Goal: Task Accomplishment & Management: Complete application form

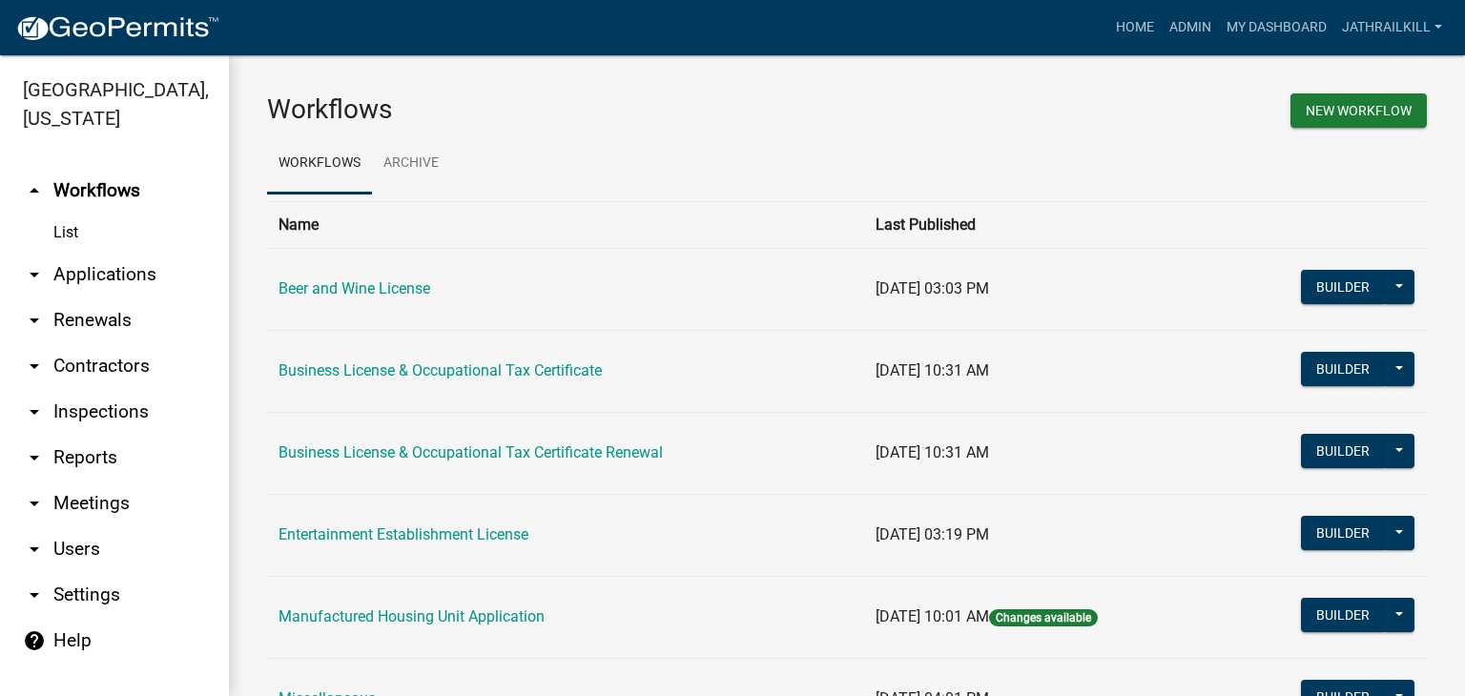
click at [103, 252] on link "arrow_drop_down Applications" at bounding box center [114, 275] width 229 height 46
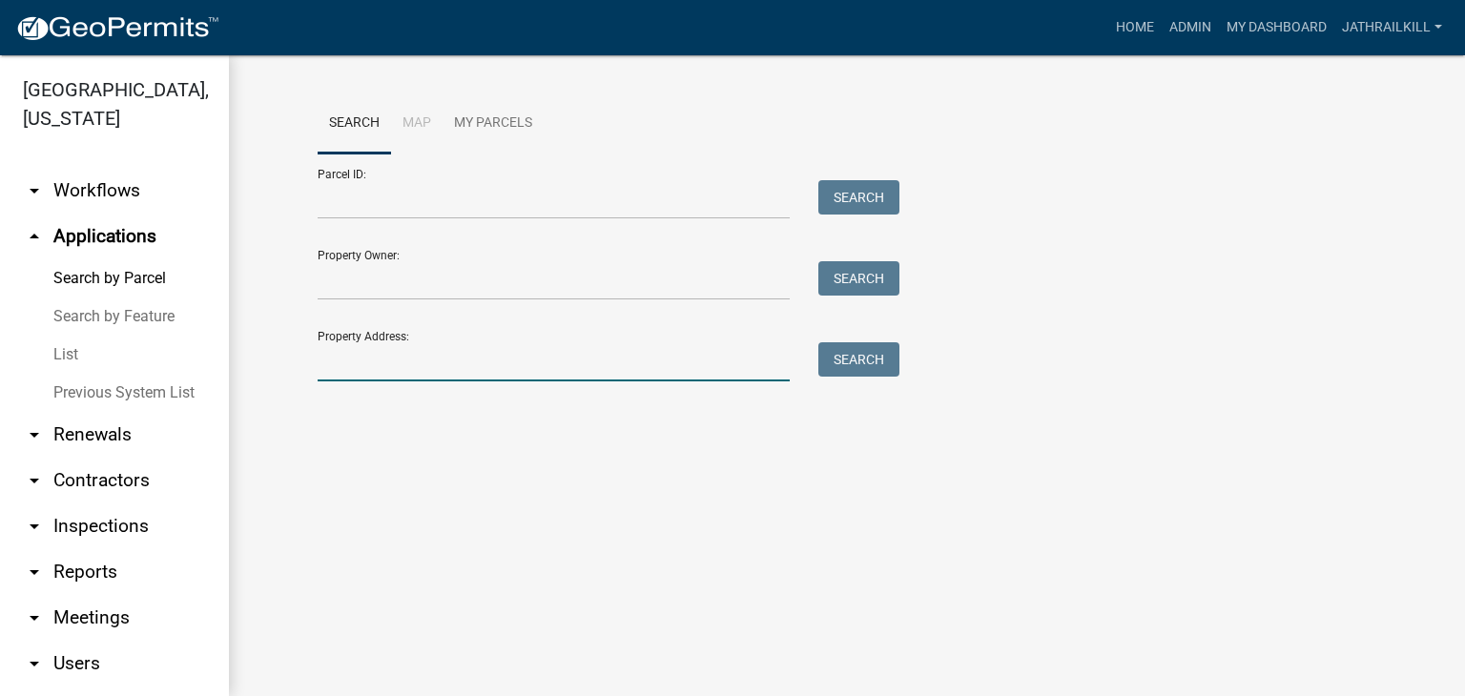
drag, startPoint x: 411, startPoint y: 343, endPoint x: 407, endPoint y: 360, distance: 17.6
click at [408, 348] on input "Property Address:" at bounding box center [554, 361] width 472 height 39
click at [412, 359] on input "Property Address:" at bounding box center [554, 361] width 472 height 39
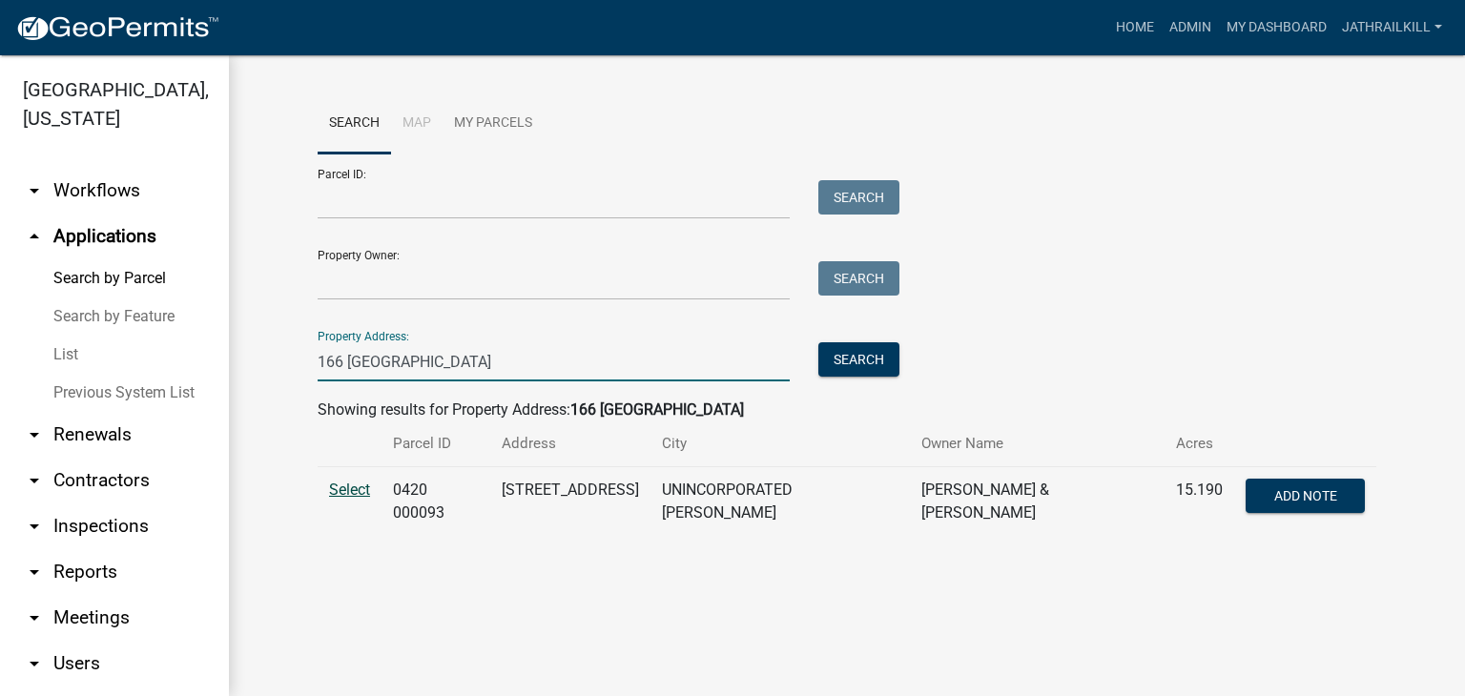
type input "166 [GEOGRAPHIC_DATA]"
click at [362, 487] on span "Select" at bounding box center [349, 490] width 41 height 18
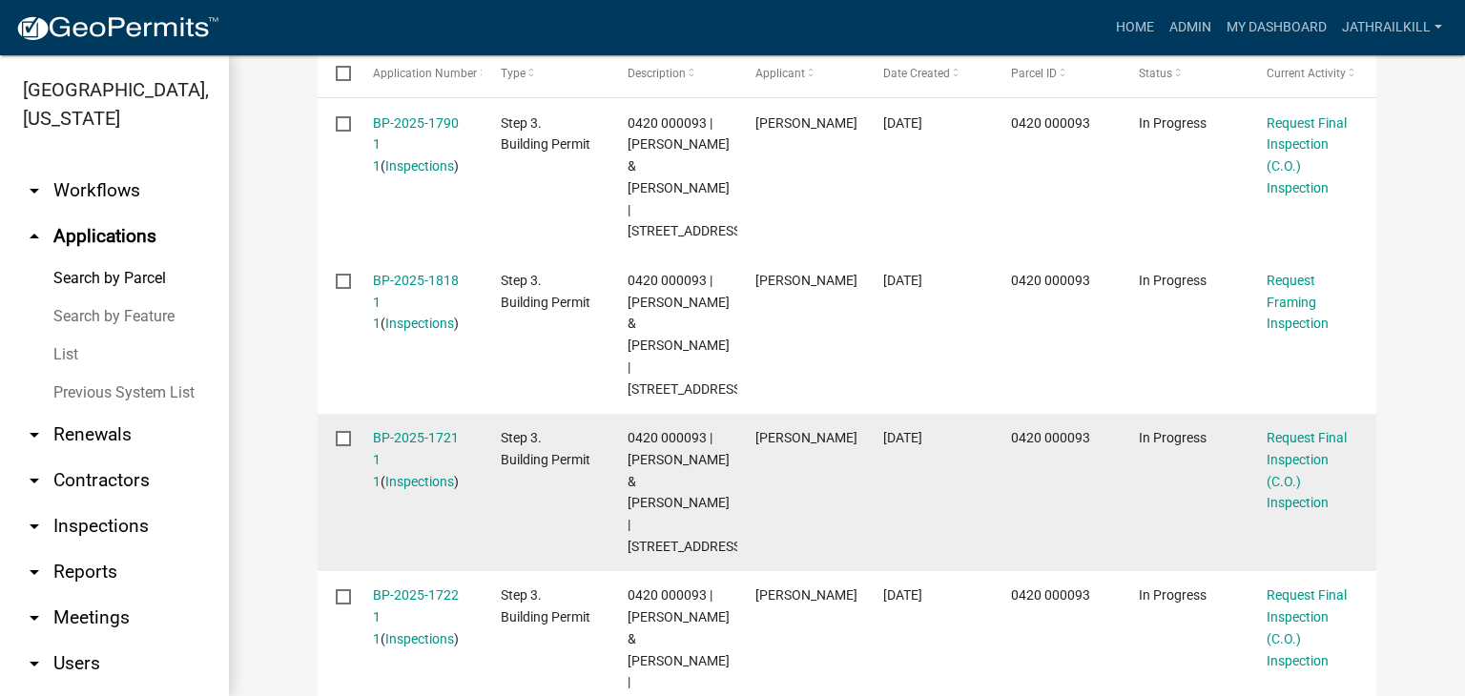
scroll to position [558, 0]
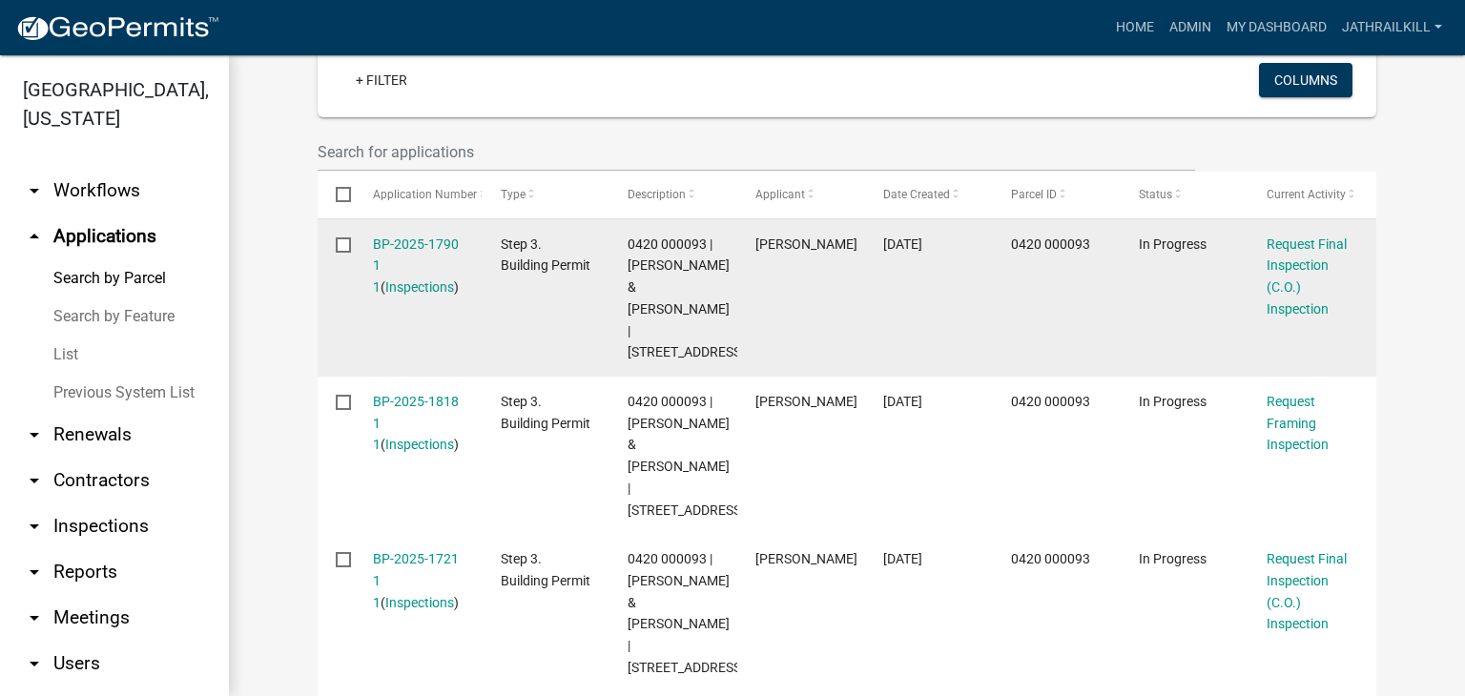
click at [404, 234] on div "BP-2025-1790 1 1 ( Inspections )" at bounding box center [419, 266] width 92 height 65
click at [407, 236] on link "BP-2025-1790 1 1" at bounding box center [416, 265] width 86 height 59
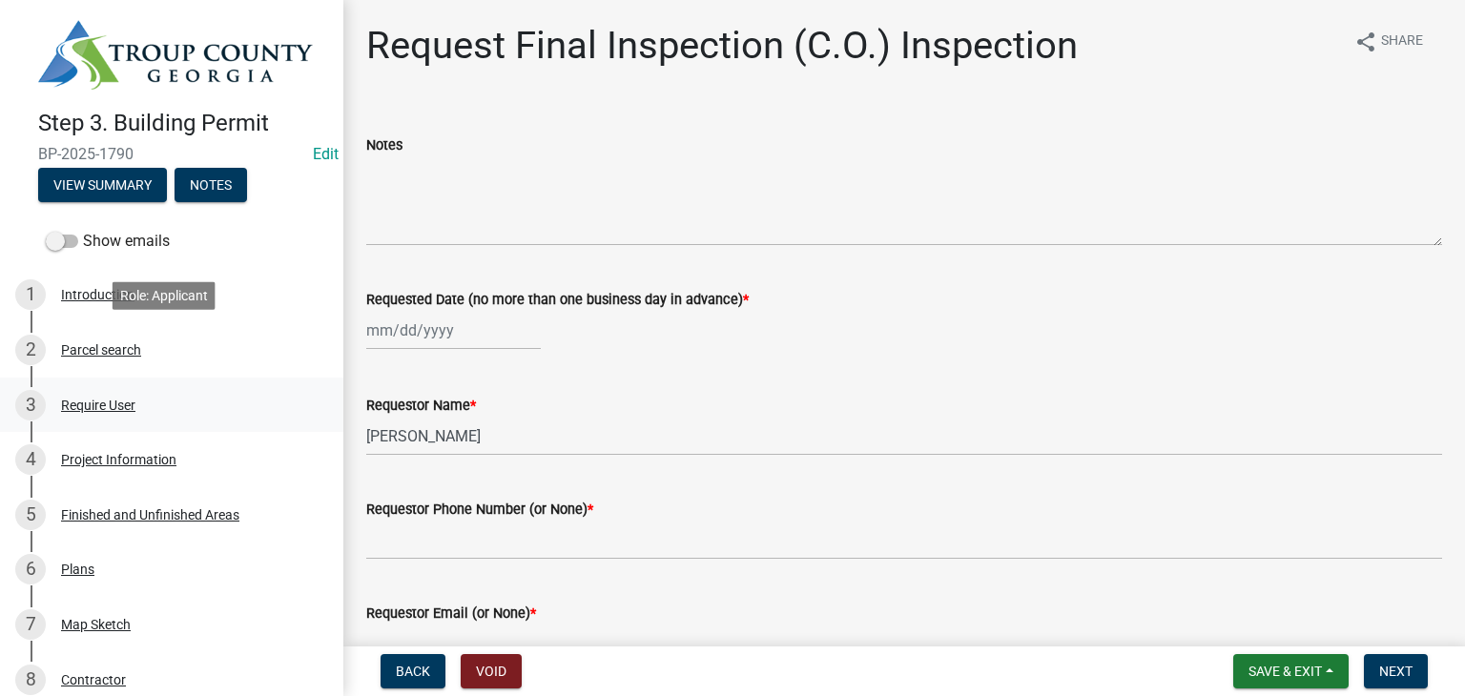
scroll to position [95, 0]
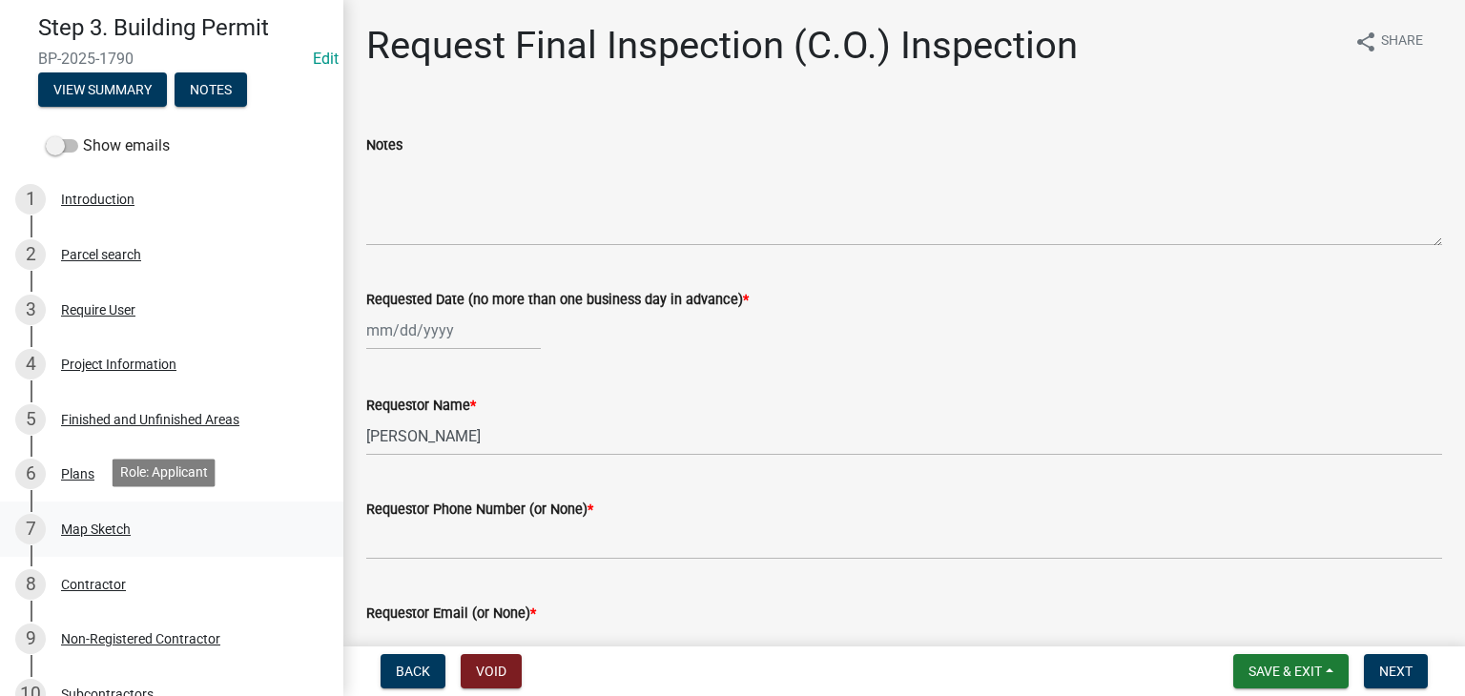
click at [173, 508] on link "7 Map Sketch" at bounding box center [171, 529] width 343 height 55
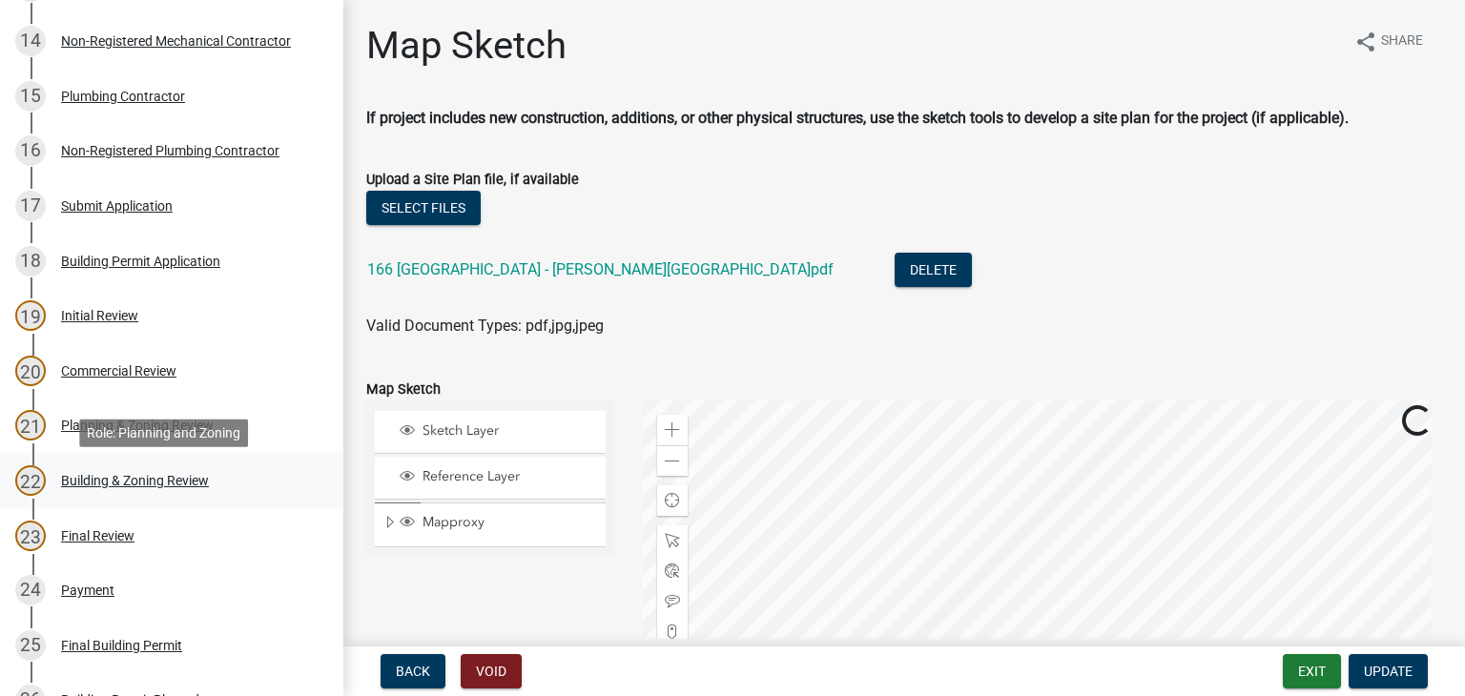
scroll to position [1049, 0]
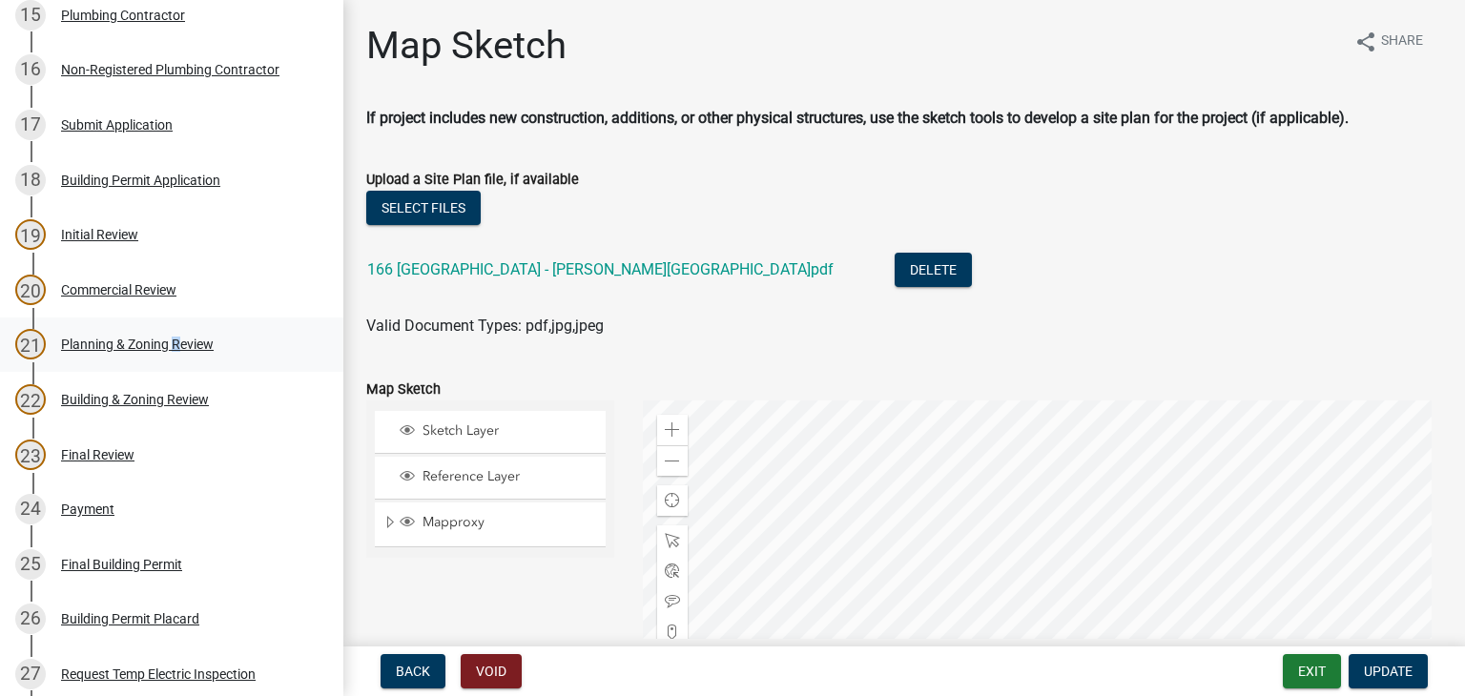
click at [168, 338] on div "Planning & Zoning Review" at bounding box center [137, 344] width 153 height 13
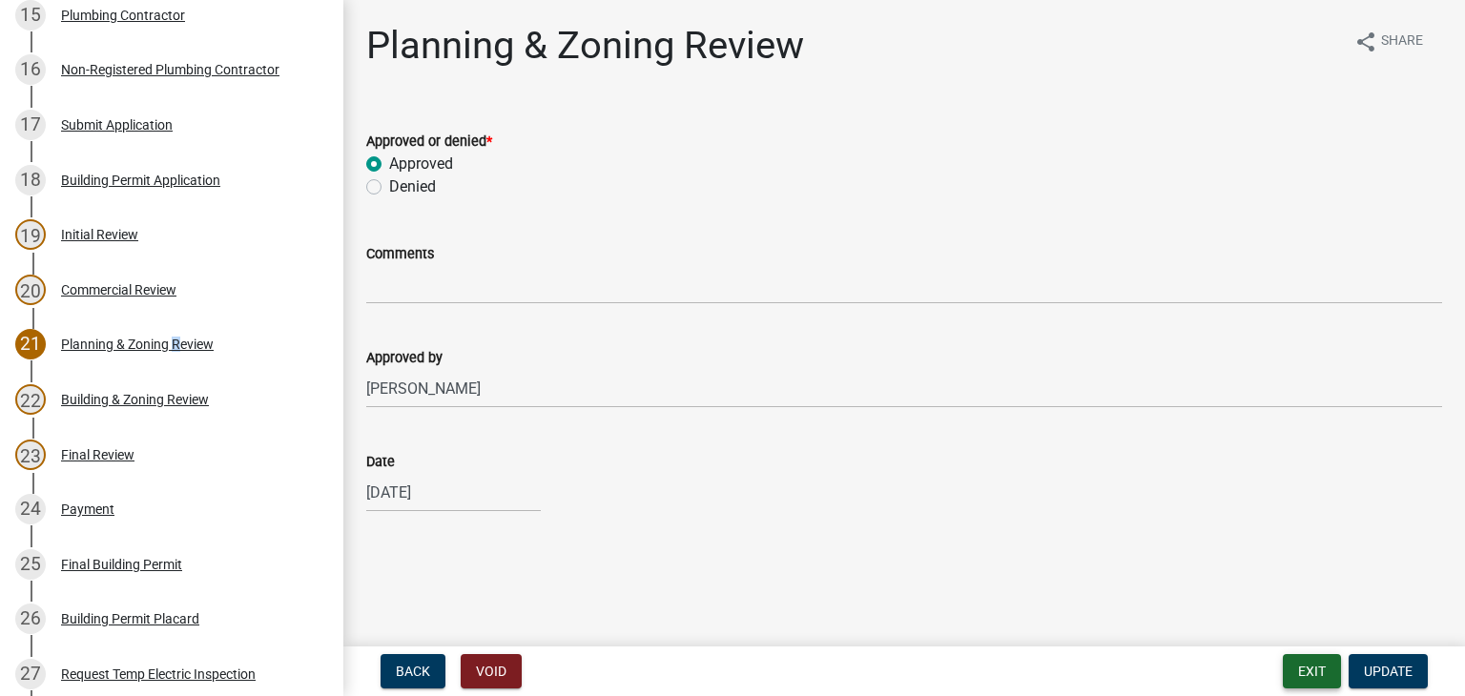
click at [1303, 671] on button "Exit" at bounding box center [1312, 671] width 58 height 34
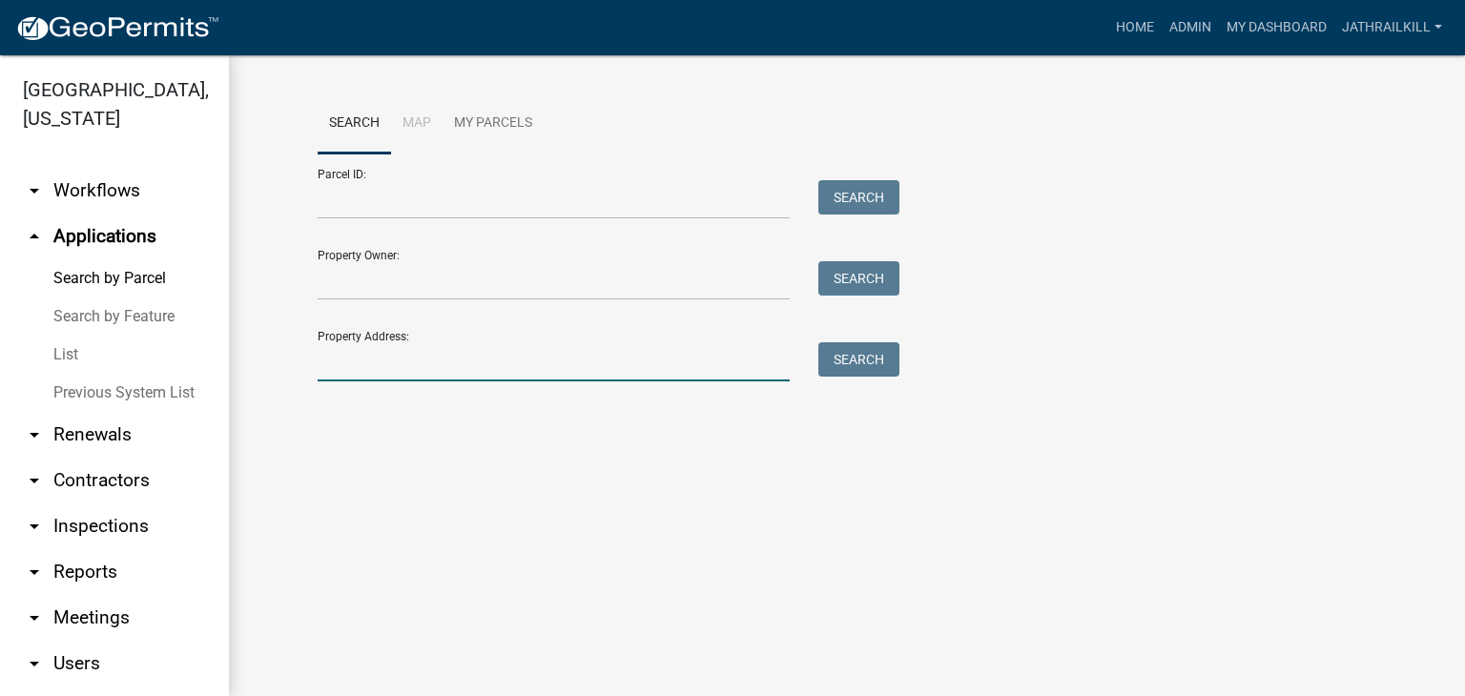
click at [467, 375] on input "Property Address:" at bounding box center [554, 361] width 472 height 39
type input "[STREET_ADDRESS]"
click at [837, 362] on button "Search" at bounding box center [858, 359] width 81 height 34
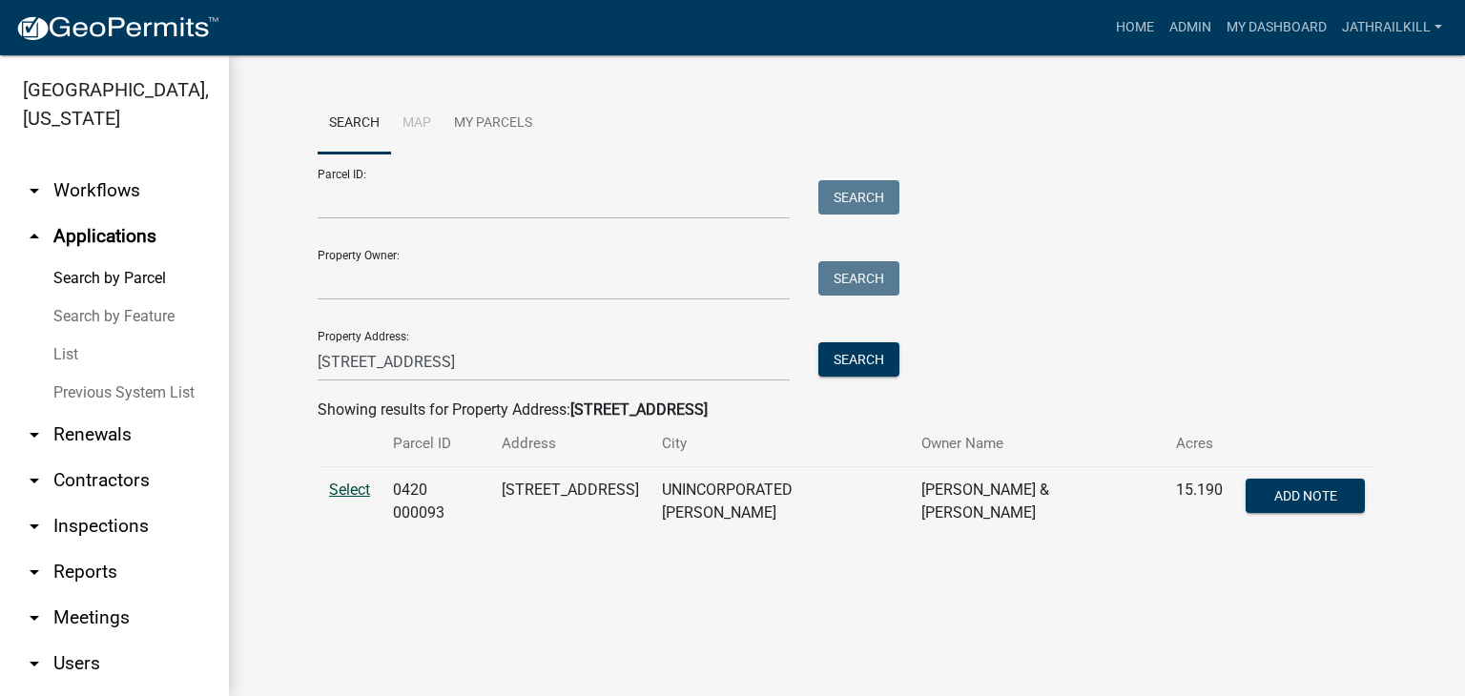
click at [354, 489] on span "Select" at bounding box center [349, 490] width 41 height 18
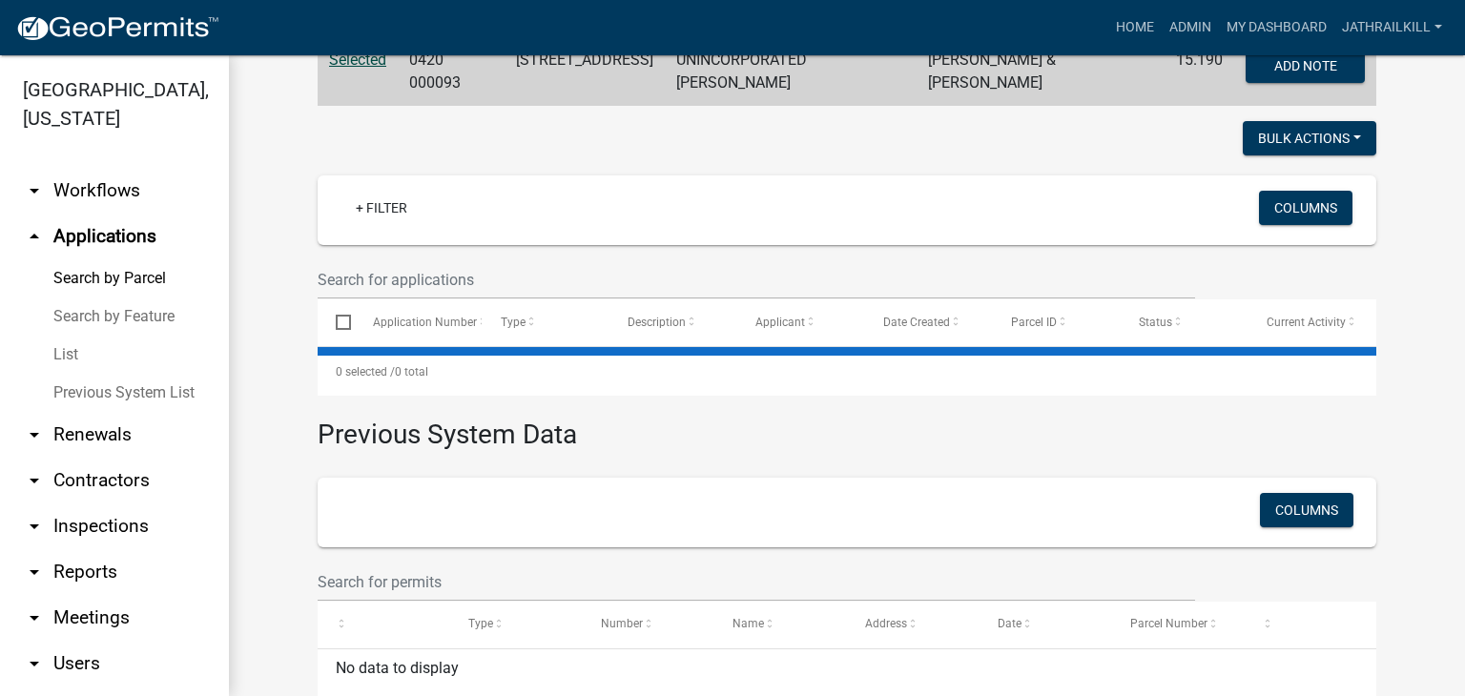
scroll to position [477, 0]
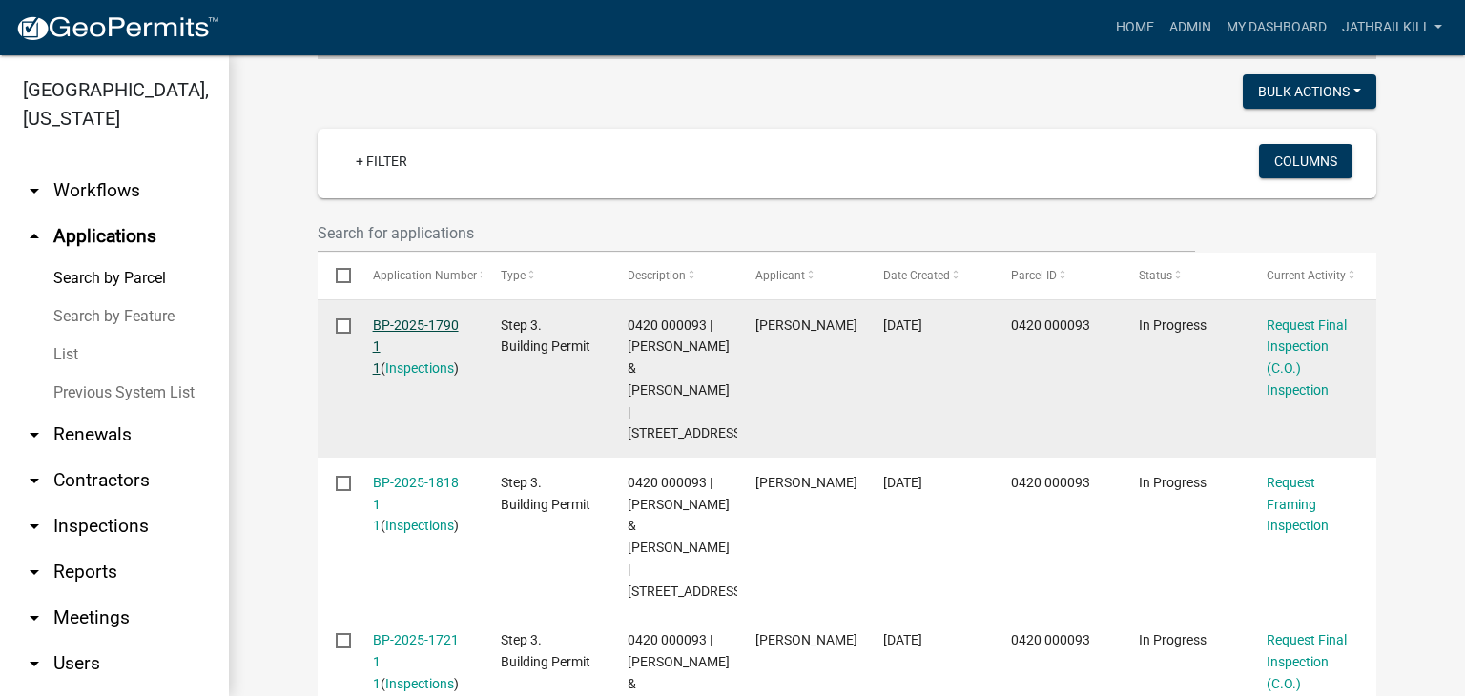
click at [385, 318] on link "BP-2025-1790 1 1" at bounding box center [416, 347] width 86 height 59
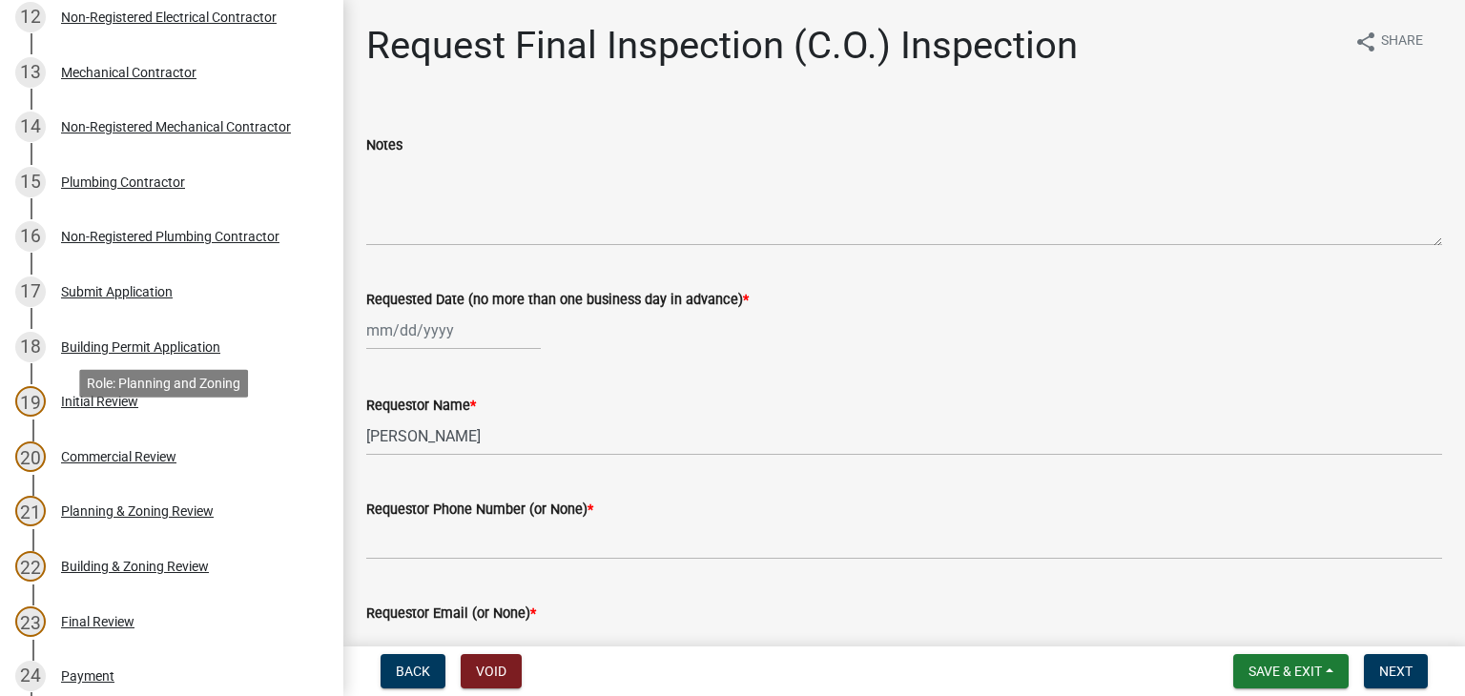
scroll to position [954, 0]
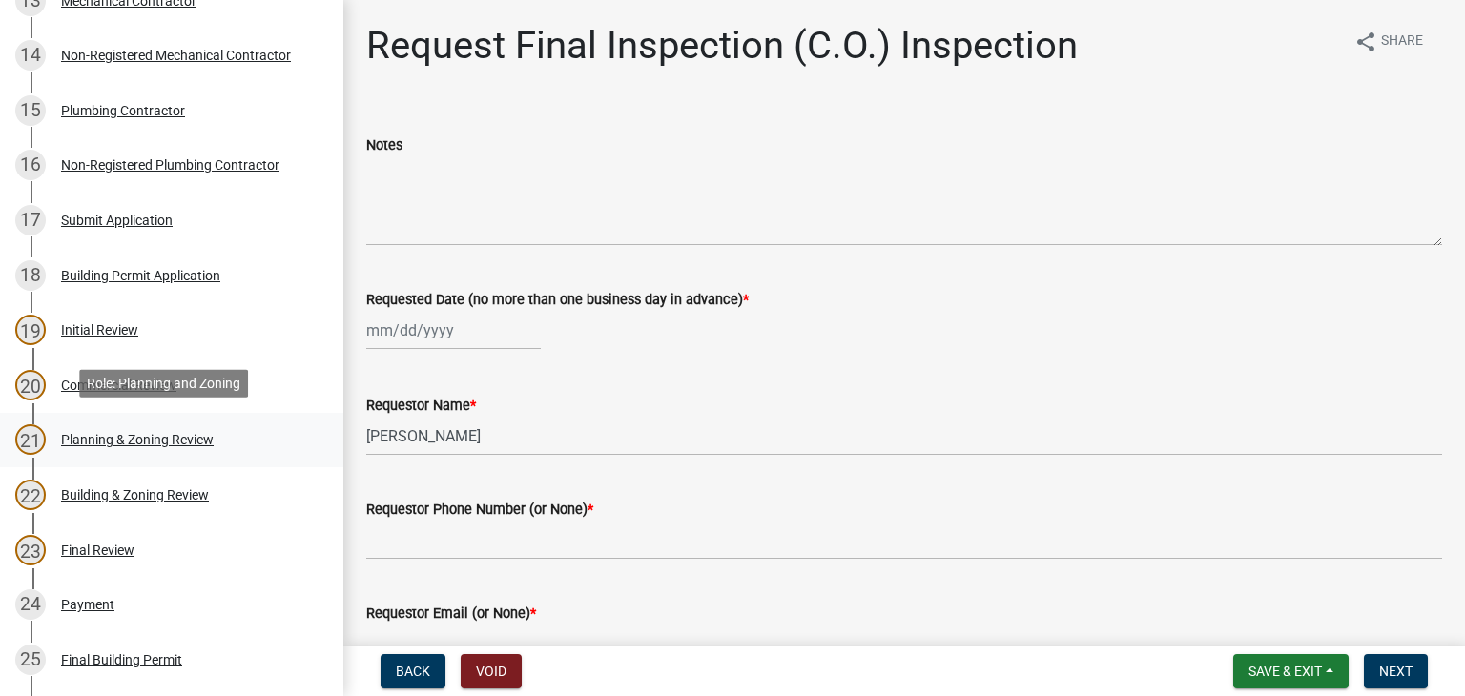
click at [227, 428] on div "21 Planning & Zoning Review" at bounding box center [164, 439] width 298 height 31
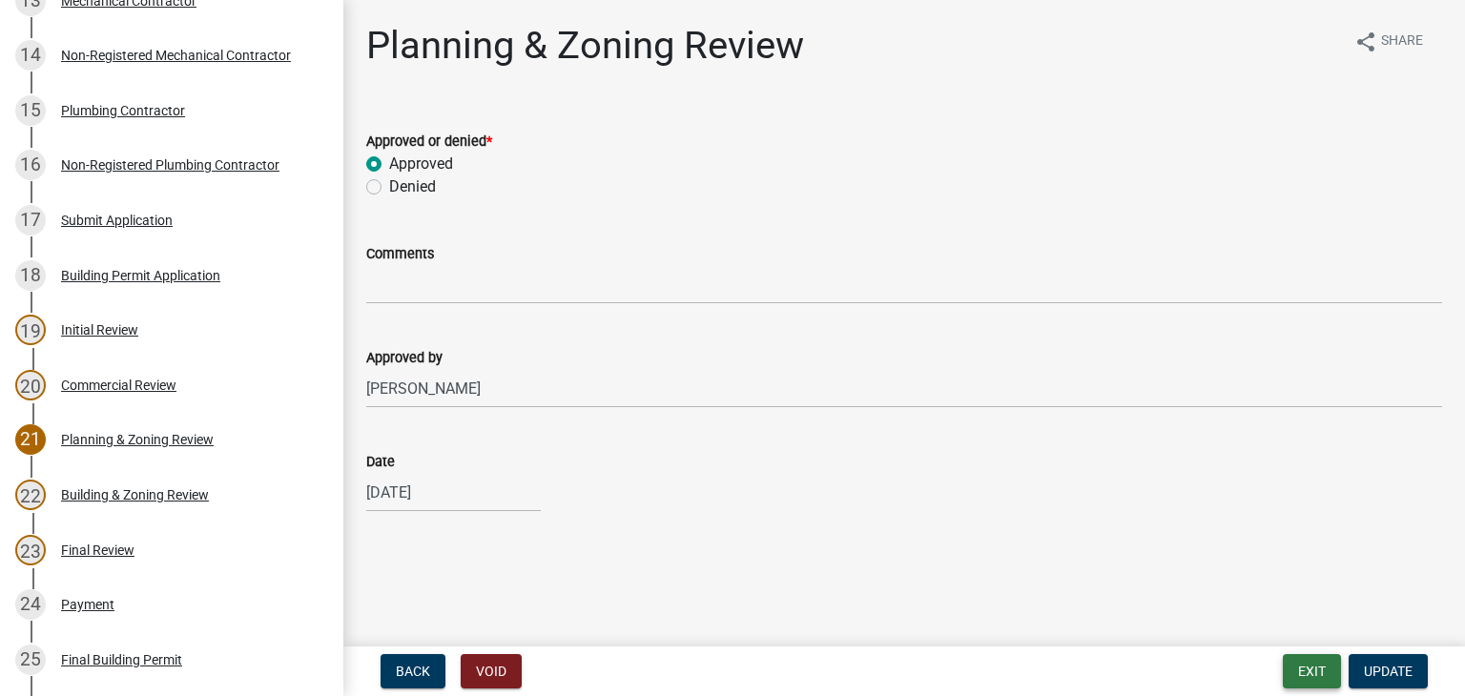
click at [1319, 662] on button "Exit" at bounding box center [1312, 671] width 58 height 34
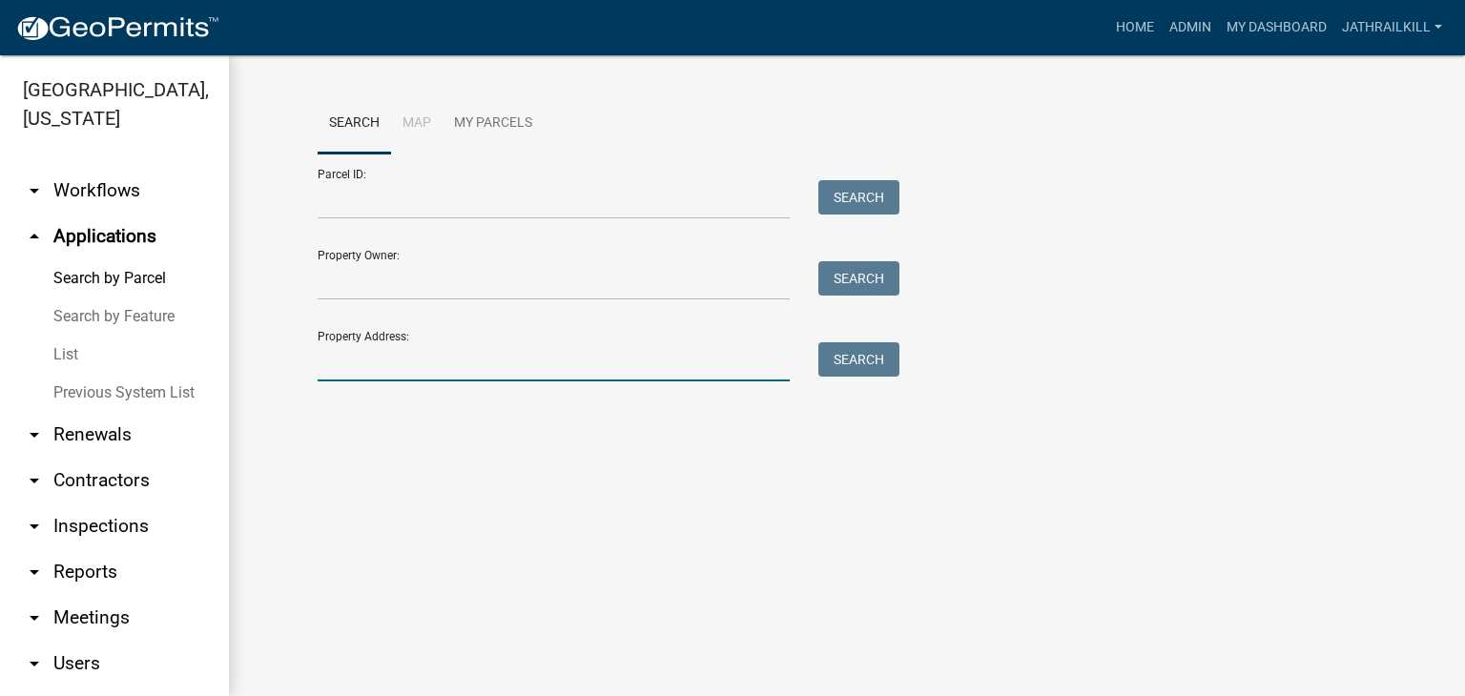
click at [469, 365] on input "Property Address:" at bounding box center [554, 361] width 472 height 39
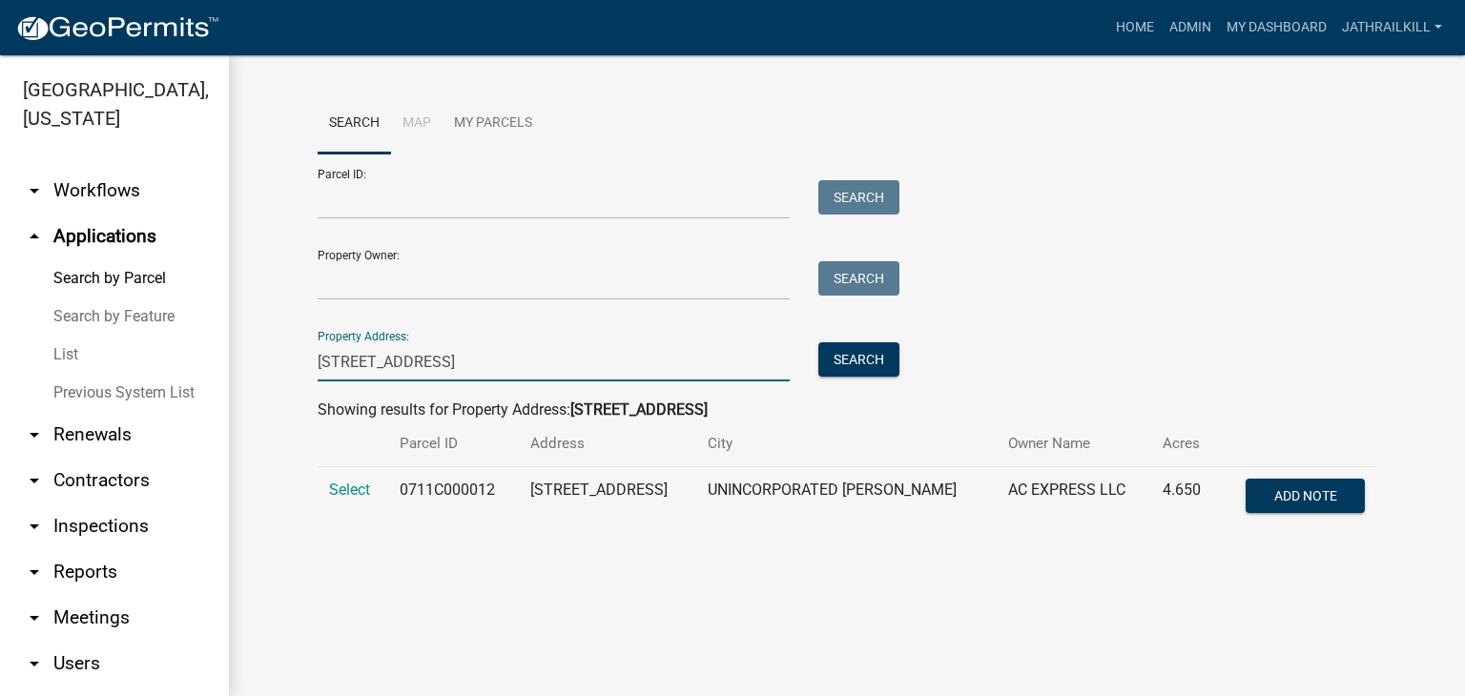
click at [373, 503] on td "Select" at bounding box center [353, 498] width 71 height 63
click at [373, 490] on td "Select" at bounding box center [353, 498] width 71 height 63
drag, startPoint x: 343, startPoint y: 467, endPoint x: 355, endPoint y: 495, distance: 29.9
click at [346, 474] on td "Select" at bounding box center [353, 498] width 71 height 63
click at [357, 501] on td "Select" at bounding box center [353, 498] width 71 height 63
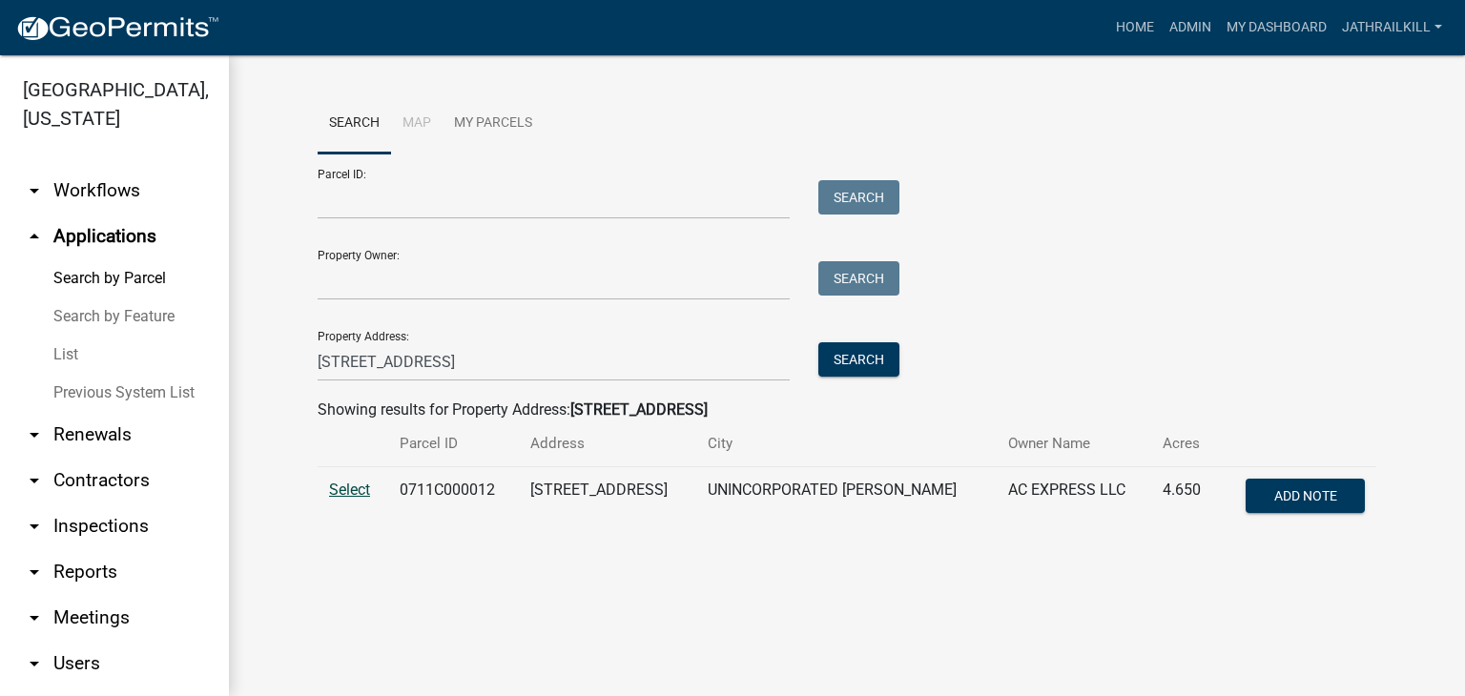
click at [357, 483] on span "Select" at bounding box center [349, 490] width 41 height 18
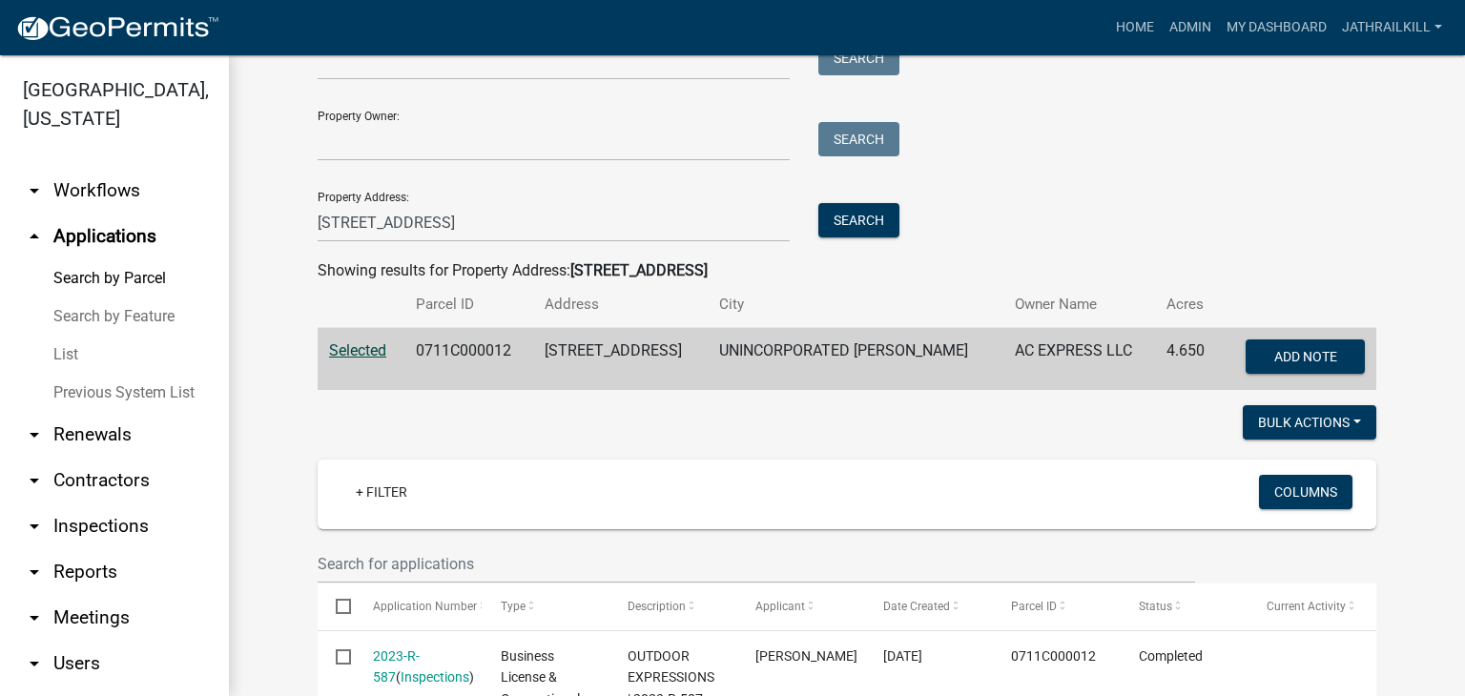
scroll to position [129, 0]
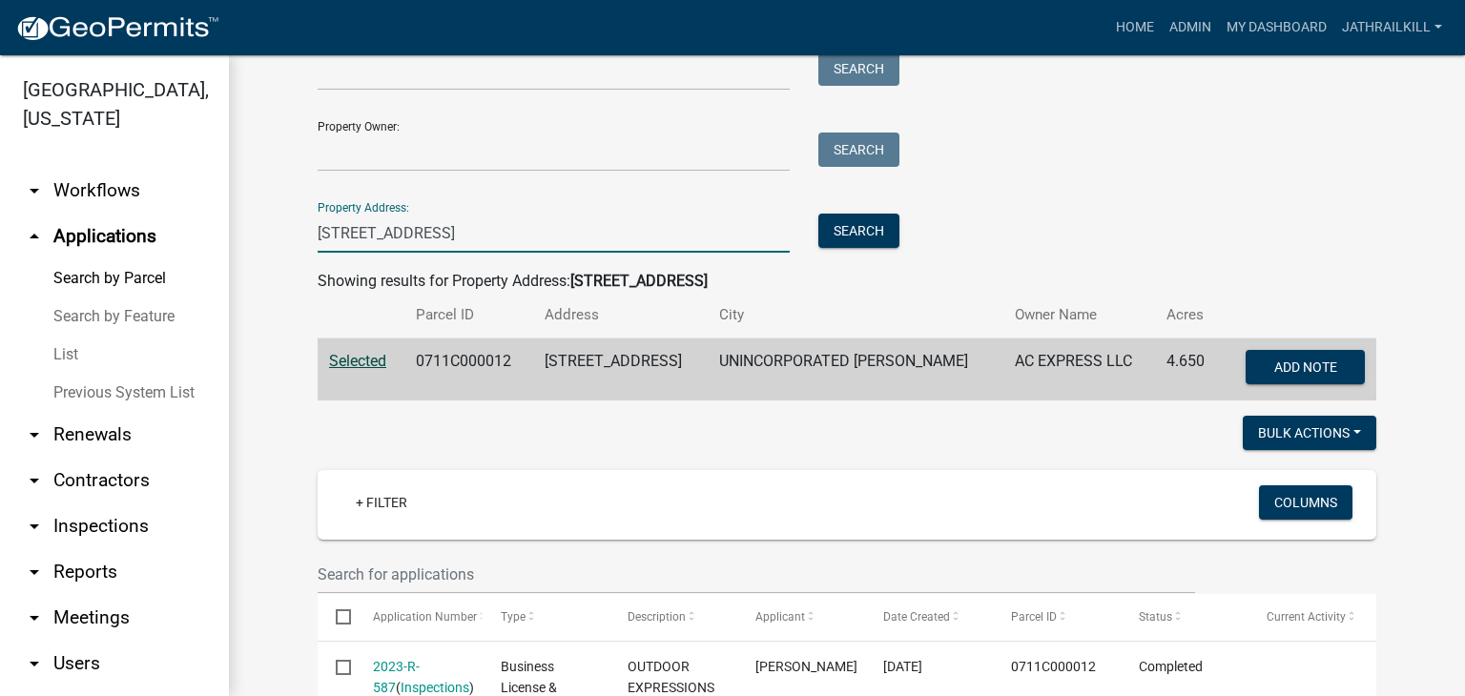
click at [344, 234] on input "[STREET_ADDRESS]" at bounding box center [554, 233] width 472 height 39
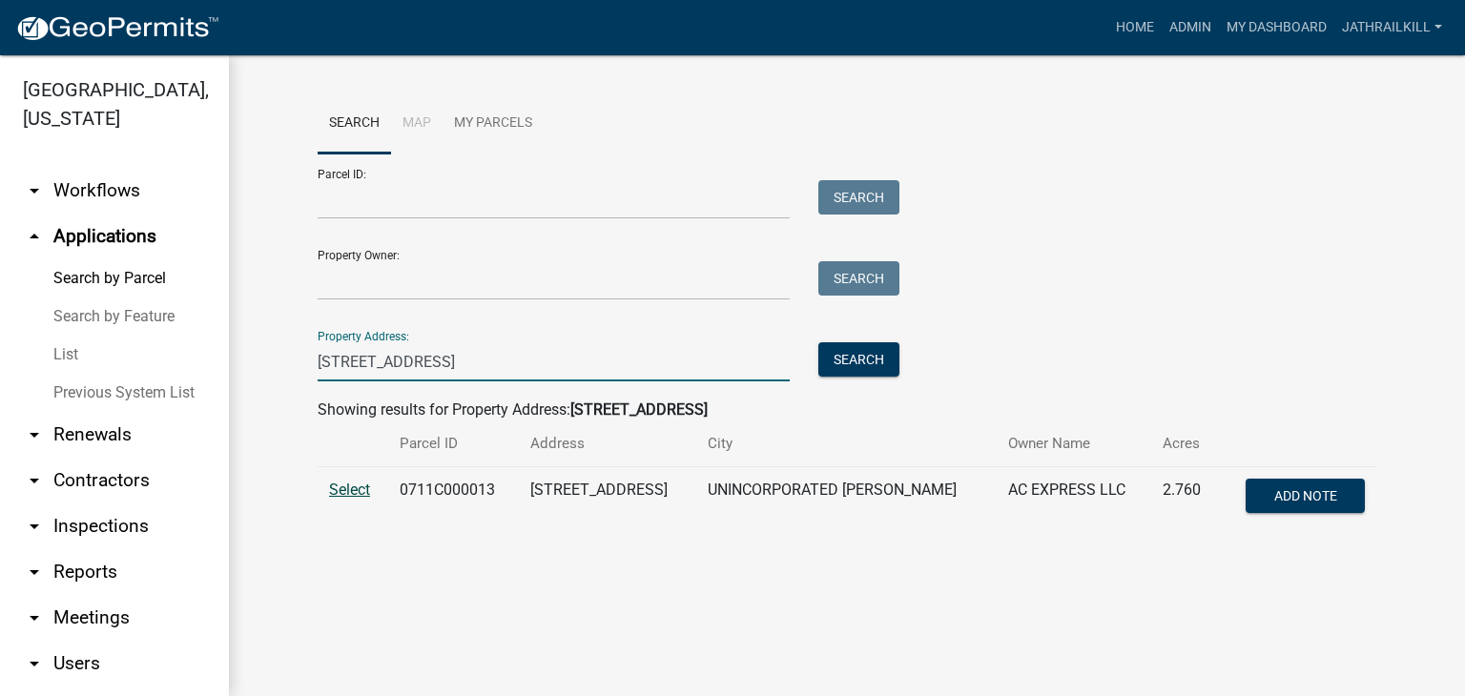
type input "[STREET_ADDRESS]"
click at [343, 504] on td "Select" at bounding box center [353, 498] width 71 height 63
click at [359, 487] on span "Select" at bounding box center [349, 490] width 41 height 18
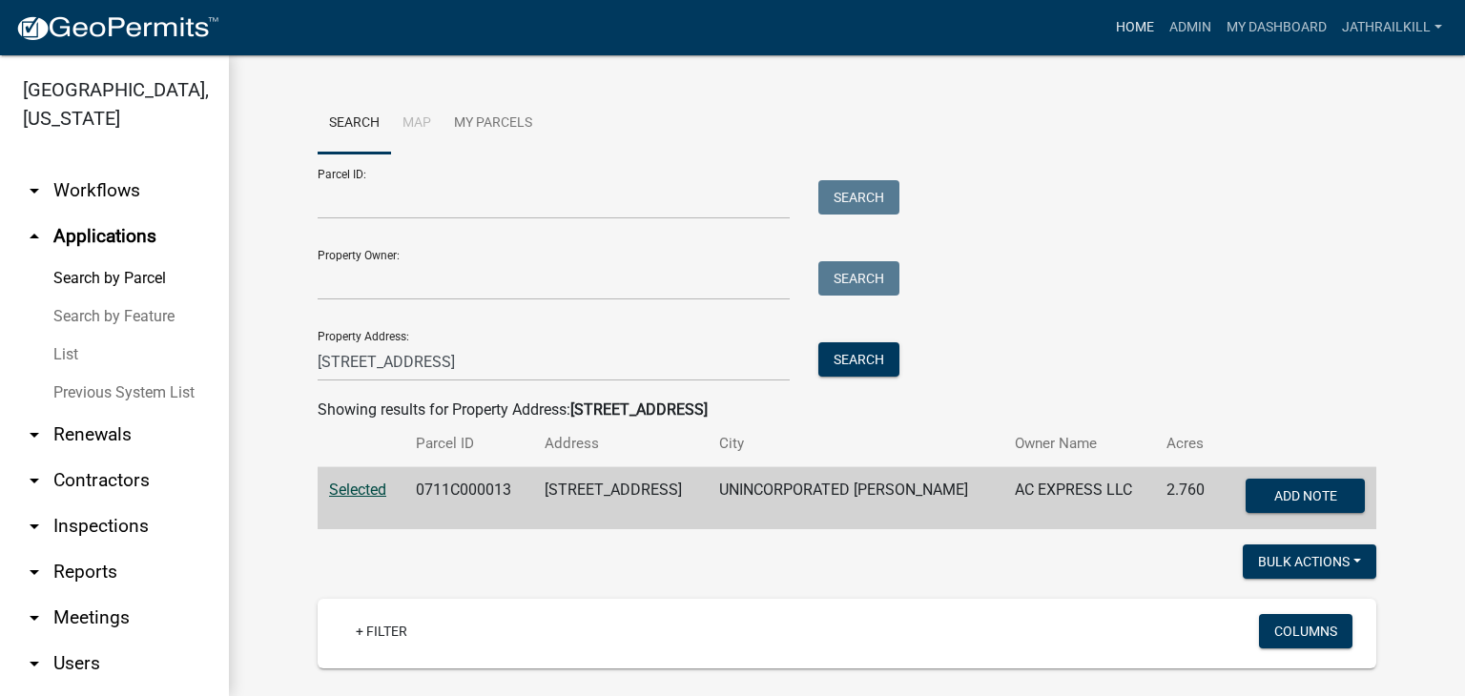
click at [1146, 18] on link "Home" at bounding box center [1134, 28] width 53 height 36
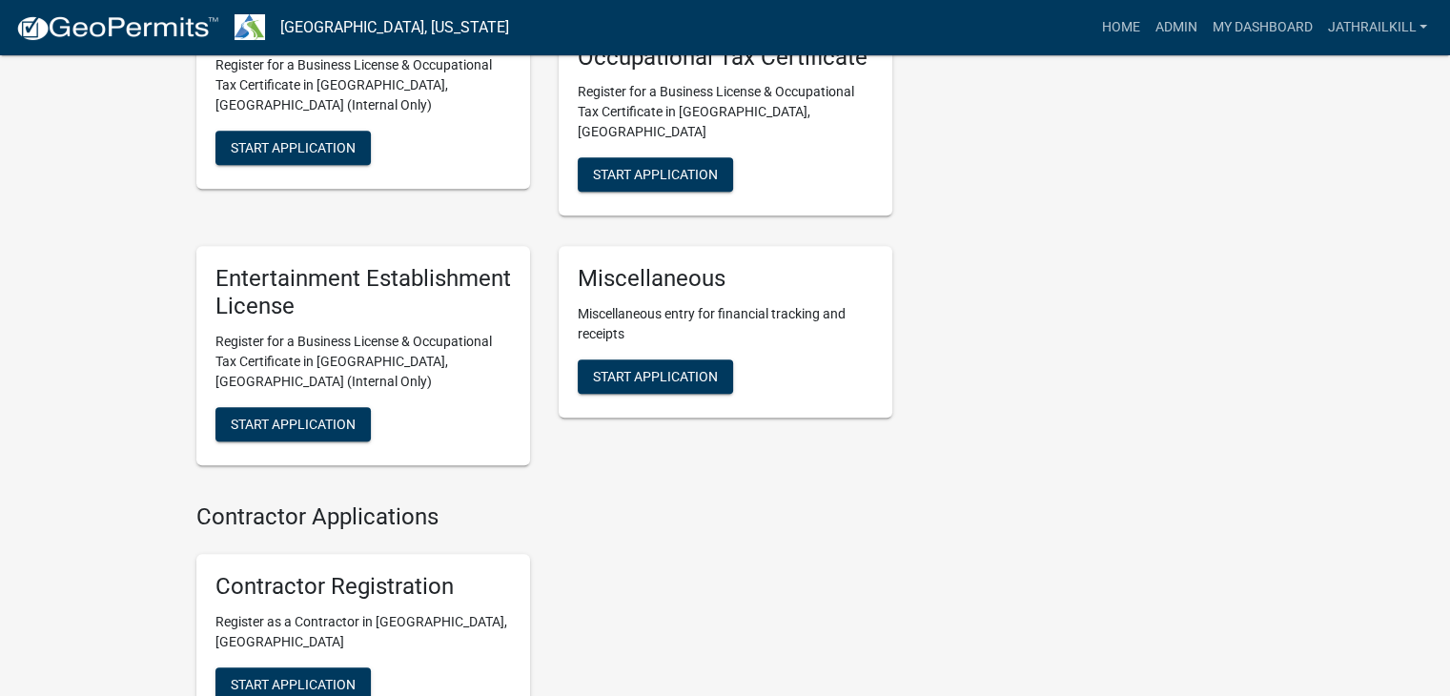
scroll to position [1814, 0]
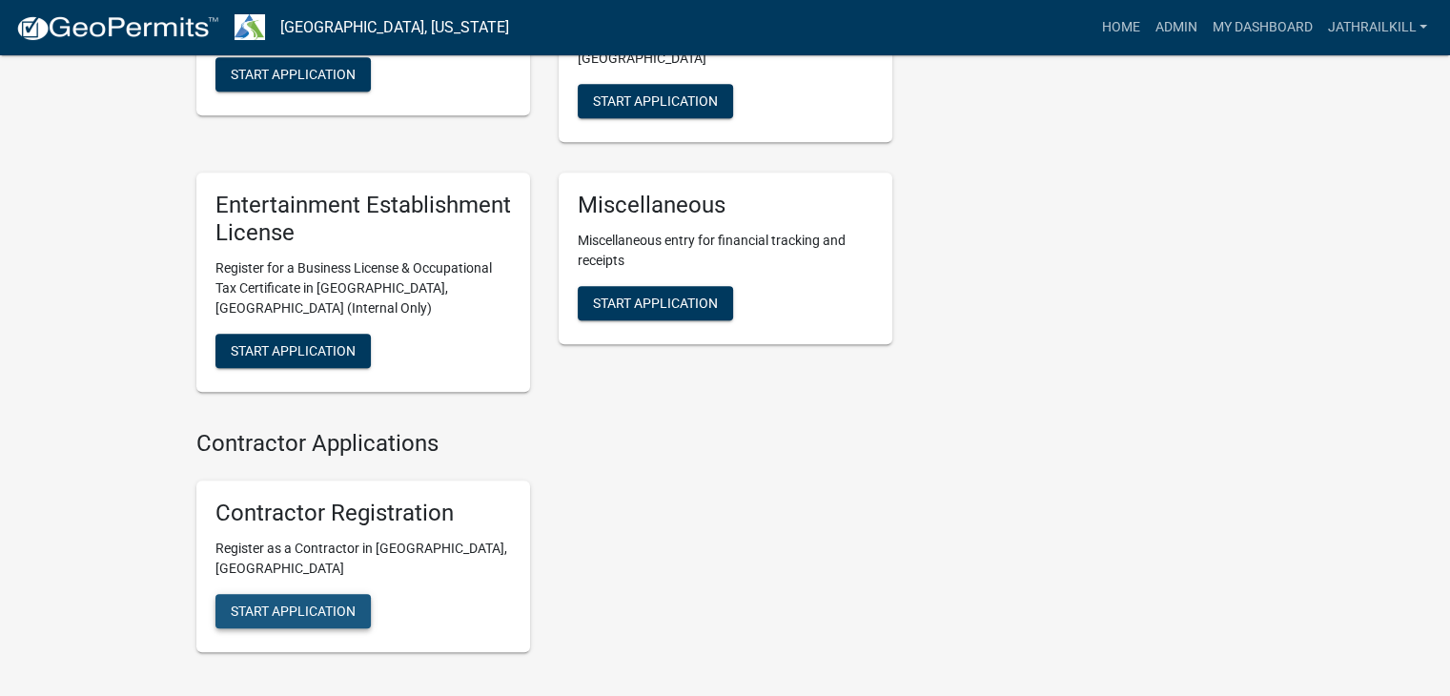
click at [237, 603] on span "Start Application" at bounding box center [293, 610] width 125 height 15
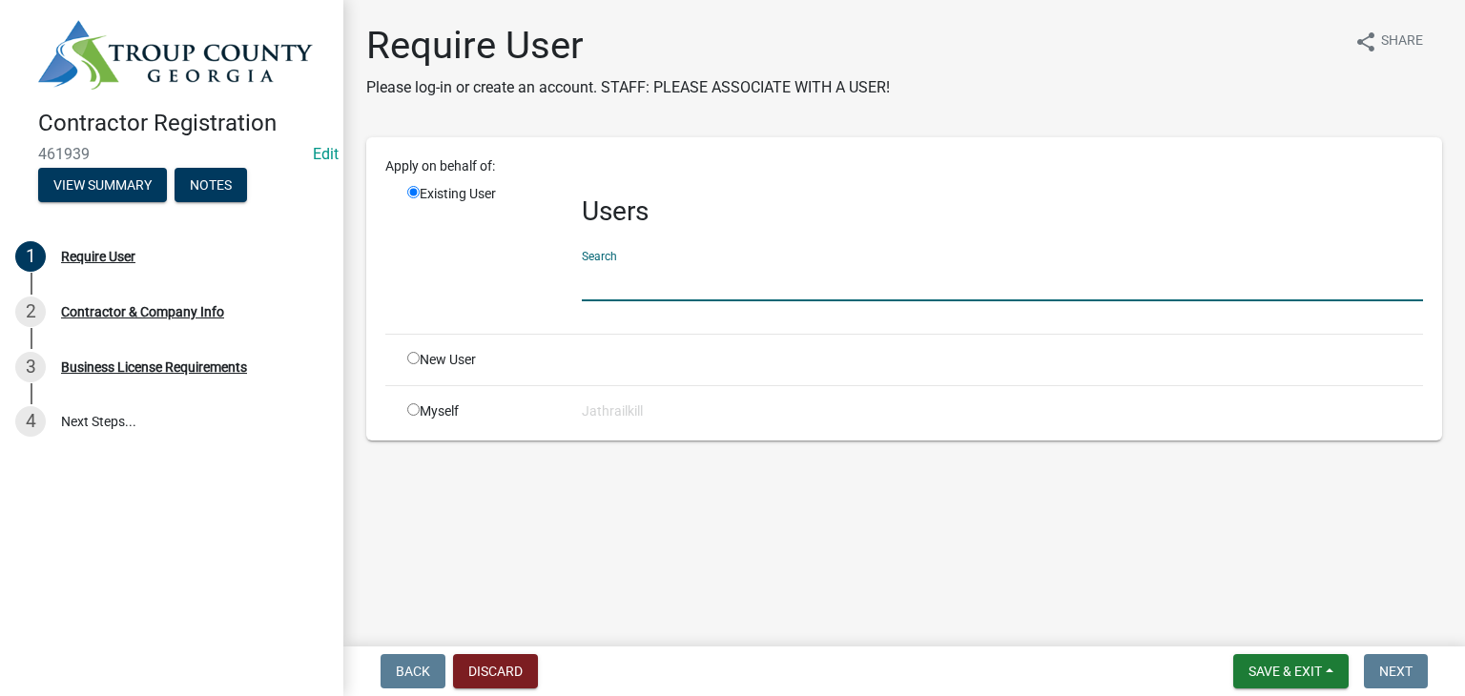
click at [641, 263] on input "text" at bounding box center [1002, 281] width 841 height 39
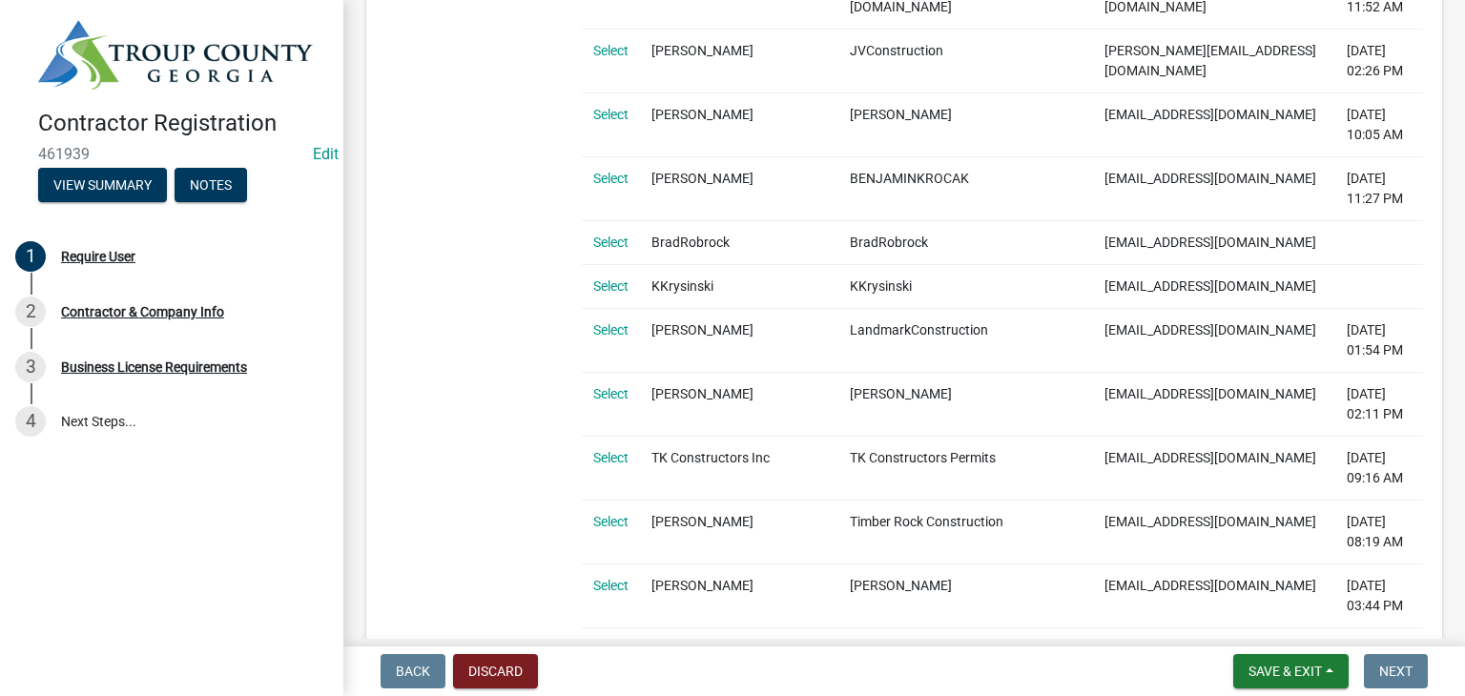
scroll to position [4874, 0]
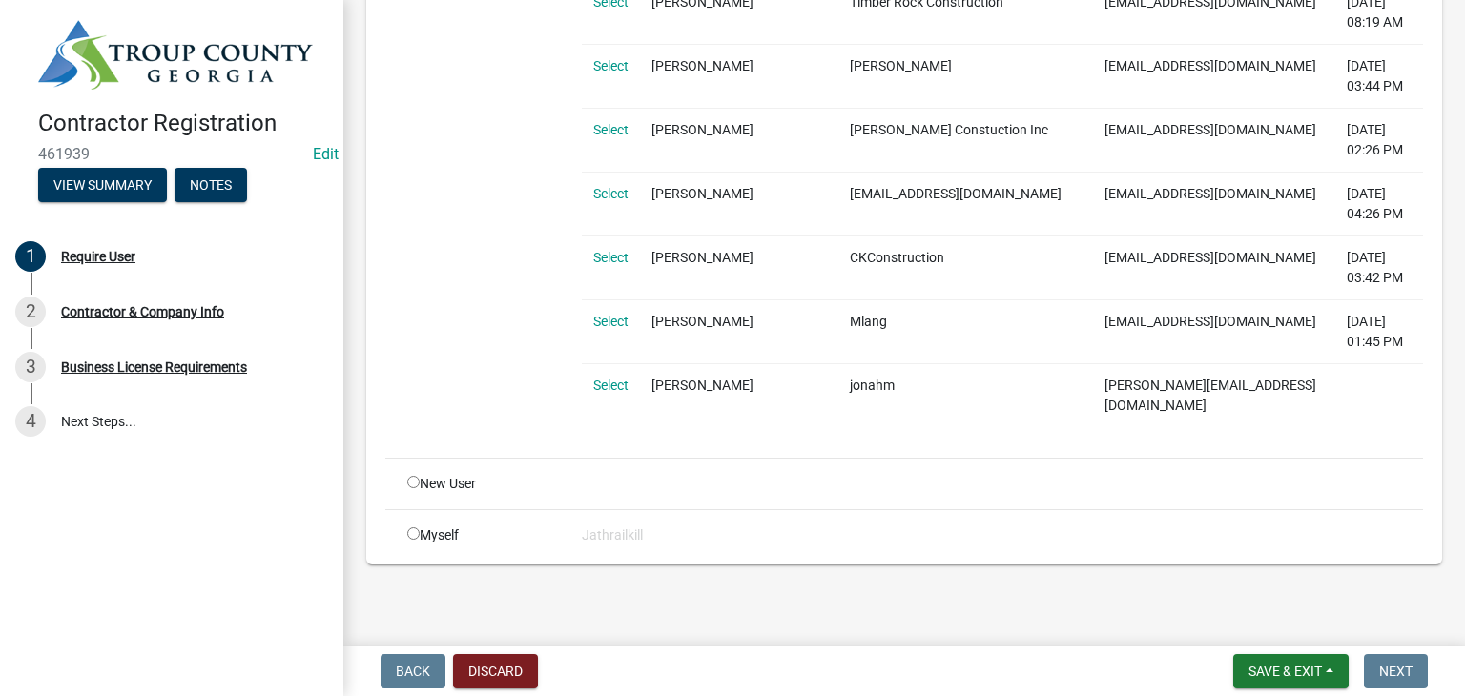
type input "kcons"
click at [408, 481] on input "radio" at bounding box center [413, 482] width 12 height 12
radio input "true"
radio input "false"
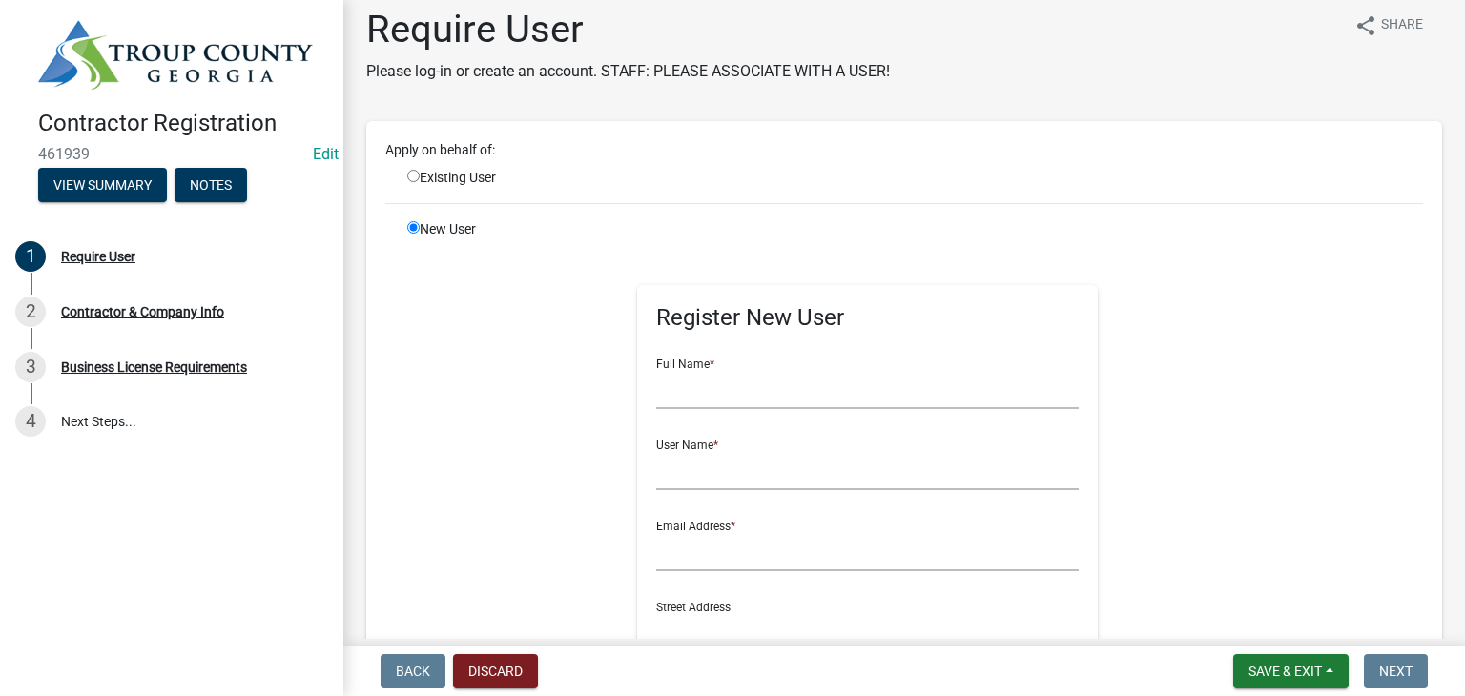
scroll to position [0, 0]
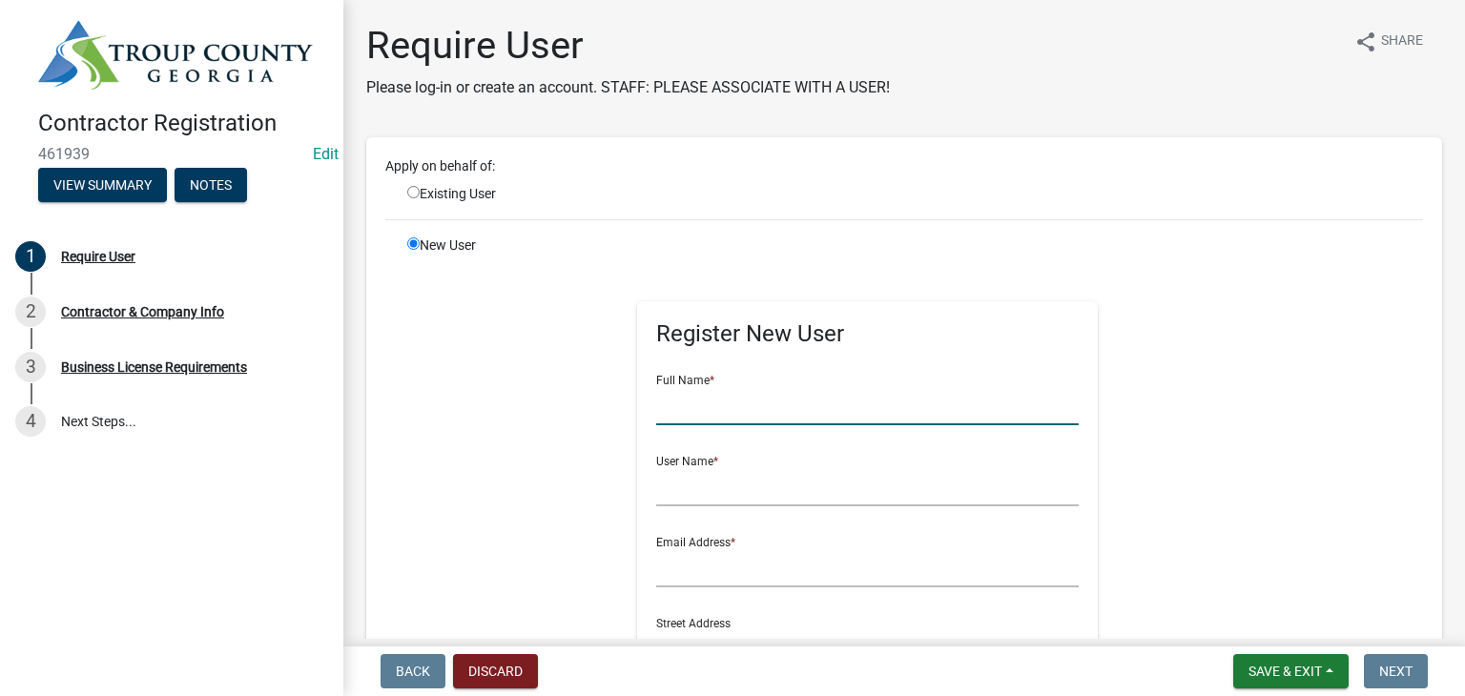
drag, startPoint x: 727, startPoint y: 410, endPoint x: 740, endPoint y: 401, distance: 15.9
click at [736, 405] on input "text" at bounding box center [867, 405] width 422 height 39
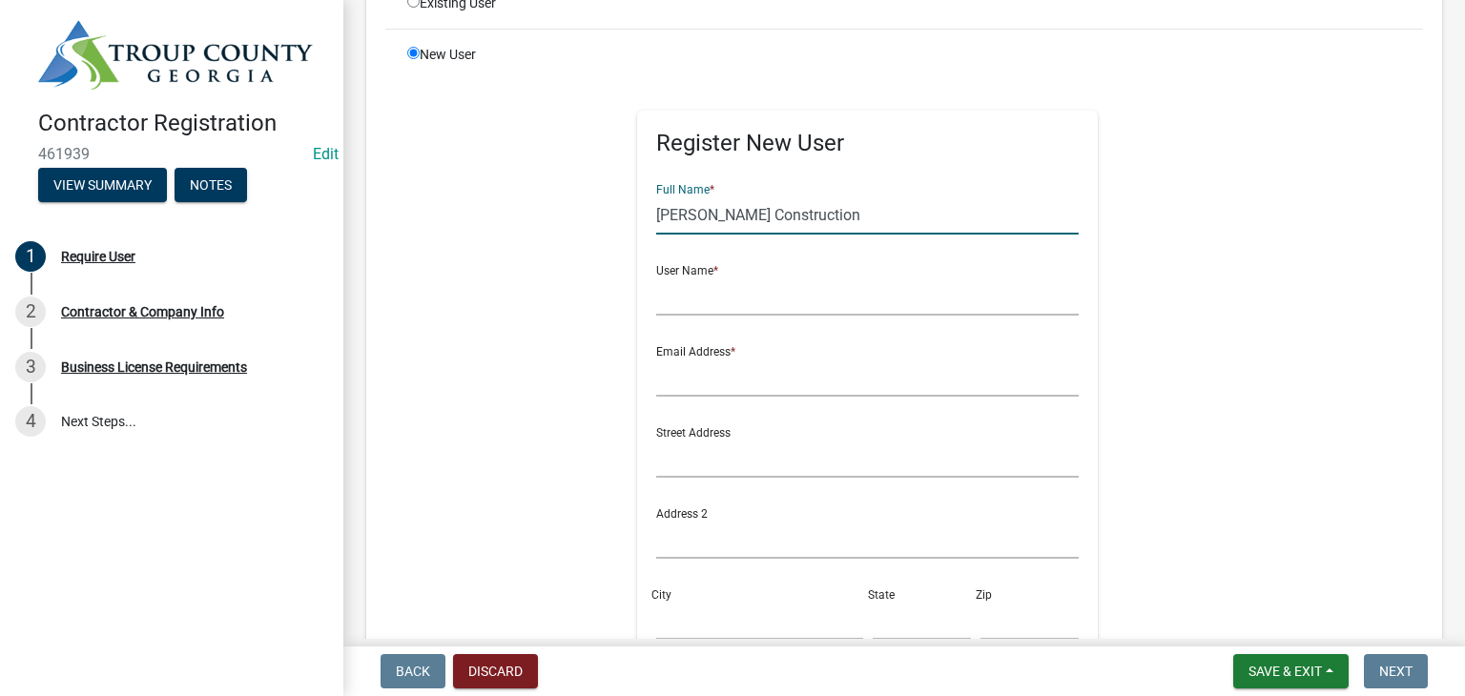
type input "[PERSON_NAME] Construction"
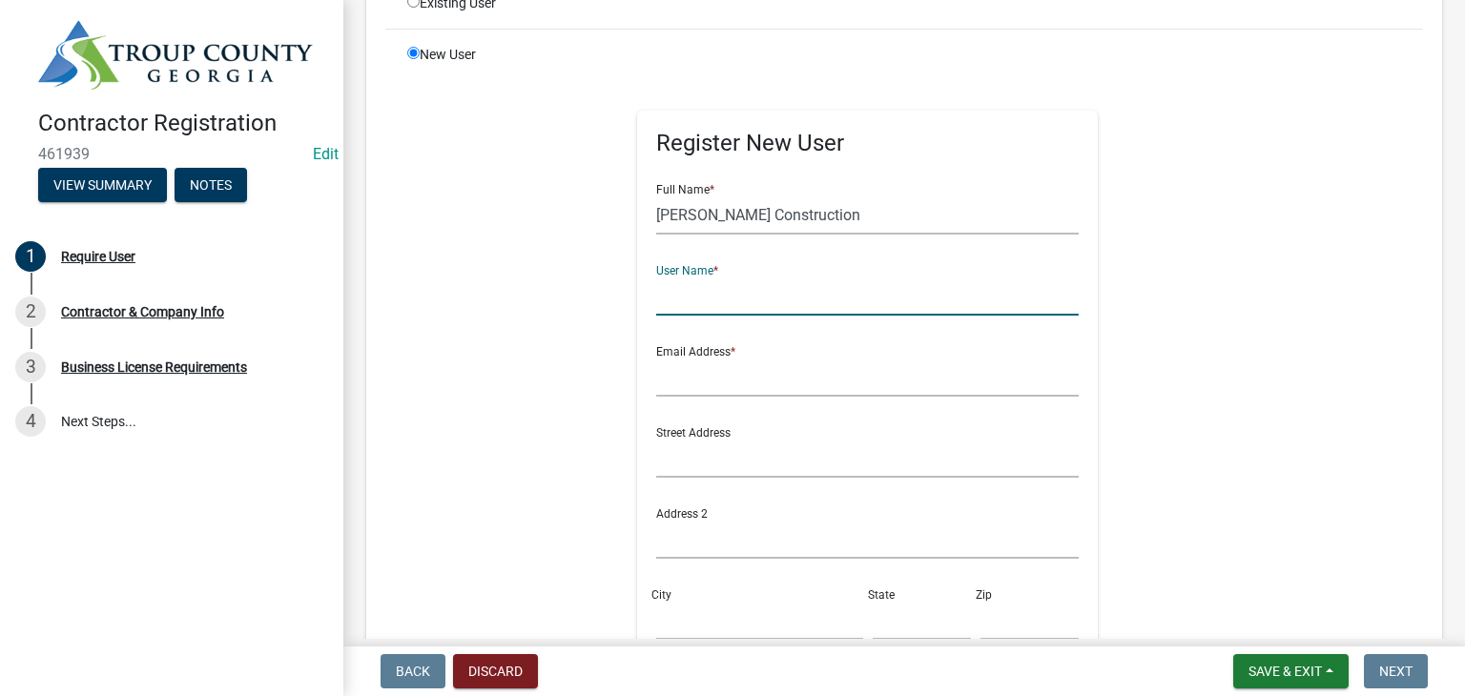
click at [740, 305] on input "text" at bounding box center [867, 296] width 422 height 39
type input "k"
type input "KCONSTRUCTION808"
click at [729, 391] on input "text" at bounding box center [867, 377] width 422 height 39
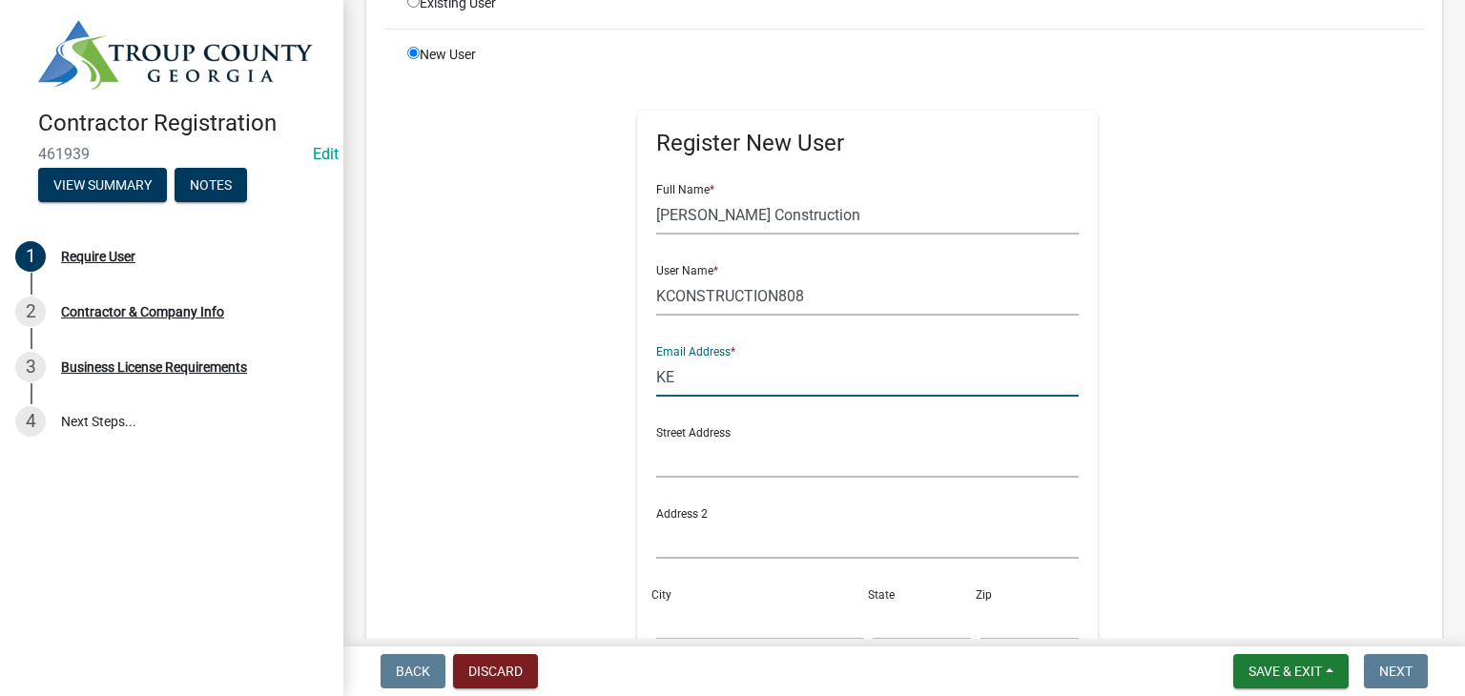
type input "K"
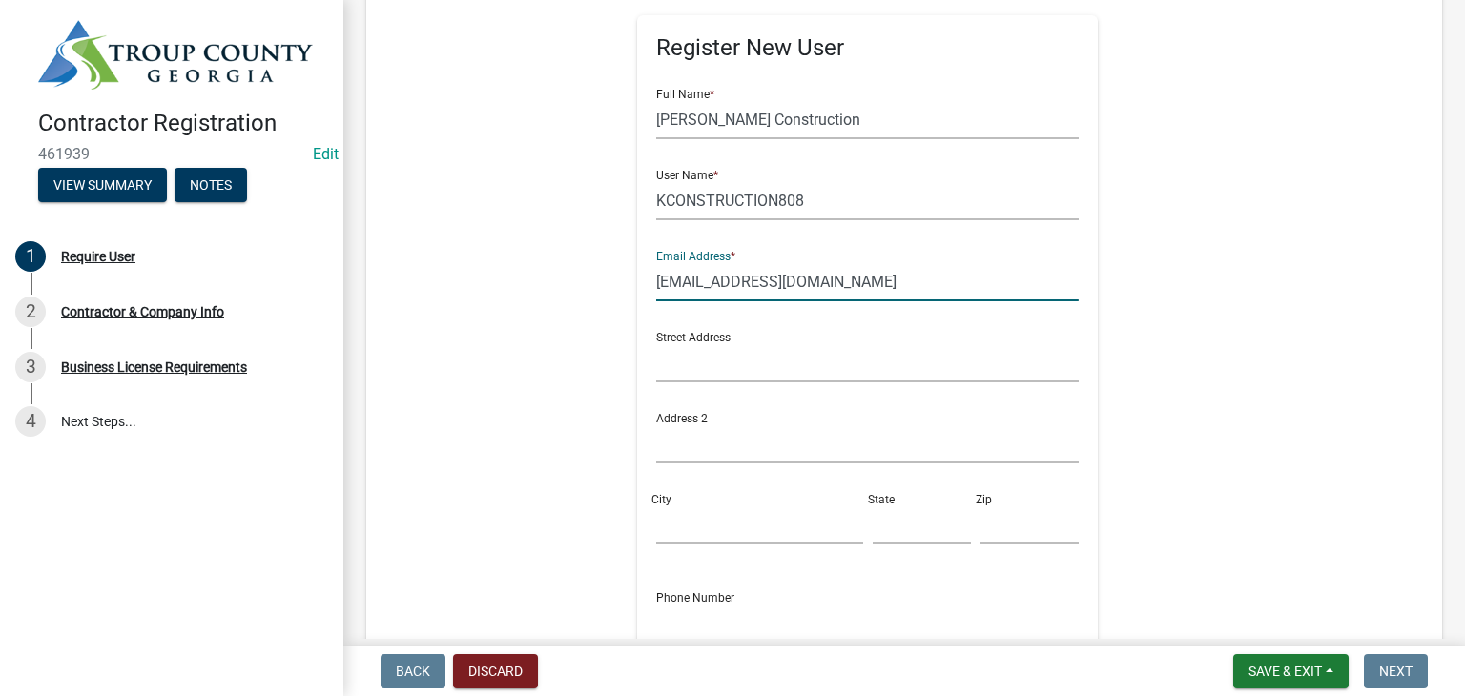
type input "[EMAIL_ADDRESS][DOMAIN_NAME]"
click at [709, 373] on input "text" at bounding box center [867, 362] width 422 height 39
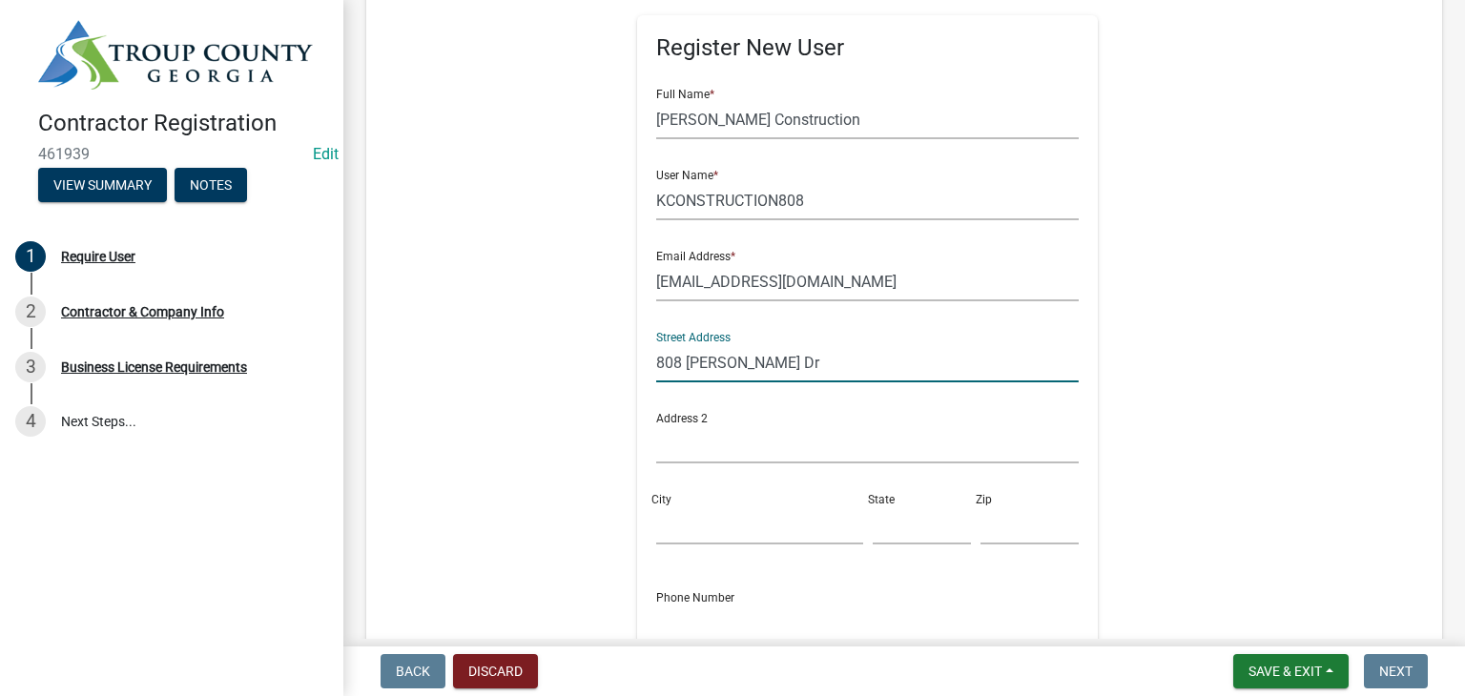
scroll to position [572, 0]
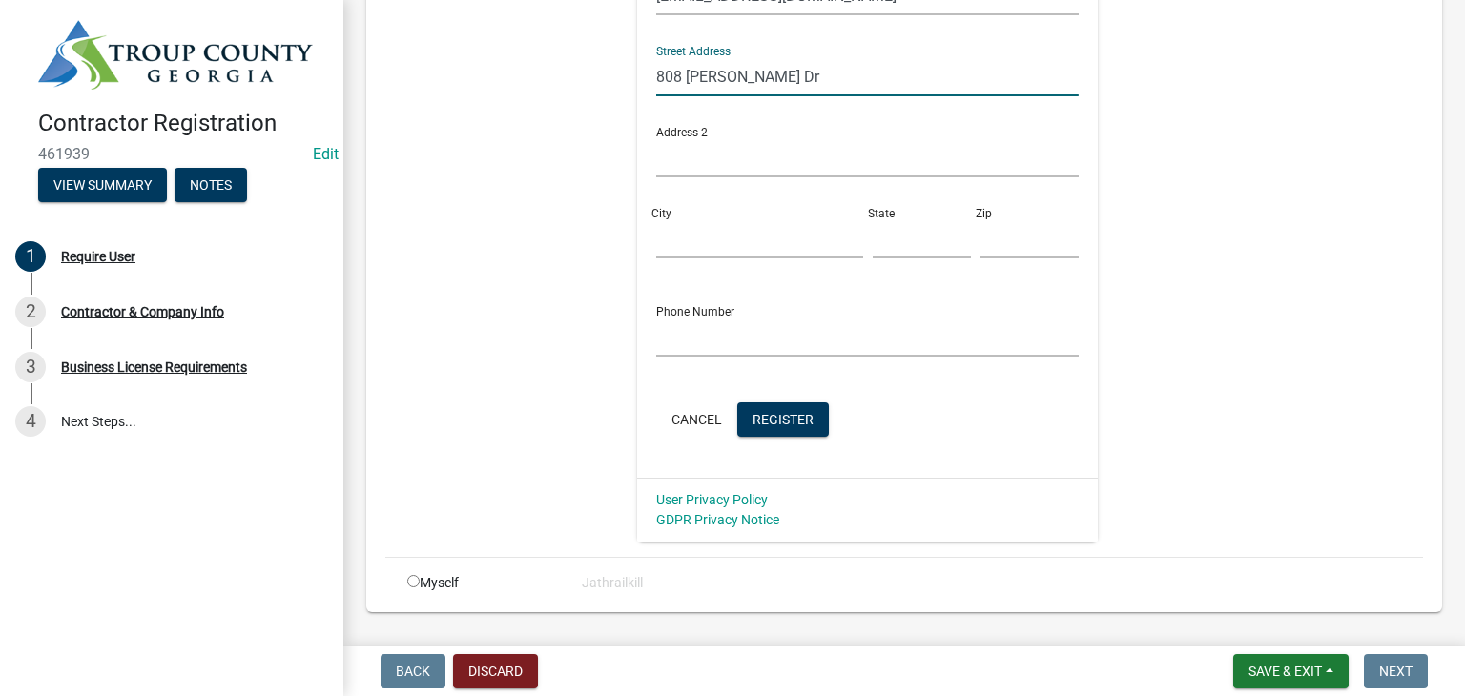
type input "808 [PERSON_NAME] Dr"
click at [705, 245] on input "City" at bounding box center [759, 238] width 206 height 39
type input "LaGrange"
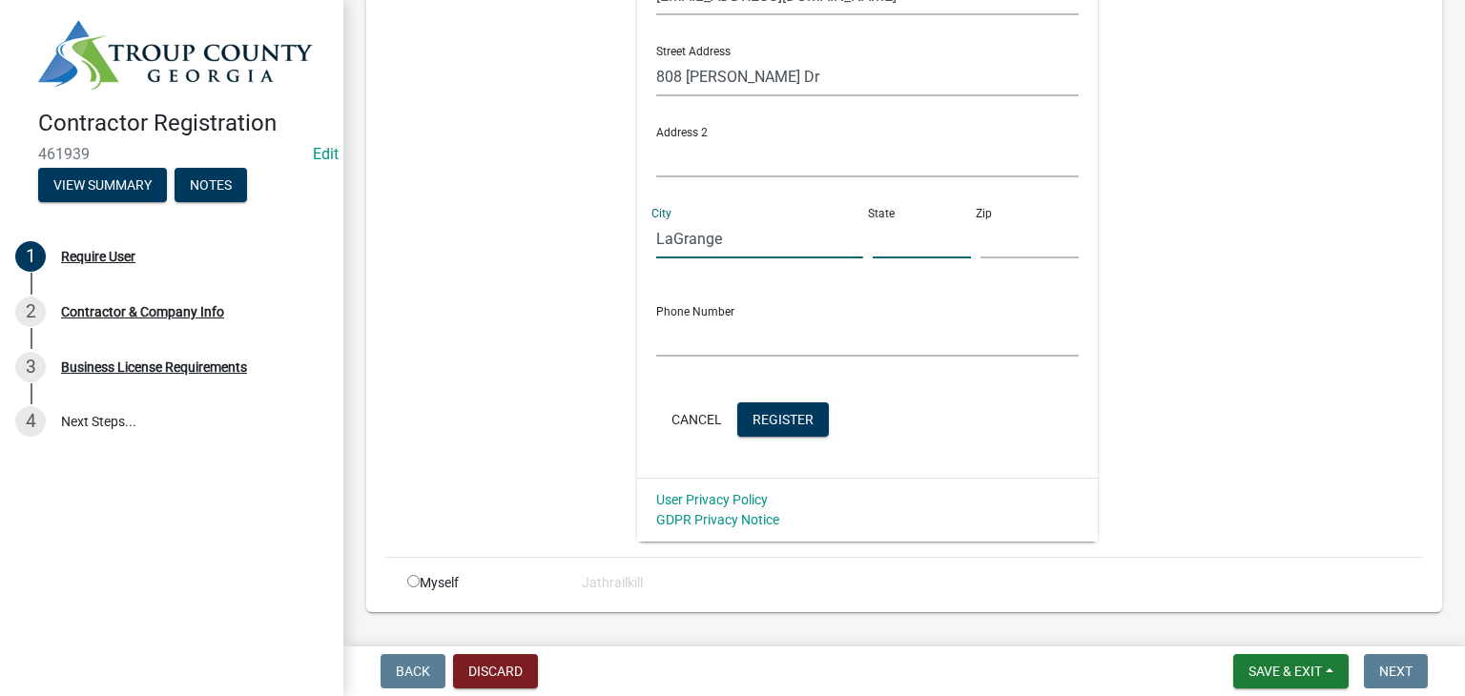
drag, startPoint x: 852, startPoint y: 235, endPoint x: 862, endPoint y: 245, distance: 14.2
click at [873, 235] on input "text" at bounding box center [922, 238] width 98 height 39
type input "GA"
click at [980, 245] on input "text" at bounding box center [1029, 238] width 98 height 39
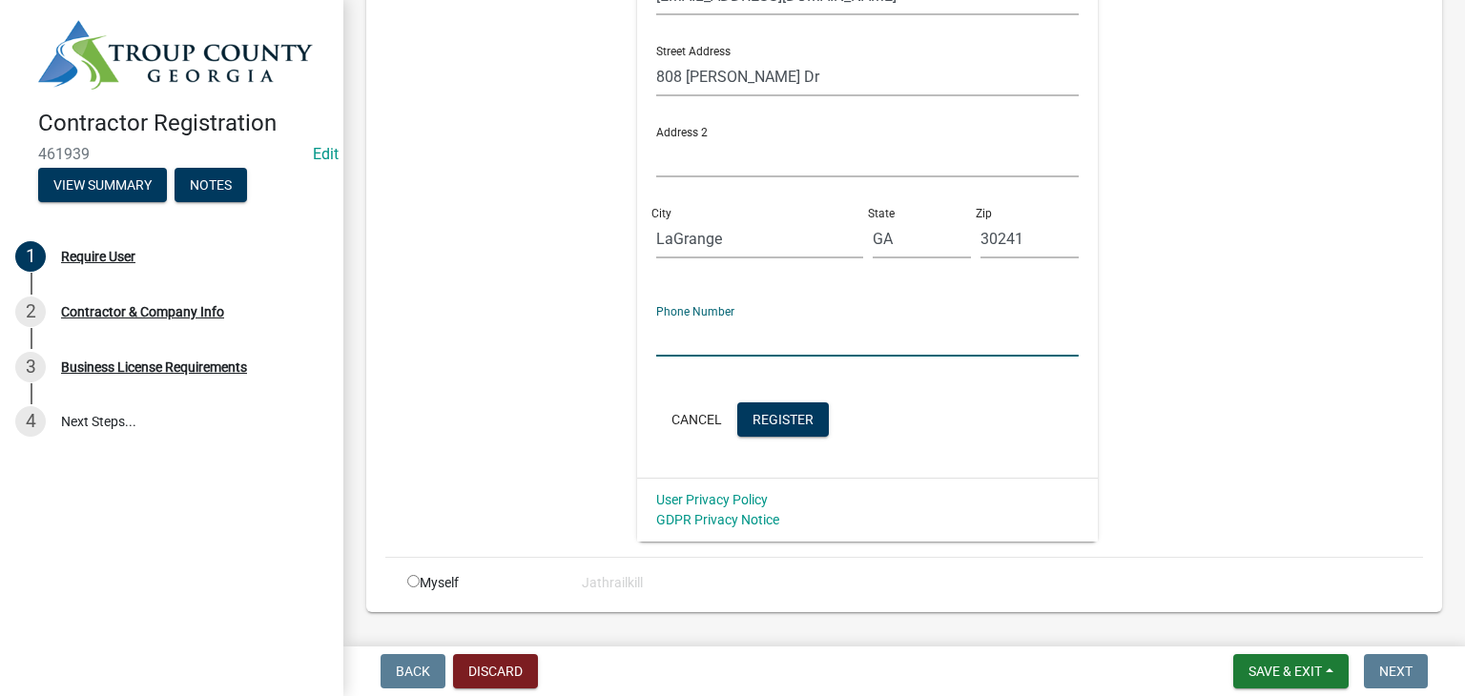
click at [852, 341] on input "text" at bounding box center [867, 337] width 422 height 39
click at [995, 248] on input "30241" at bounding box center [1029, 238] width 98 height 39
type input "3024"
drag, startPoint x: 691, startPoint y: 314, endPoint x: 702, endPoint y: 333, distance: 21.8
click at [694, 318] on div "Phone Number" at bounding box center [867, 324] width 422 height 66
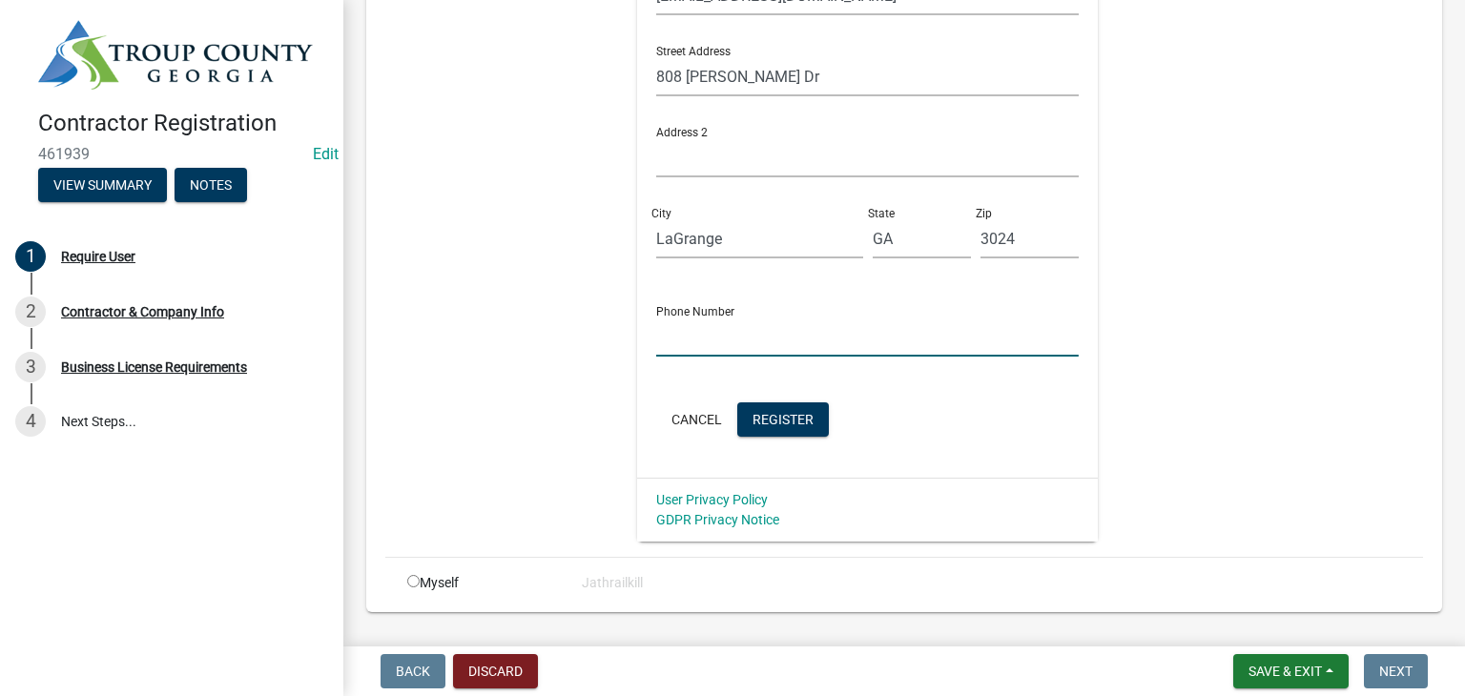
click at [708, 330] on input "text" at bounding box center [867, 337] width 422 height 39
type input "-"
type input "1"
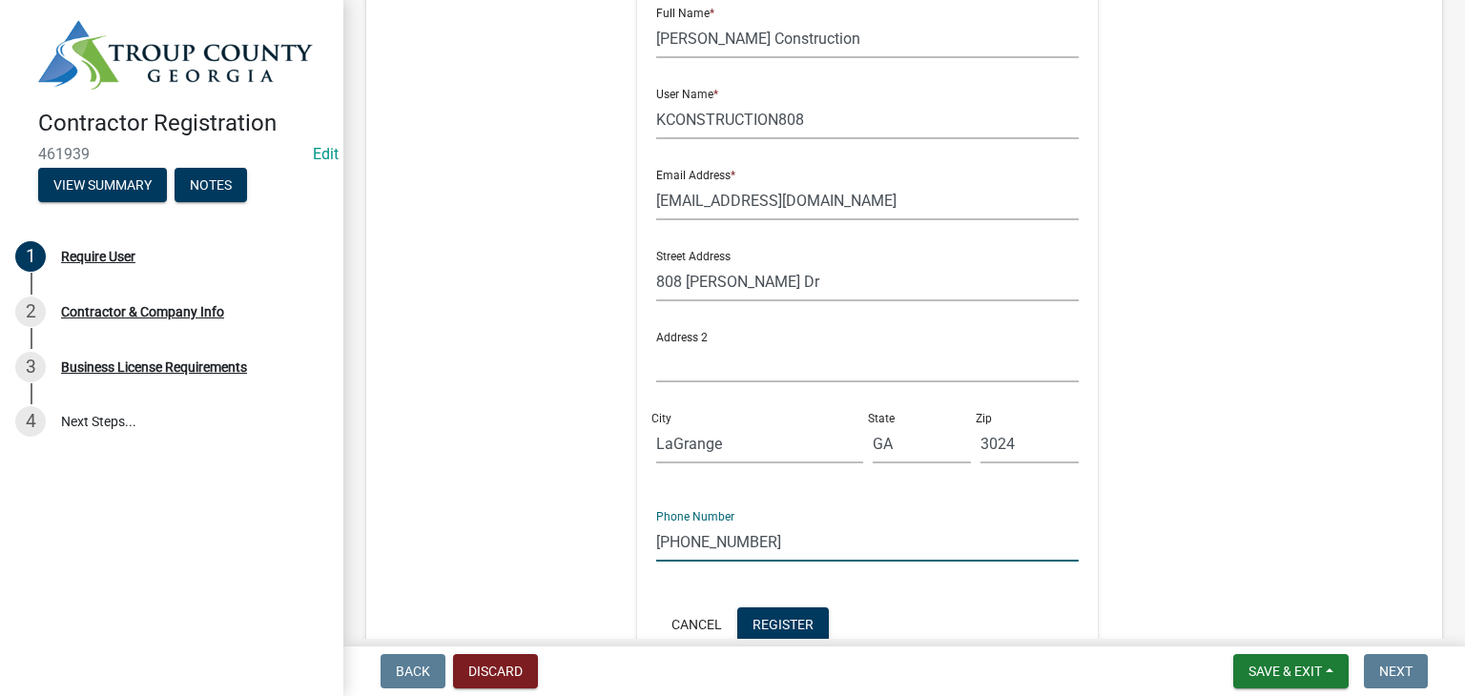
scroll to position [570, 0]
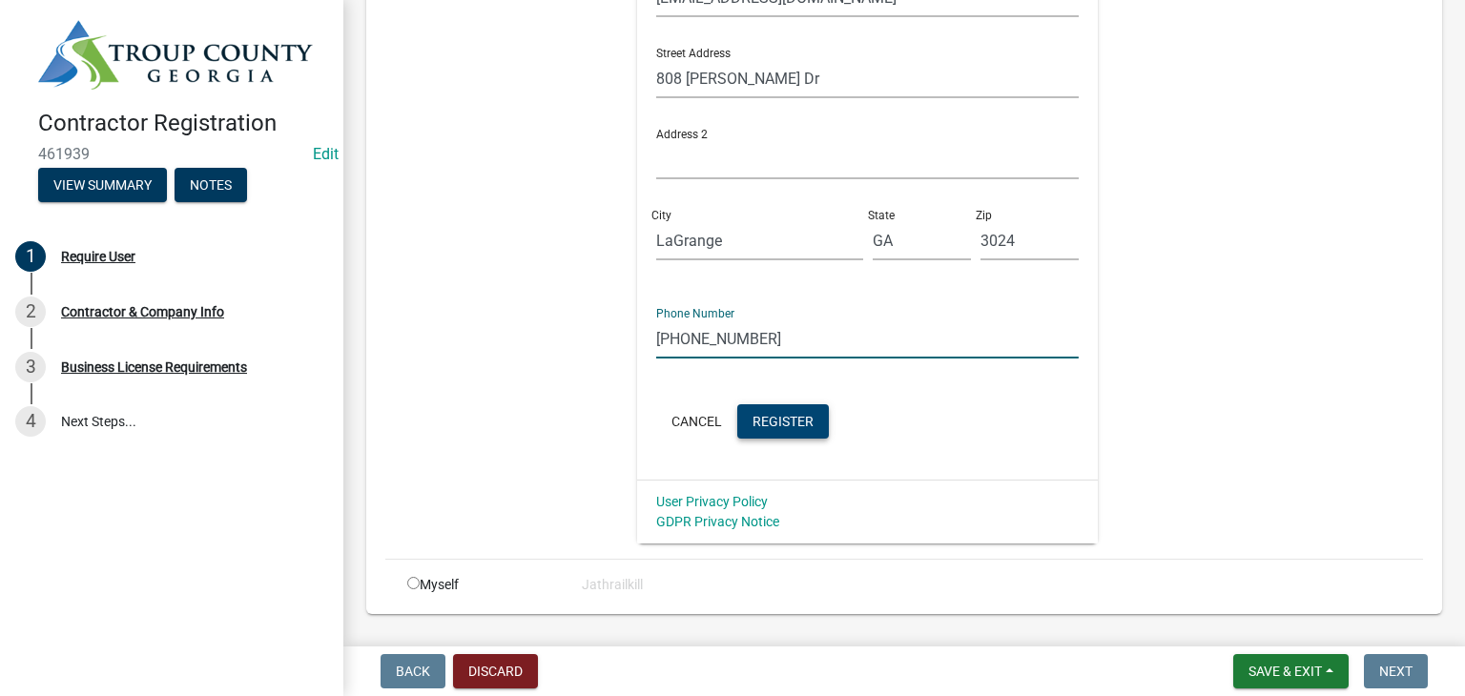
type input "[PHONE_NUMBER]"
click at [790, 409] on button "Register" at bounding box center [783, 421] width 92 height 34
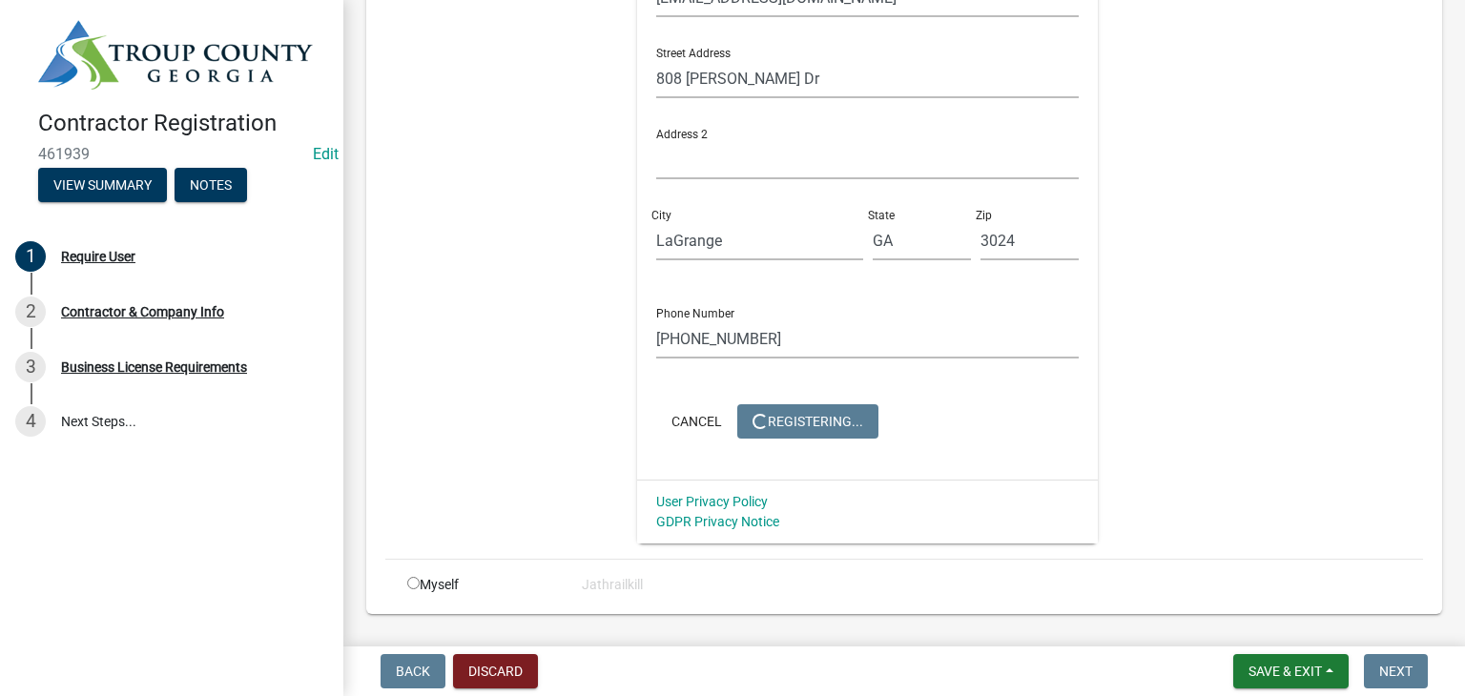
scroll to position [0, 0]
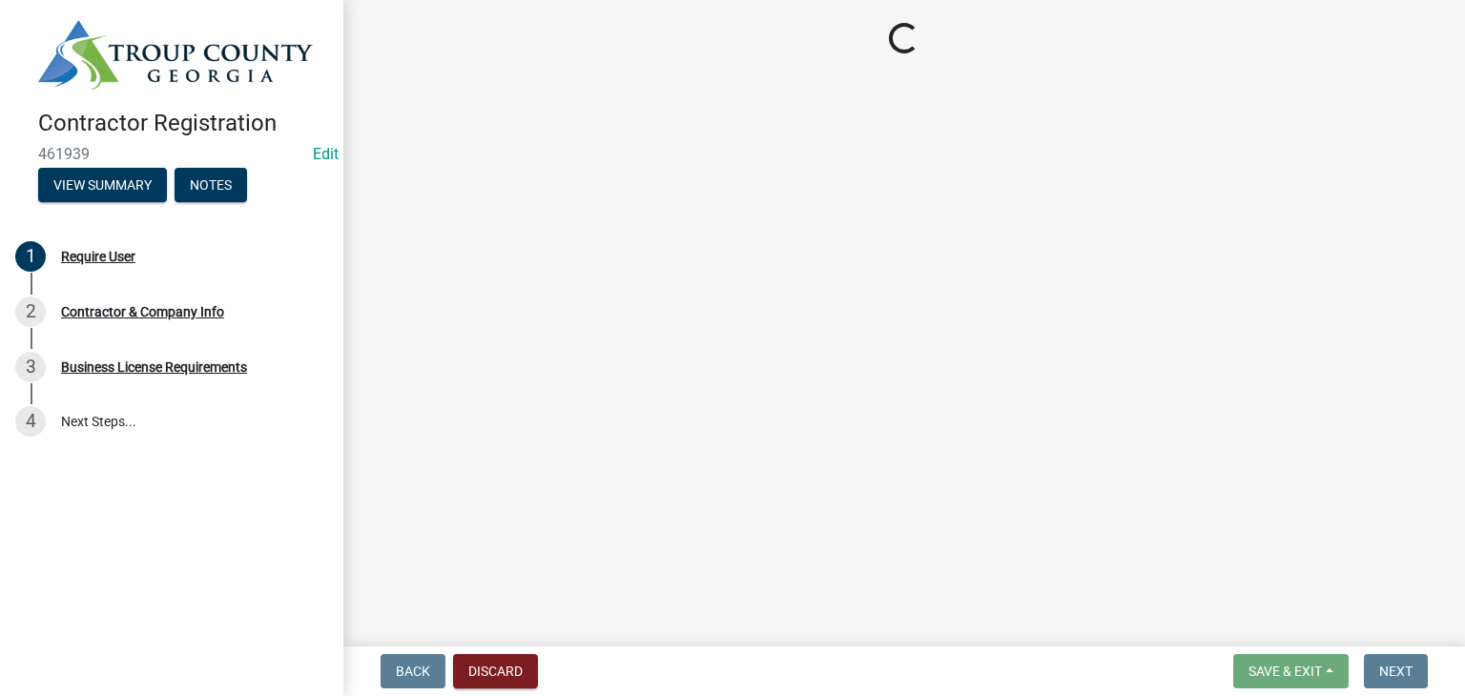
select select "GA"
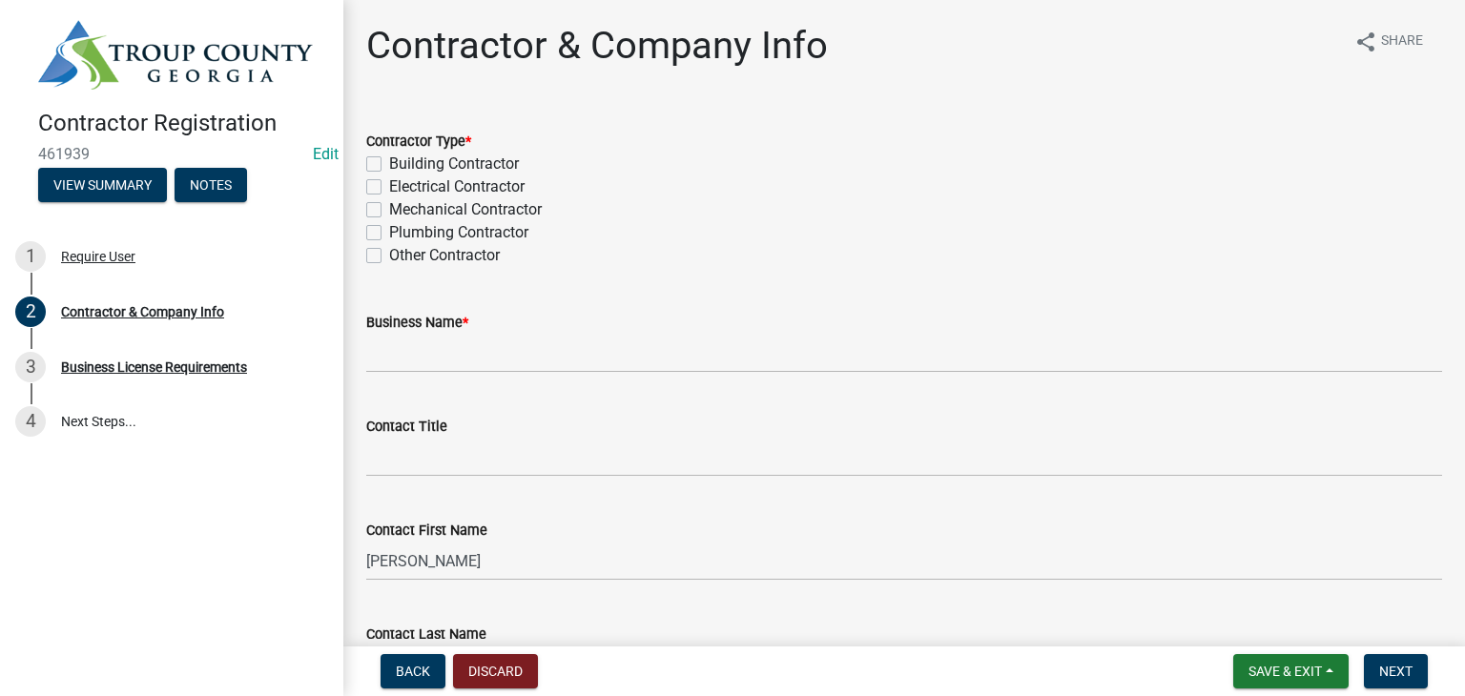
click at [381, 257] on div "Other Contractor" at bounding box center [904, 255] width 1076 height 23
click at [378, 264] on div "Other Contractor" at bounding box center [904, 255] width 1076 height 23
drag, startPoint x: 347, startPoint y: 228, endPoint x: 359, endPoint y: 245, distance: 20.6
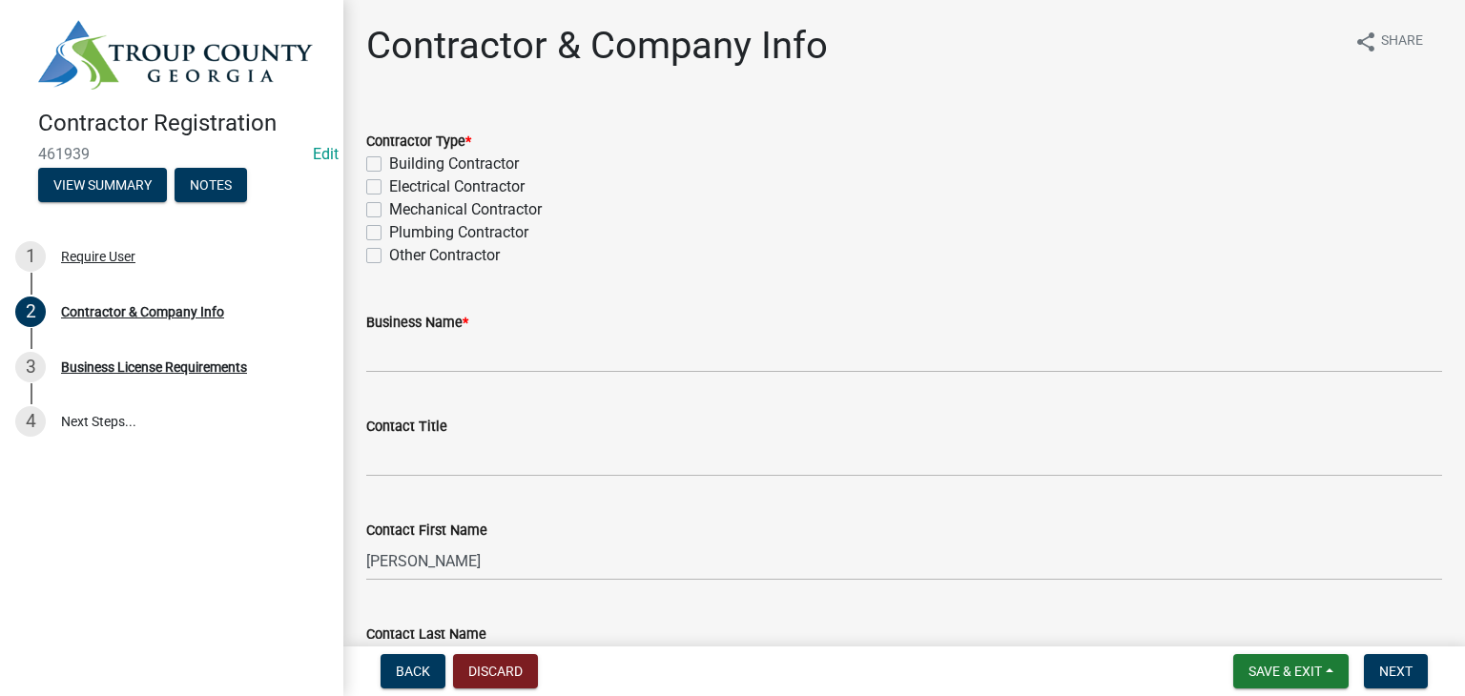
click at [389, 256] on label "Other Contractor" at bounding box center [444, 255] width 111 height 23
click at [389, 256] on input "Other Contractor" at bounding box center [395, 250] width 12 height 12
checkbox input "true"
checkbox input "false"
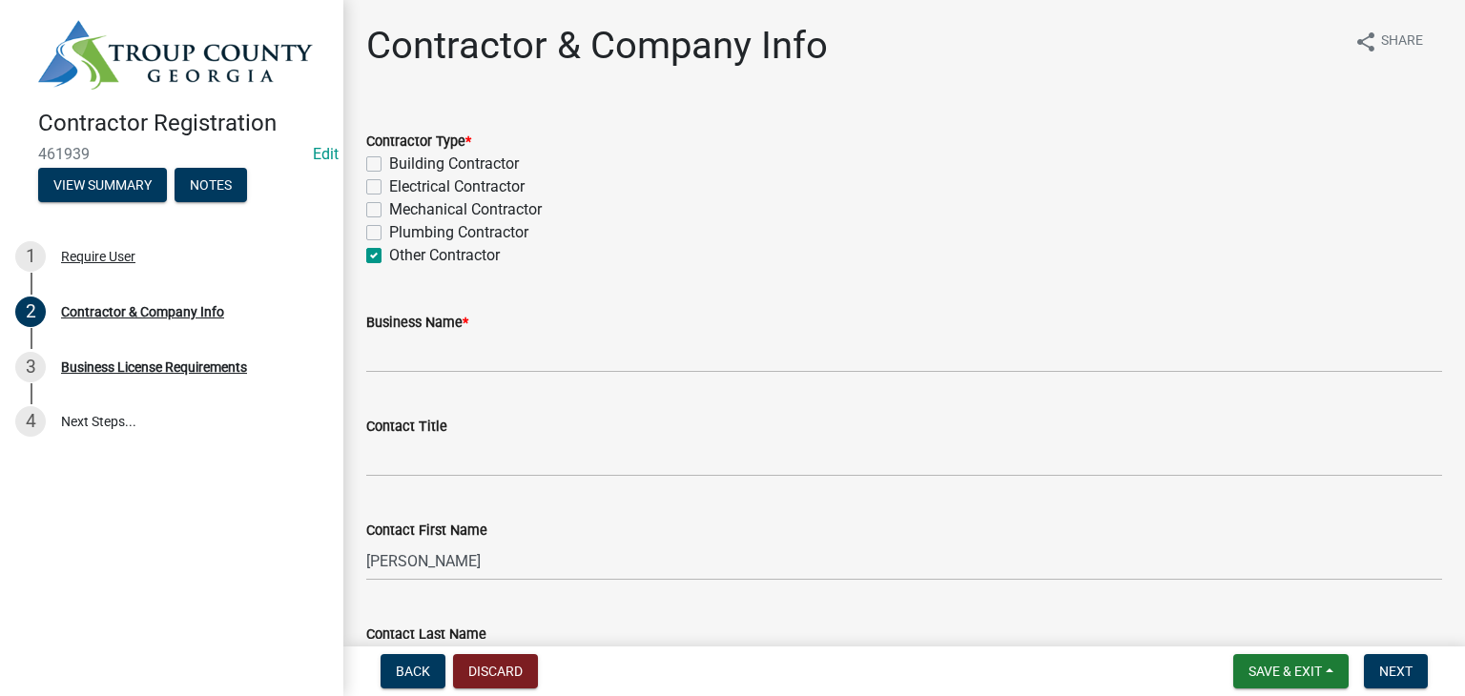
checkbox input "false"
checkbox input "true"
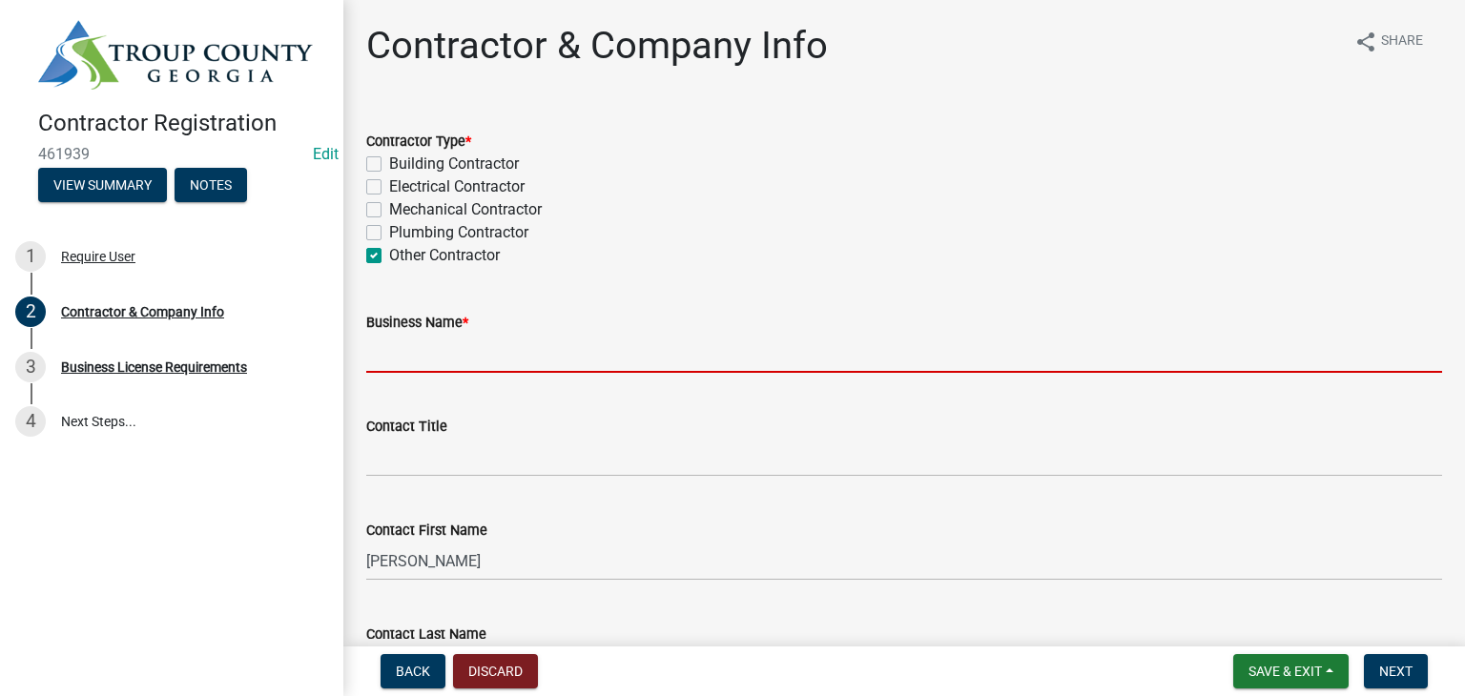
drag, startPoint x: 459, startPoint y: 360, endPoint x: 483, endPoint y: 372, distance: 26.4
click at [477, 369] on input "Business Name *" at bounding box center [904, 353] width 1076 height 39
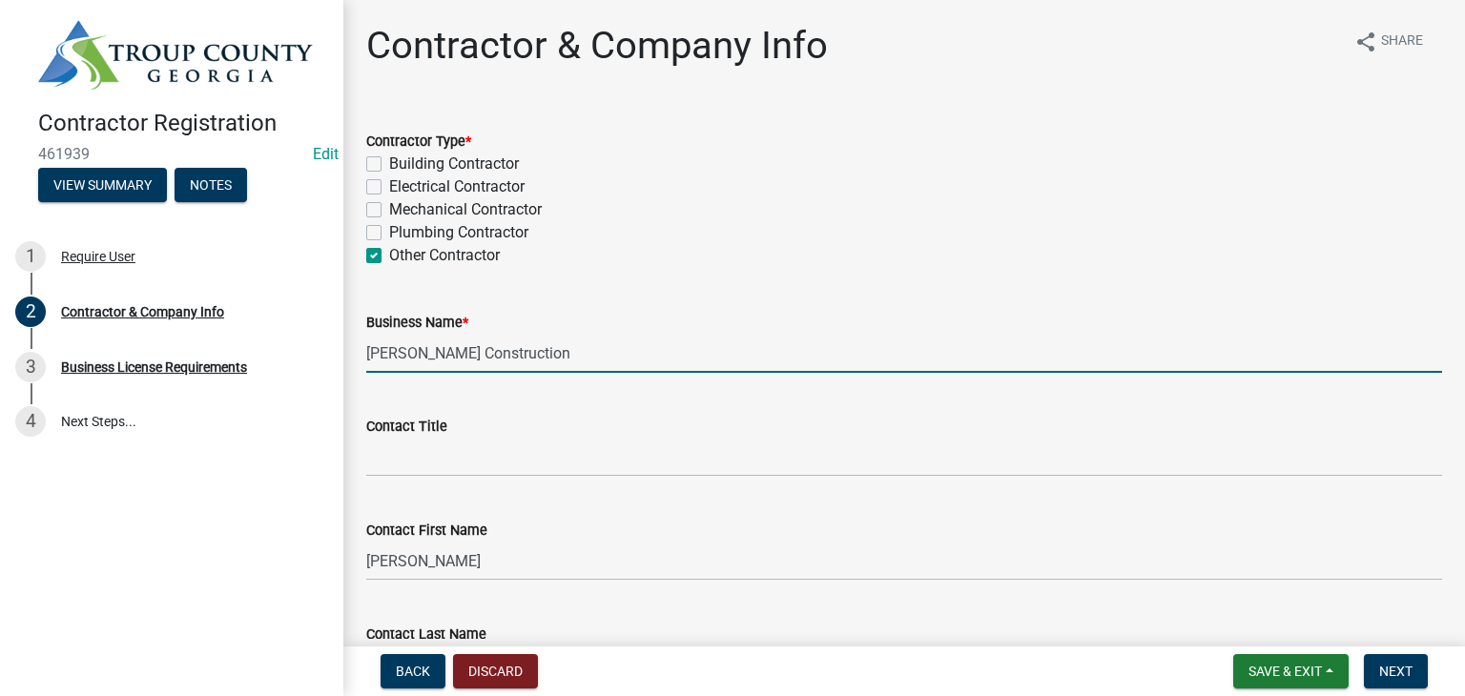
scroll to position [286, 0]
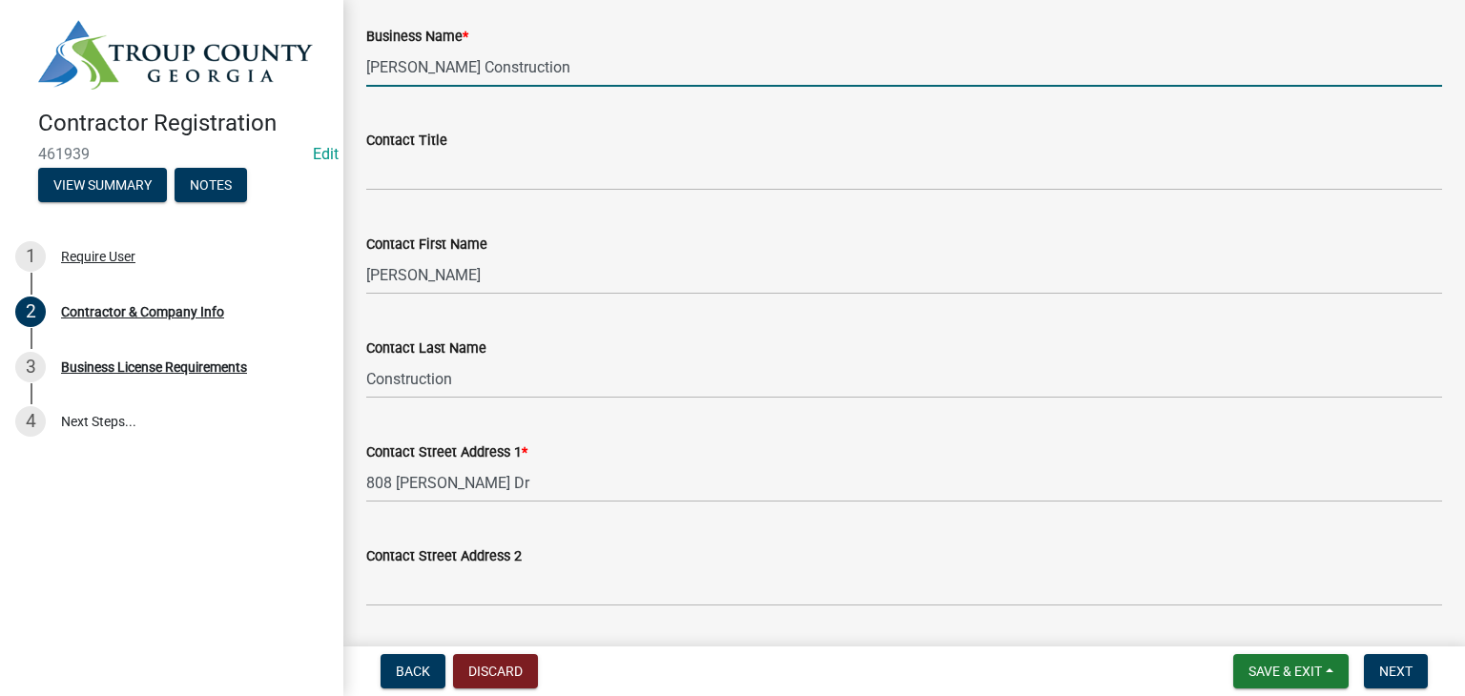
type input "[PERSON_NAME] Construction"
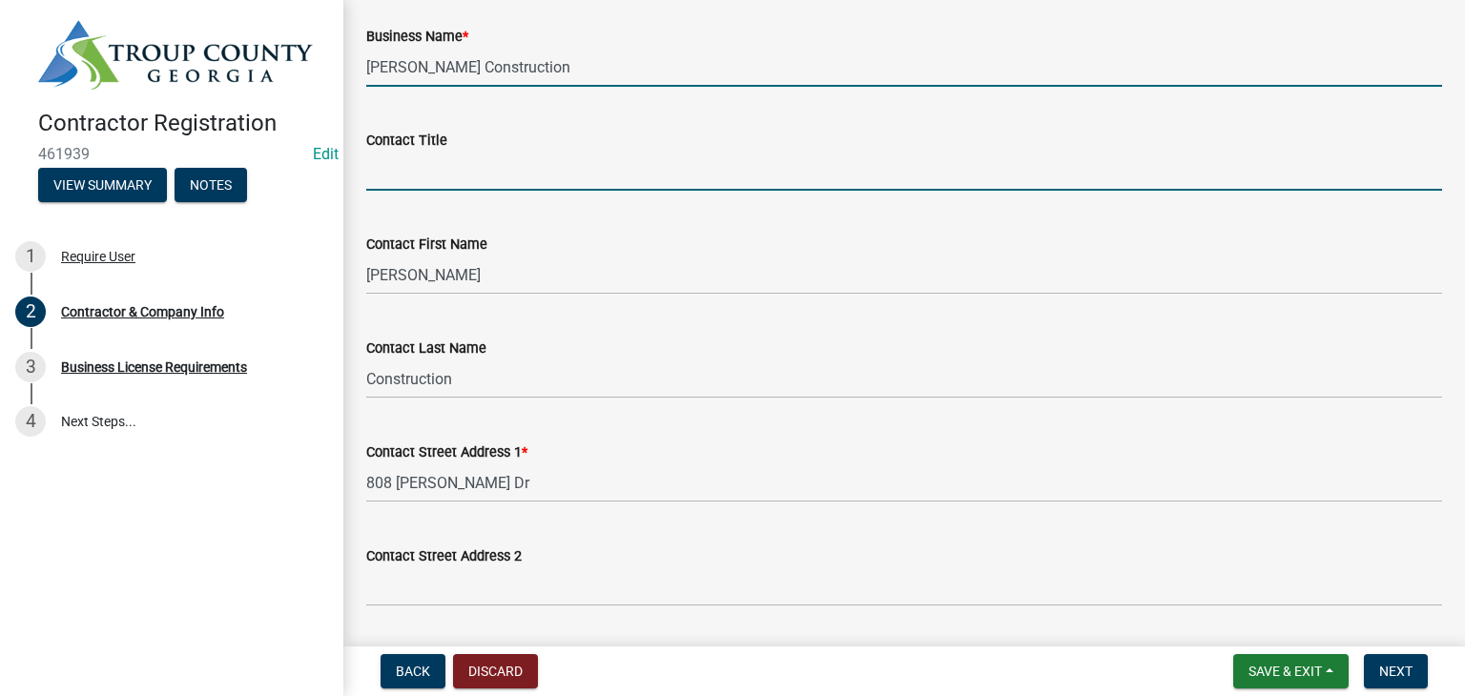
click at [458, 170] on input "Contact Title" at bounding box center [904, 171] width 1076 height 39
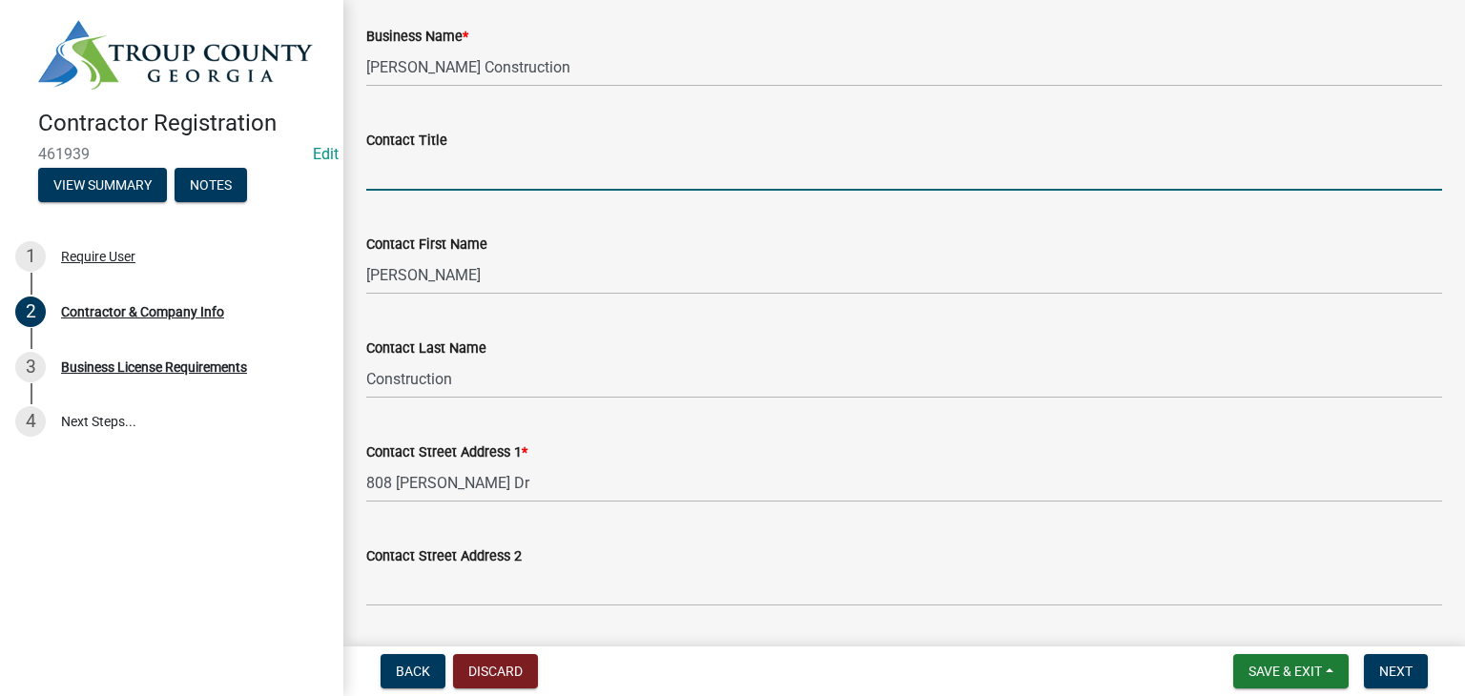
type input "Business Owner"
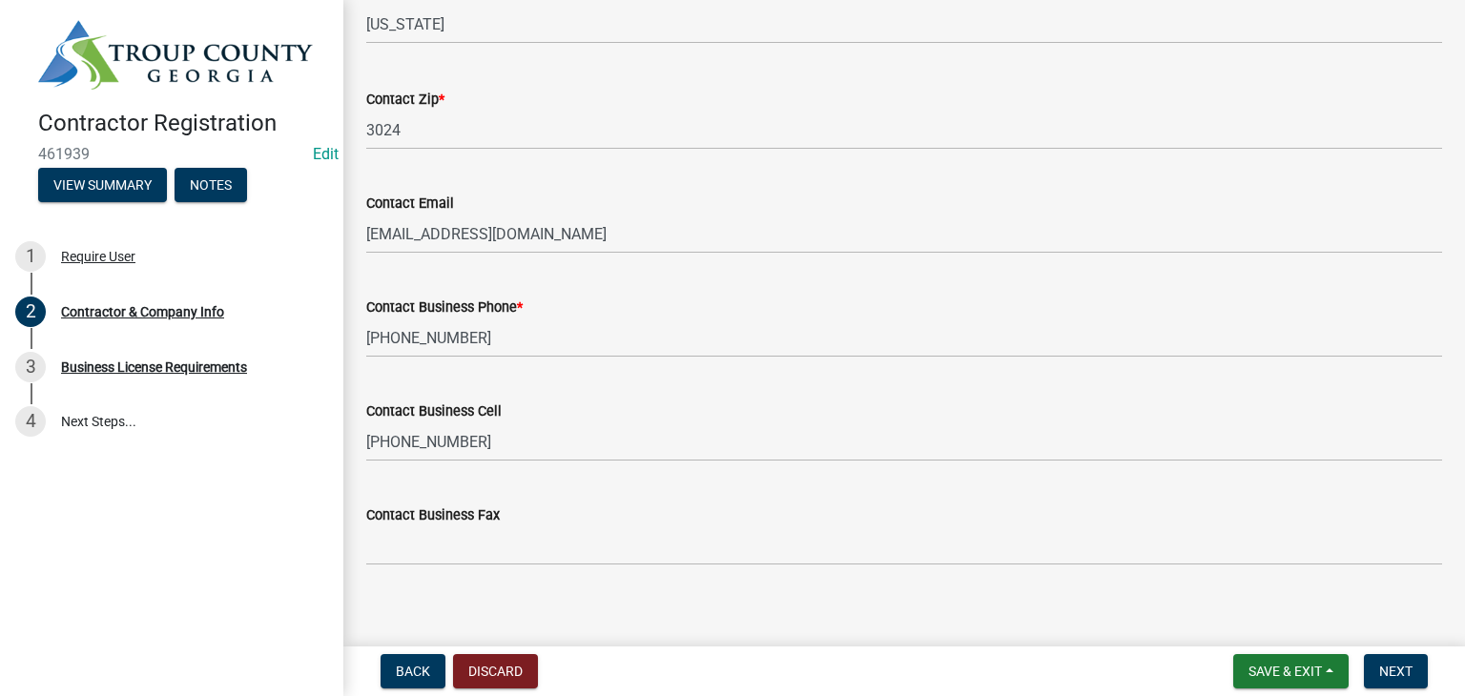
scroll to position [1096, 0]
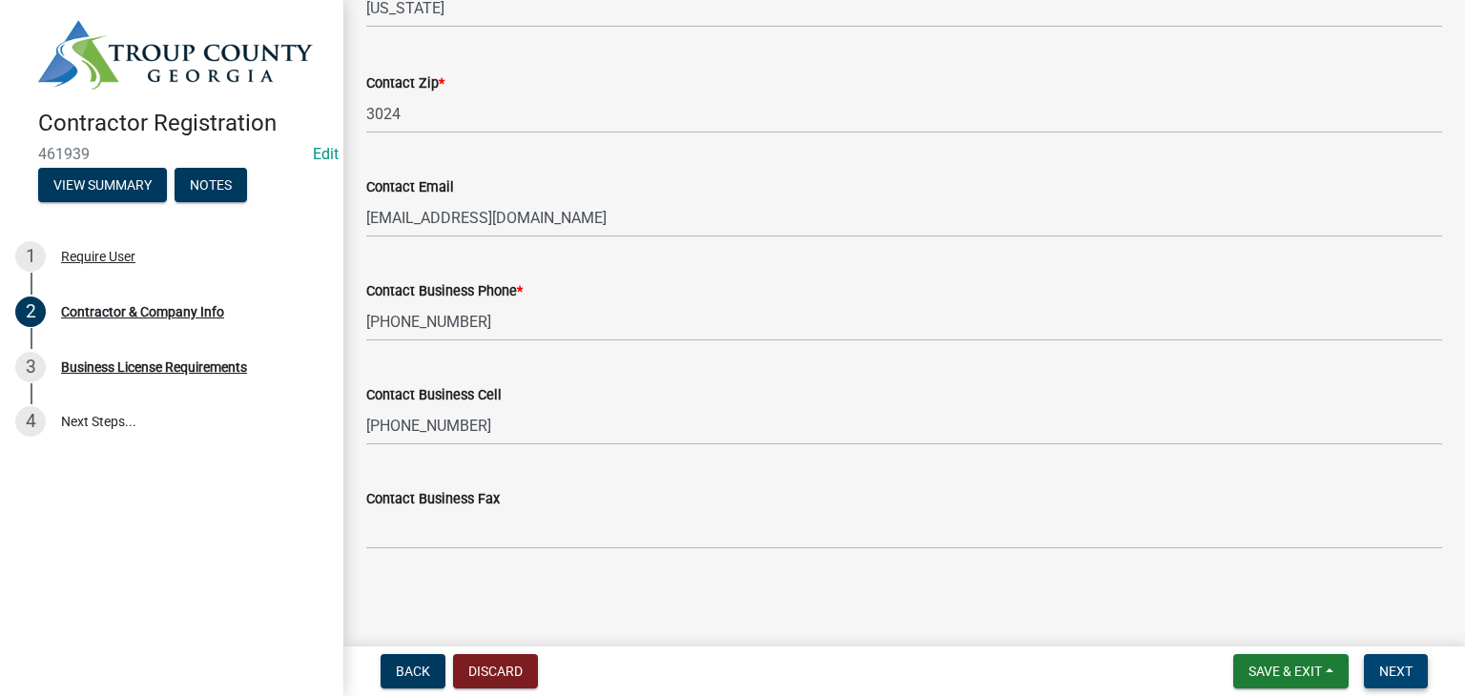
click at [1411, 675] on span "Next" at bounding box center [1395, 671] width 33 height 15
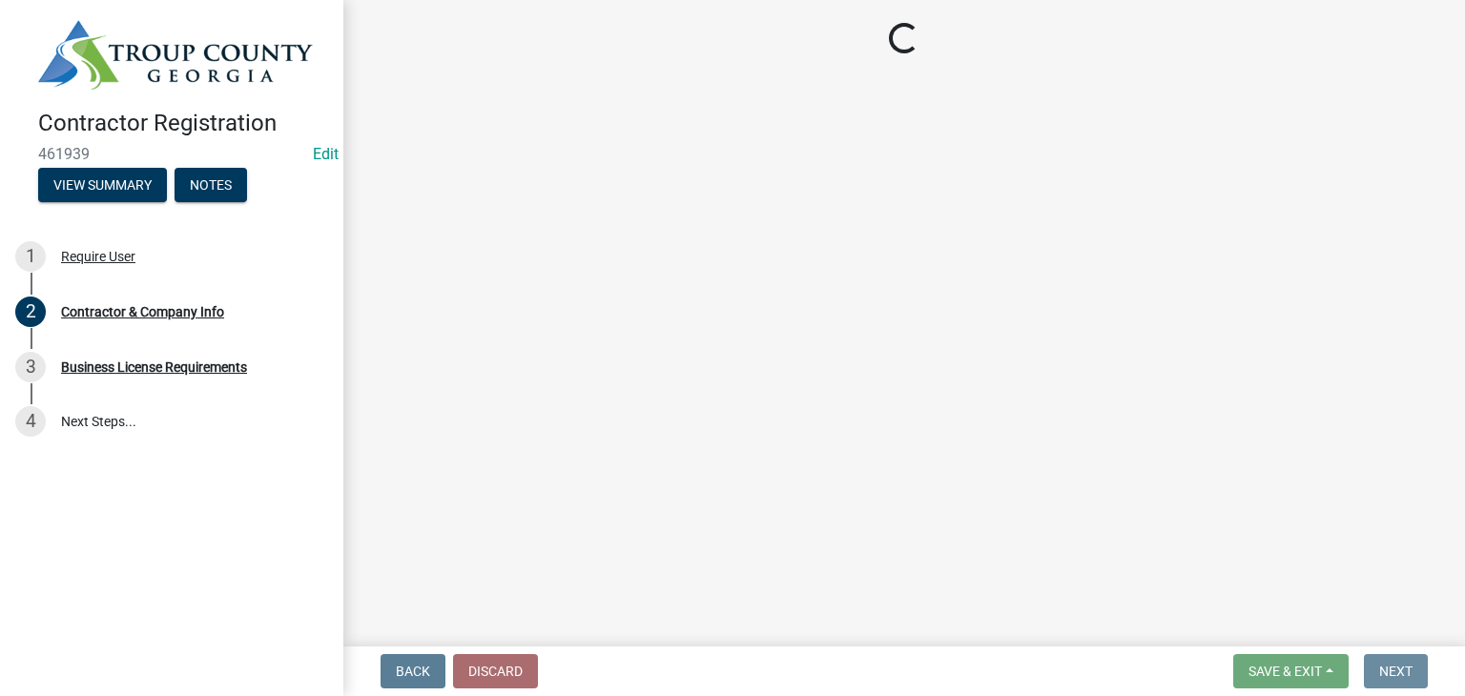
scroll to position [0, 0]
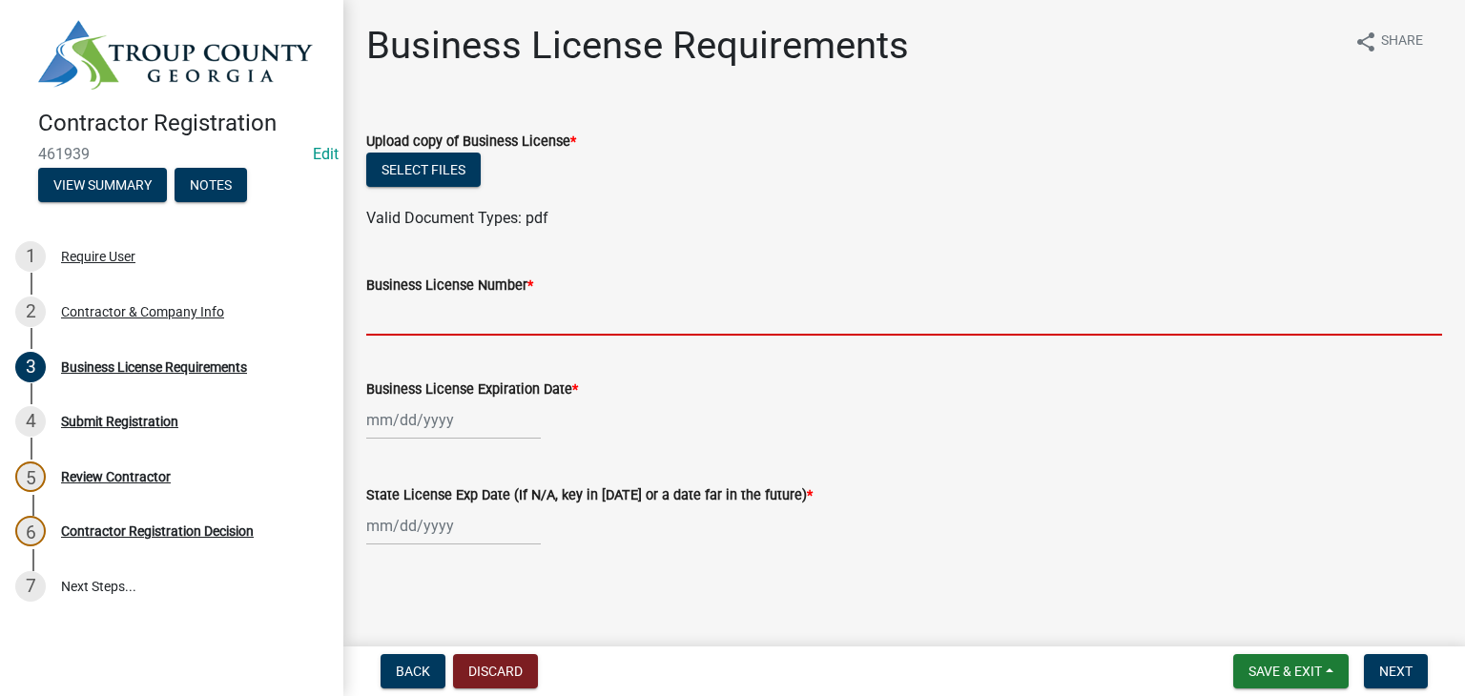
click at [549, 312] on input "Business License Number *" at bounding box center [904, 316] width 1076 height 39
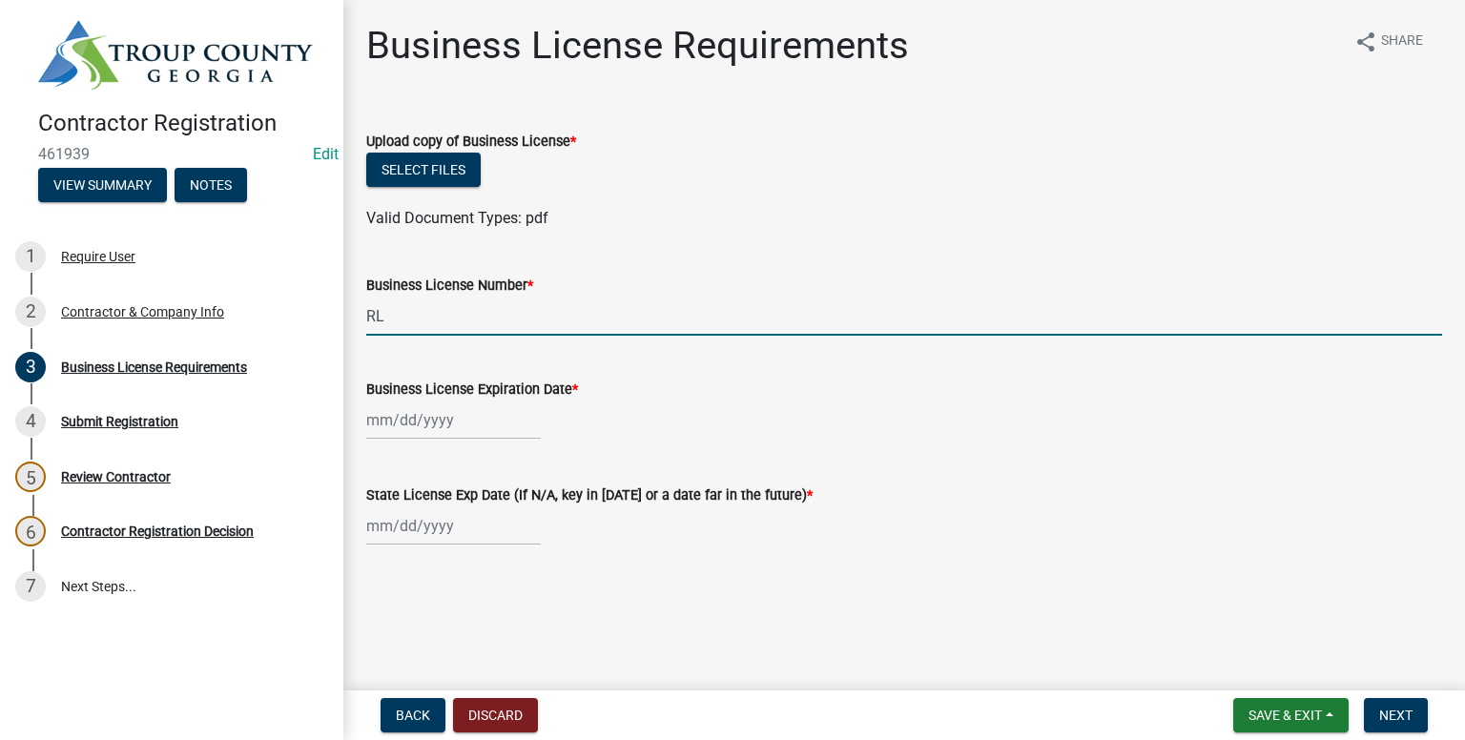
type input "R"
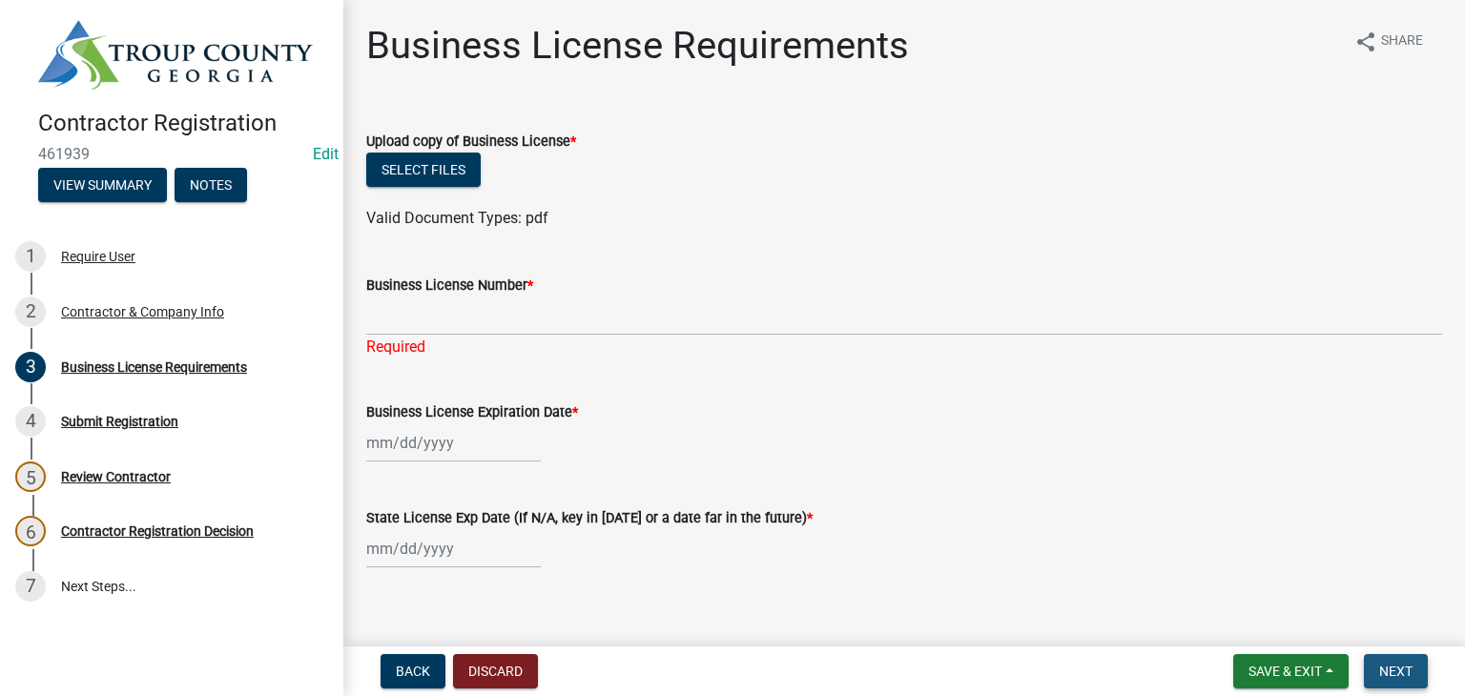
click at [1404, 685] on button "Next" at bounding box center [1396, 671] width 64 height 34
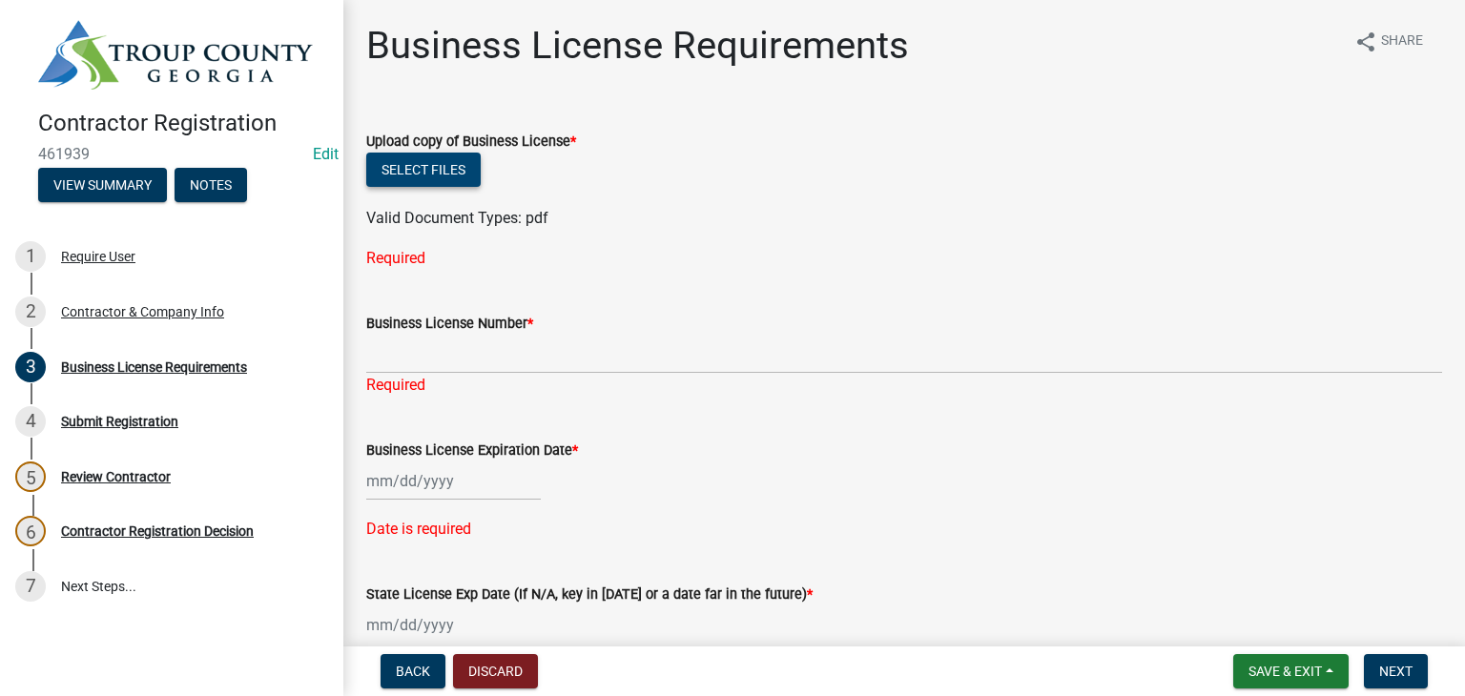
click at [439, 153] on button "Select files" at bounding box center [423, 170] width 114 height 34
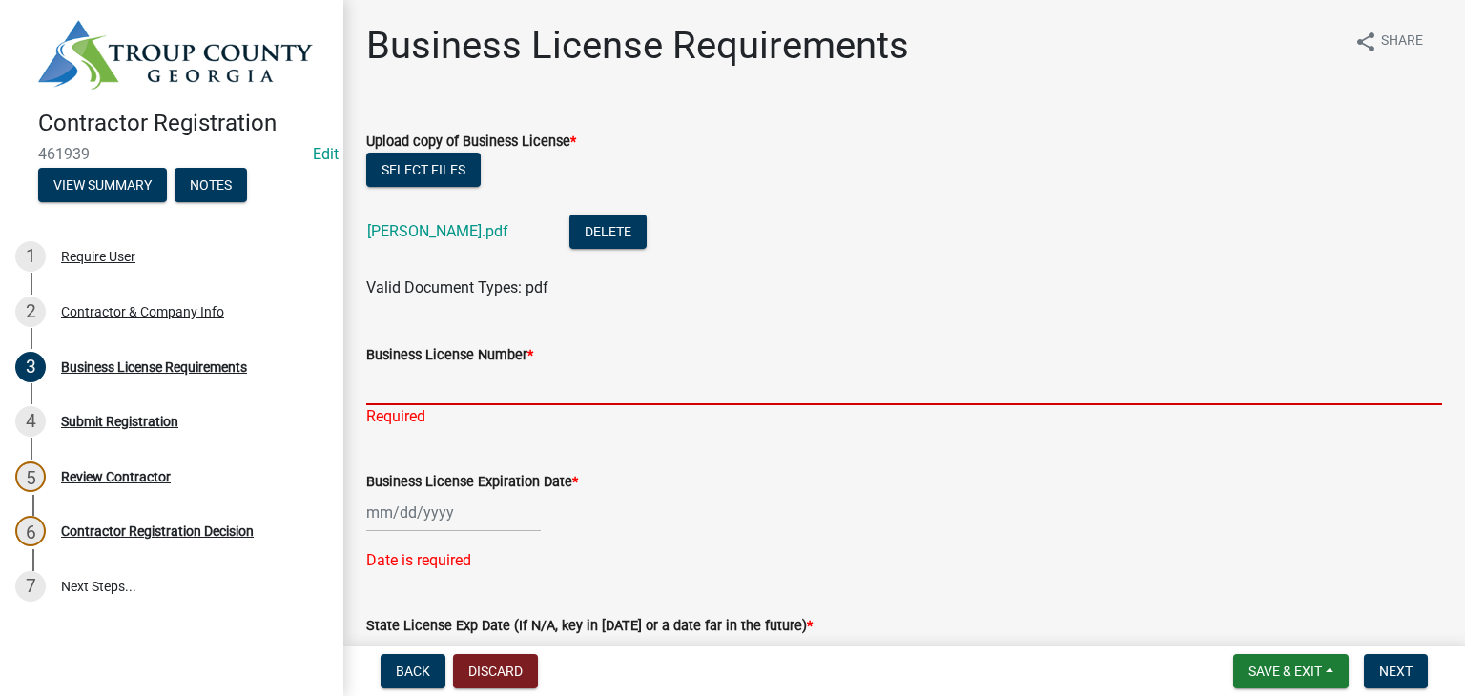
drag, startPoint x: 741, startPoint y: 371, endPoint x: 835, endPoint y: 394, distance: 97.1
click at [741, 371] on input "Business License Number *" at bounding box center [904, 385] width 1076 height 39
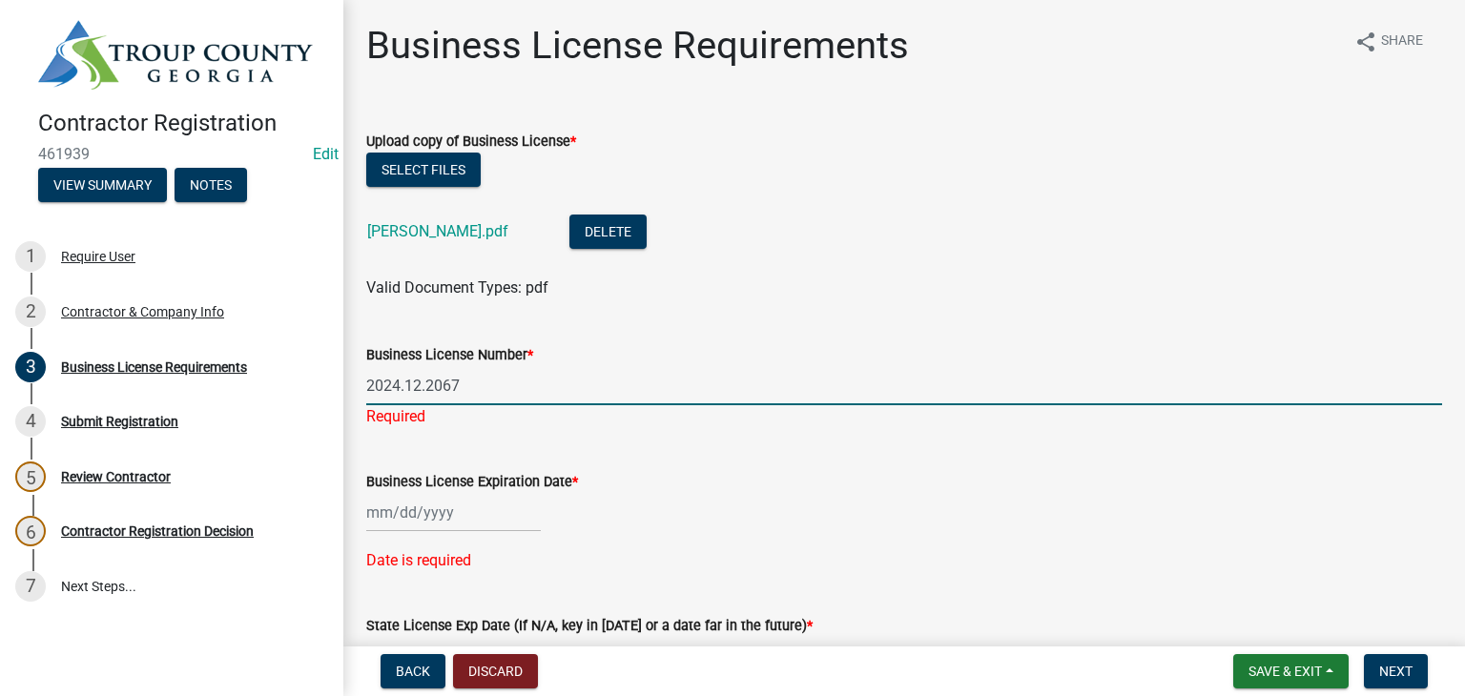
click at [406, 384] on input "2024.12.2067" at bounding box center [904, 385] width 1076 height 39
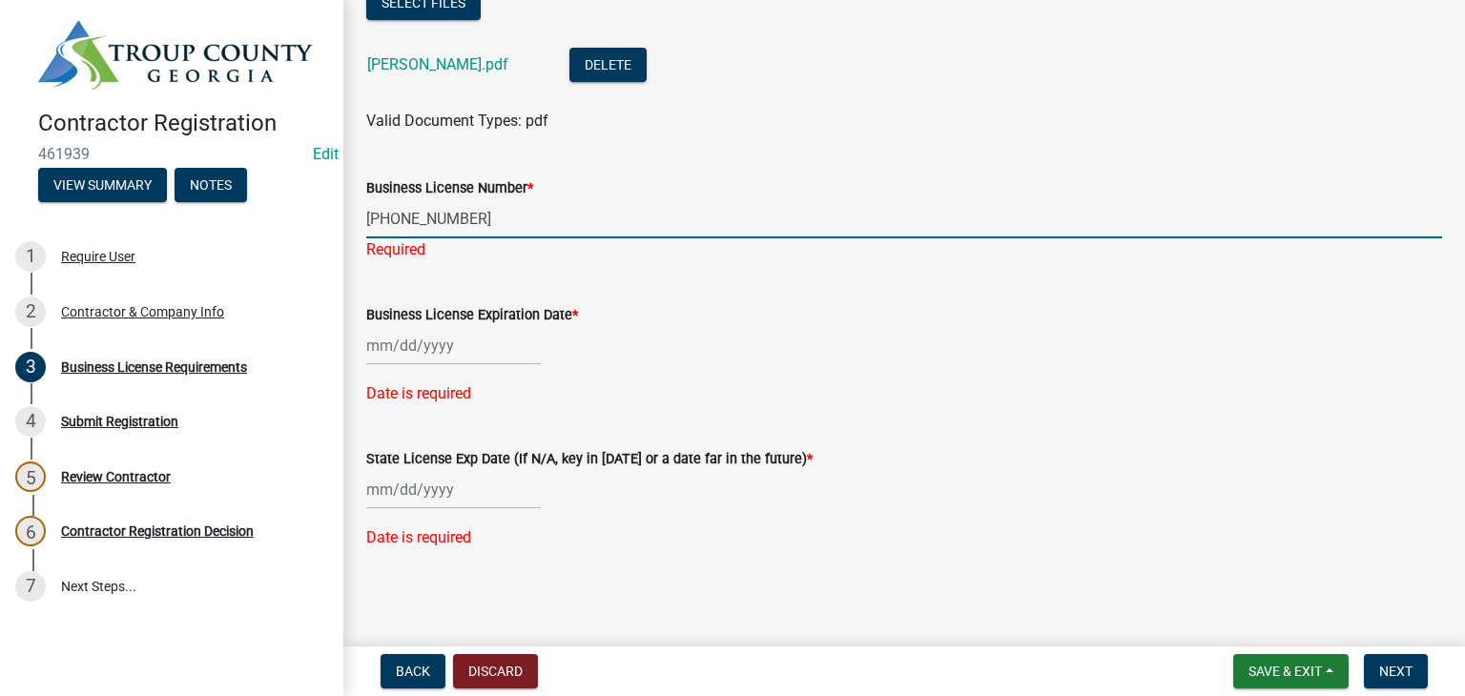
type input "[PHONE_NUMBER]"
click at [412, 351] on div at bounding box center [453, 345] width 175 height 39
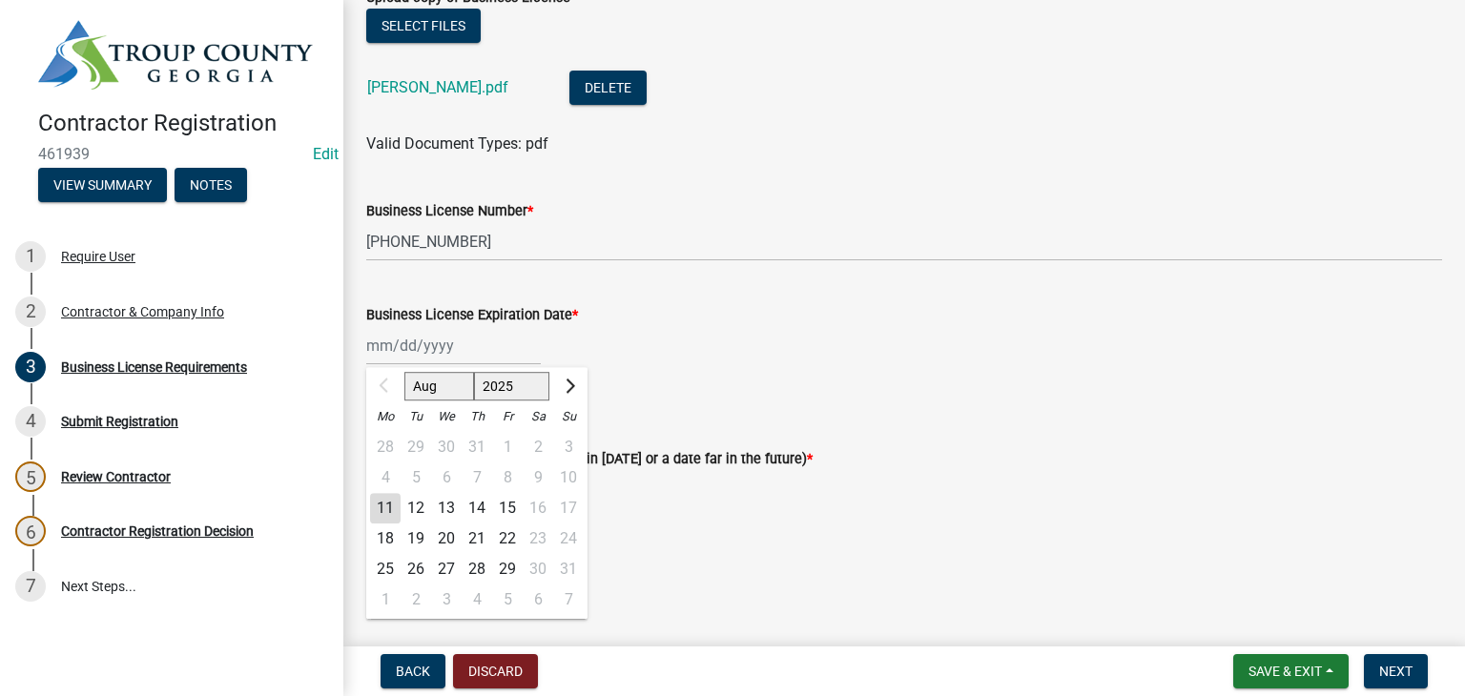
scroll to position [144, 0]
click at [572, 385] on span "Next month" at bounding box center [568, 386] width 14 height 14
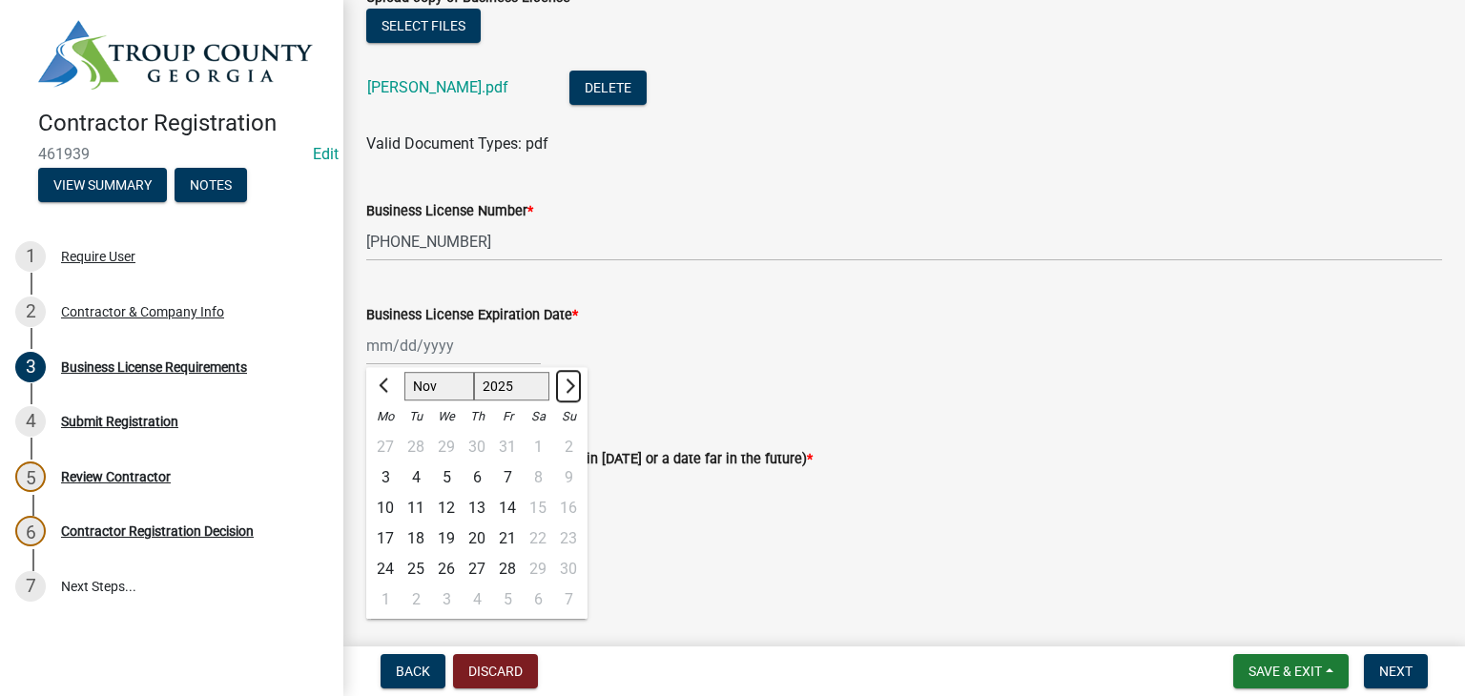
select select "12"
click at [449, 562] on div "31" at bounding box center [446, 569] width 31 height 31
type input "[DATE]"
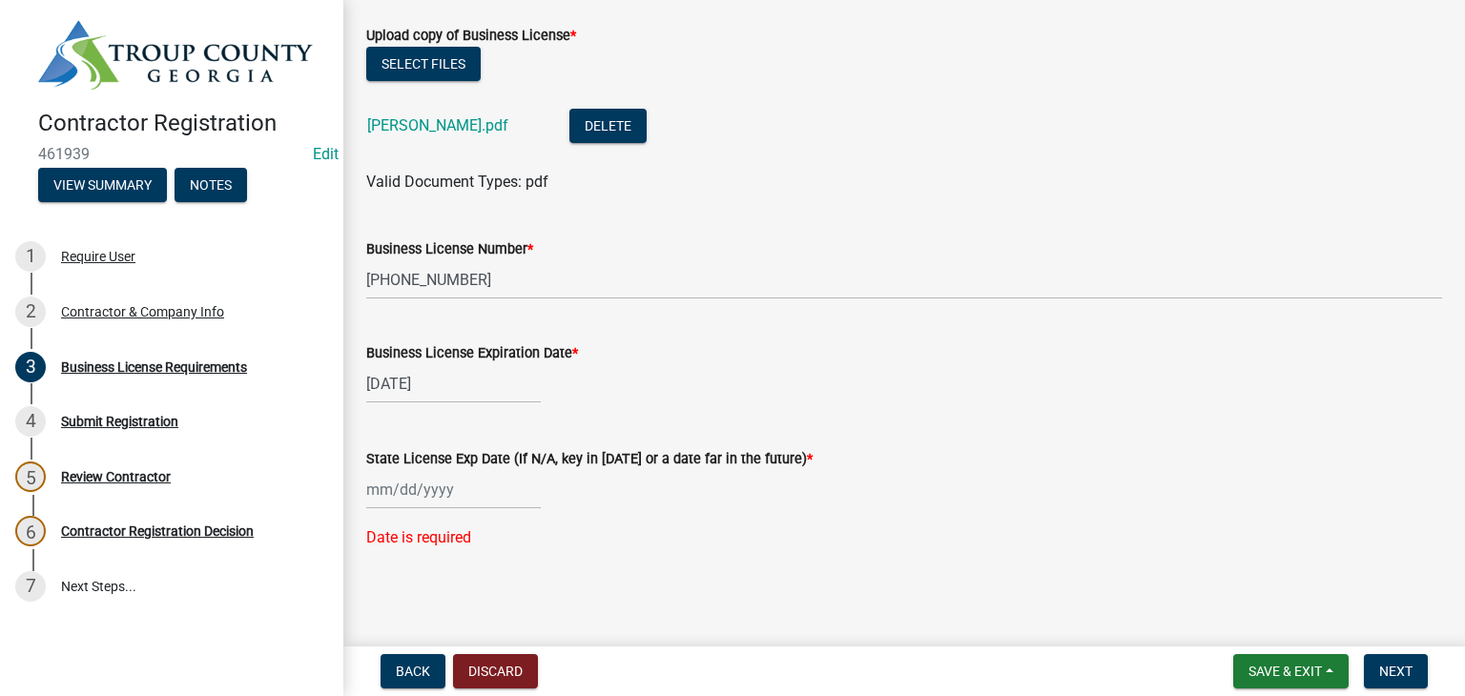
scroll to position [106, 0]
click at [411, 494] on div at bounding box center [453, 489] width 175 height 39
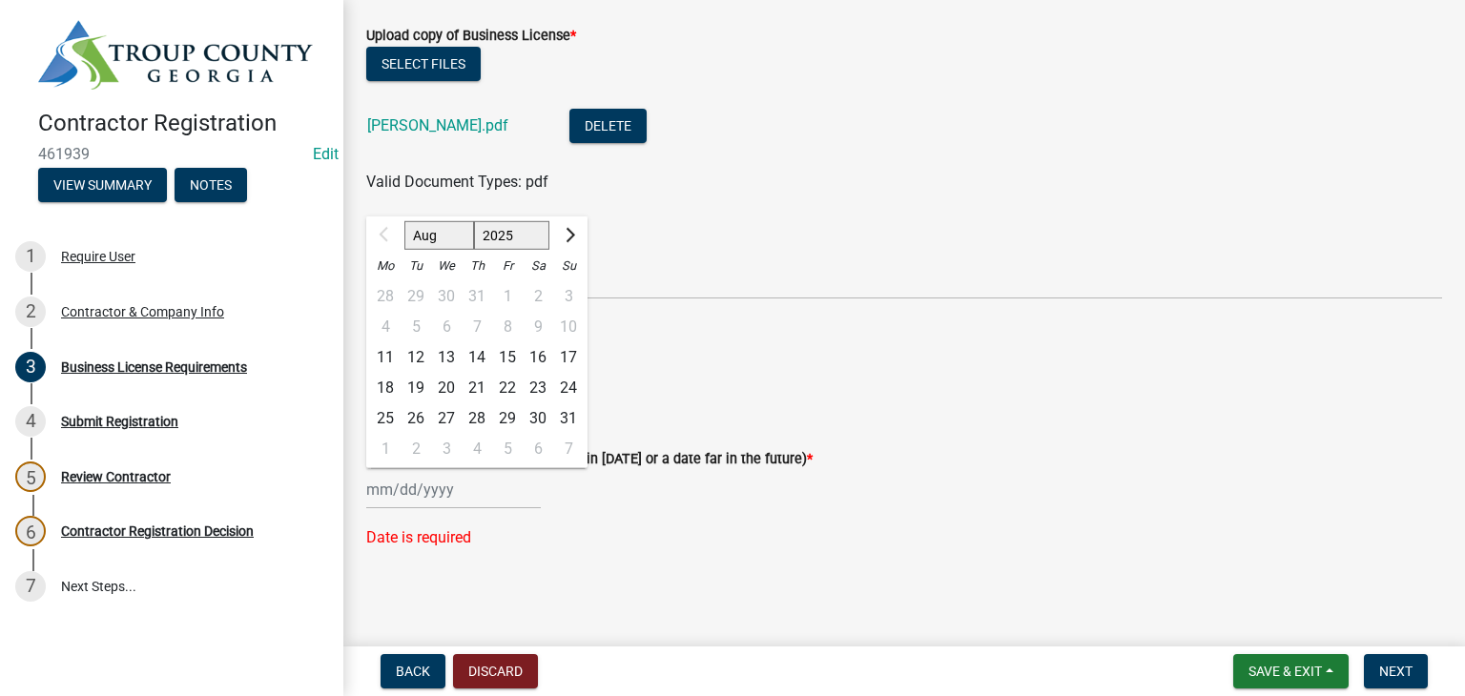
click at [750, 400] on div "[DATE]" at bounding box center [904, 383] width 1076 height 39
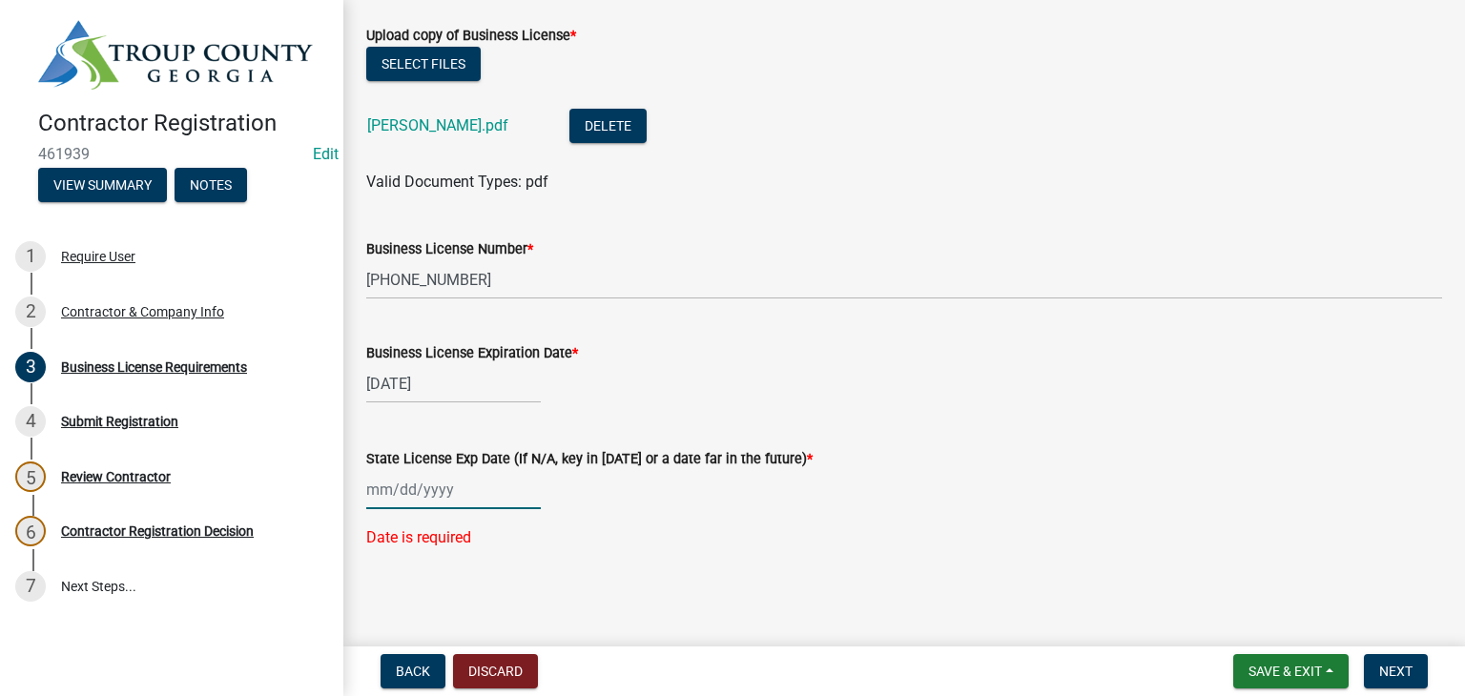
click at [423, 482] on div at bounding box center [453, 489] width 175 height 39
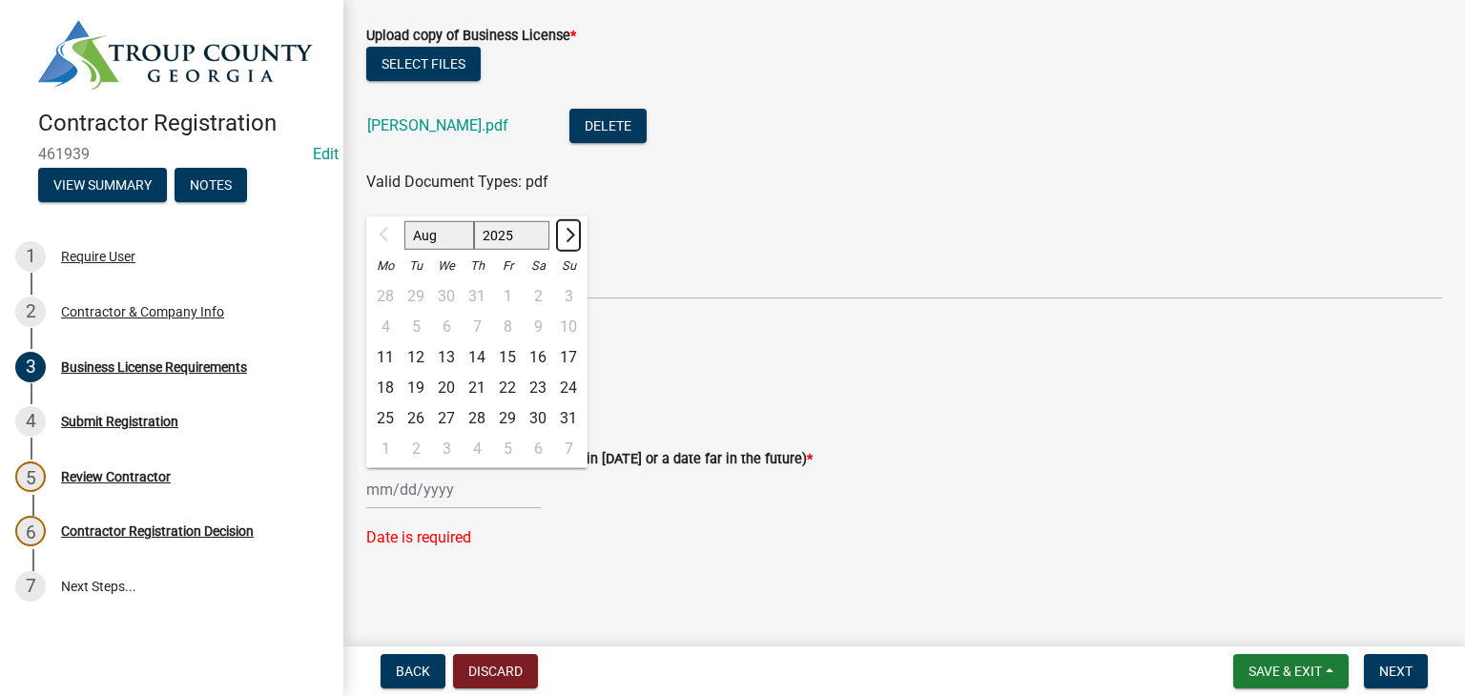
click at [565, 233] on span "Next month" at bounding box center [568, 235] width 14 height 14
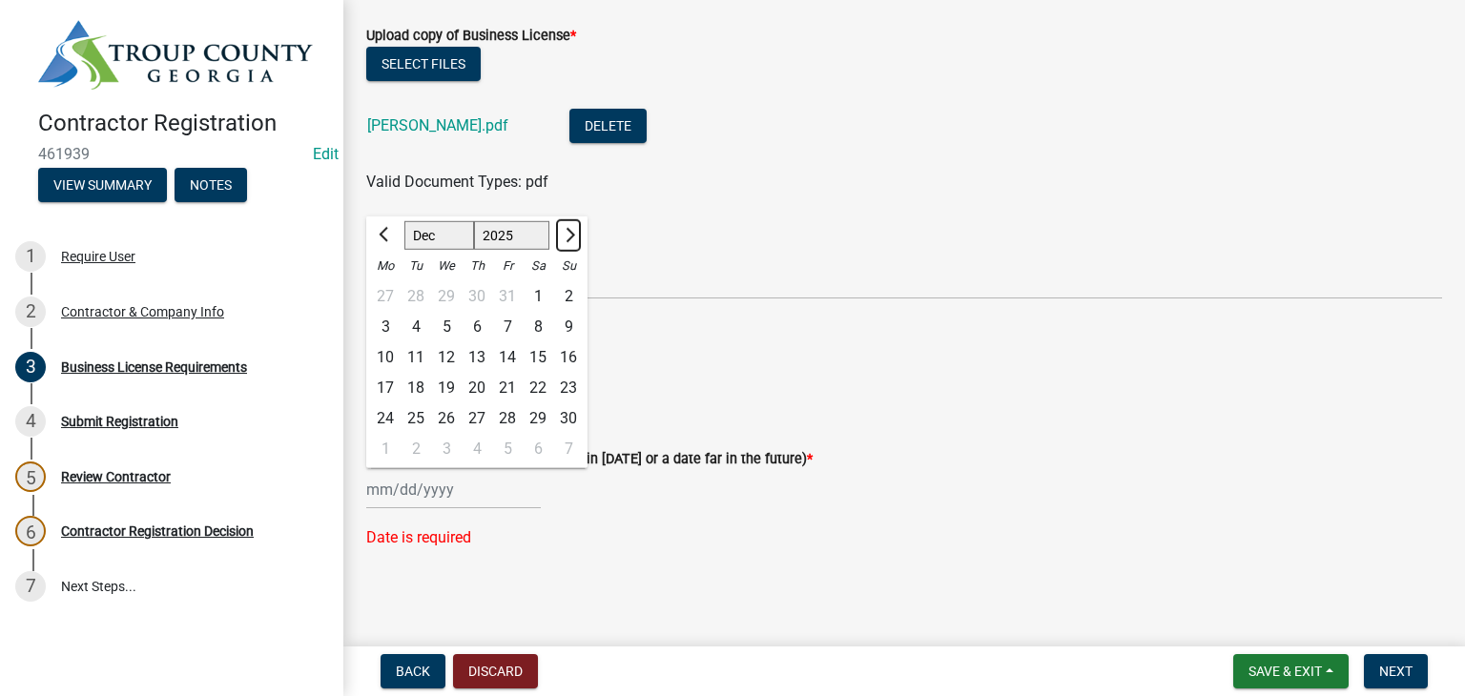
select select "1"
select select "2026"
drag, startPoint x: 374, startPoint y: 233, endPoint x: 386, endPoint y: 232, distance: 12.4
click at [378, 230] on div at bounding box center [385, 235] width 38 height 31
click at [533, 413] on div "31" at bounding box center [538, 418] width 31 height 31
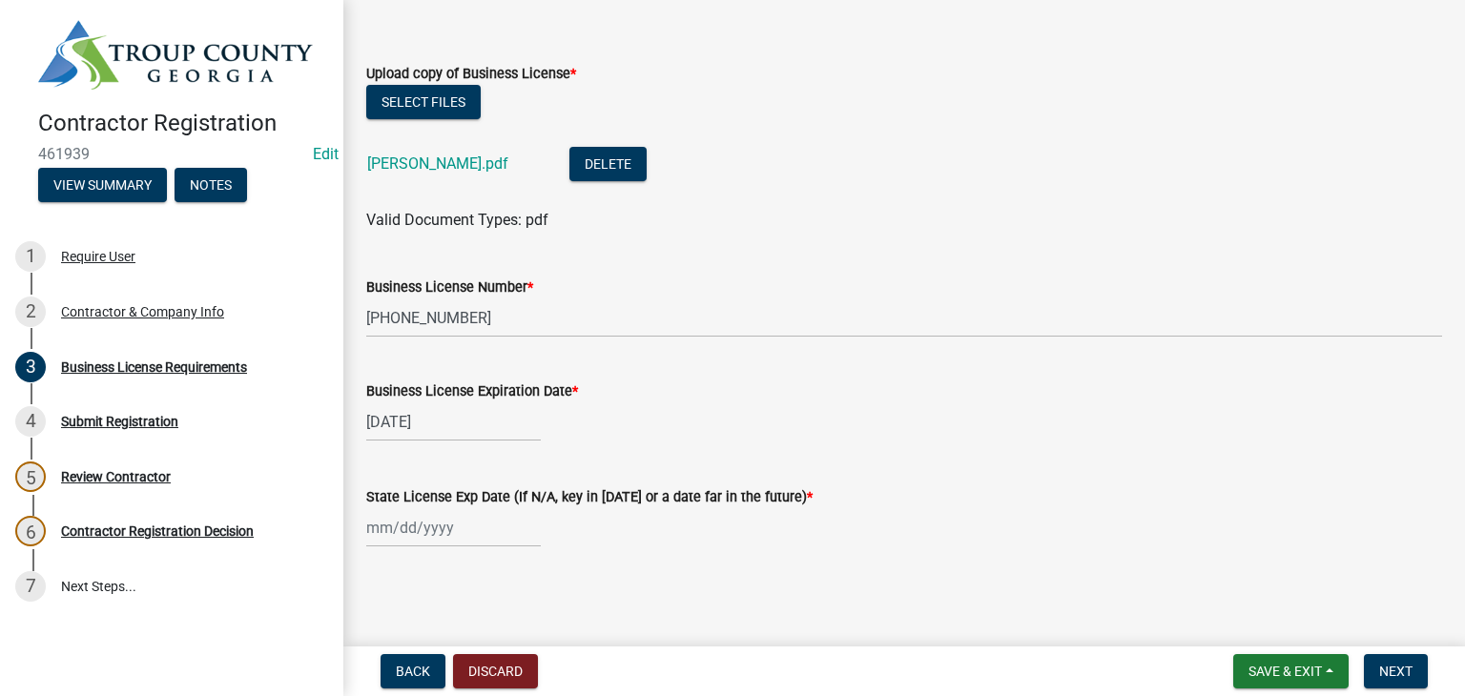
type input "[DATE]"
click at [437, 516] on div "[DATE]" at bounding box center [453, 527] width 175 height 39
select select "2026"
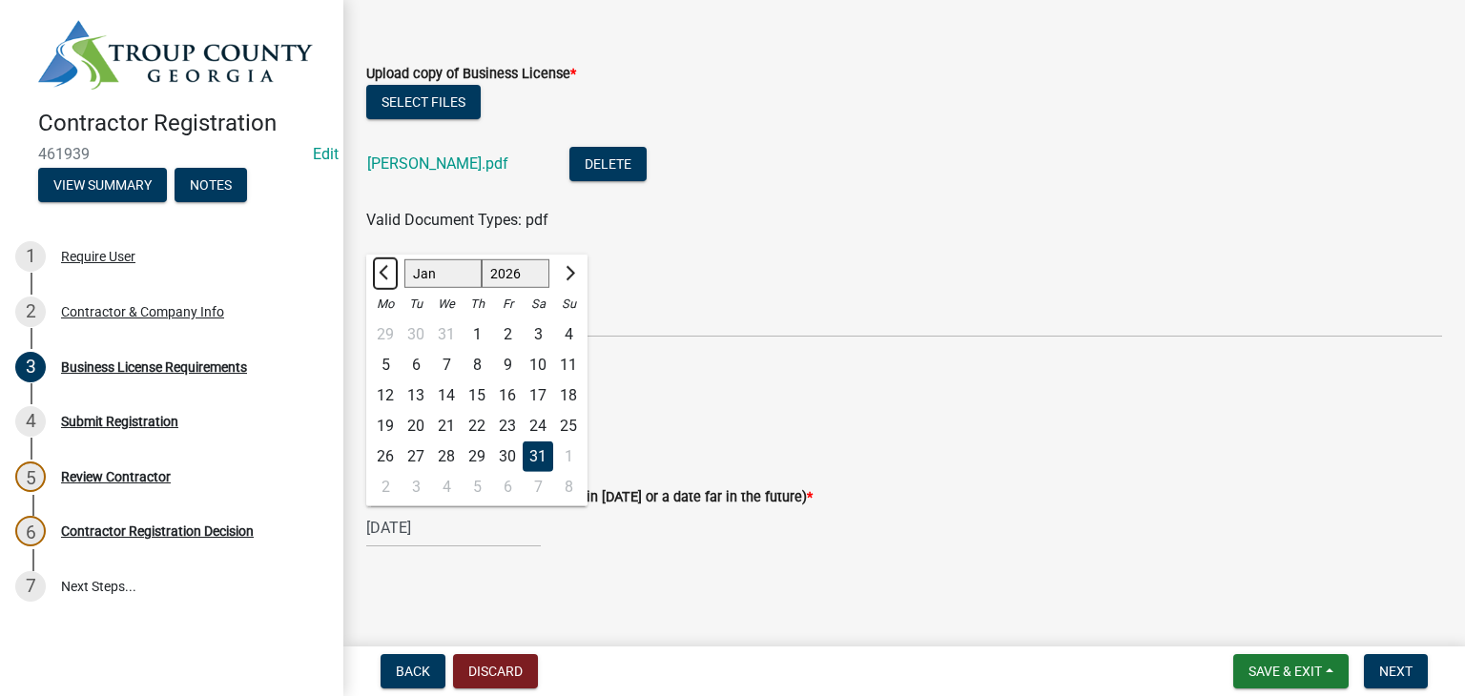
drag, startPoint x: 381, startPoint y: 276, endPoint x: 446, endPoint y: 351, distance: 99.4
click at [381, 276] on span "Previous month" at bounding box center [386, 273] width 14 height 14
select select "12"
select select "2025"
click at [442, 457] on div "31" at bounding box center [446, 456] width 31 height 31
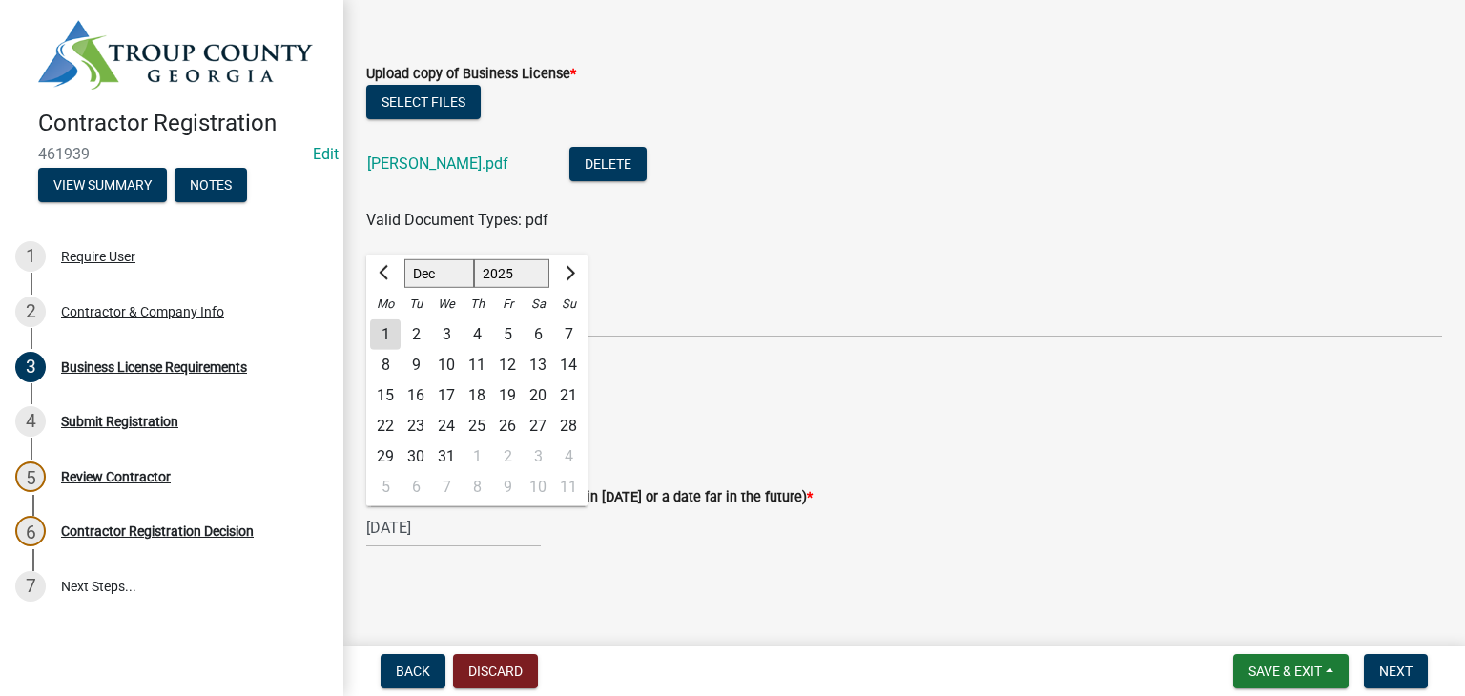
type input "[DATE]"
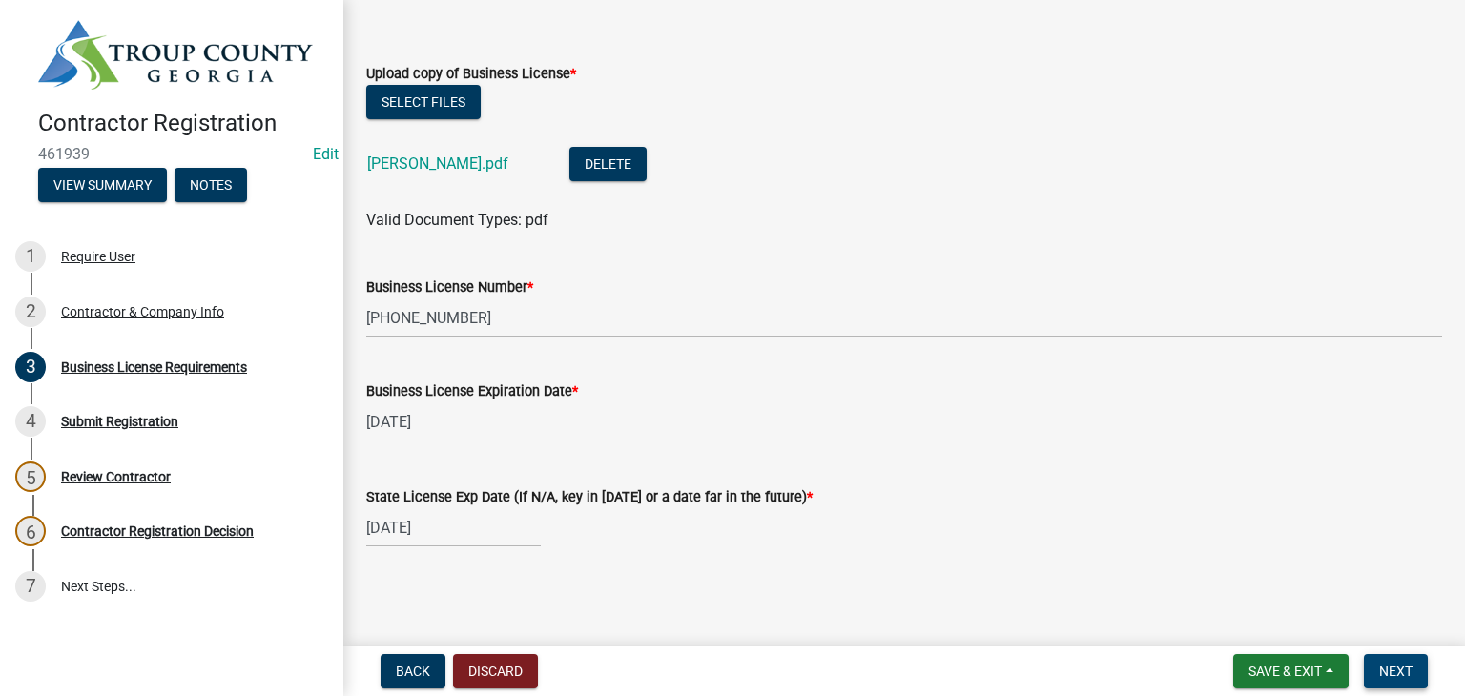
click at [1385, 669] on span "Next" at bounding box center [1395, 671] width 33 height 15
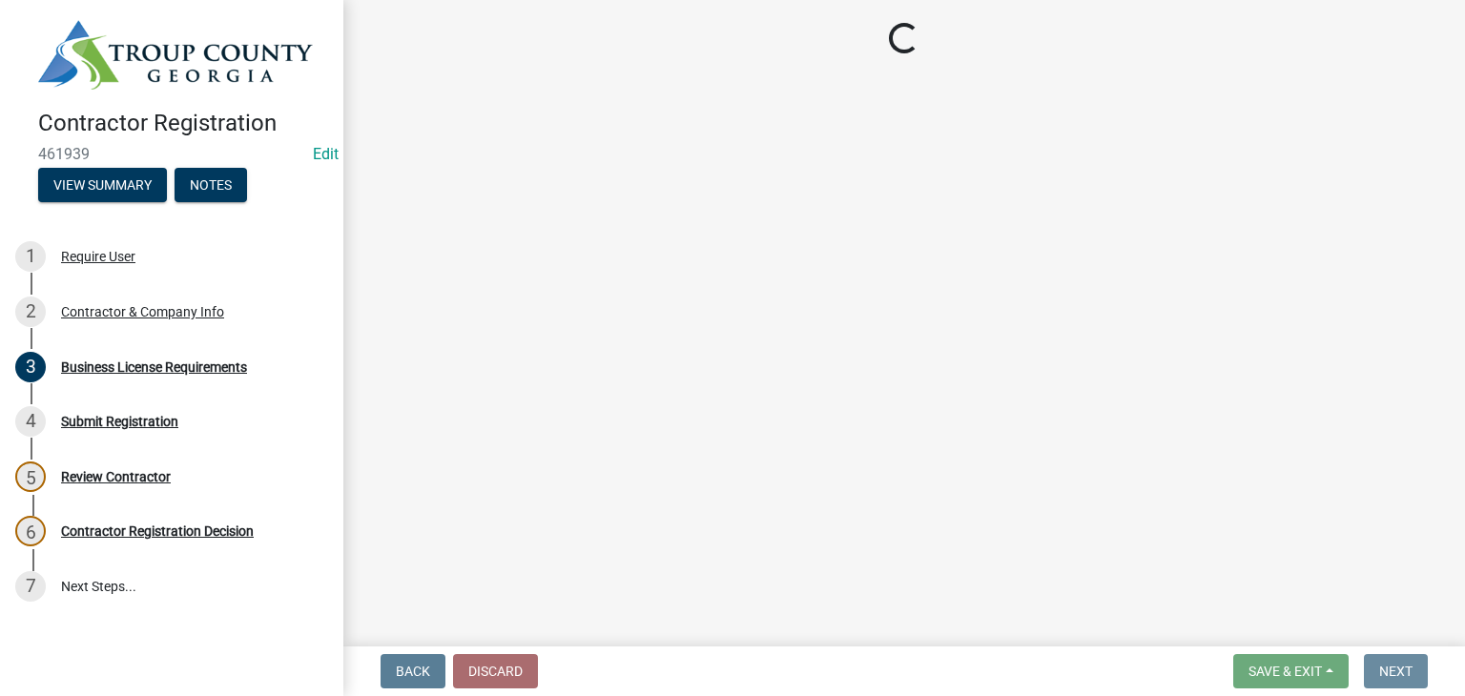
scroll to position [0, 0]
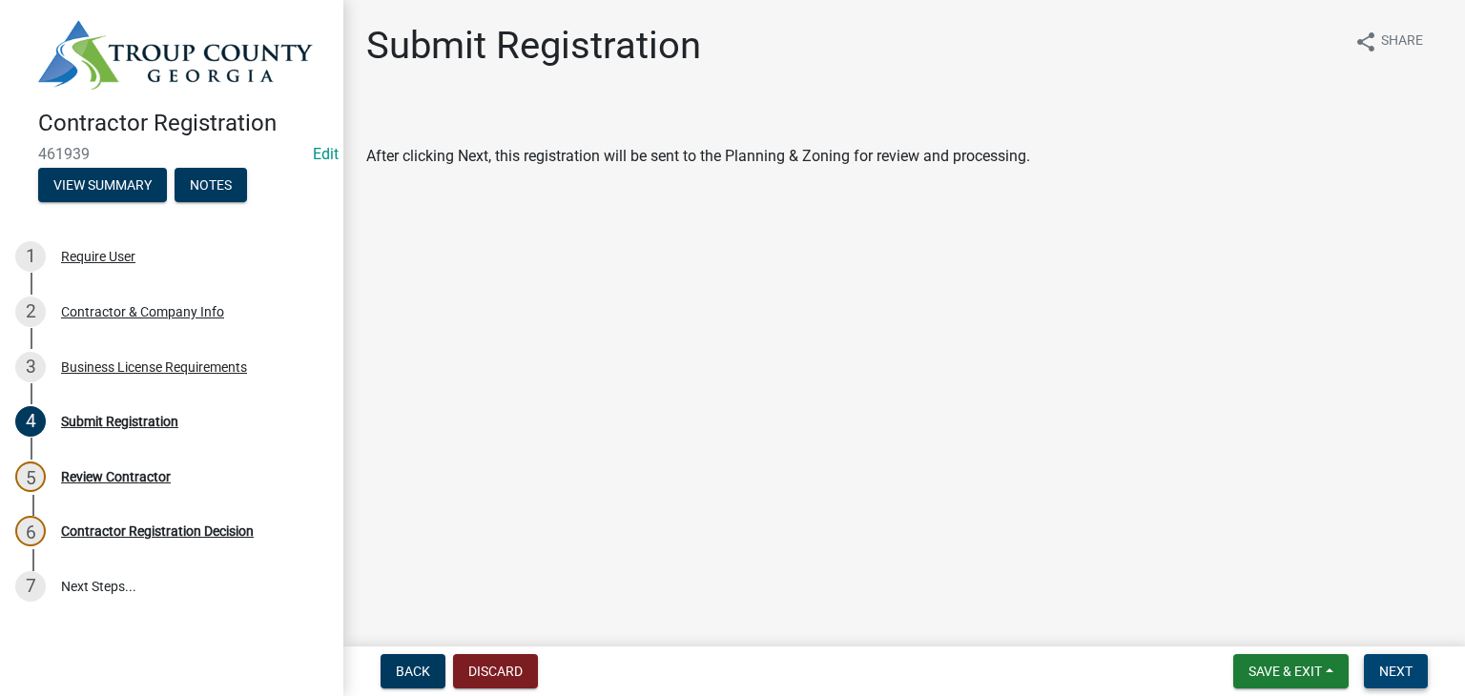
click at [1407, 661] on button "Next" at bounding box center [1396, 671] width 64 height 34
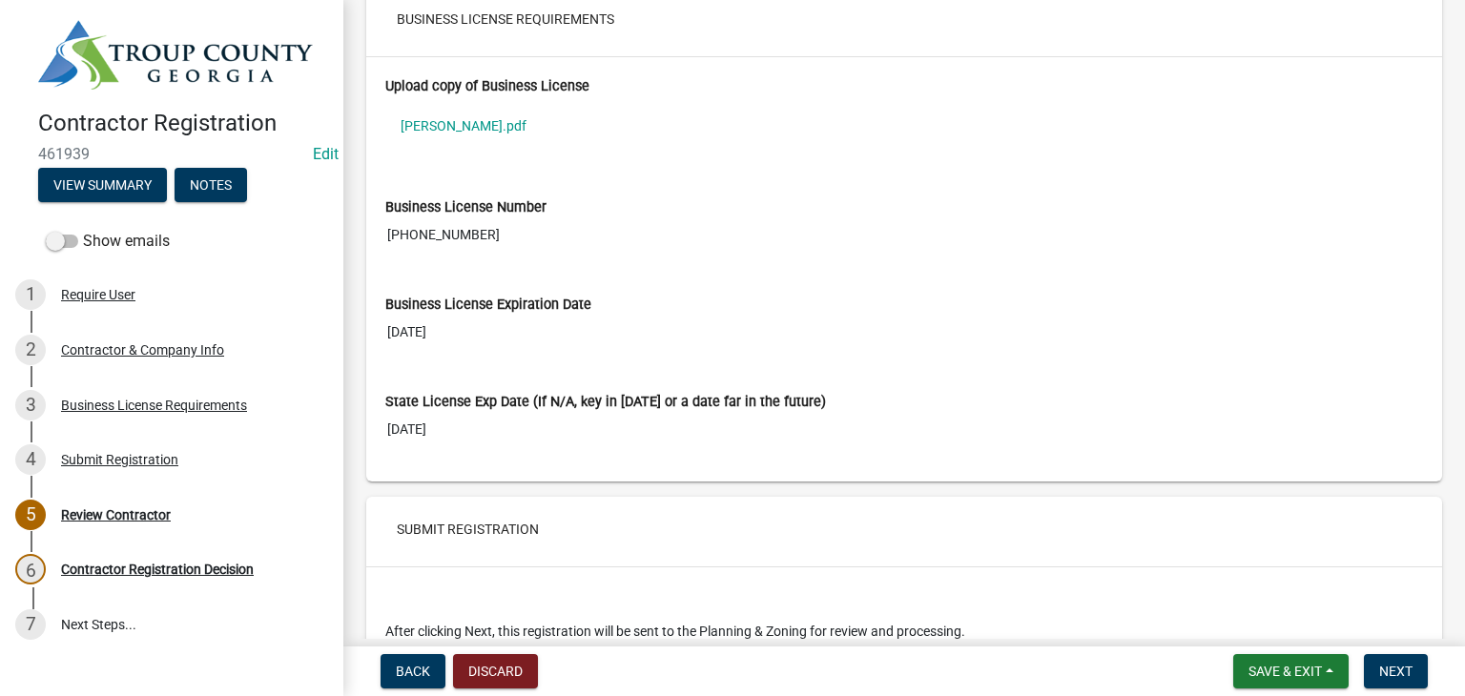
scroll to position [1711, 0]
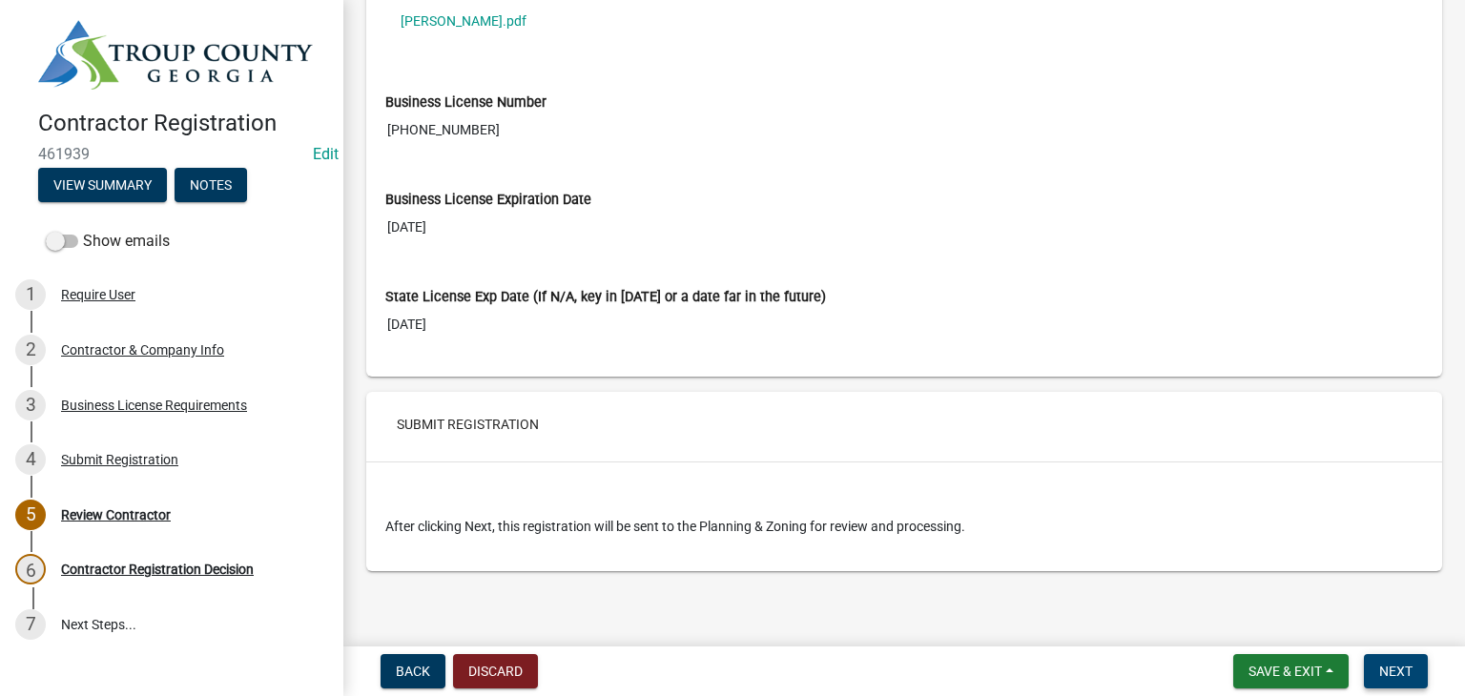
click at [1384, 668] on span "Next" at bounding box center [1395, 671] width 33 height 15
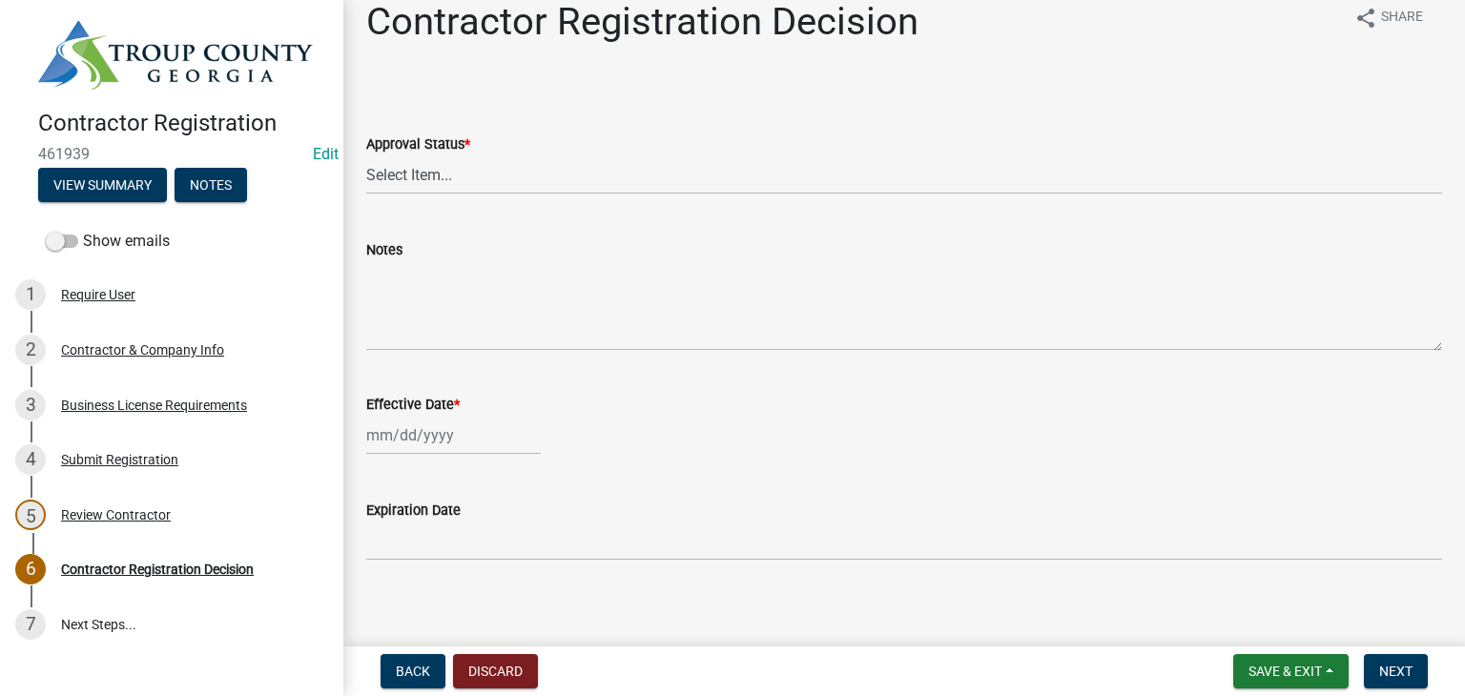
scroll to position [37, 0]
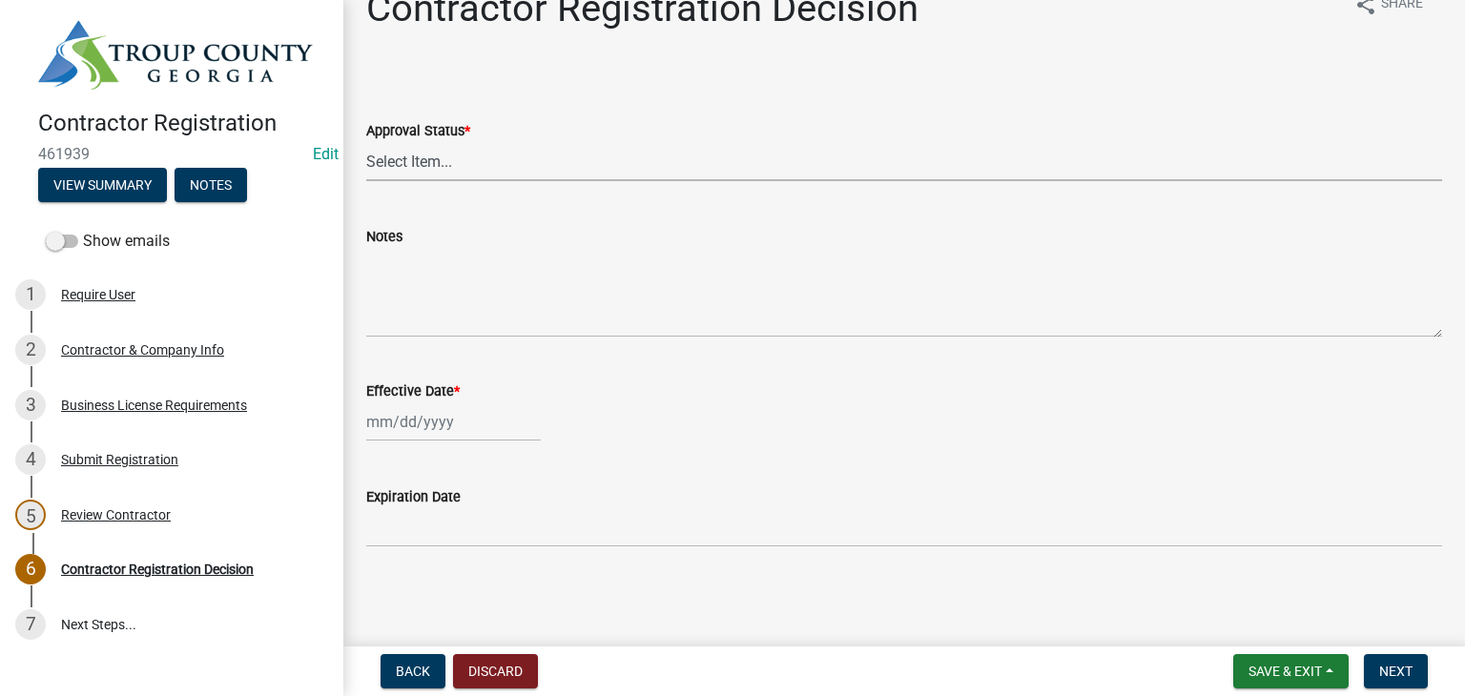
click at [505, 166] on select "Select Item... Approved Denied" at bounding box center [904, 161] width 1076 height 39
click at [366, 142] on select "Select Item... Approved Denied" at bounding box center [904, 161] width 1076 height 39
select select "4b86b809-39dd-4c68-9f3d-fdb3e7050482"
click at [435, 414] on div at bounding box center [453, 421] width 175 height 39
select select "8"
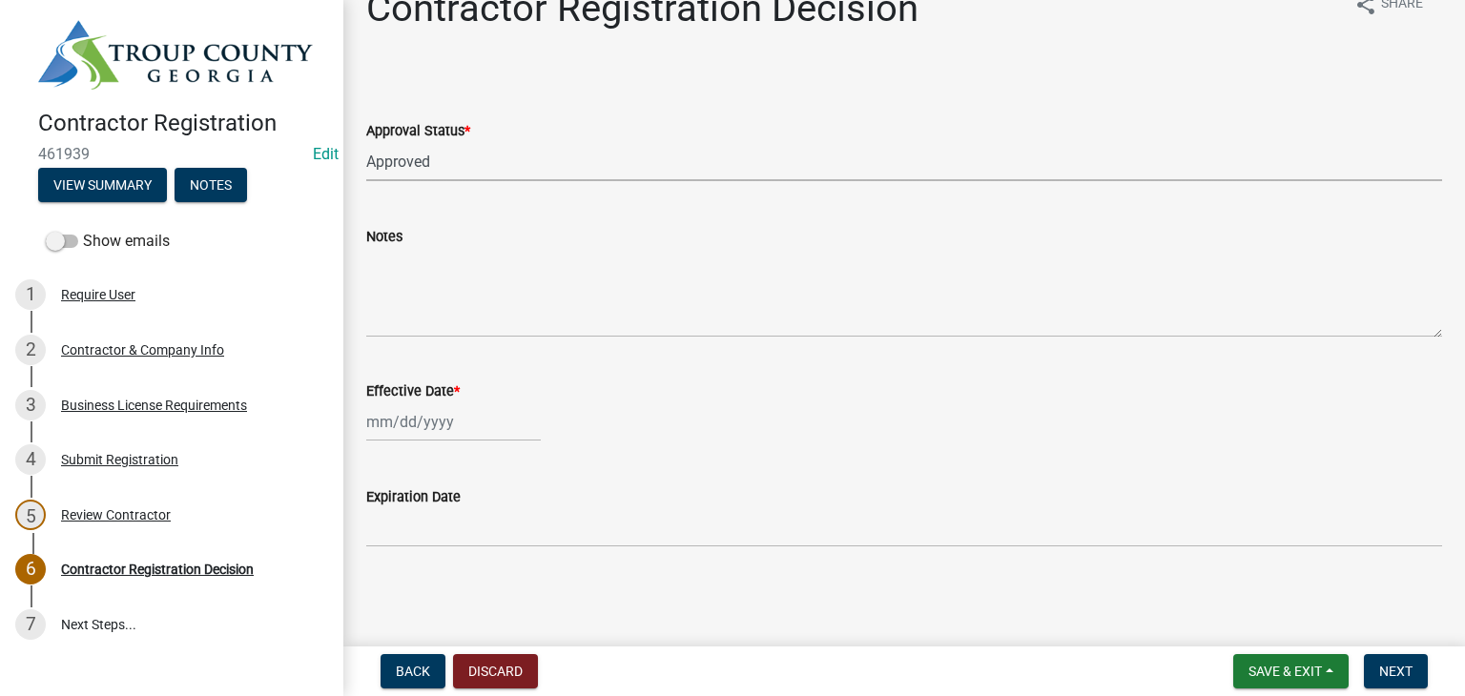
select select "2025"
click at [378, 284] on div "11" at bounding box center [385, 290] width 31 height 31
type input "[DATE]"
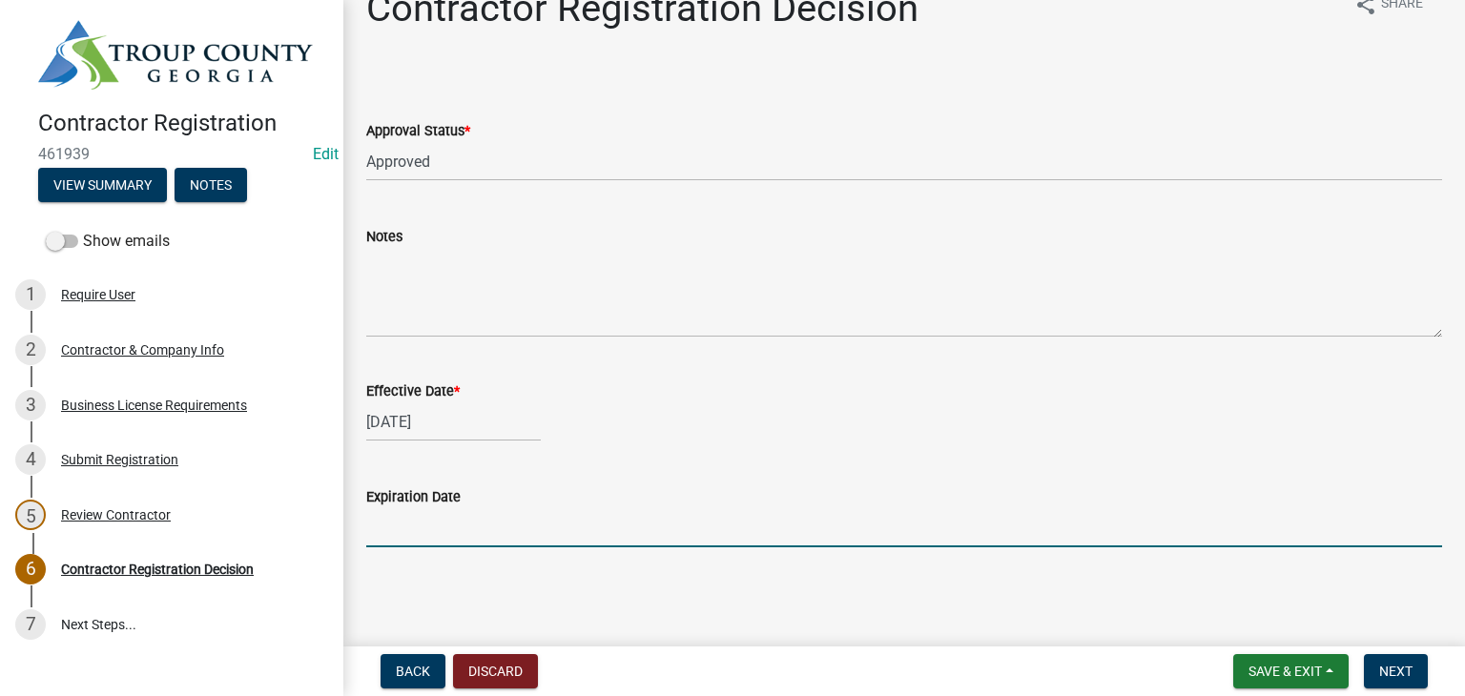
click at [472, 530] on input "Expiration Date" at bounding box center [904, 527] width 1076 height 39
type input "[DATE]"
click at [1380, 664] on span "Next" at bounding box center [1395, 671] width 33 height 15
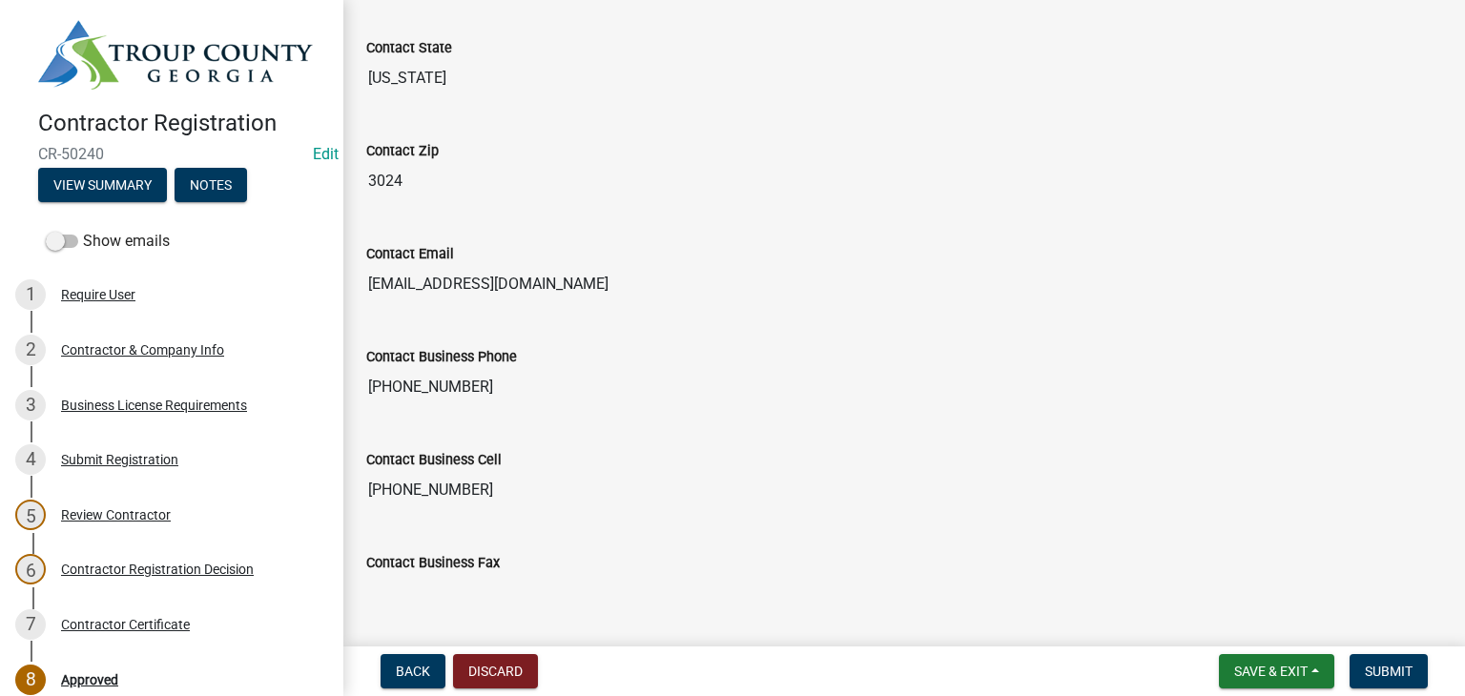
scroll to position [1168, 0]
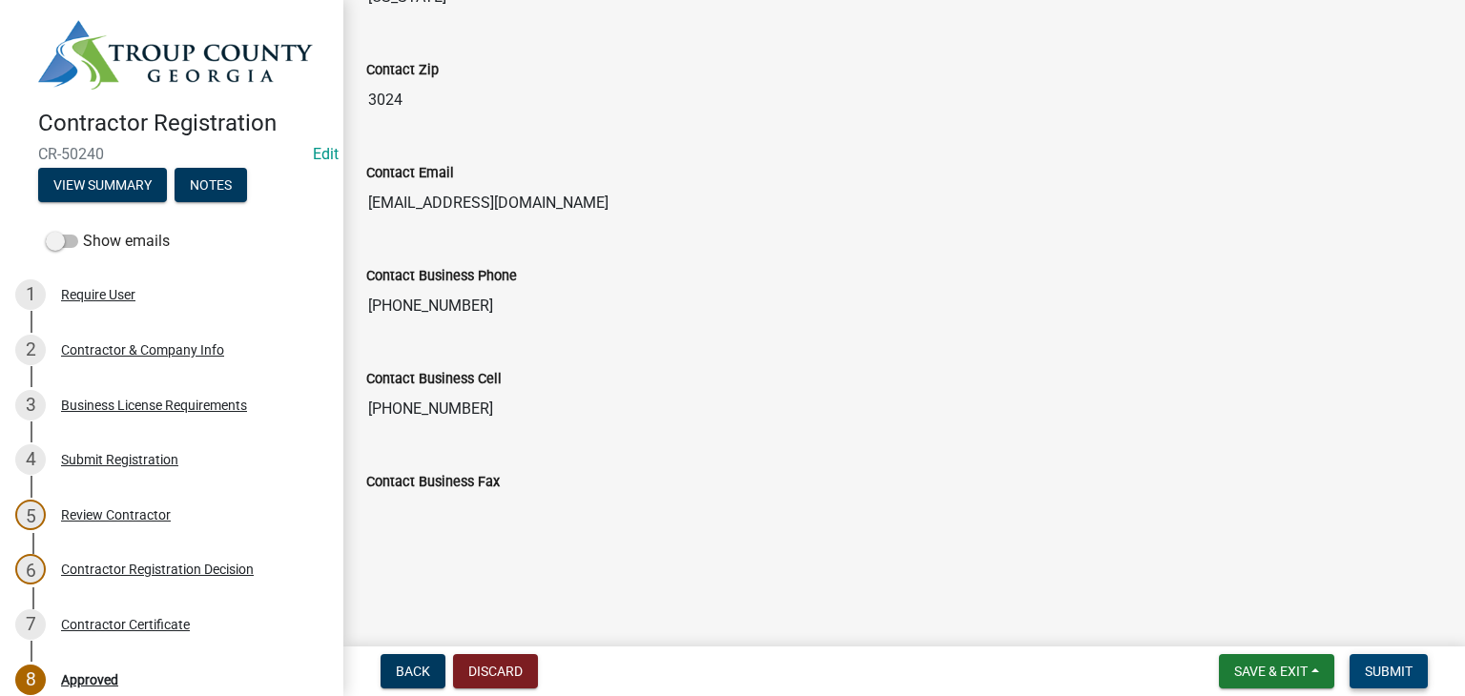
click at [1386, 668] on span "Submit" at bounding box center [1389, 671] width 48 height 15
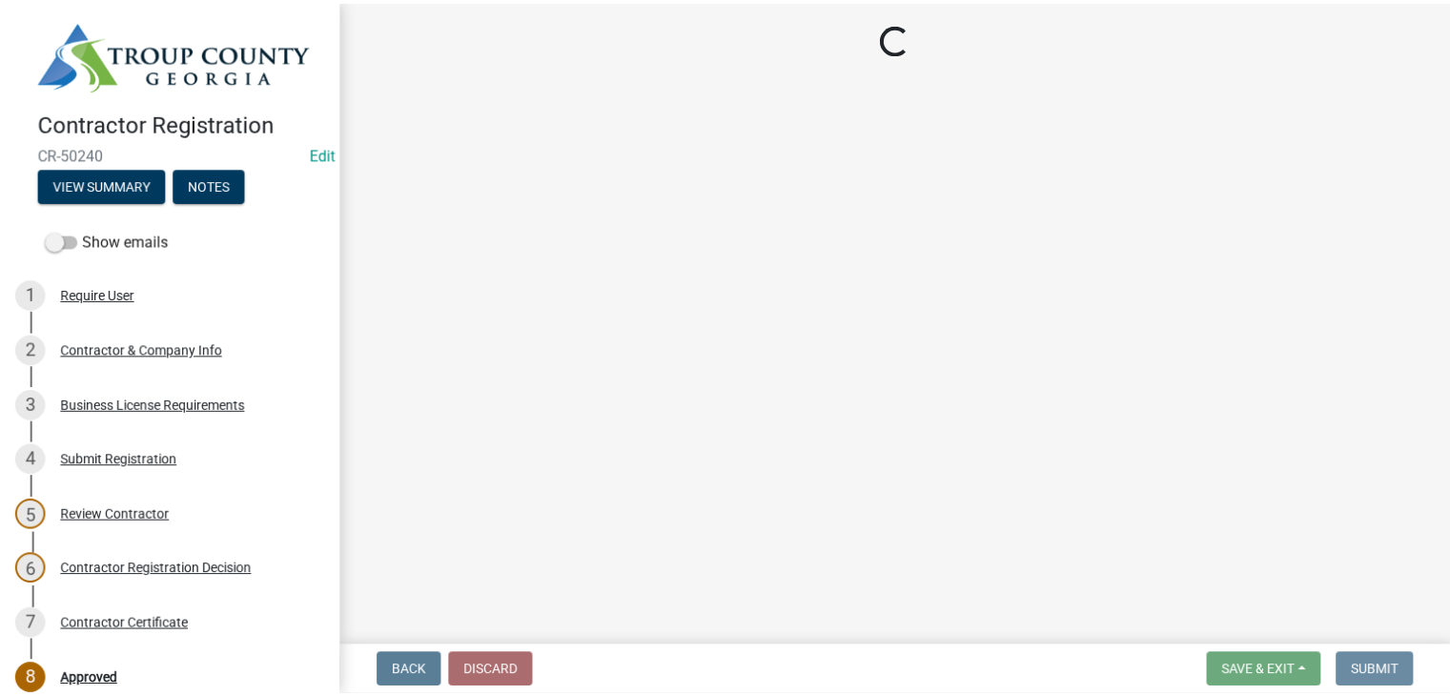
scroll to position [0, 0]
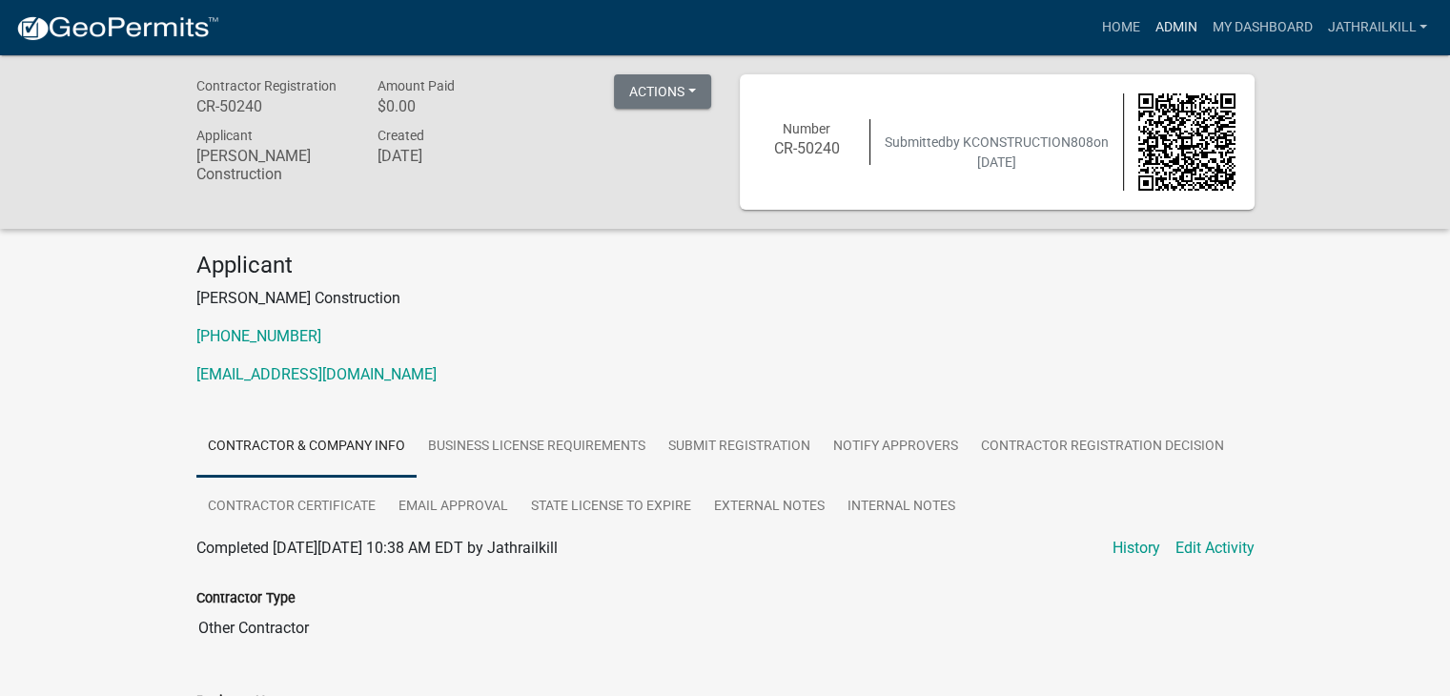
click at [1179, 26] on link "Admin" at bounding box center [1175, 28] width 57 height 36
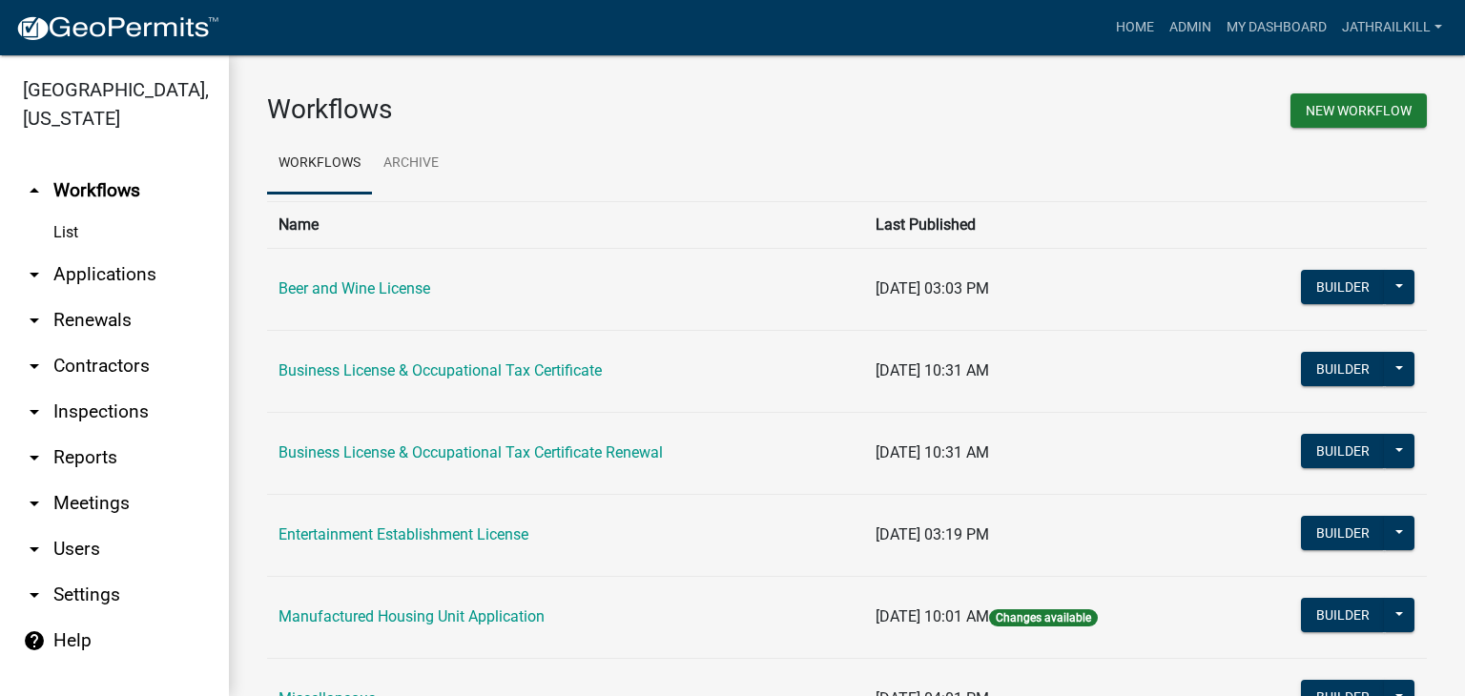
click at [1103, 10] on div "Home Admin My Dashboard Jathrailkill Admin Account Logout" at bounding box center [842, 28] width 1215 height 36
click at [1120, 14] on link "Home" at bounding box center [1134, 28] width 53 height 36
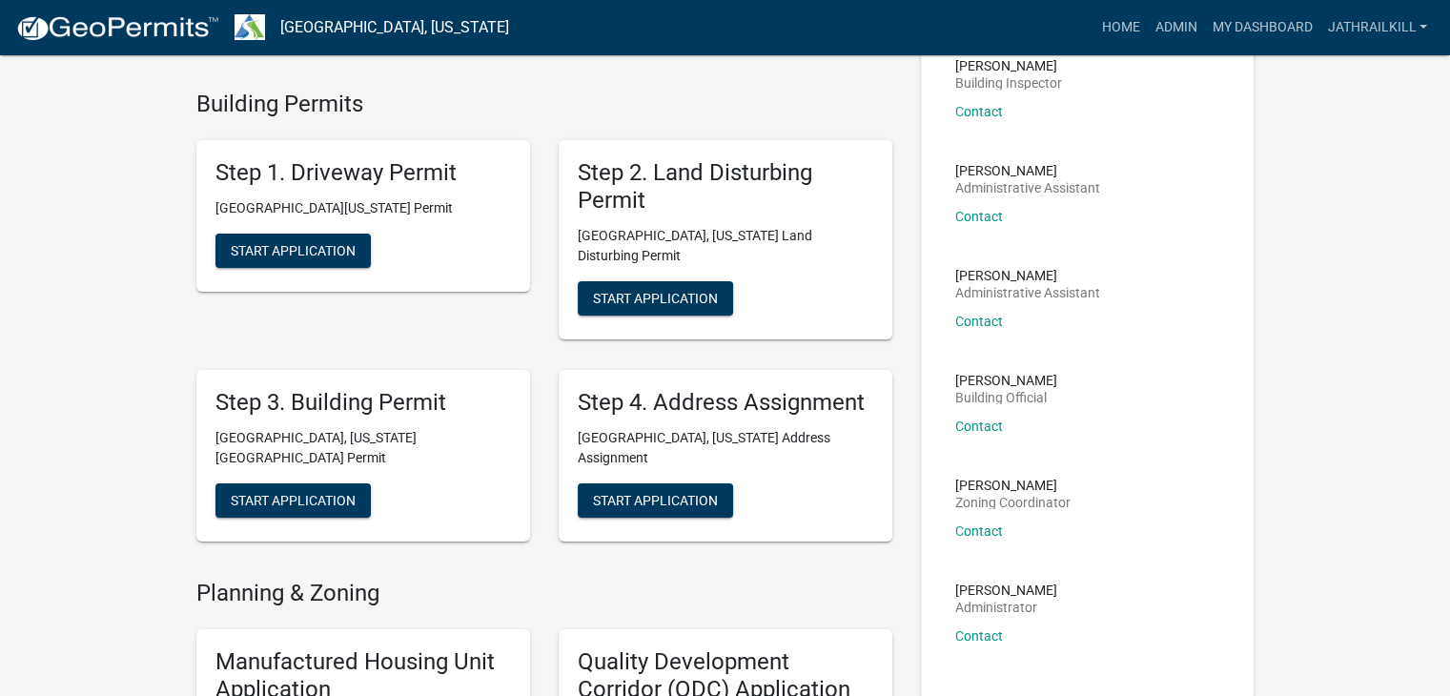
scroll to position [191, 0]
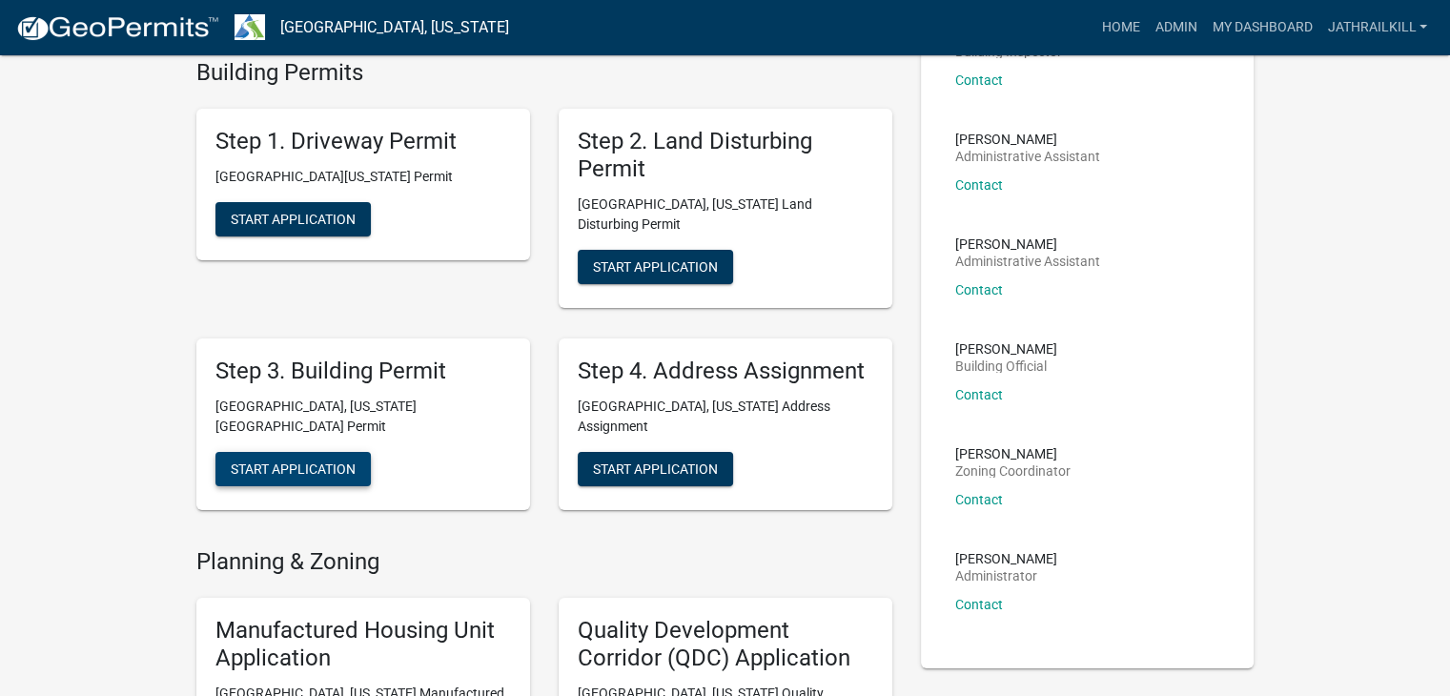
click at [344, 461] on span "Start Application" at bounding box center [293, 468] width 125 height 15
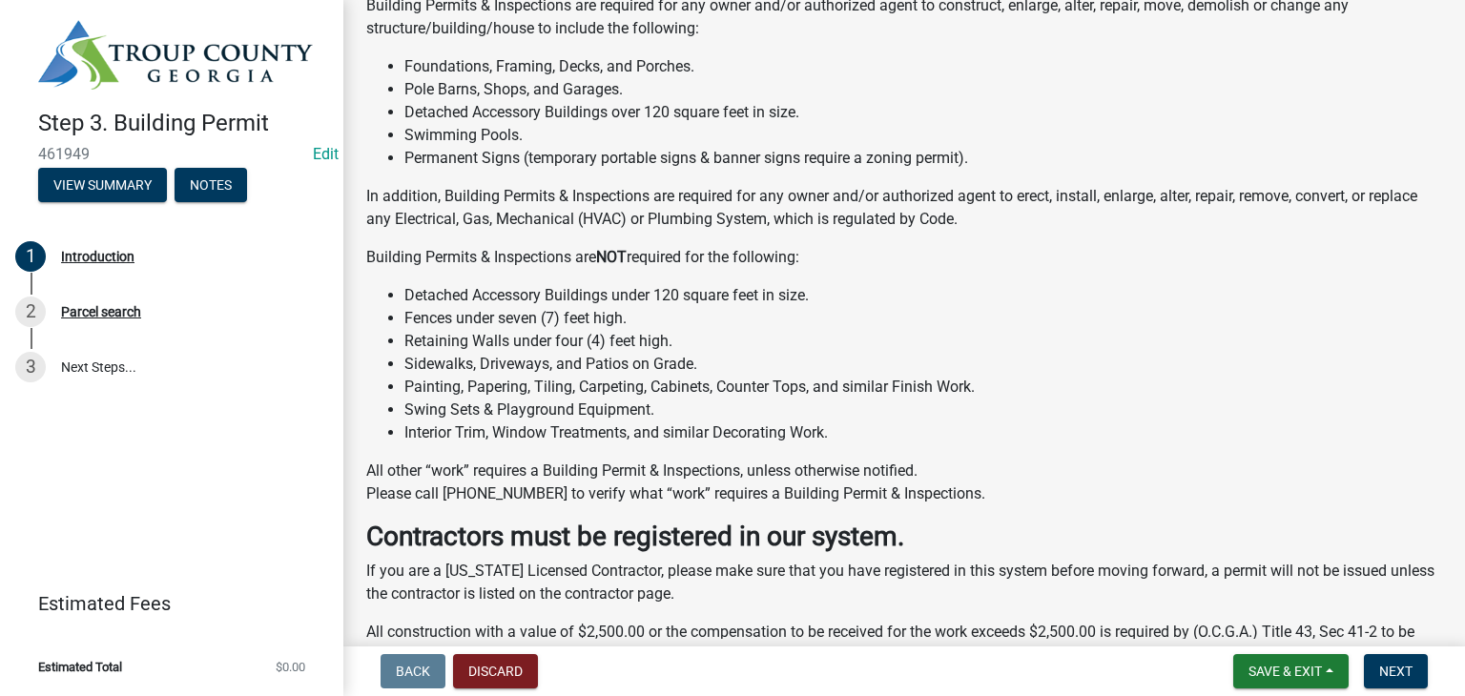
scroll to position [549, 0]
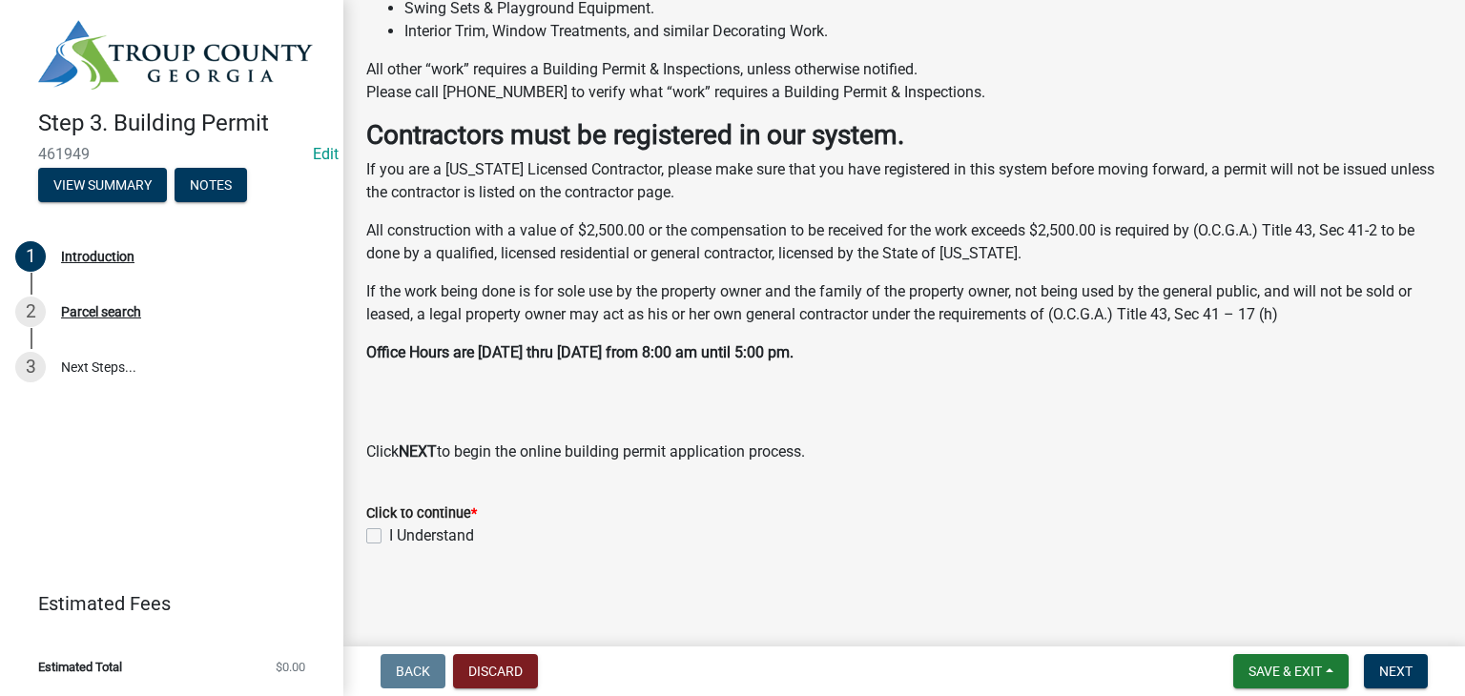
click at [389, 541] on label "I Understand" at bounding box center [431, 535] width 85 height 23
click at [389, 537] on input "I Understand" at bounding box center [395, 530] width 12 height 12
checkbox input "true"
click at [1406, 676] on span "Next" at bounding box center [1395, 671] width 33 height 15
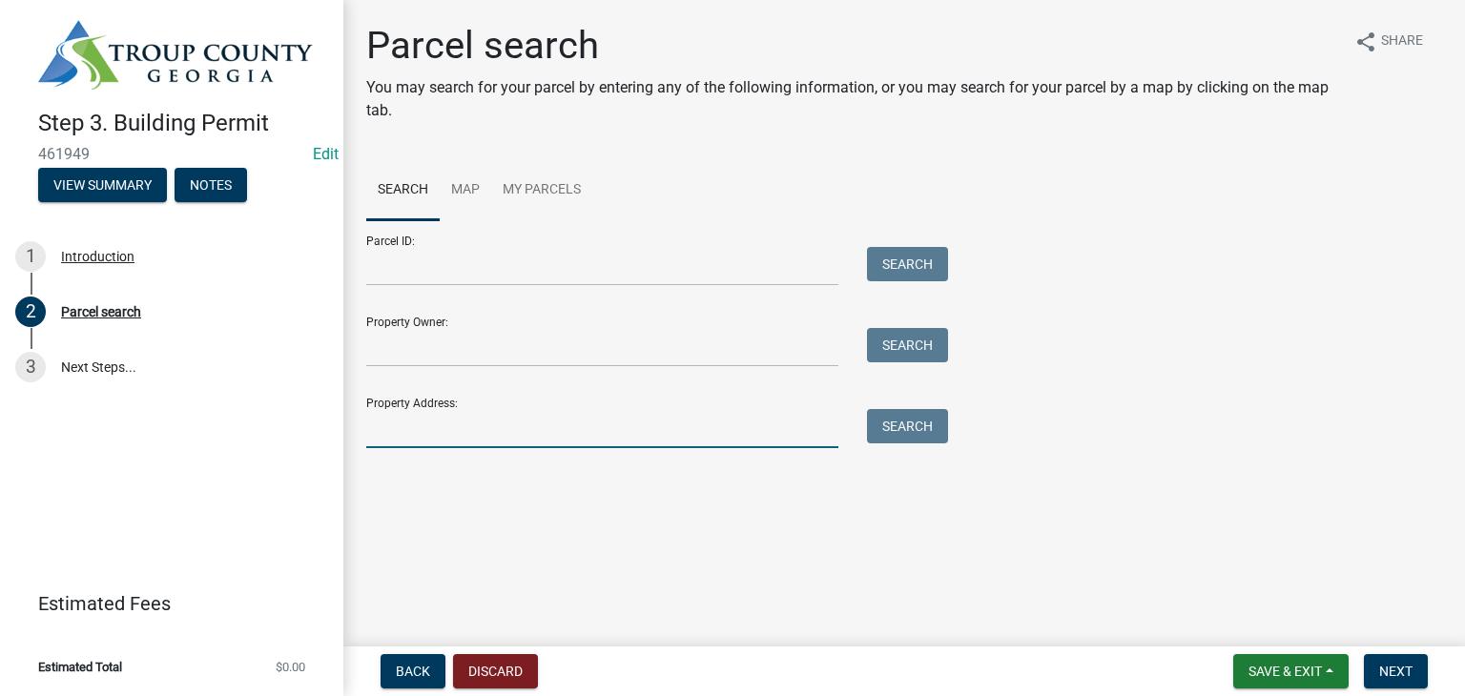
click at [416, 428] on input "Property Address:" at bounding box center [602, 428] width 472 height 39
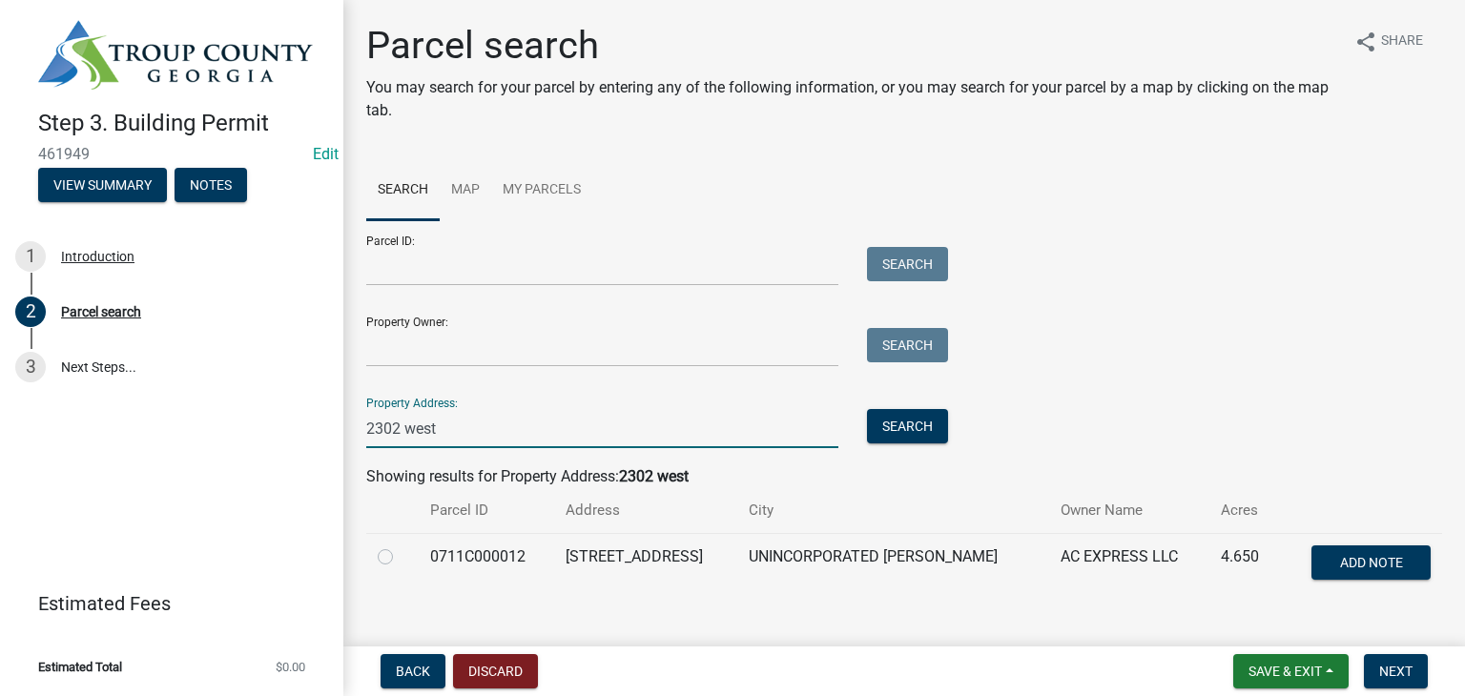
type input "2302 west"
click at [400, 545] on label at bounding box center [400, 545] width 0 height 0
click at [400, 558] on input "radio" at bounding box center [406, 551] width 12 height 12
radio input "true"
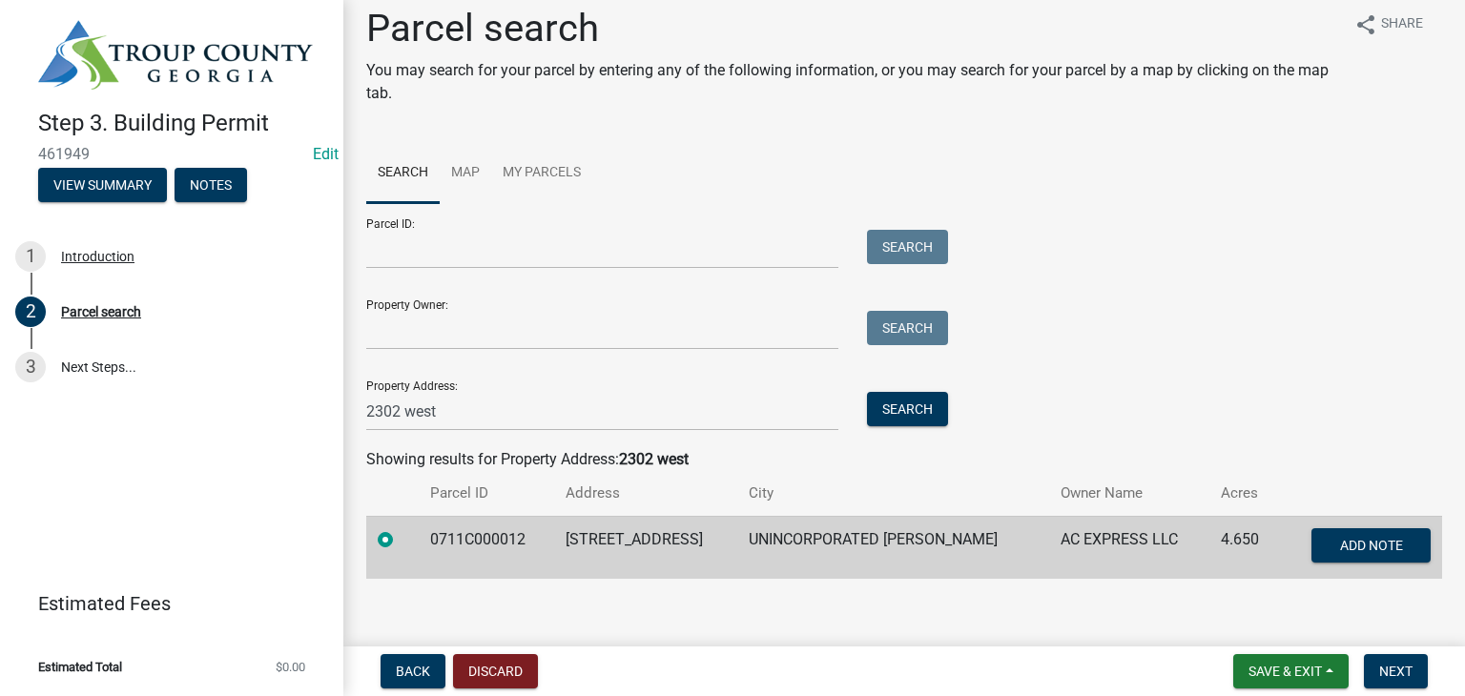
scroll to position [31, 0]
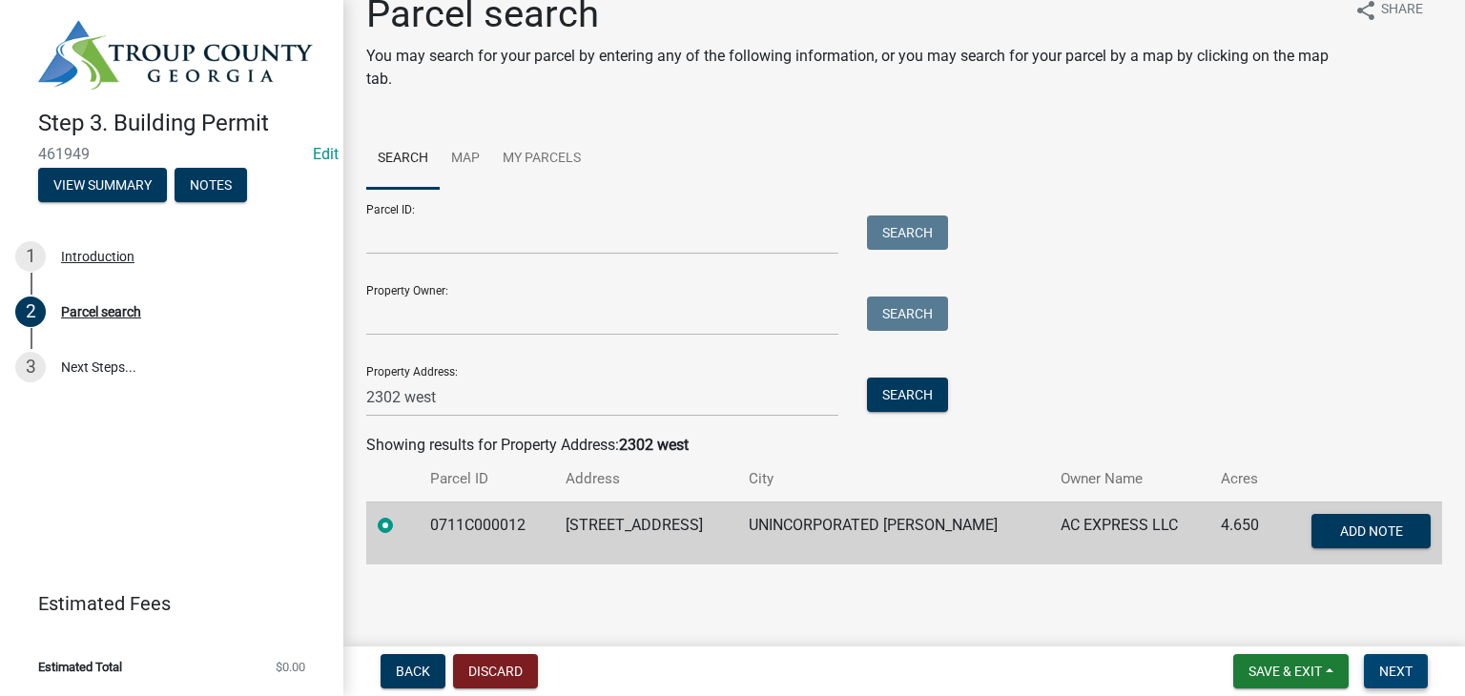
click at [1385, 665] on span "Next" at bounding box center [1395, 671] width 33 height 15
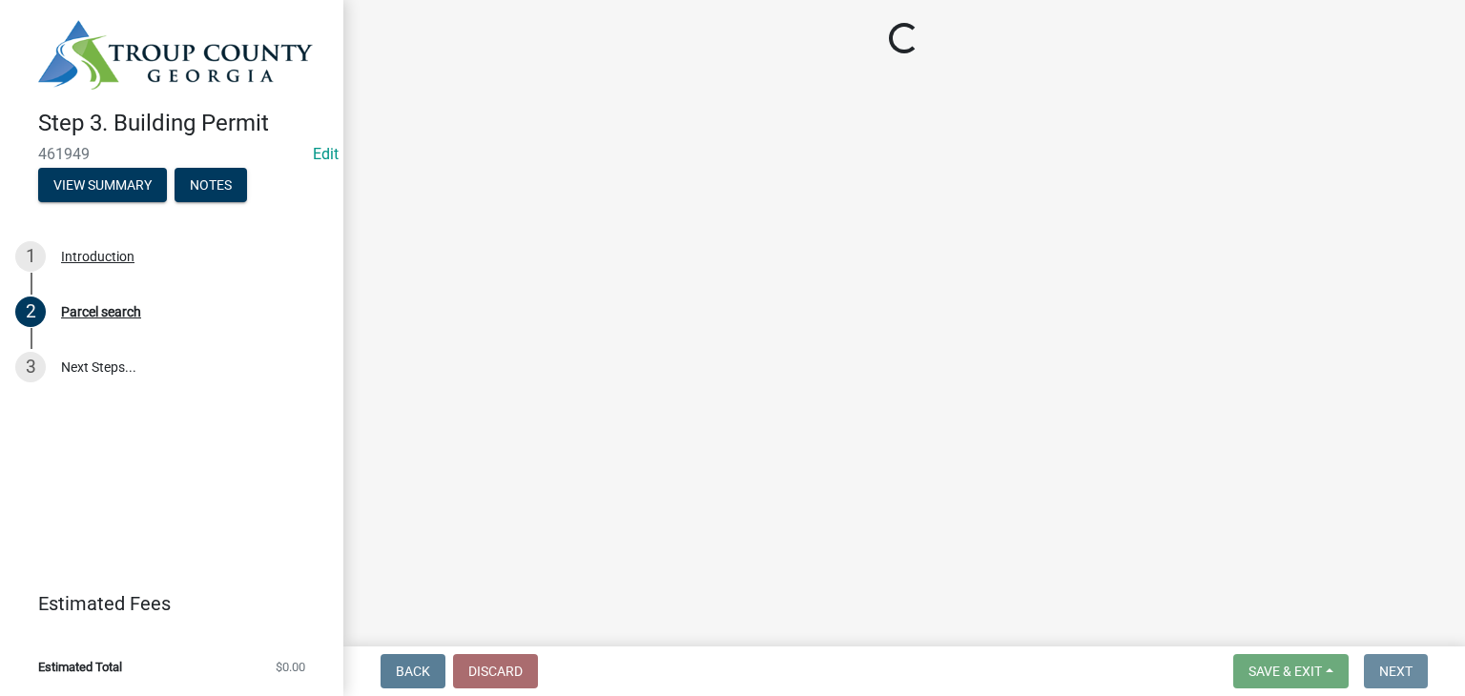
scroll to position [0, 0]
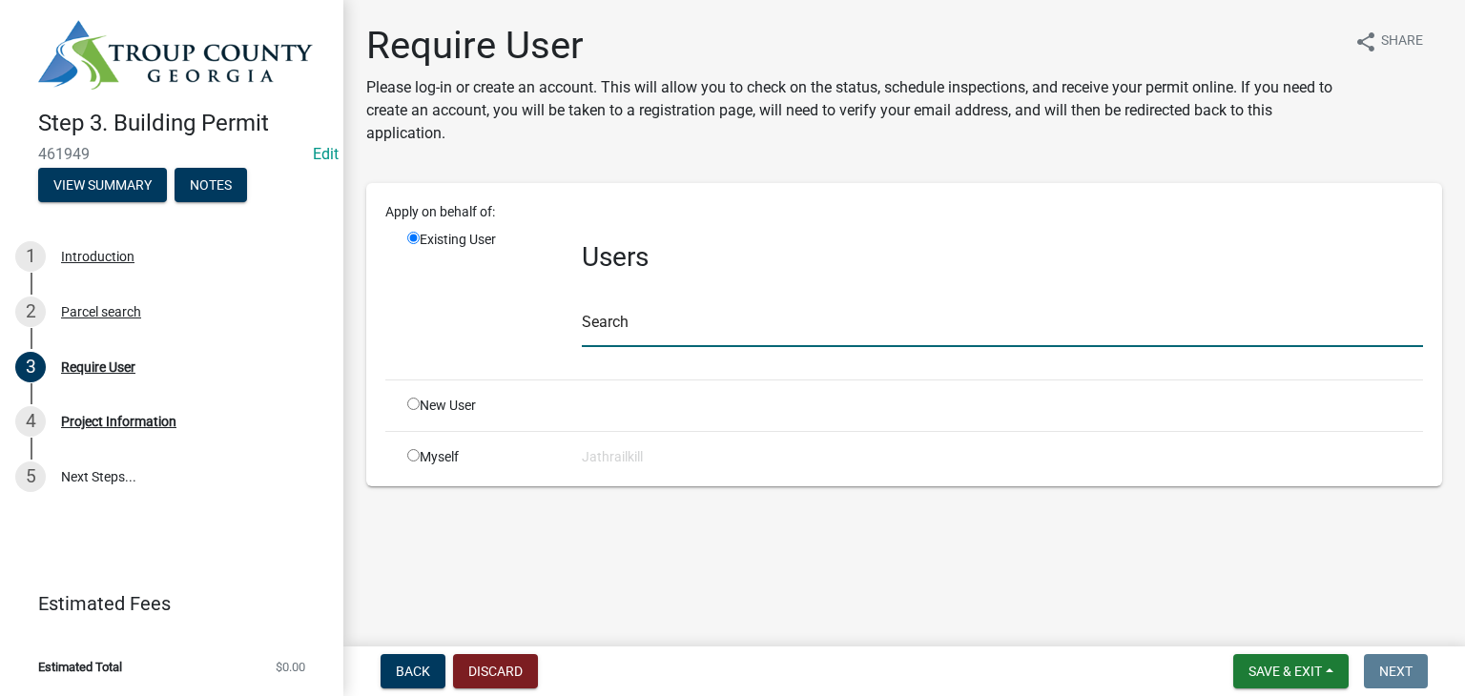
click at [636, 321] on input "text" at bounding box center [1002, 327] width 841 height 39
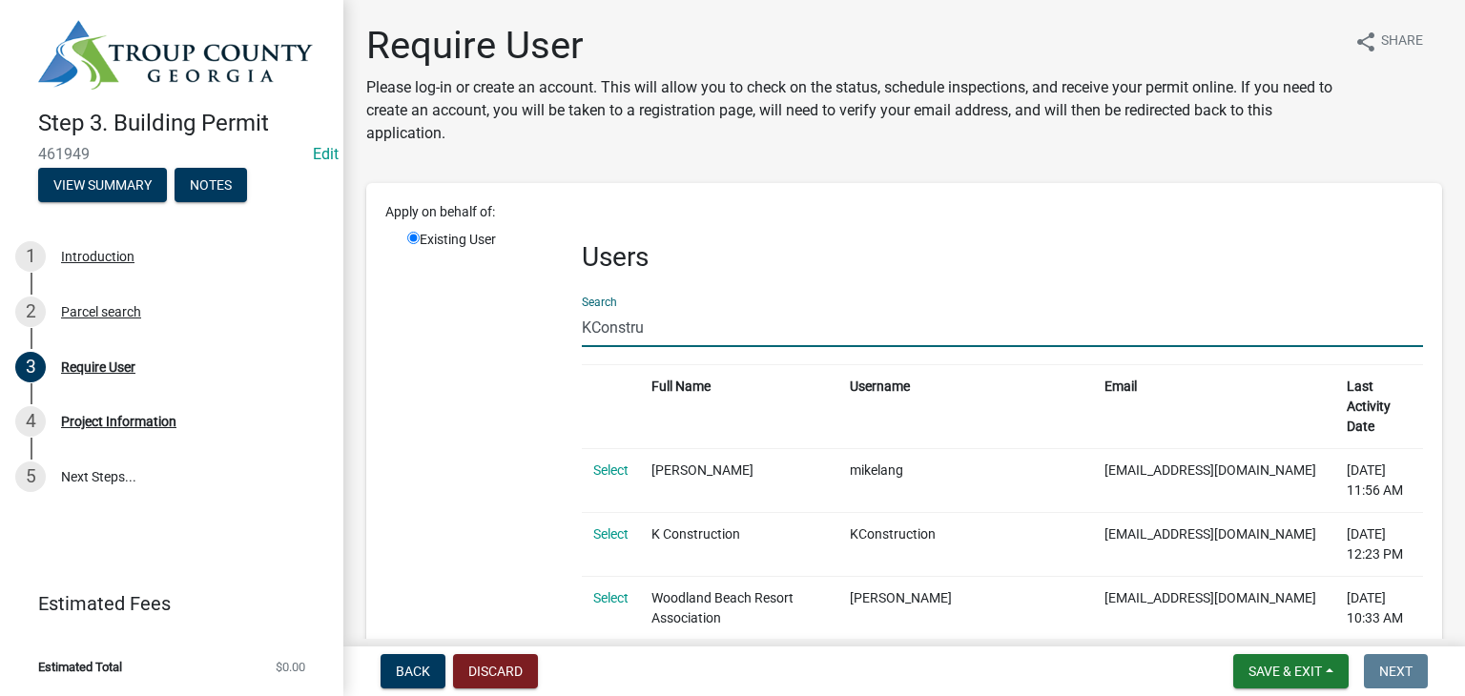
click at [697, 332] on input "KConstru" at bounding box center [1002, 327] width 841 height 39
click at [697, 329] on input "KConstru" at bounding box center [1002, 327] width 841 height 39
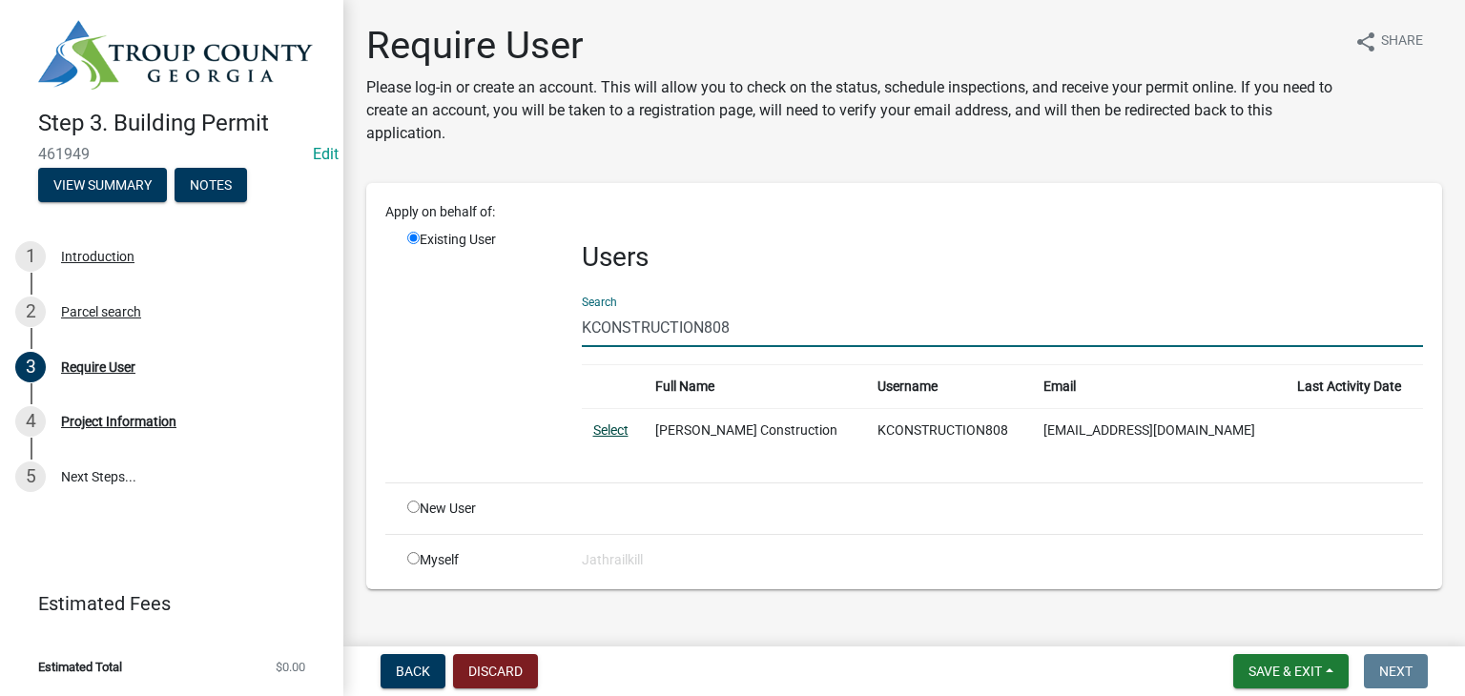
type input "KCONSTRUCTION808"
click at [603, 426] on link "Select" at bounding box center [610, 429] width 35 height 15
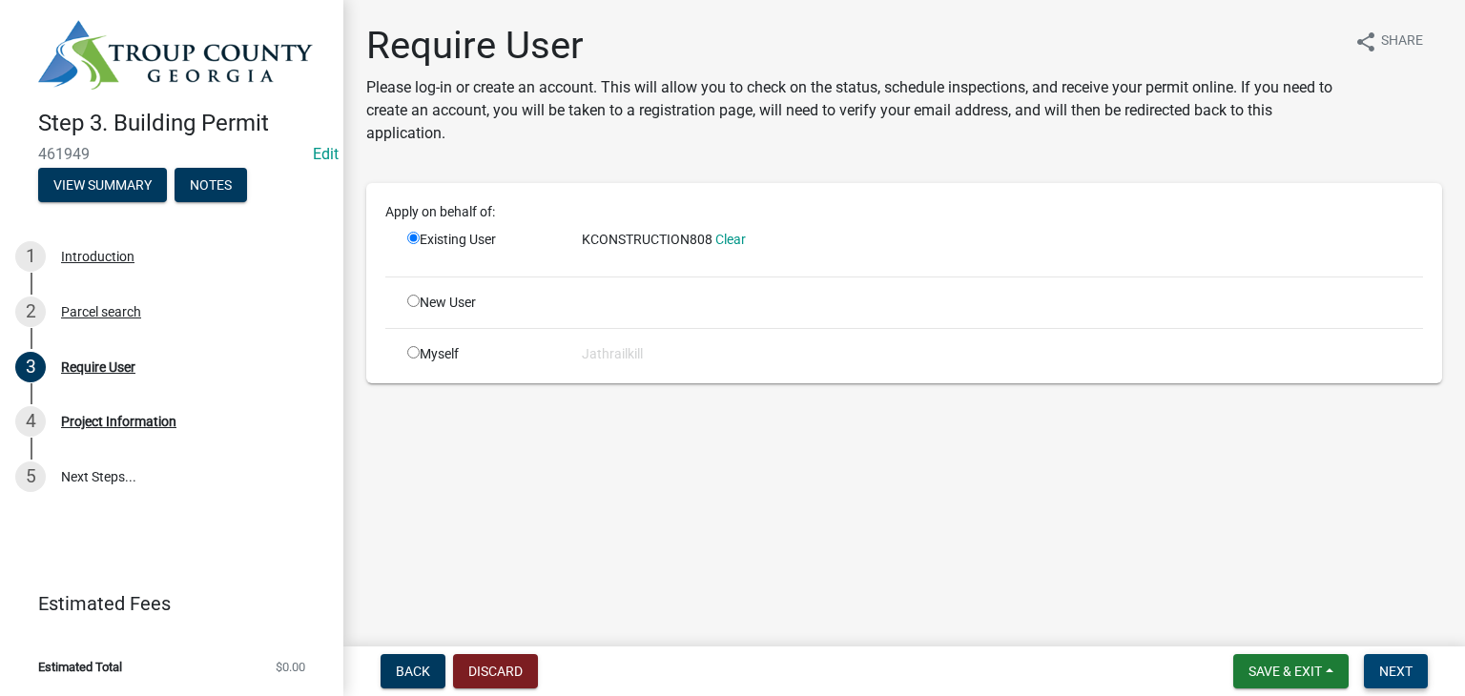
click at [1383, 664] on span "Next" at bounding box center [1395, 671] width 33 height 15
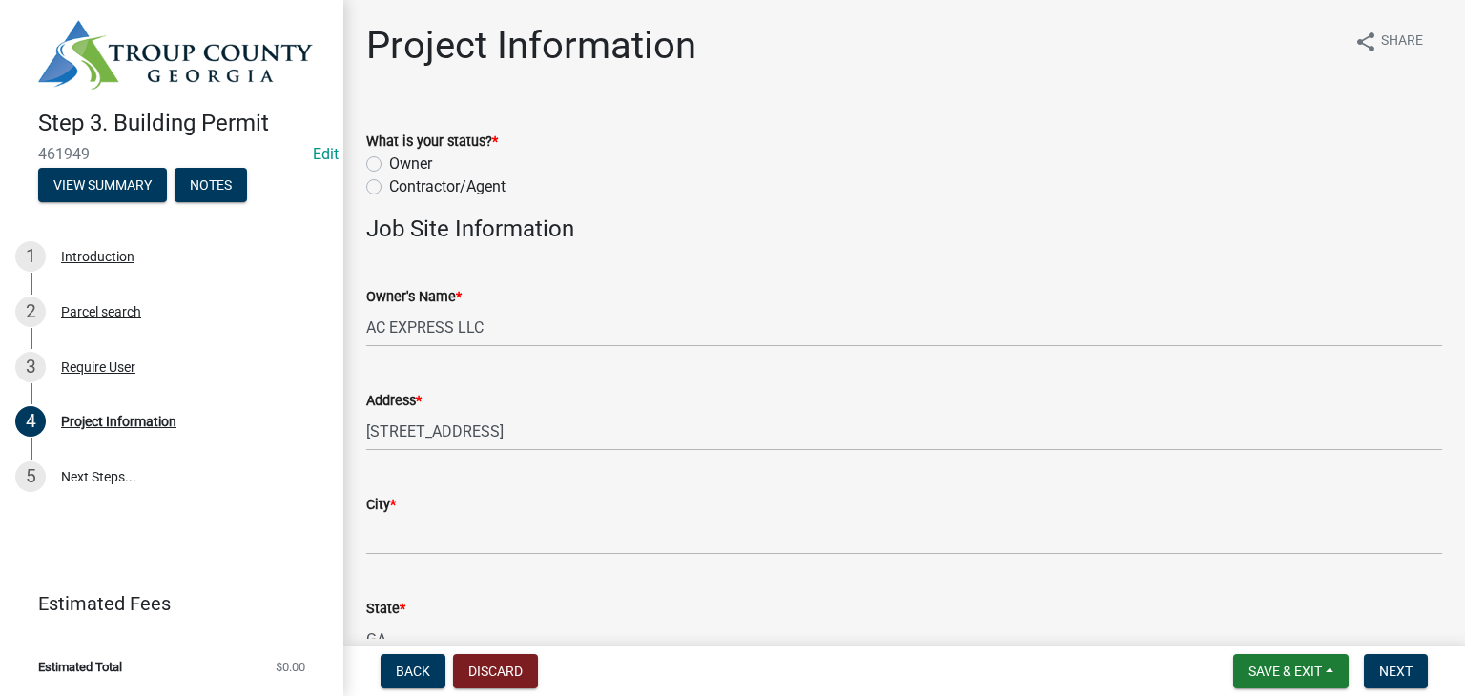
click at [389, 157] on label "Owner" at bounding box center [410, 164] width 43 height 23
click at [389, 157] on input "Owner" at bounding box center [395, 159] width 12 height 12
radio input "true"
click at [389, 180] on label "Contractor/Agent" at bounding box center [447, 186] width 116 height 23
click at [389, 180] on input "Contractor/Agent" at bounding box center [395, 181] width 12 height 12
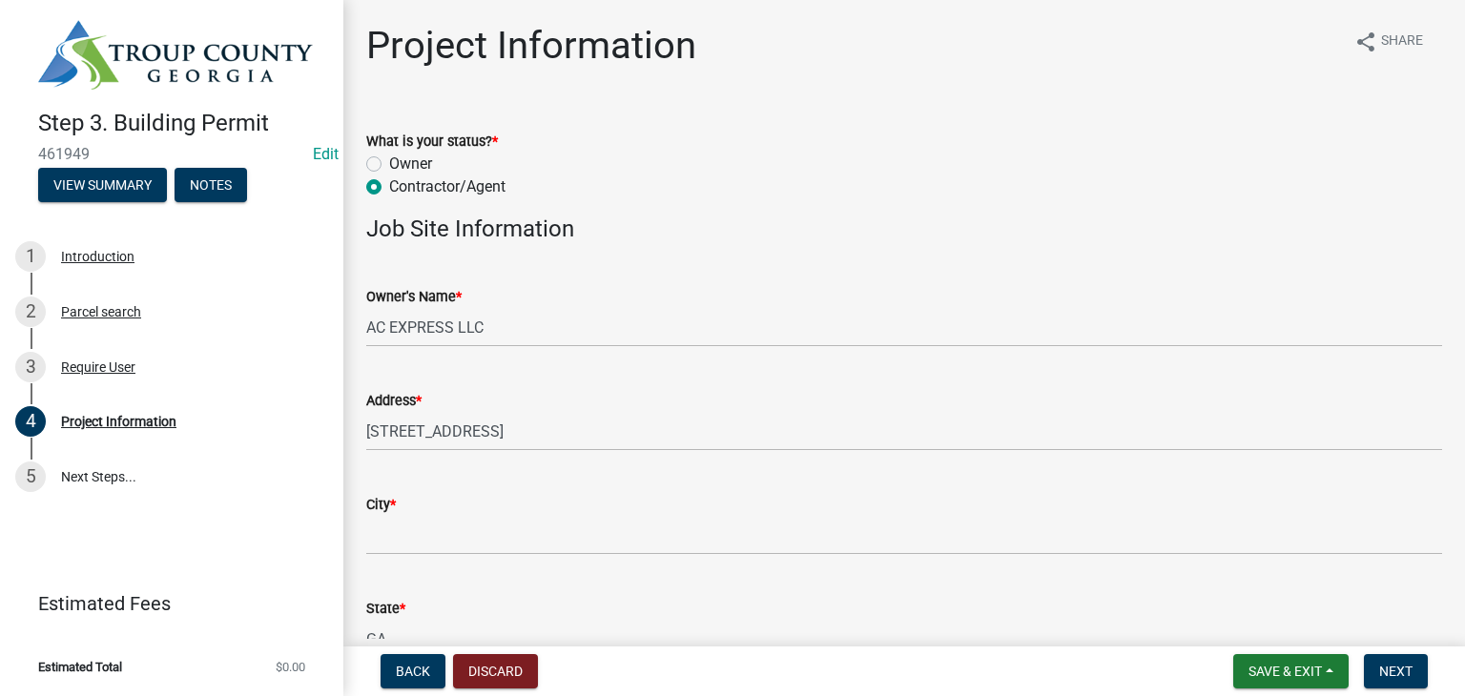
radio input "true"
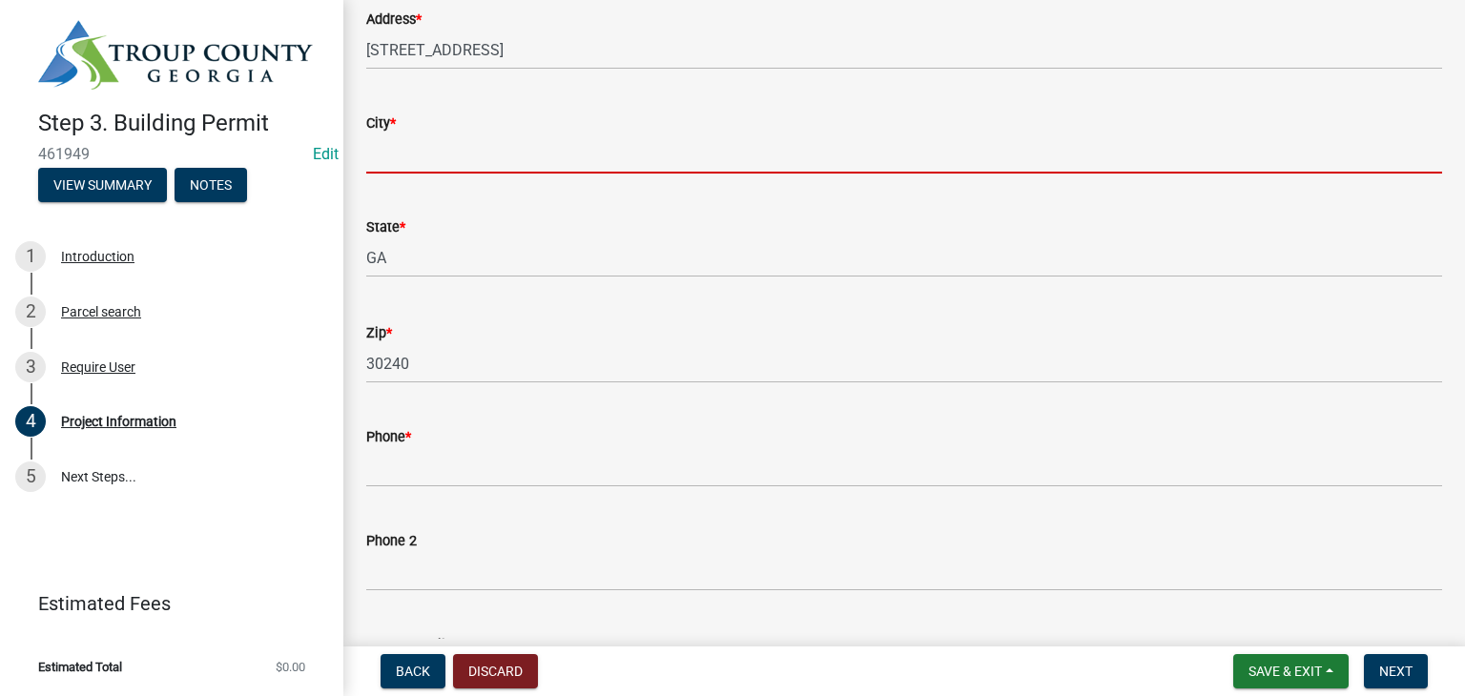
click at [450, 165] on input "City *" at bounding box center [904, 153] width 1076 height 39
click at [454, 163] on input "City *" at bounding box center [904, 153] width 1076 height 39
type input "LaGrange"
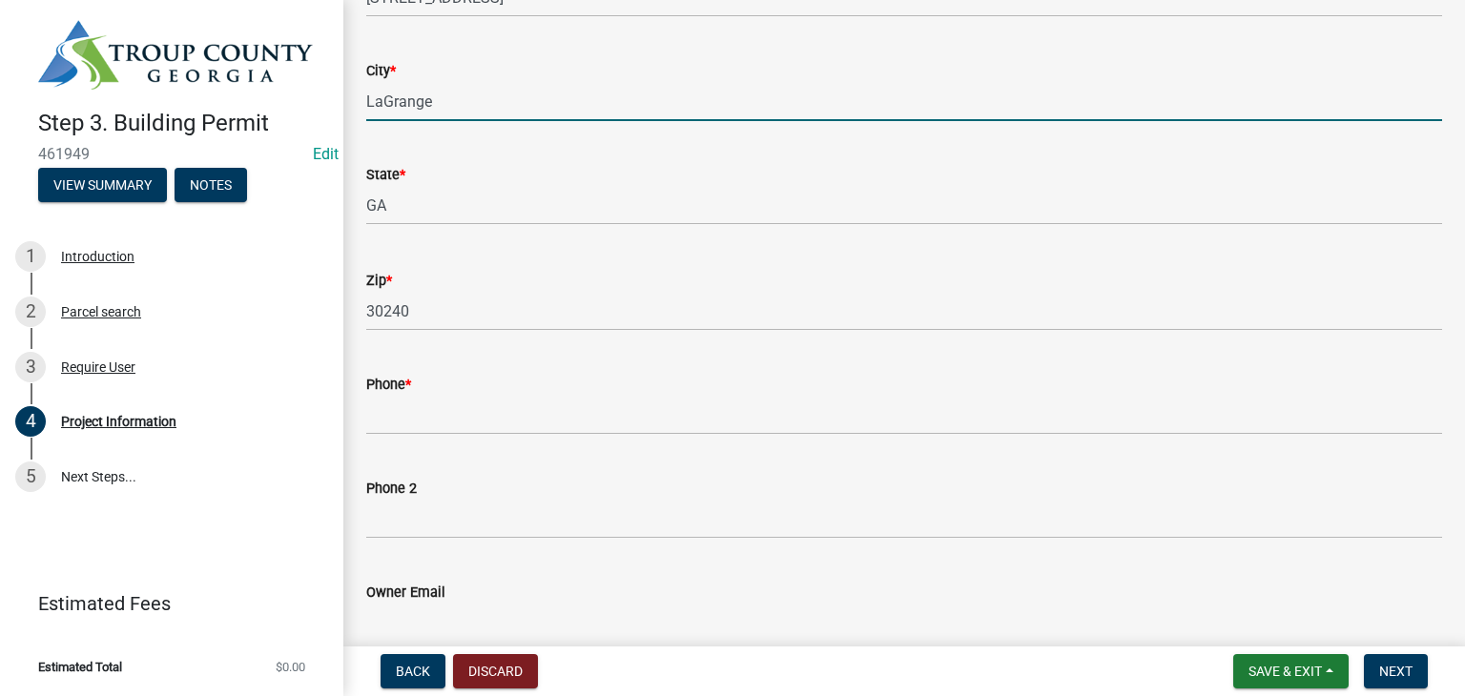
scroll to position [572, 0]
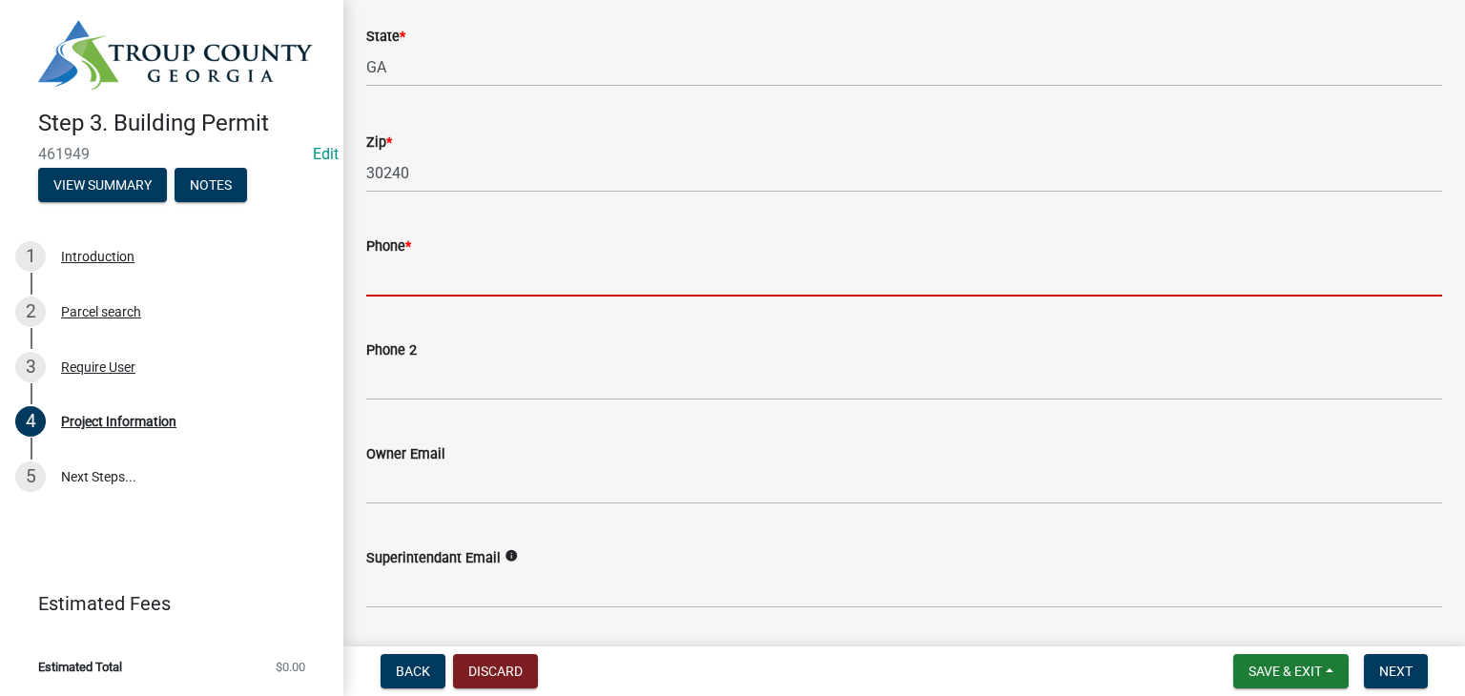
click at [420, 275] on input "Phone *" at bounding box center [904, 276] width 1076 height 39
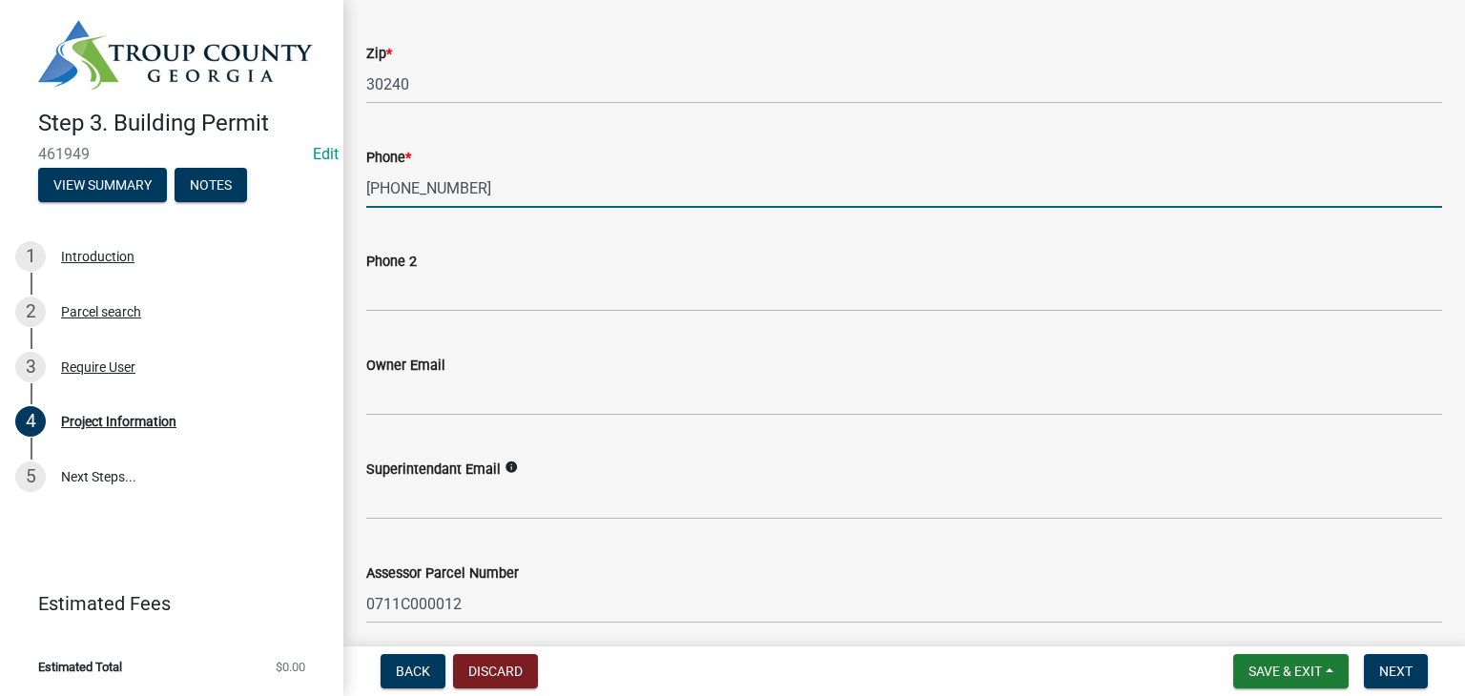
scroll to position [763, 0]
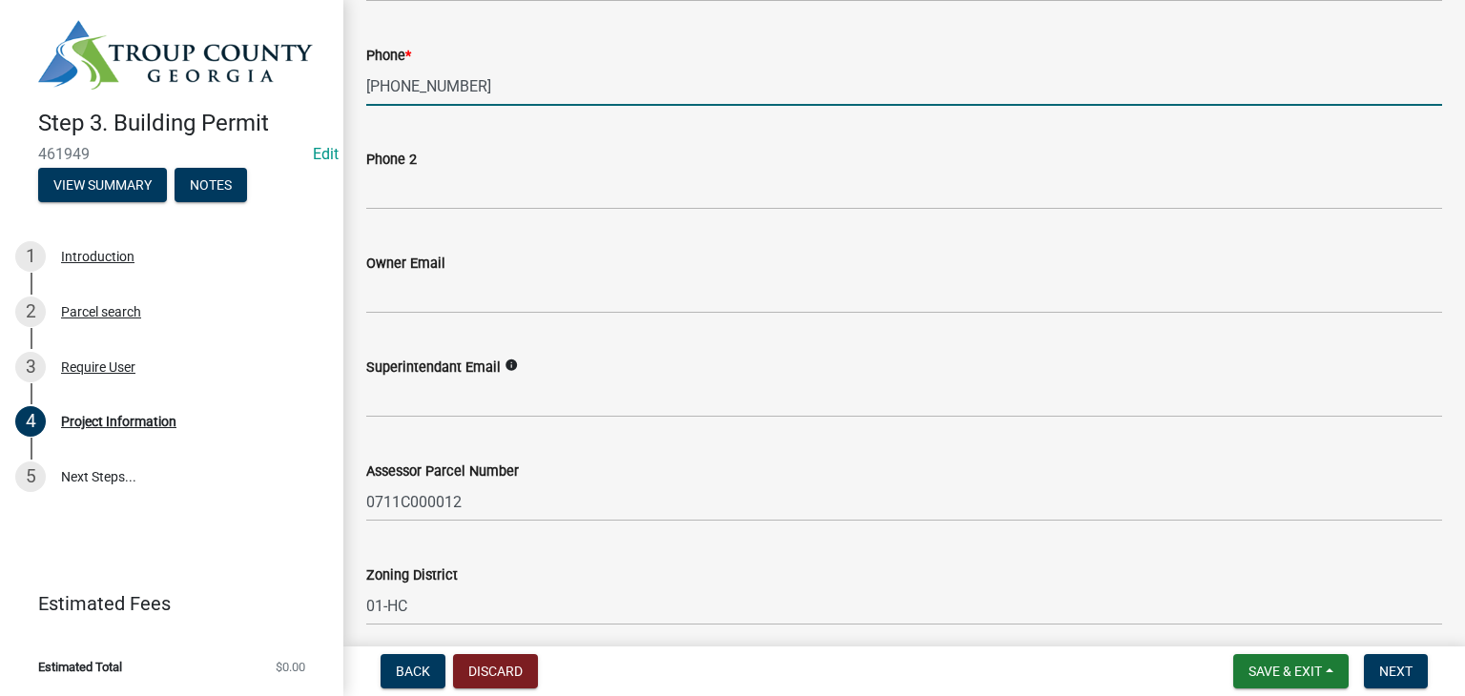
type input "[PHONE_NUMBER]"
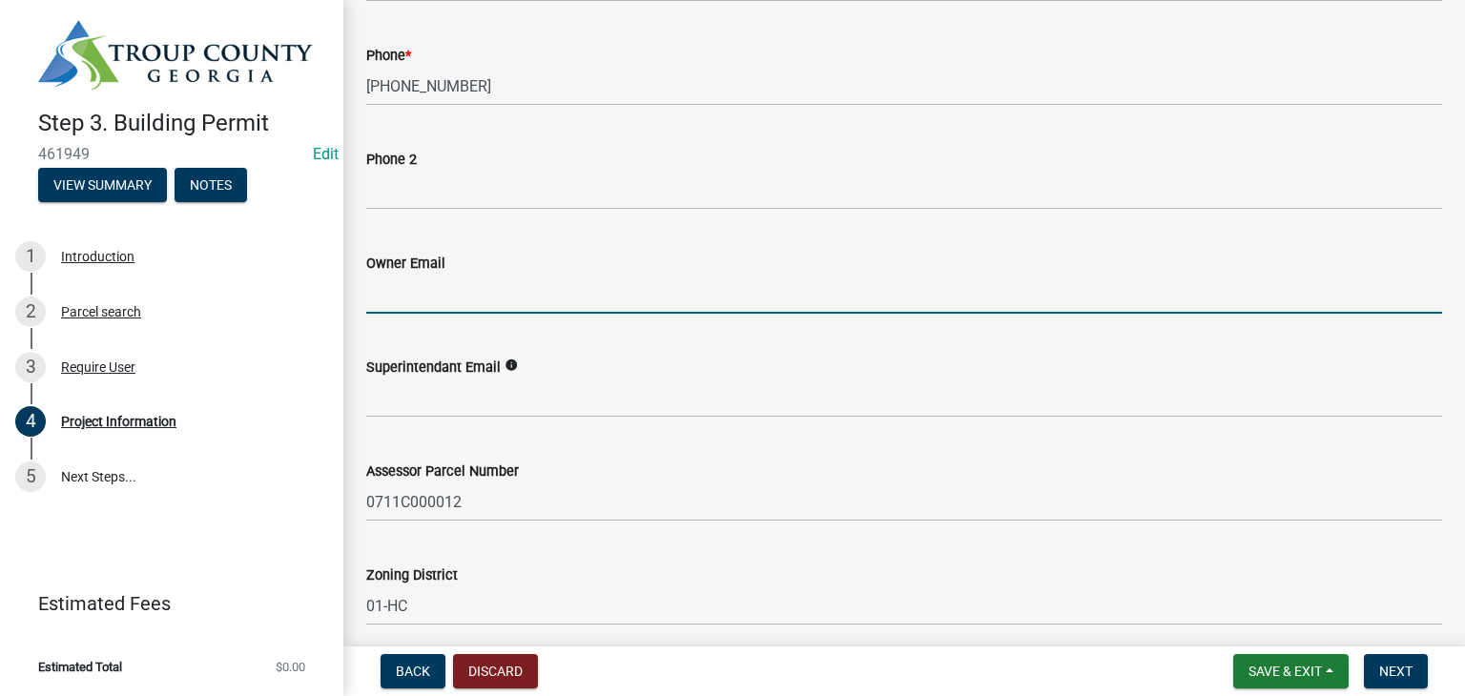
click at [508, 284] on input "Owner Email" at bounding box center [904, 294] width 1076 height 39
type input "K"
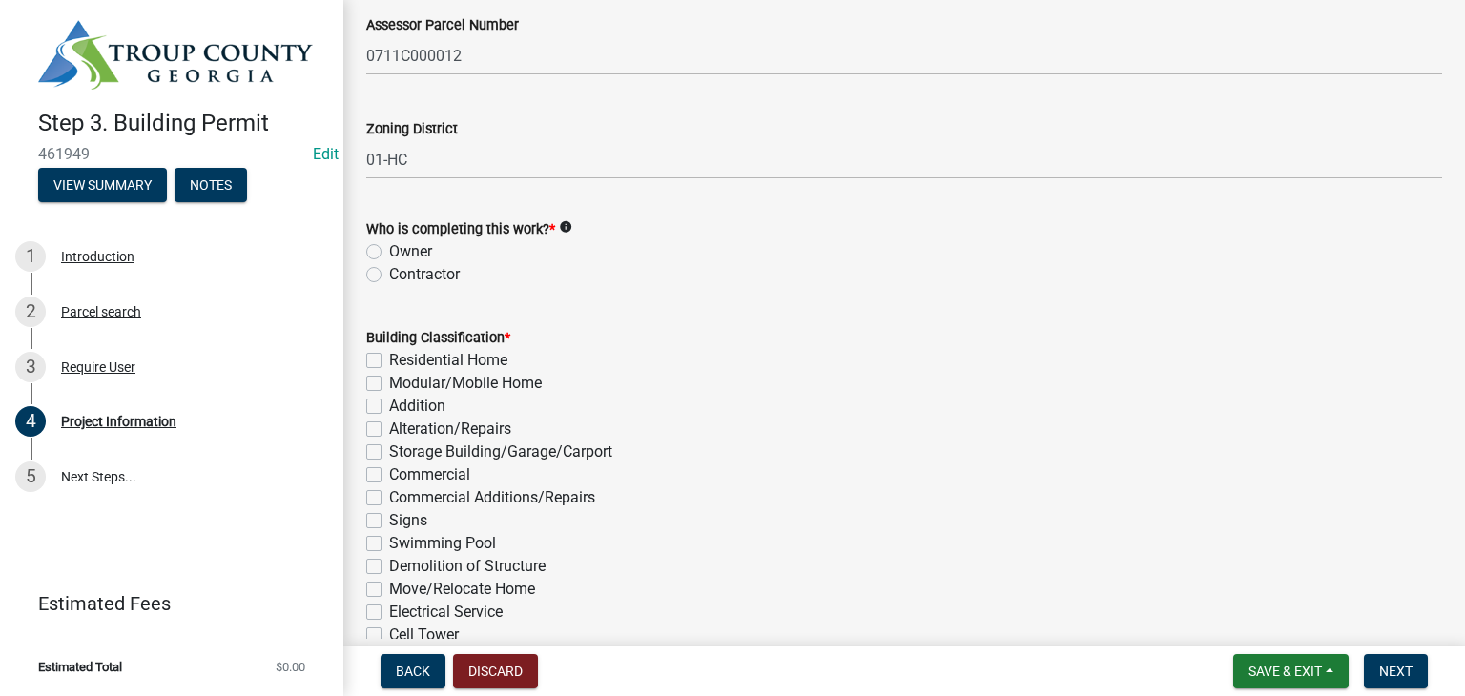
scroll to position [1240, 0]
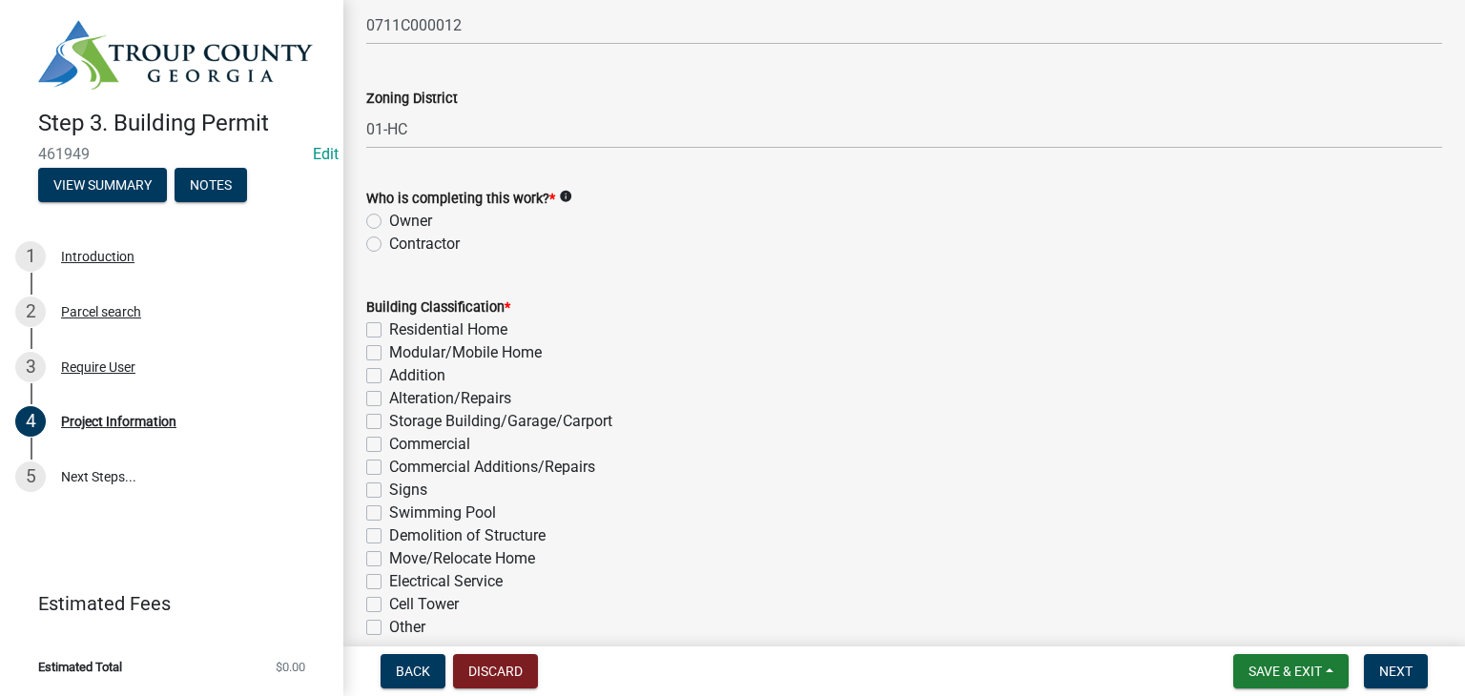
type input "[EMAIL_ADDRESS][DOMAIN_NAME]"
click at [379, 235] on div "Contractor" at bounding box center [904, 244] width 1076 height 23
click at [389, 244] on label "Contractor" at bounding box center [424, 244] width 71 height 23
click at [389, 244] on input "Contractor" at bounding box center [395, 239] width 12 height 12
radio input "true"
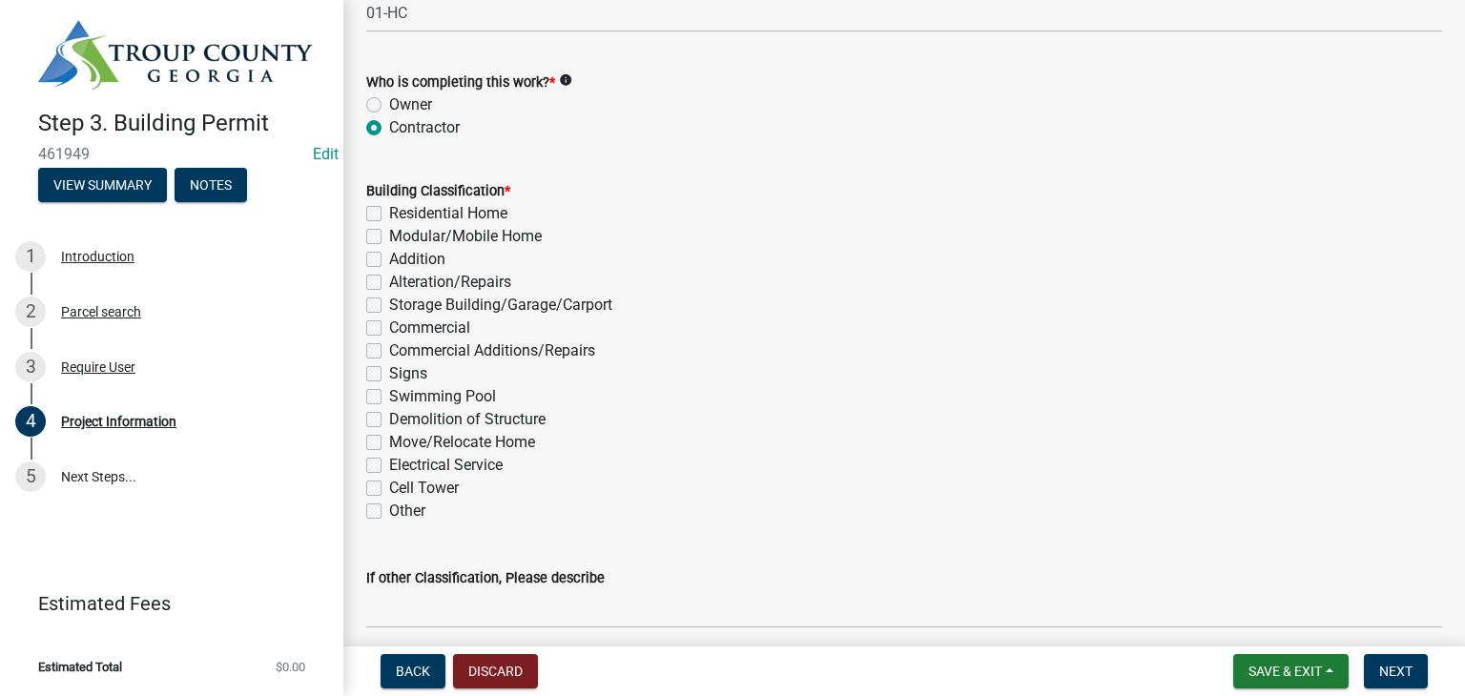
scroll to position [1430, 0]
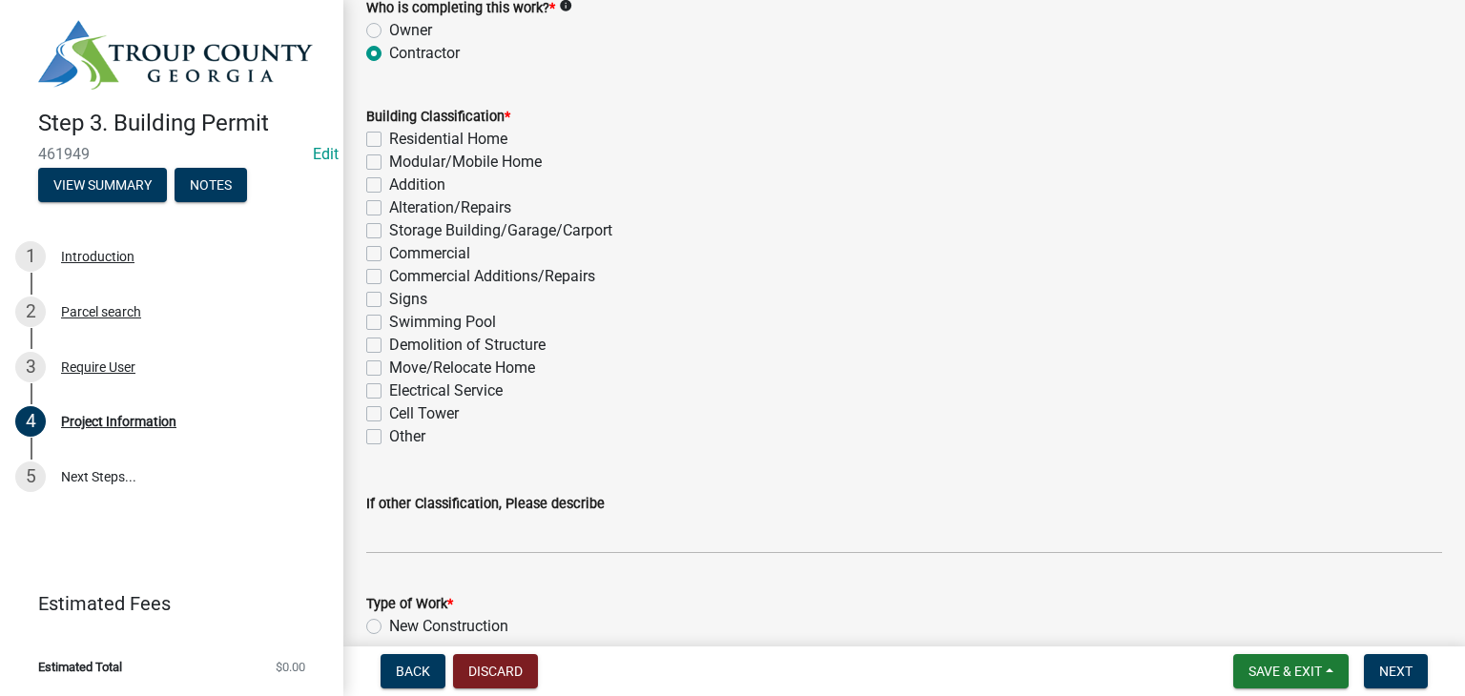
click at [389, 346] on label "Demolition of Structure" at bounding box center [467, 345] width 156 height 23
click at [389, 346] on input "Demolition of Structure" at bounding box center [395, 340] width 12 height 12
checkbox input "true"
checkbox input "false"
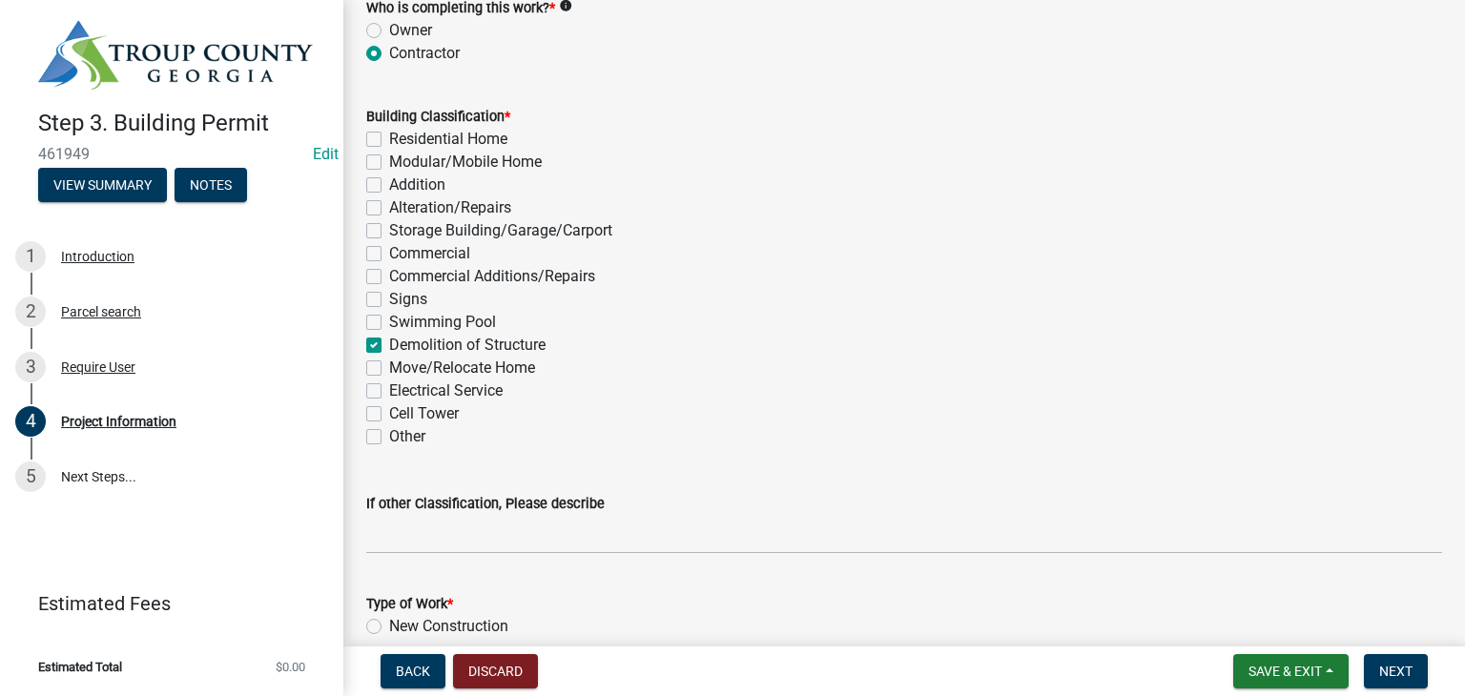
checkbox input "false"
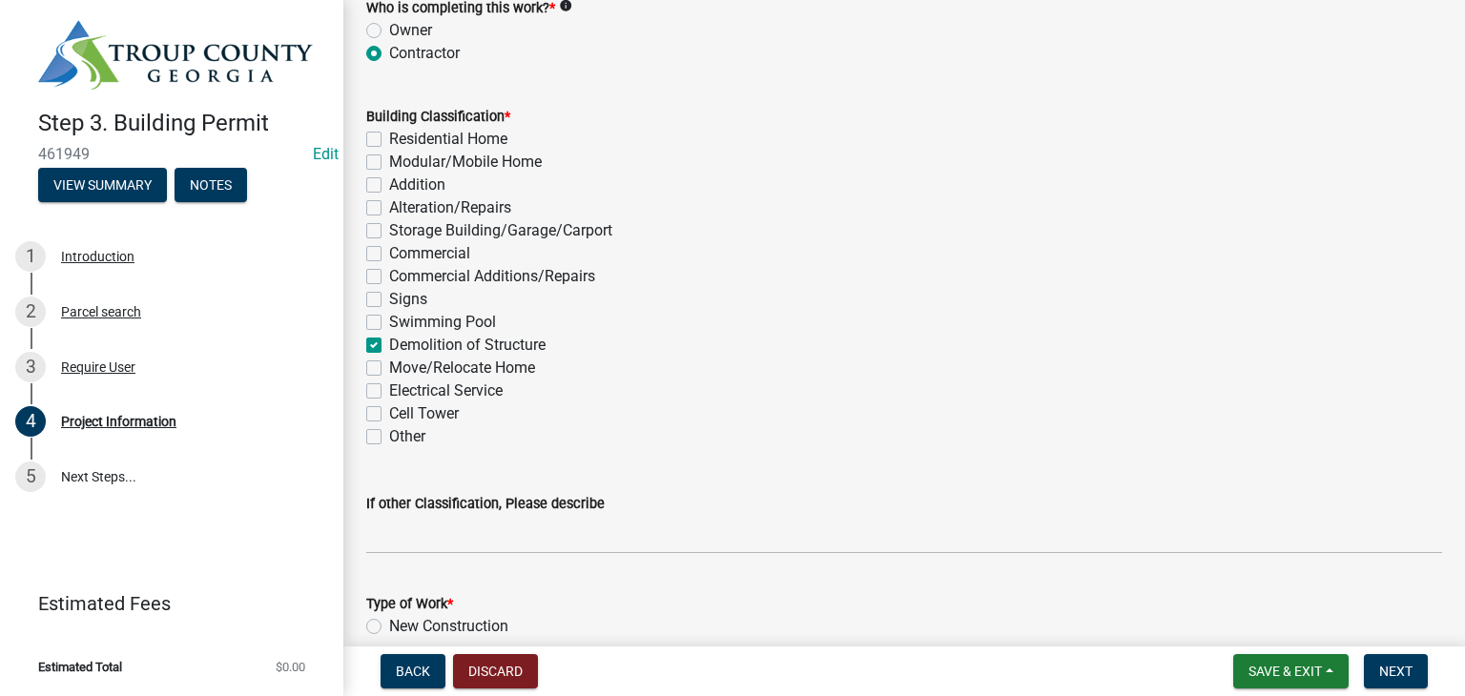
checkbox input "false"
checkbox input "true"
checkbox input "false"
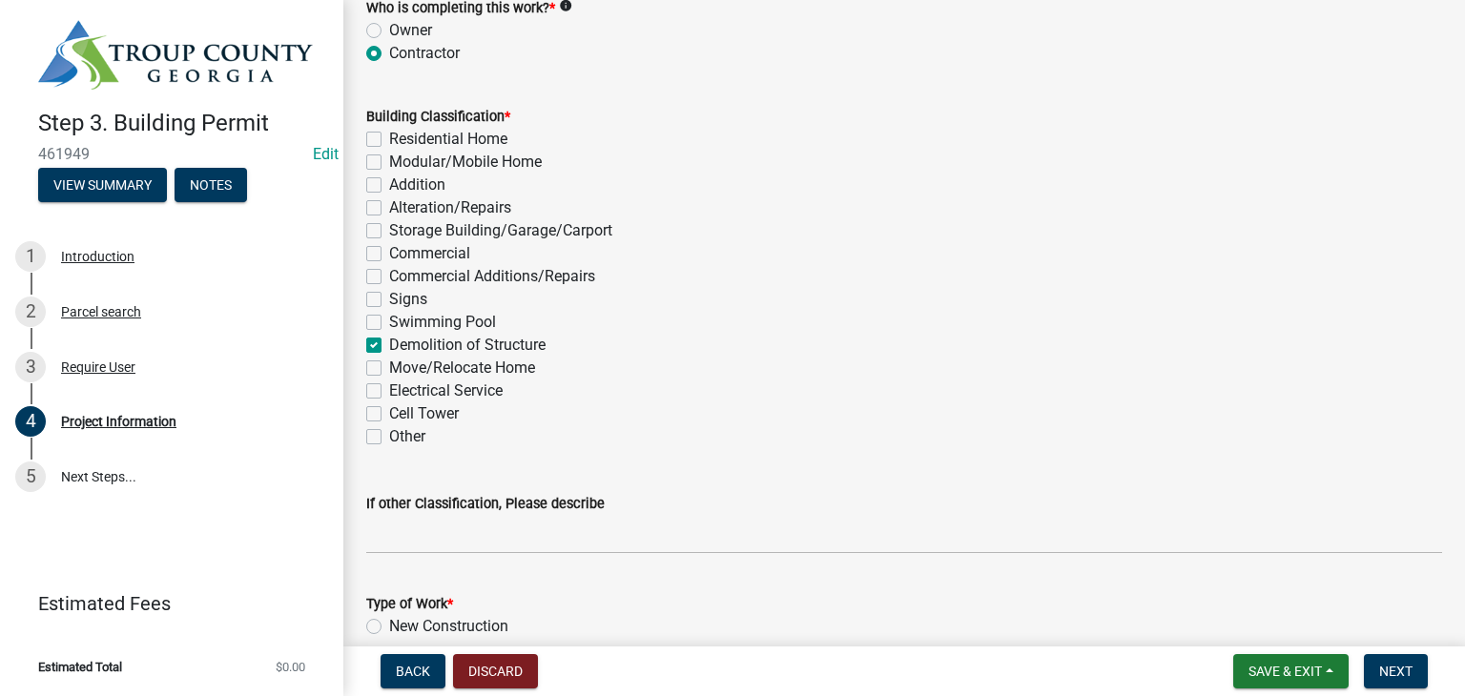
checkbox input "false"
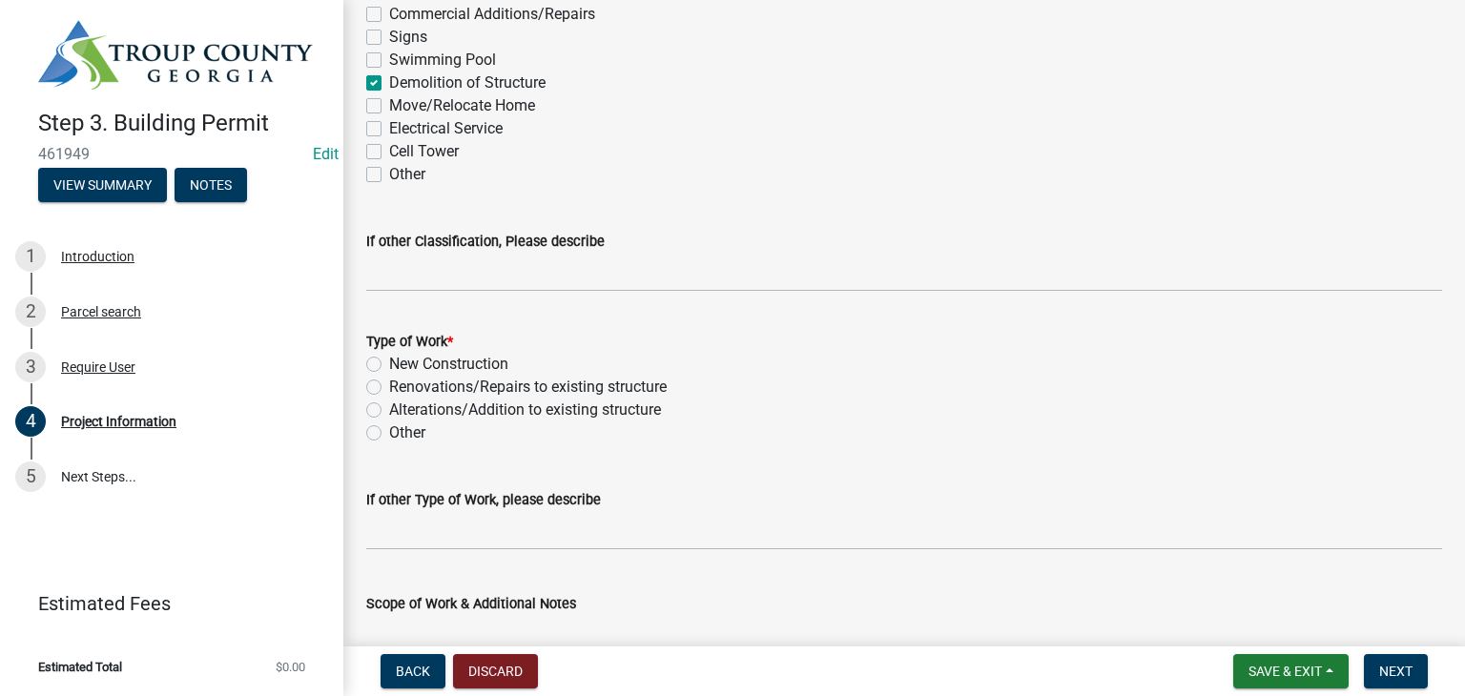
scroll to position [1812, 0]
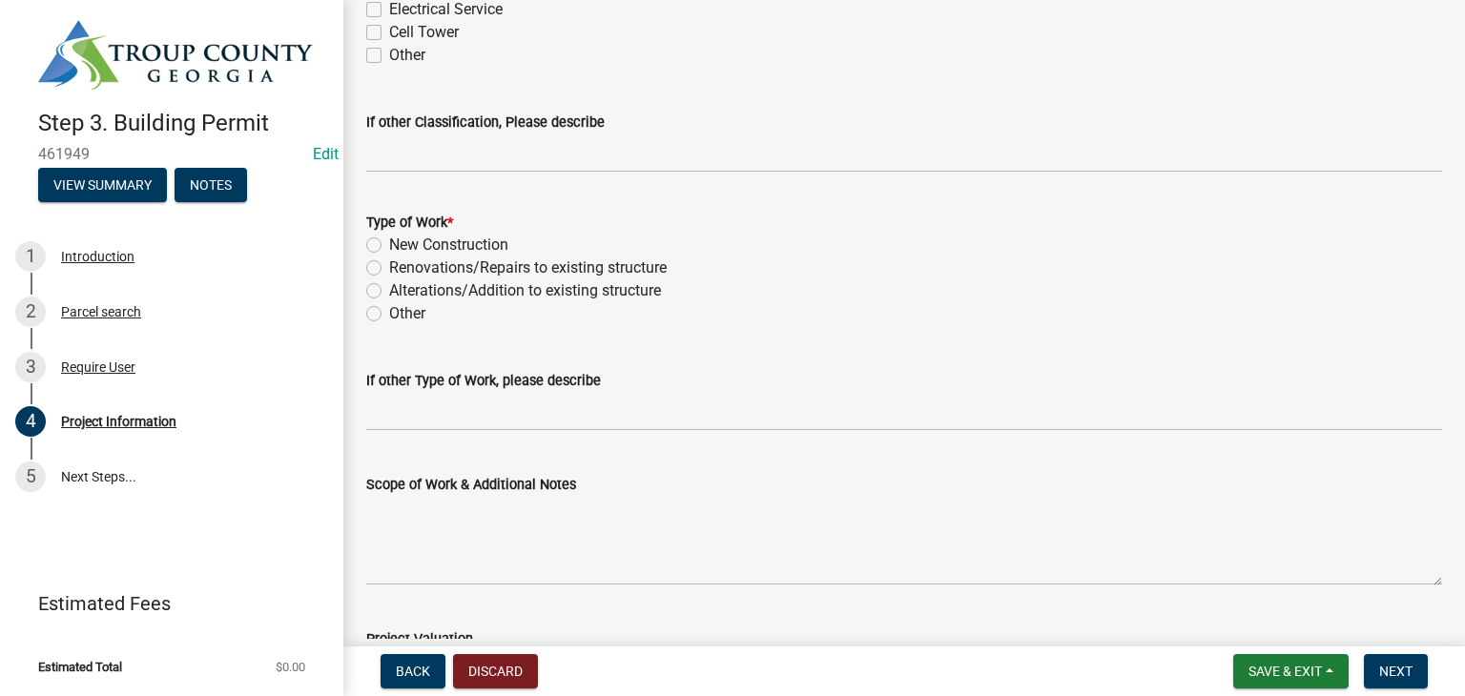
click at [389, 318] on label "Other" at bounding box center [407, 313] width 36 height 23
click at [389, 315] on input "Other" at bounding box center [395, 308] width 12 height 12
radio input "true"
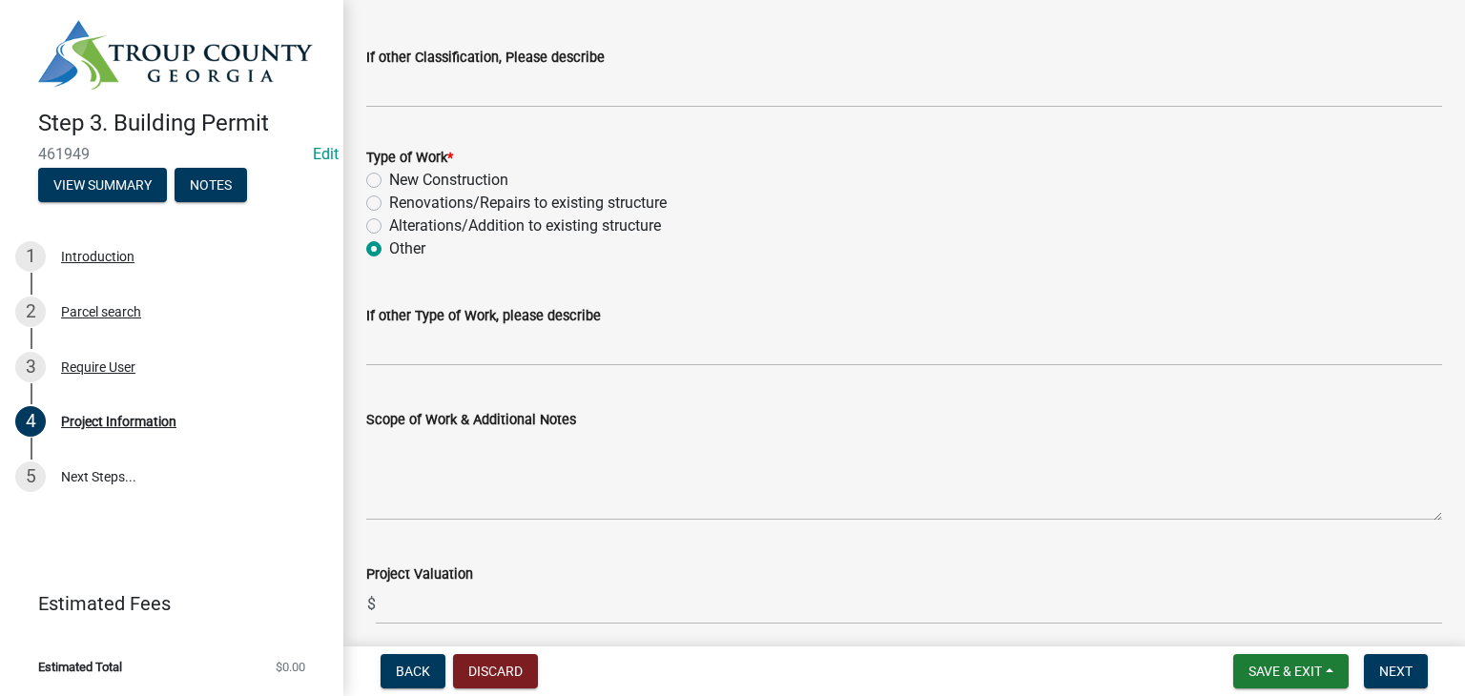
scroll to position [1907, 0]
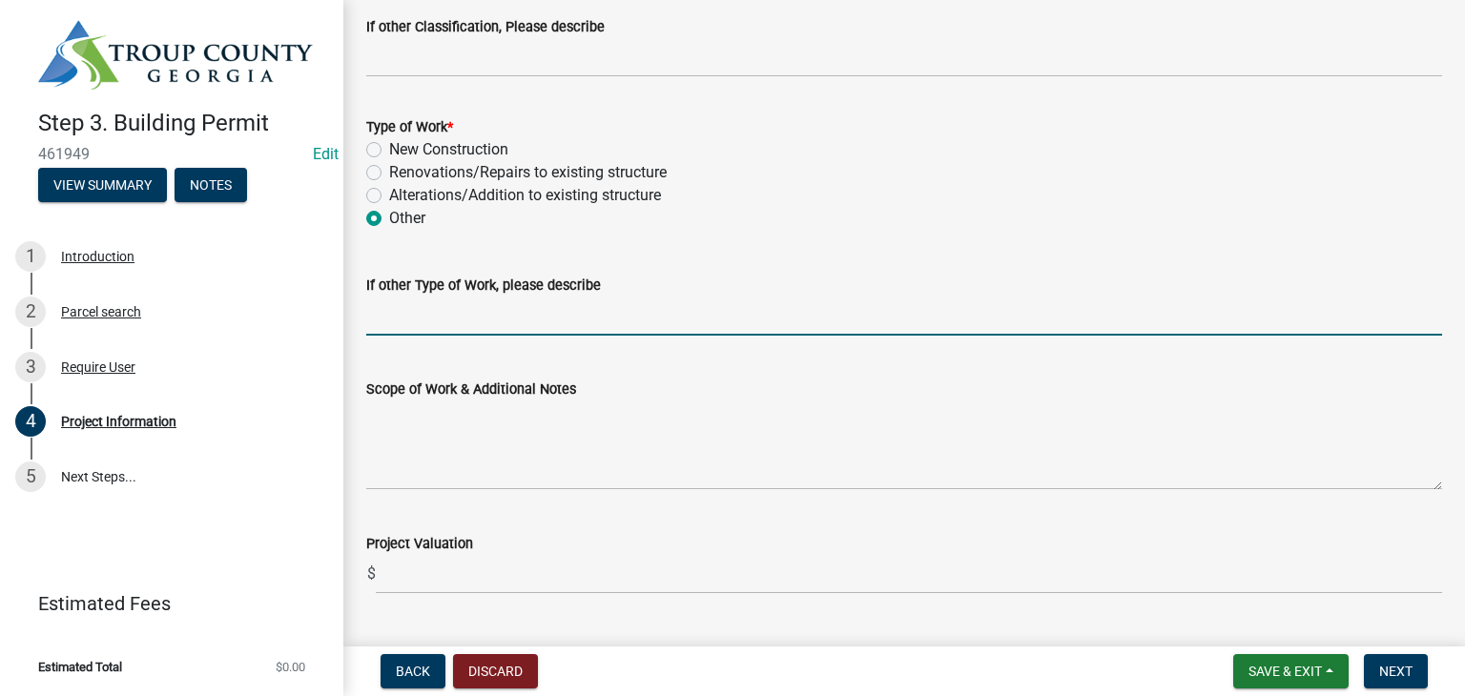
click at [476, 314] on input "If other Type of Work, please describe" at bounding box center [904, 316] width 1076 height 39
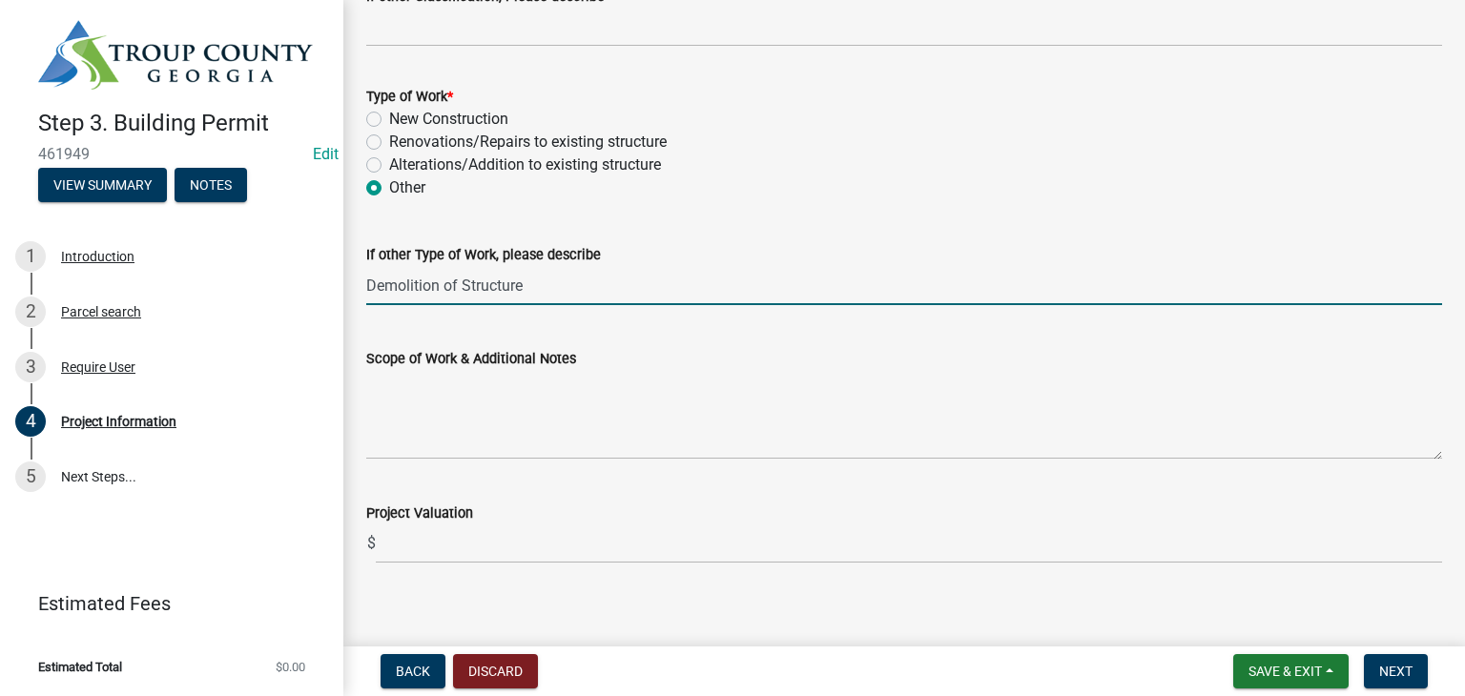
scroll to position [1954, 0]
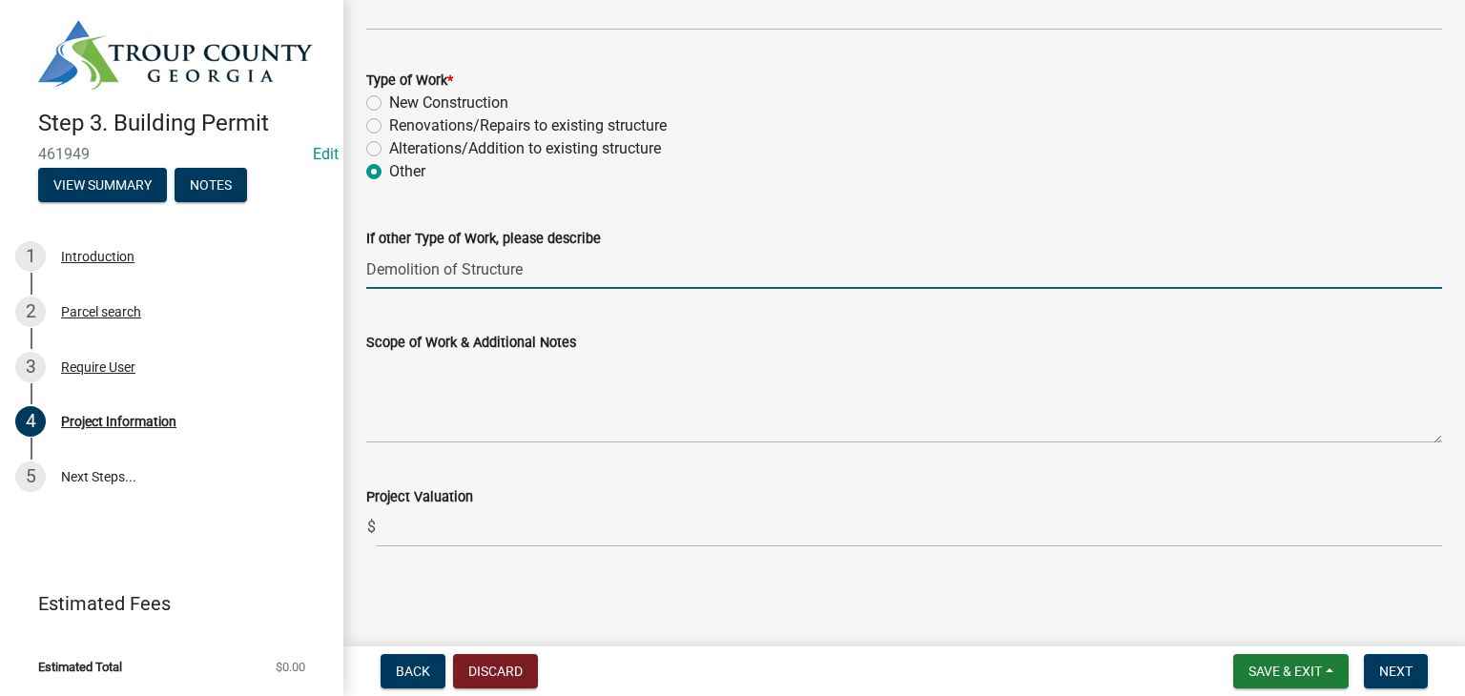
drag, startPoint x: 564, startPoint y: 261, endPoint x: 629, endPoint y: 261, distance: 65.8
click at [633, 258] on input "Demolition of Structure" at bounding box center [904, 269] width 1076 height 39
type input "Demolition of Structure"
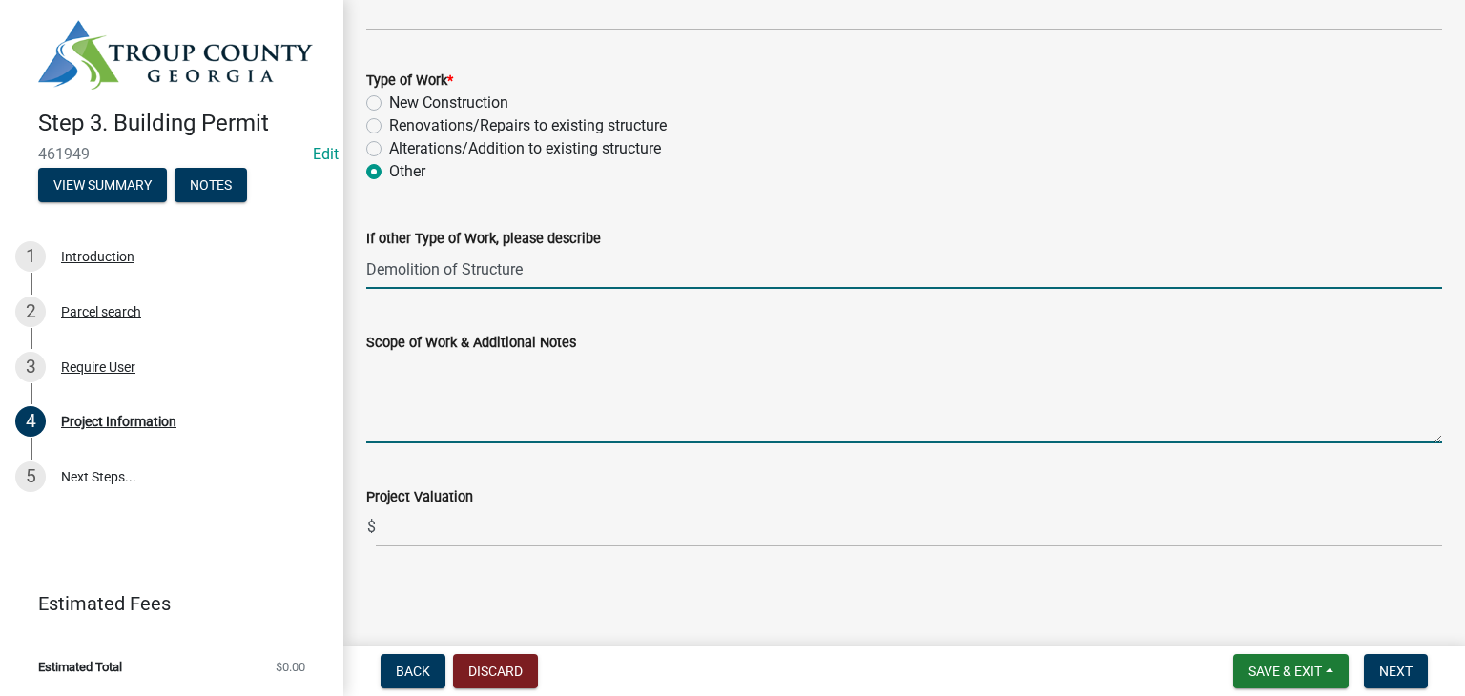
drag, startPoint x: 496, startPoint y: 379, endPoint x: 511, endPoint y: 375, distance: 15.7
click at [497, 378] on textarea "Scope of Work & Additional Notes" at bounding box center [904, 399] width 1076 height 90
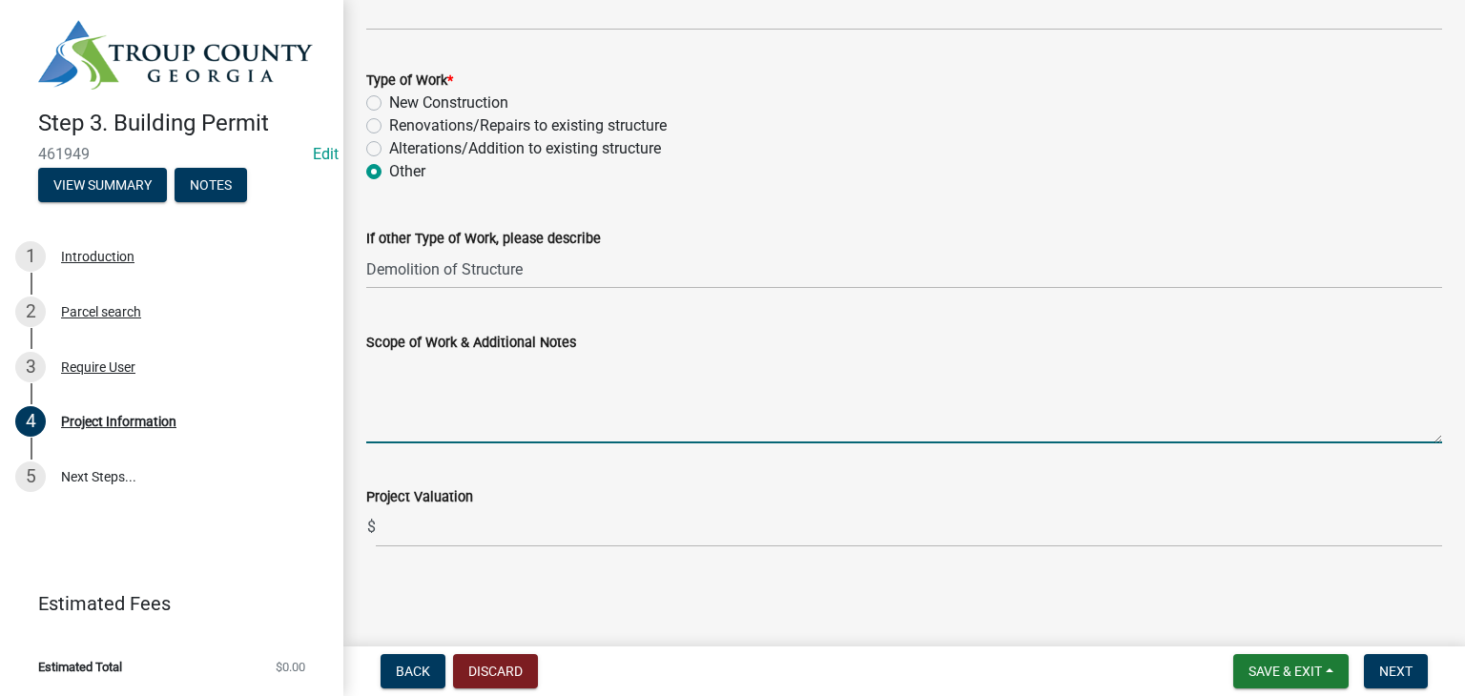
type textarea "C"
type textarea "Demolition of House"
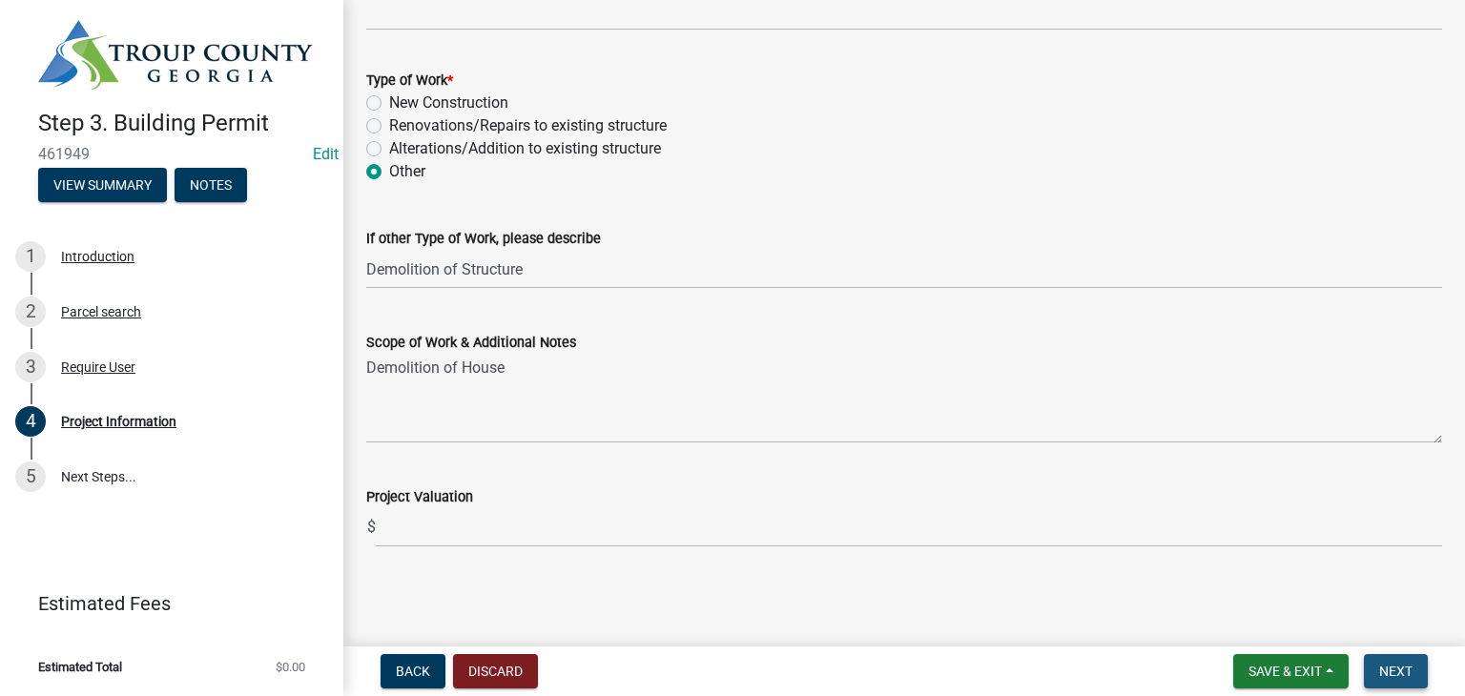
click at [1393, 670] on span "Next" at bounding box center [1395, 671] width 33 height 15
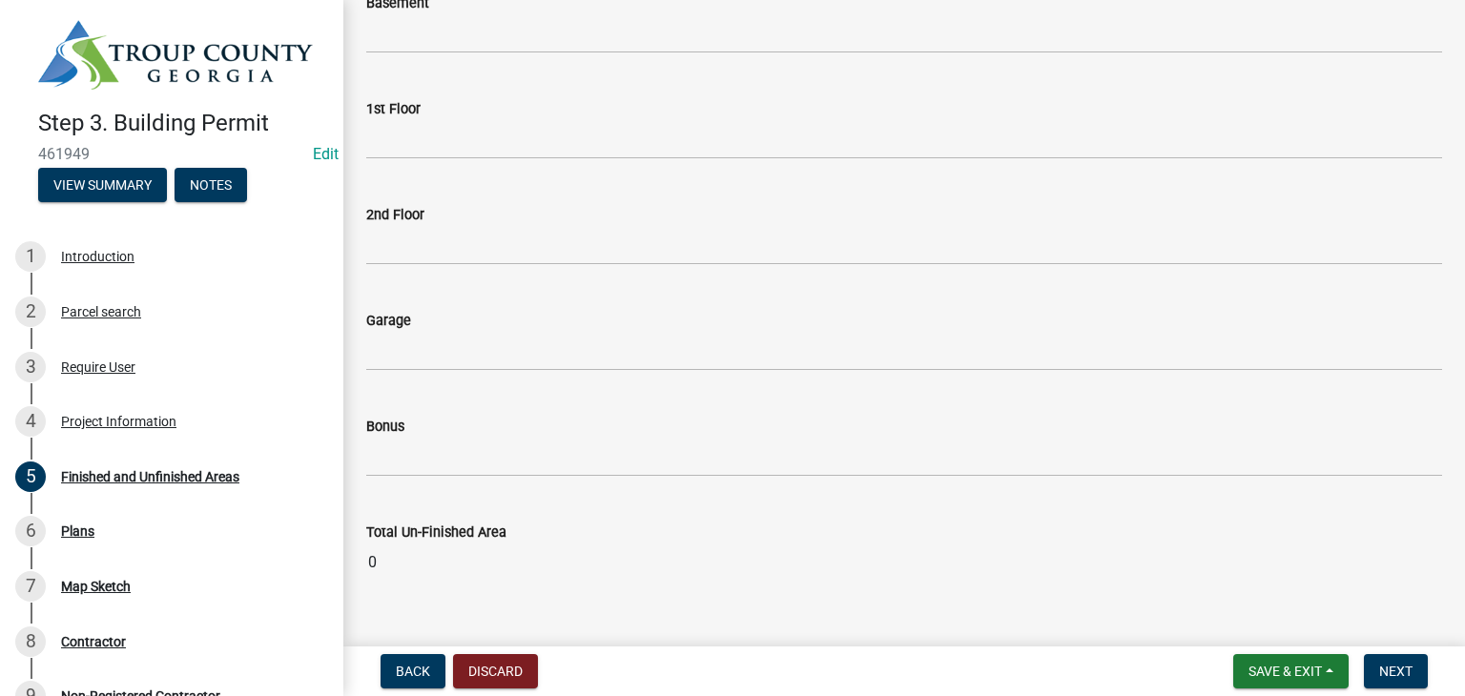
scroll to position [956, 0]
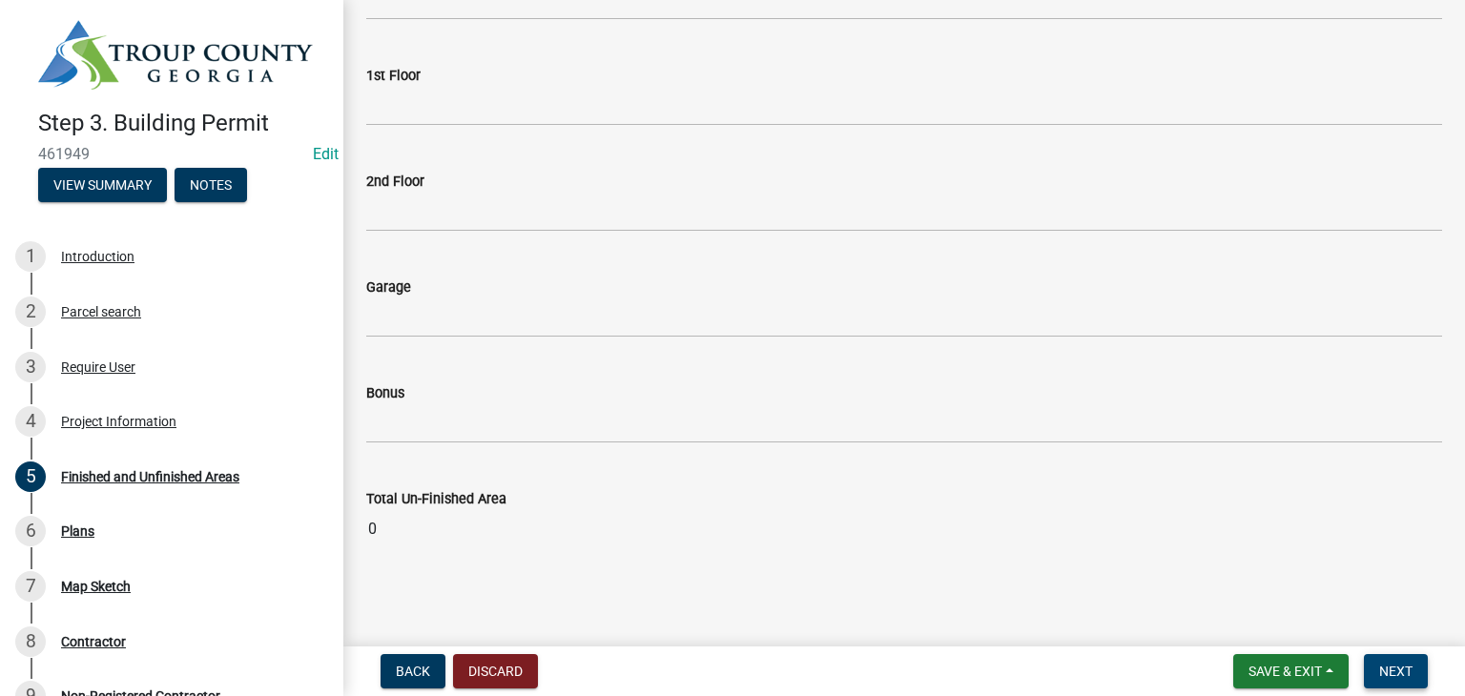
click at [1392, 654] on nav "Back Discard Save & Exit Save Save & Exit Next" at bounding box center [903, 672] width 1121 height 50
click at [1390, 657] on button "Next" at bounding box center [1396, 671] width 64 height 34
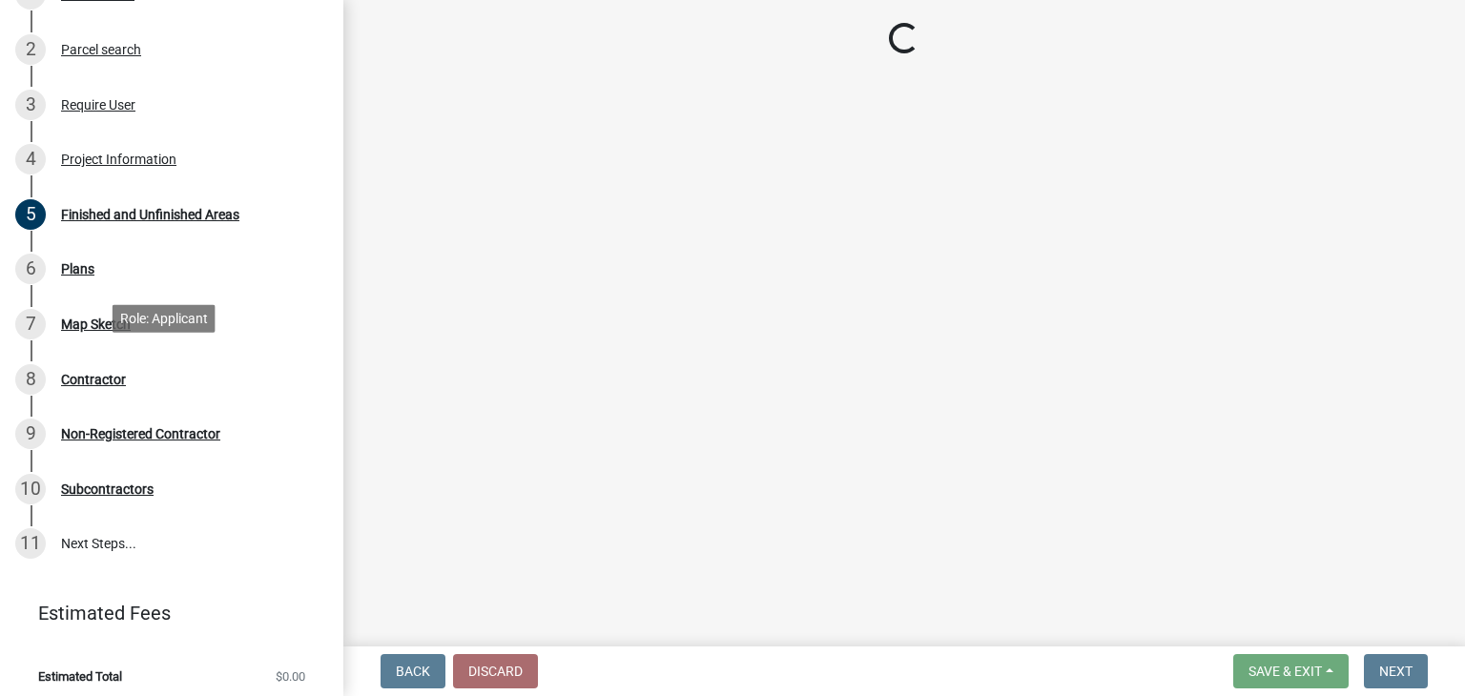
scroll to position [268, 0]
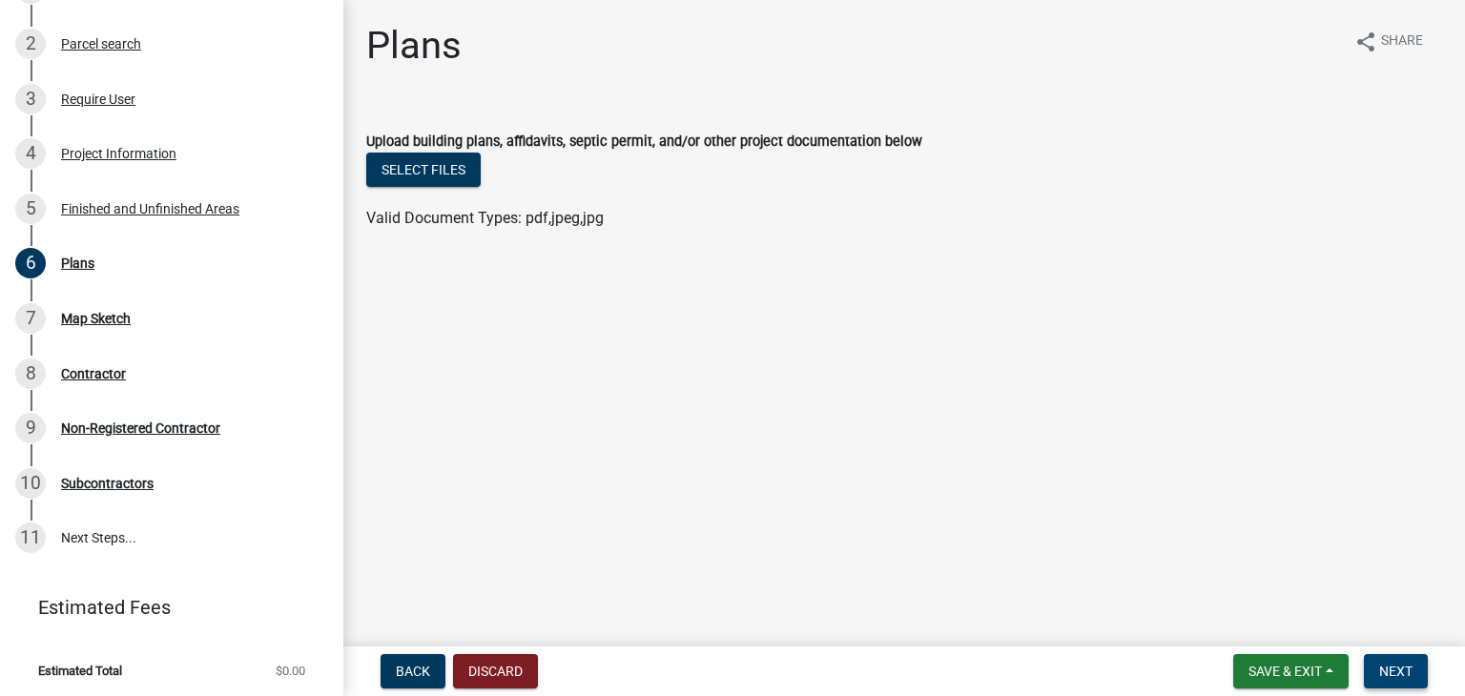
click at [1411, 685] on button "Next" at bounding box center [1396, 671] width 64 height 34
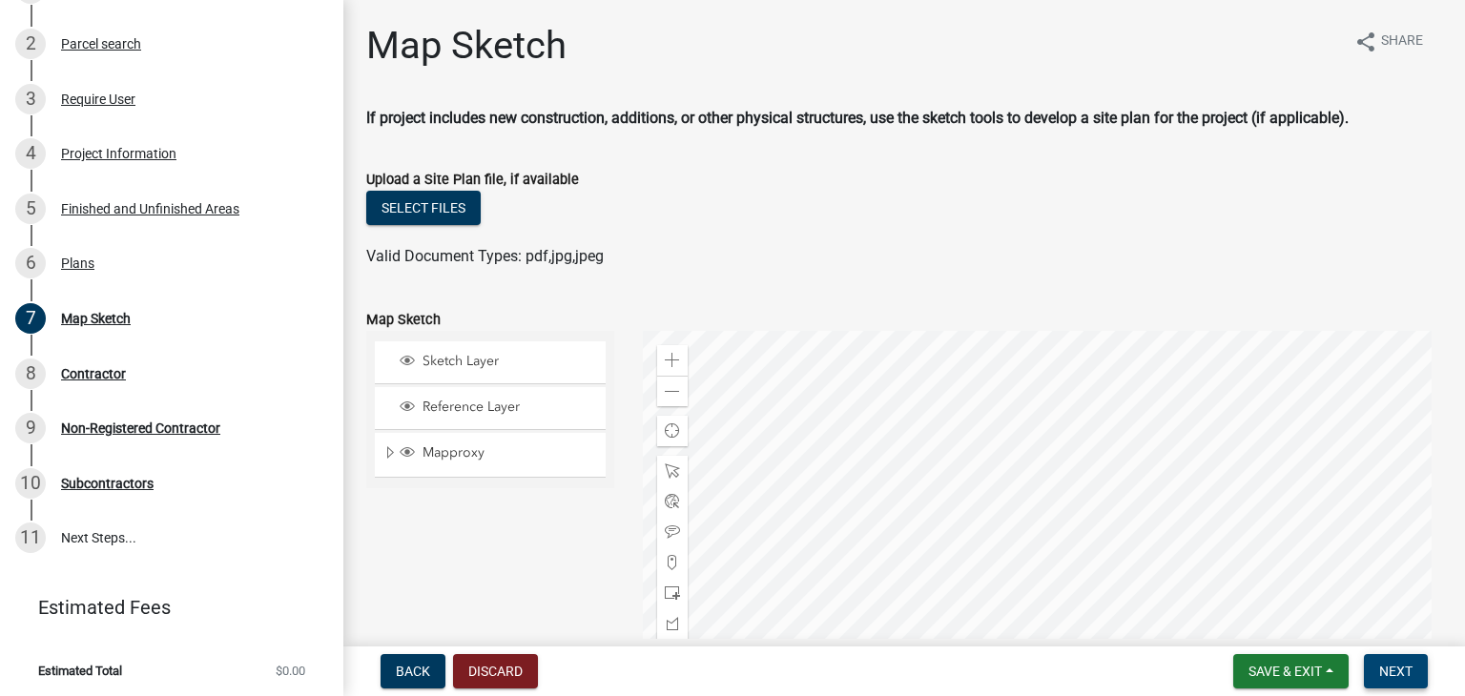
click at [1414, 668] on button "Next" at bounding box center [1396, 671] width 64 height 34
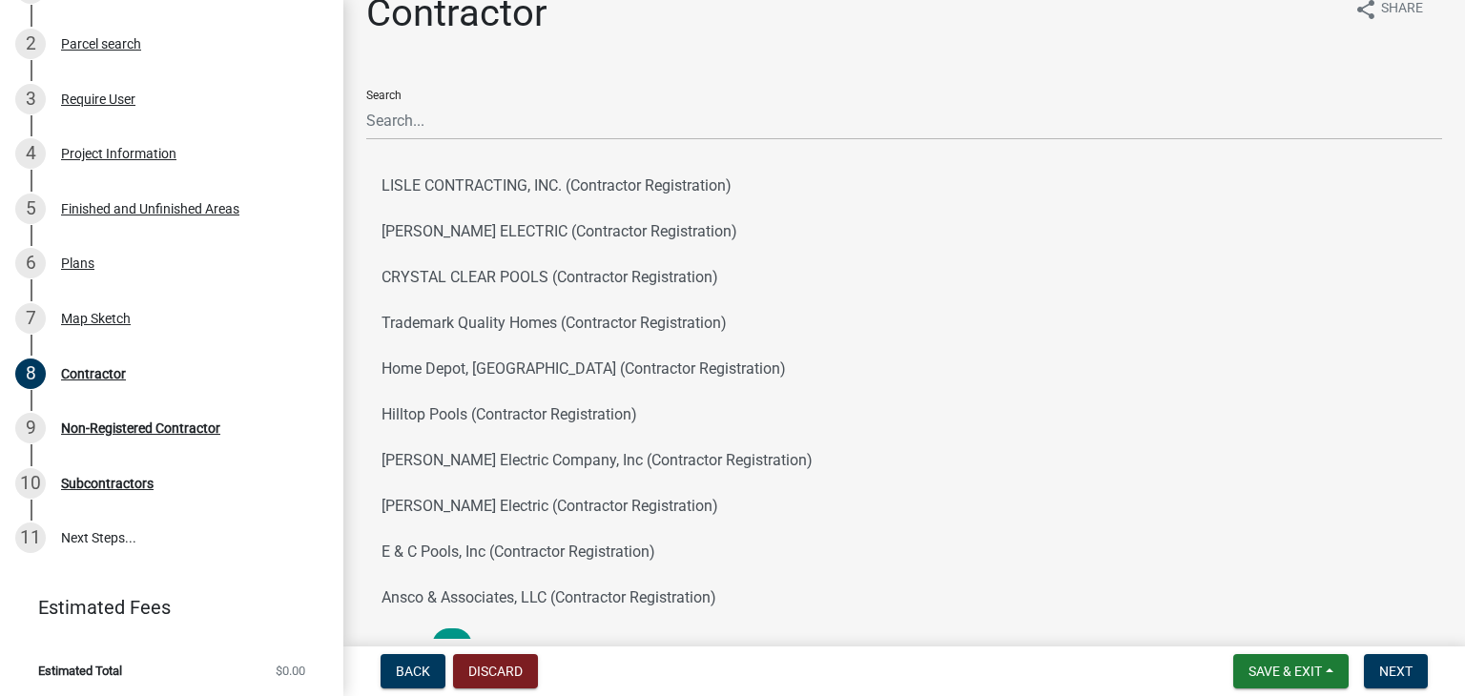
scroll to position [0, 0]
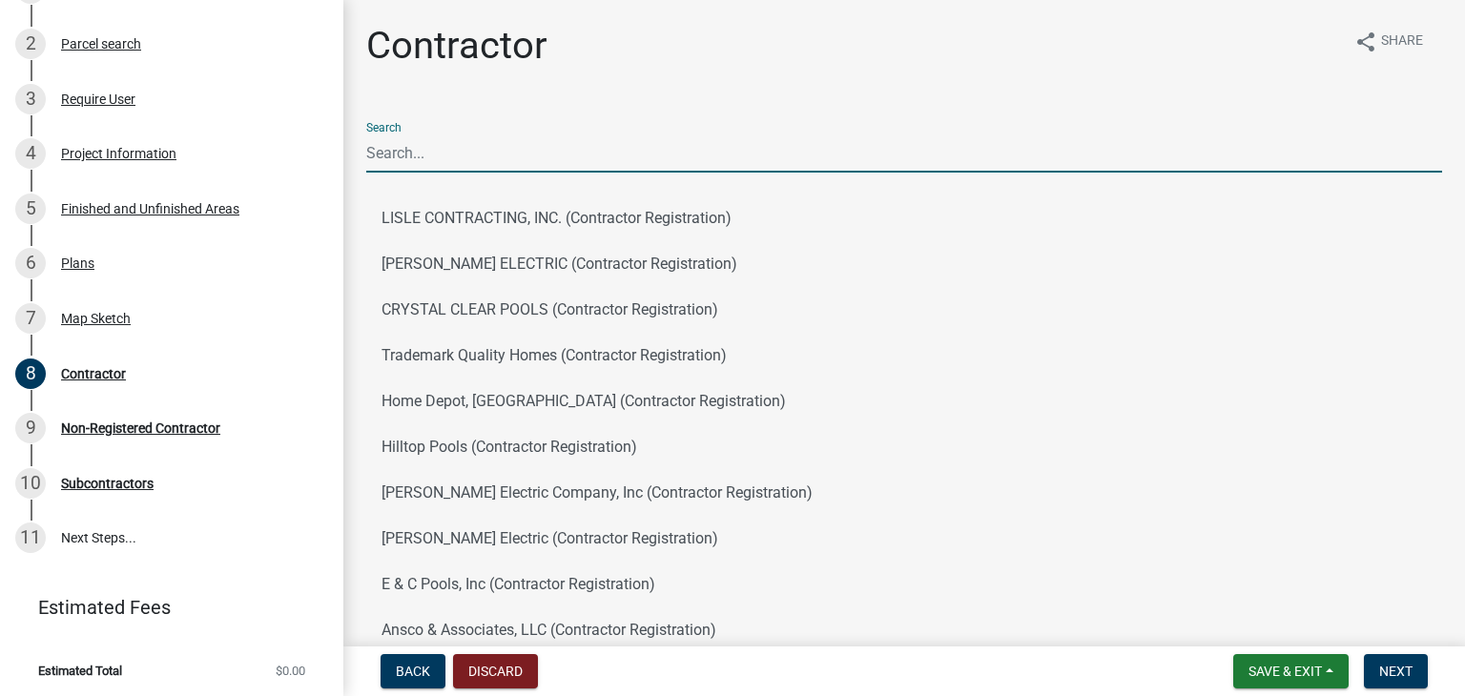
click at [462, 148] on input "Search" at bounding box center [904, 152] width 1076 height 39
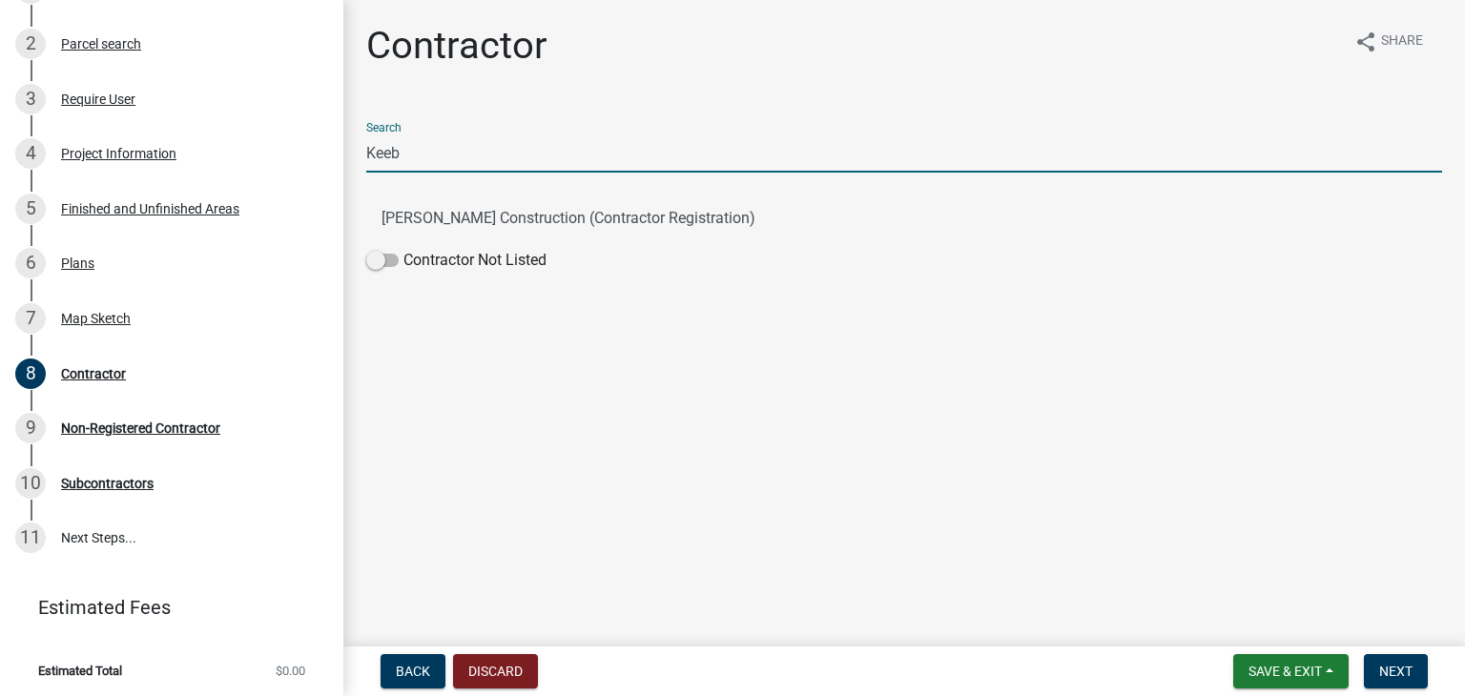
type input "Keeb"
click at [574, 182] on div "Search [PERSON_NAME] Construction (Contractor Registration) Contractor Not List…" at bounding box center [904, 193] width 1076 height 173
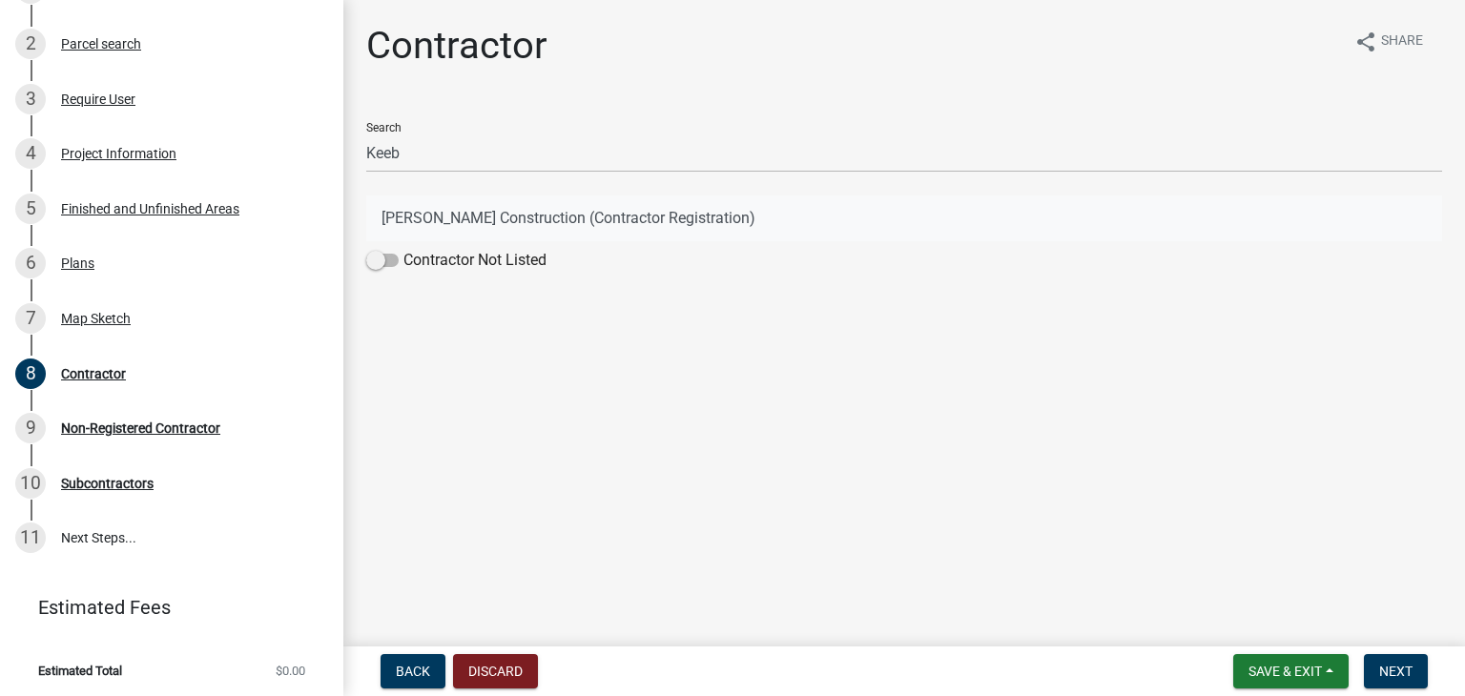
click at [579, 203] on button "[PERSON_NAME] Construction (Contractor Registration)" at bounding box center [904, 218] width 1076 height 46
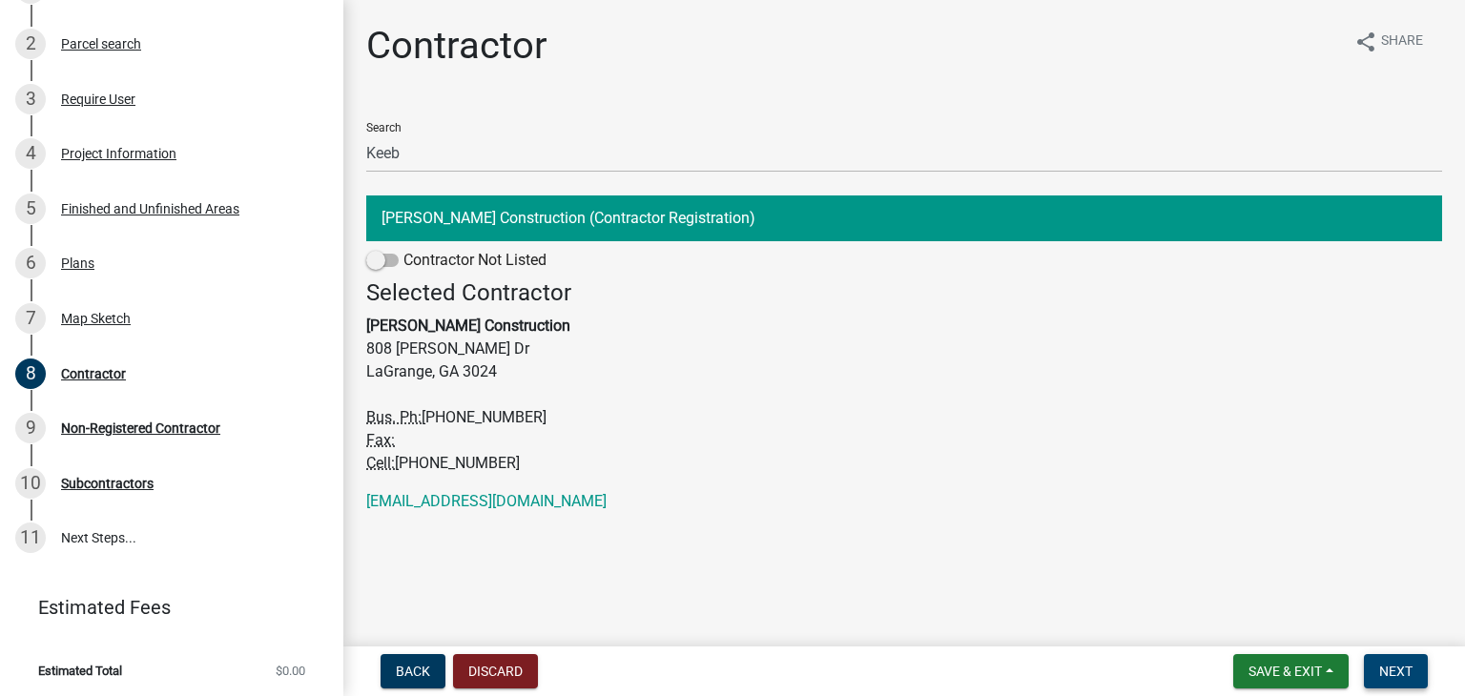
click at [1391, 660] on button "Next" at bounding box center [1396, 671] width 64 height 34
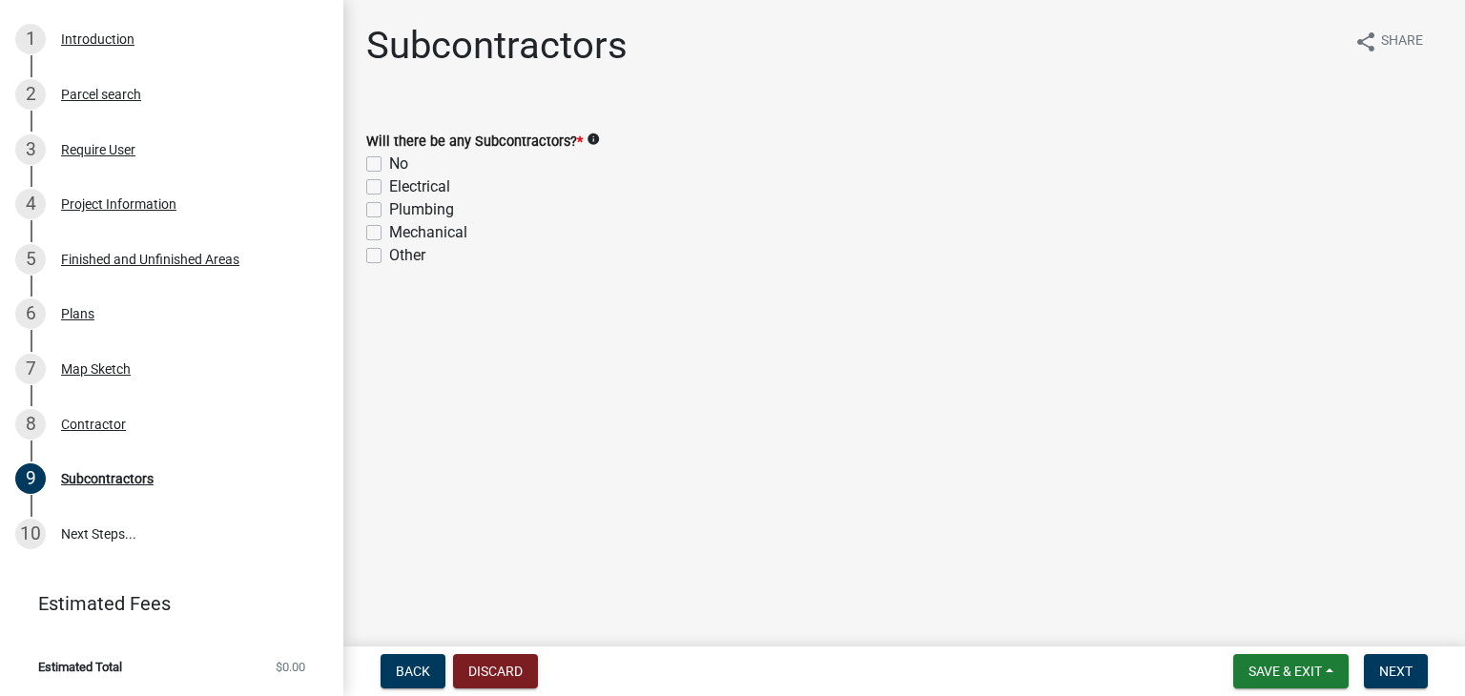
scroll to position [214, 0]
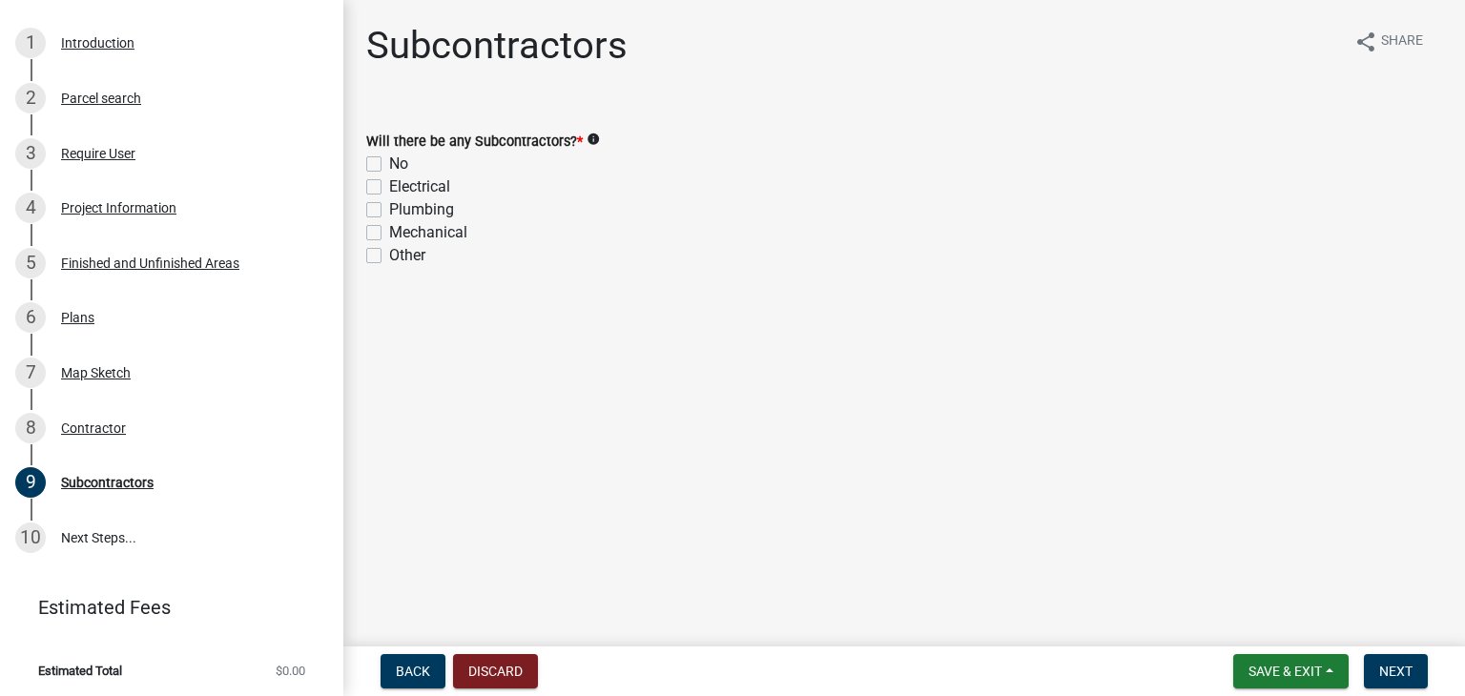
click at [389, 165] on label "No" at bounding box center [398, 164] width 19 height 23
click at [389, 165] on input "No" at bounding box center [395, 159] width 12 height 12
checkbox input "true"
checkbox input "false"
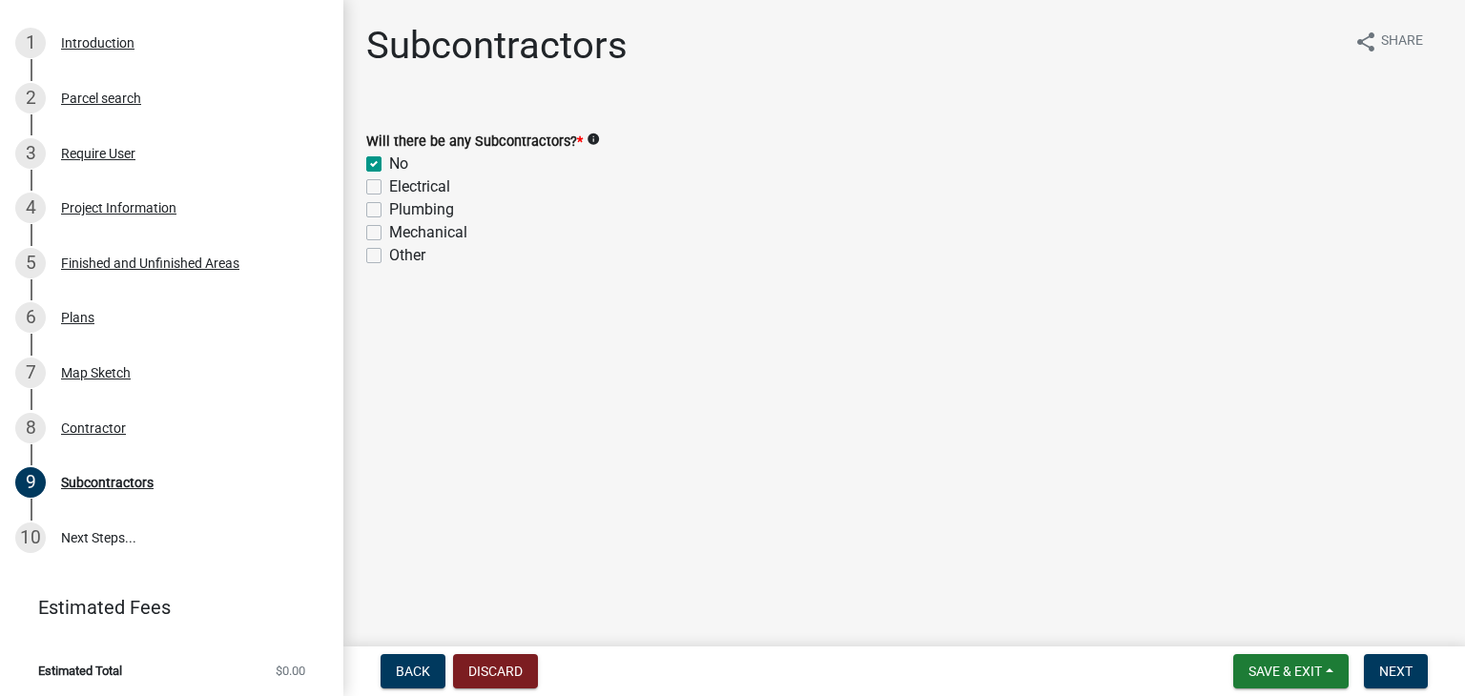
checkbox input "false"
click at [1381, 664] on span "Next" at bounding box center [1395, 671] width 33 height 15
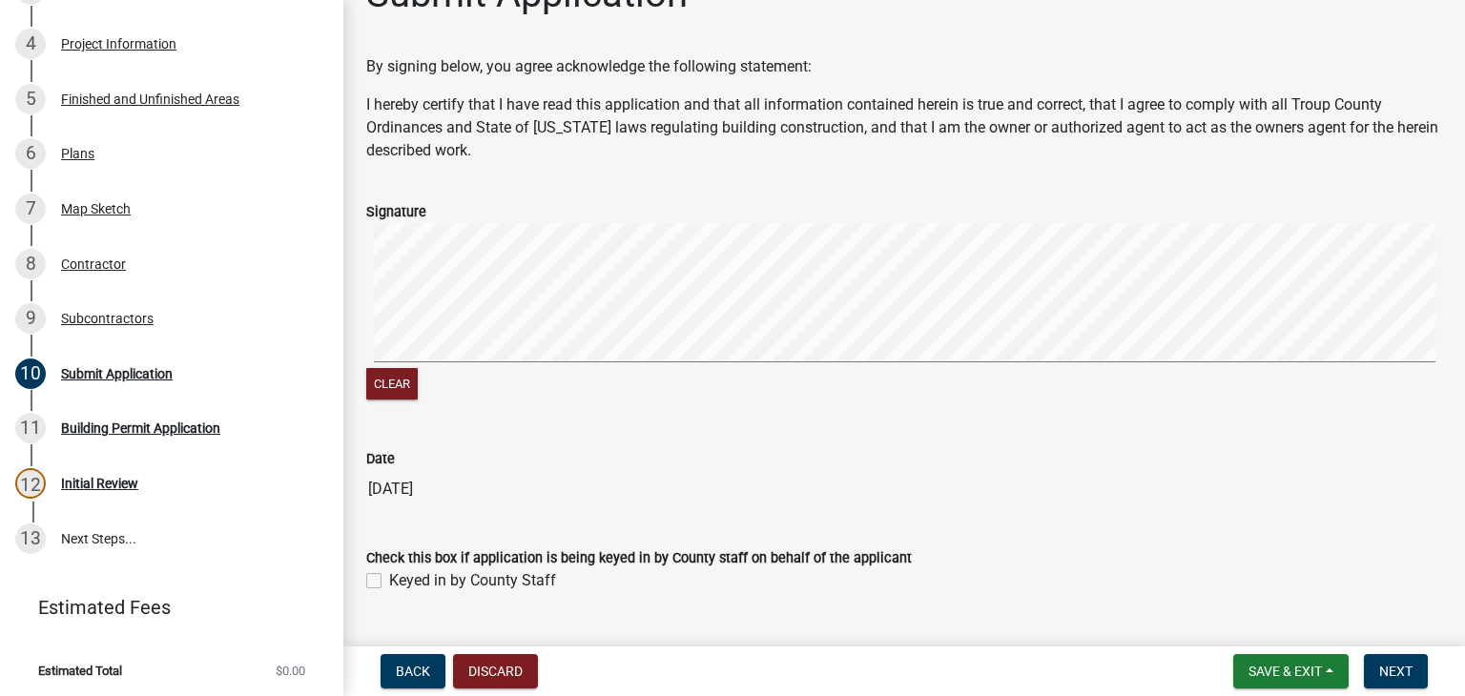
scroll to position [96, 0]
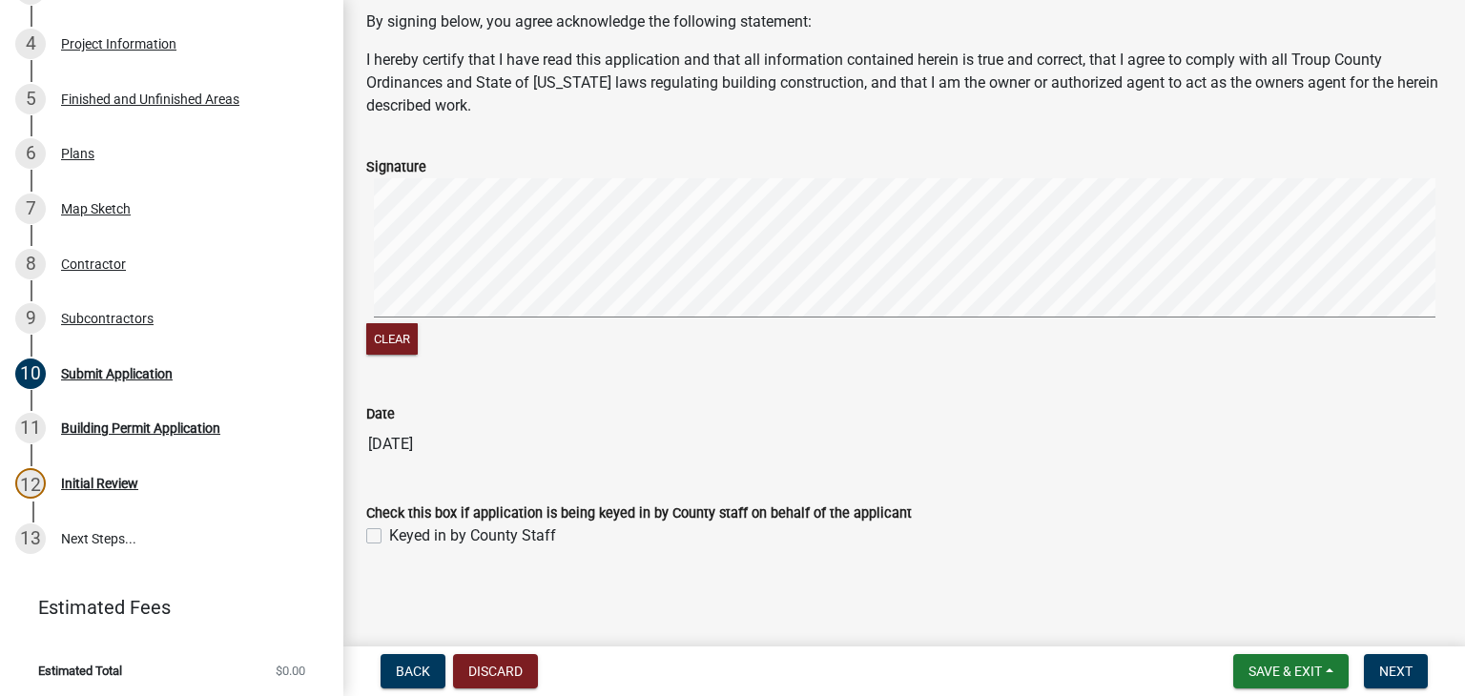
click at [389, 530] on label "Keyed in by County Staff" at bounding box center [472, 535] width 167 height 23
click at [389, 530] on input "Keyed in by County Staff" at bounding box center [395, 530] width 12 height 12
checkbox input "true"
drag, startPoint x: 1385, startPoint y: 656, endPoint x: 1339, endPoint y: 623, distance: 56.6
click at [1386, 656] on button "Next" at bounding box center [1396, 671] width 64 height 34
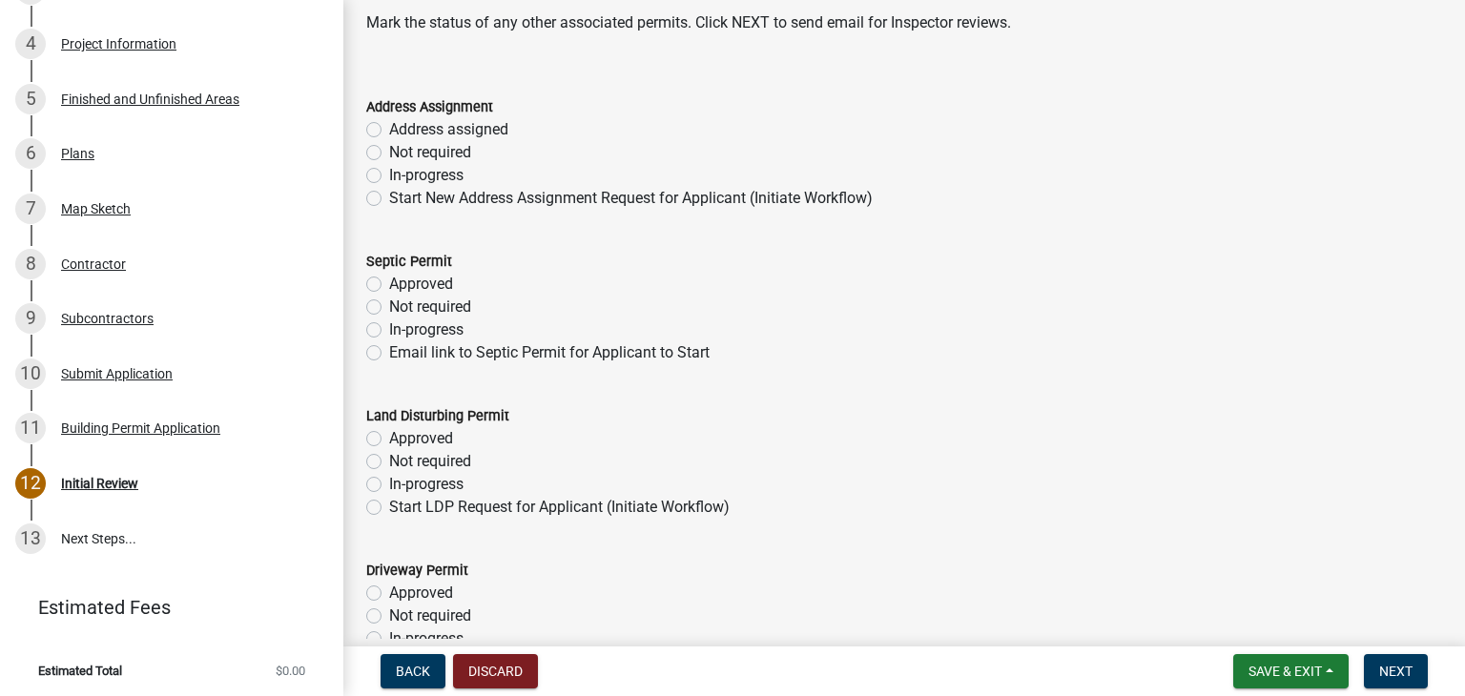
scroll to position [0, 0]
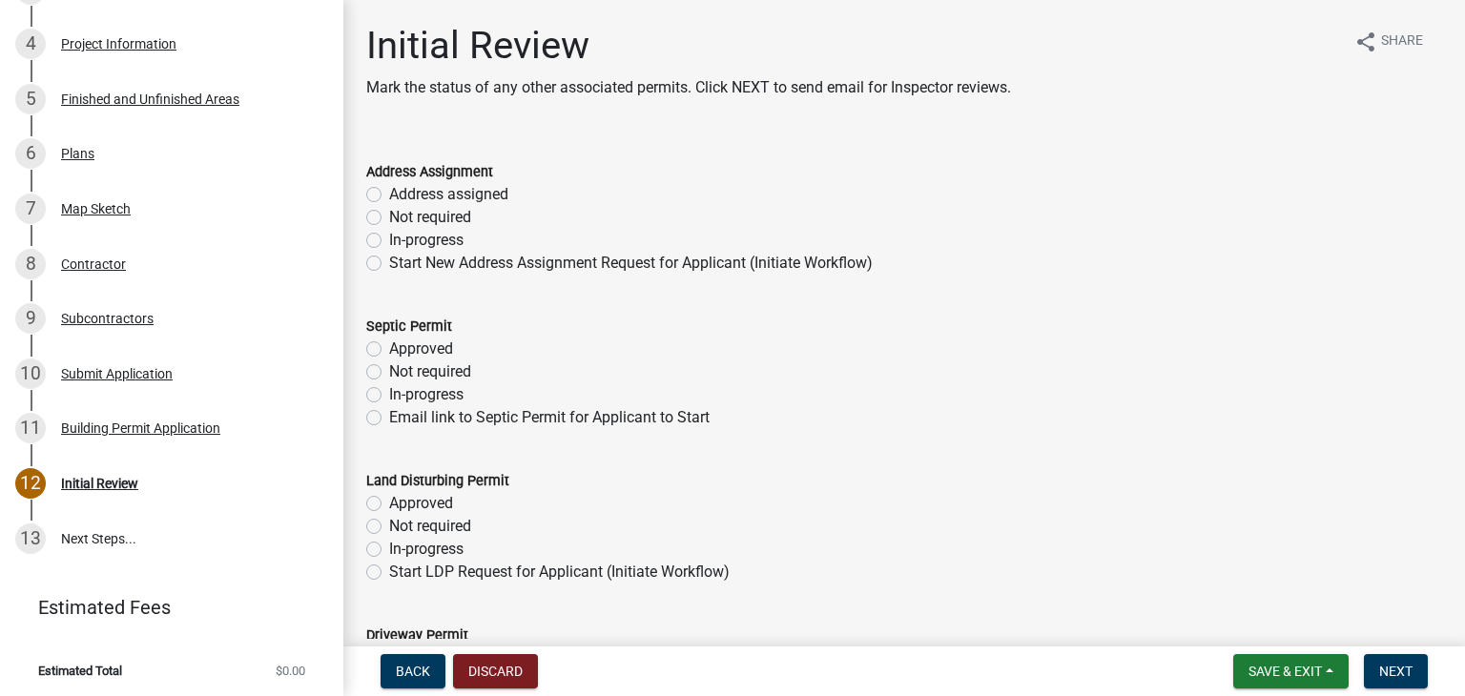
click at [389, 222] on label "Not required" at bounding box center [430, 217] width 82 height 23
click at [389, 218] on input "Not required" at bounding box center [395, 212] width 12 height 12
radio input "true"
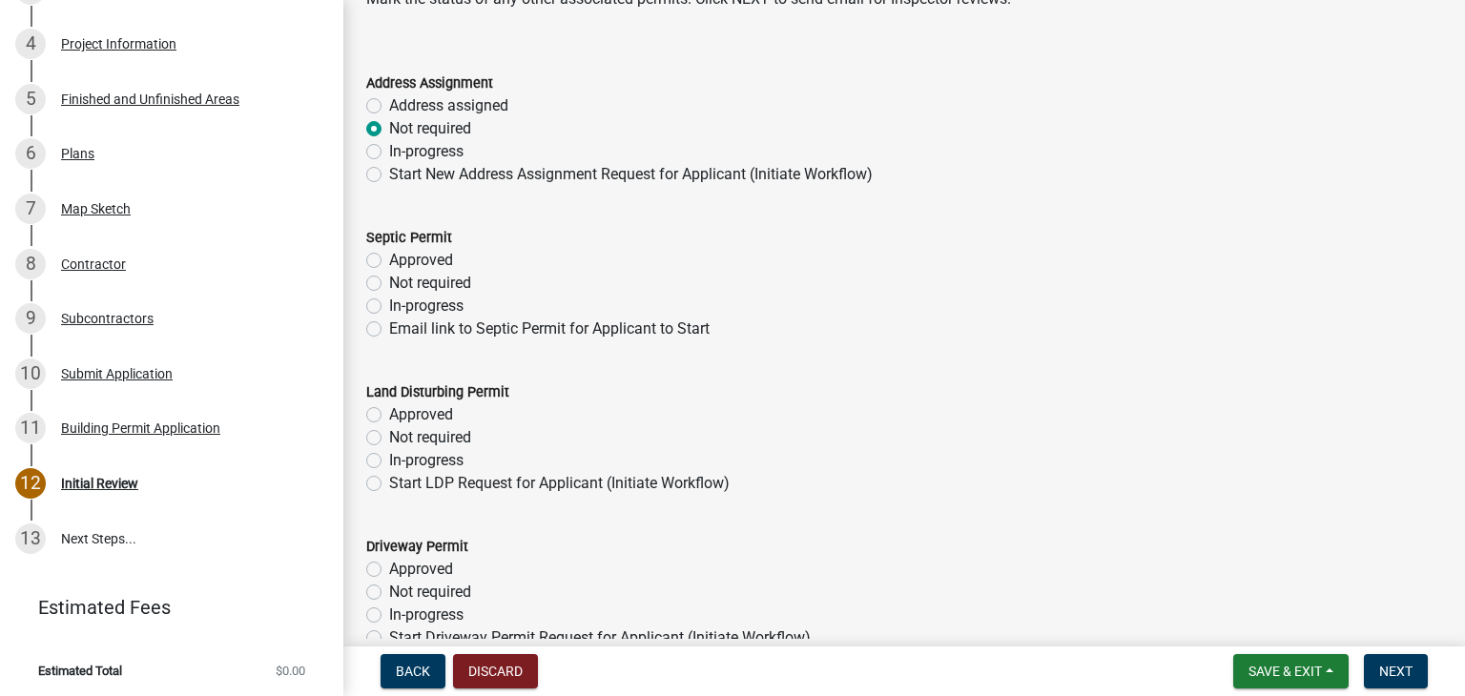
scroll to position [191, 0]
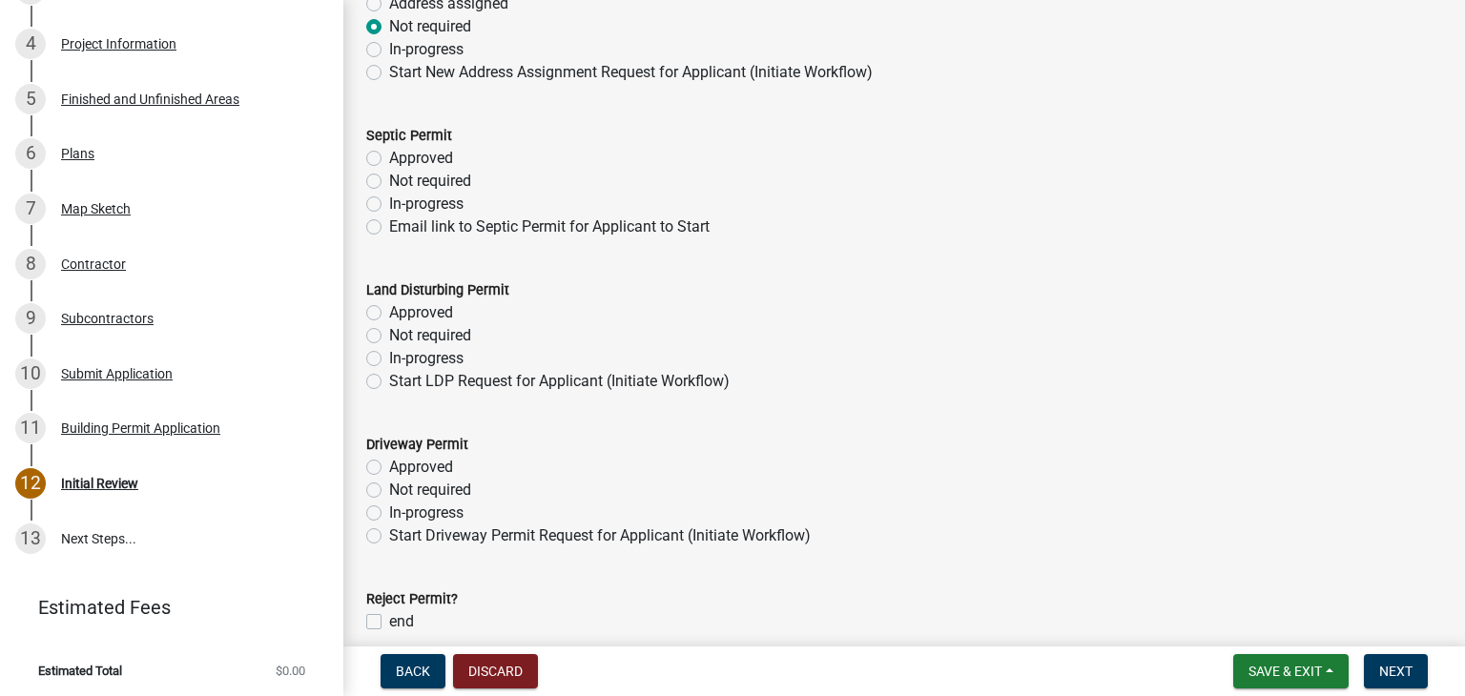
click at [389, 183] on label "Not required" at bounding box center [430, 181] width 82 height 23
click at [389, 182] on input "Not required" at bounding box center [395, 176] width 12 height 12
radio input "true"
click at [389, 338] on label "Not required" at bounding box center [430, 335] width 82 height 23
click at [389, 337] on input "Not required" at bounding box center [395, 330] width 12 height 12
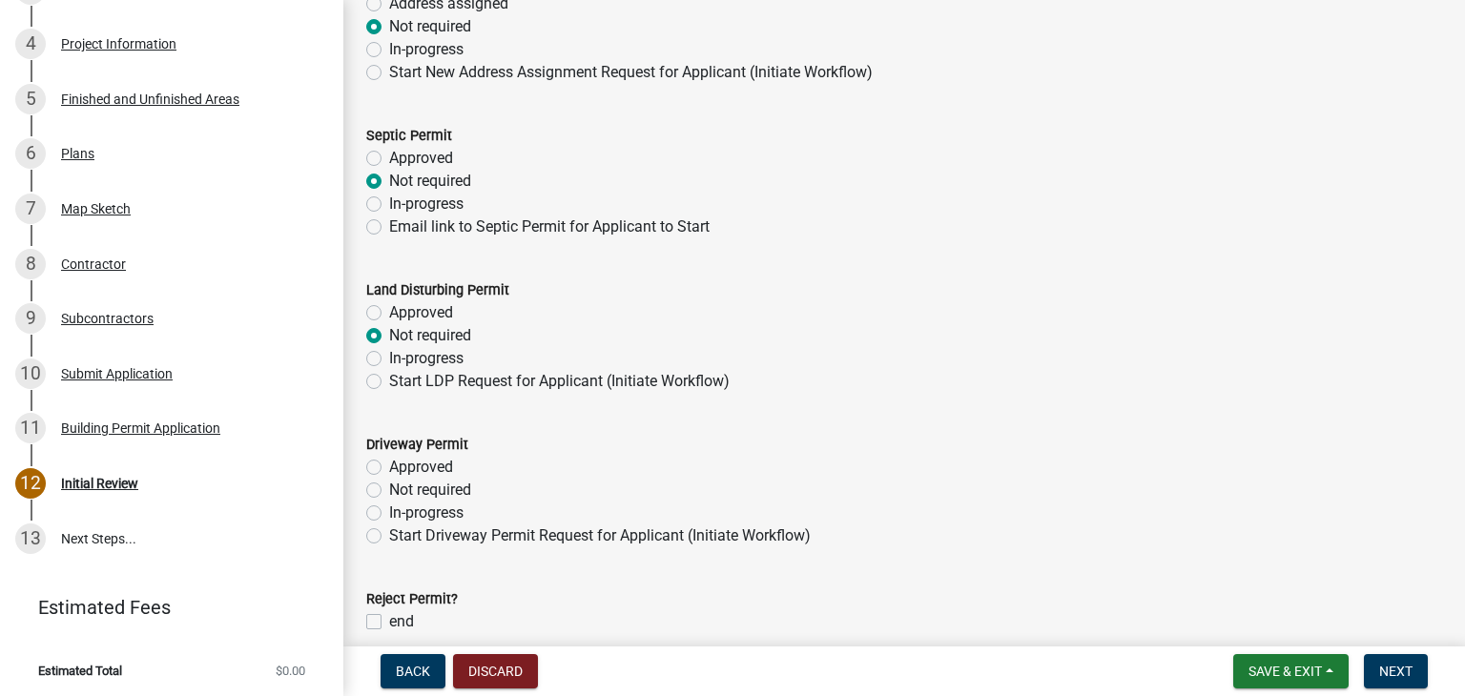
radio input "true"
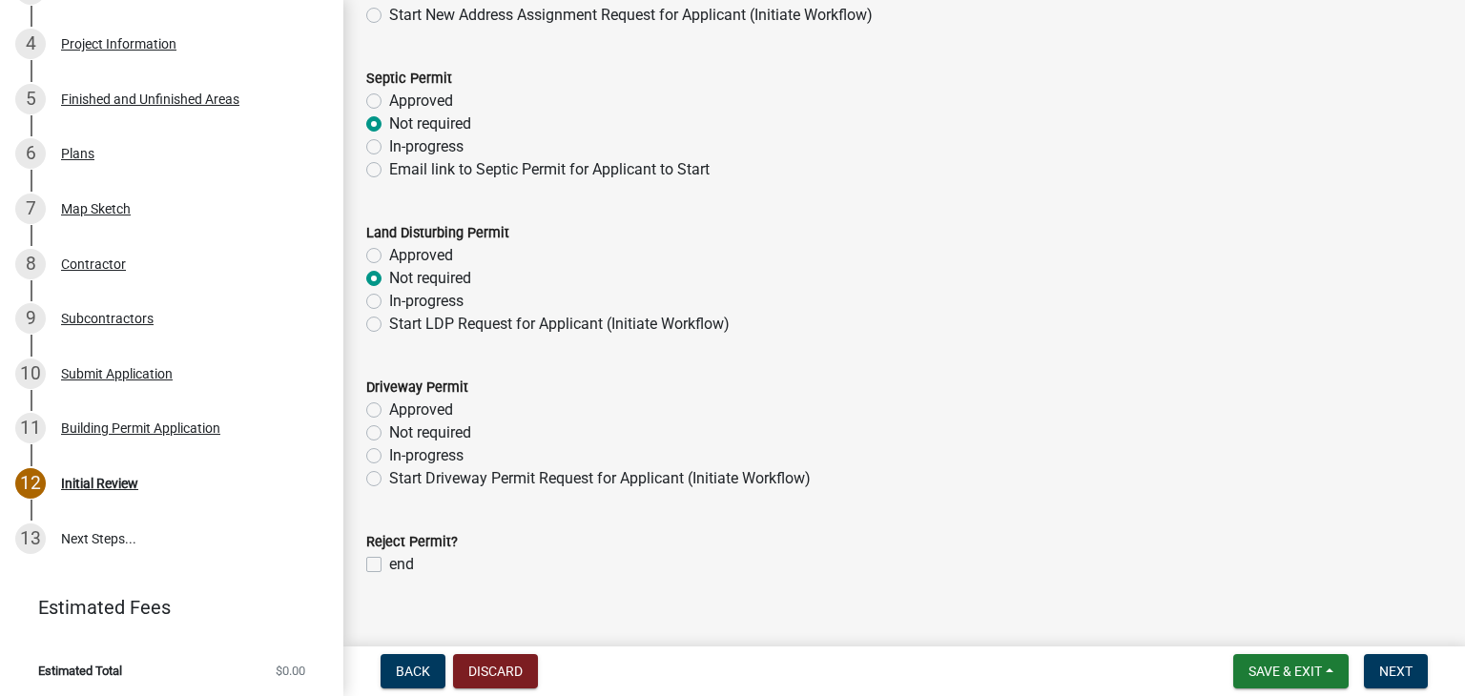
scroll to position [277, 0]
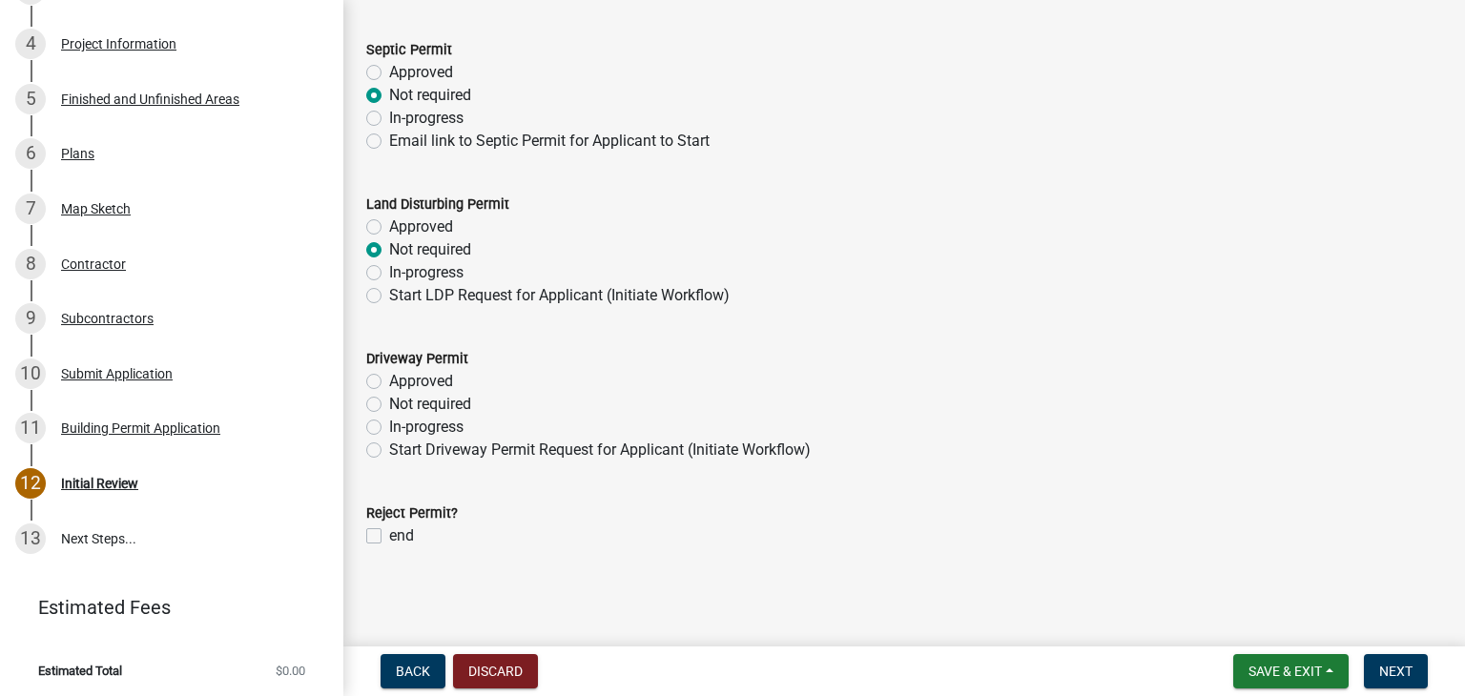
drag, startPoint x: 368, startPoint y: 400, endPoint x: 549, endPoint y: 459, distance: 190.6
click at [389, 400] on label "Not required" at bounding box center [430, 404] width 82 height 23
click at [389, 400] on input "Not required" at bounding box center [395, 399] width 12 height 12
radio input "true"
click at [1385, 677] on span "Next" at bounding box center [1395, 671] width 33 height 15
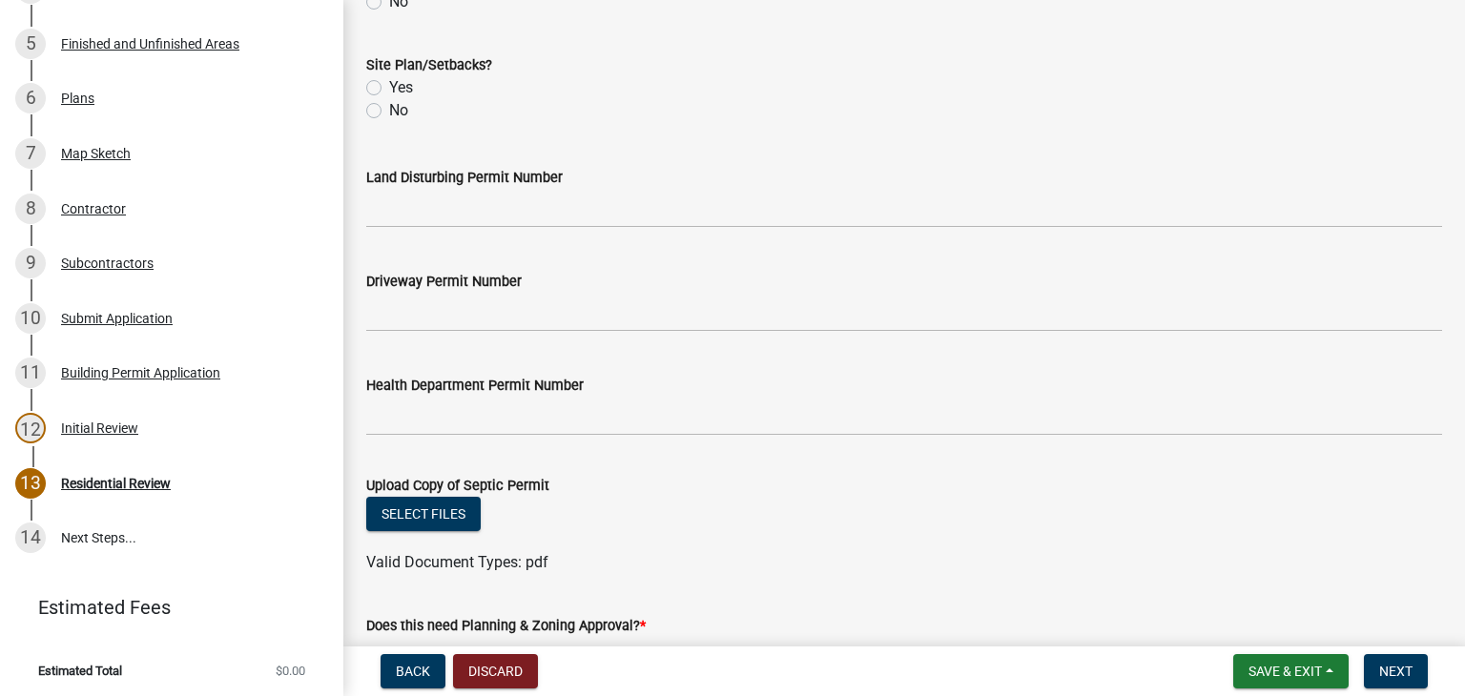
scroll to position [879, 0]
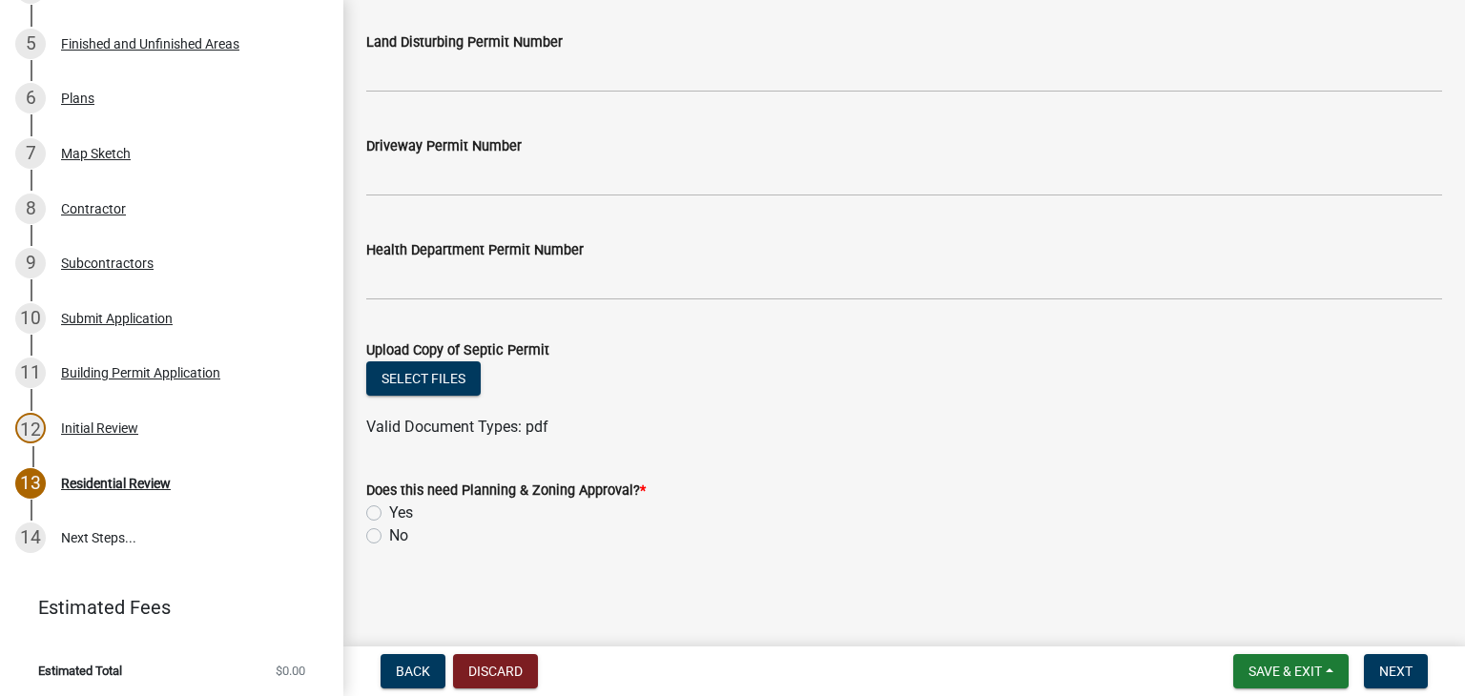
click at [389, 539] on label "No" at bounding box center [398, 535] width 19 height 23
click at [389, 537] on input "No" at bounding box center [395, 530] width 12 height 12
radio input "true"
click at [1389, 665] on span "Next" at bounding box center [1395, 671] width 33 height 15
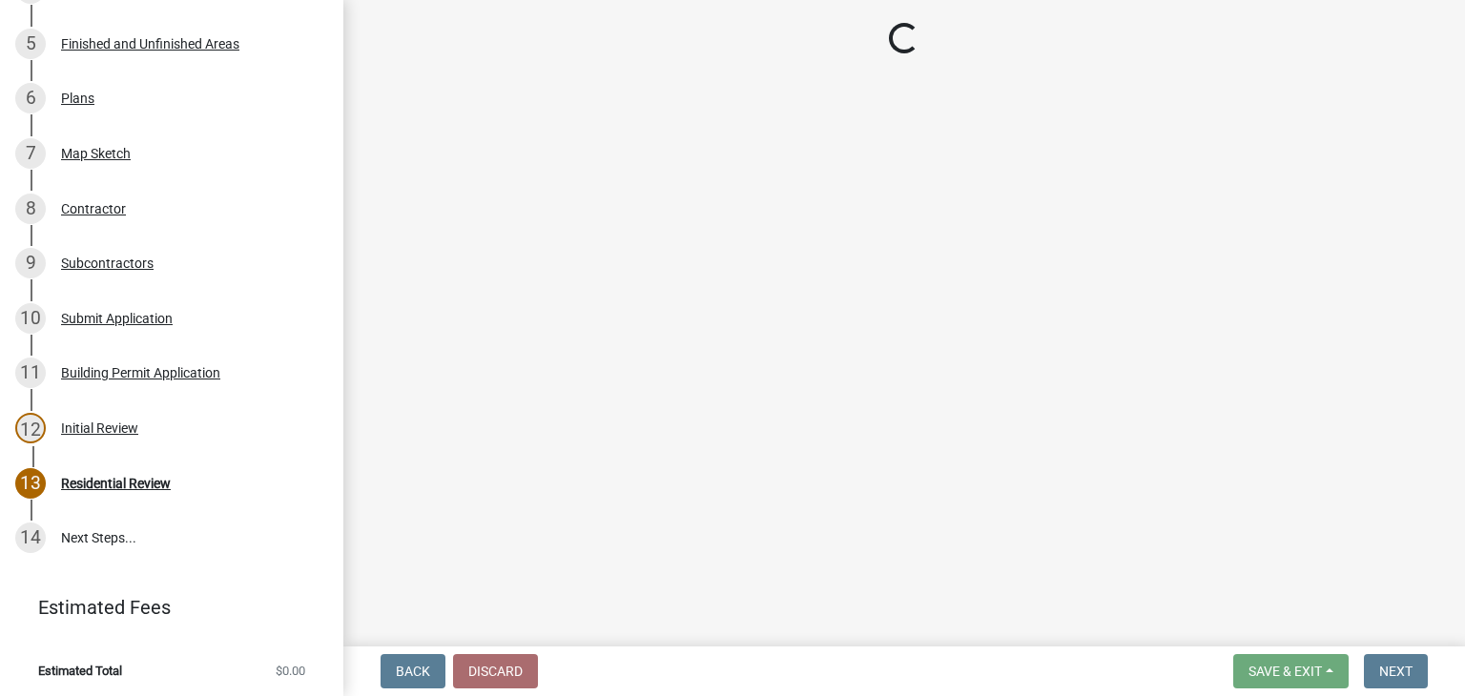
scroll to position [581, 0]
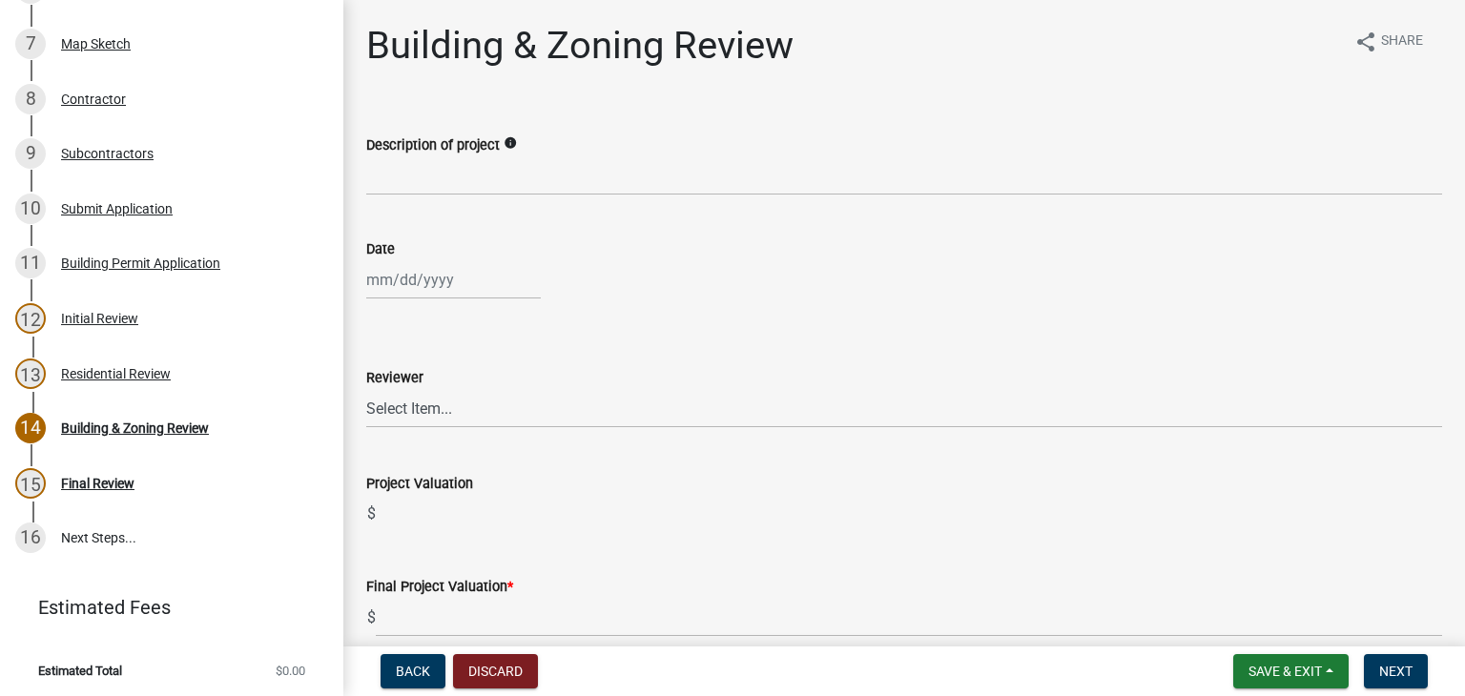
click at [491, 195] on wm-data-entity-input "Description of project info" at bounding box center [904, 159] width 1076 height 104
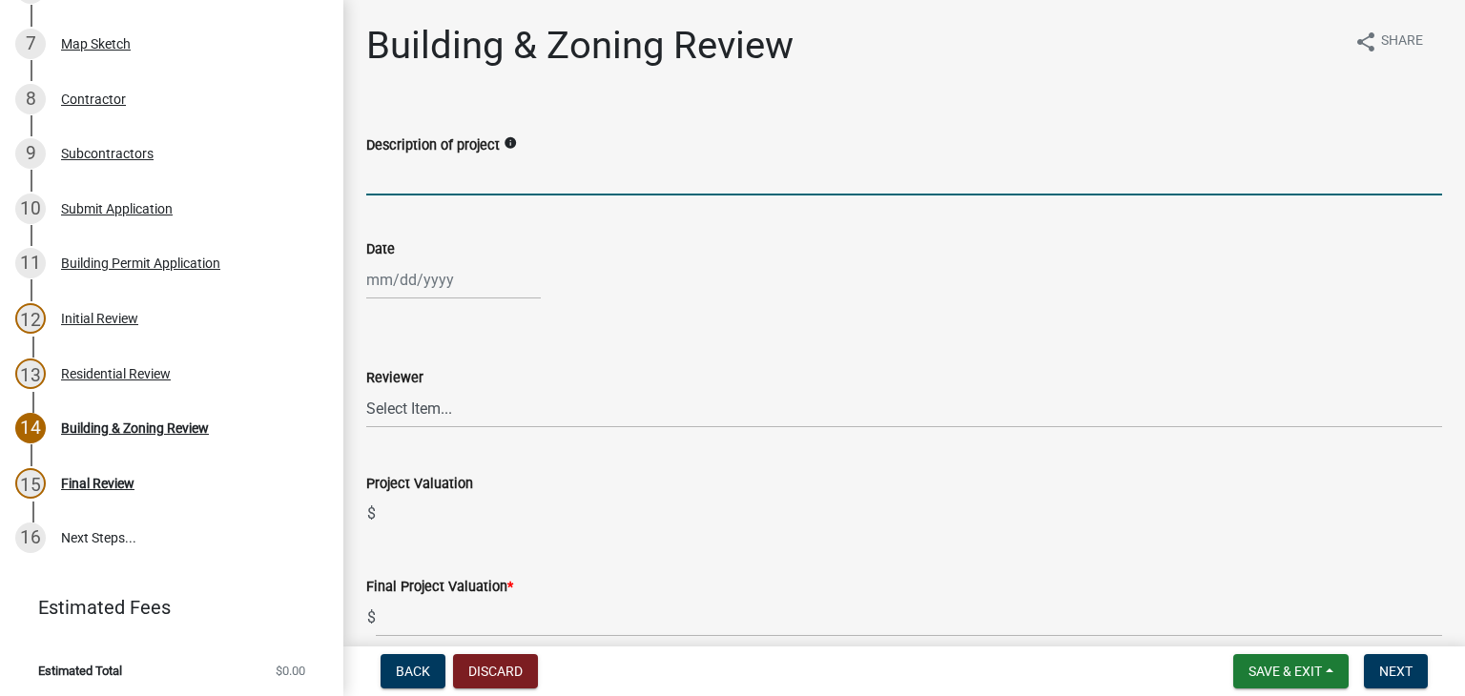
click at [503, 179] on input "Description of project" at bounding box center [904, 175] width 1076 height 39
type input "Demolition of Home"
click at [423, 290] on div at bounding box center [453, 279] width 175 height 39
select select "8"
select select "2025"
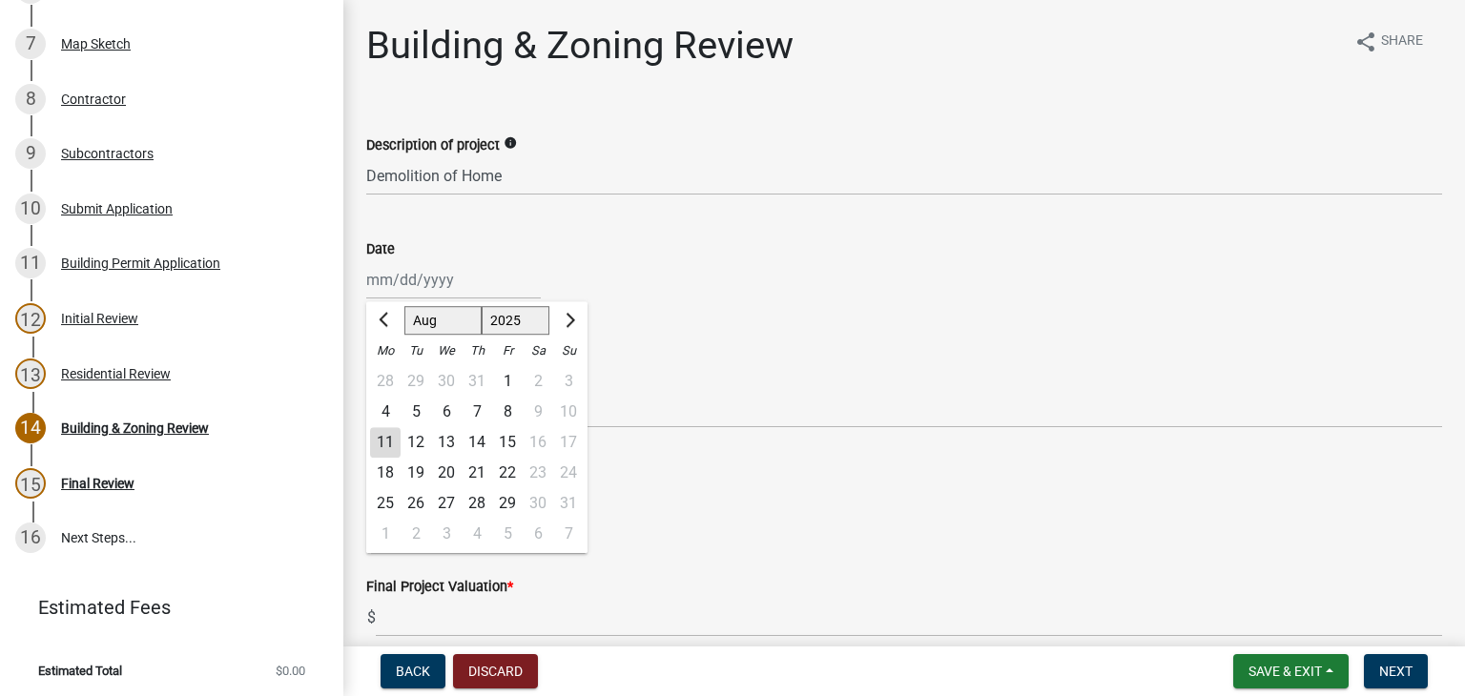
click at [381, 451] on div "11" at bounding box center [385, 442] width 31 height 31
type input "[DATE]"
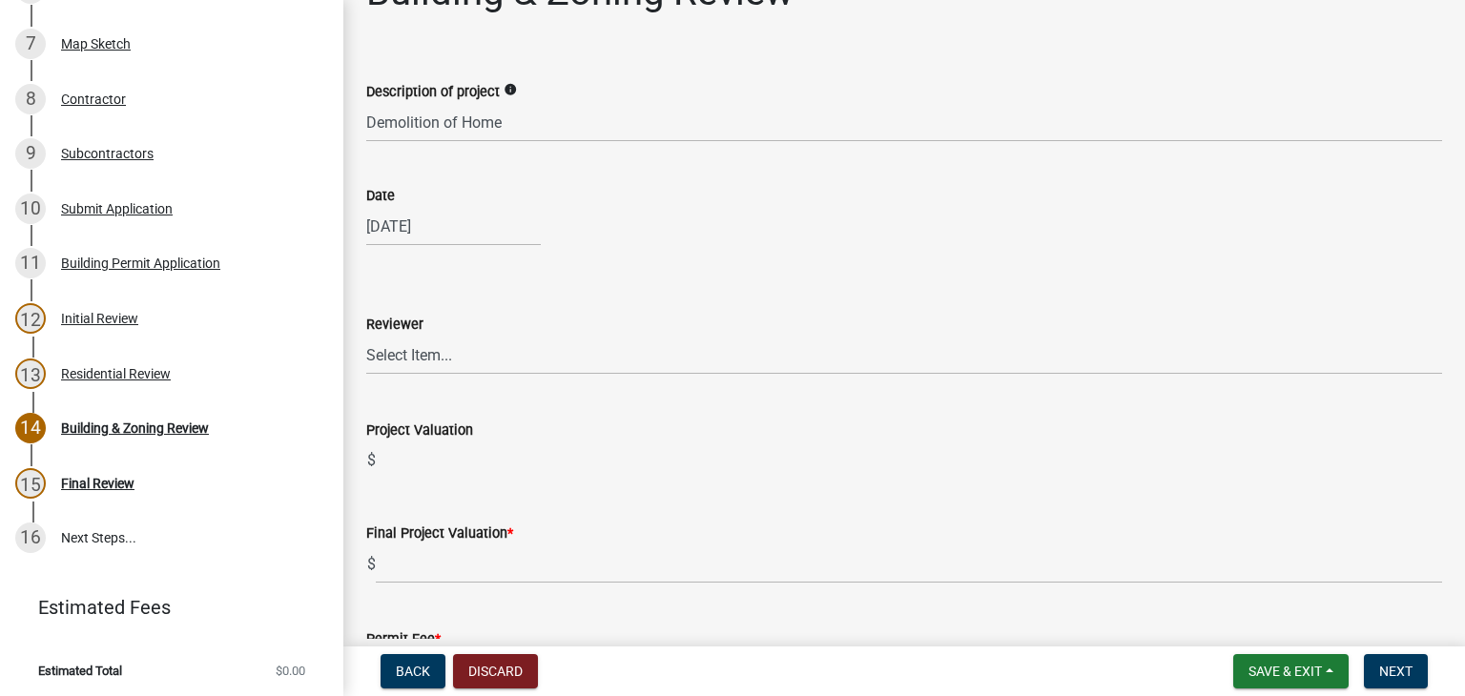
scroll to position [95, 0]
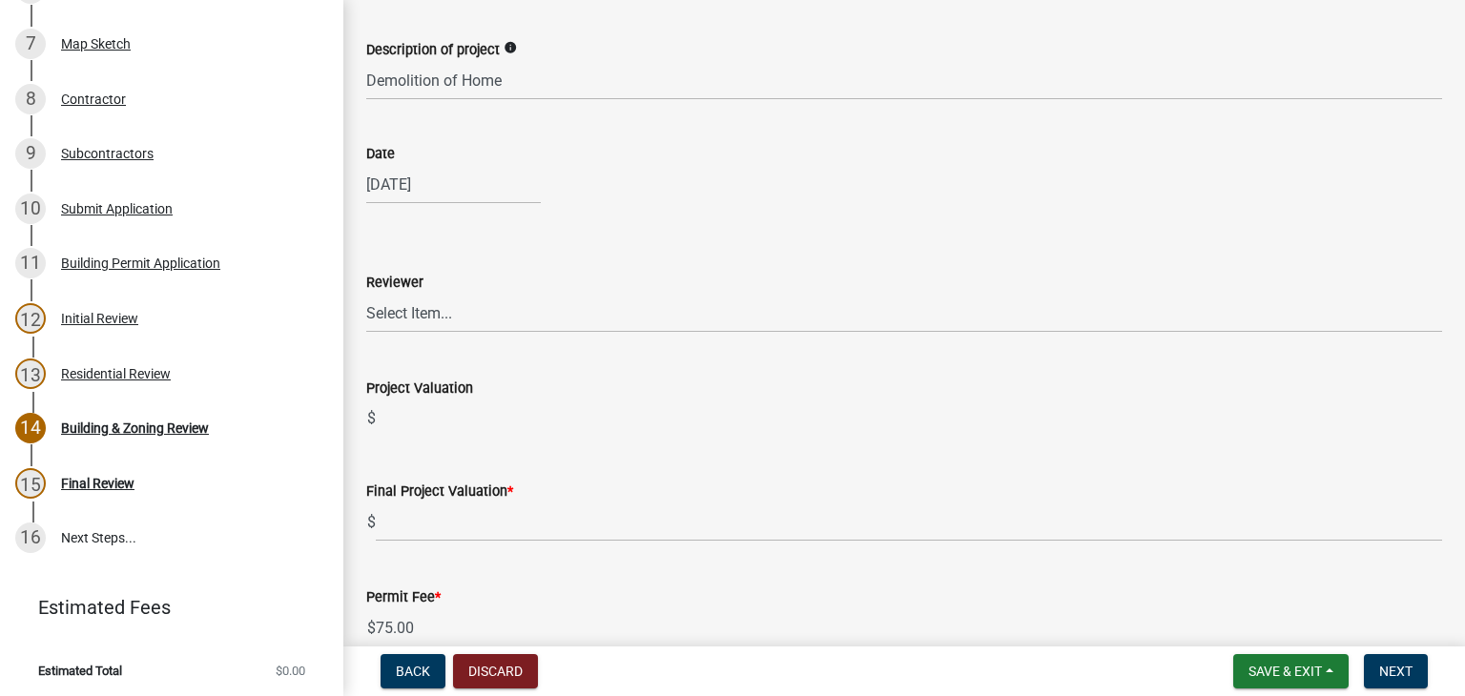
click at [442, 334] on wm-data-entity-input "Reviewer Select Item... [PERSON_NAME] [PERSON_NAME] [PERSON_NAME] [PERSON_NAME]…" at bounding box center [904, 285] width 1076 height 129
click at [449, 320] on select "Select Item... [PERSON_NAME] [PERSON_NAME] [PERSON_NAME] [PERSON_NAME] [PERSON_…" at bounding box center [904, 313] width 1076 height 39
click at [366, 294] on select "Select Item... [PERSON_NAME] [PERSON_NAME] [PERSON_NAME] [PERSON_NAME] [PERSON_…" at bounding box center [904, 313] width 1076 height 39
select select "66ea0911-b6de-4b18-a15f-eb653539a3e3"
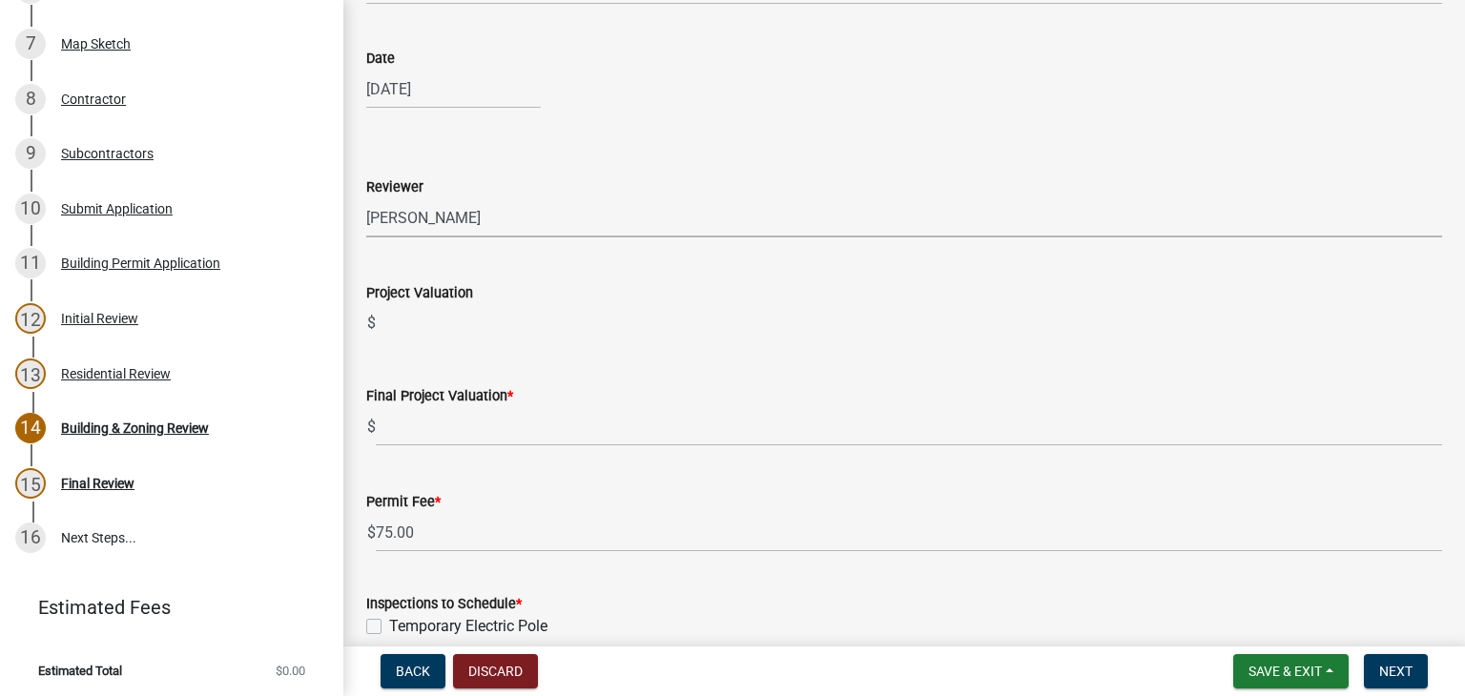
scroll to position [381, 0]
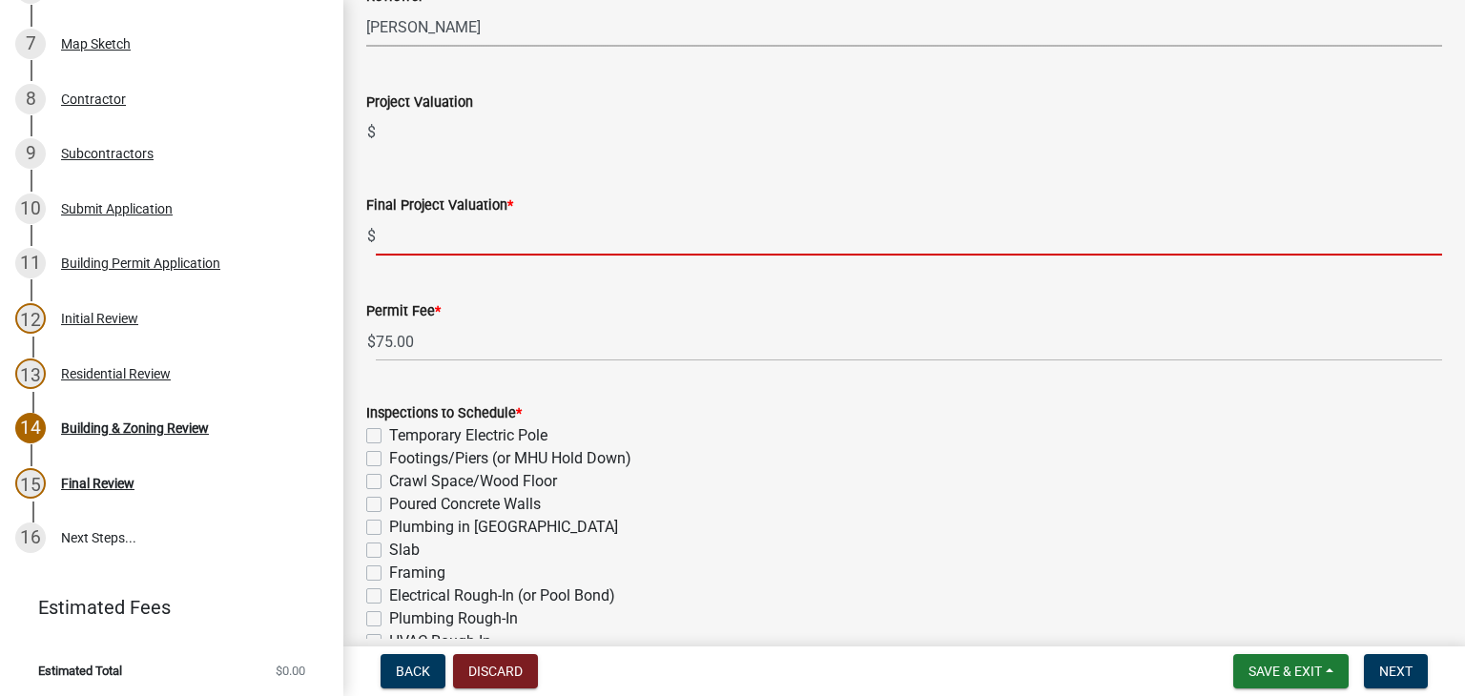
click at [438, 234] on input "text" at bounding box center [909, 235] width 1066 height 39
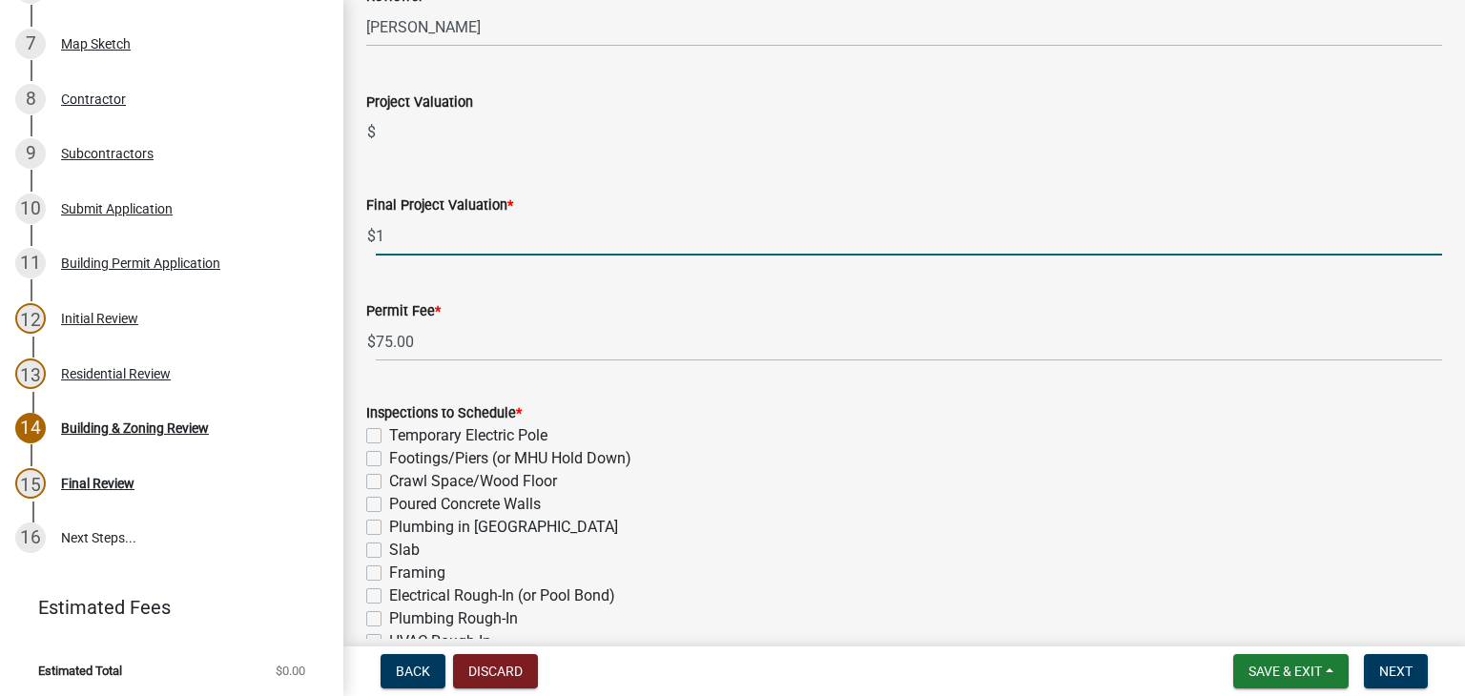
type input "1"
click at [424, 386] on form "Inspections to Schedule * Temporary Electric Pole Footings/Piers (or MHU Hold D…" at bounding box center [904, 619] width 1076 height 481
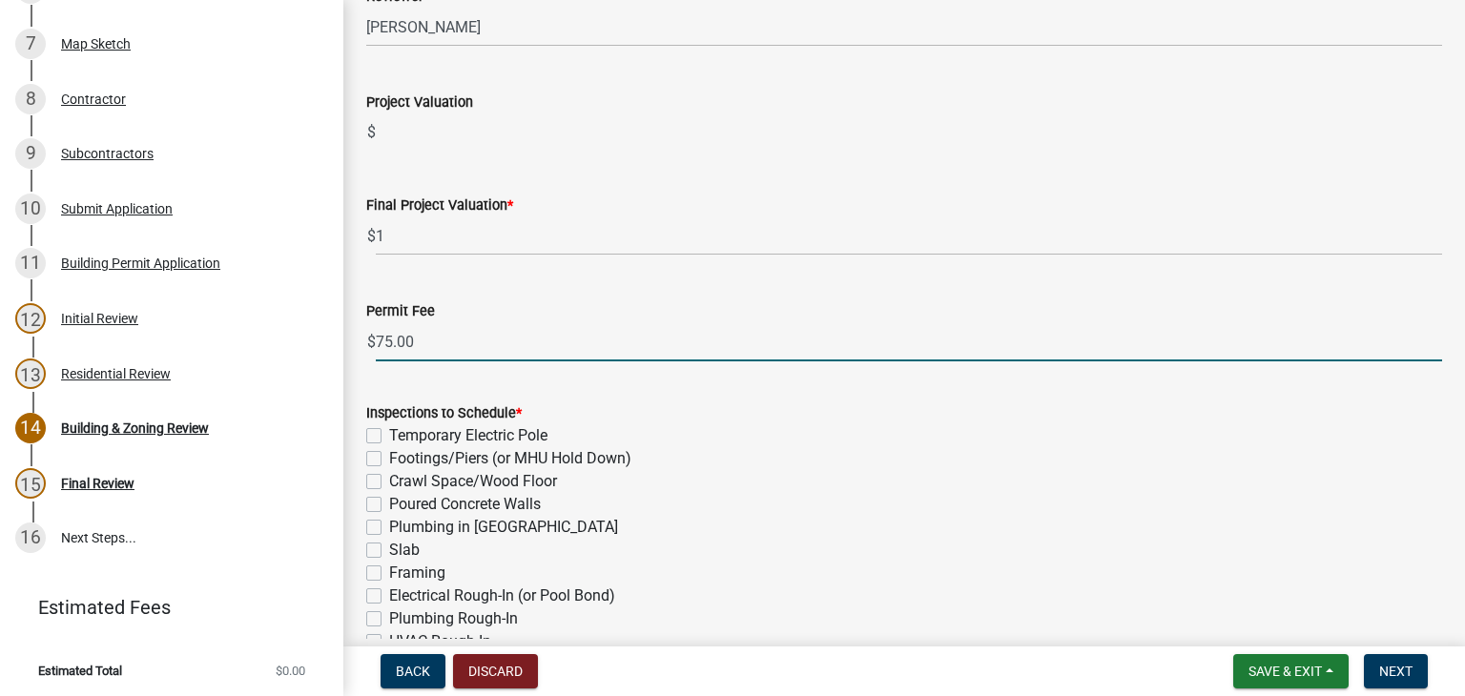
click at [413, 337] on input "75.00" at bounding box center [909, 341] width 1066 height 39
click at [390, 339] on input "75.00" at bounding box center [909, 341] width 1066 height 39
click at [531, 341] on input "100.00" at bounding box center [909, 341] width 1066 height 39
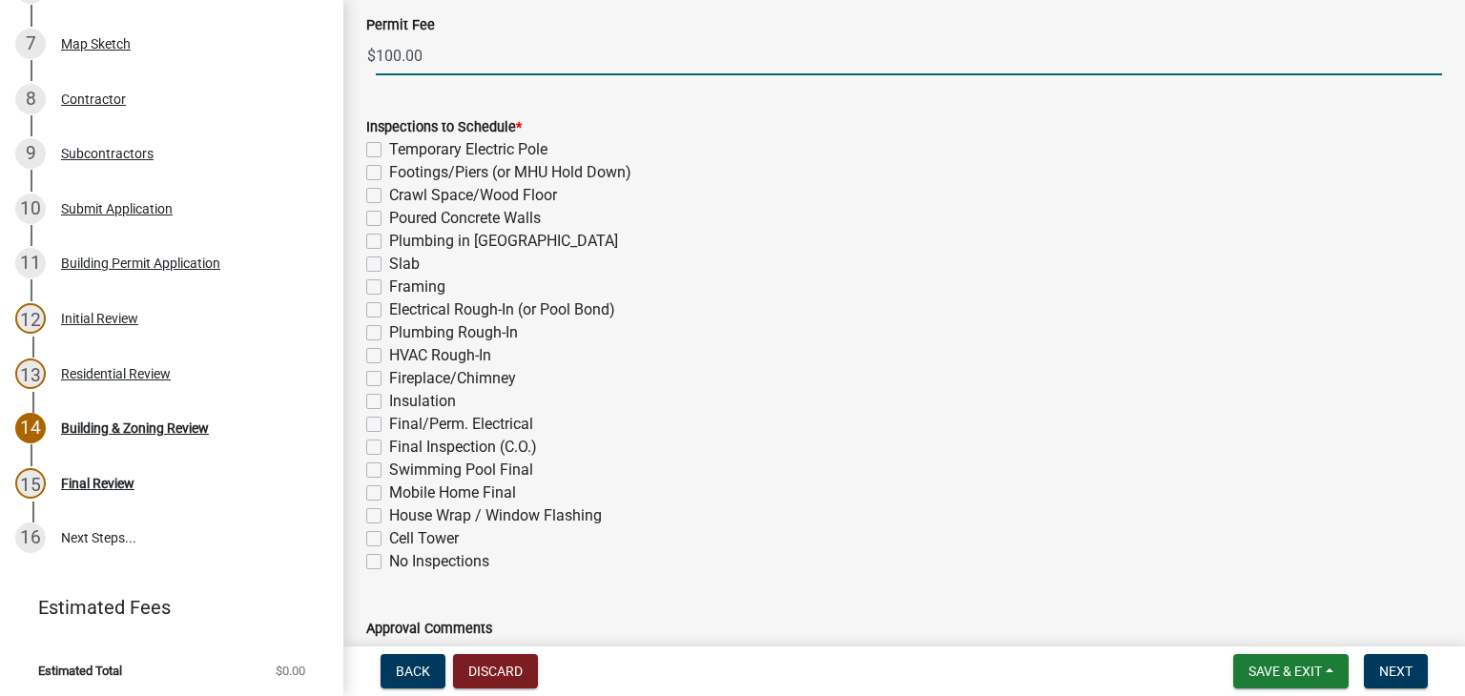
scroll to position [763, 0]
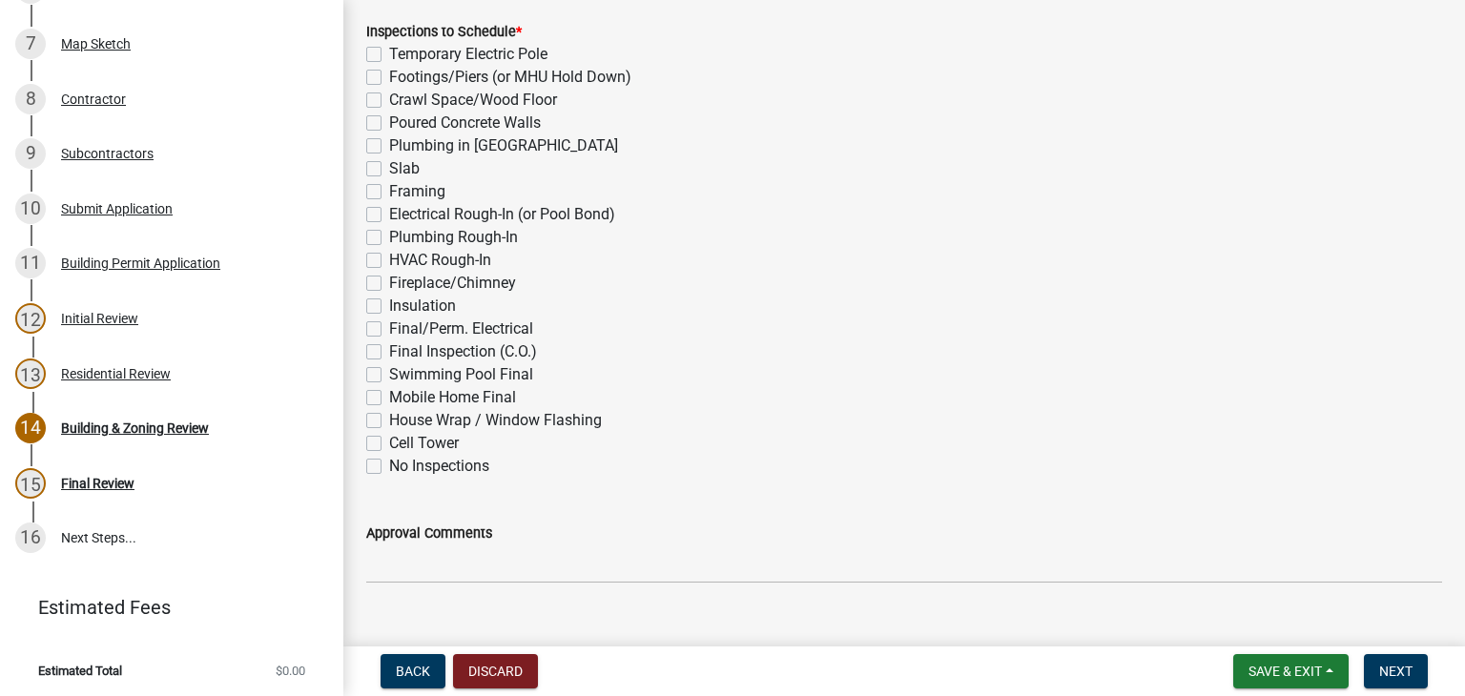
type input "100.00"
drag, startPoint x: 374, startPoint y: 359, endPoint x: 431, endPoint y: 363, distance: 57.4
click at [378, 362] on div "Inspections to Schedule * Temporary Electric Pole Footings/Piers (or MHU Hold D…" at bounding box center [904, 249] width 1076 height 458
click at [389, 336] on label "Final/Perm. Electrical" at bounding box center [461, 329] width 144 height 23
click at [389, 330] on input "Final/Perm. Electrical" at bounding box center [395, 324] width 12 height 12
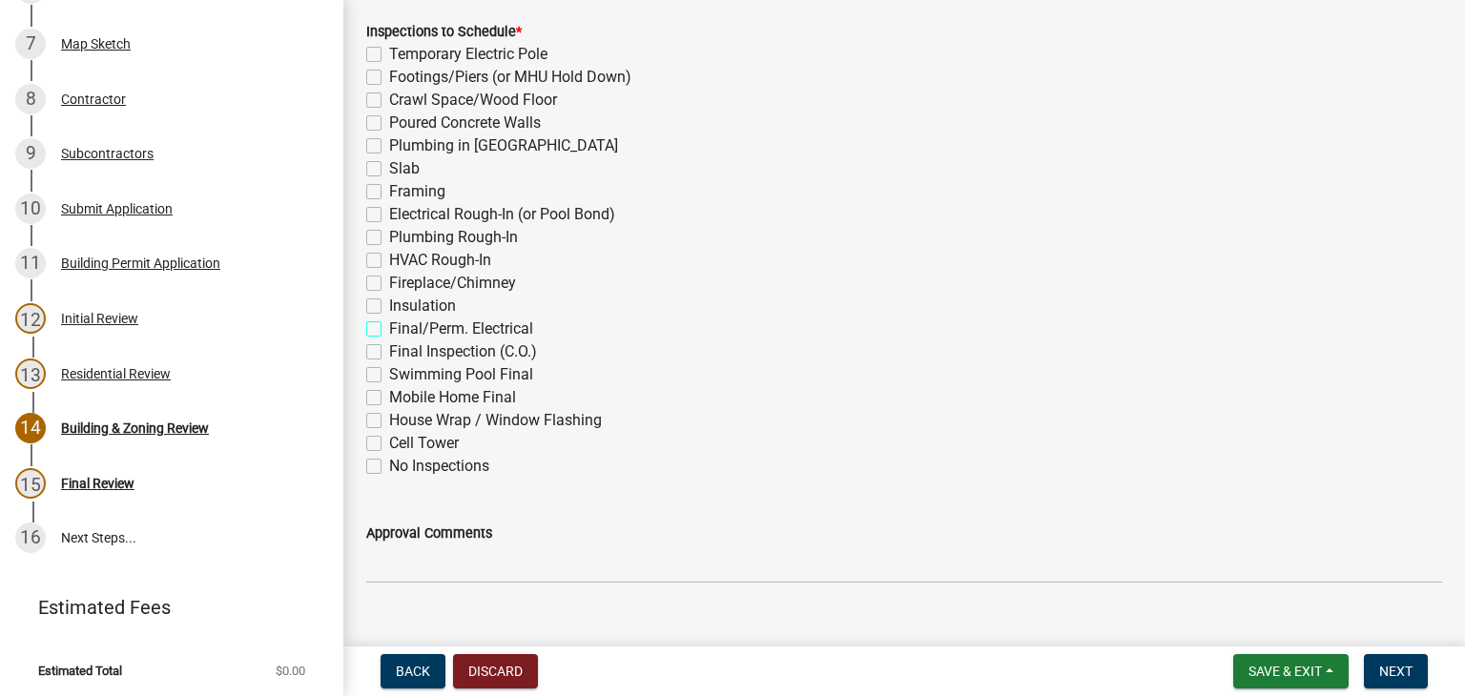
checkbox input "true"
checkbox input "false"
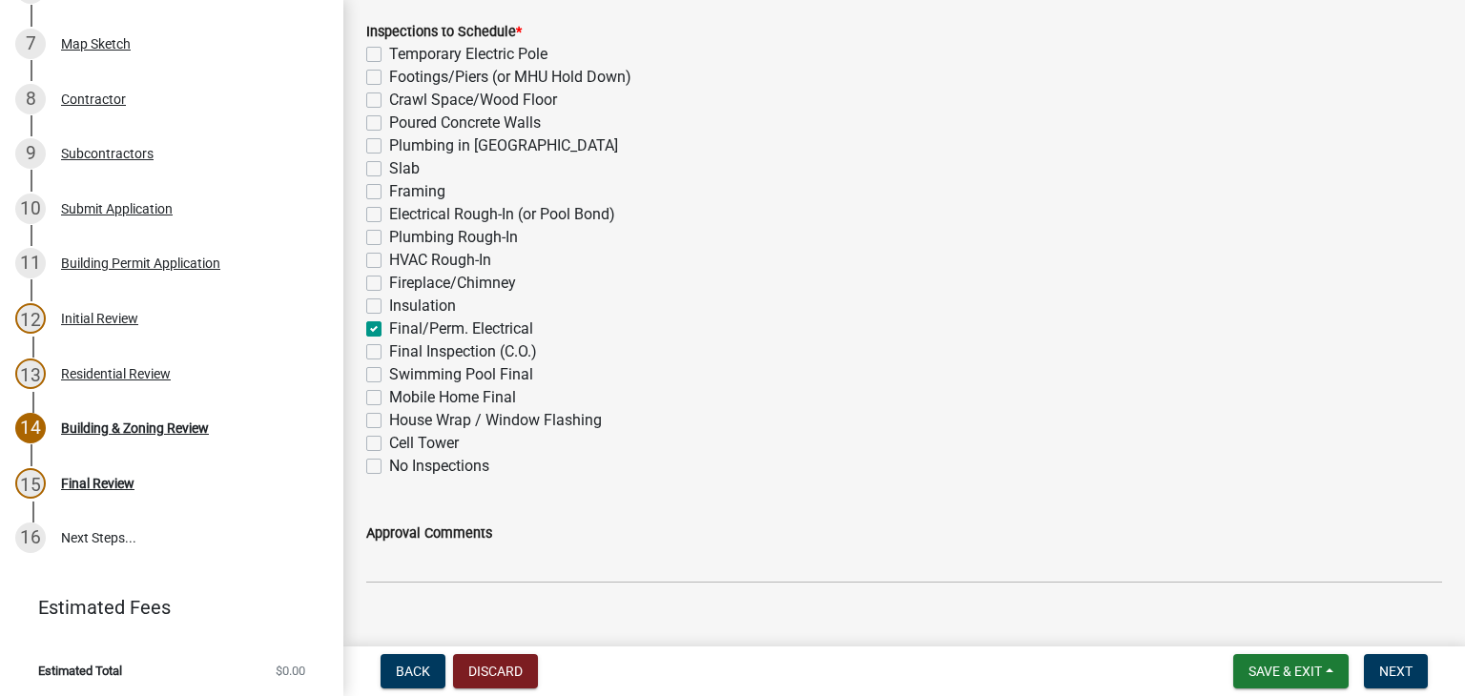
checkbox input "false"
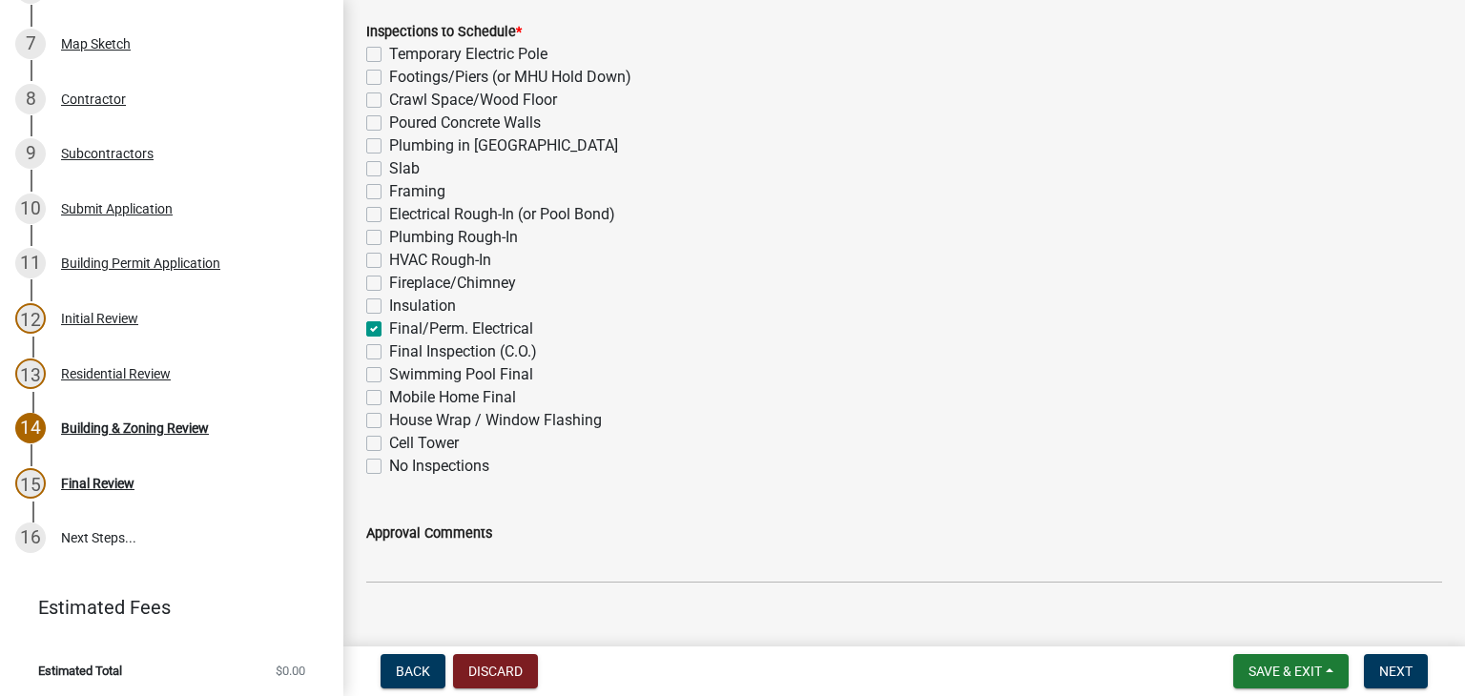
checkbox input "false"
checkbox input "true"
checkbox input "false"
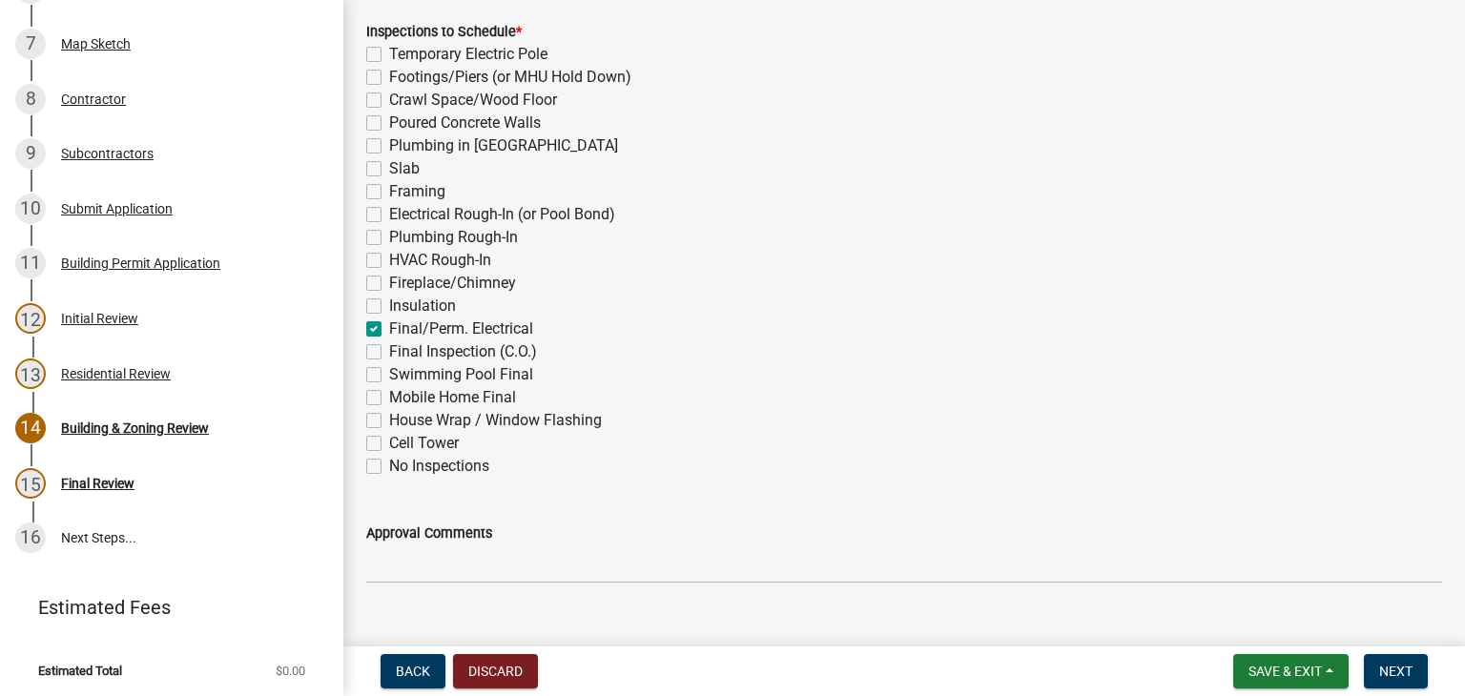
checkbox input "false"
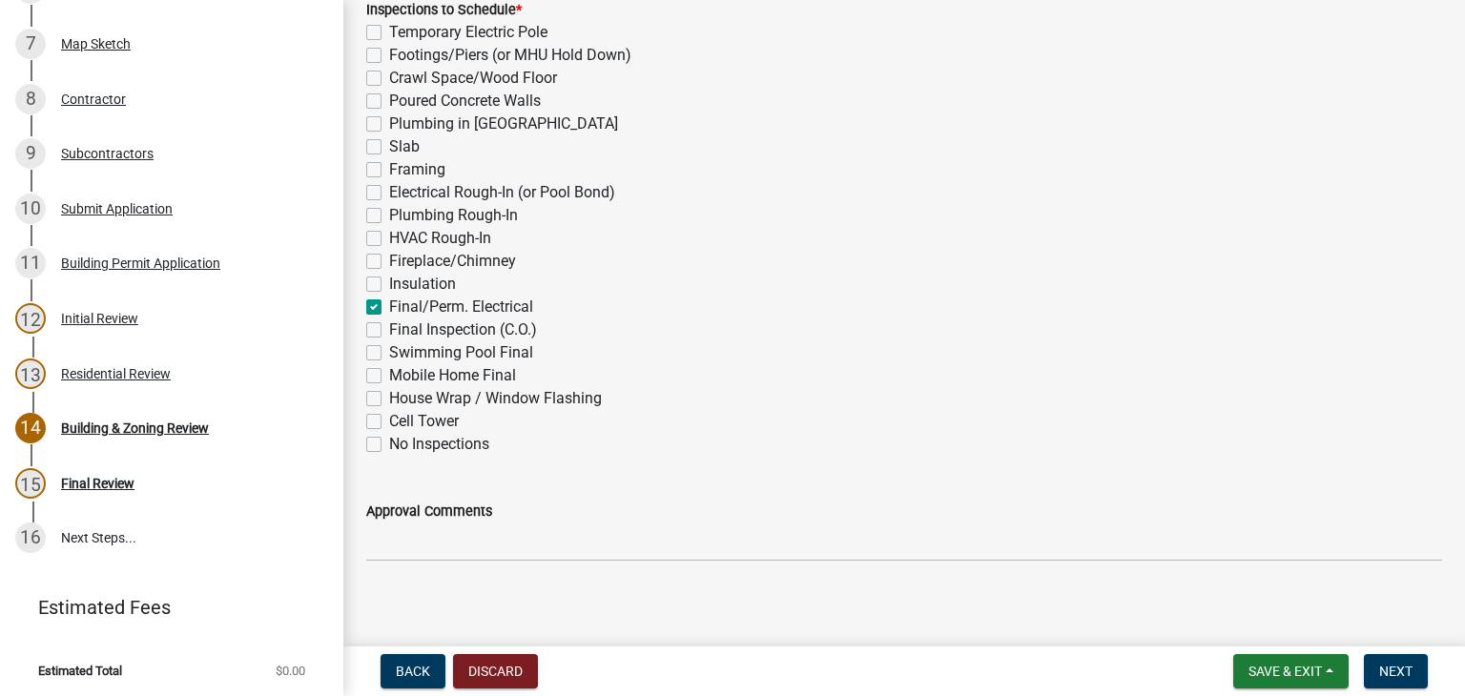
scroll to position [797, 0]
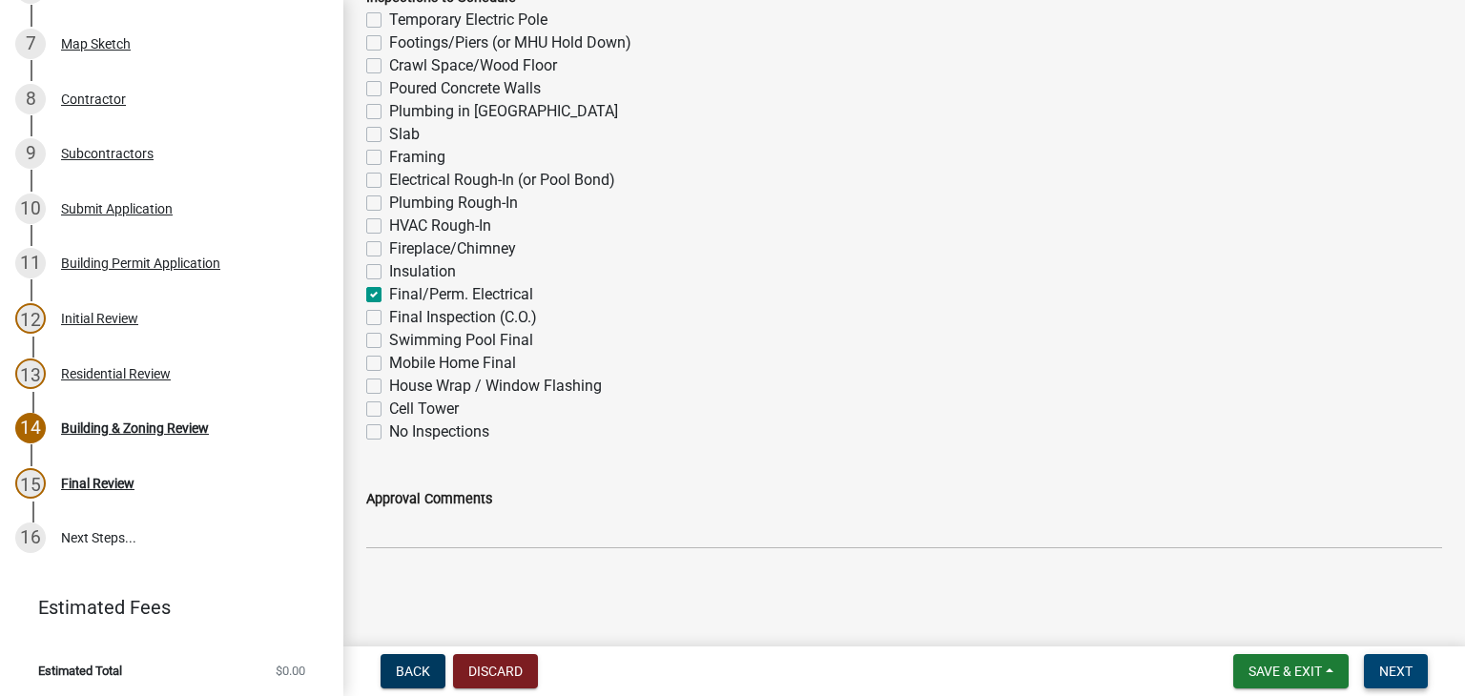
click at [1408, 678] on span "Next" at bounding box center [1395, 671] width 33 height 15
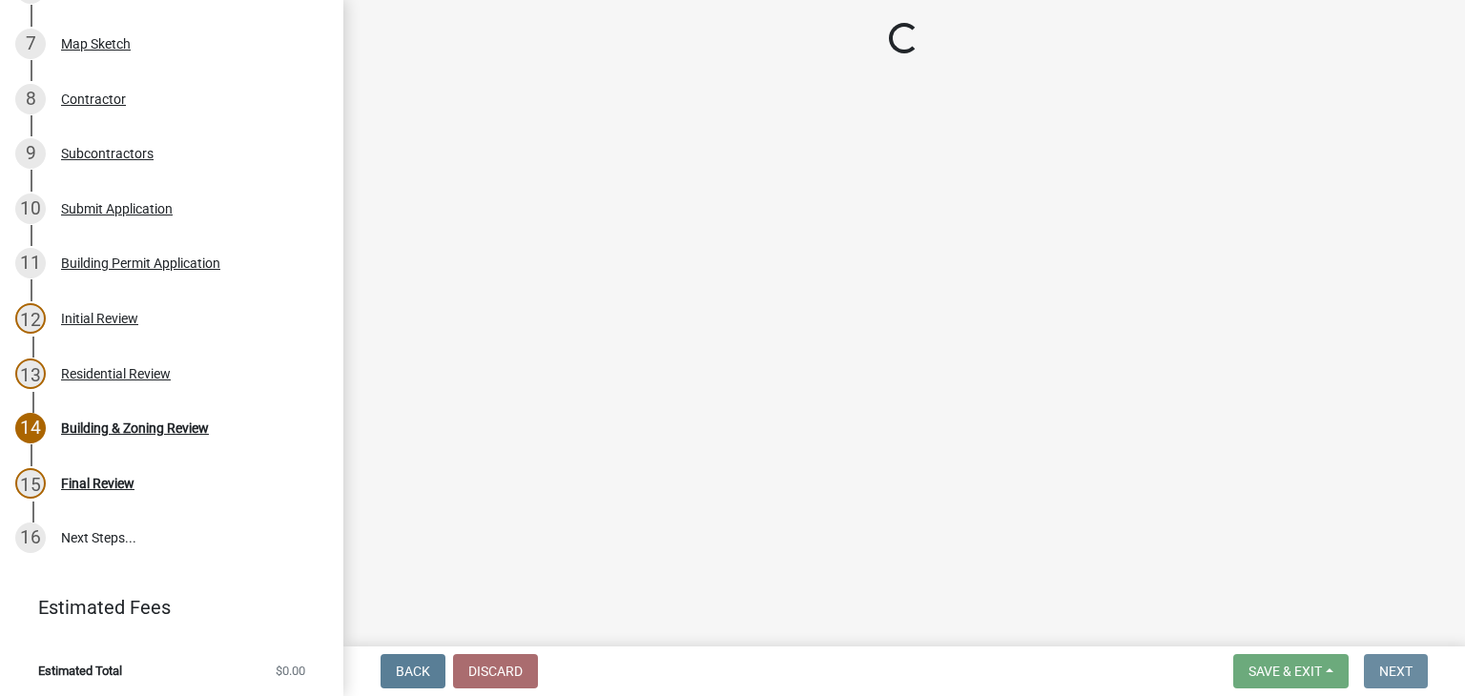
scroll to position [0, 0]
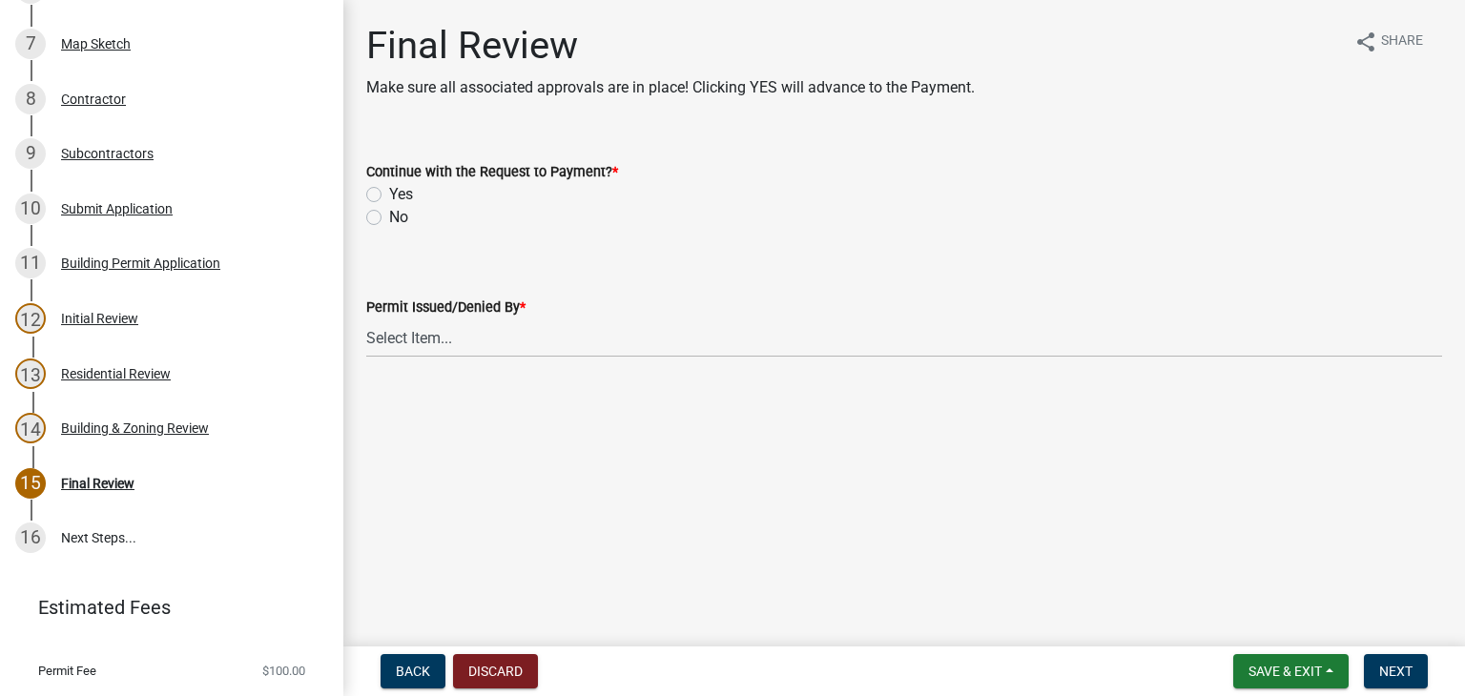
click at [389, 195] on label "Yes" at bounding box center [401, 194] width 24 height 23
click at [389, 195] on input "Yes" at bounding box center [395, 189] width 12 height 12
radio input "true"
click at [438, 339] on select "Select Item... [PERSON_NAME] [PERSON_NAME] [PERSON_NAME] [PERSON_NAME] [PERSON_…" at bounding box center [904, 337] width 1076 height 39
click at [366, 318] on select "Select Item... [PERSON_NAME] [PERSON_NAME] [PERSON_NAME] [PERSON_NAME] [PERSON_…" at bounding box center [904, 337] width 1076 height 39
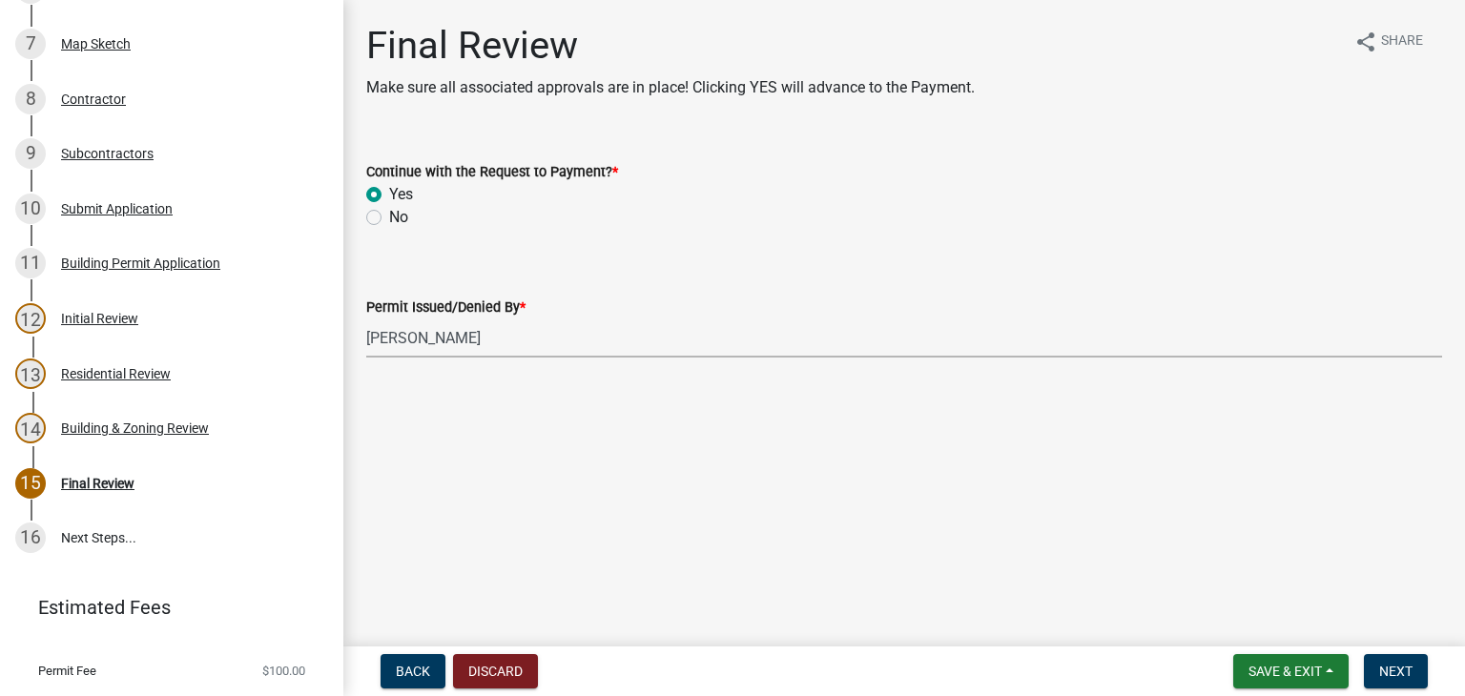
click at [839, 394] on main "Final Review Make sure all associated approvals are in place! Clicking YES will…" at bounding box center [903, 319] width 1121 height 639
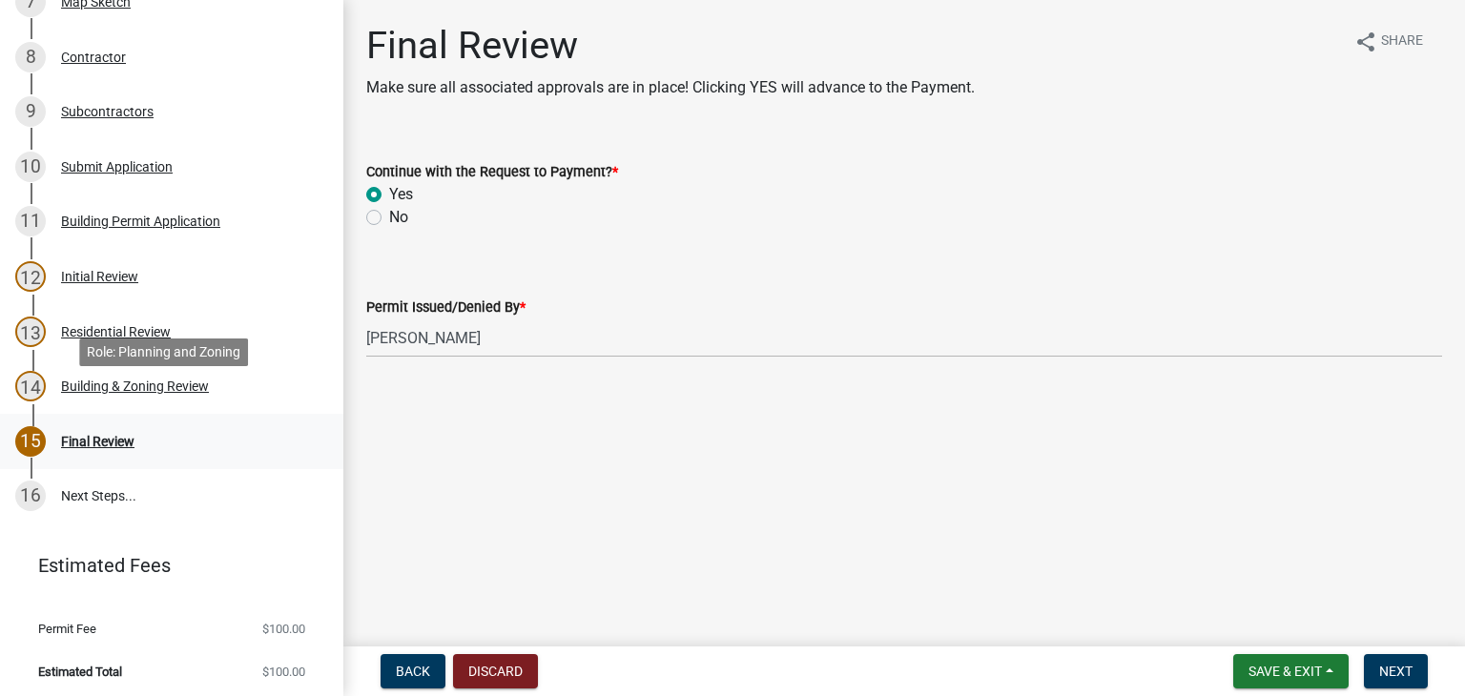
scroll to position [625, 0]
click at [512, 348] on select "Select Item... [PERSON_NAME] [PERSON_NAME] [PERSON_NAME] [PERSON_NAME] [PERSON_…" at bounding box center [904, 337] width 1076 height 39
click at [366, 318] on select "Select Item... [PERSON_NAME] [PERSON_NAME] [PERSON_NAME] [PERSON_NAME] [PERSON_…" at bounding box center [904, 337] width 1076 height 39
select select "947daff0-9e7f-4afb-971e-5291e3092dff"
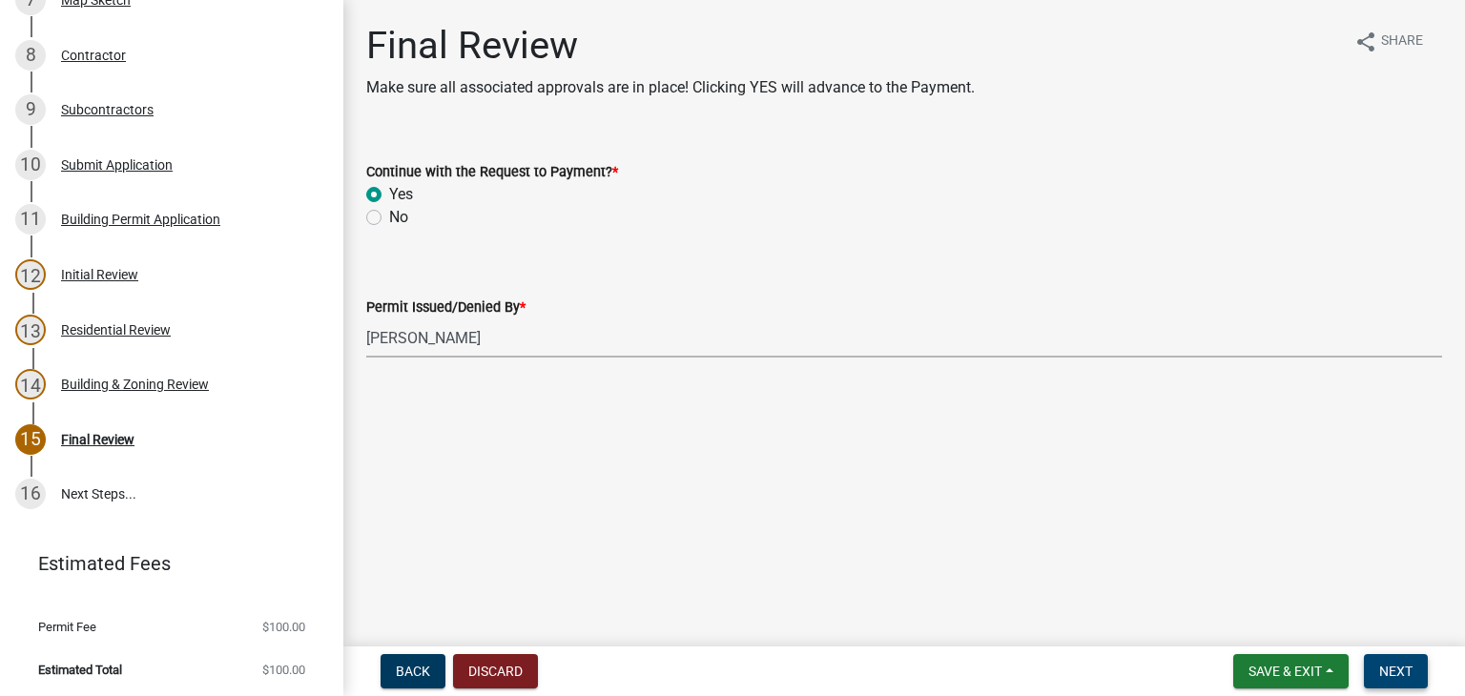
drag, startPoint x: 1398, startPoint y: 673, endPoint x: 1391, endPoint y: 639, distance: 35.0
click at [1398, 672] on span "Next" at bounding box center [1395, 671] width 33 height 15
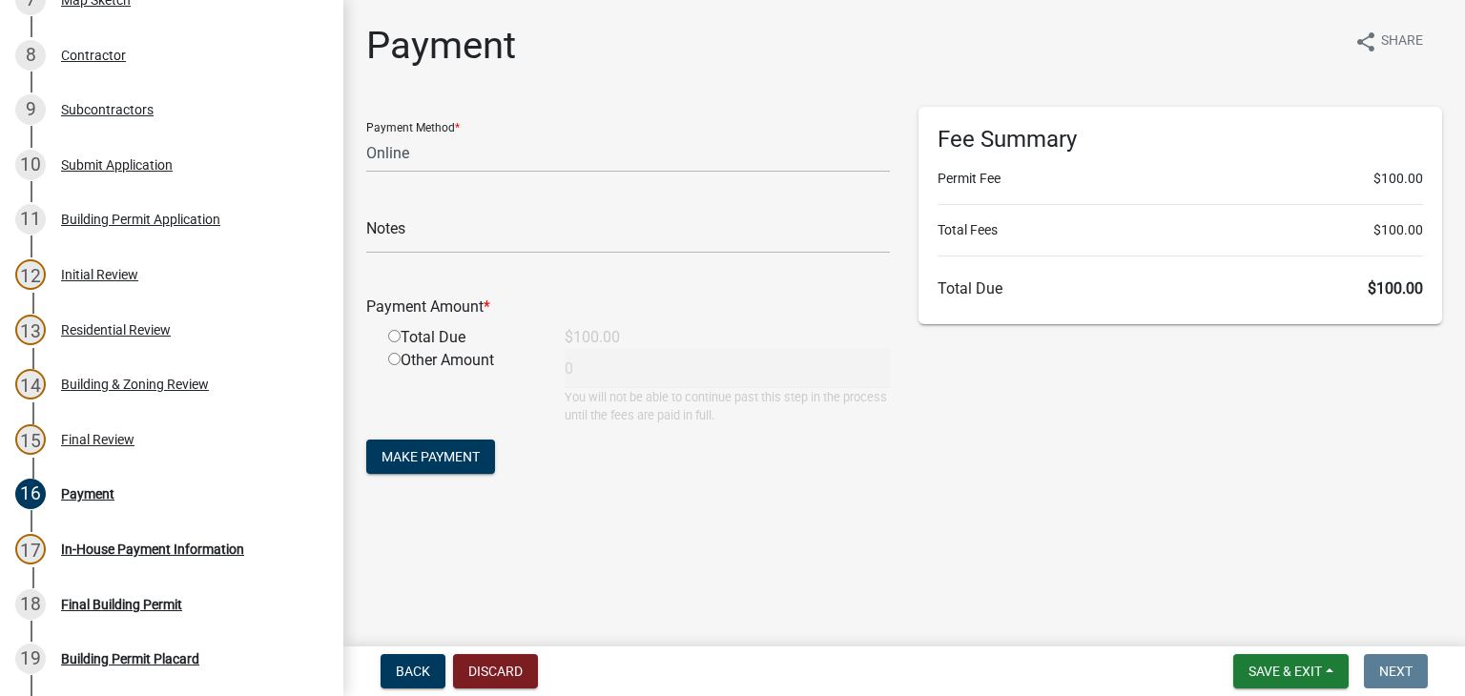
scroll to position [1009, 0]
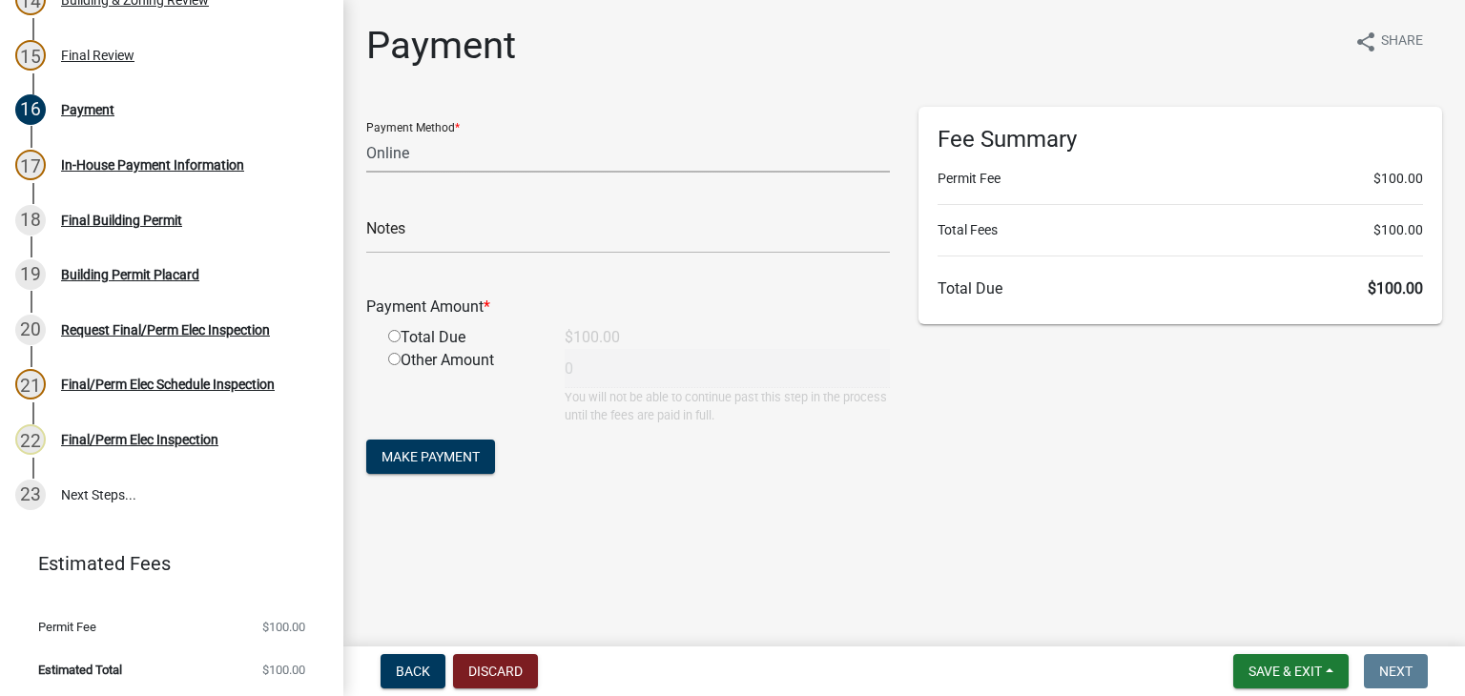
click at [416, 159] on select "Credit Card POS Check Cash Online" at bounding box center [628, 152] width 524 height 39
select select "1: 0"
click at [366, 133] on select "Credit Card POS Check Cash Online" at bounding box center [628, 152] width 524 height 39
click at [421, 207] on div "Check #" at bounding box center [628, 221] width 524 height 66
click at [426, 215] on input "text" at bounding box center [628, 234] width 524 height 39
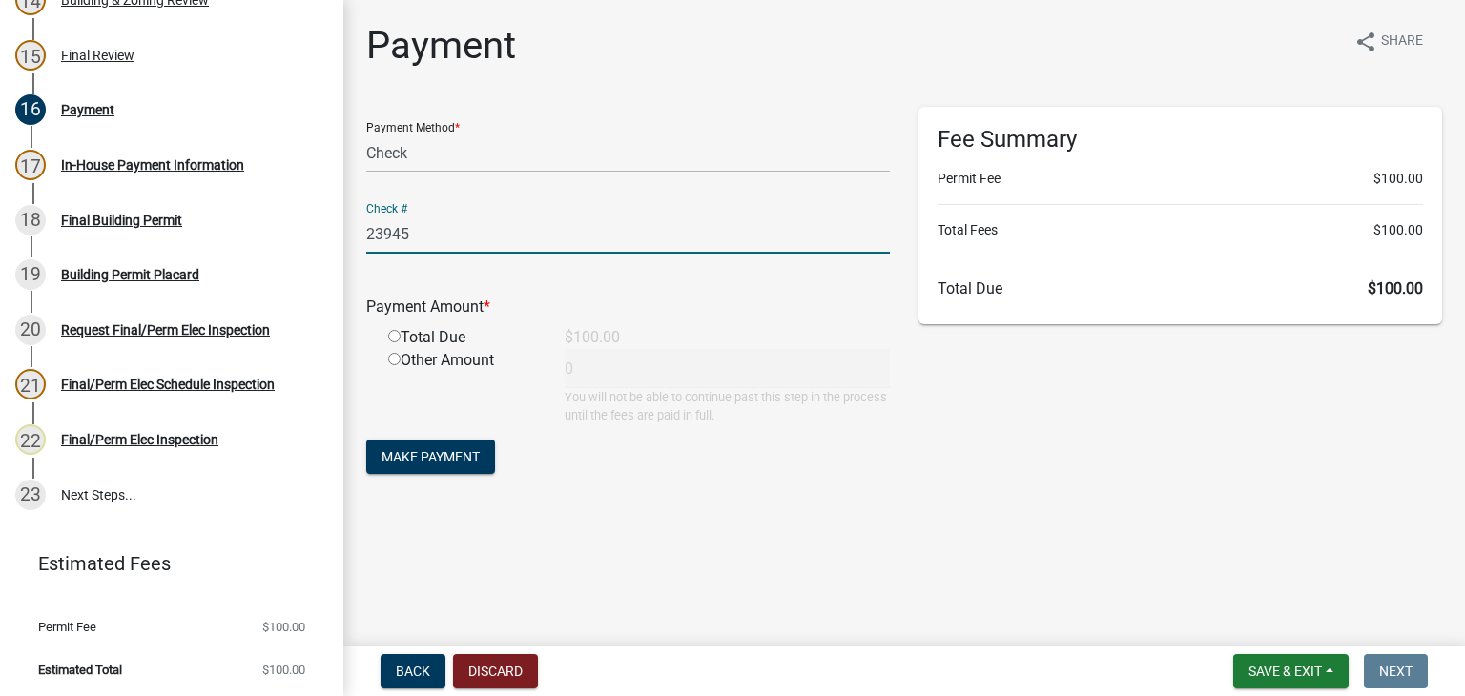
type input "23945"
click at [393, 339] on input "radio" at bounding box center [394, 336] width 12 height 12
radio input "true"
type input "100"
click at [449, 451] on span "Make Payment" at bounding box center [430, 456] width 98 height 15
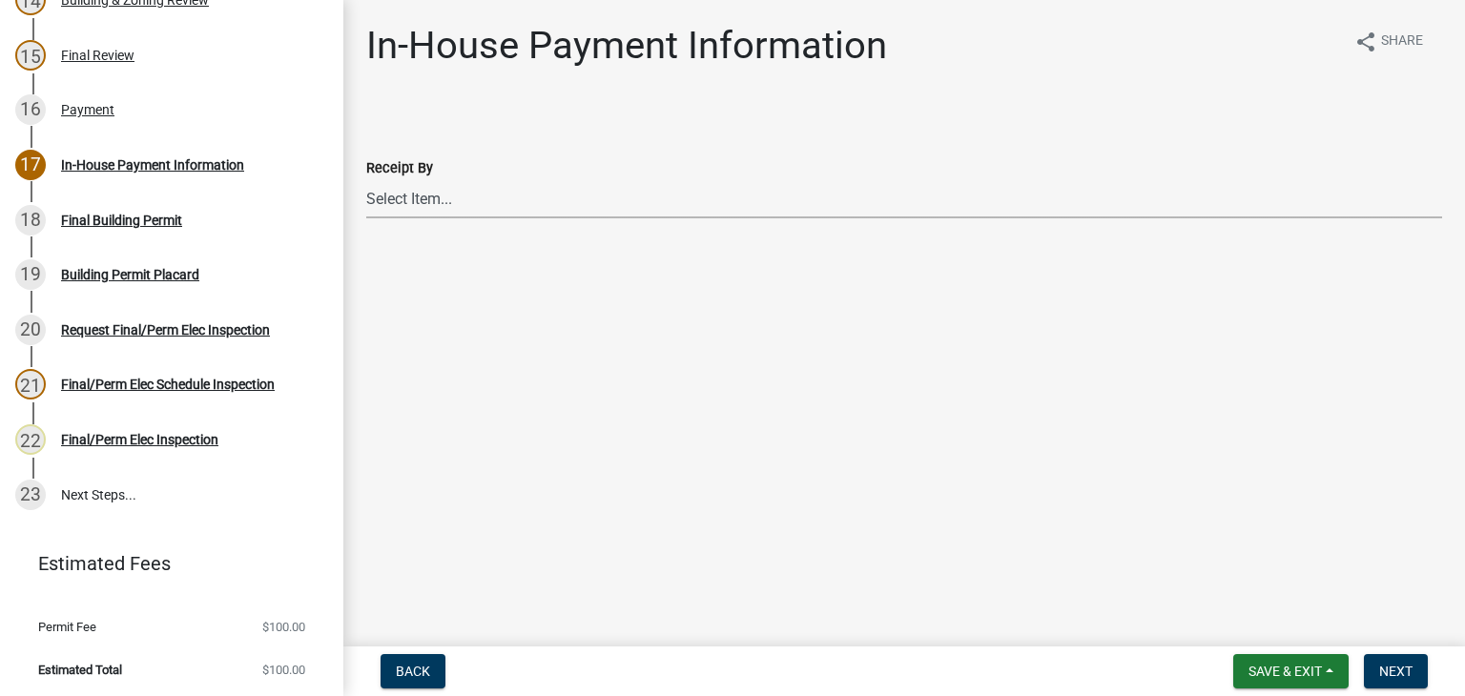
drag, startPoint x: 496, startPoint y: 196, endPoint x: 496, endPoint y: 215, distance: 18.1
click at [496, 196] on select "Select Item... [PERSON_NAME] [PERSON_NAME] [PERSON_NAME] [PERSON_NAME] [PERSON_…" at bounding box center [904, 198] width 1076 height 39
click at [366, 179] on select "Select Item... [PERSON_NAME] [PERSON_NAME] [PERSON_NAME] [PERSON_NAME] [PERSON_…" at bounding box center [904, 198] width 1076 height 39
click at [448, 203] on select "Select Item... [PERSON_NAME] [PERSON_NAME] [PERSON_NAME] [PERSON_NAME] [PERSON_…" at bounding box center [904, 198] width 1076 height 39
click at [366, 179] on select "Select Item... [PERSON_NAME] [PERSON_NAME] [PERSON_NAME] [PERSON_NAME] [PERSON_…" at bounding box center [904, 198] width 1076 height 39
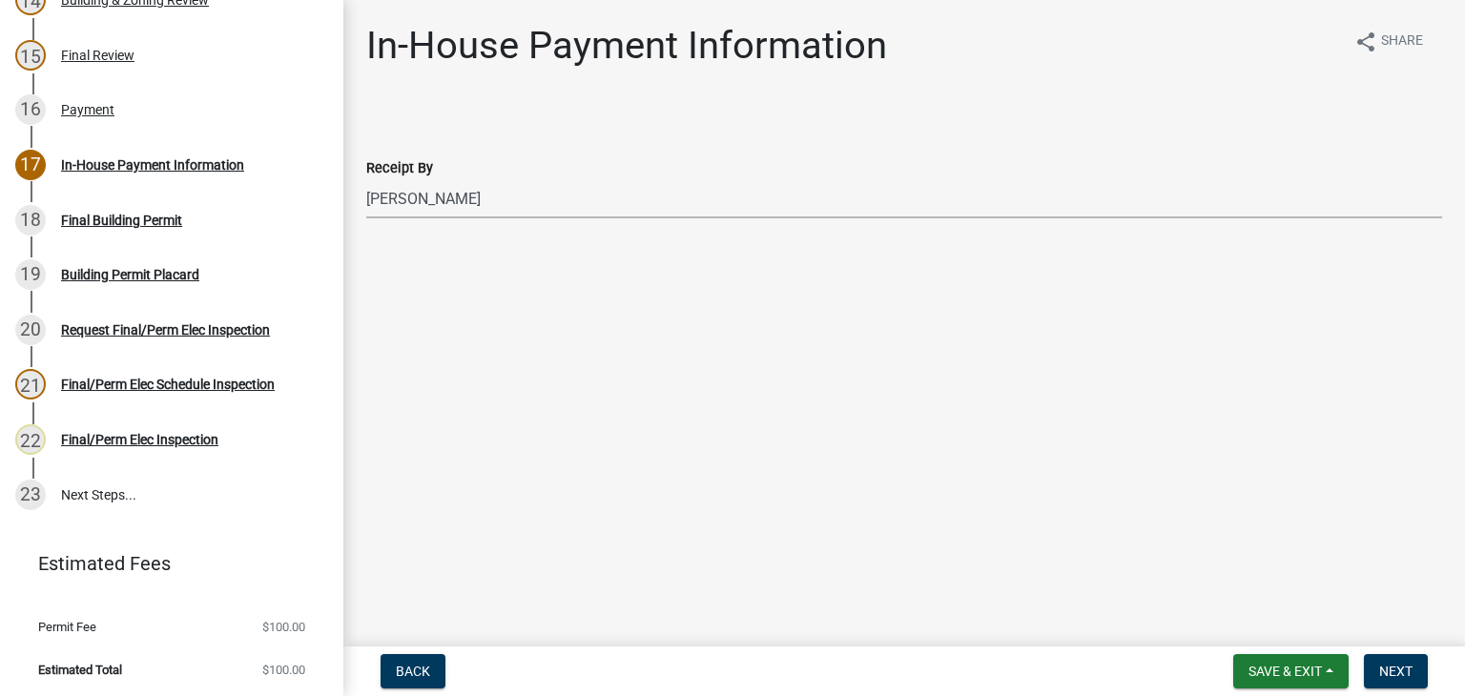
select select "947daff0-9e7f-4afb-971e-5291e3092dff"
click at [1392, 665] on span "Next" at bounding box center [1395, 671] width 33 height 15
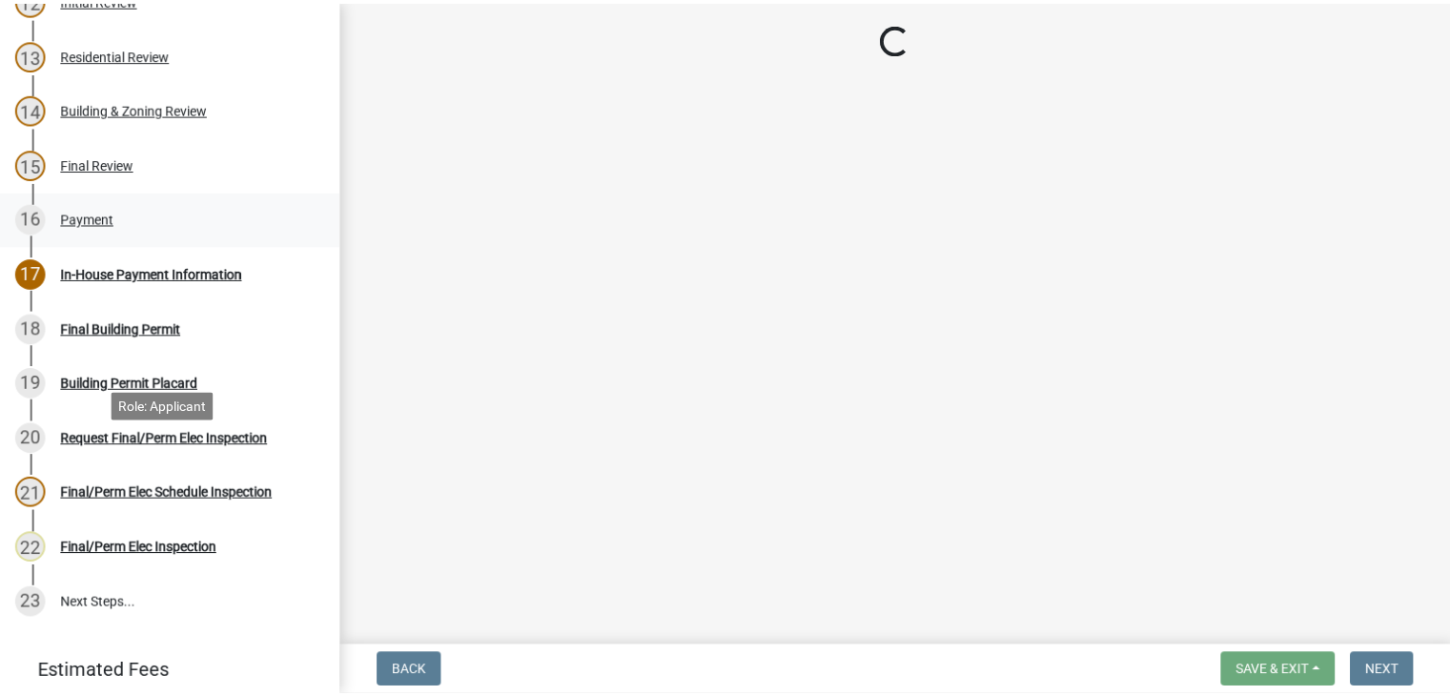
scroll to position [818, 0]
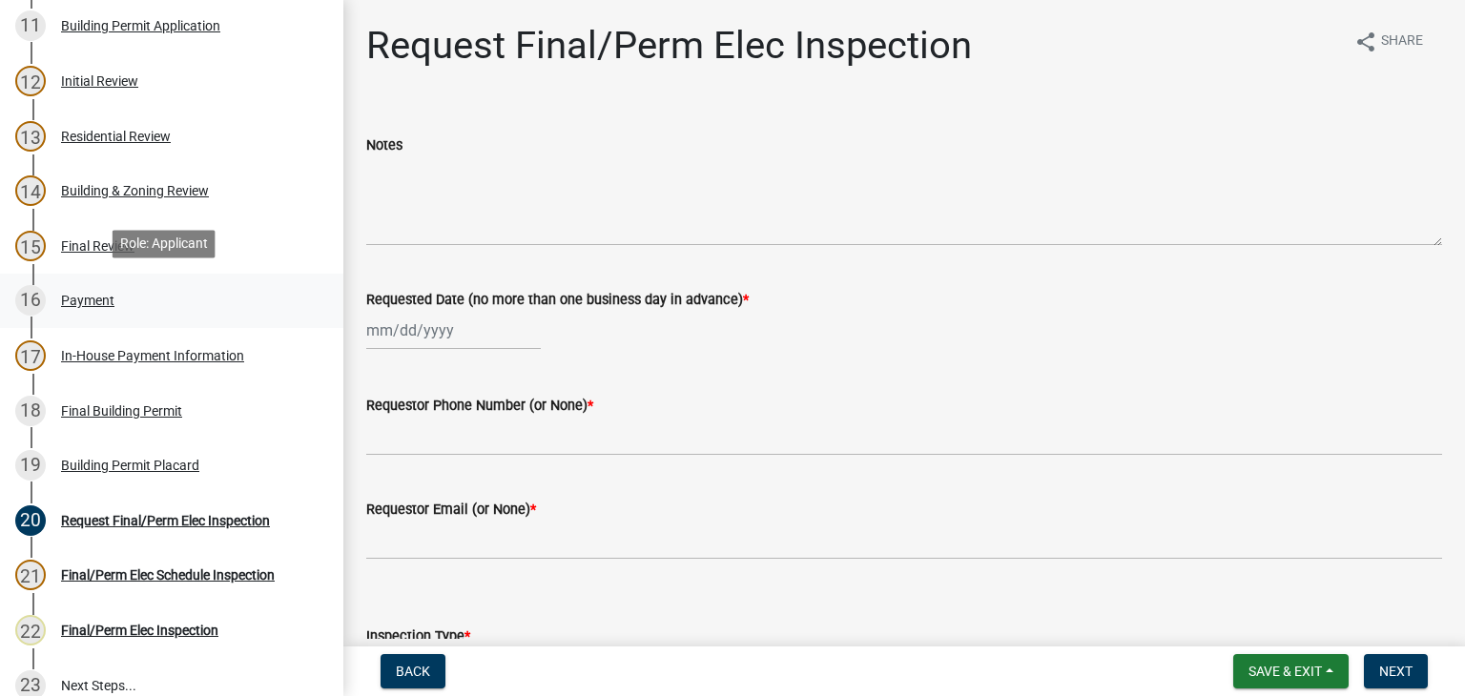
click at [128, 294] on div "16 Payment" at bounding box center [164, 300] width 298 height 31
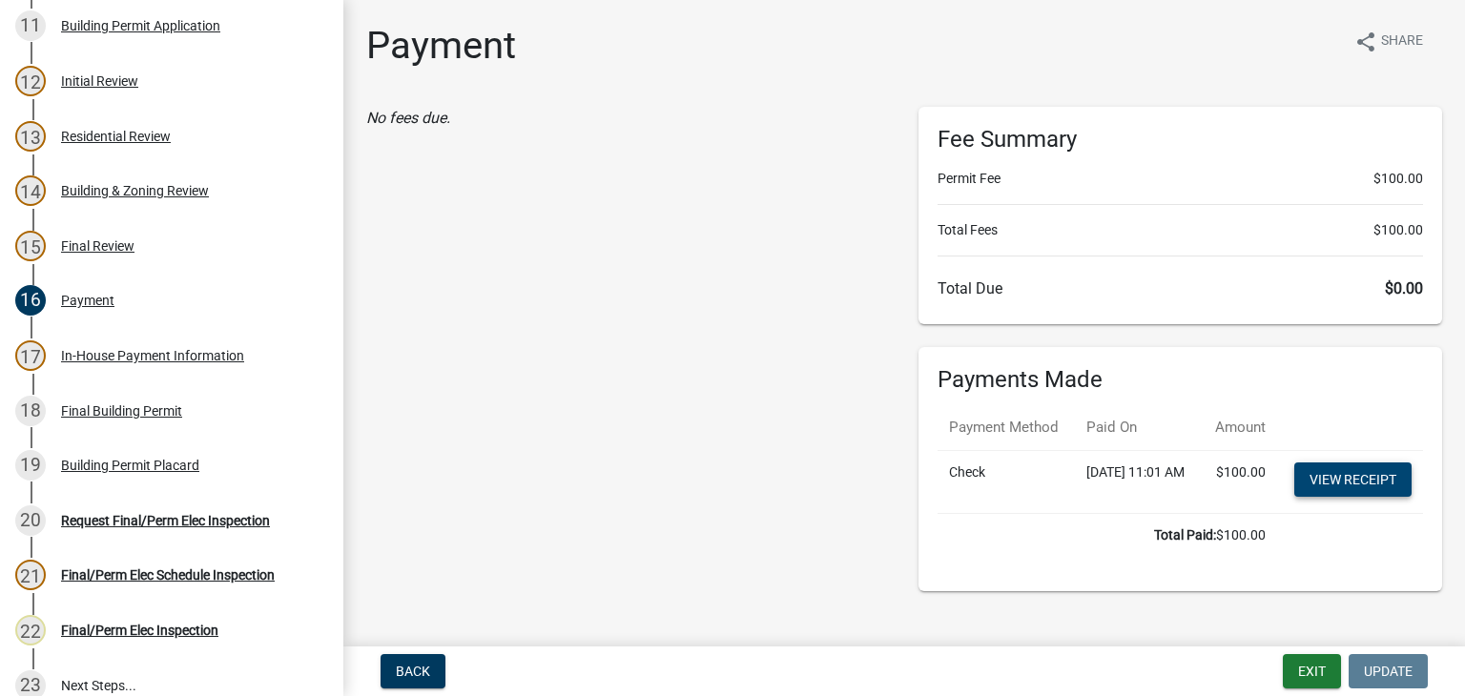
click at [1304, 497] on link "View receipt" at bounding box center [1352, 479] width 117 height 34
click at [145, 459] on div "Building Permit Placard" at bounding box center [130, 465] width 138 height 13
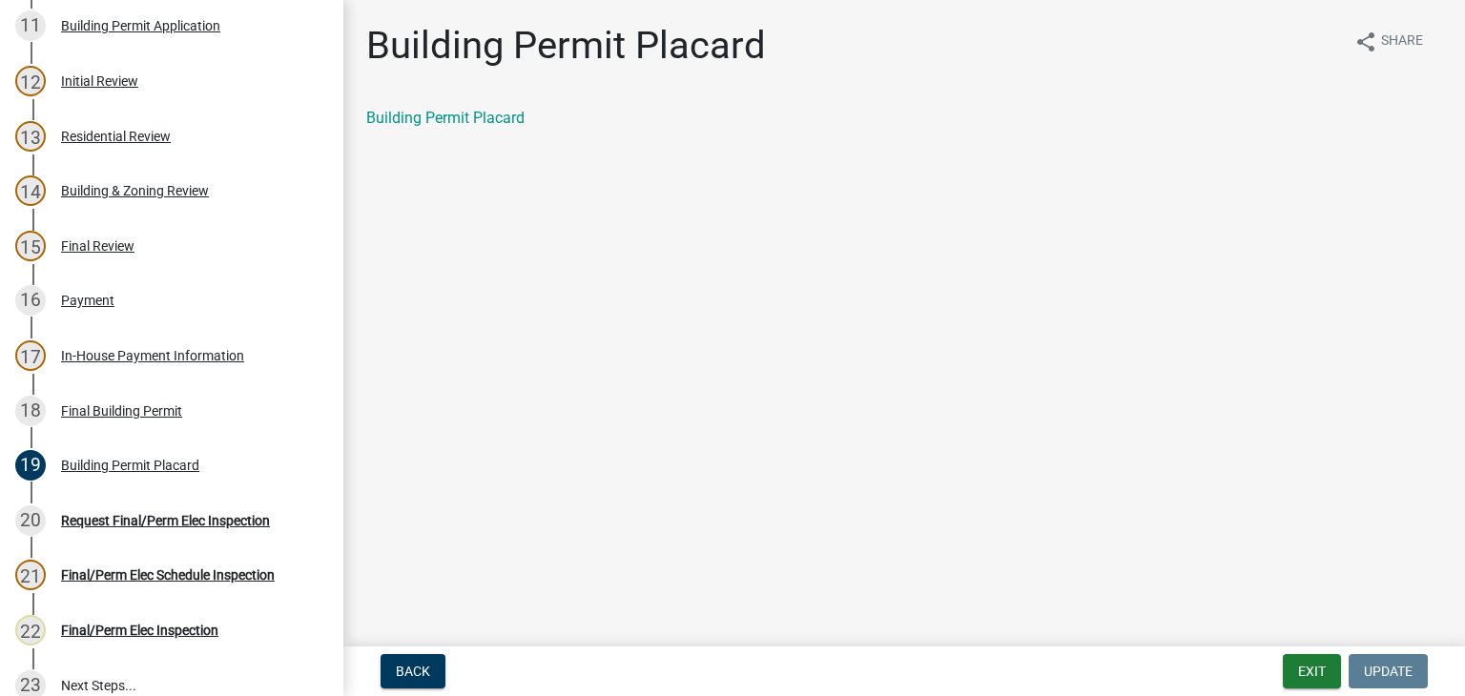
click at [492, 126] on link "Building Permit Placard" at bounding box center [445, 118] width 158 height 18
click at [1322, 672] on button "Exit" at bounding box center [1312, 671] width 58 height 34
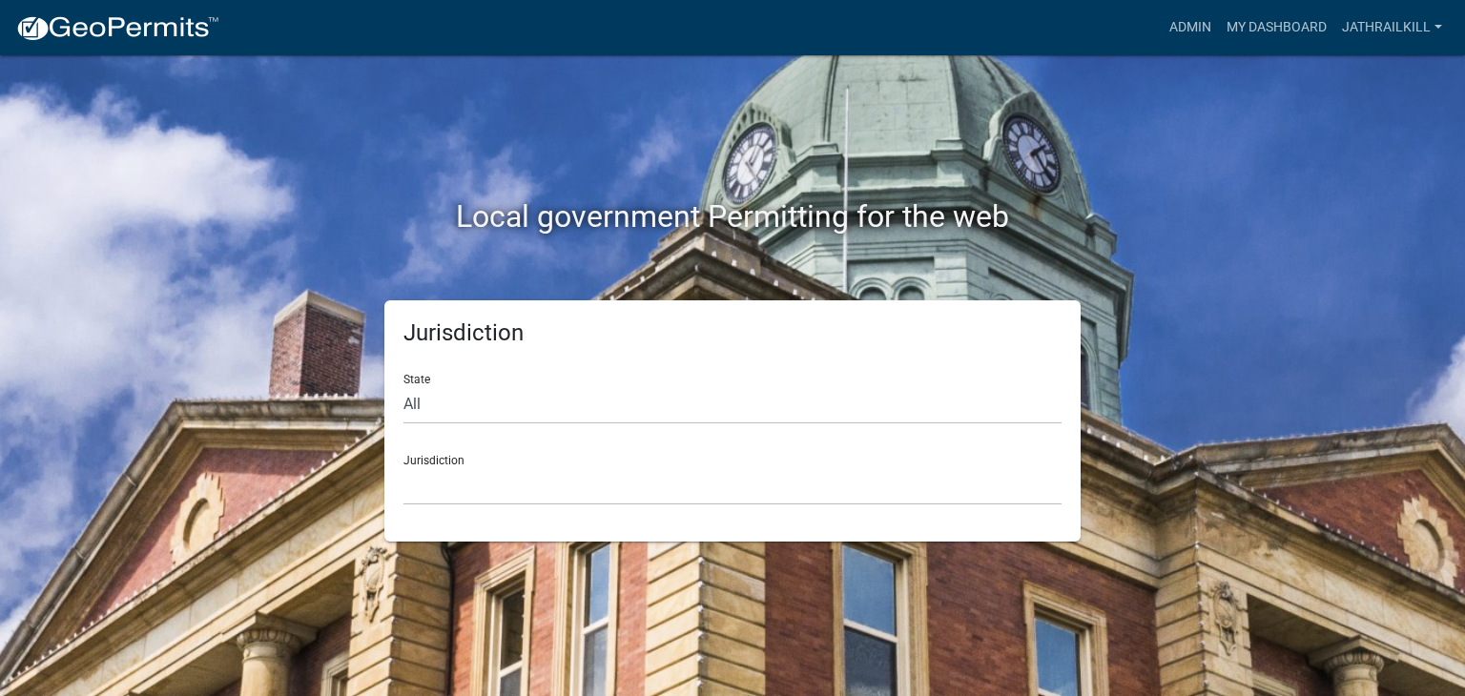
click at [1159, 35] on div "Admin My Dashboard Jathrailkill Admin Account Logout" at bounding box center [842, 28] width 1215 height 36
click at [1167, 31] on link "Admin" at bounding box center [1189, 28] width 57 height 36
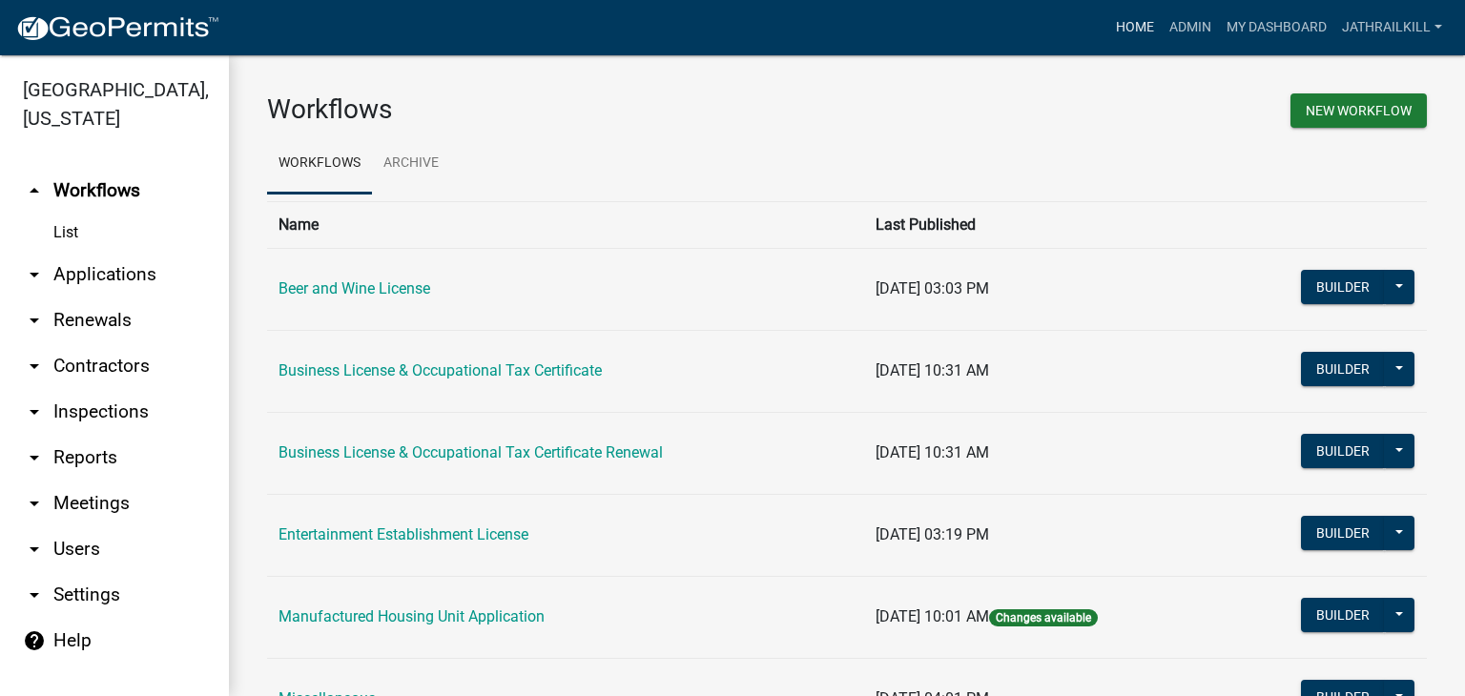
click at [1144, 36] on link "Home" at bounding box center [1134, 28] width 53 height 36
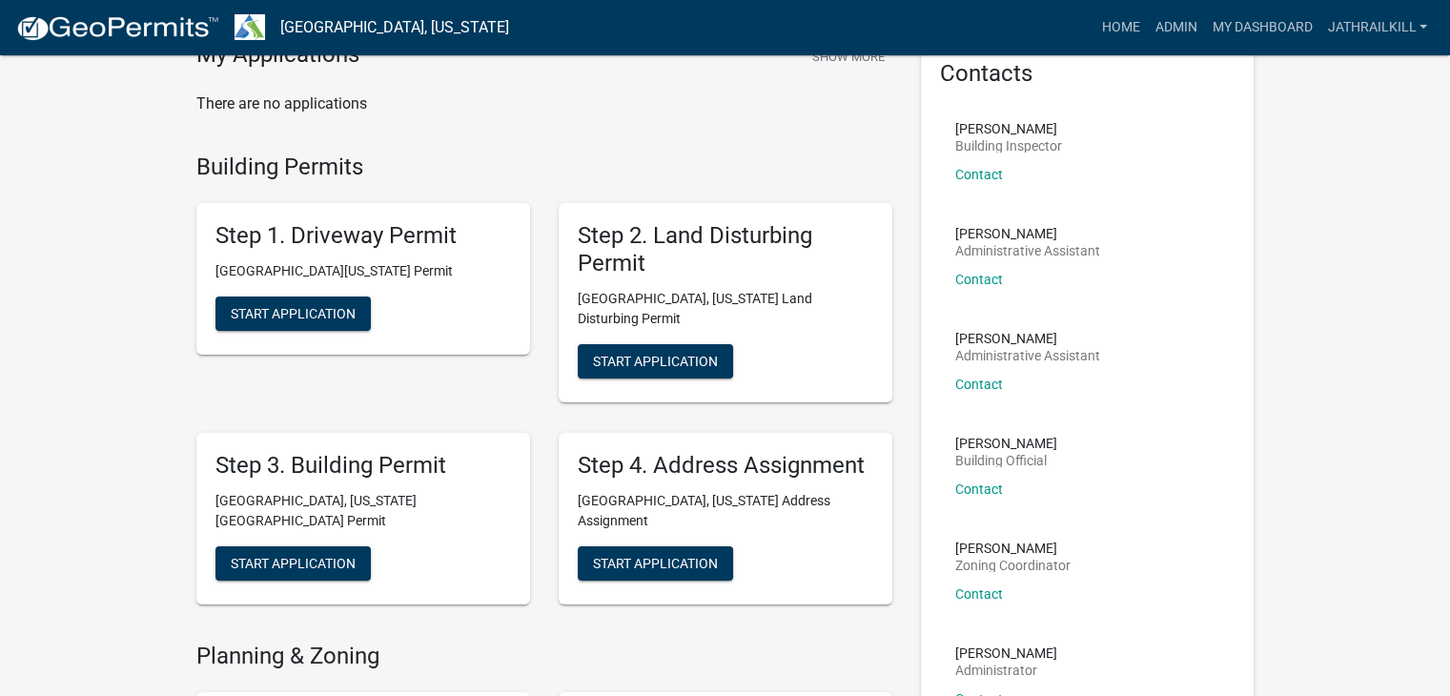
scroll to position [191, 0]
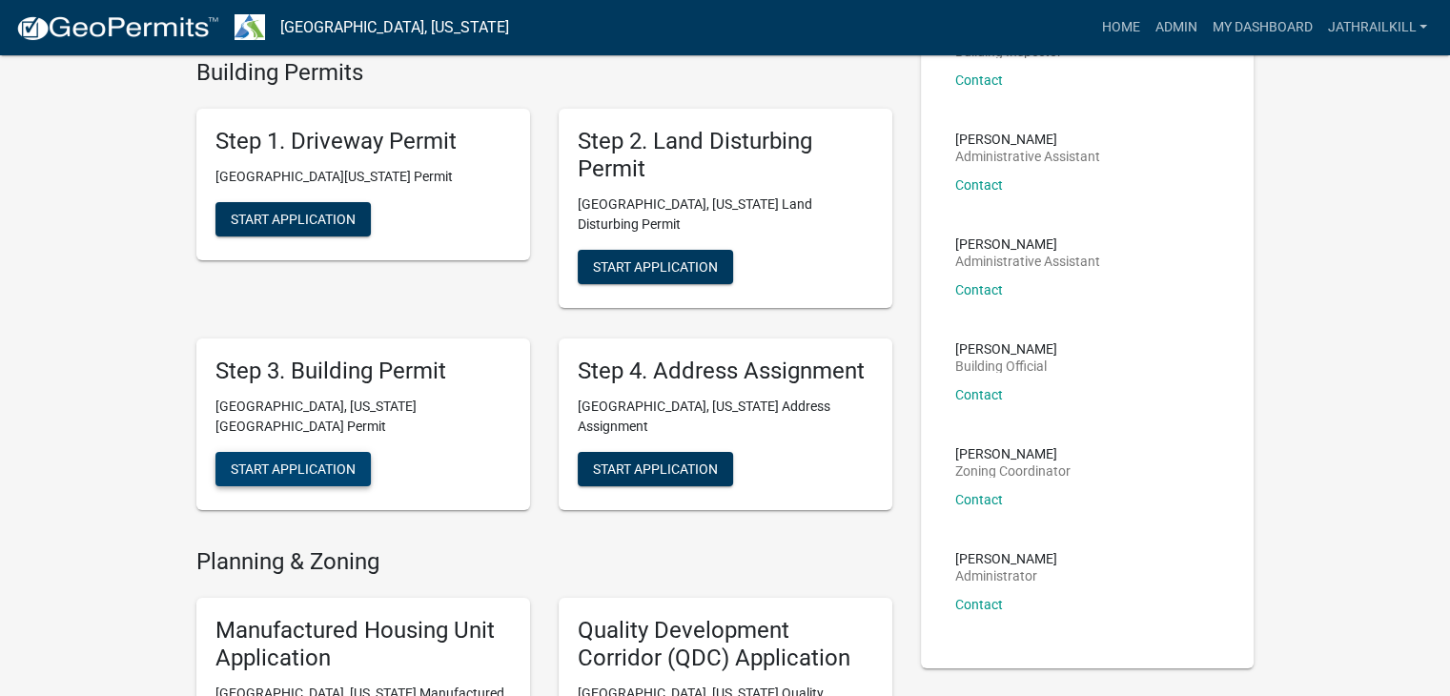
click at [301, 461] on span "Start Application" at bounding box center [293, 468] width 125 height 15
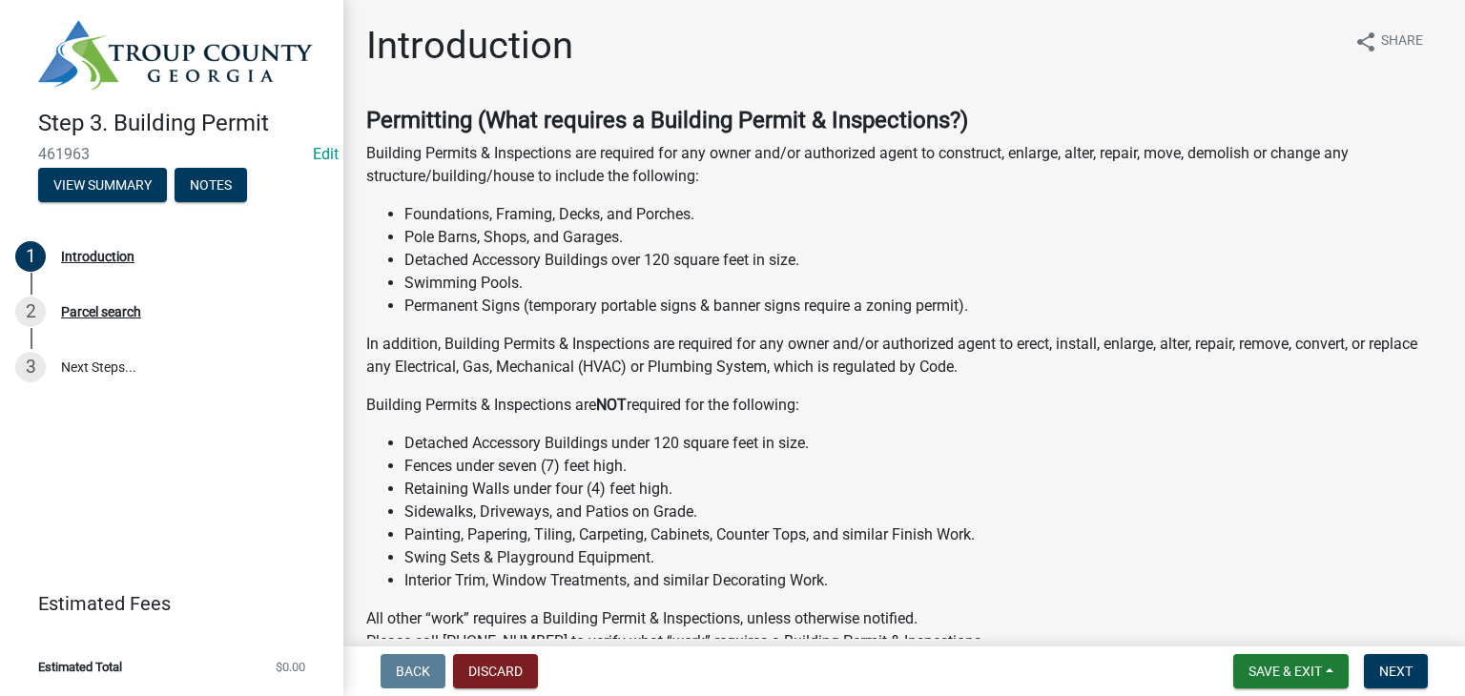
scroll to position [549, 0]
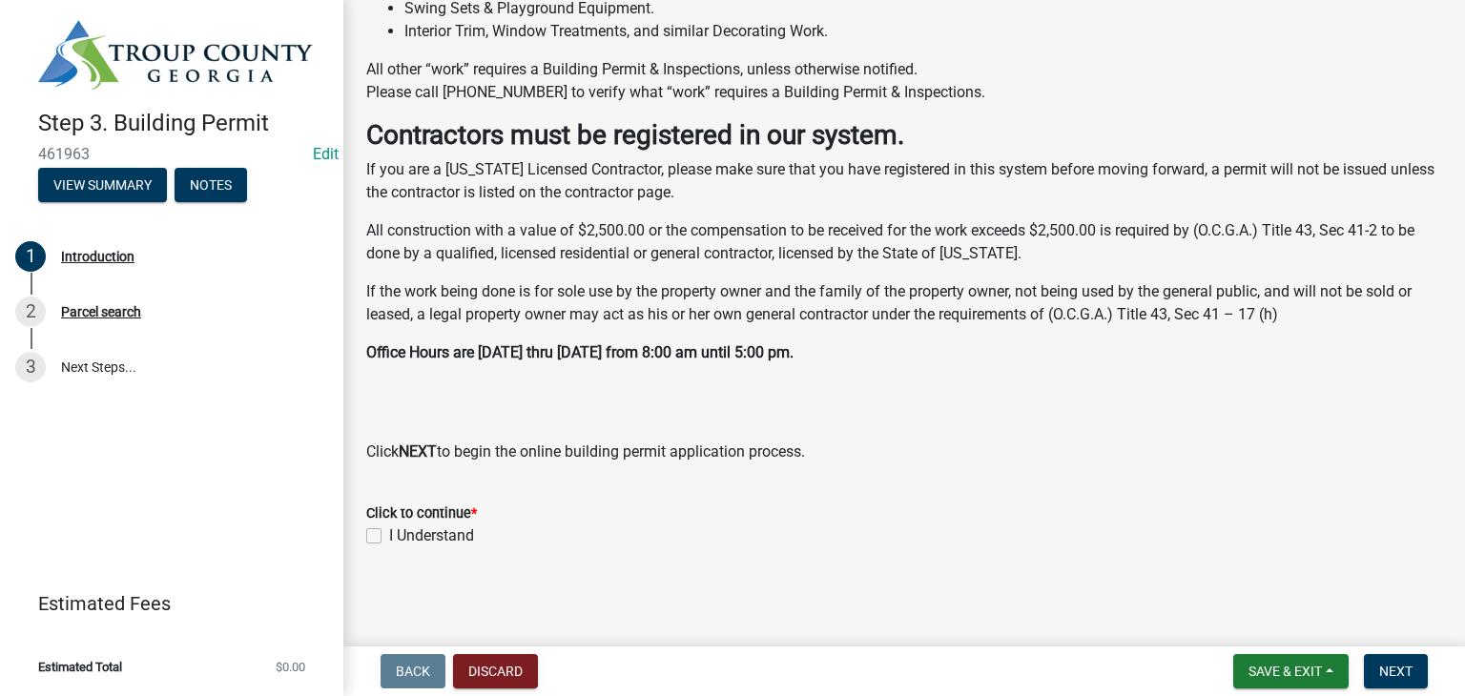
click at [366, 539] on div "Click to continue * I Understand" at bounding box center [904, 513] width 1104 height 69
click at [389, 540] on label "I Understand" at bounding box center [431, 535] width 85 height 23
click at [389, 537] on input "I Understand" at bounding box center [395, 530] width 12 height 12
checkbox input "true"
click at [523, 555] on wm-data-entity-input "Click to continue * I Understand" at bounding box center [904, 522] width 1076 height 86
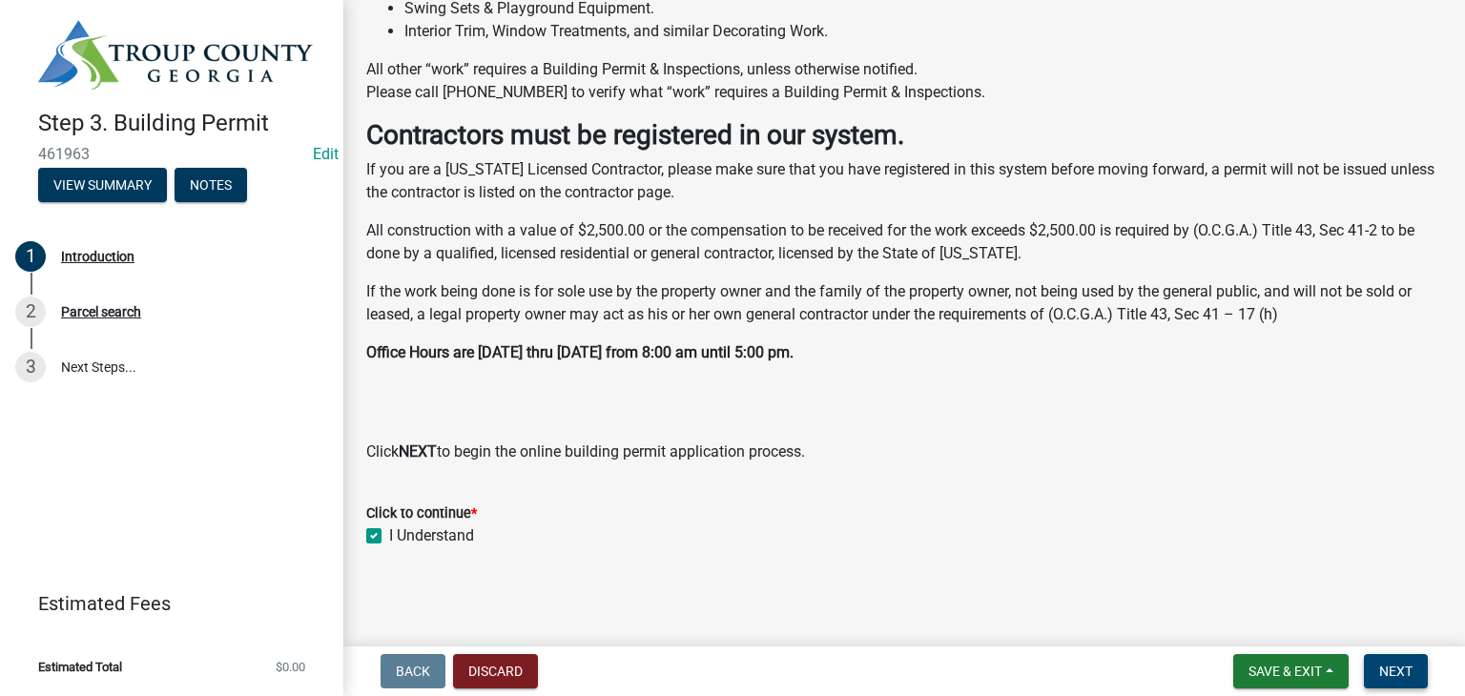
click at [1404, 660] on button "Next" at bounding box center [1396, 671] width 64 height 34
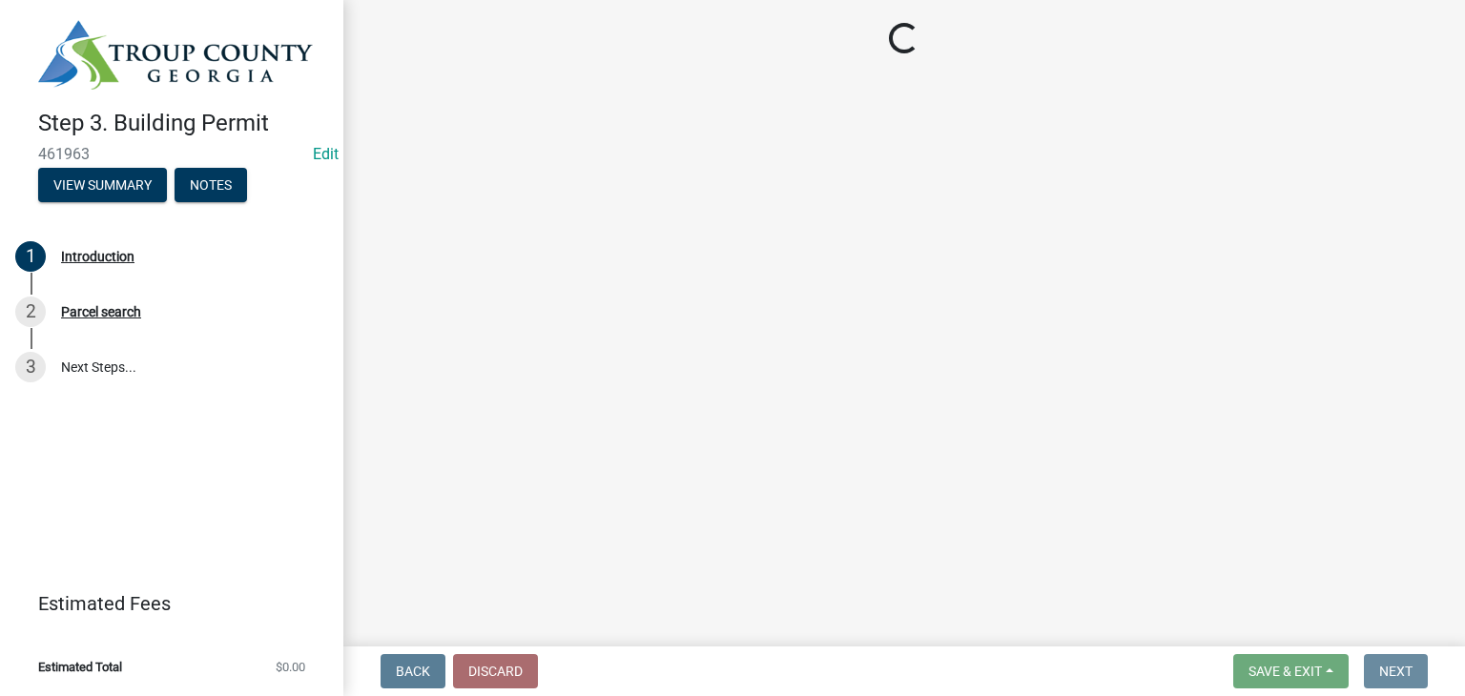
scroll to position [0, 0]
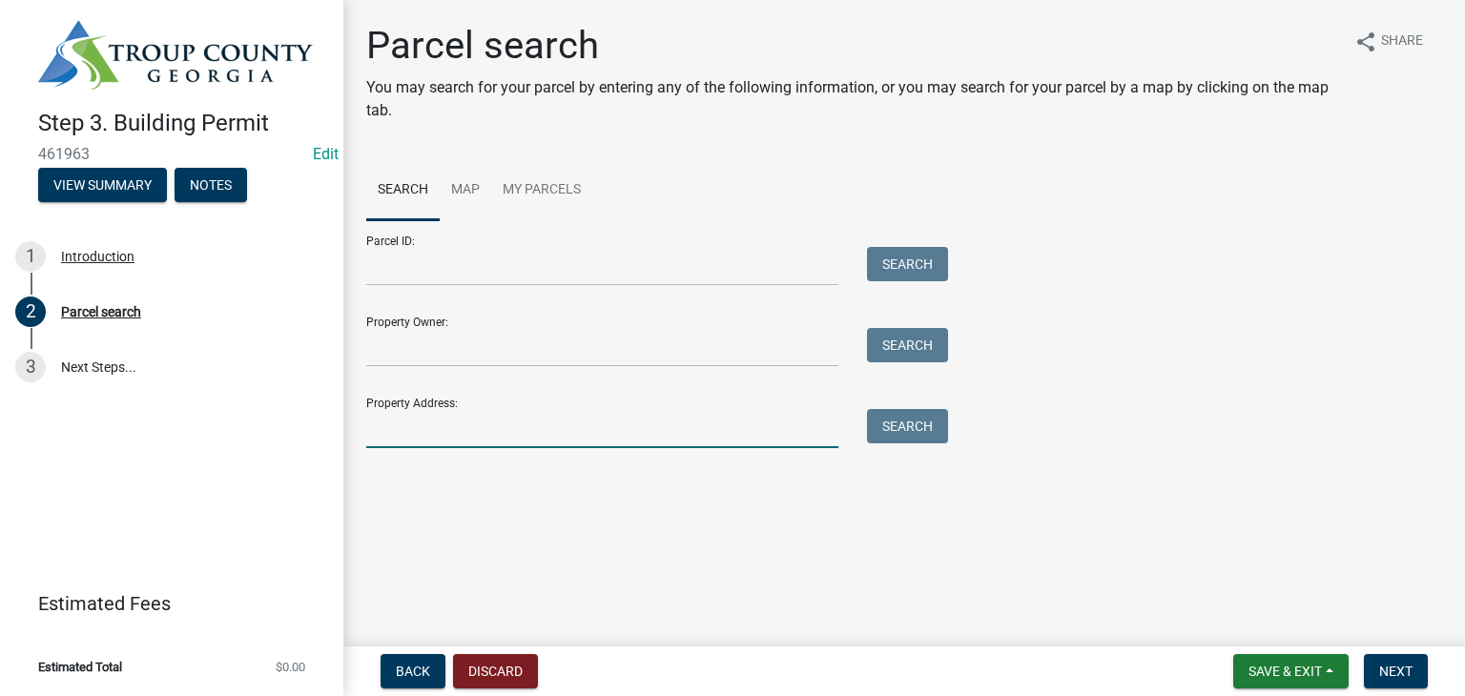
click at [601, 441] on input "Property Address:" at bounding box center [602, 428] width 472 height 39
type input "[STREET_ADDRESS]"
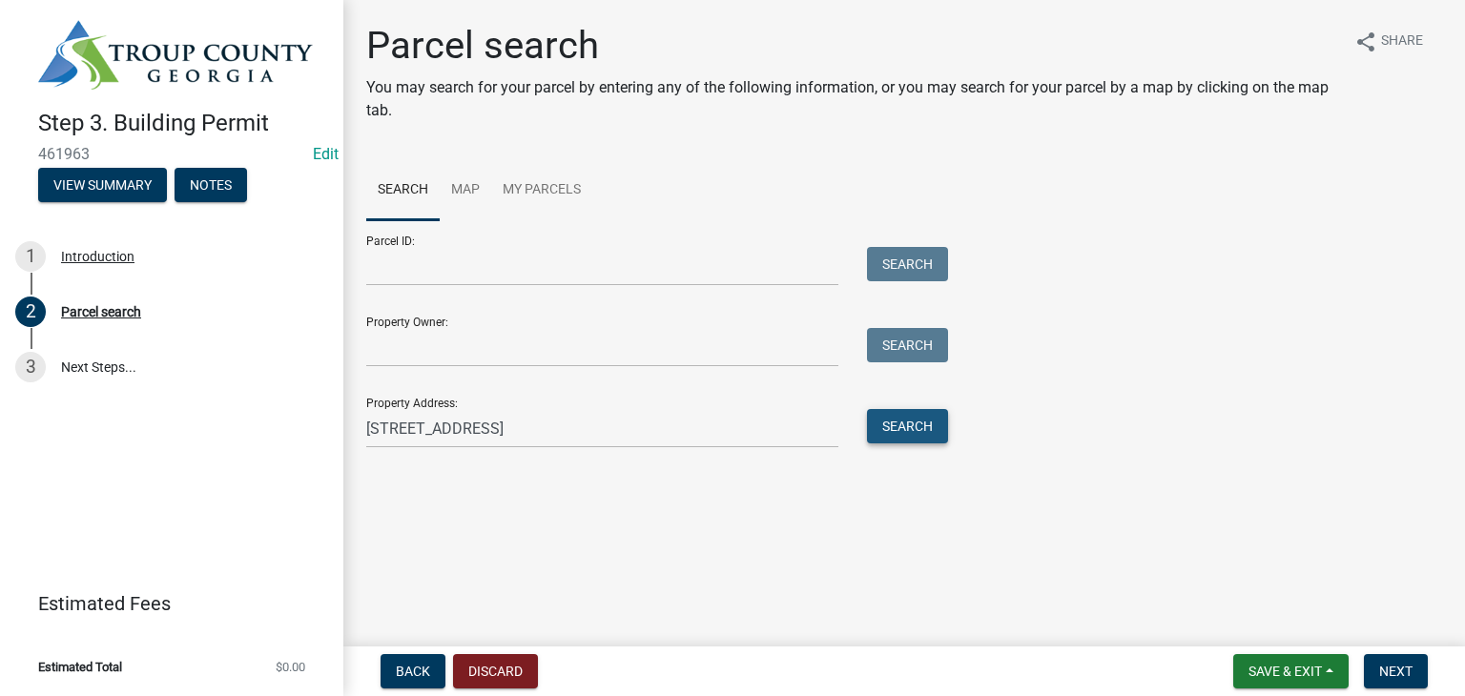
click at [912, 421] on button "Search" at bounding box center [907, 426] width 81 height 34
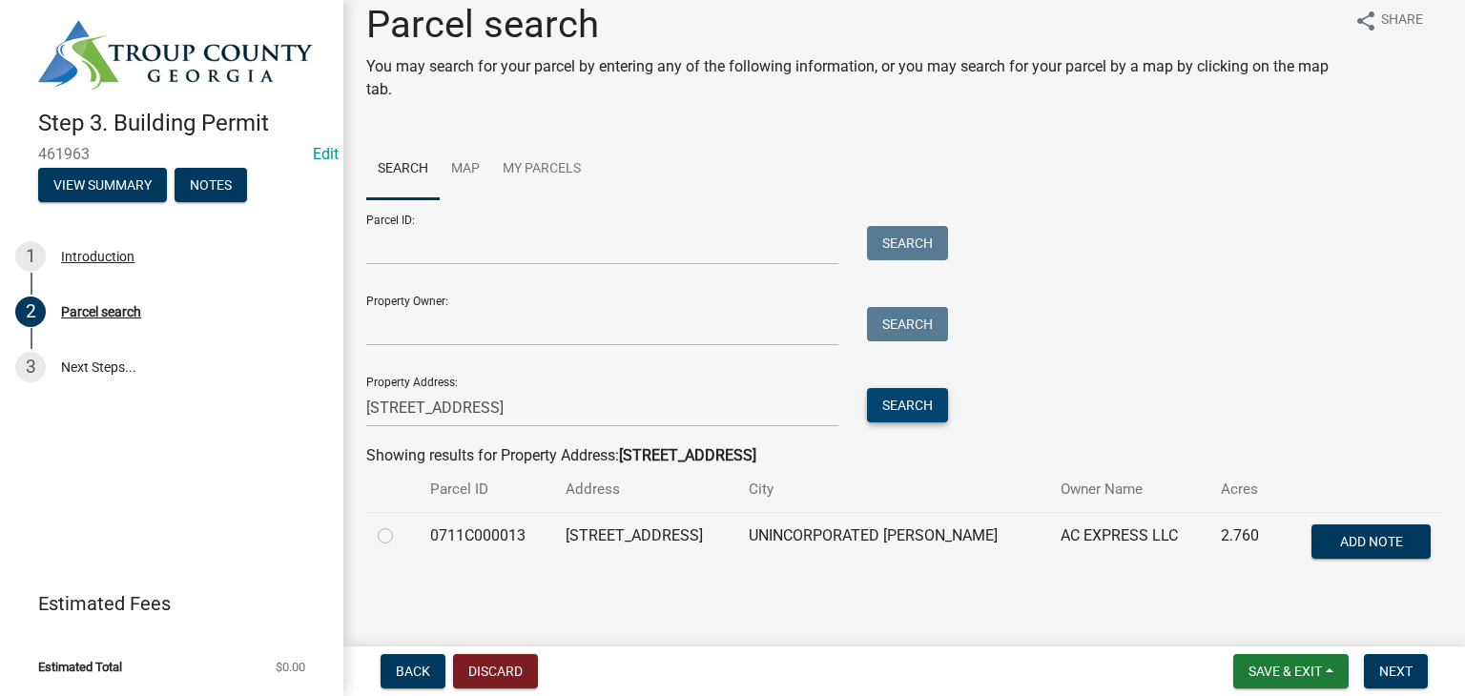
scroll to position [31, 0]
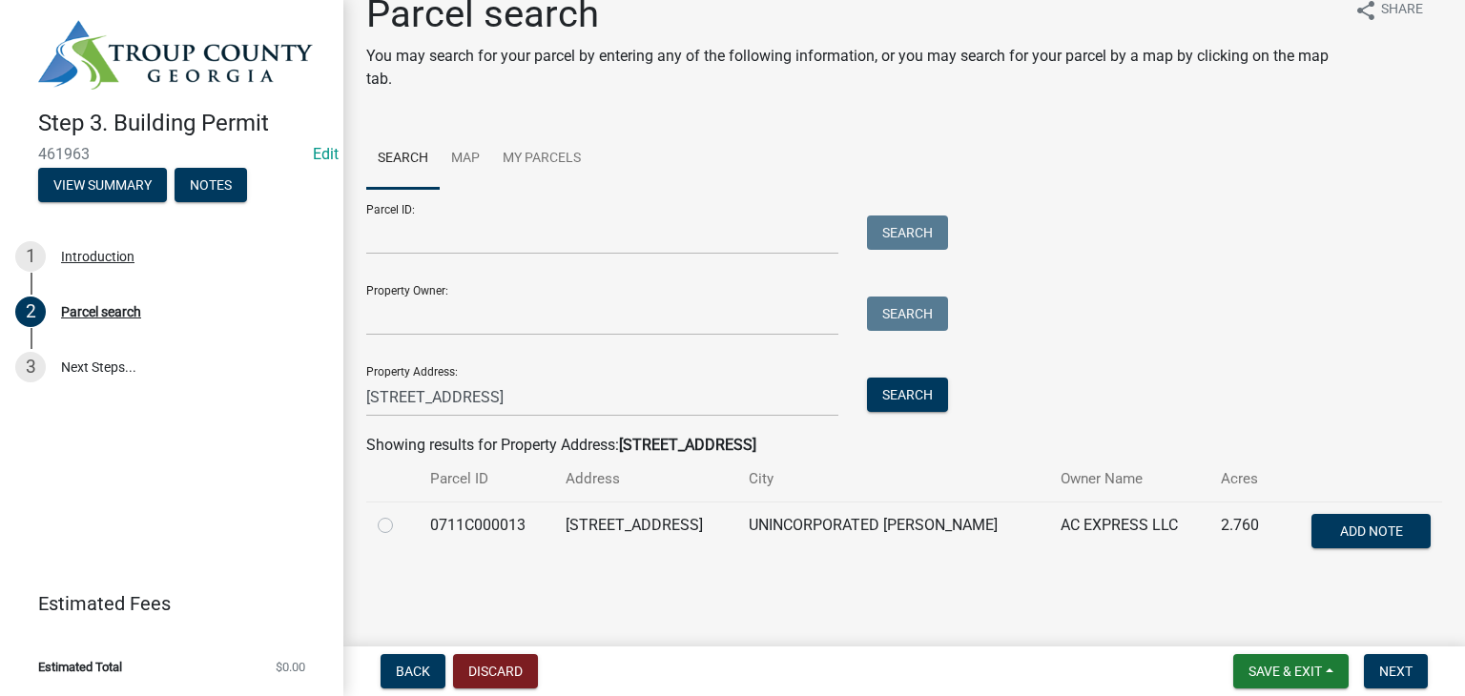
click at [400, 514] on label at bounding box center [400, 514] width 0 height 0
click at [400, 526] on input "radio" at bounding box center [406, 520] width 12 height 12
radio input "true"
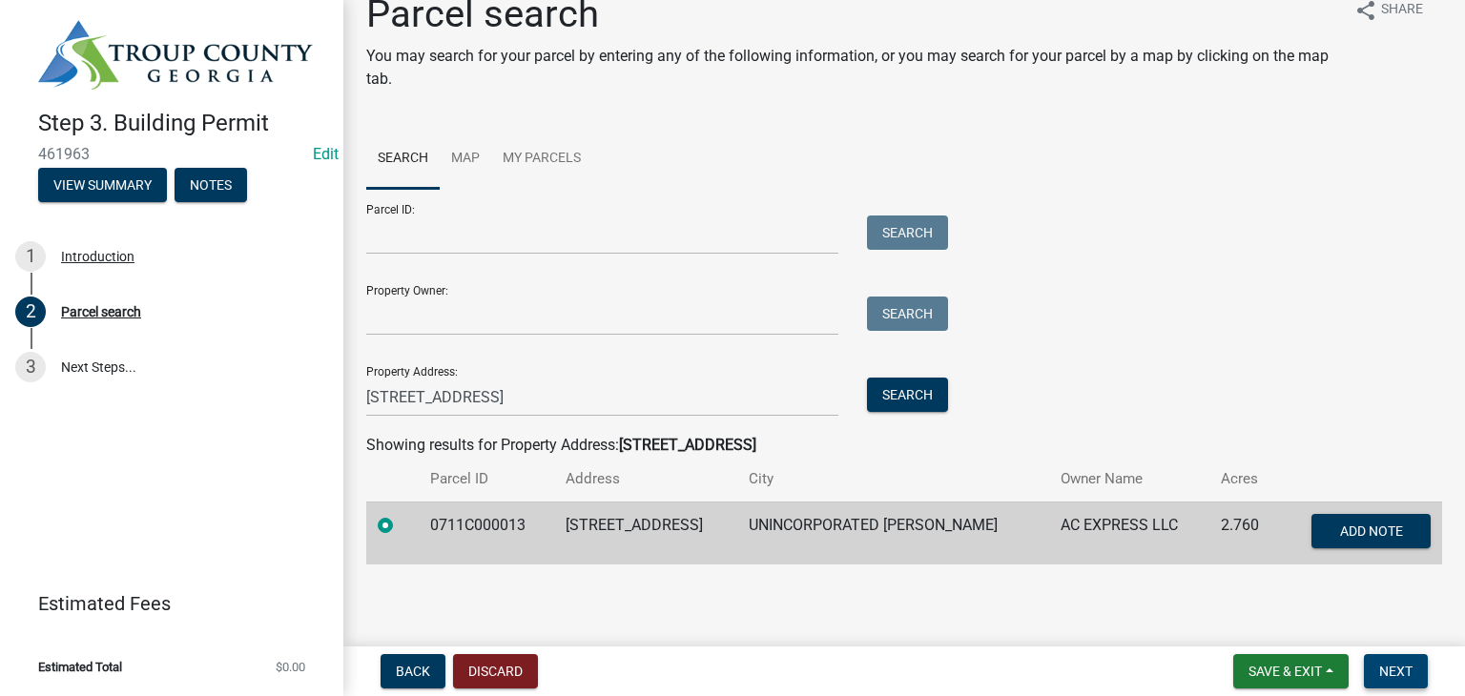
click at [1400, 661] on button "Next" at bounding box center [1396, 671] width 64 height 34
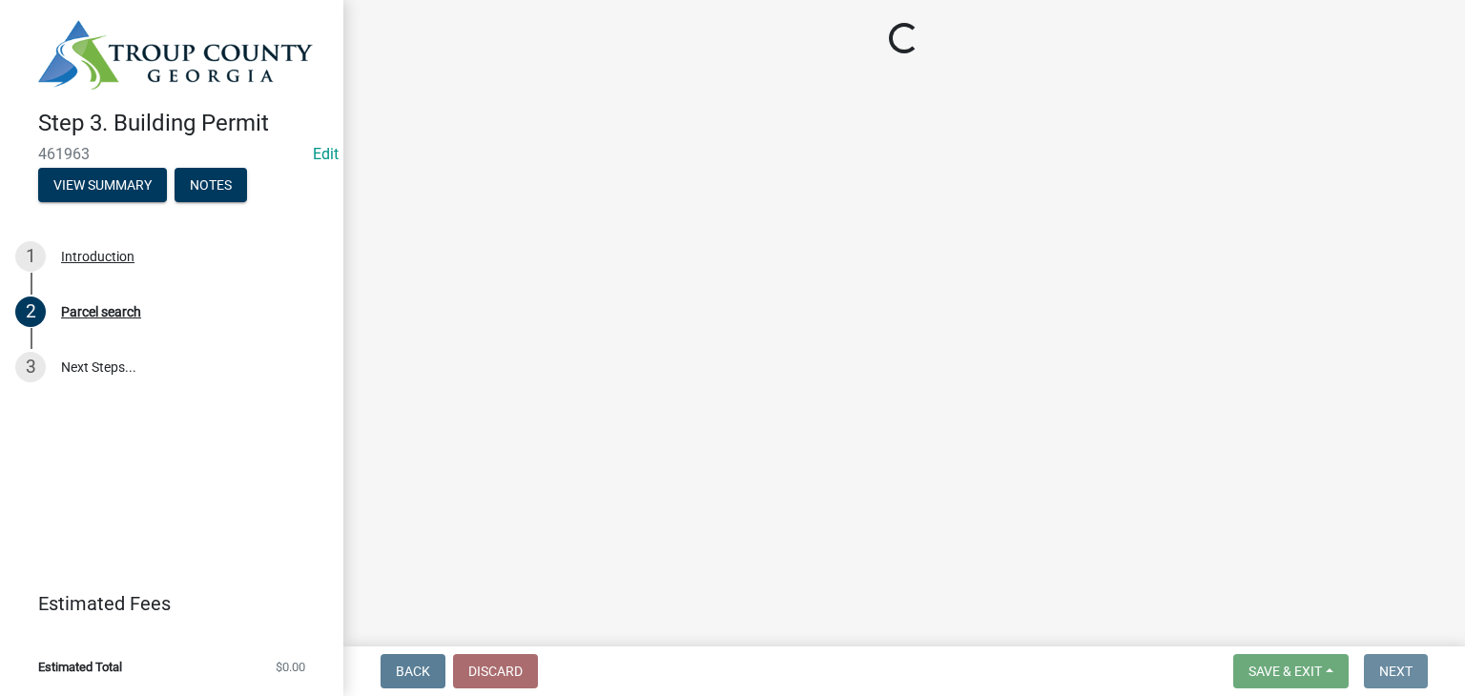
scroll to position [0, 0]
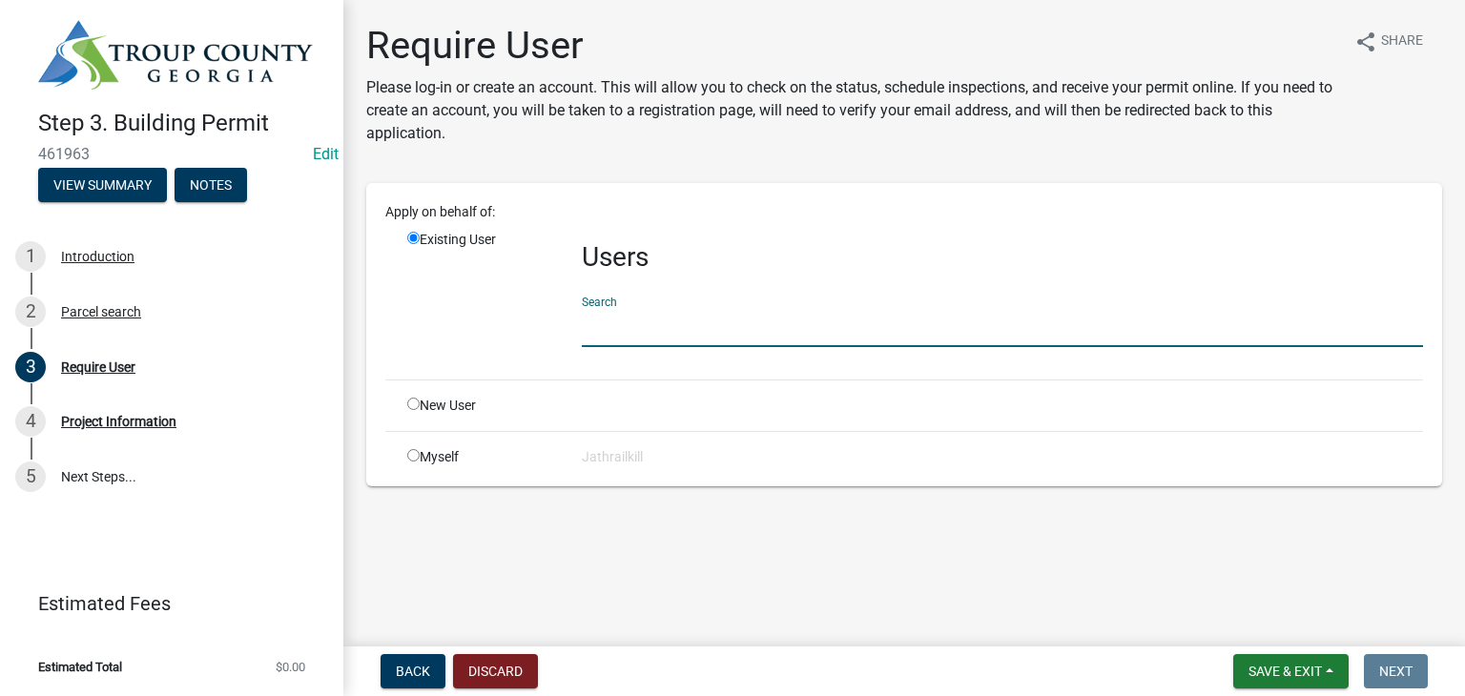
drag, startPoint x: 658, startPoint y: 321, endPoint x: 828, endPoint y: 304, distance: 170.6
click at [660, 321] on input "text" at bounding box center [1002, 327] width 841 height 39
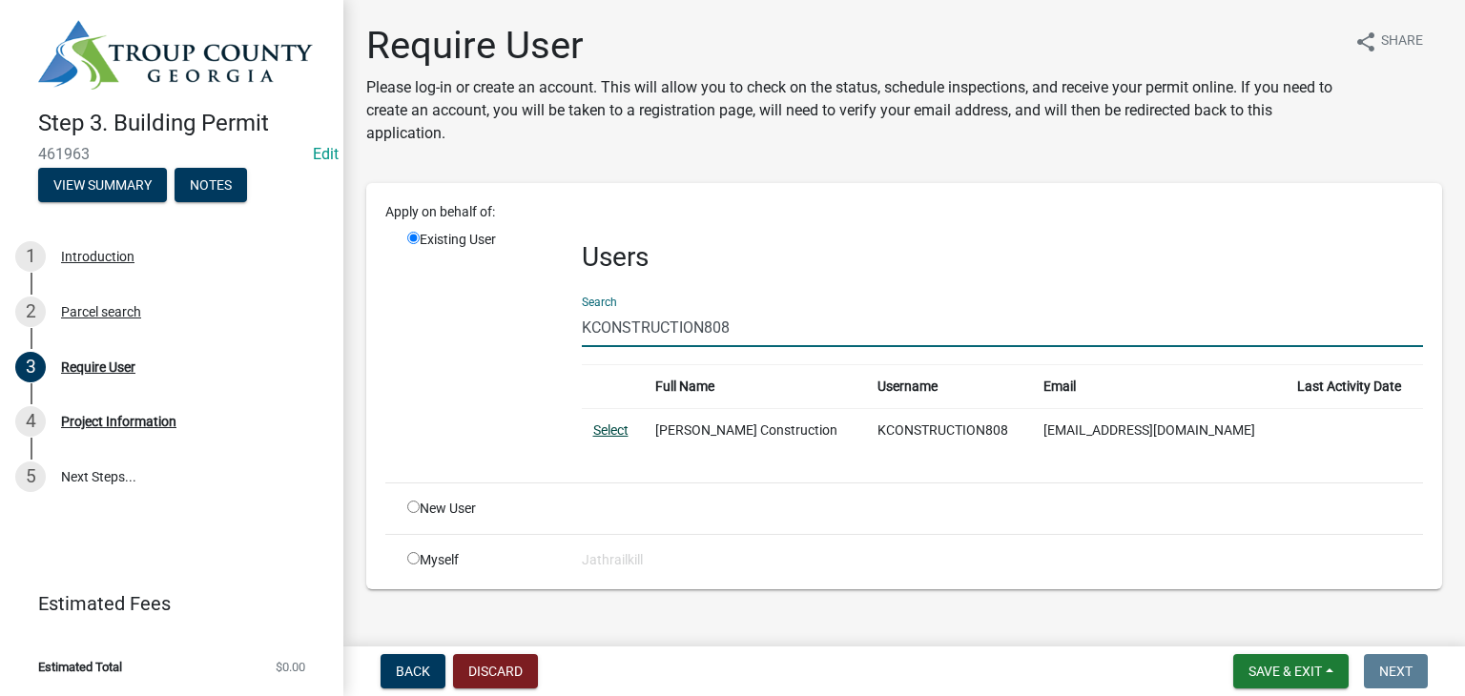
type input "KCONSTRUCTION808"
click at [608, 432] on link "Select" at bounding box center [610, 429] width 35 height 15
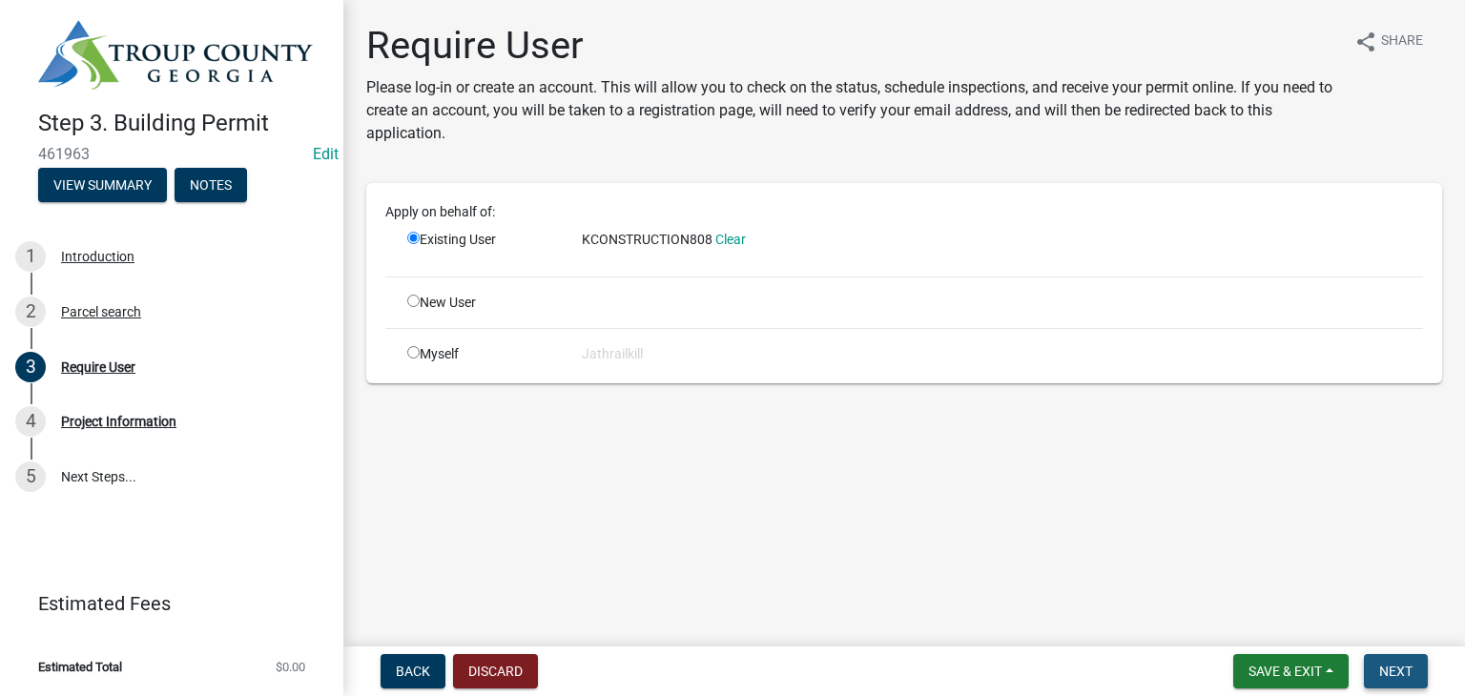
drag, startPoint x: 1426, startPoint y: 672, endPoint x: 1414, endPoint y: 668, distance: 12.1
click at [1420, 668] on button "Next" at bounding box center [1396, 671] width 64 height 34
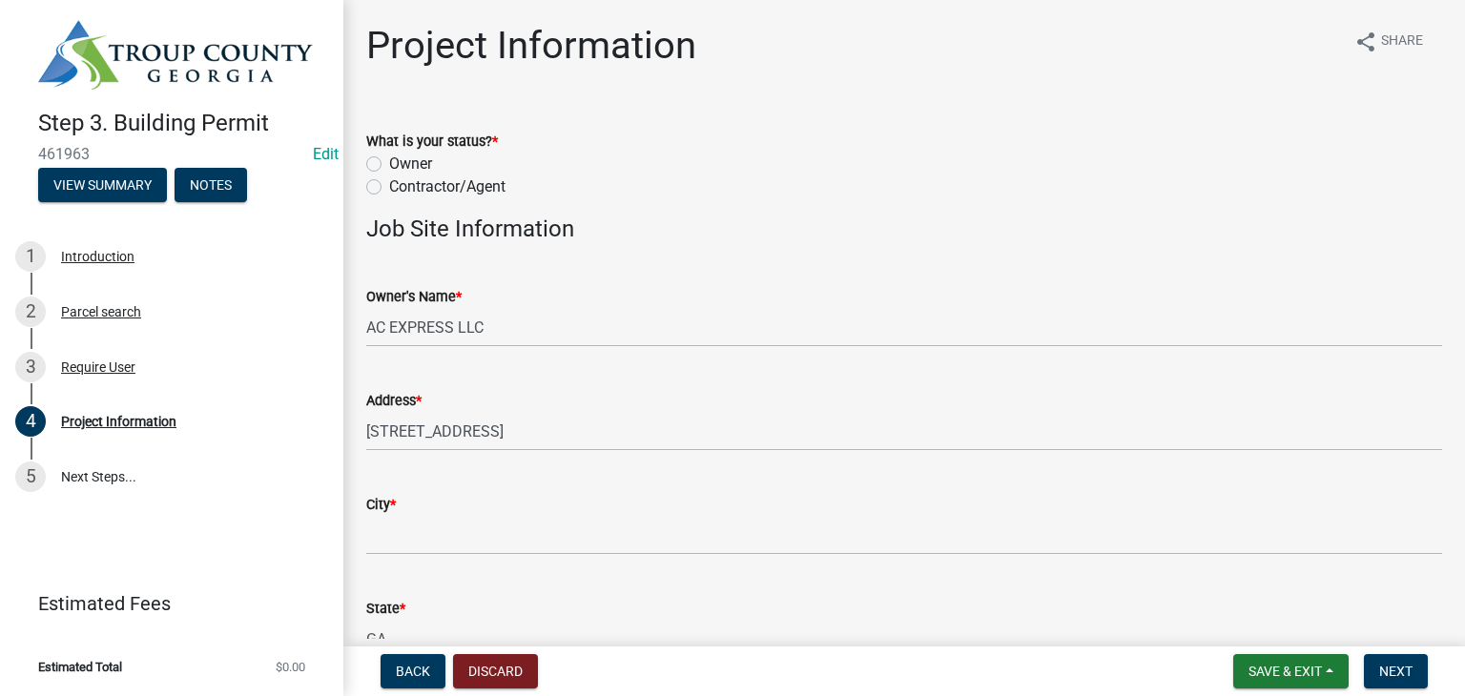
click at [389, 169] on label "Owner" at bounding box center [410, 164] width 43 height 23
click at [389, 165] on input "Owner" at bounding box center [395, 159] width 12 height 12
radio input "true"
click at [389, 192] on label "Contractor/Agent" at bounding box center [447, 186] width 116 height 23
click at [389, 188] on input "Contractor/Agent" at bounding box center [395, 181] width 12 height 12
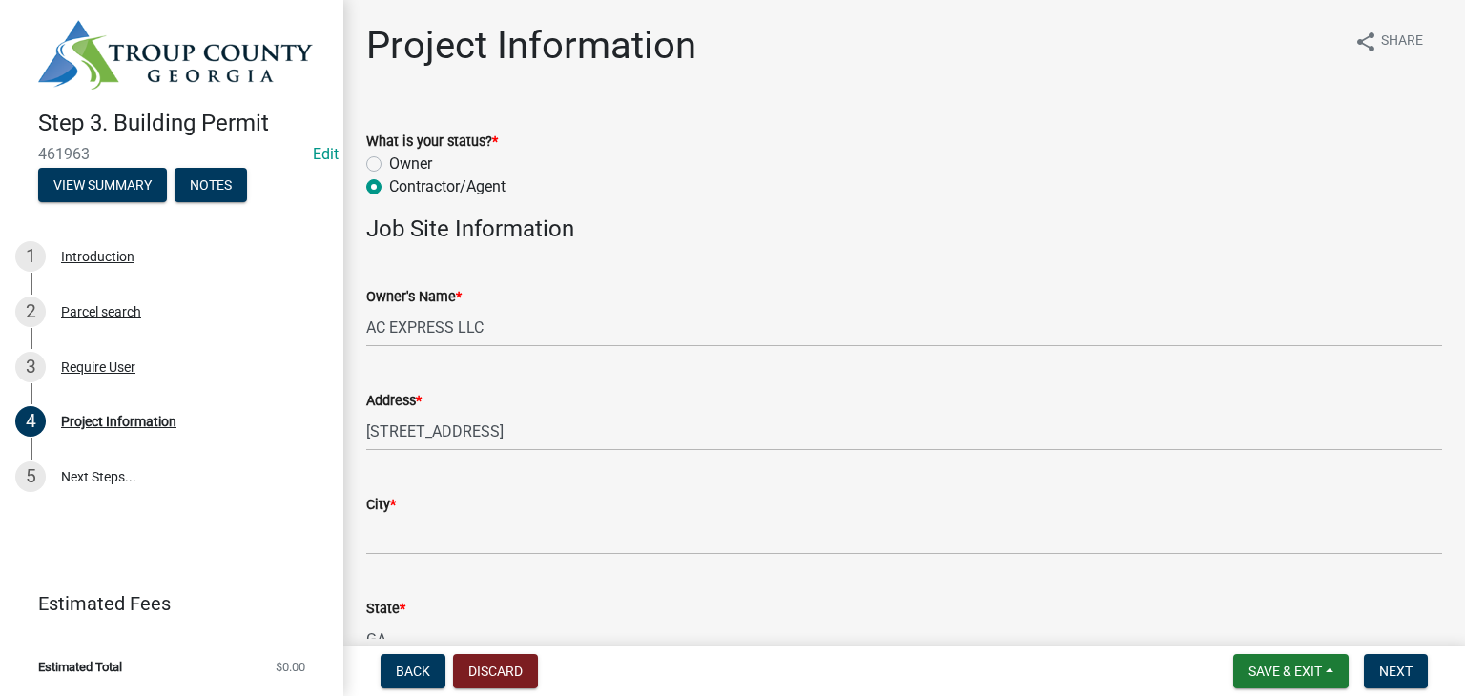
radio input "true"
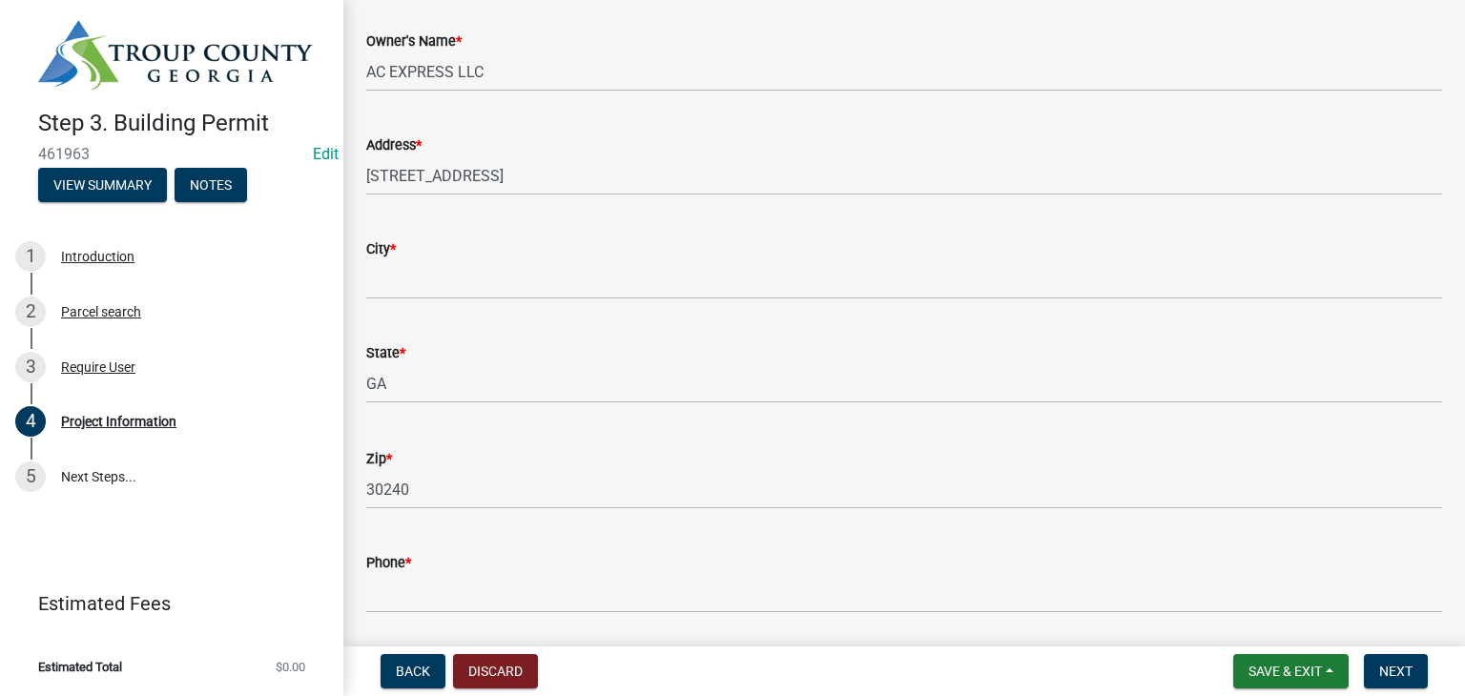
scroll to position [381, 0]
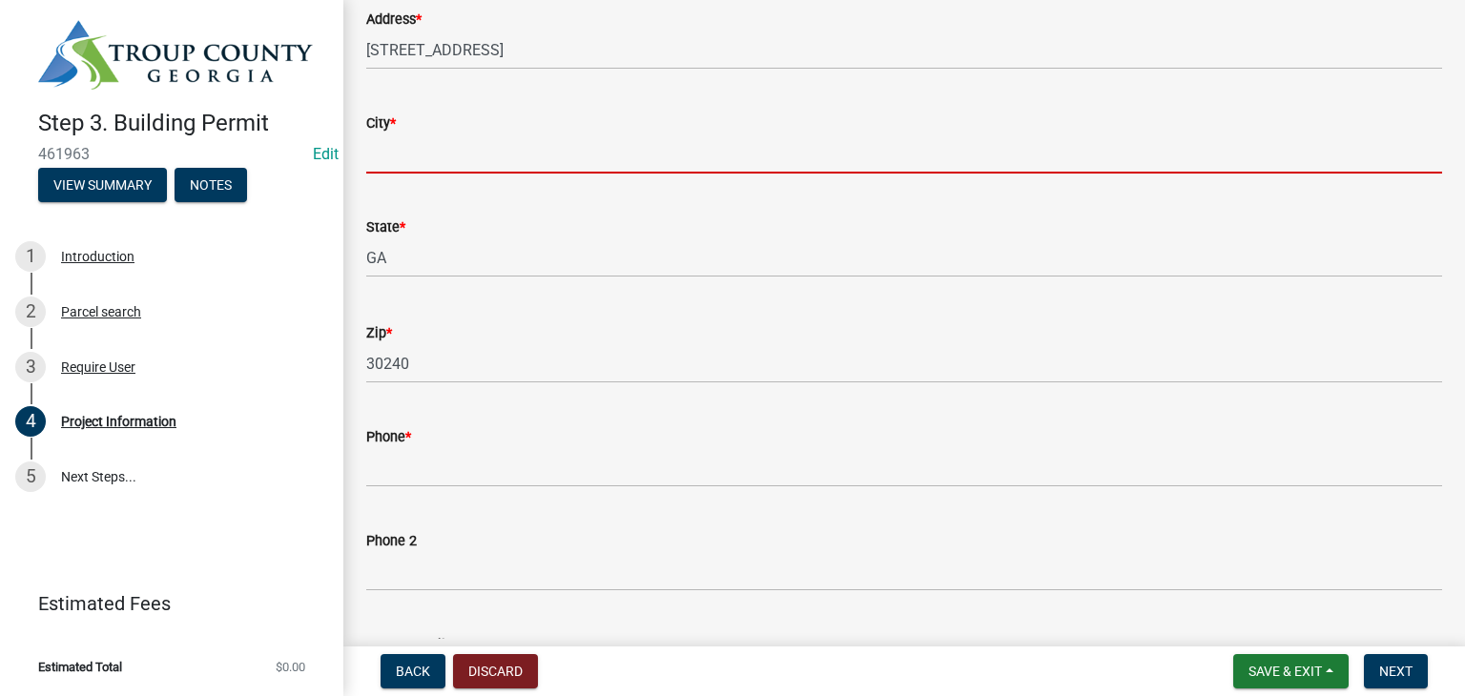
click at [447, 167] on input "City *" at bounding box center [904, 153] width 1076 height 39
type input "LaGrange"
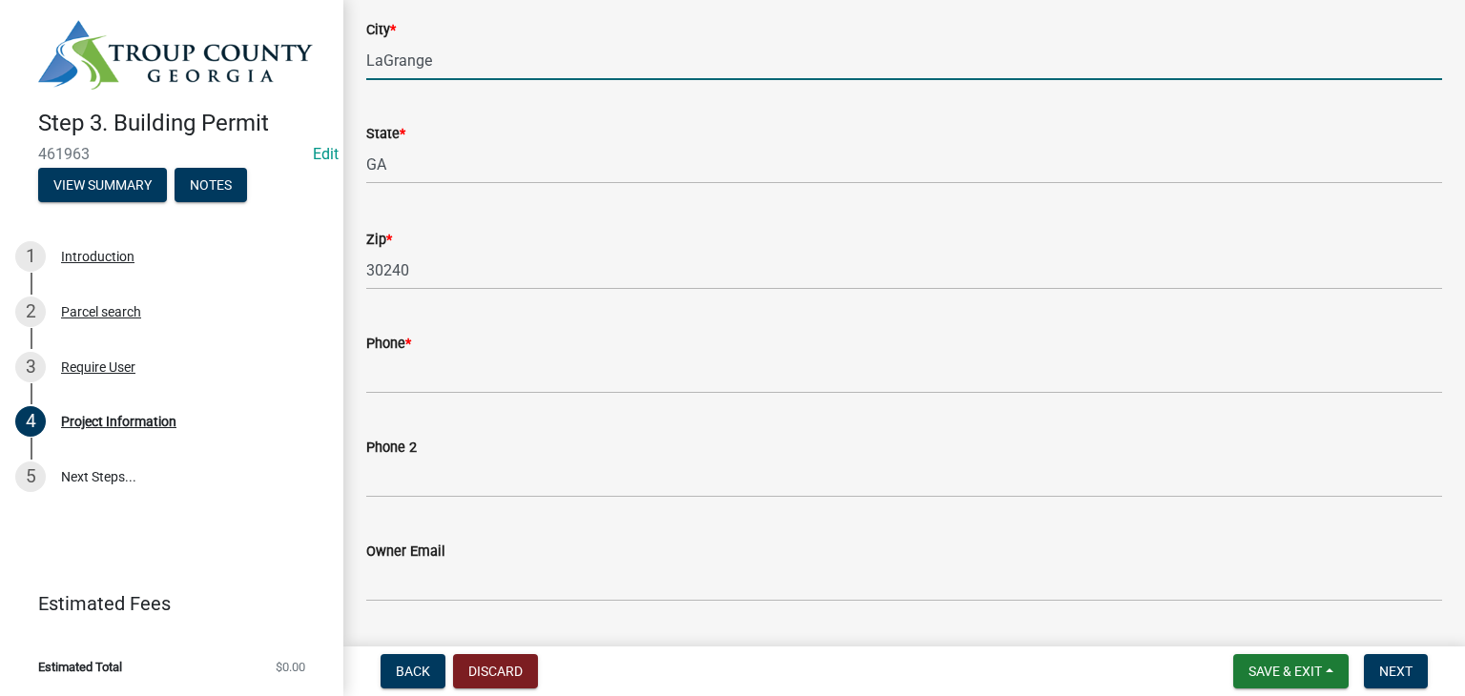
scroll to position [572, 0]
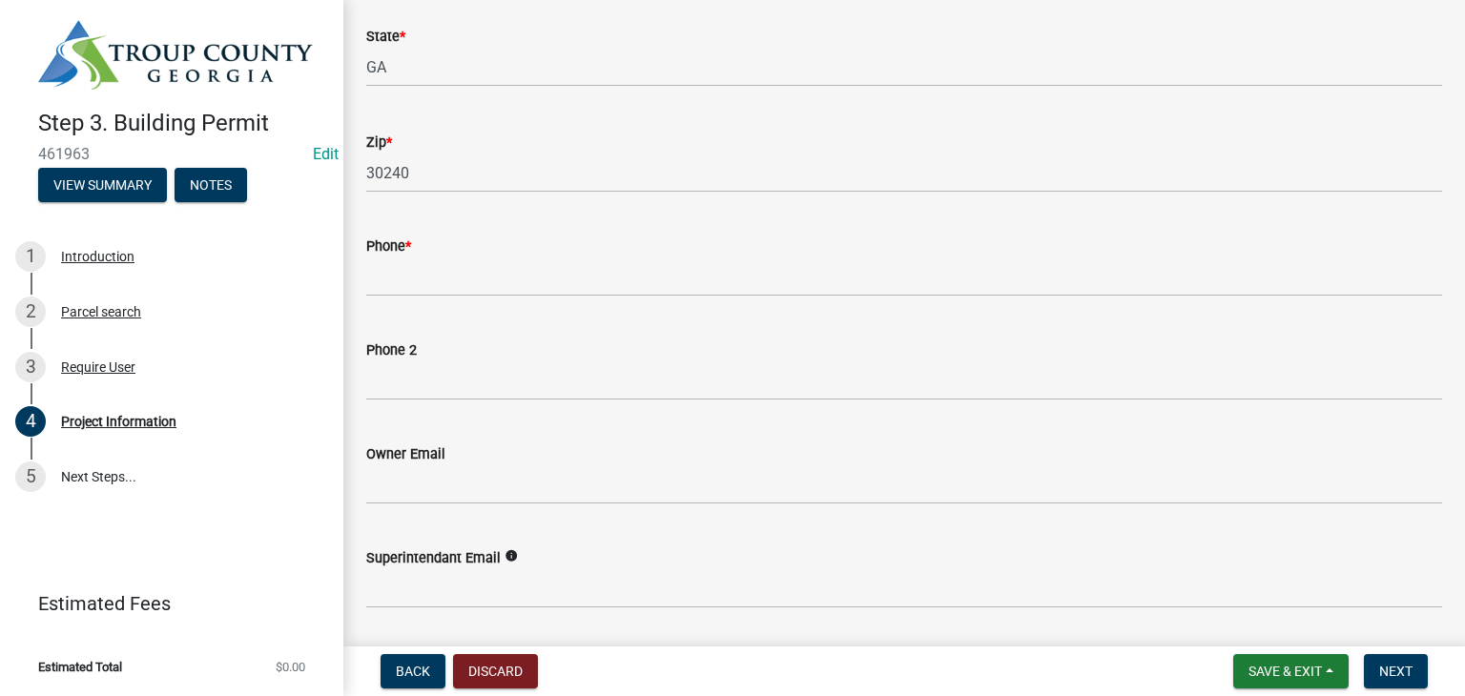
click at [462, 250] on div "Phone *" at bounding box center [904, 246] width 1076 height 23
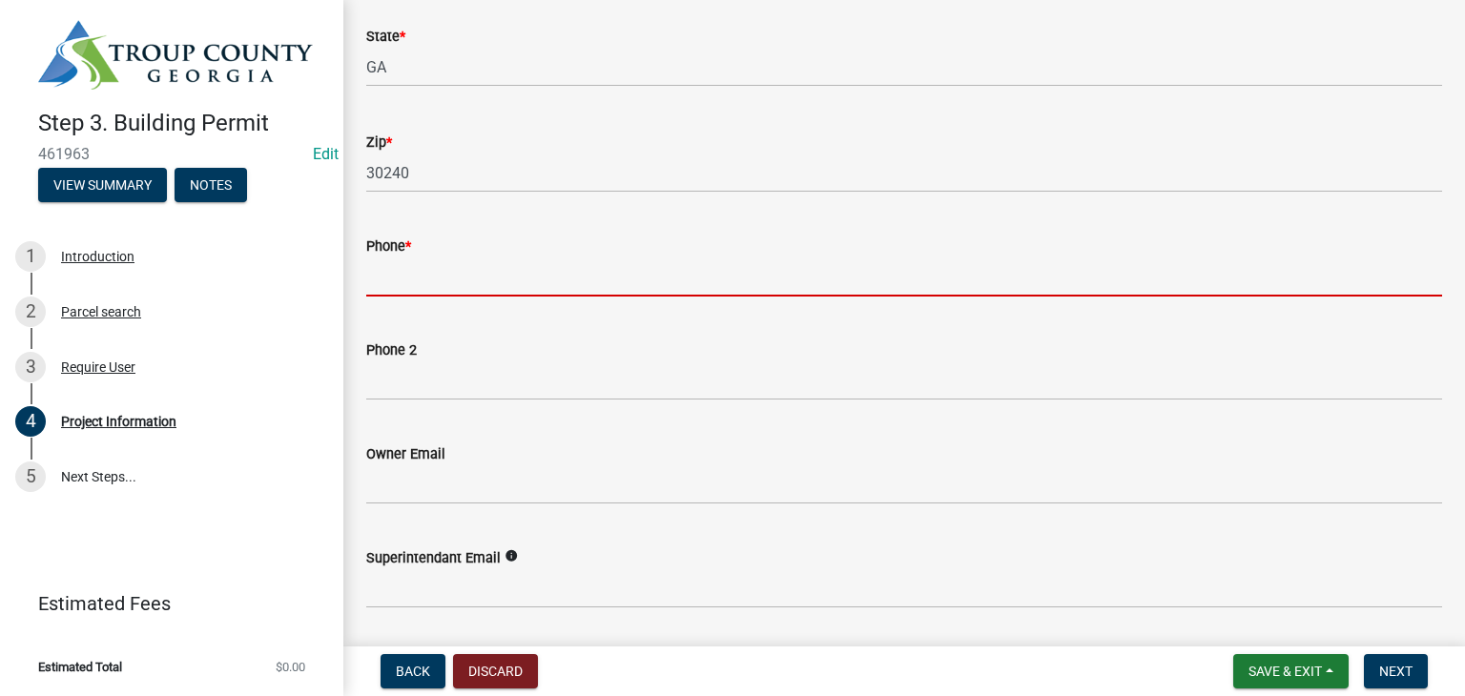
click at [465, 263] on input "Phone *" at bounding box center [904, 276] width 1076 height 39
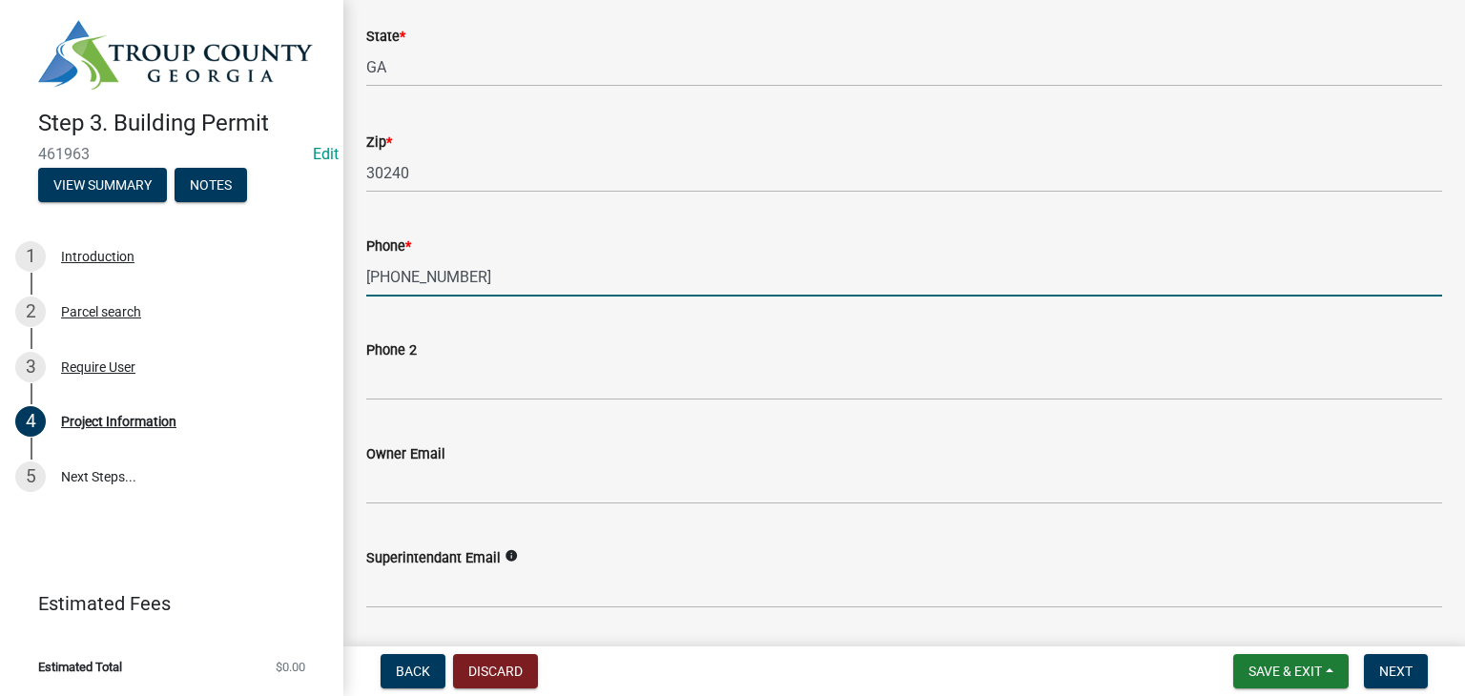
type input "[PHONE_NUMBER]"
click at [478, 349] on div "Phone 2" at bounding box center [904, 350] width 1076 height 23
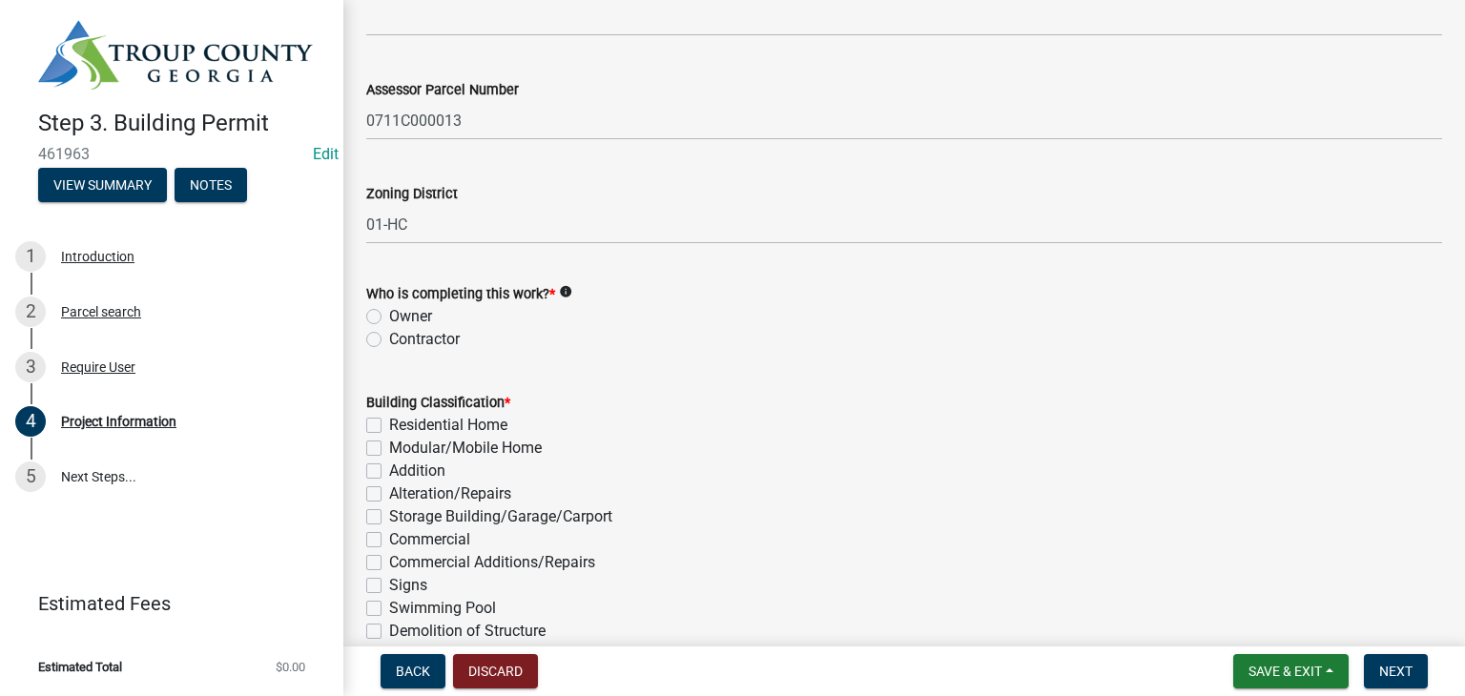
click at [389, 340] on label "Contractor" at bounding box center [424, 339] width 71 height 23
click at [389, 340] on input "Contractor" at bounding box center [395, 334] width 12 height 12
radio input "true"
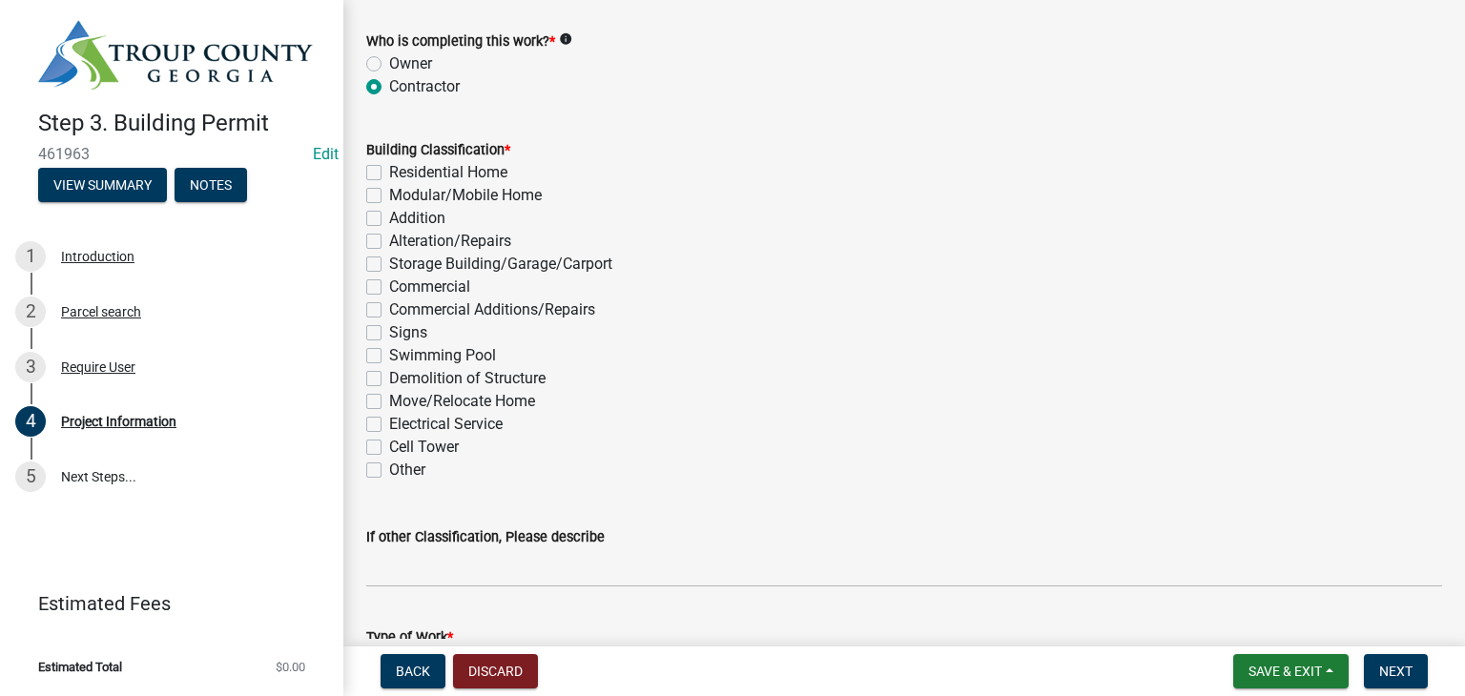
scroll to position [1430, 0]
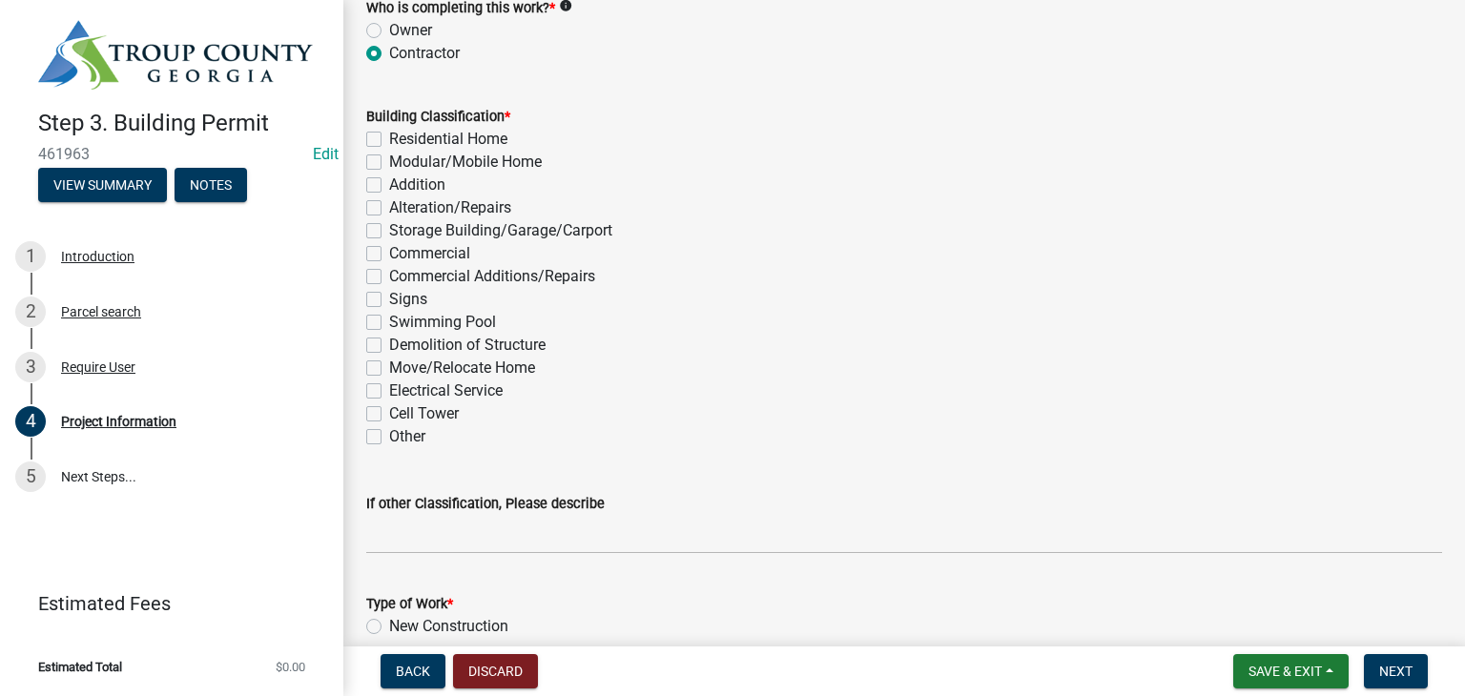
drag, startPoint x: 371, startPoint y: 336, endPoint x: 407, endPoint y: 353, distance: 40.1
click at [371, 337] on div "Demolition of Structure" at bounding box center [904, 345] width 1076 height 23
click at [389, 343] on label "Demolition of Structure" at bounding box center [467, 345] width 156 height 23
click at [389, 343] on input "Demolition of Structure" at bounding box center [395, 340] width 12 height 12
checkbox input "true"
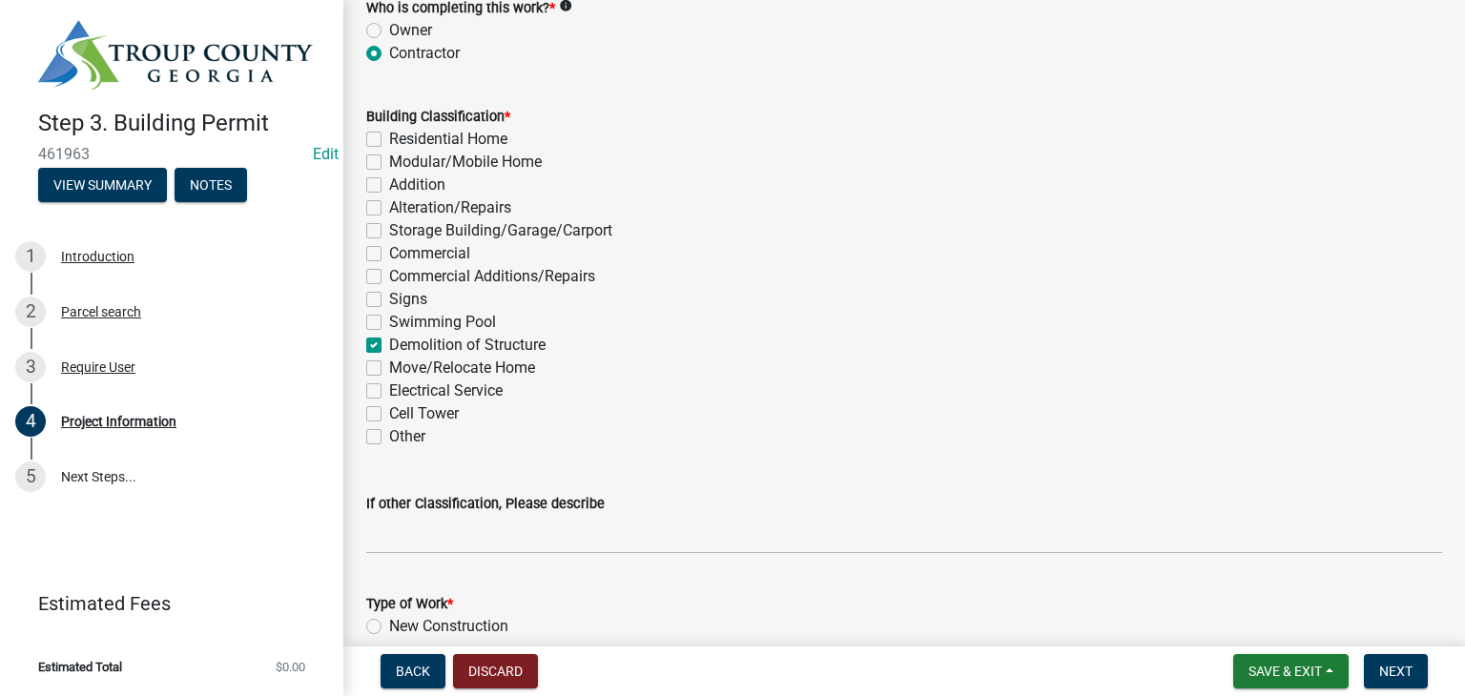
checkbox input "false"
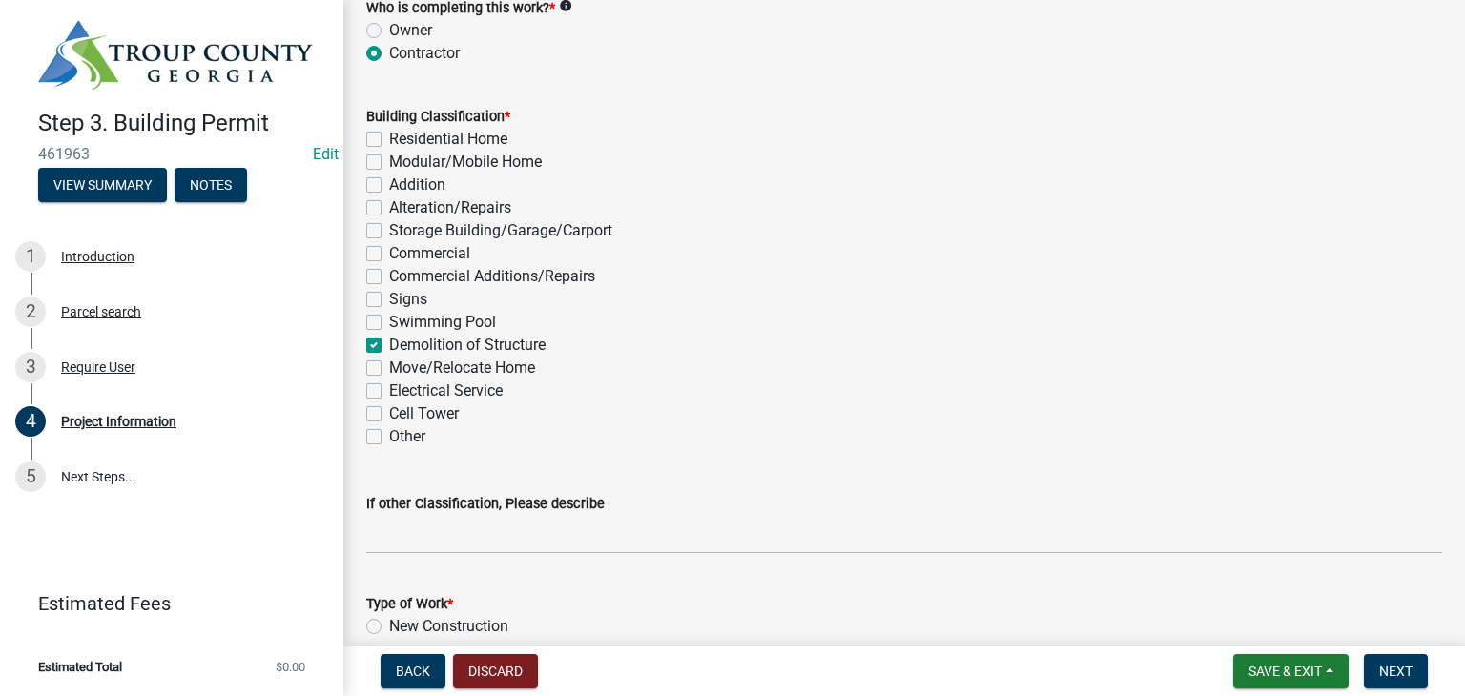
checkbox input "false"
checkbox input "true"
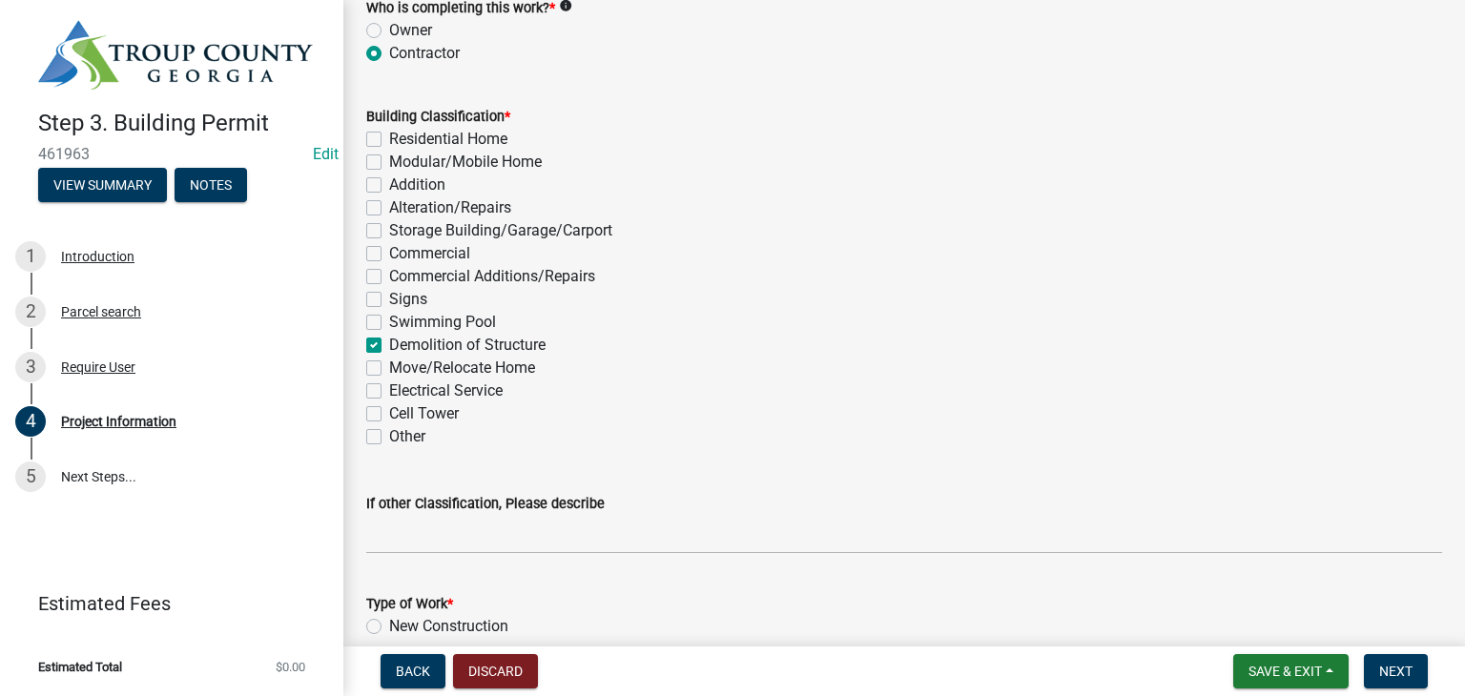
checkbox input "false"
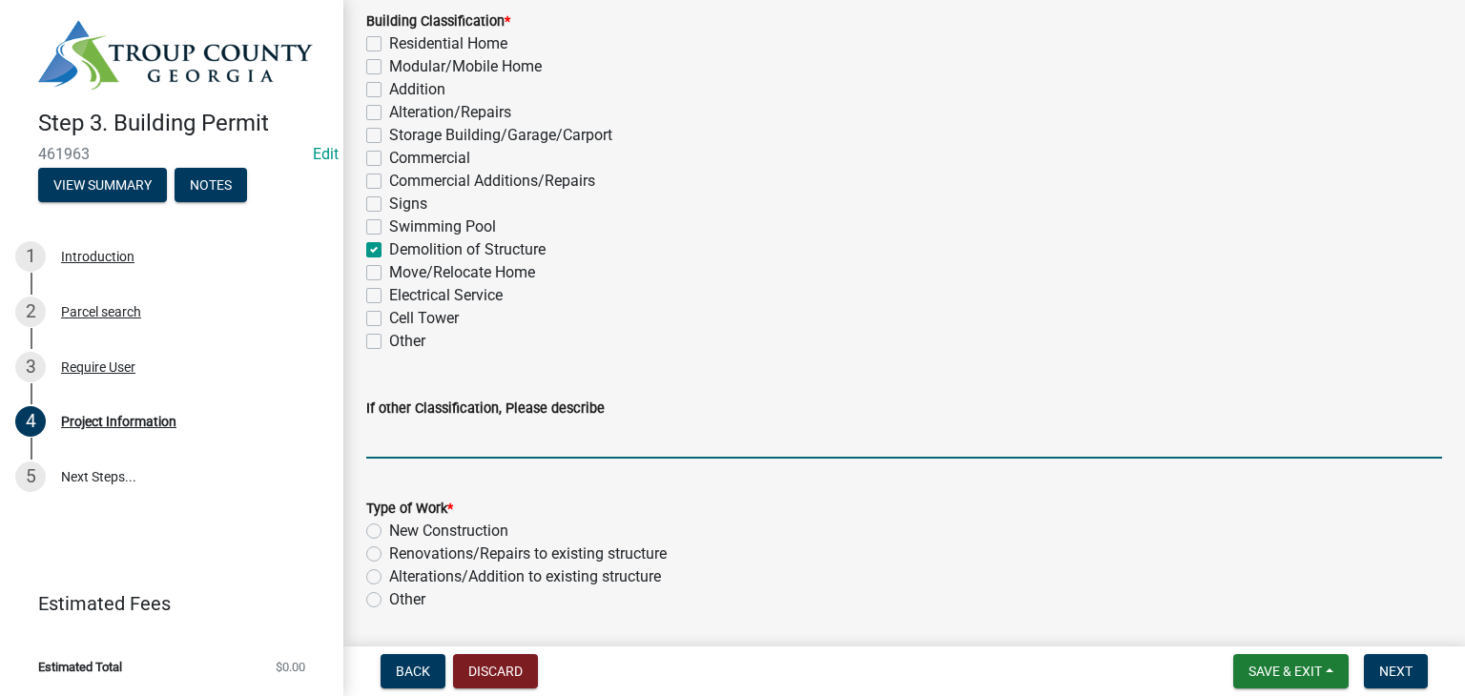
click at [464, 429] on input "If other Classification, Please describe" at bounding box center [904, 439] width 1076 height 39
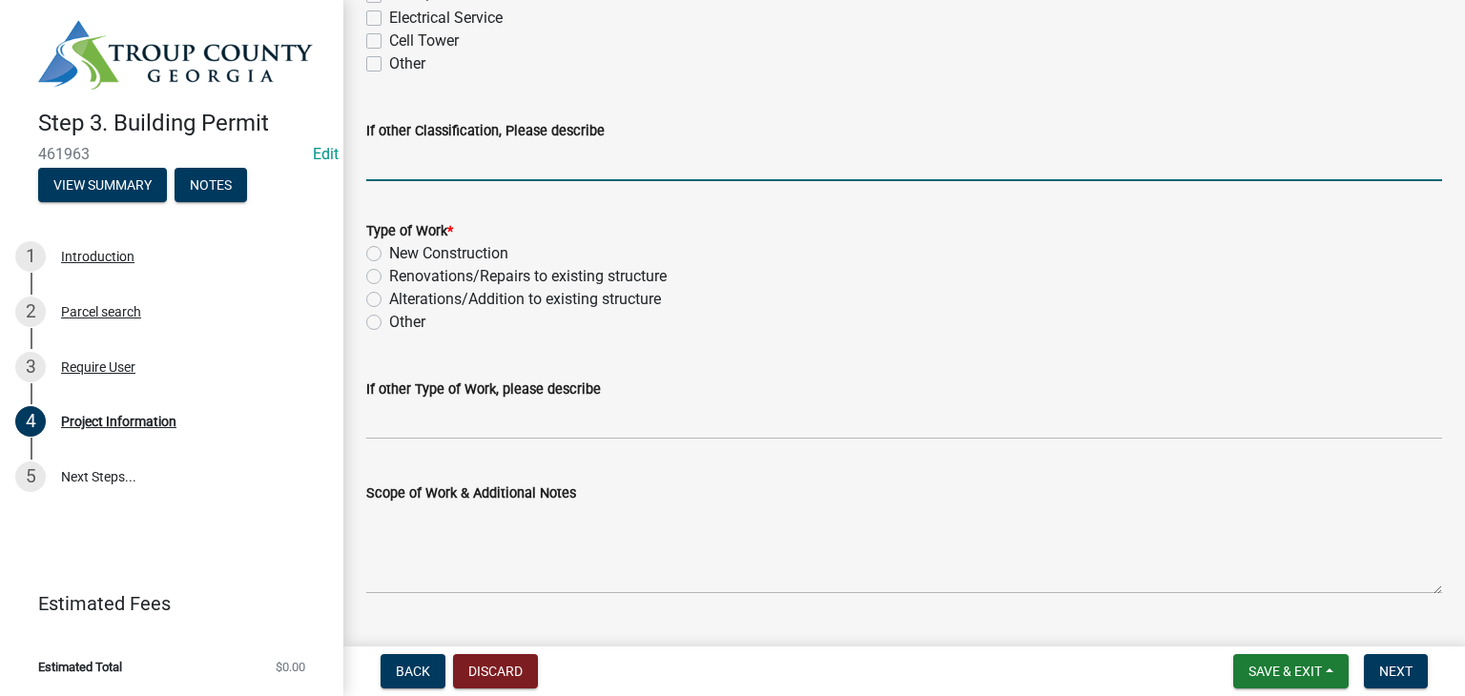
scroll to position [1812, 0]
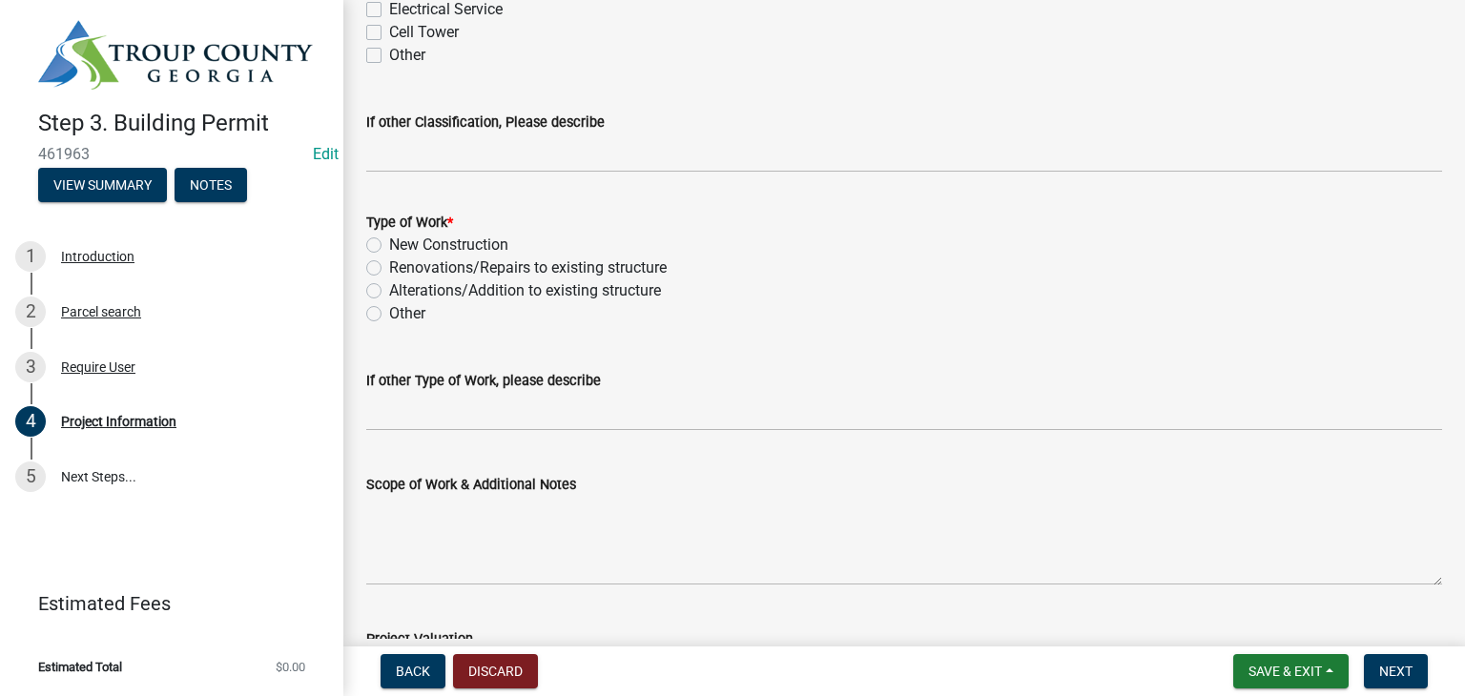
click at [389, 307] on label "Other" at bounding box center [407, 313] width 36 height 23
click at [389, 307] on input "Other" at bounding box center [395, 308] width 12 height 12
radio input "true"
click at [441, 382] on label "If other Type of Work, please describe" at bounding box center [483, 381] width 235 height 13
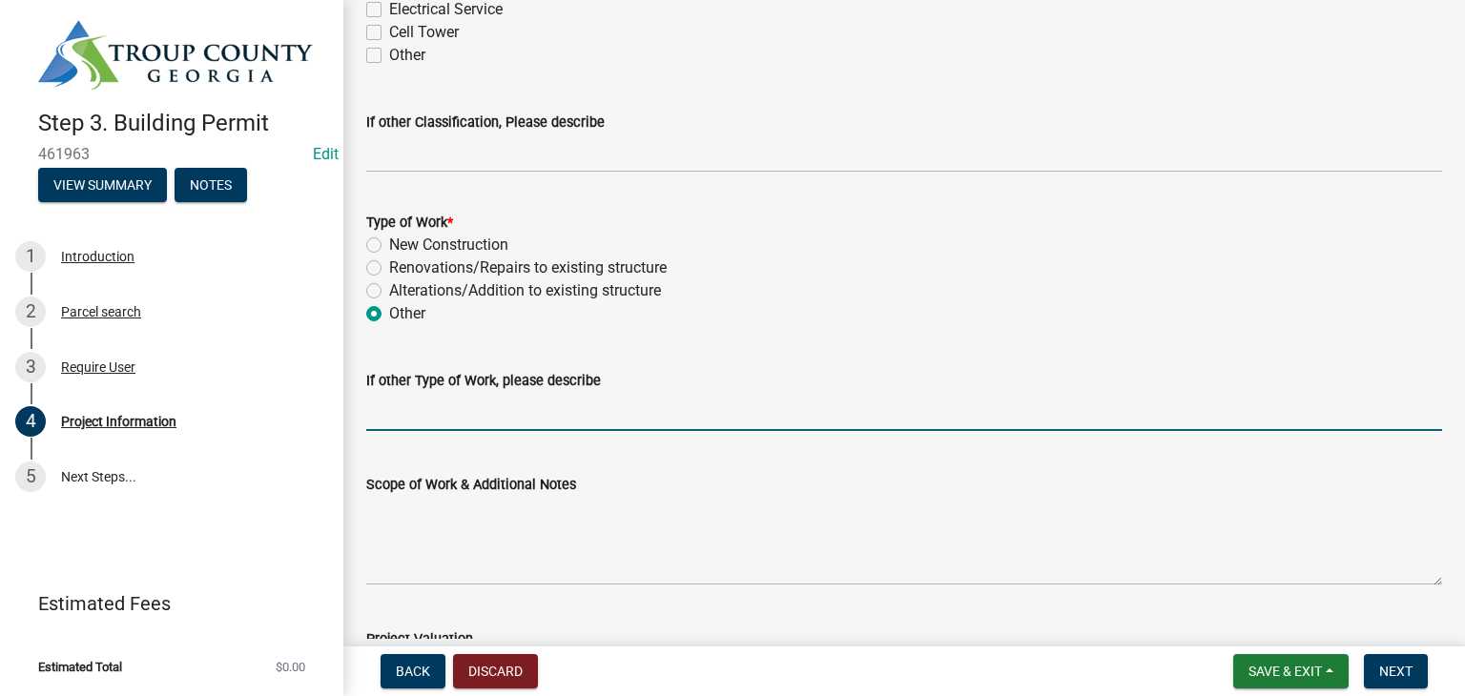
click at [441, 392] on input "If other Type of Work, please describe" at bounding box center [904, 411] width 1076 height 39
click at [454, 405] on input "If other Type of Work, please describe" at bounding box center [904, 411] width 1076 height 39
type input "d"
type input "Demolition of Structure"
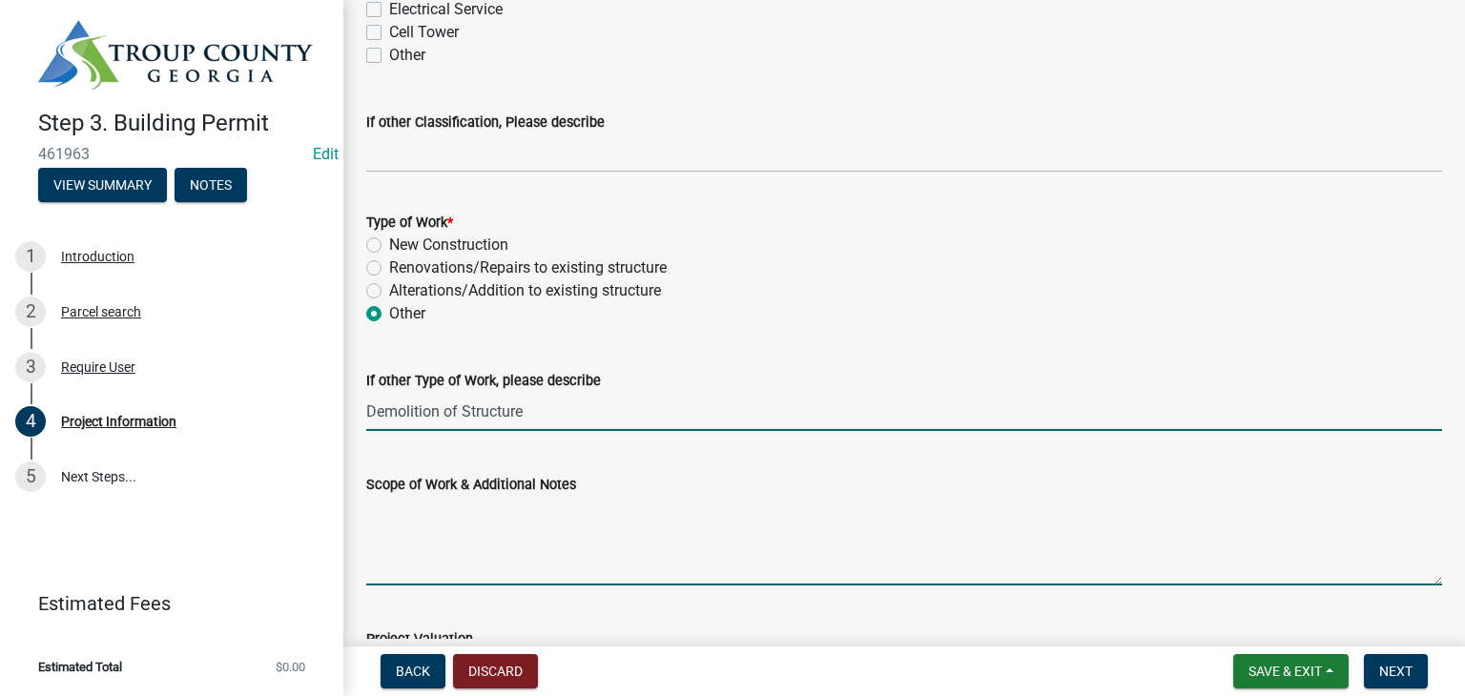
drag, startPoint x: 519, startPoint y: 516, endPoint x: 533, endPoint y: 520, distance: 14.8
click at [523, 515] on textarea "Scope of Work & Additional Notes" at bounding box center [904, 541] width 1076 height 90
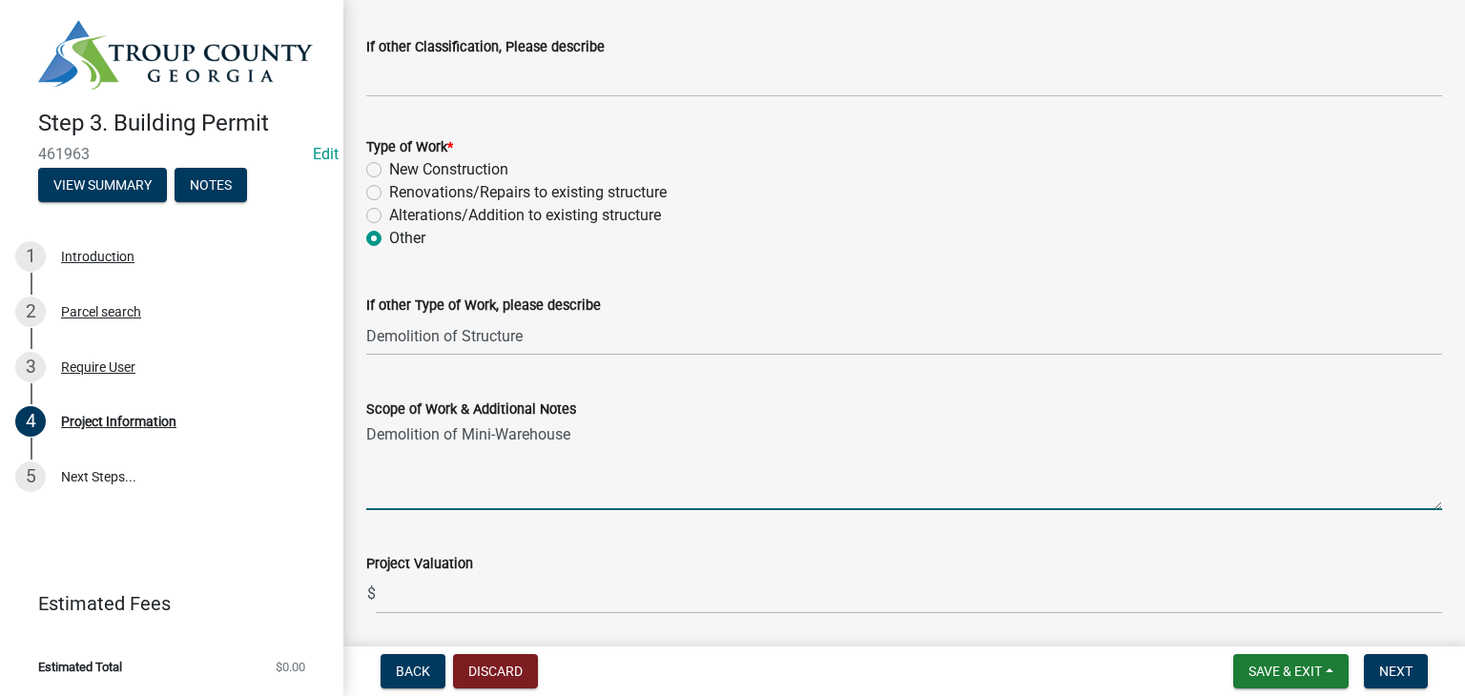
scroll to position [1954, 0]
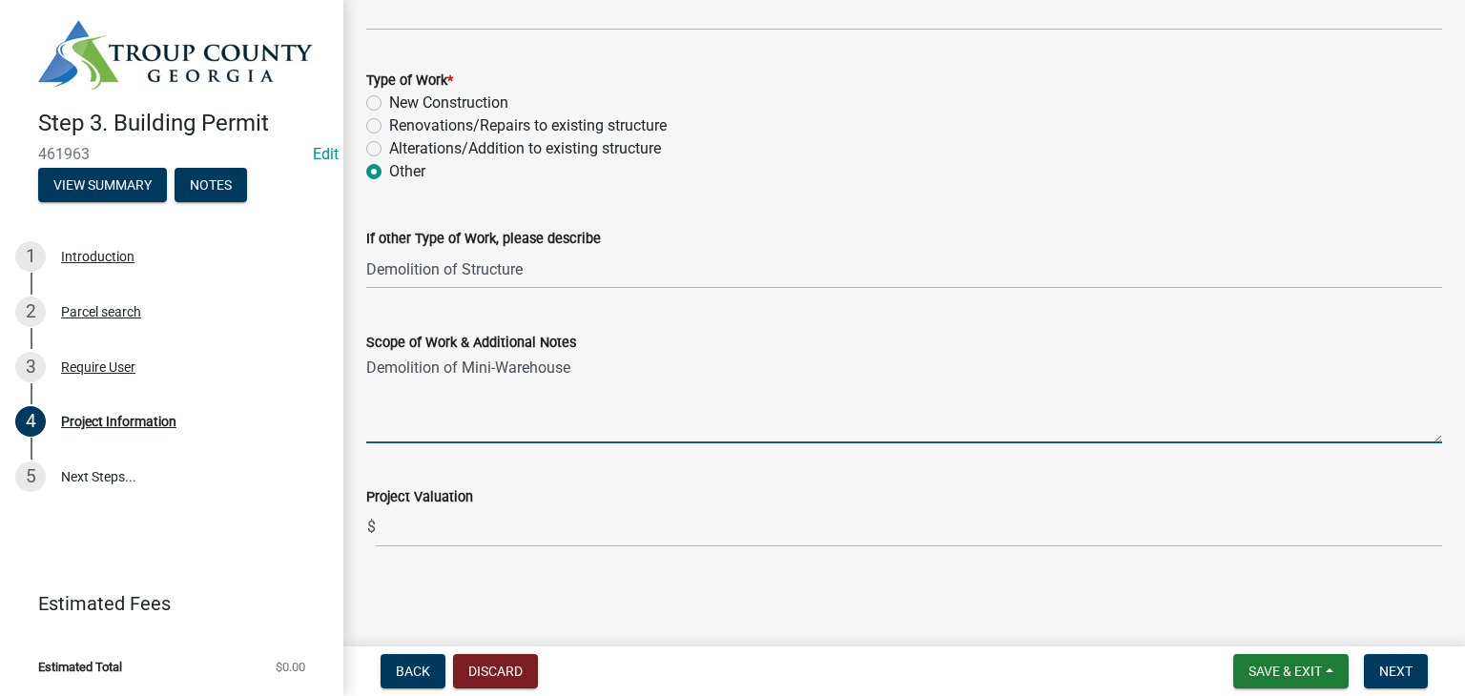
type textarea "Demolition of Mini-Warehouse"
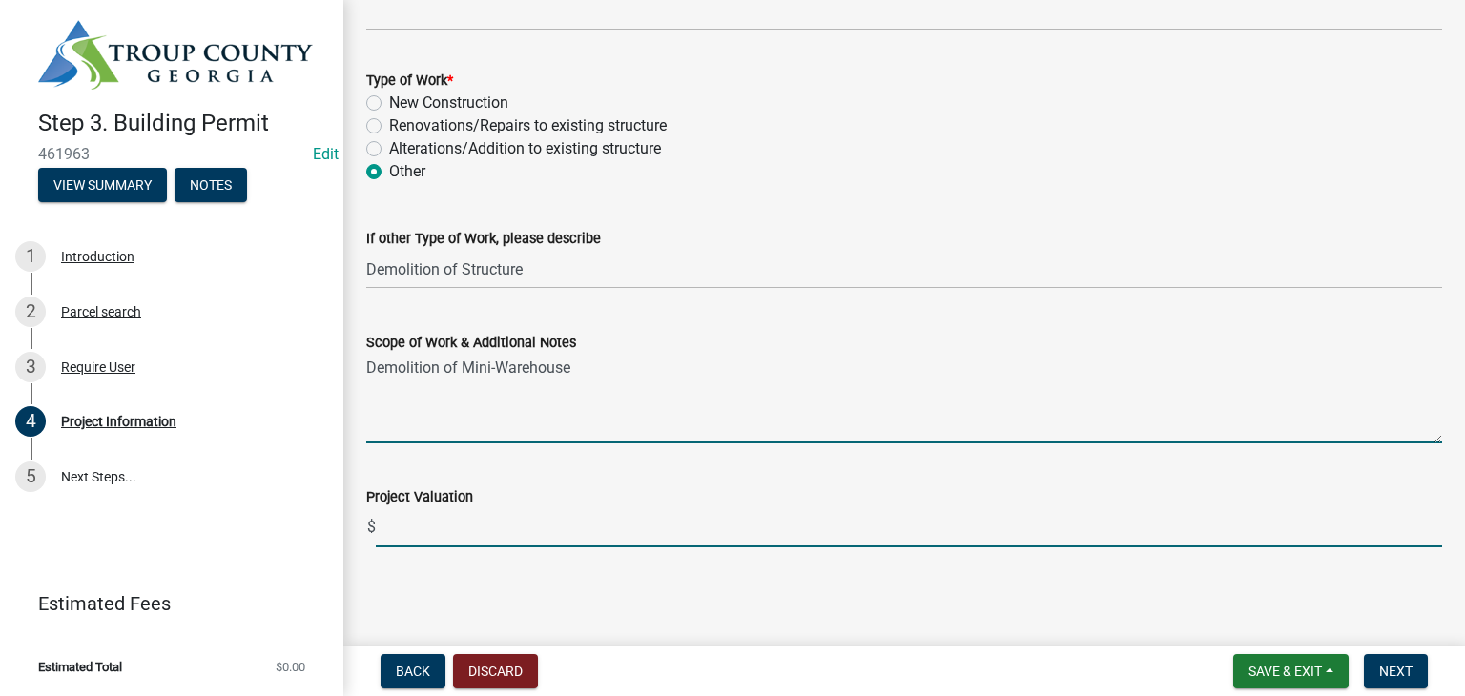
click at [535, 535] on input "text" at bounding box center [909, 527] width 1066 height 39
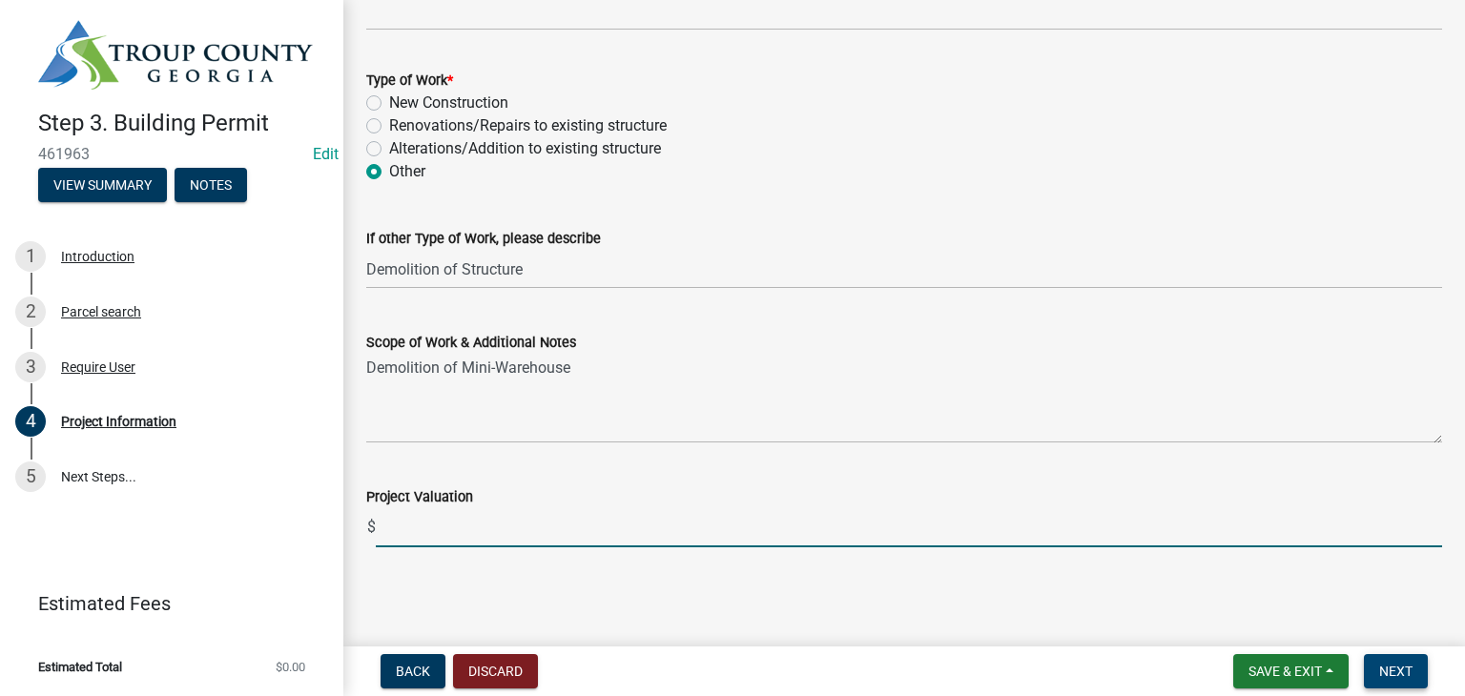
click at [1399, 664] on span "Next" at bounding box center [1395, 671] width 33 height 15
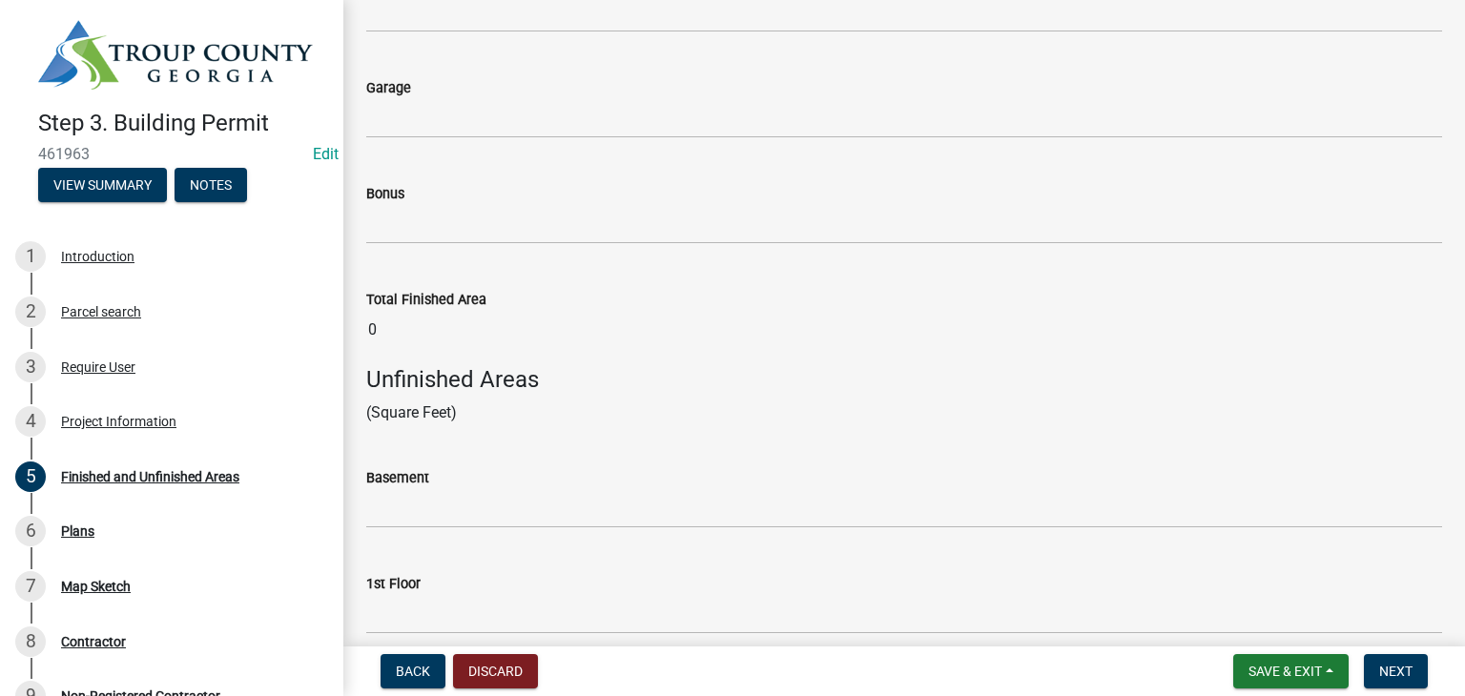
scroll to position [954, 0]
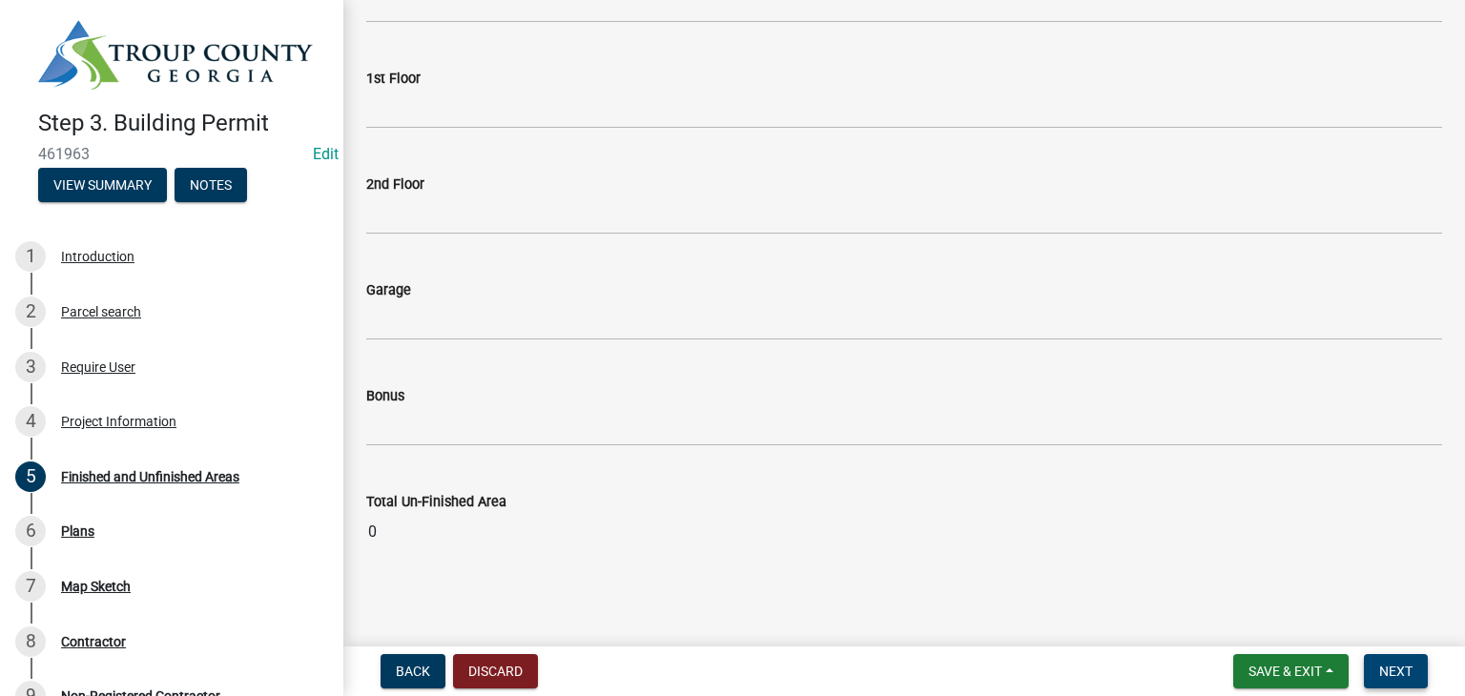
click at [1380, 667] on span "Next" at bounding box center [1395, 671] width 33 height 15
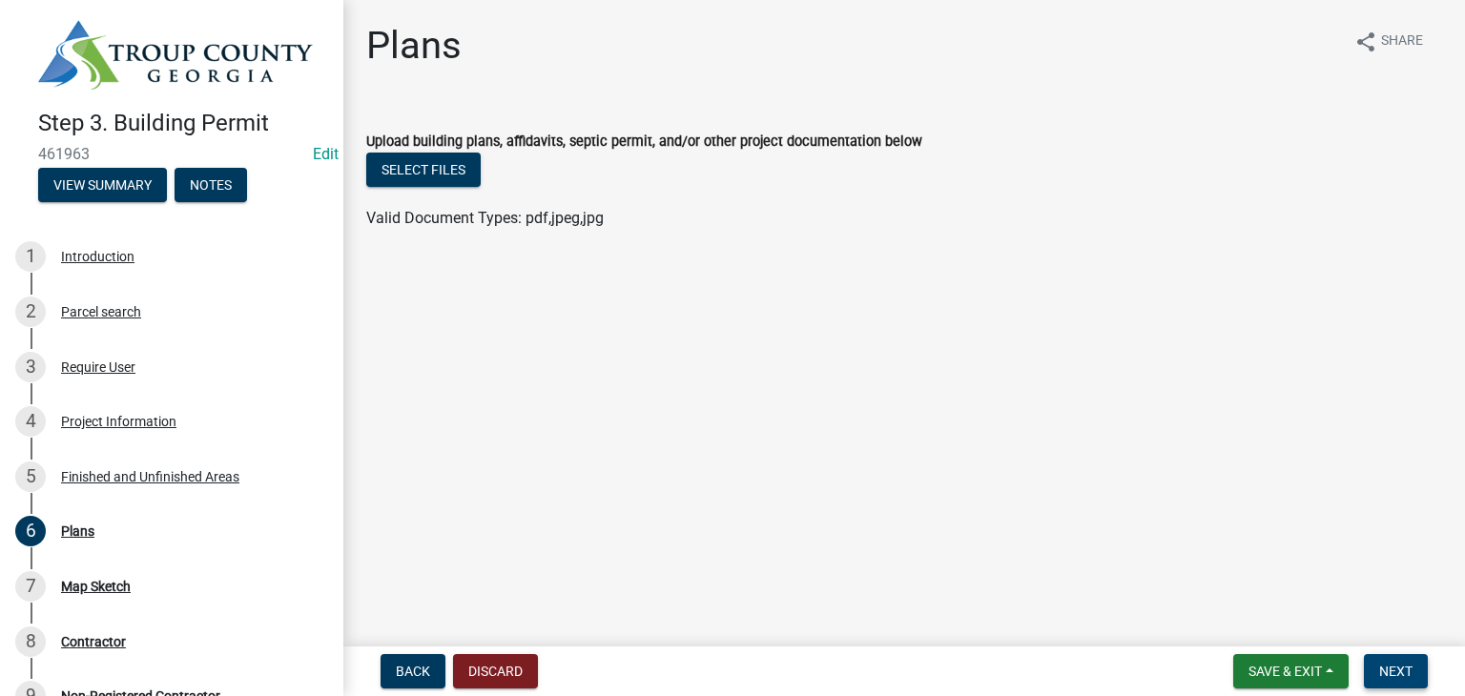
click at [1399, 671] on span "Next" at bounding box center [1395, 671] width 33 height 15
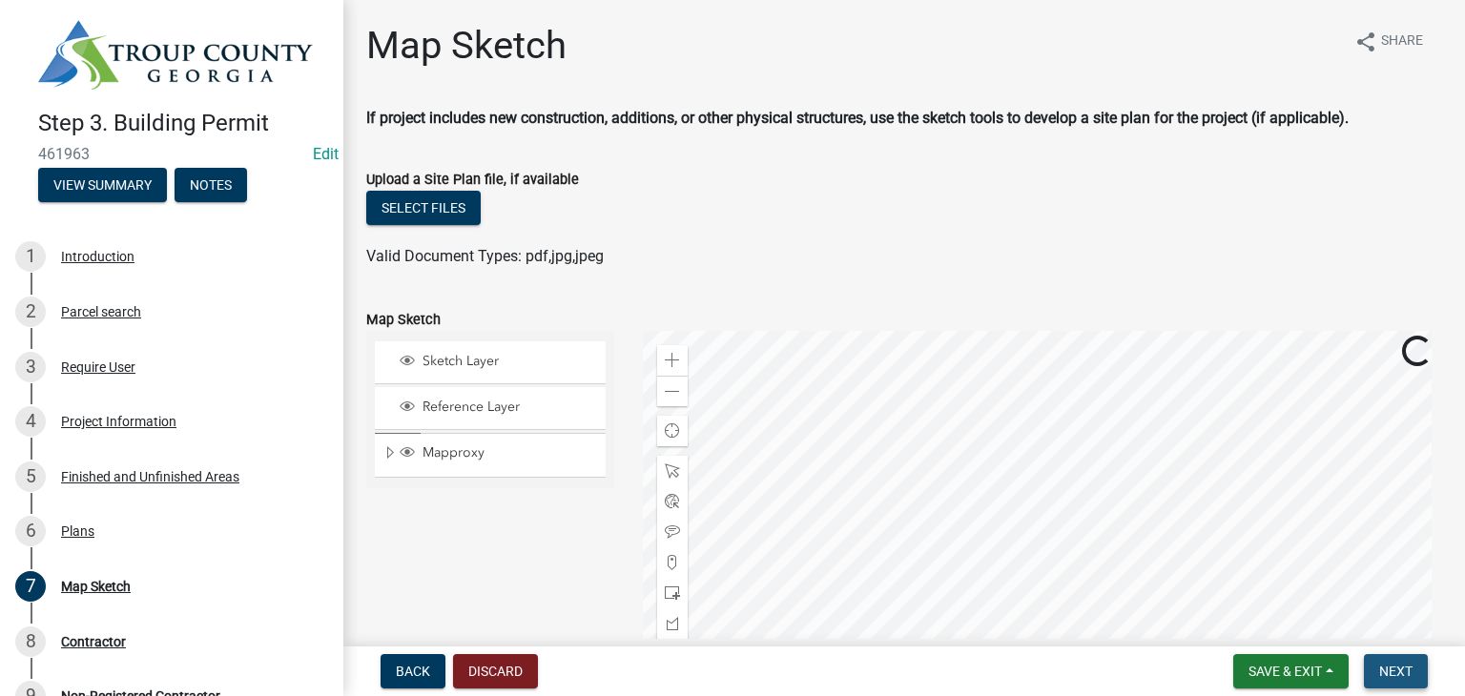
click at [1396, 668] on span "Next" at bounding box center [1395, 671] width 33 height 15
click at [1384, 673] on span "Next" at bounding box center [1395, 671] width 33 height 15
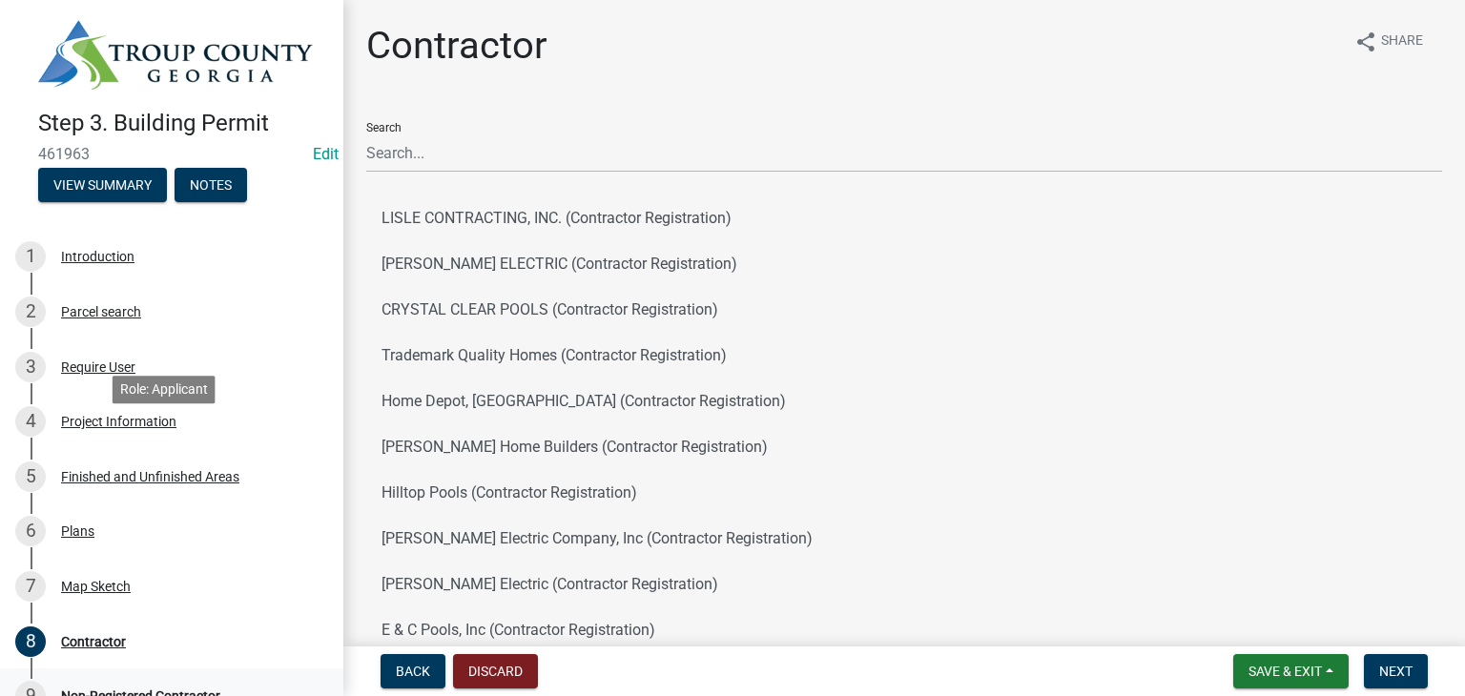
scroll to position [268, 0]
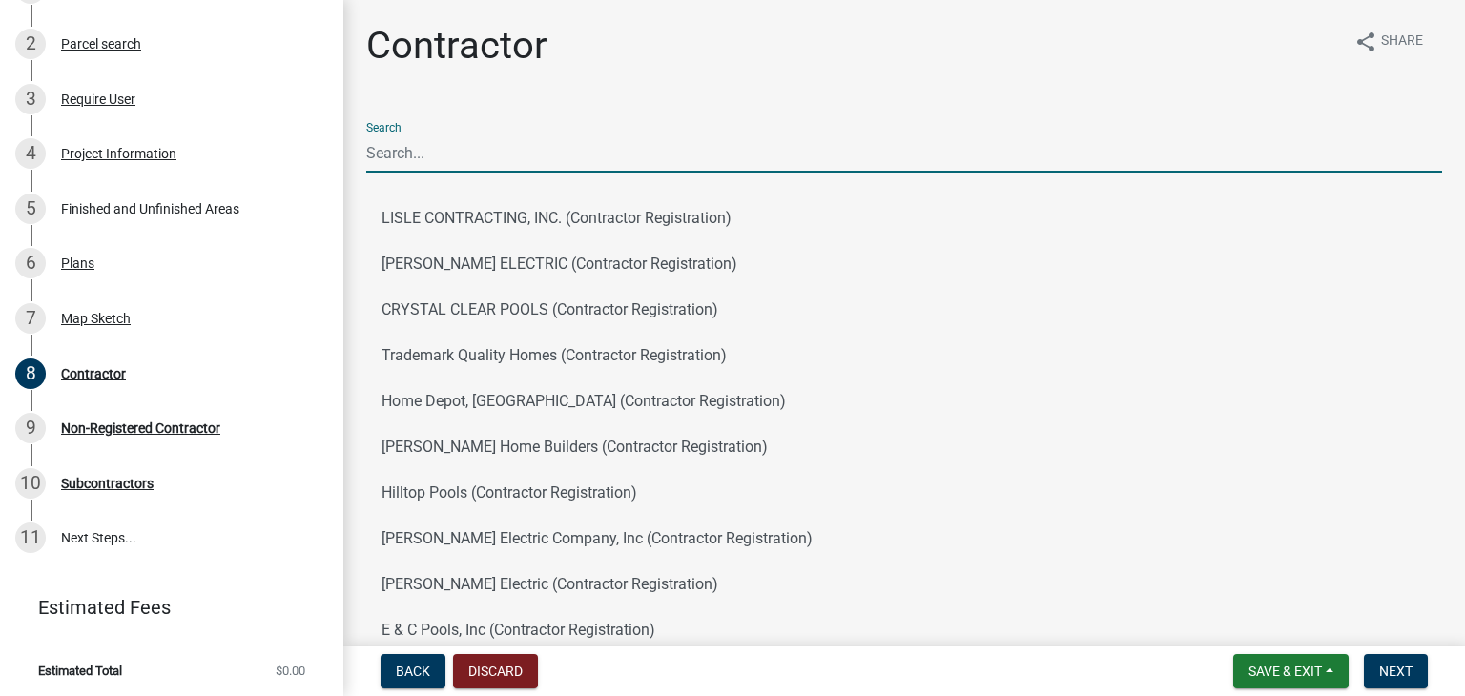
click at [465, 153] on input "Search" at bounding box center [904, 152] width 1076 height 39
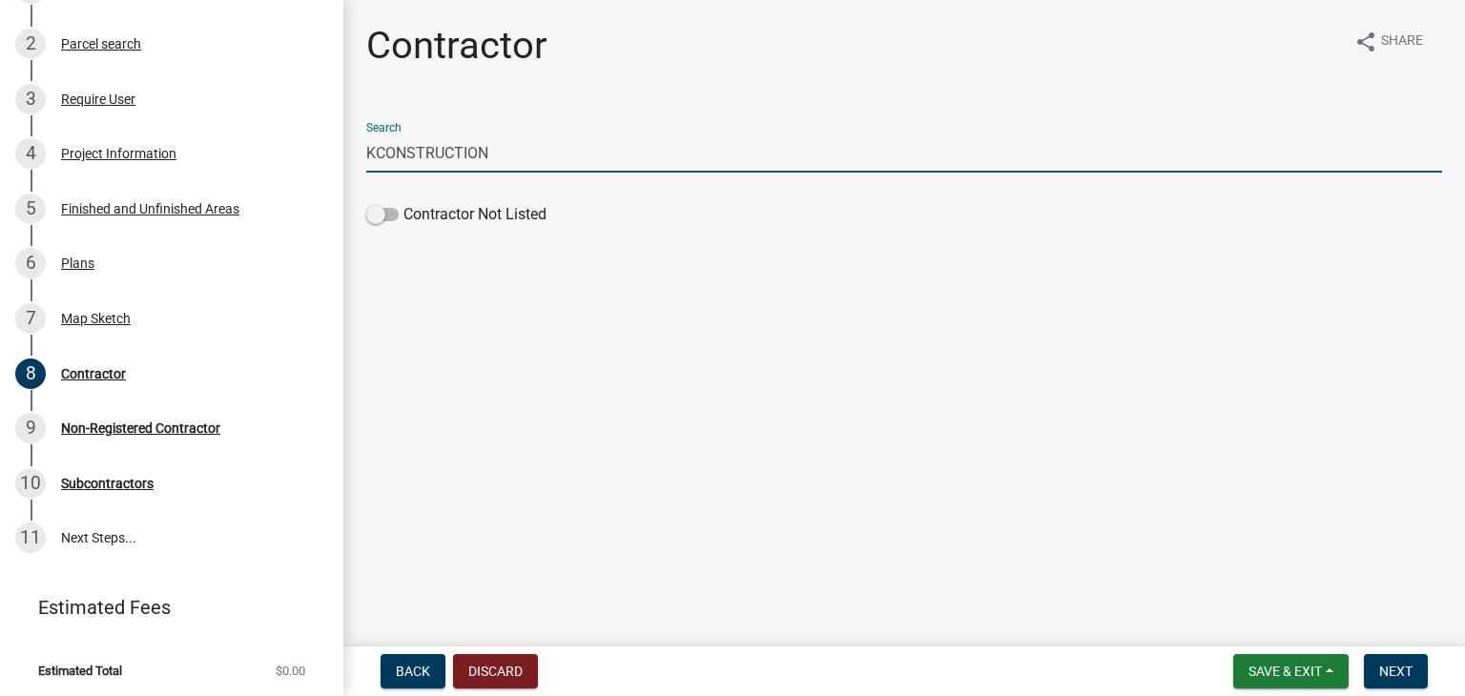
drag, startPoint x: 377, startPoint y: 155, endPoint x: 399, endPoint y: 158, distance: 22.1
click at [378, 154] on input "KCONSTRUCTION" at bounding box center [904, 152] width 1076 height 39
type input "KEEBLE CONSTRUCTION"
click at [608, 207] on button "[PERSON_NAME] Construction (Contractor Registration)" at bounding box center [904, 218] width 1076 height 46
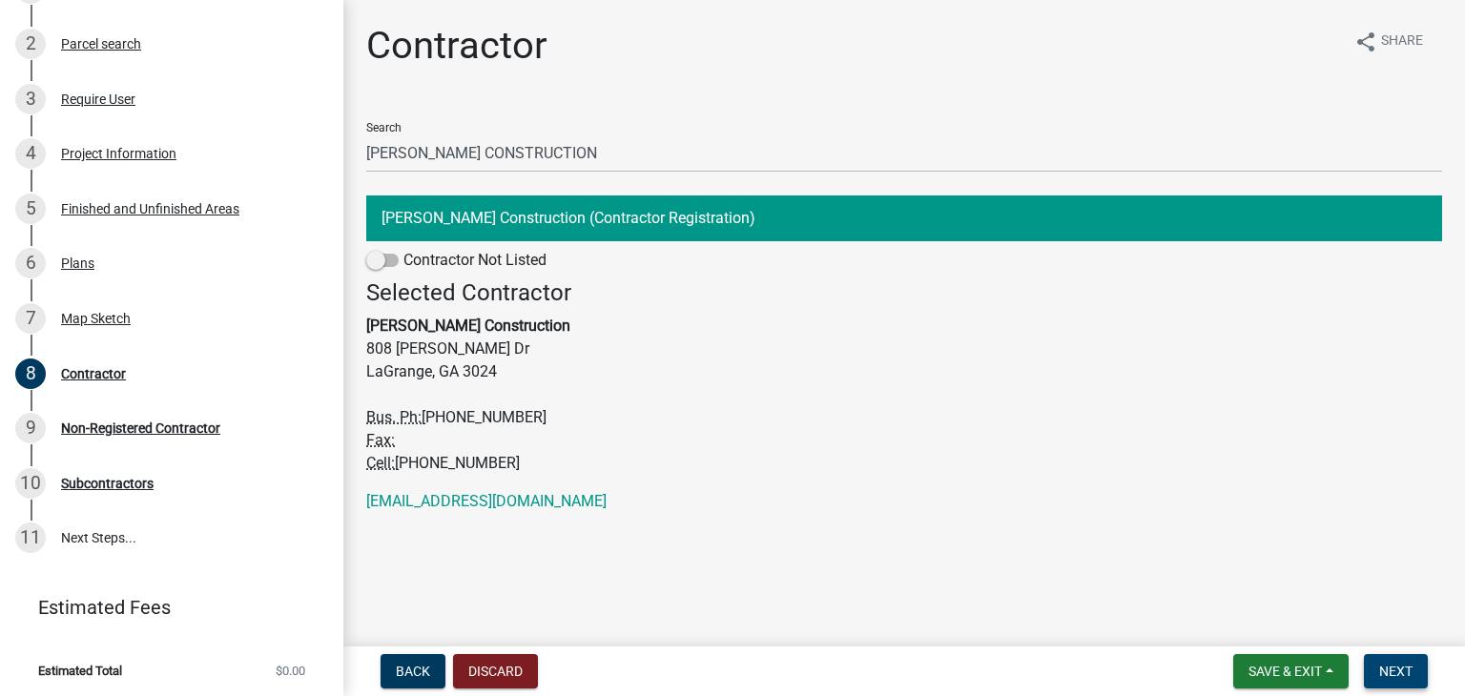
click at [1384, 666] on span "Next" at bounding box center [1395, 671] width 33 height 15
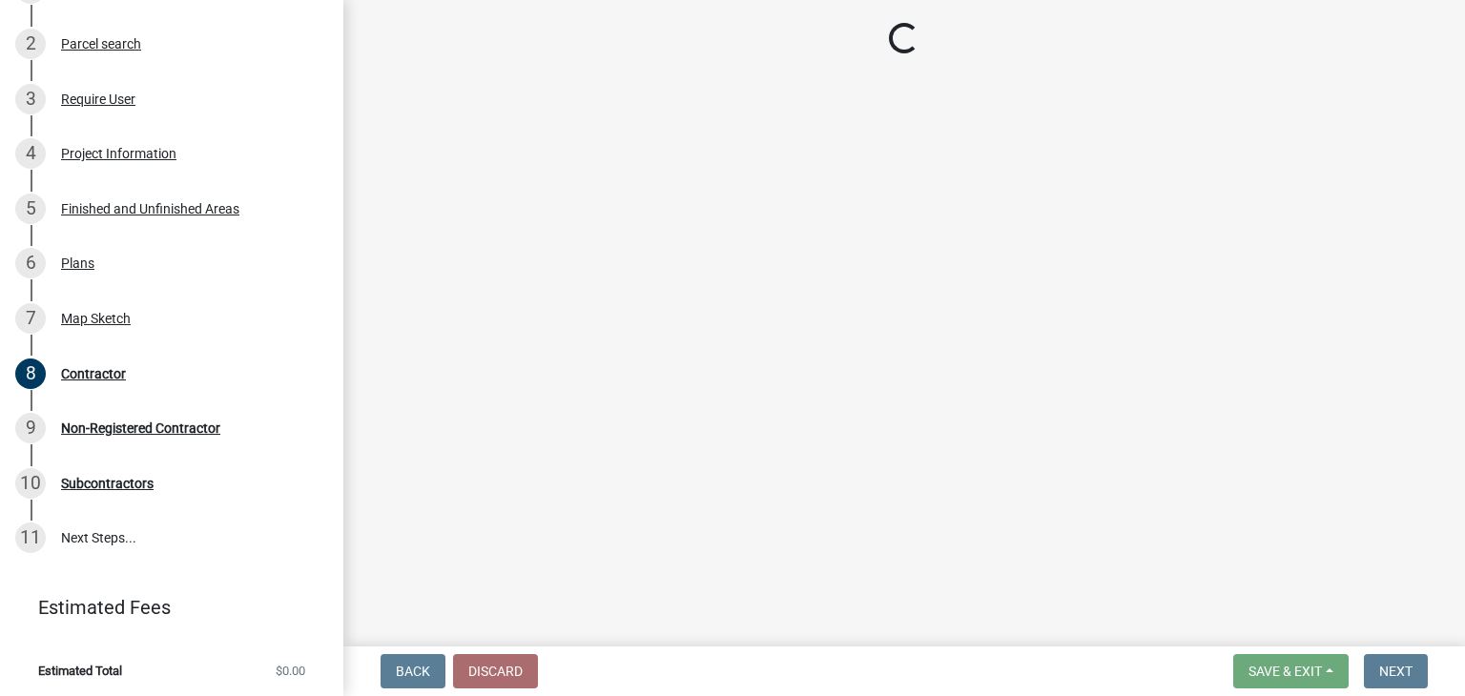
scroll to position [214, 0]
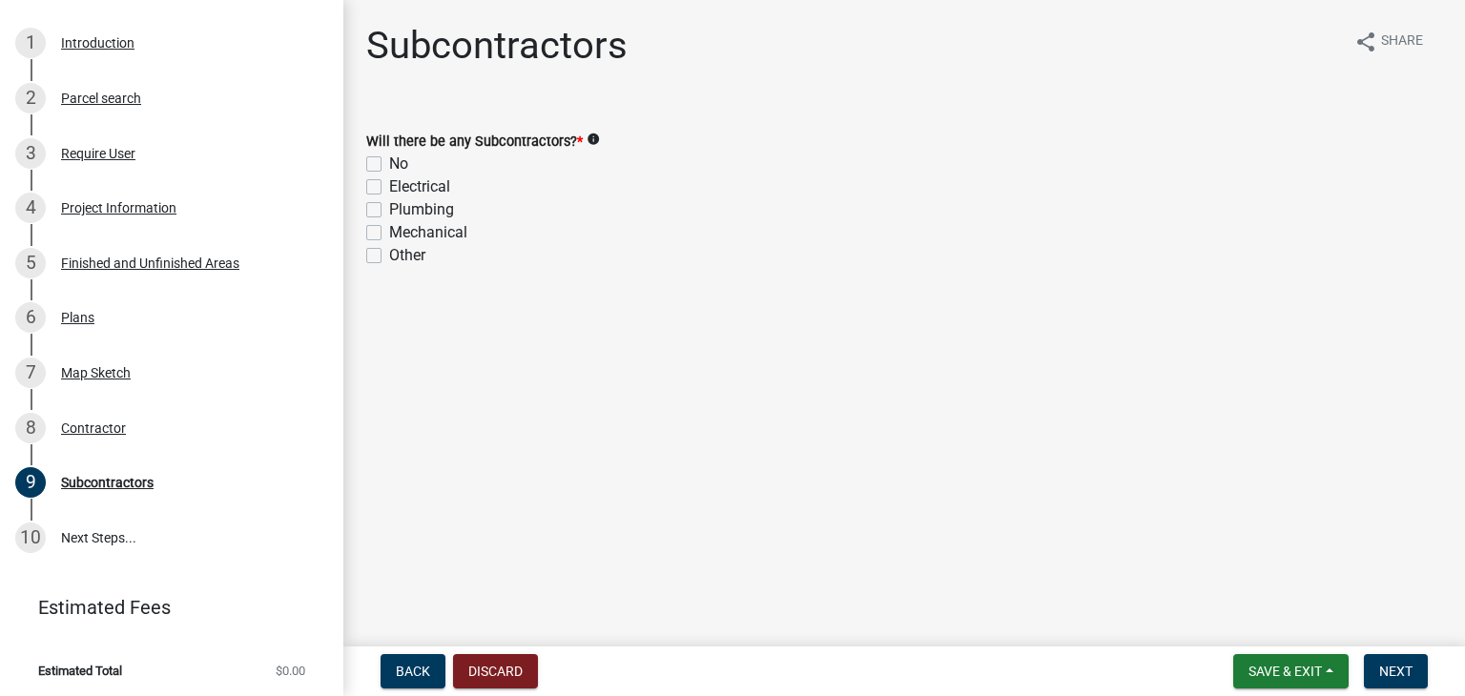
click at [389, 157] on label "No" at bounding box center [398, 164] width 19 height 23
click at [389, 157] on input "No" at bounding box center [395, 159] width 12 height 12
checkbox input "true"
checkbox input "false"
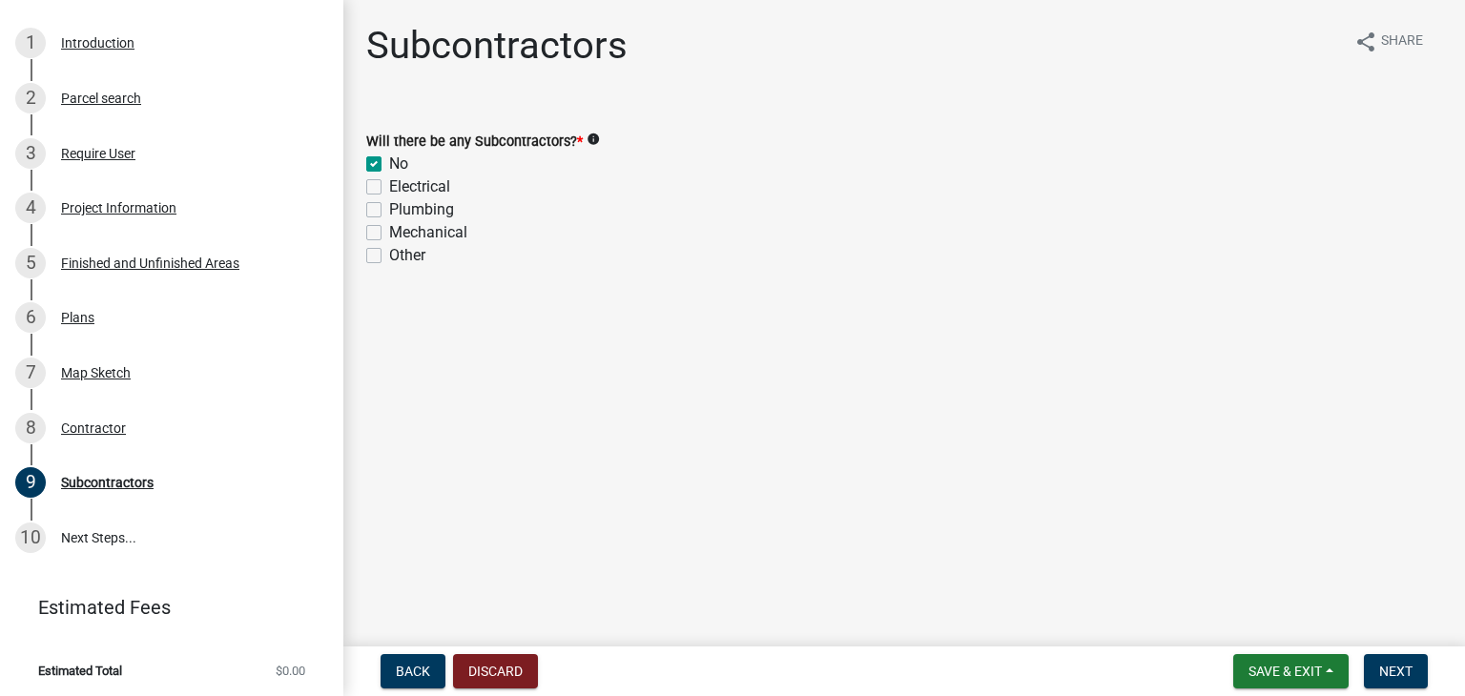
checkbox input "false"
drag, startPoint x: 1404, startPoint y: 661, endPoint x: 1389, endPoint y: 667, distance: 15.8
click at [1404, 664] on span "Next" at bounding box center [1395, 671] width 33 height 15
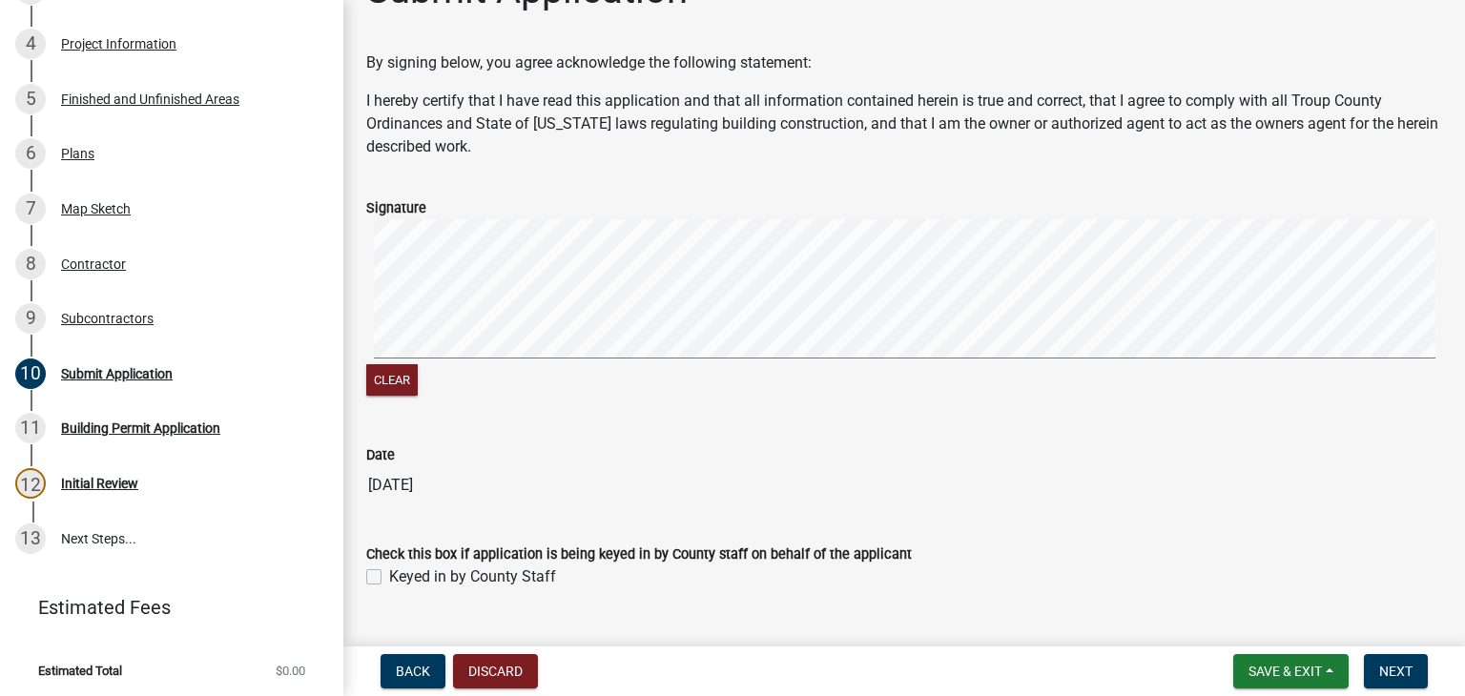
scroll to position [96, 0]
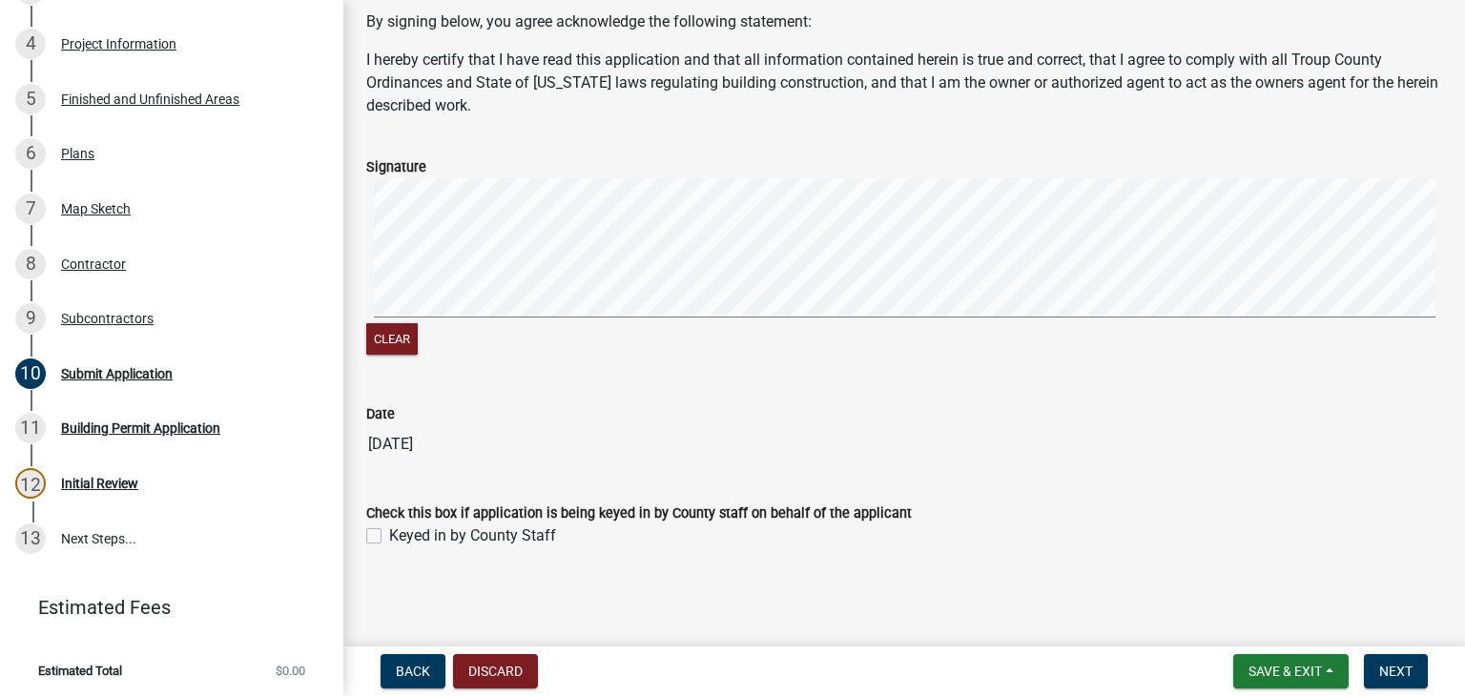
click at [389, 534] on label "Keyed in by County Staff" at bounding box center [472, 535] width 167 height 23
click at [389, 534] on input "Keyed in by County Staff" at bounding box center [395, 530] width 12 height 12
checkbox input "true"
click at [1409, 657] on button "Next" at bounding box center [1396, 671] width 64 height 34
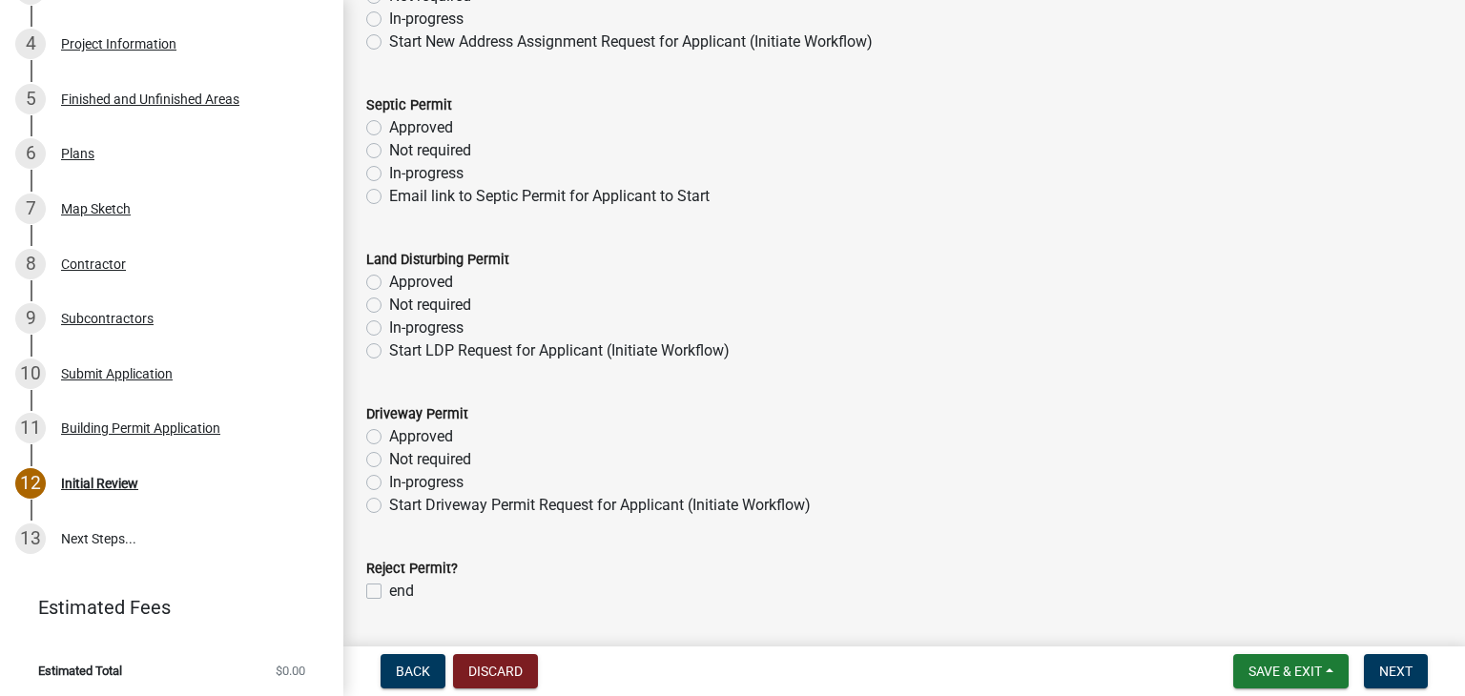
scroll to position [277, 0]
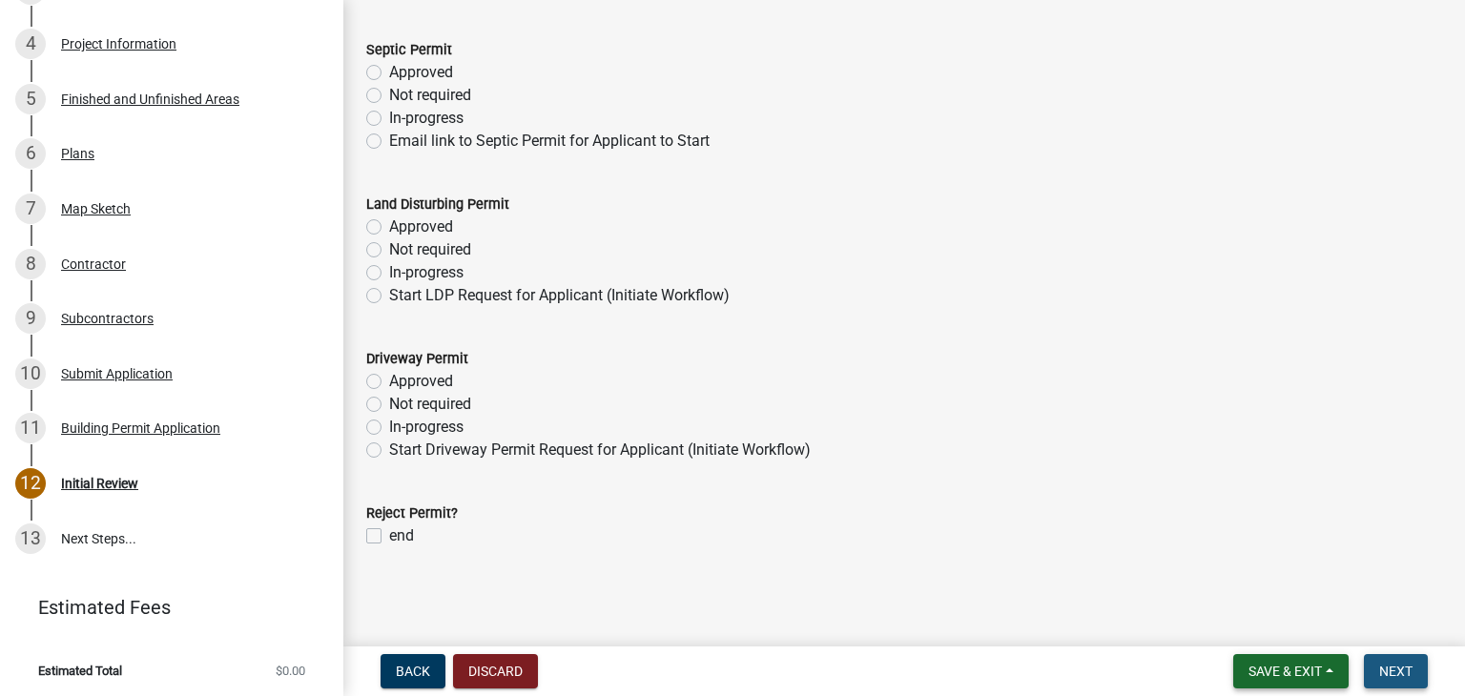
drag, startPoint x: 1373, startPoint y: 675, endPoint x: 1303, endPoint y: 658, distance: 72.6
click at [1375, 674] on button "Next" at bounding box center [1396, 671] width 64 height 34
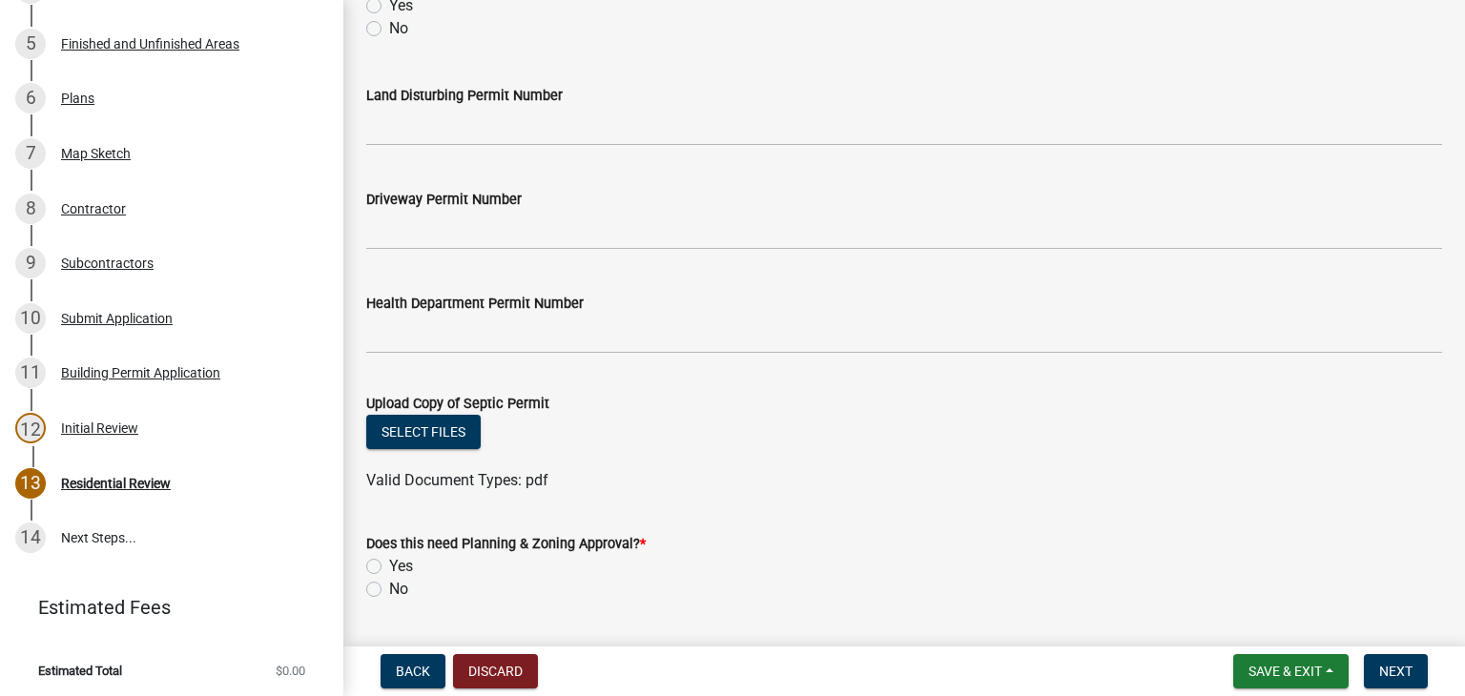
scroll to position [879, 0]
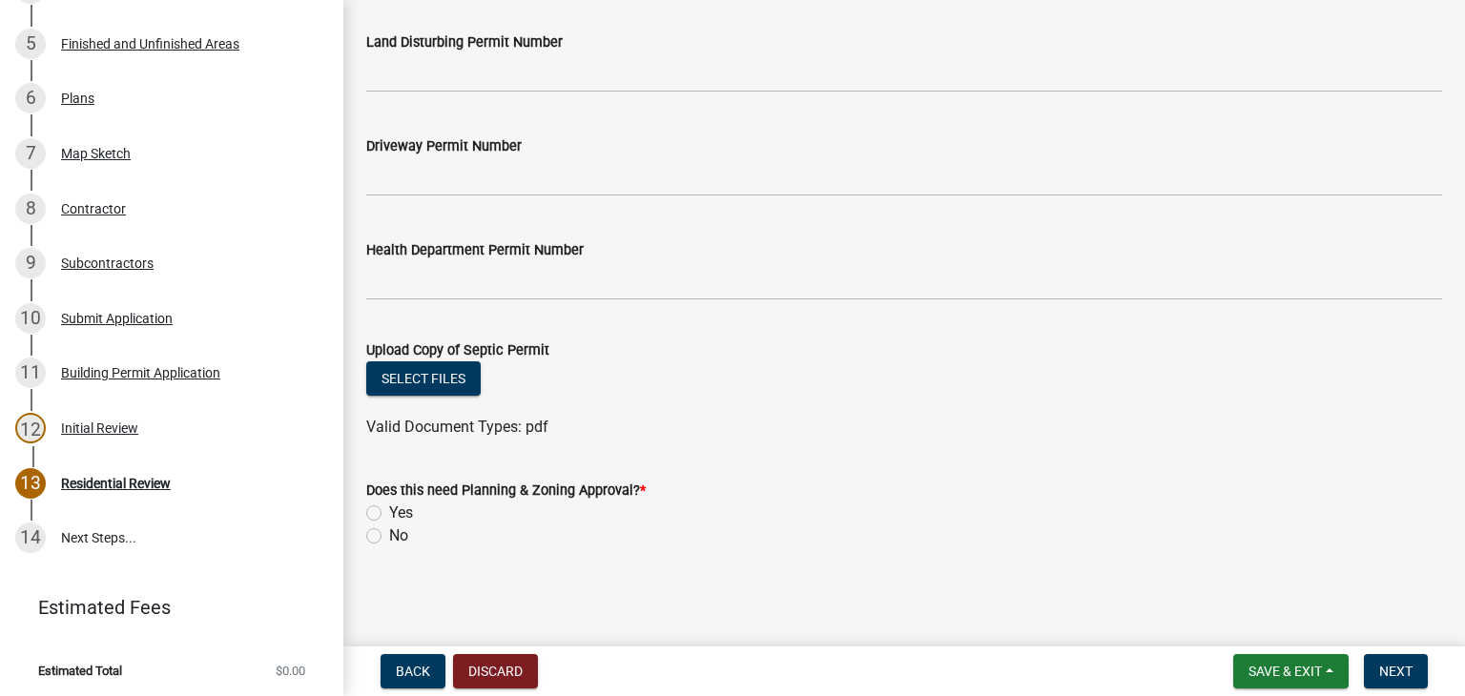
click at [389, 534] on label "No" at bounding box center [398, 535] width 19 height 23
click at [389, 534] on input "No" at bounding box center [395, 530] width 12 height 12
radio input "true"
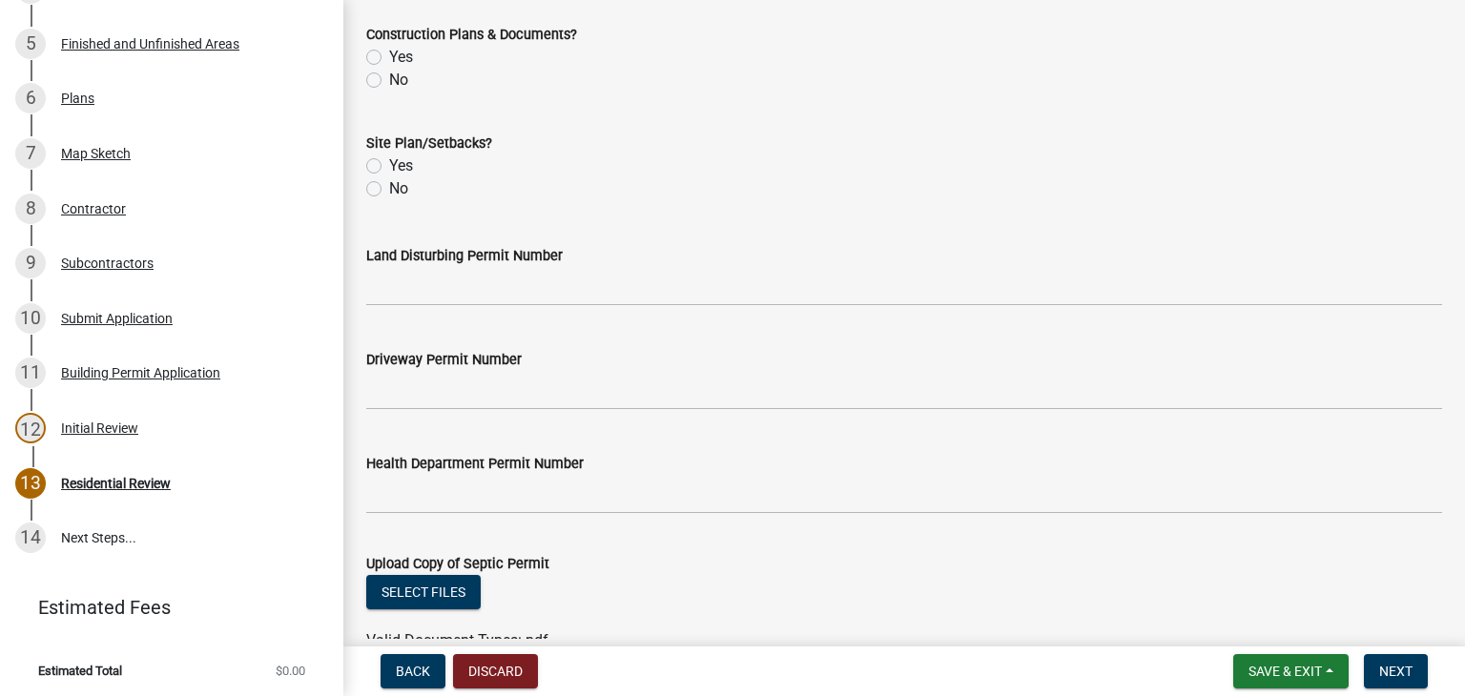
scroll to position [667, 0]
click at [1375, 688] on nav "Back Discard Save & Exit Save Save & Exit Next" at bounding box center [903, 672] width 1121 height 50
click at [1391, 666] on span "Next" at bounding box center [1395, 671] width 33 height 15
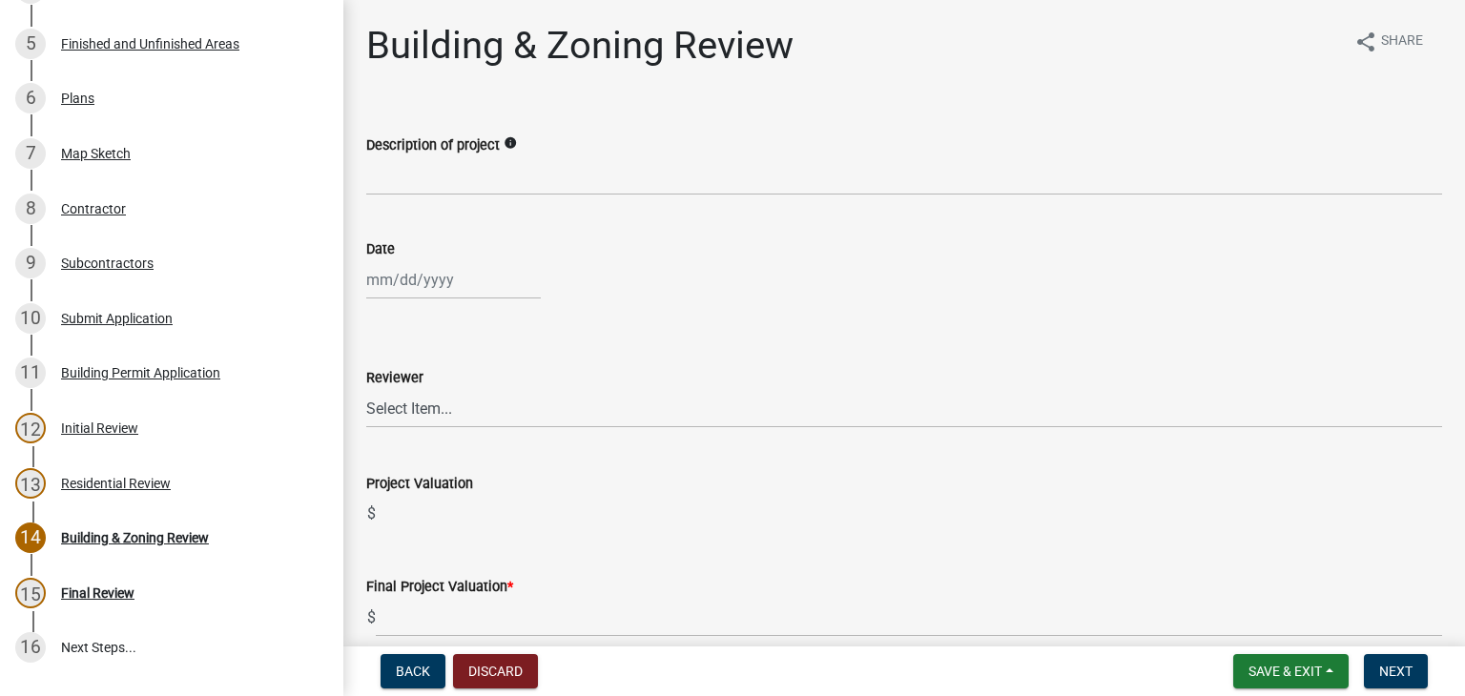
scroll to position [581, 0]
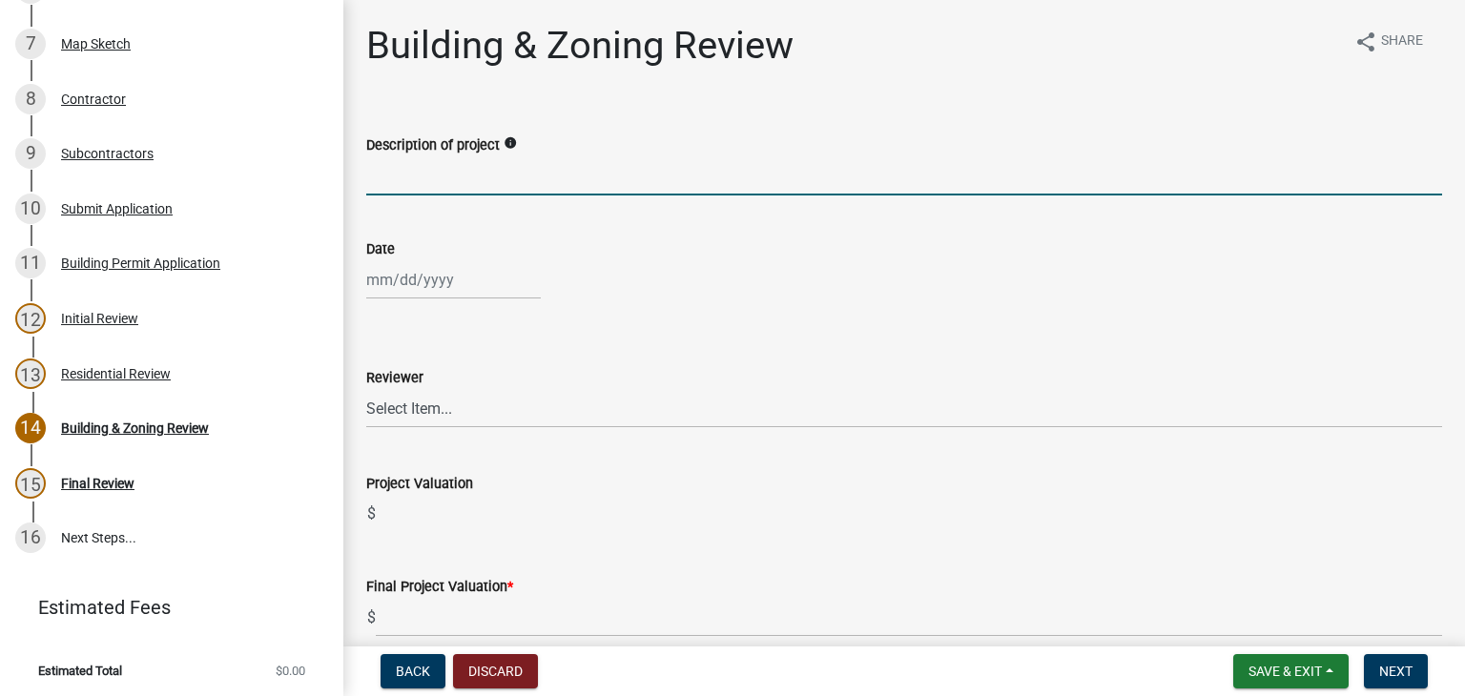
click at [505, 158] on input "Description of project" at bounding box center [904, 175] width 1076 height 39
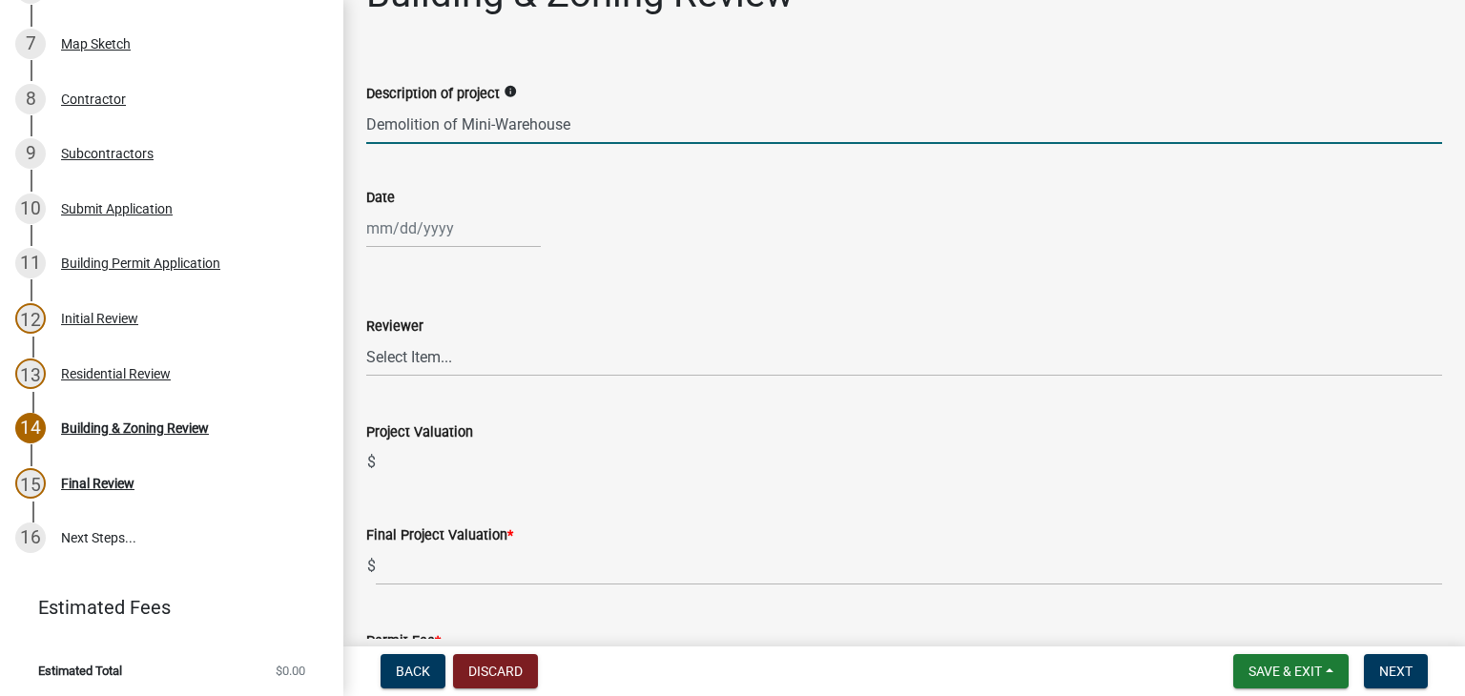
scroll to position [95, 0]
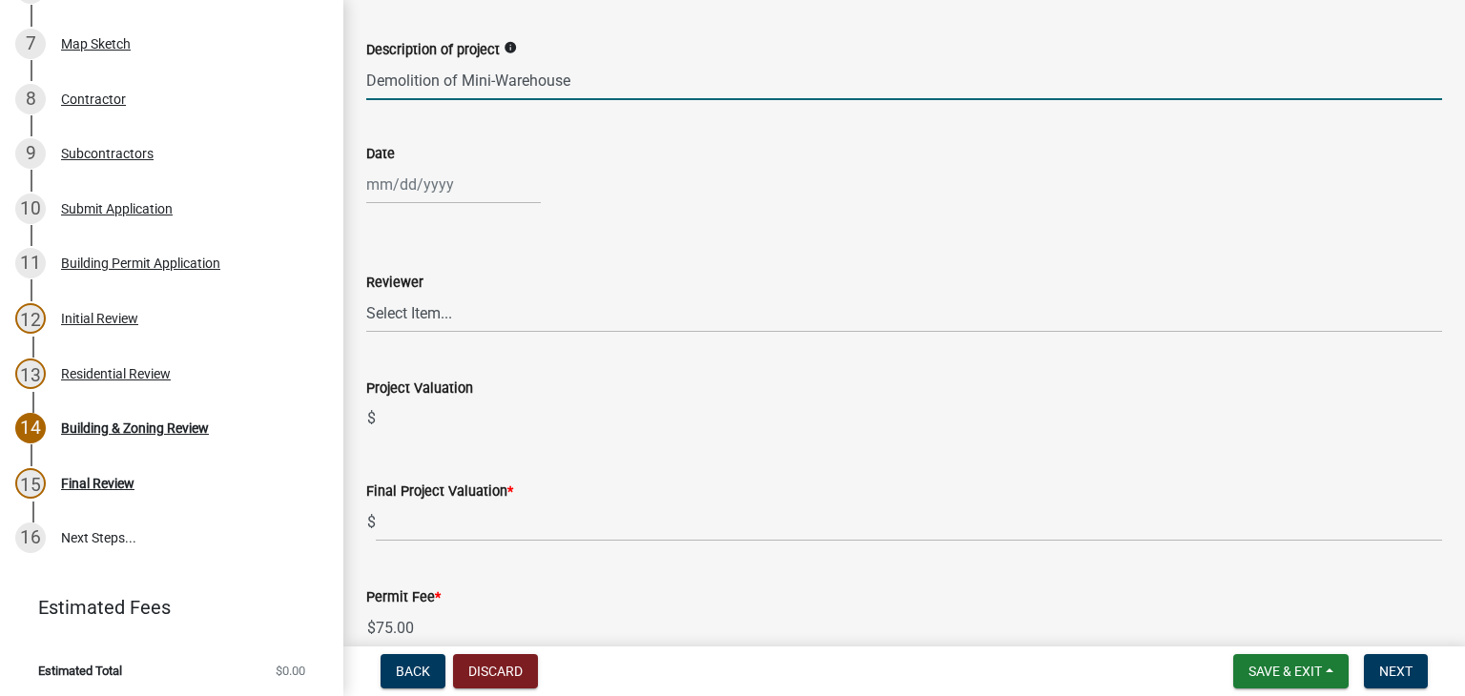
type input "Demolition of Mini-Warehouse"
click at [430, 196] on div at bounding box center [453, 184] width 175 height 39
select select "8"
select select "2025"
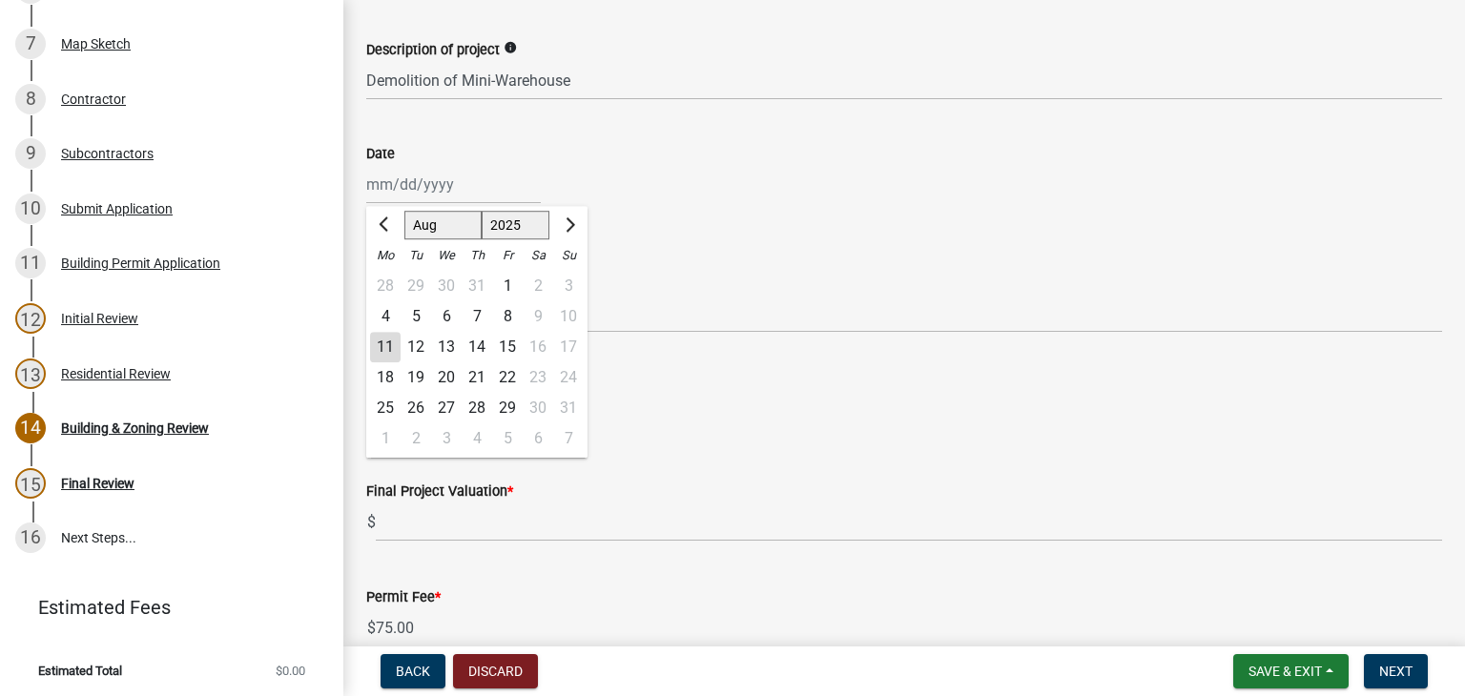
click at [388, 349] on div "11" at bounding box center [385, 347] width 31 height 31
type input "[DATE]"
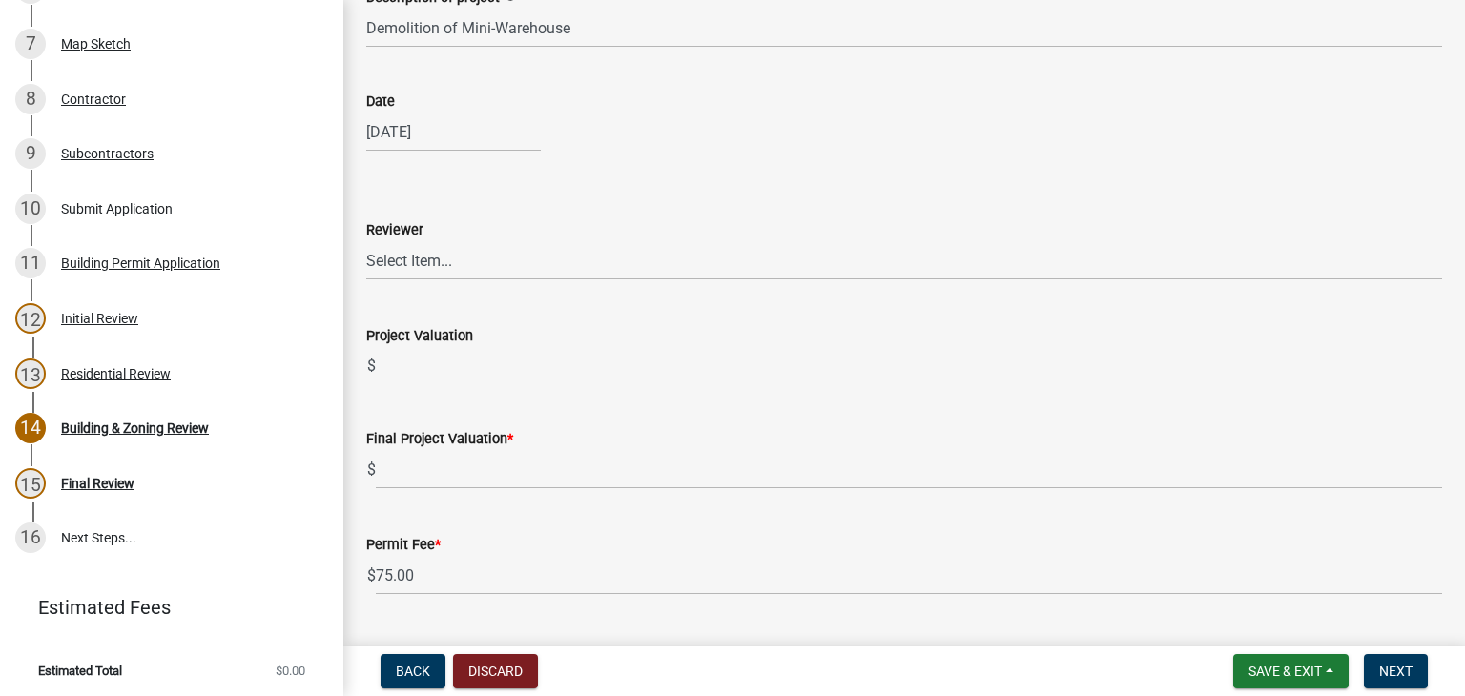
scroll to position [191, 0]
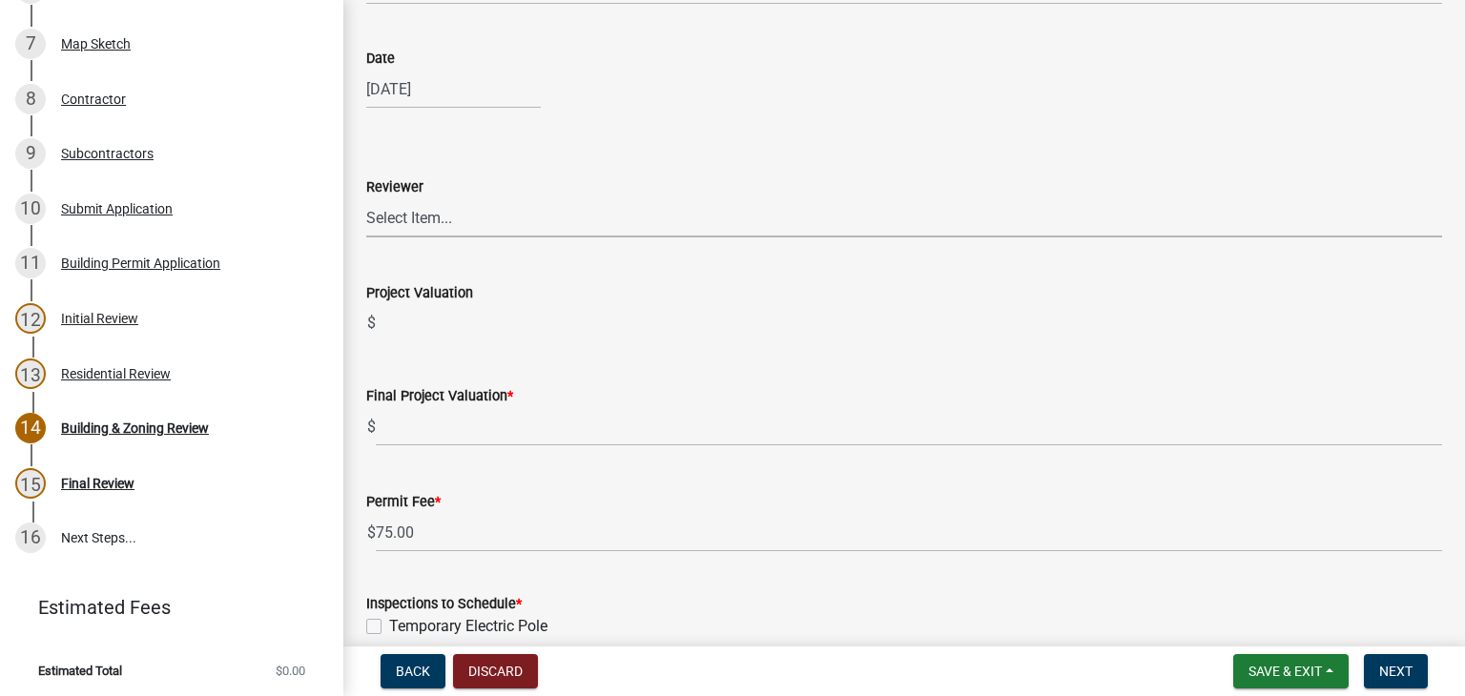
click at [465, 211] on select "Select Item... [PERSON_NAME] [PERSON_NAME] [PERSON_NAME] [PERSON_NAME] [PERSON_…" at bounding box center [904, 217] width 1076 height 39
click at [366, 198] on select "Select Item... [PERSON_NAME] [PERSON_NAME] [PERSON_NAME] [PERSON_NAME] [PERSON_…" at bounding box center [904, 217] width 1076 height 39
select select "66ea0911-b6de-4b18-a15f-eb653539a3e3"
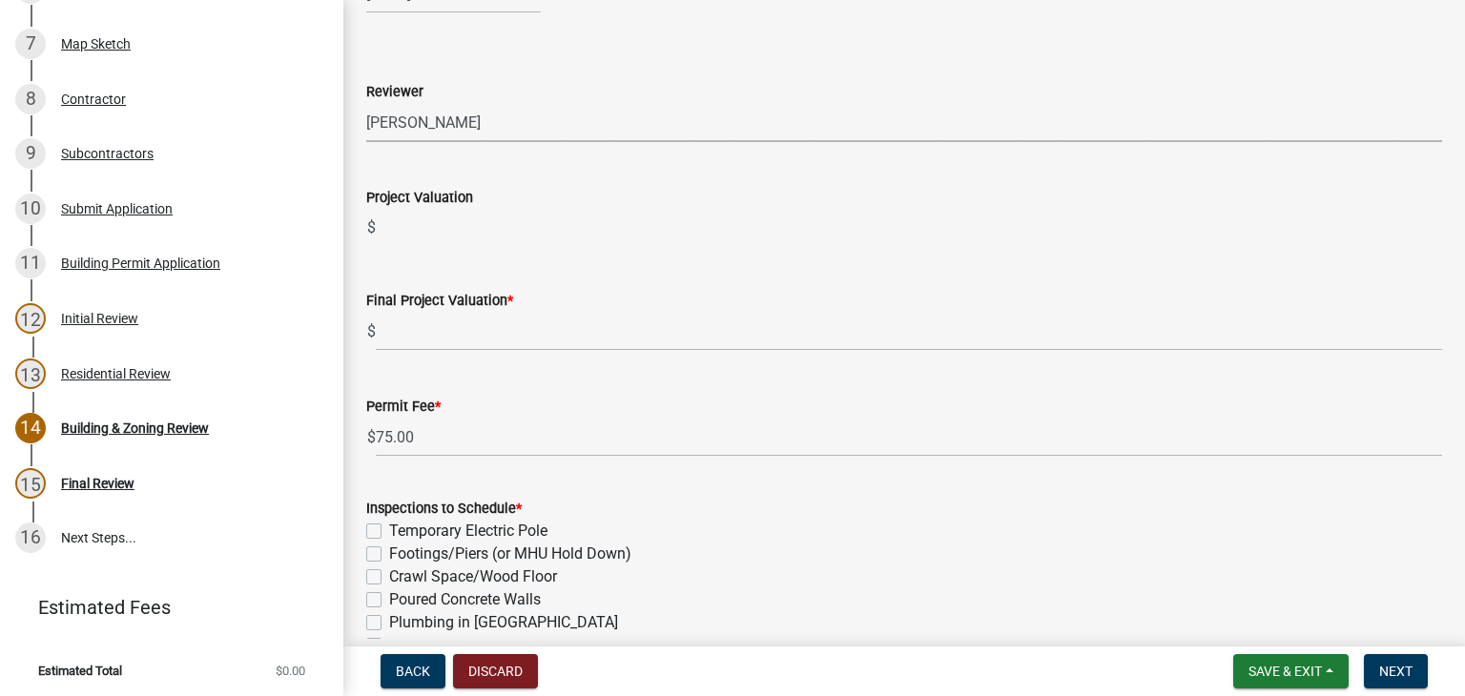
scroll to position [477, 0]
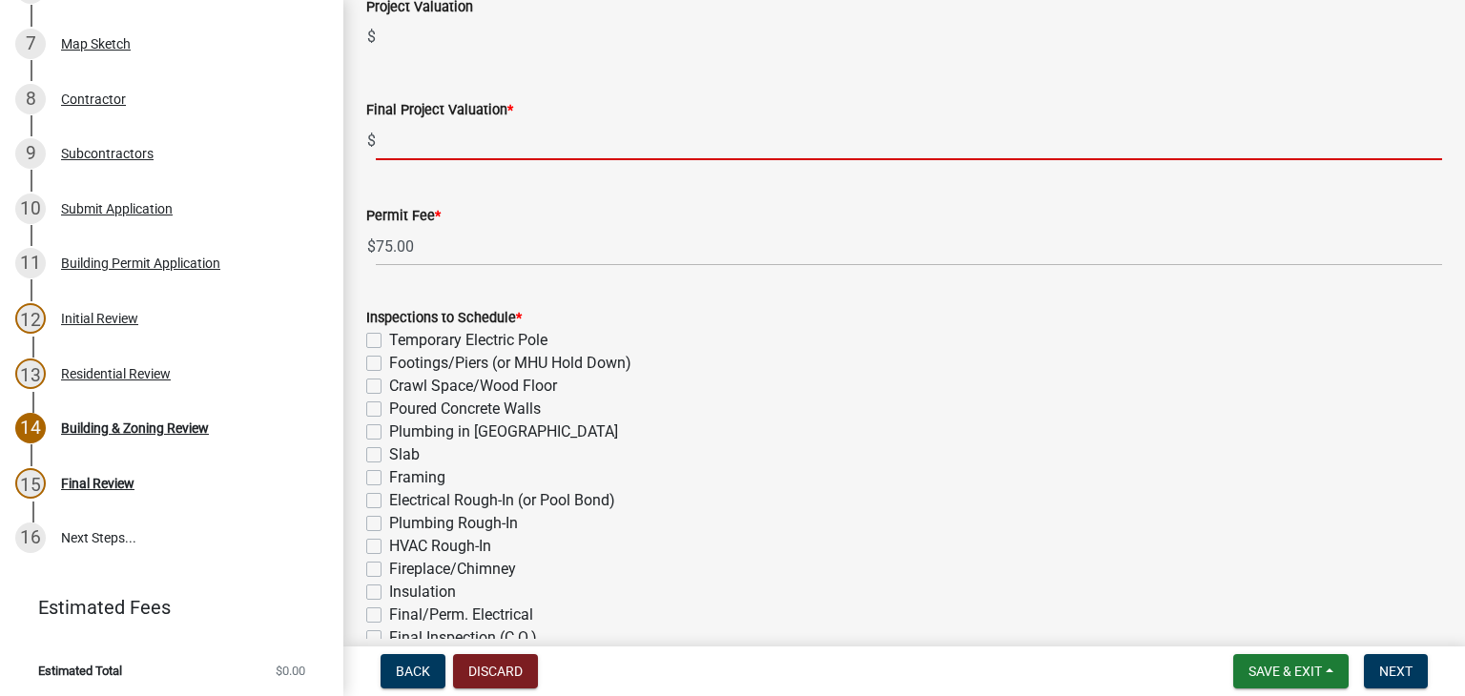
click at [481, 124] on input "text" at bounding box center [909, 140] width 1066 height 39
type input "1"
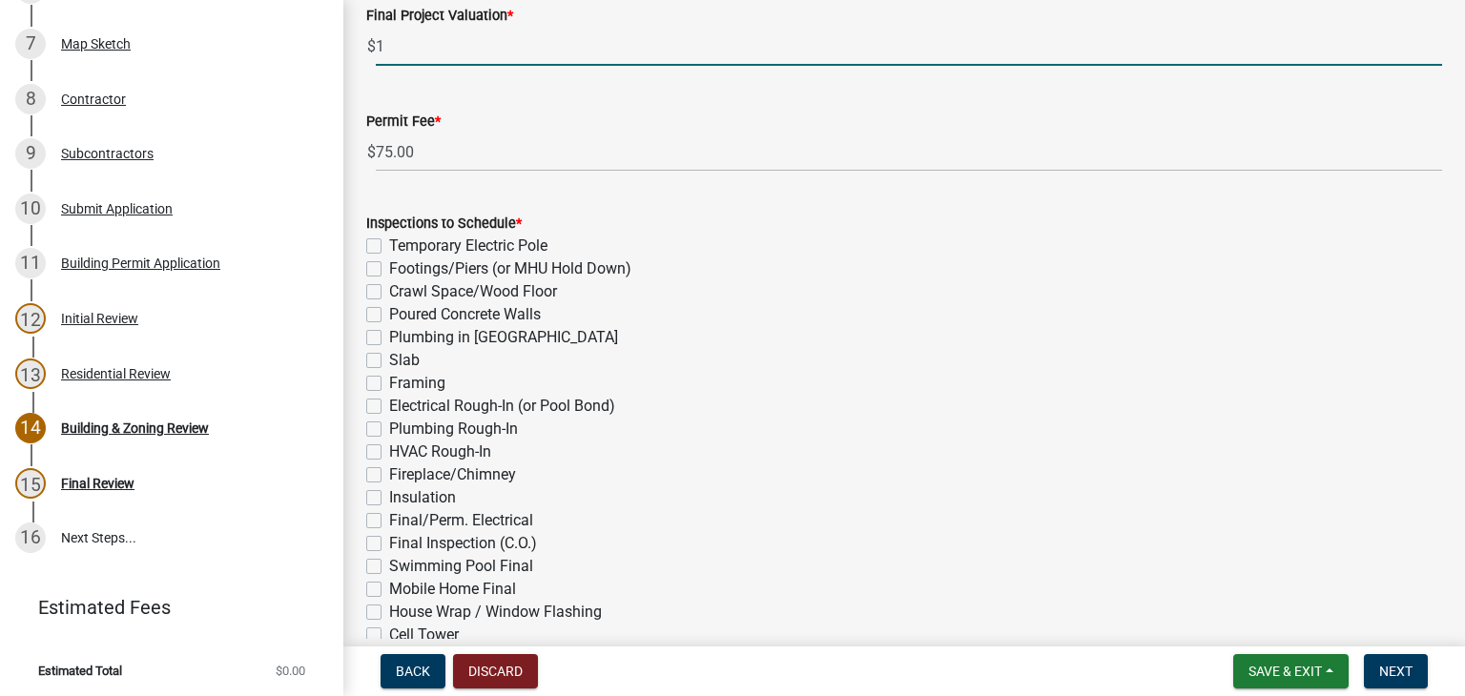
scroll to position [572, 0]
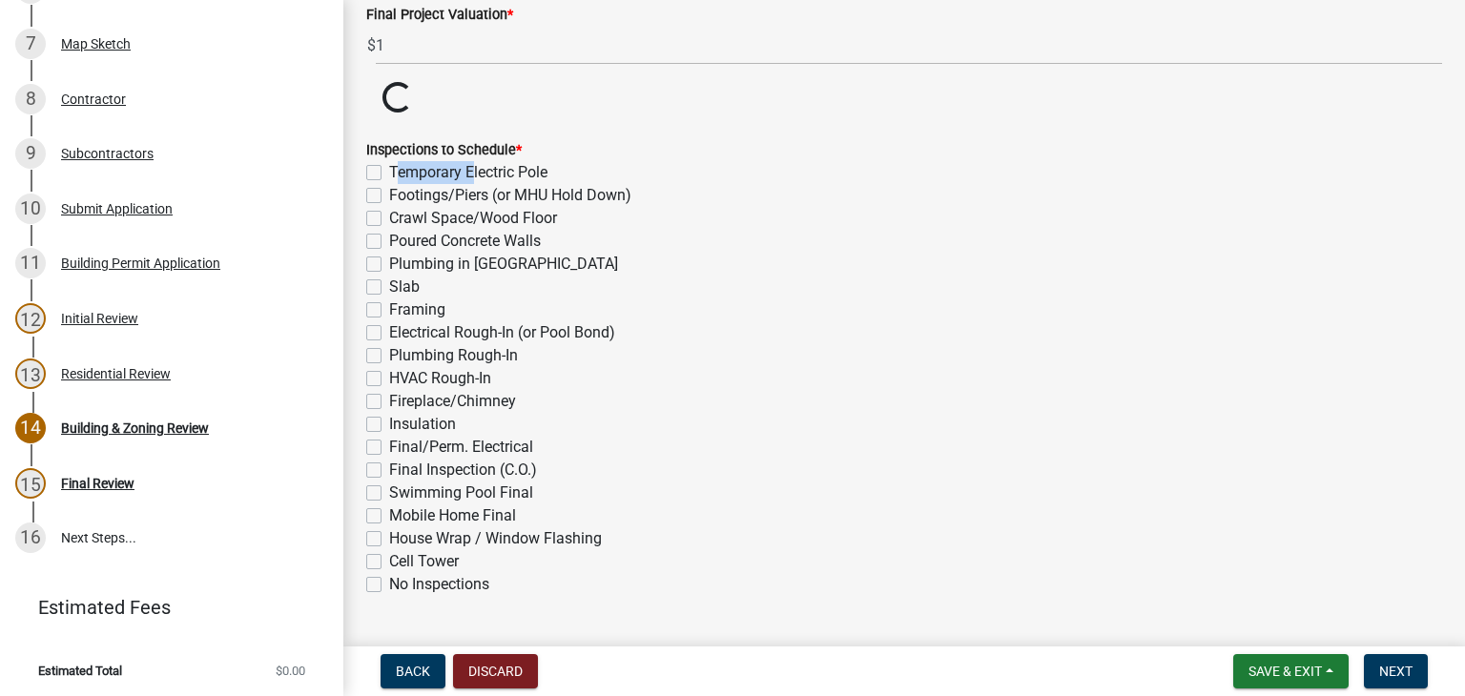
click at [462, 161] on label "Temporary Electric Pole" at bounding box center [468, 172] width 158 height 23
click at [401, 161] on input "Temporary Electric Pole" at bounding box center [395, 167] width 12 height 12
checkbox input "true"
checkbox input "false"
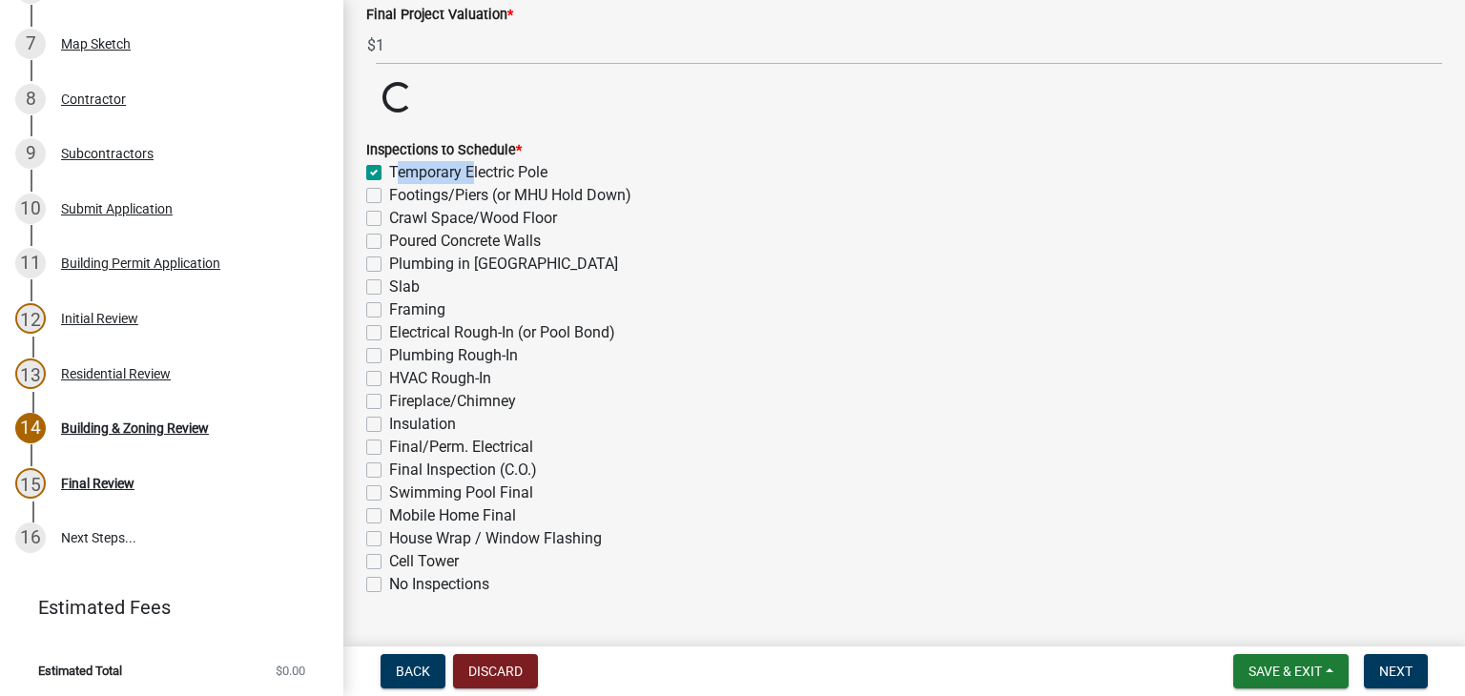
checkbox input "false"
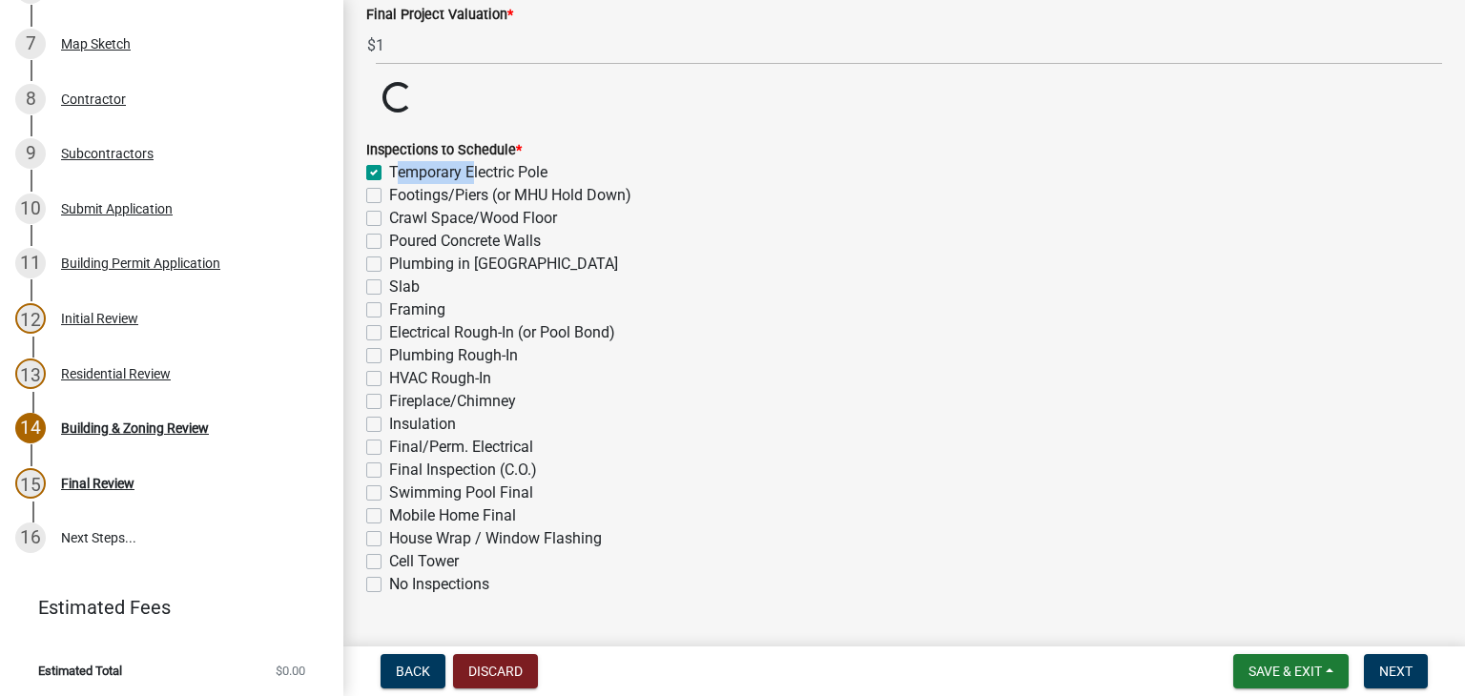
checkbox input "false"
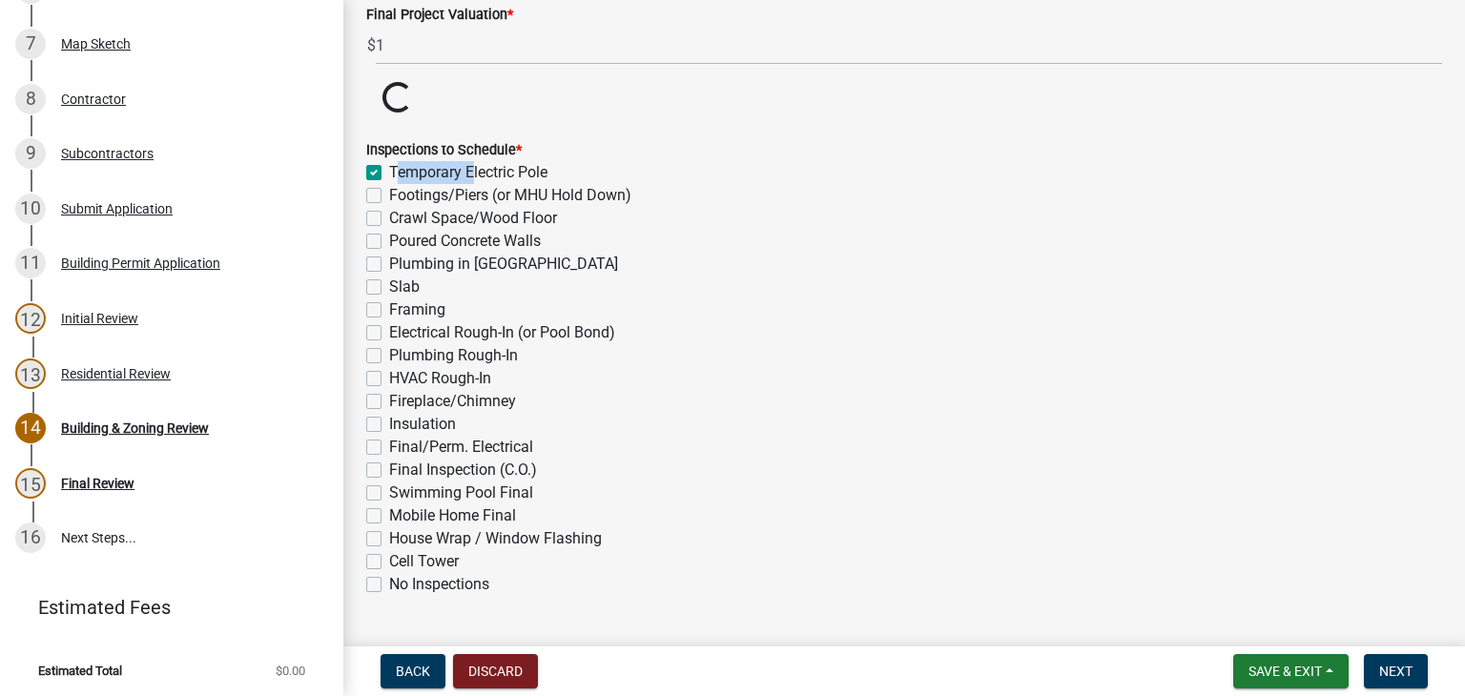
checkbox input "false"
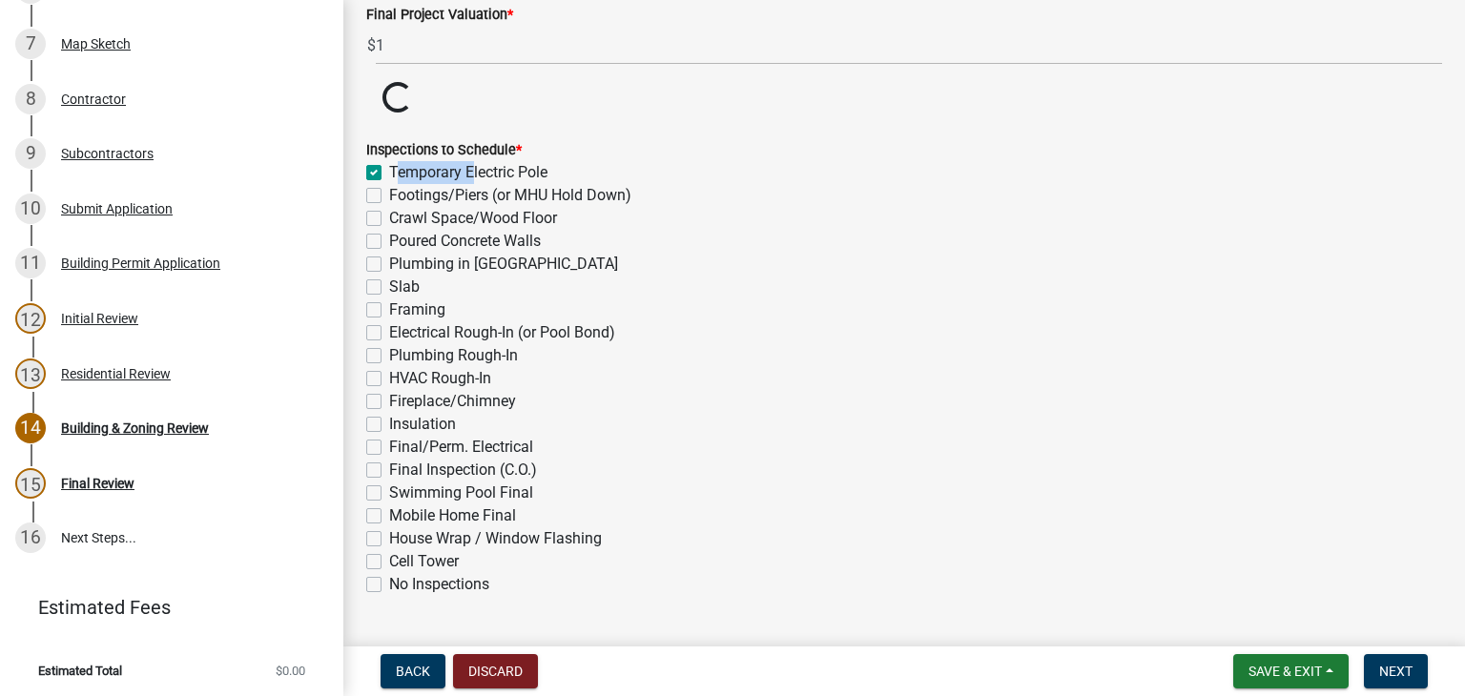
checkbox input "false"
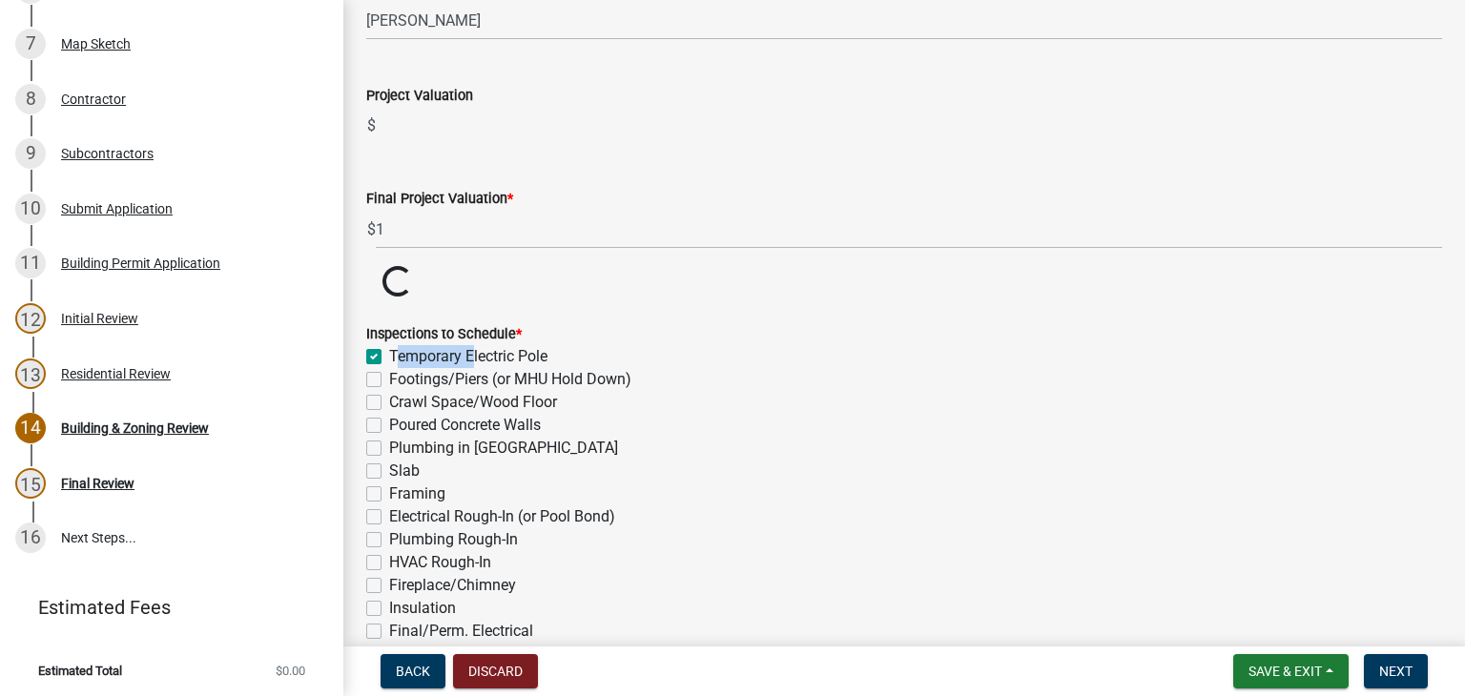
scroll to position [381, 0]
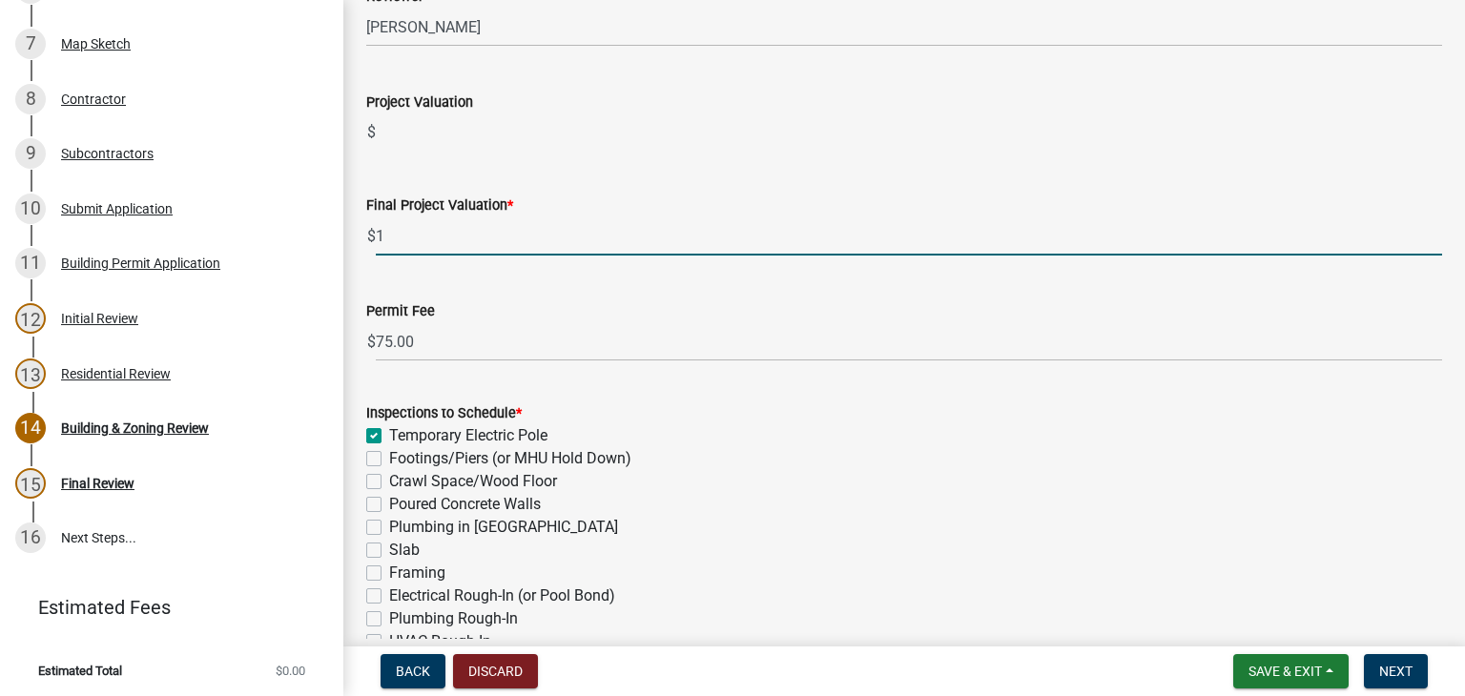
click at [445, 253] on input "1" at bounding box center [909, 235] width 1066 height 39
click at [445, 251] on input "1" at bounding box center [909, 235] width 1066 height 39
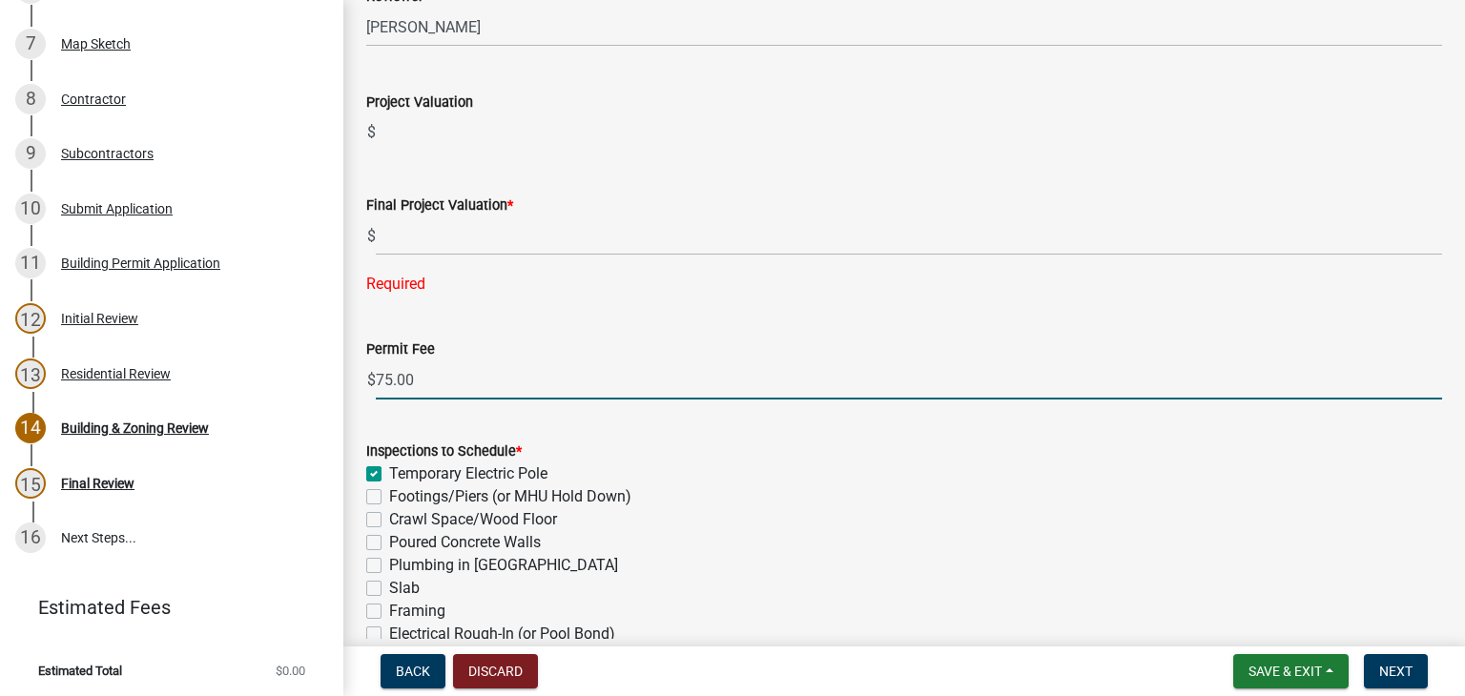
drag, startPoint x: 393, startPoint y: 382, endPoint x: 457, endPoint y: 378, distance: 64.1
click at [392, 382] on input "75.00" at bounding box center [909, 379] width 1066 height 39
type input ".0"
type input "100"
click at [470, 258] on div "Final Project Valuation * $ Required" at bounding box center [904, 231] width 1076 height 129
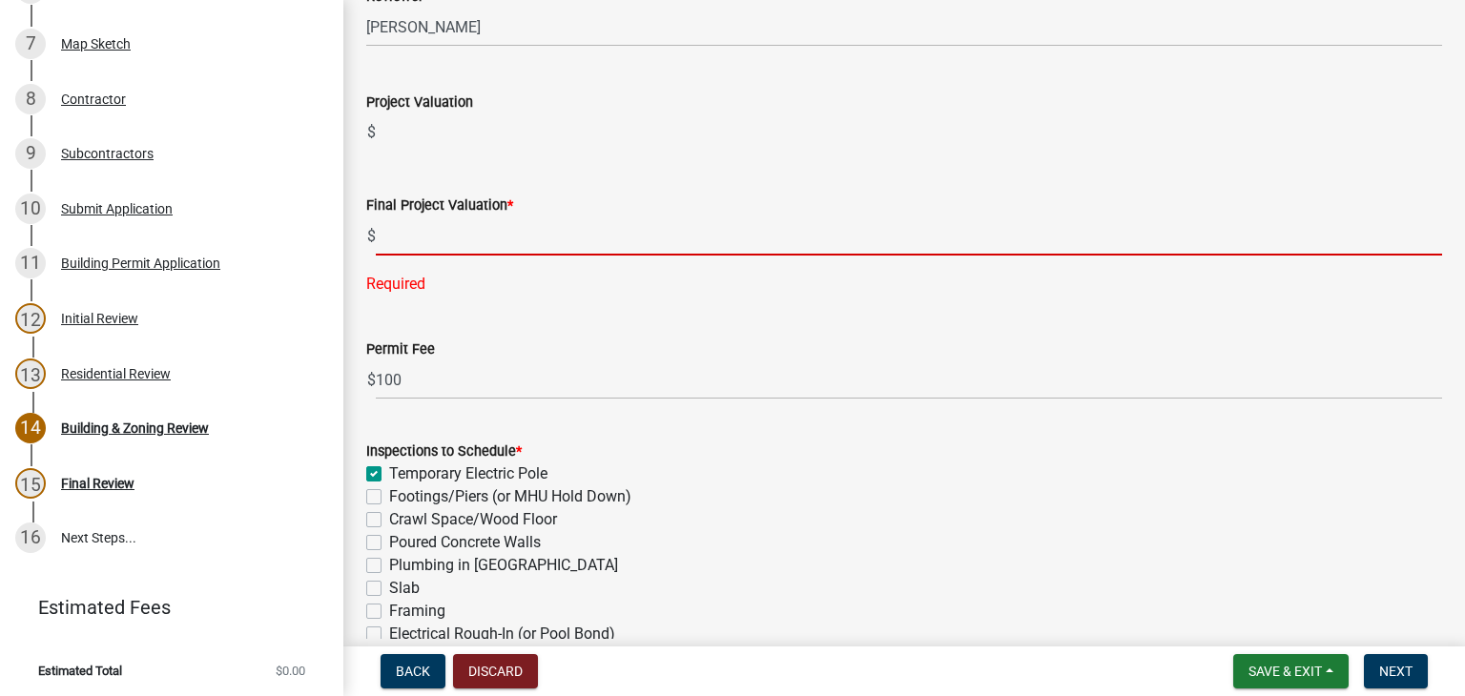
click at [472, 249] on input "text" at bounding box center [909, 235] width 1066 height 39
click at [791, 421] on form "Inspections to Schedule * Temporary Electric Pole Footings/Piers (or MHU Hold D…" at bounding box center [904, 657] width 1076 height 481
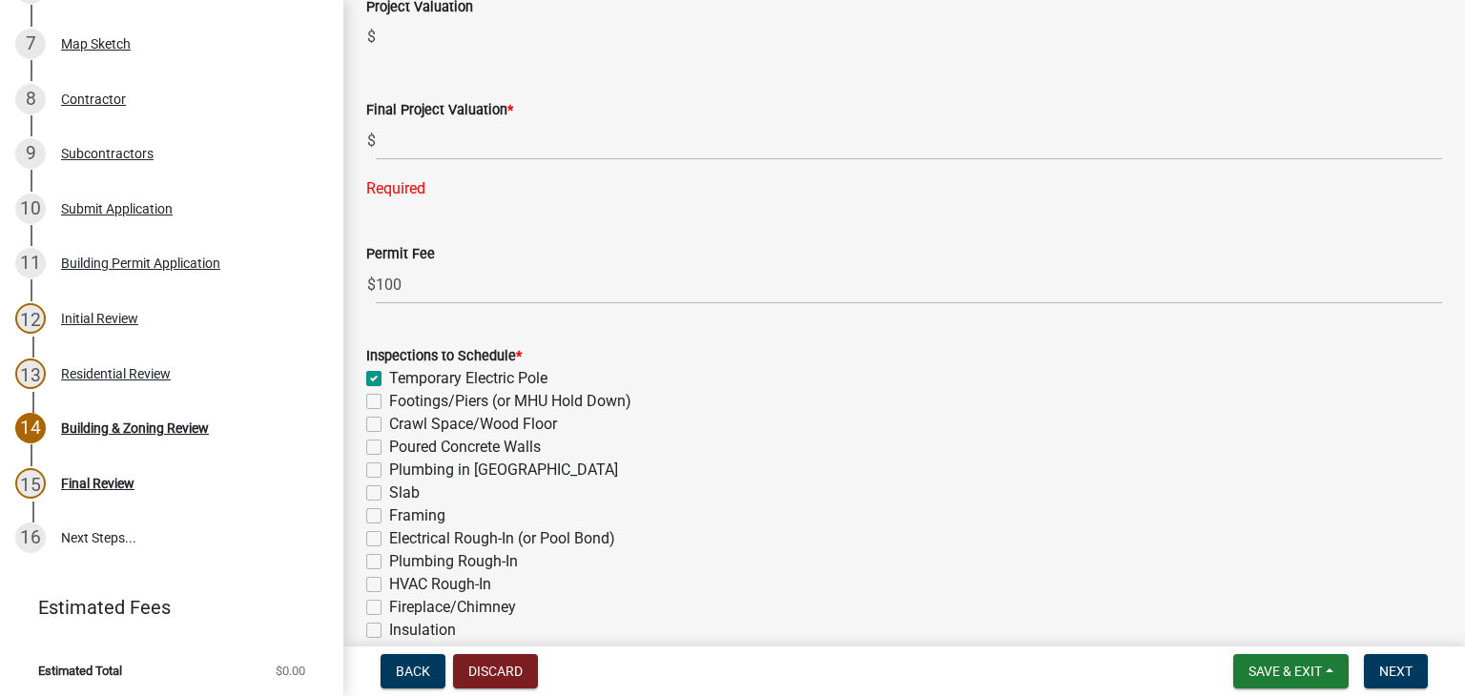
click at [389, 379] on label "Temporary Electric Pole" at bounding box center [468, 378] width 158 height 23
click at [389, 379] on input "Temporary Electric Pole" at bounding box center [395, 373] width 12 height 12
checkbox input "false"
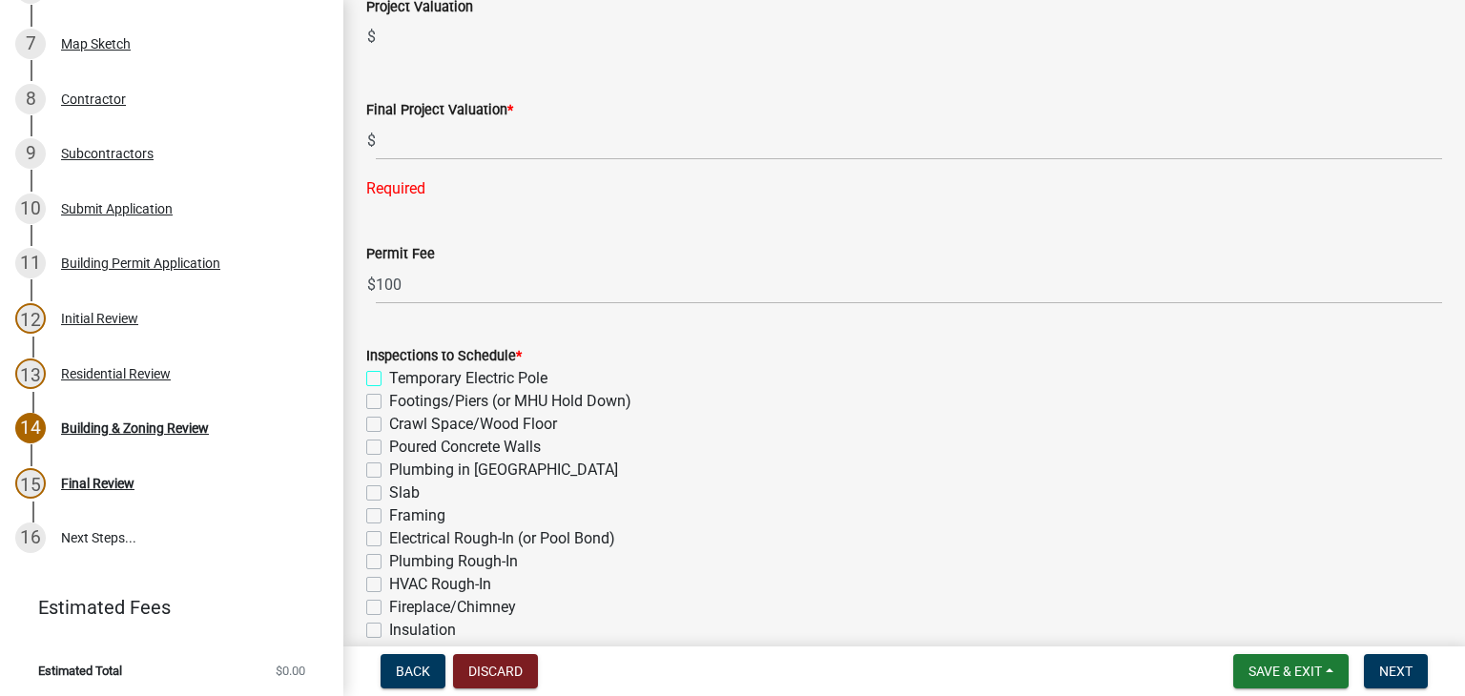
checkbox input "false"
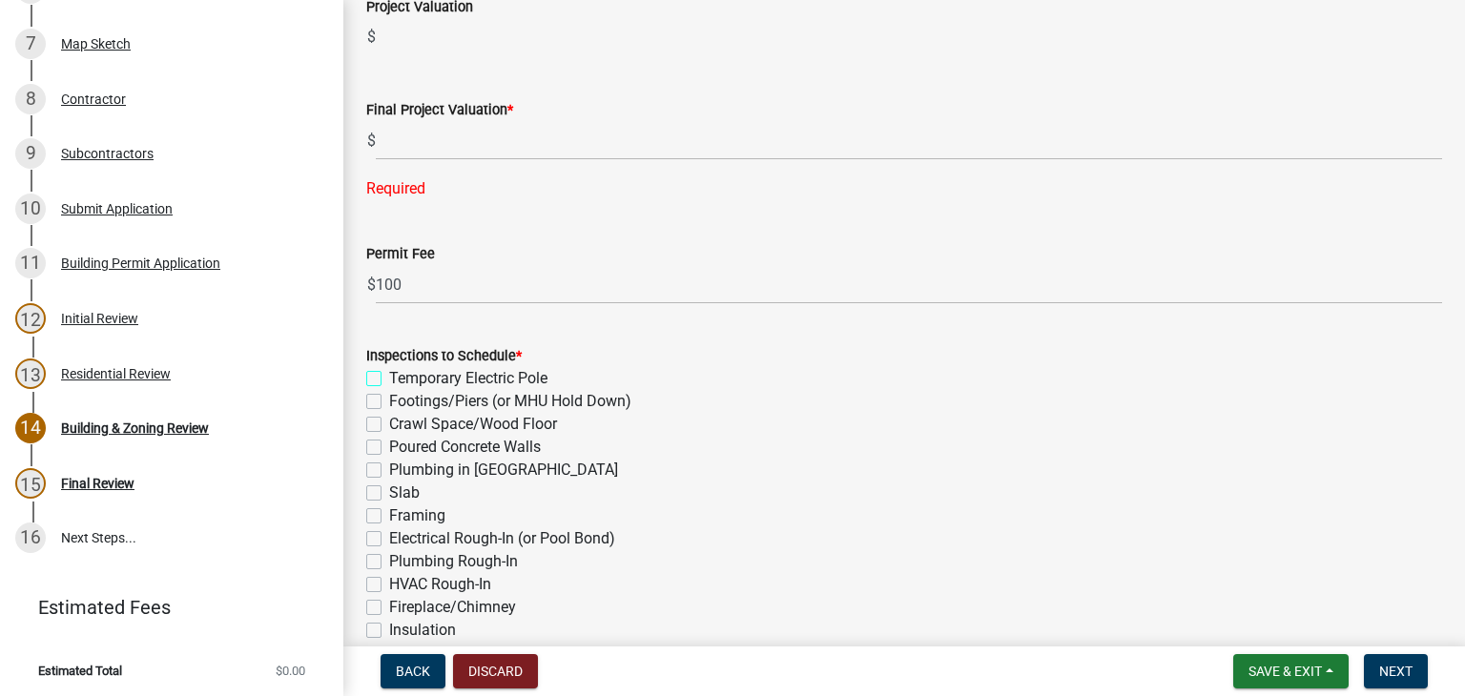
checkbox input "false"
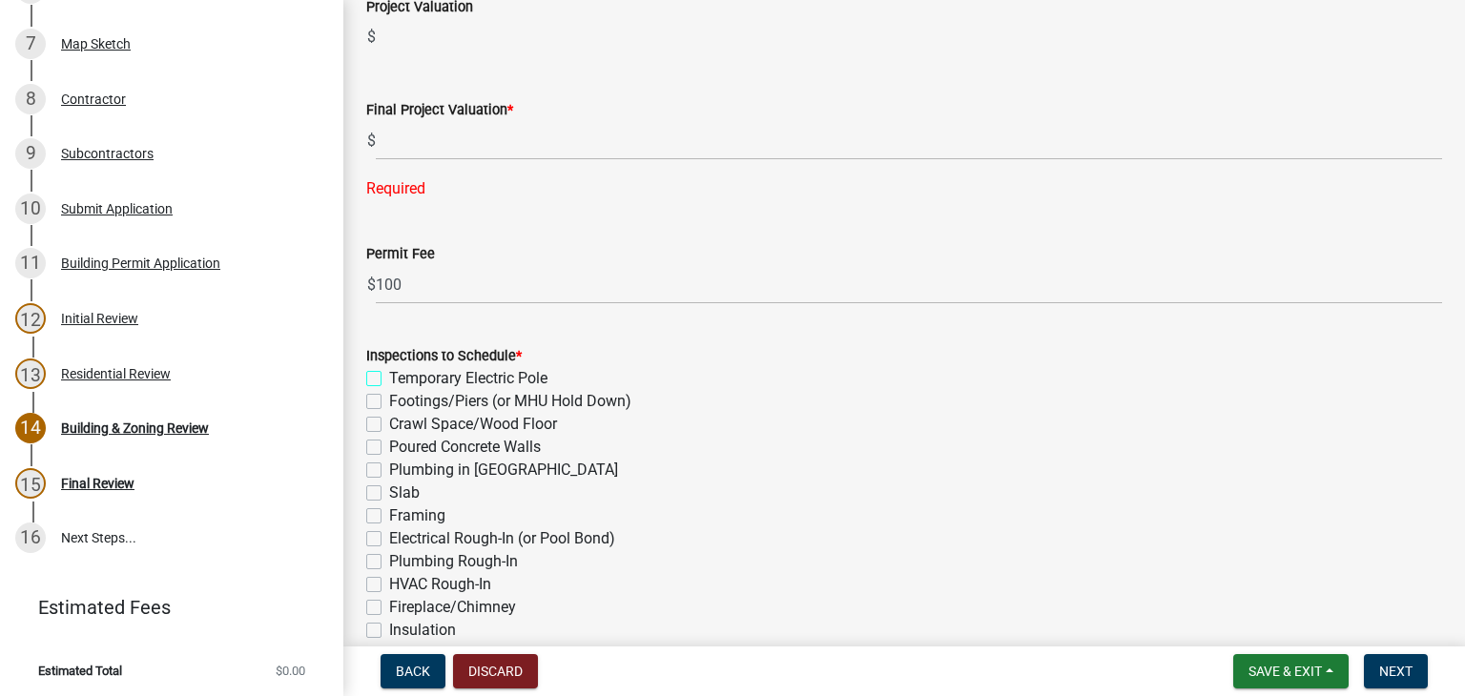
checkbox input "false"
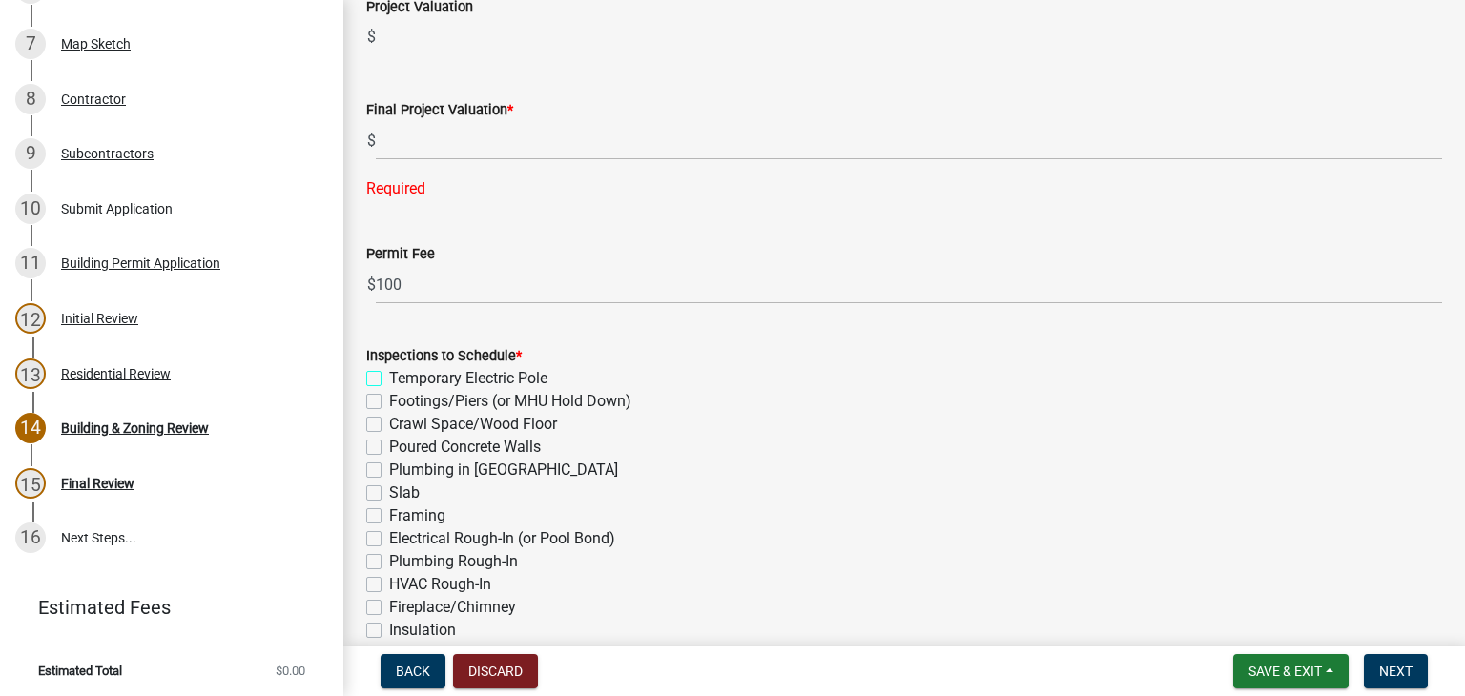
checkbox input "false"
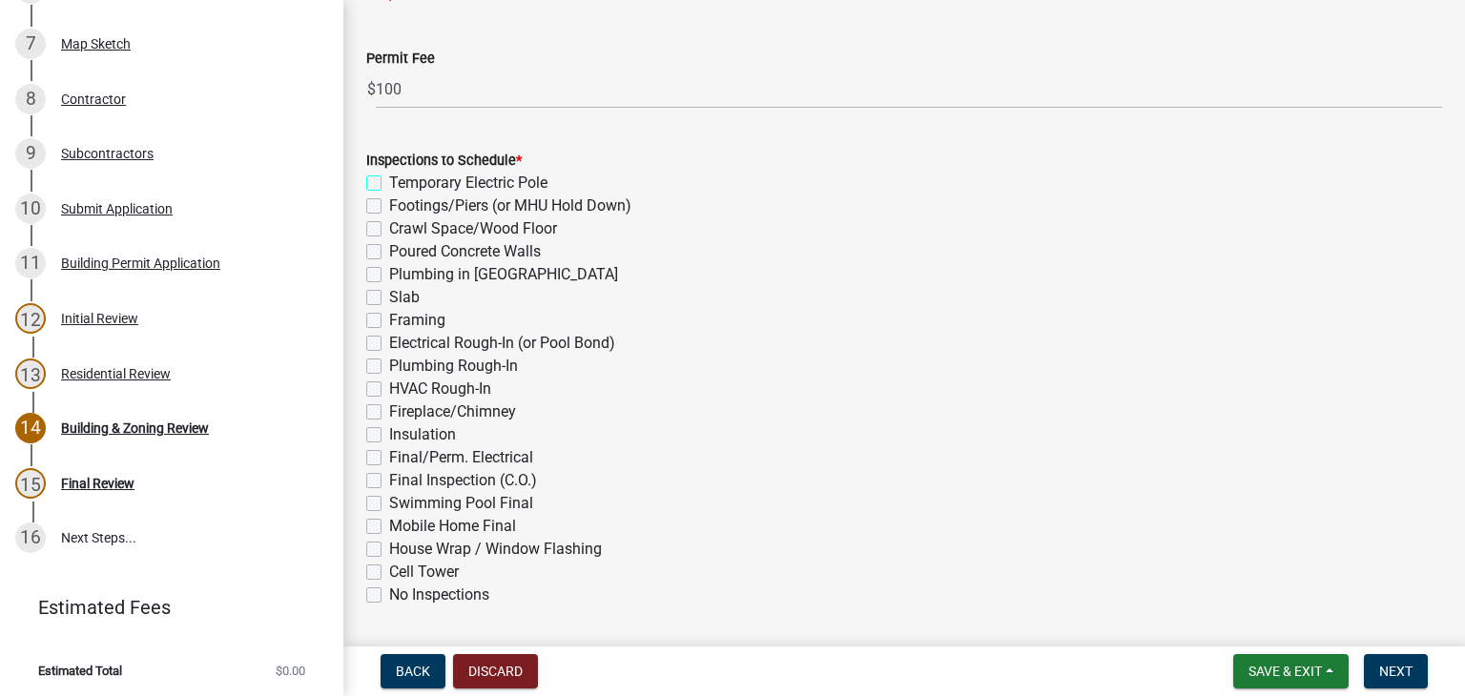
scroll to position [763, 0]
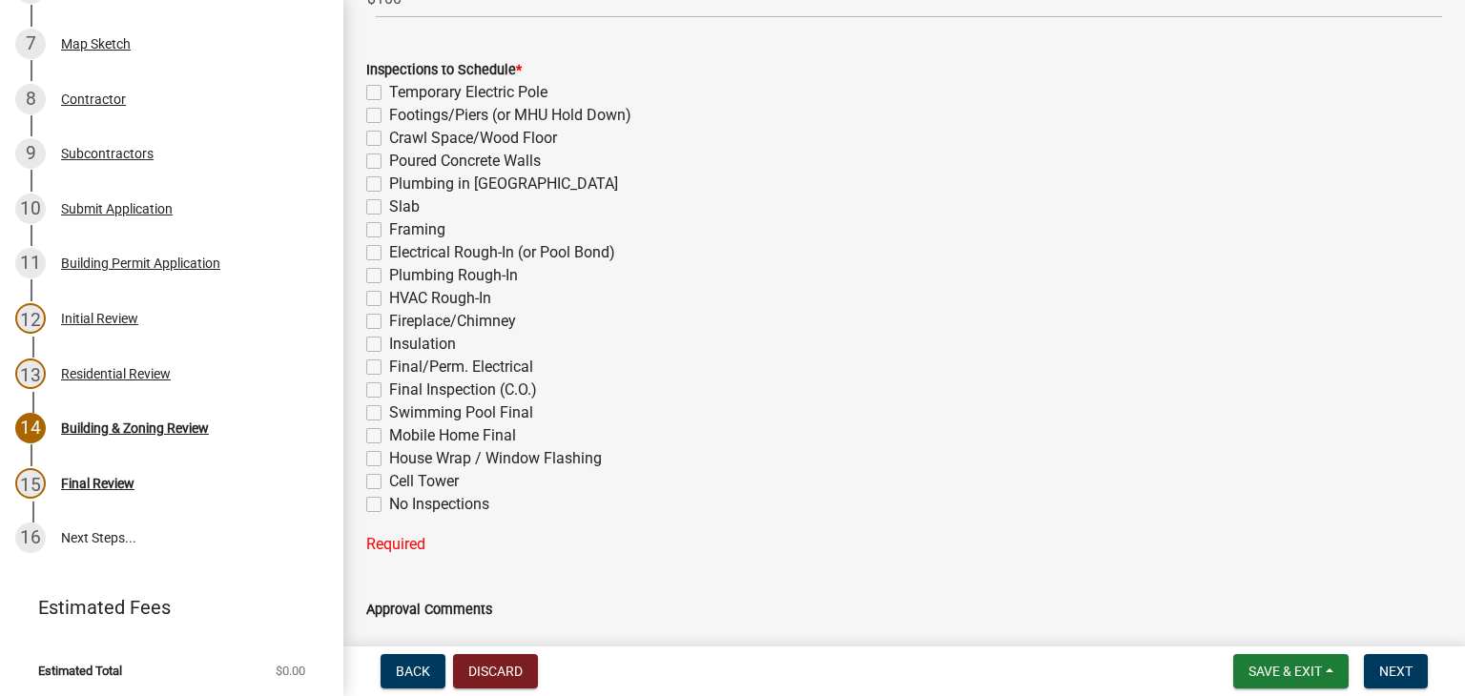
click at [389, 364] on label "Final/Perm. Electrical" at bounding box center [461, 367] width 144 height 23
click at [389, 364] on input "Final/Perm. Electrical" at bounding box center [395, 362] width 12 height 12
checkbox input "true"
checkbox input "false"
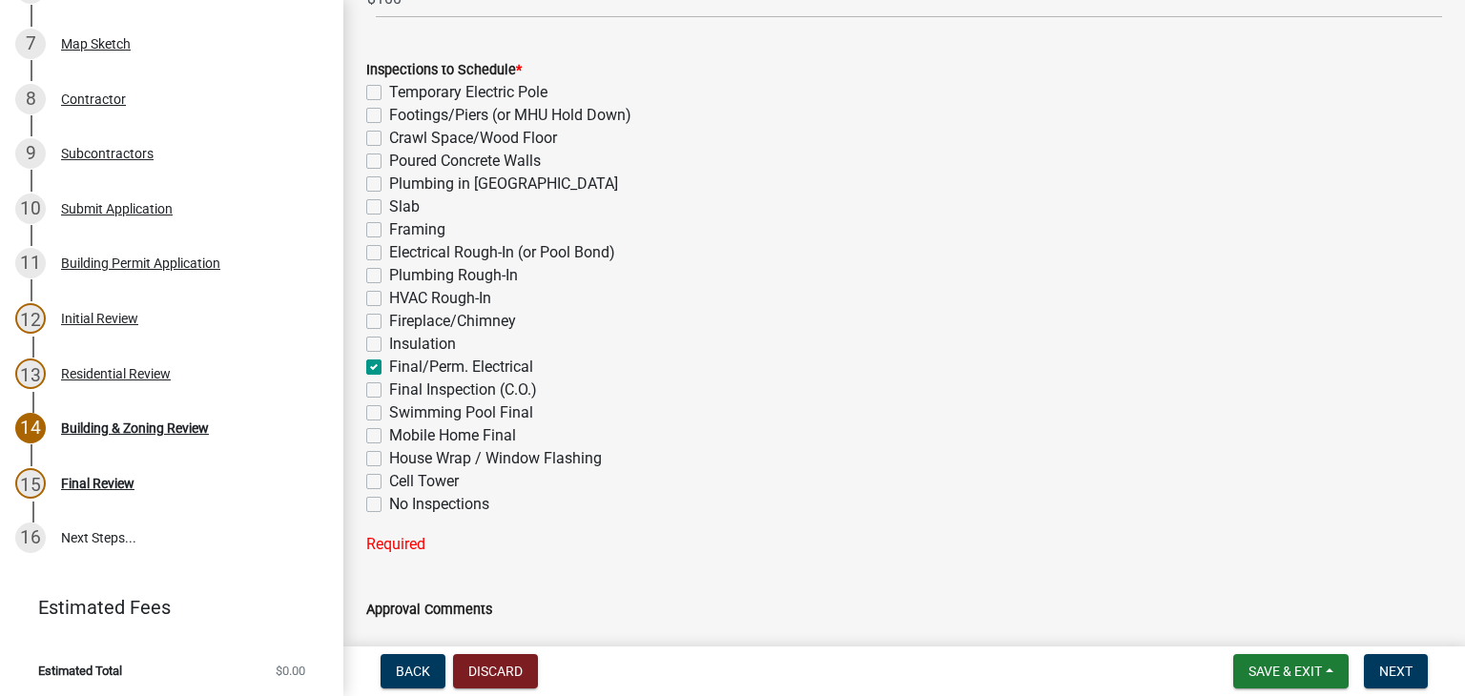
checkbox input "false"
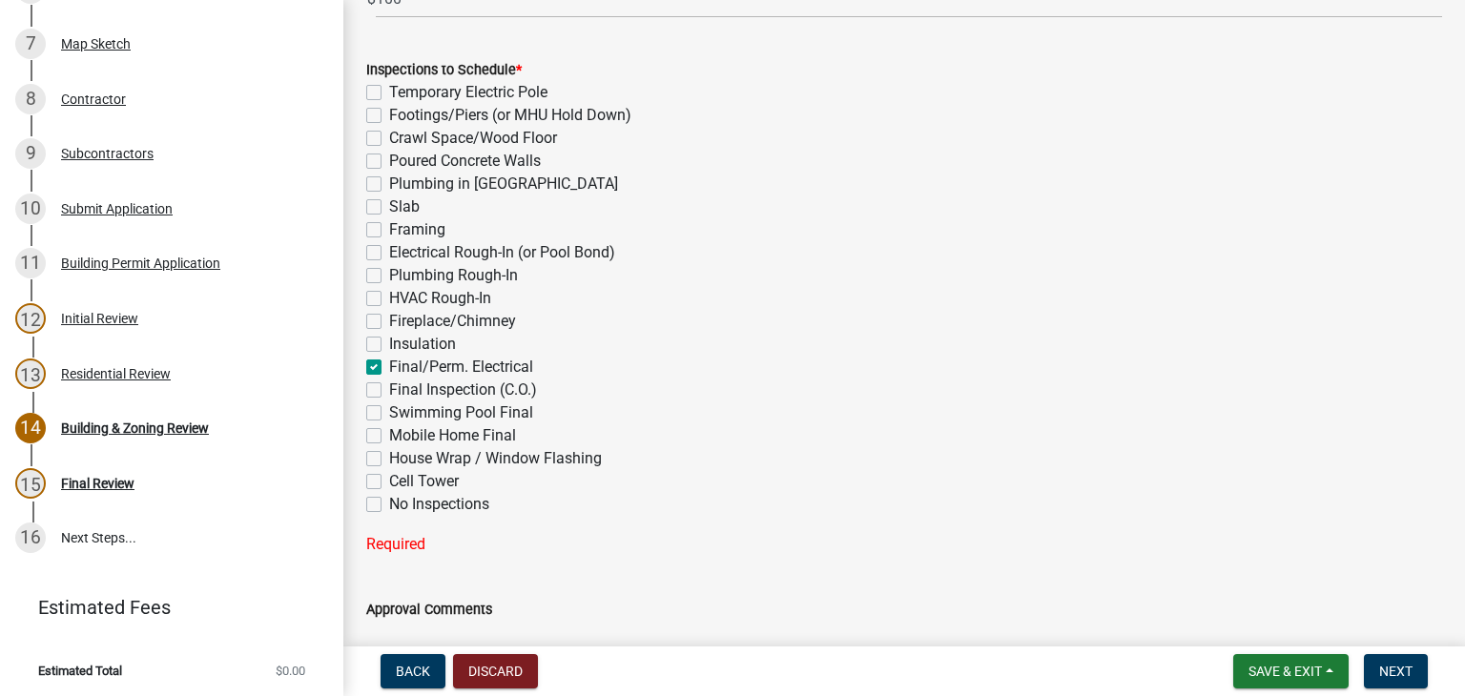
checkbox input "false"
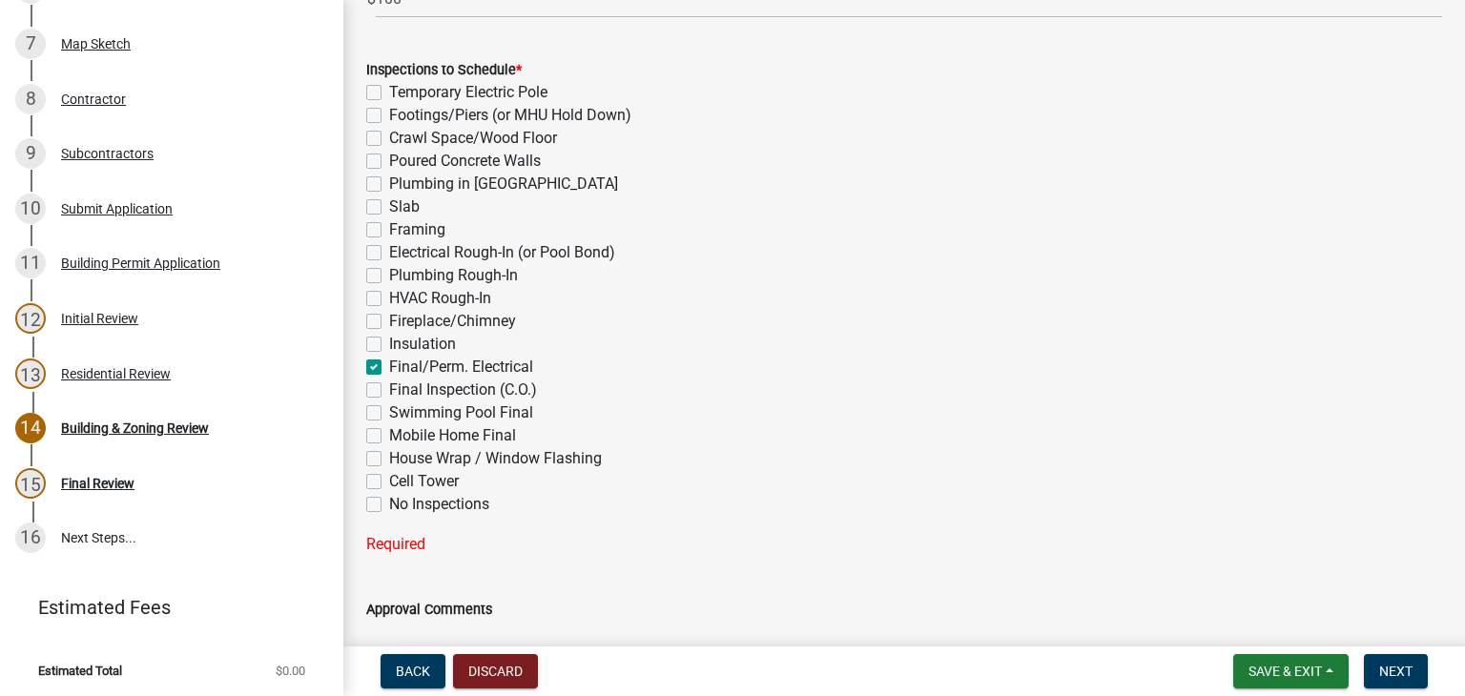
checkbox input "true"
checkbox input "false"
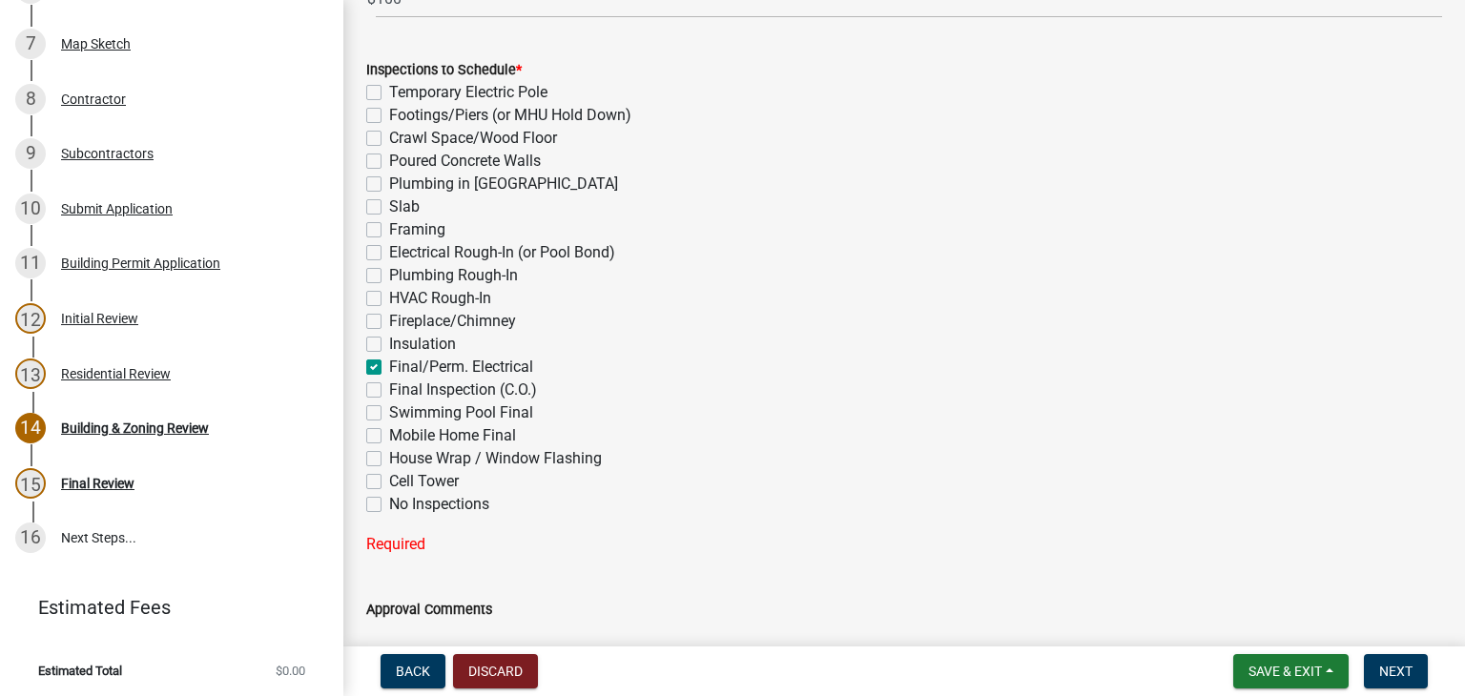
checkbox input "false"
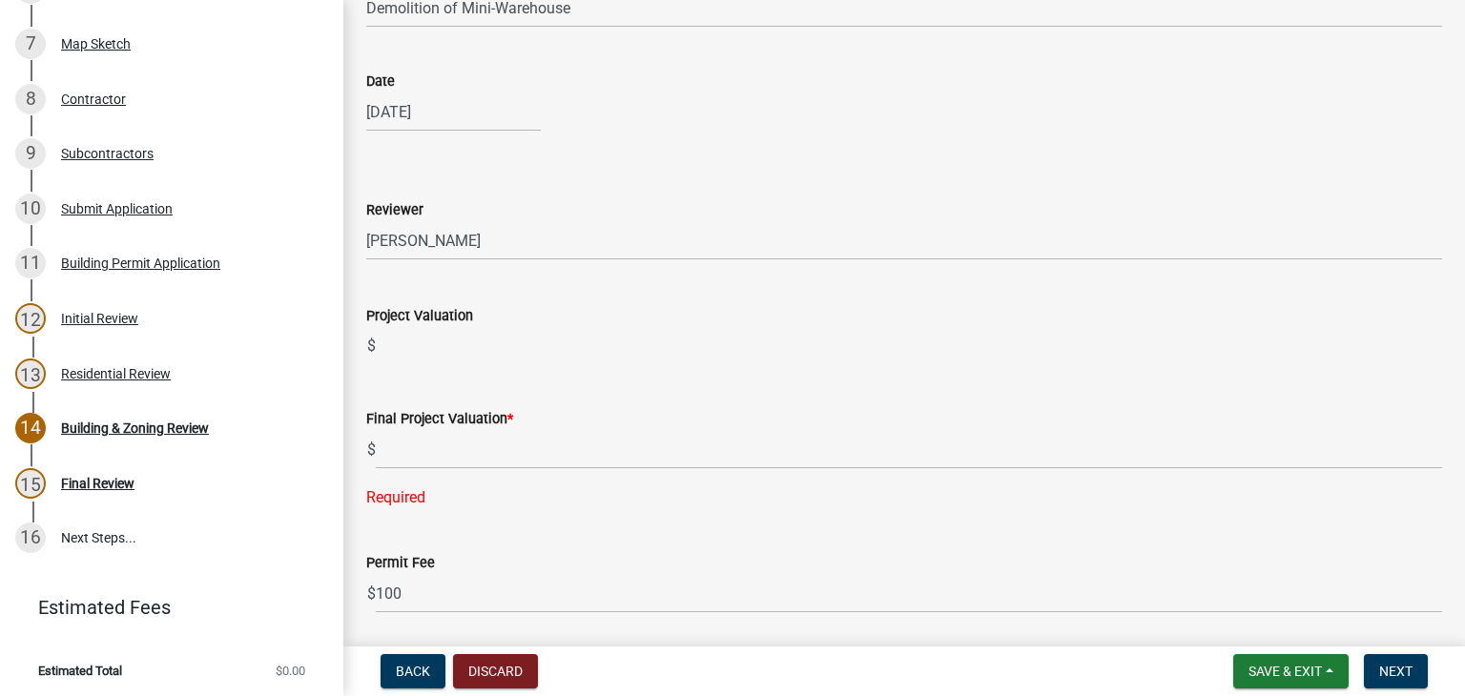
scroll to position [168, 0]
click at [566, 475] on div "Final Project Valuation * $ Required" at bounding box center [904, 444] width 1076 height 129
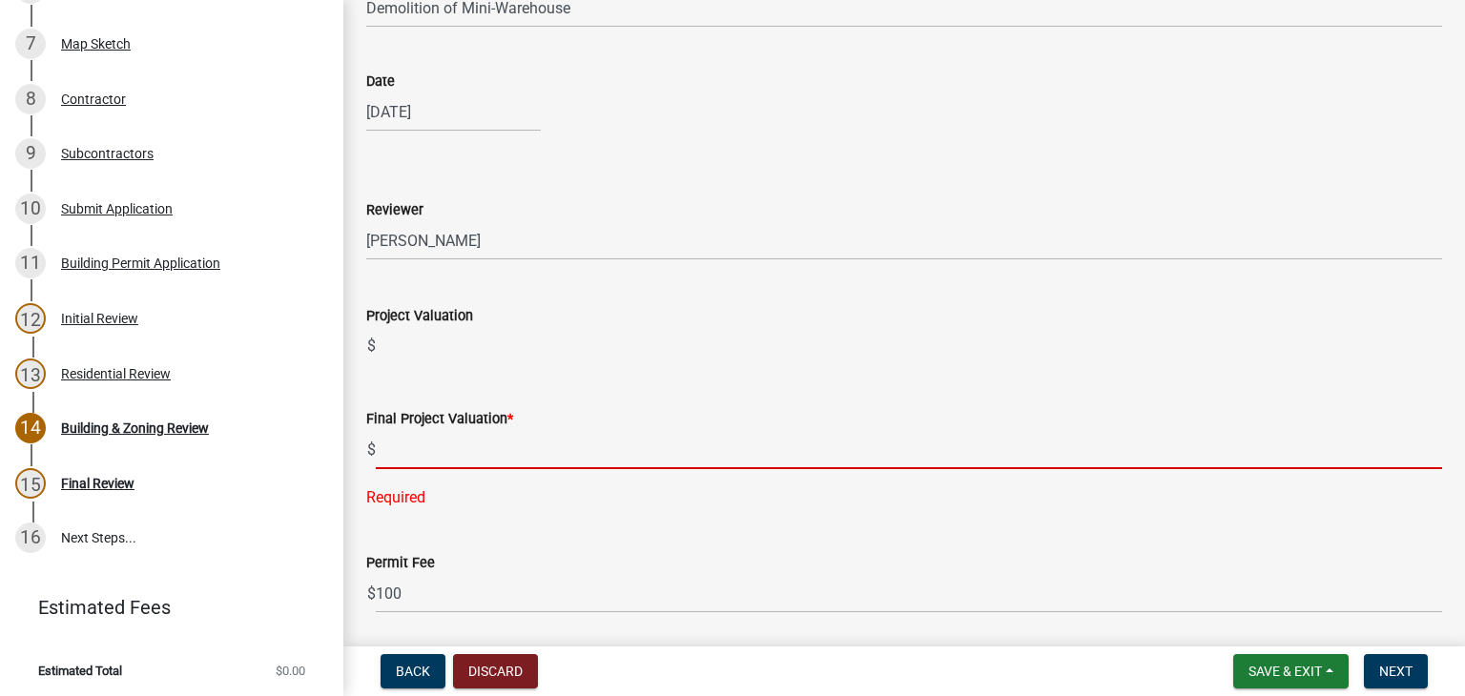
click at [568, 468] on input "text" at bounding box center [909, 449] width 1066 height 39
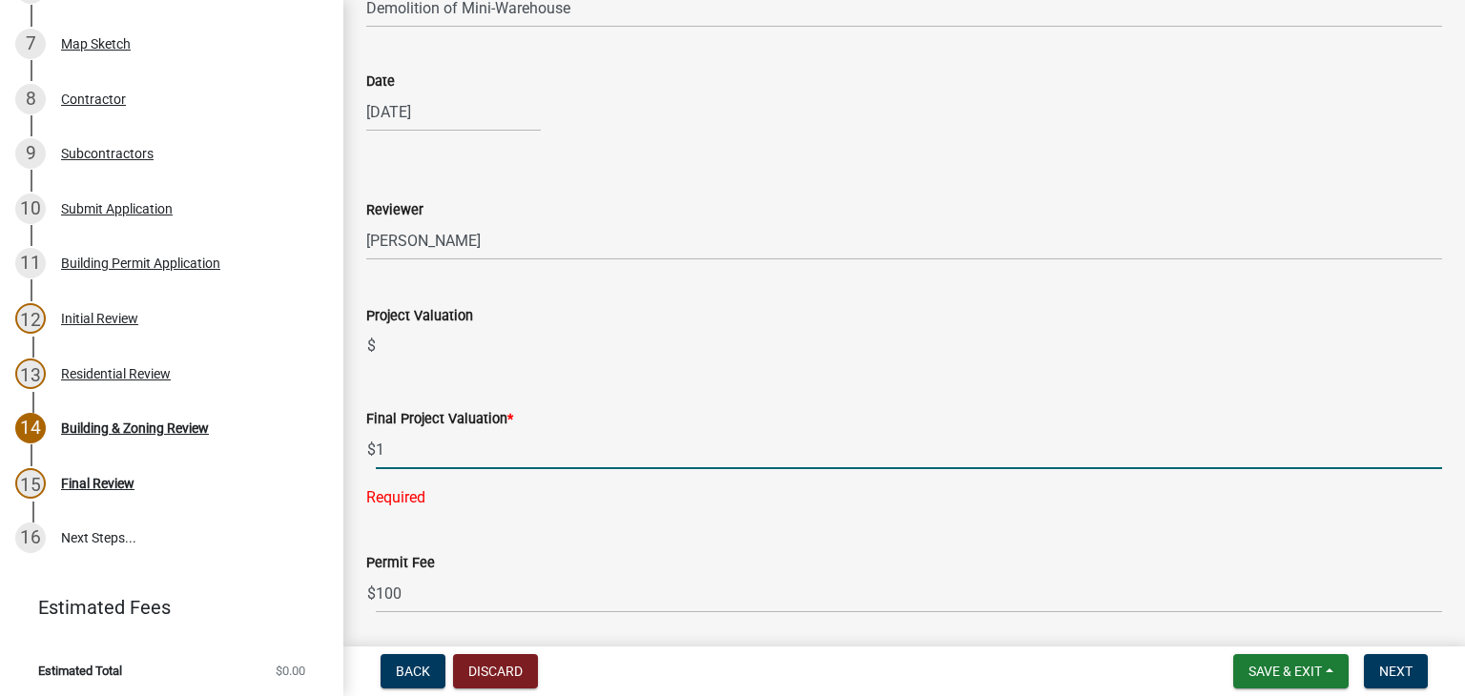
scroll to position [72, 0]
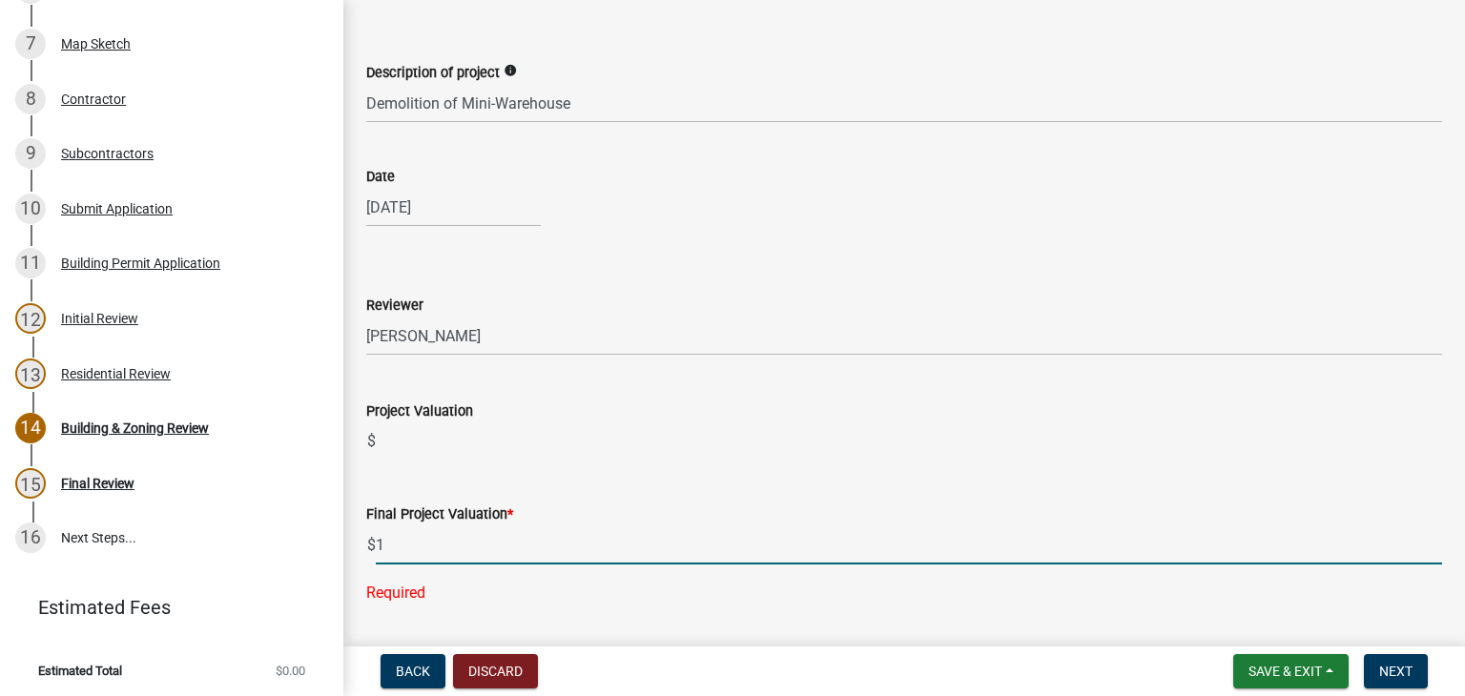
type input "1"
click at [562, 349] on select "Select Item... [PERSON_NAME] [PERSON_NAME] [PERSON_NAME] [PERSON_NAME] [PERSON_…" at bounding box center [904, 336] width 1076 height 39
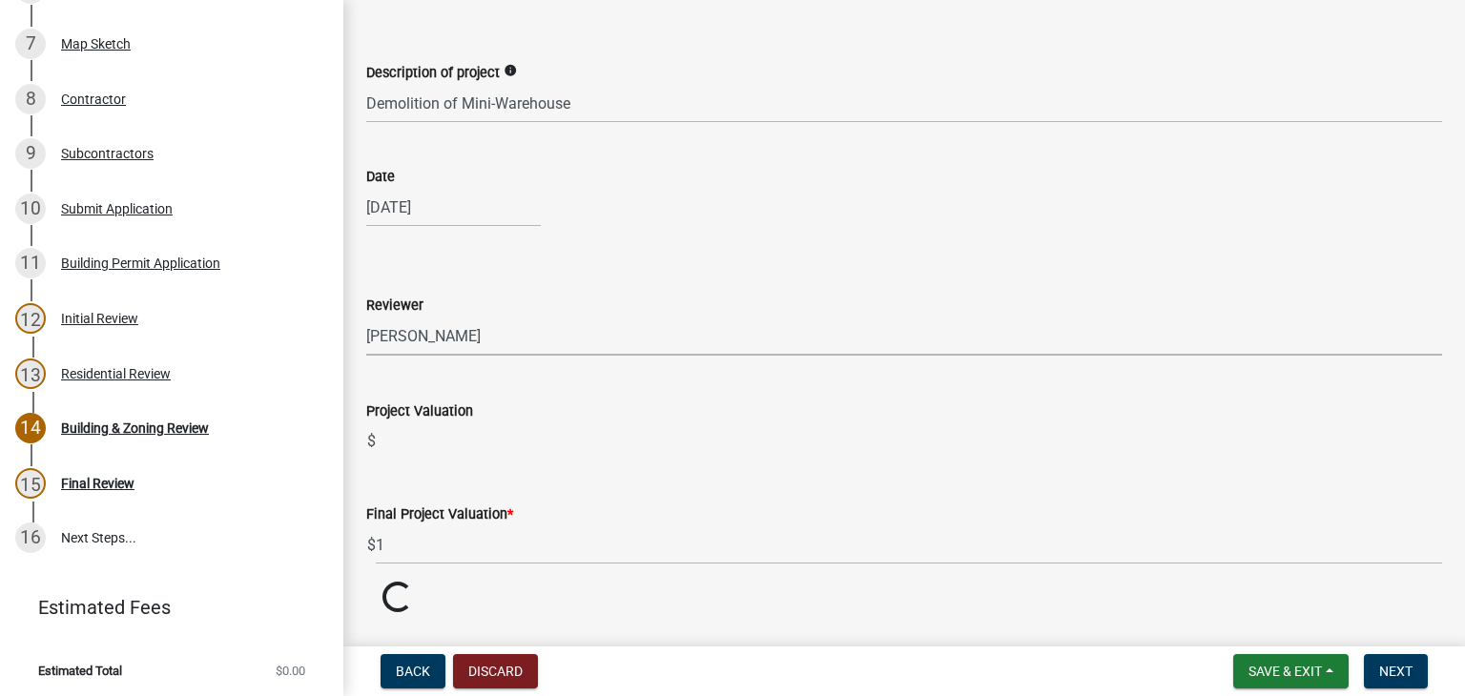
click at [494, 229] on wm-data-entity-input "Date 08/11/2025" at bounding box center [904, 191] width 1076 height 106
drag, startPoint x: 557, startPoint y: 253, endPoint x: 562, endPoint y: 266, distance: 14.2
click at [563, 257] on div "Reviewer Select Item... [PERSON_NAME] [PERSON_NAME] [PERSON_NAME] [PERSON_NAME]…" at bounding box center [904, 300] width 1076 height 112
click at [526, 337] on select "Select Item... [PERSON_NAME] [PERSON_NAME] [PERSON_NAME] [PERSON_NAME] [PERSON_…" at bounding box center [904, 336] width 1076 height 39
click at [366, 317] on select "Select Item... [PERSON_NAME] [PERSON_NAME] [PERSON_NAME] [PERSON_NAME] [PERSON_…" at bounding box center [904, 336] width 1076 height 39
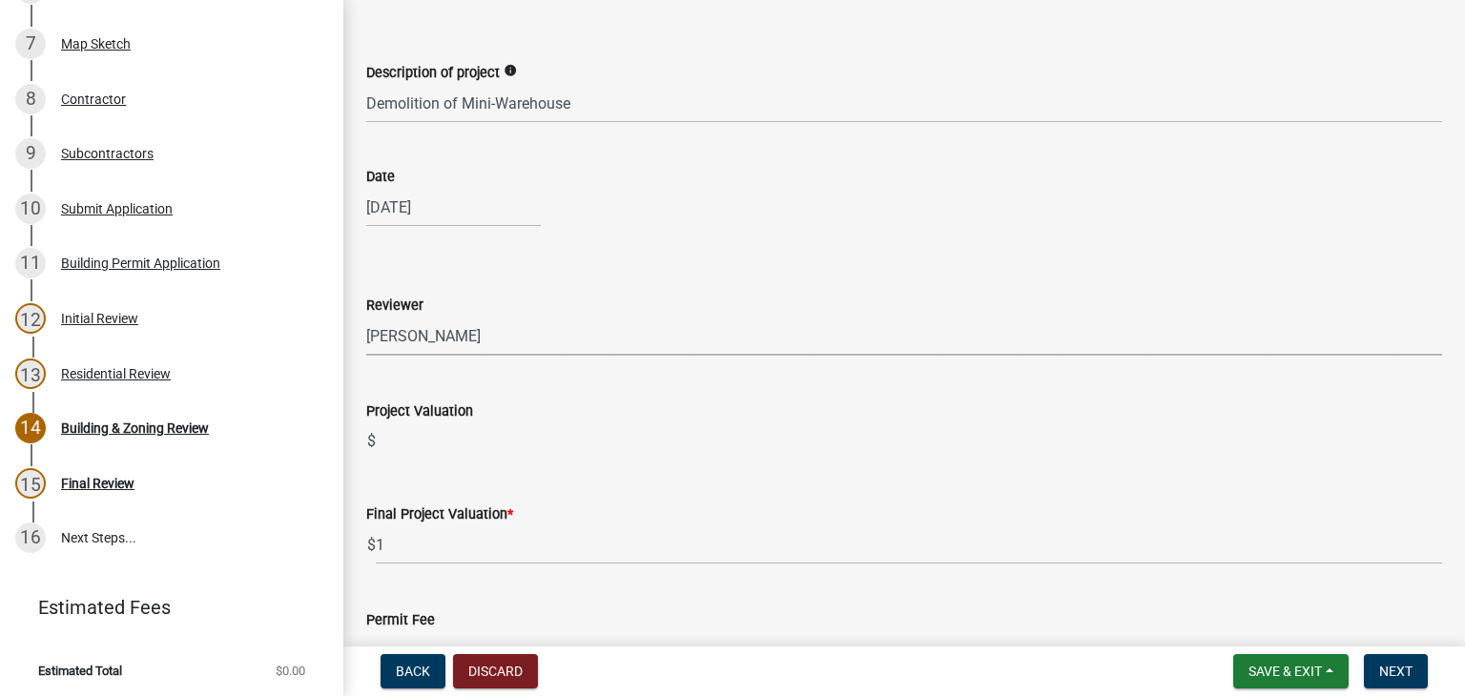
select select "947daff0-9e7f-4afb-971e-5291e3092dff"
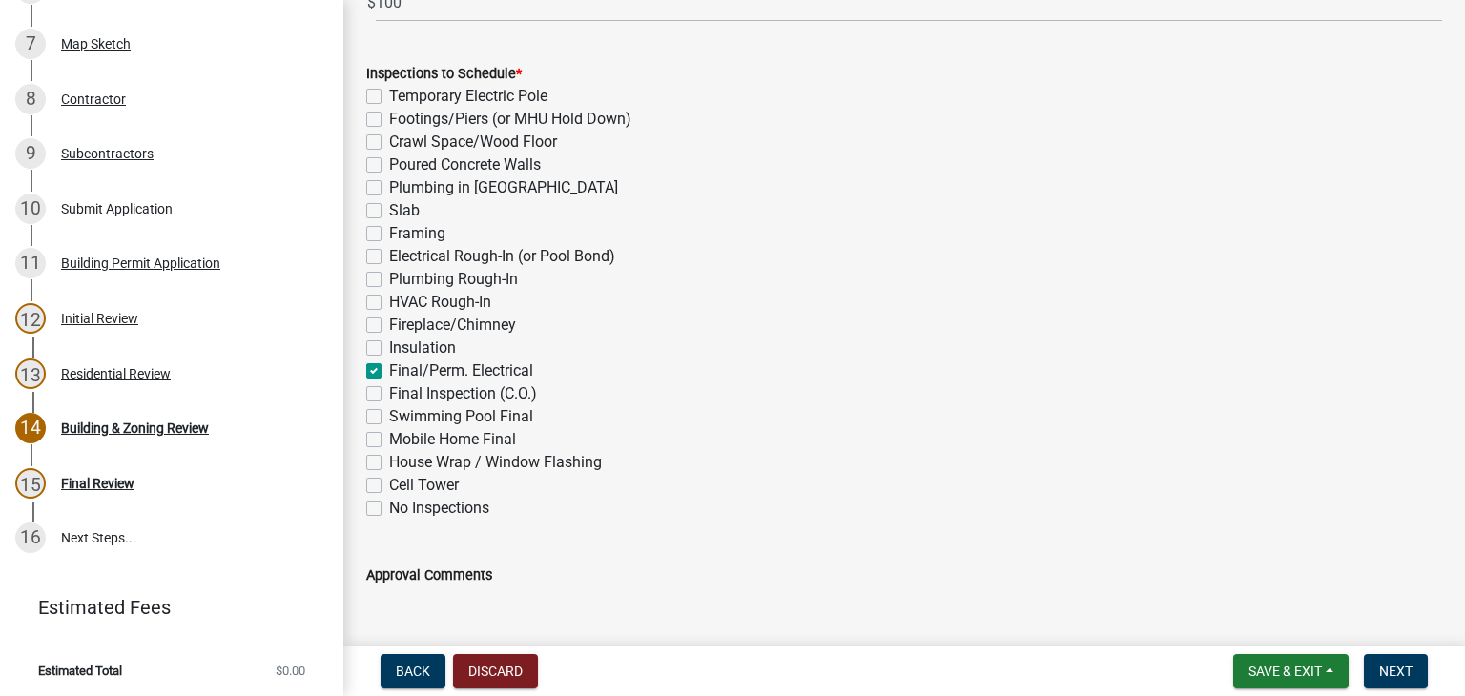
scroll to position [797, 0]
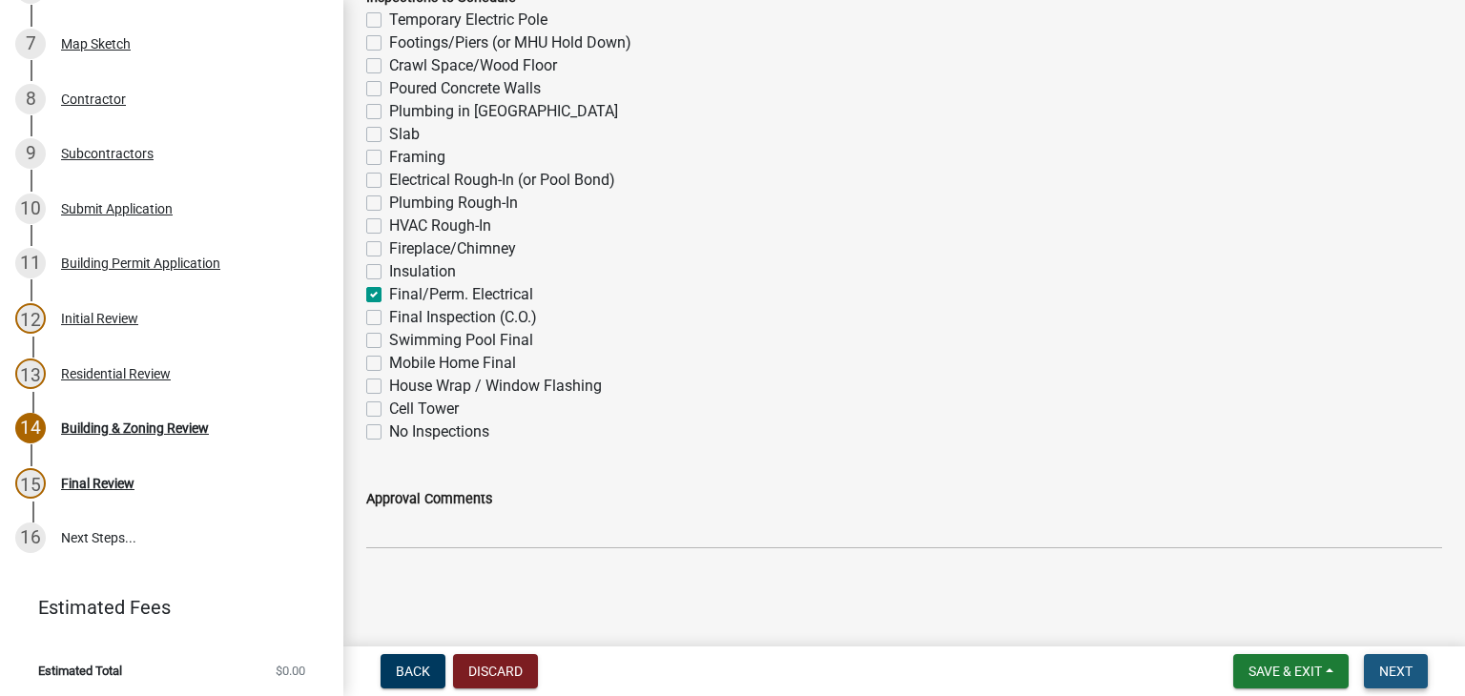
click at [1385, 654] on button "Next" at bounding box center [1396, 671] width 64 height 34
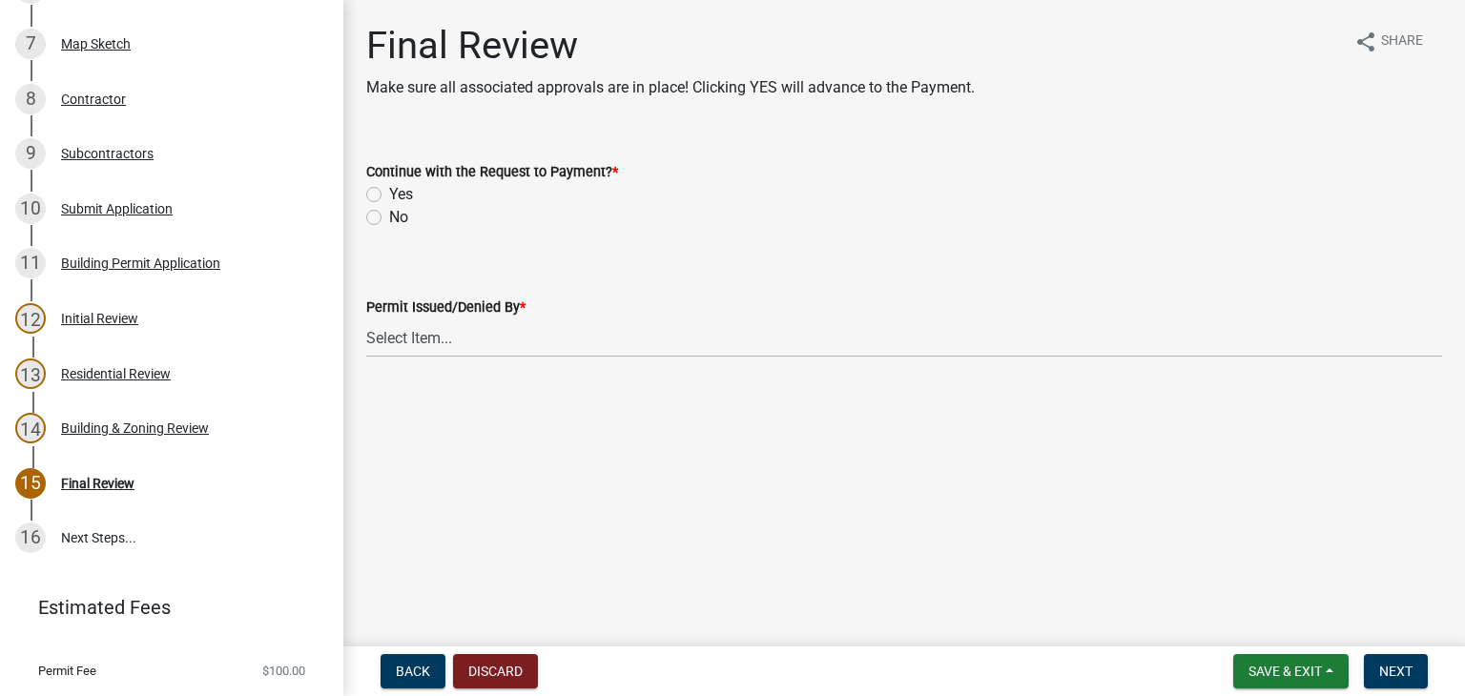
click at [383, 197] on div "Yes" at bounding box center [904, 194] width 1076 height 23
click at [389, 193] on label "Yes" at bounding box center [401, 194] width 24 height 23
click at [389, 193] on input "Yes" at bounding box center [395, 189] width 12 height 12
radio input "true"
click at [438, 341] on select "Select Item... [PERSON_NAME] [PERSON_NAME] [PERSON_NAME] [PERSON_NAME] [PERSON_…" at bounding box center [904, 337] width 1076 height 39
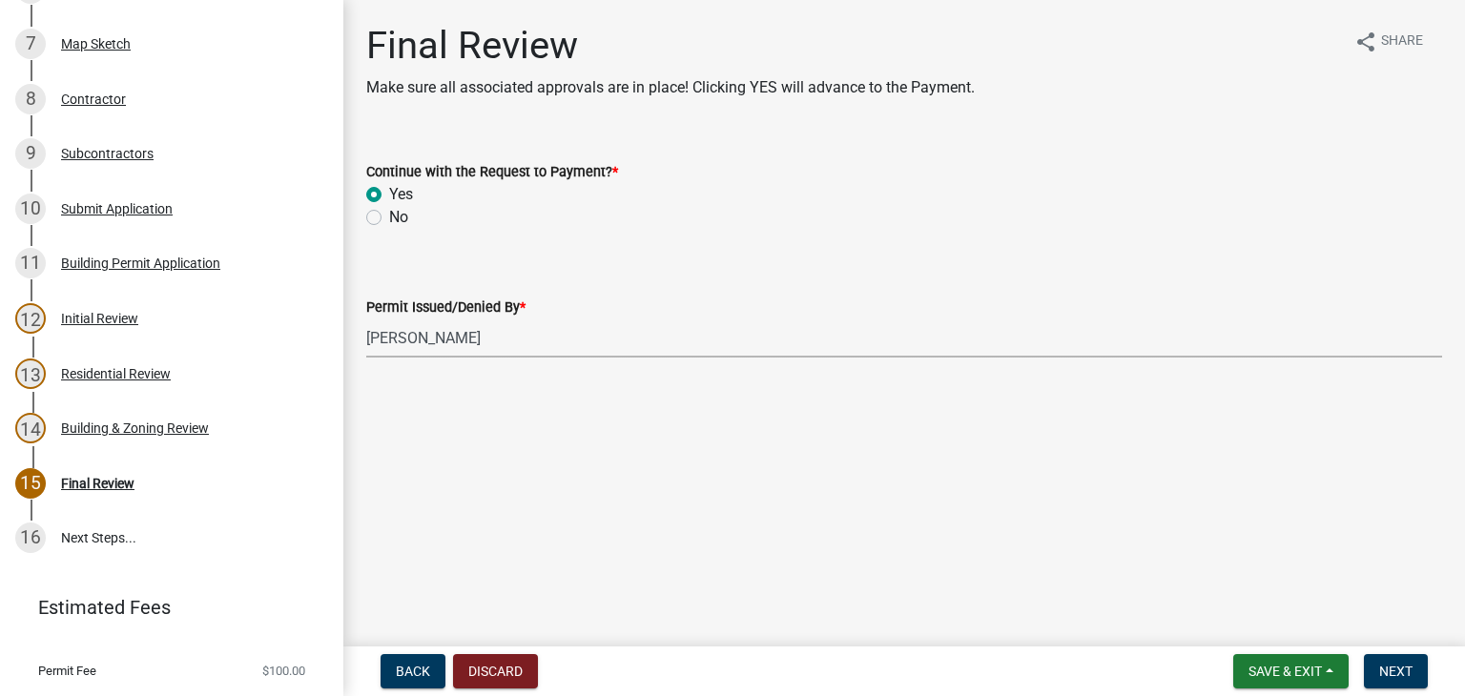
click at [366, 318] on select "Select Item... [PERSON_NAME] [PERSON_NAME] [PERSON_NAME] [PERSON_NAME] [PERSON_…" at bounding box center [904, 337] width 1076 height 39
click at [488, 337] on select "Select Item... [PERSON_NAME] [PERSON_NAME] [PERSON_NAME] [PERSON_NAME] [PERSON_…" at bounding box center [904, 337] width 1076 height 39
click at [366, 318] on select "Select Item... [PERSON_NAME] [PERSON_NAME] [PERSON_NAME] [PERSON_NAME] [PERSON_…" at bounding box center [904, 337] width 1076 height 39
select select "947daff0-9e7f-4afb-971e-5291e3092dff"
click at [1407, 665] on span "Next" at bounding box center [1395, 671] width 33 height 15
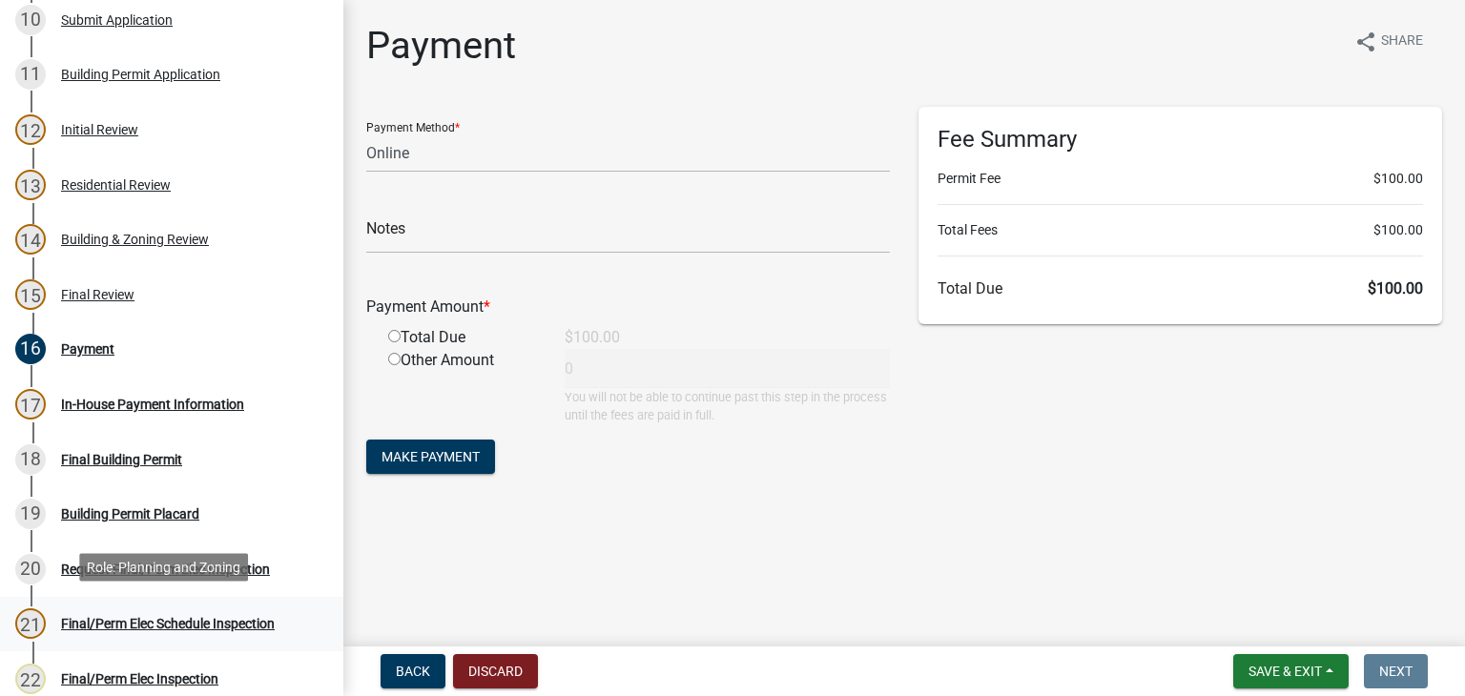
scroll to position [723, 0]
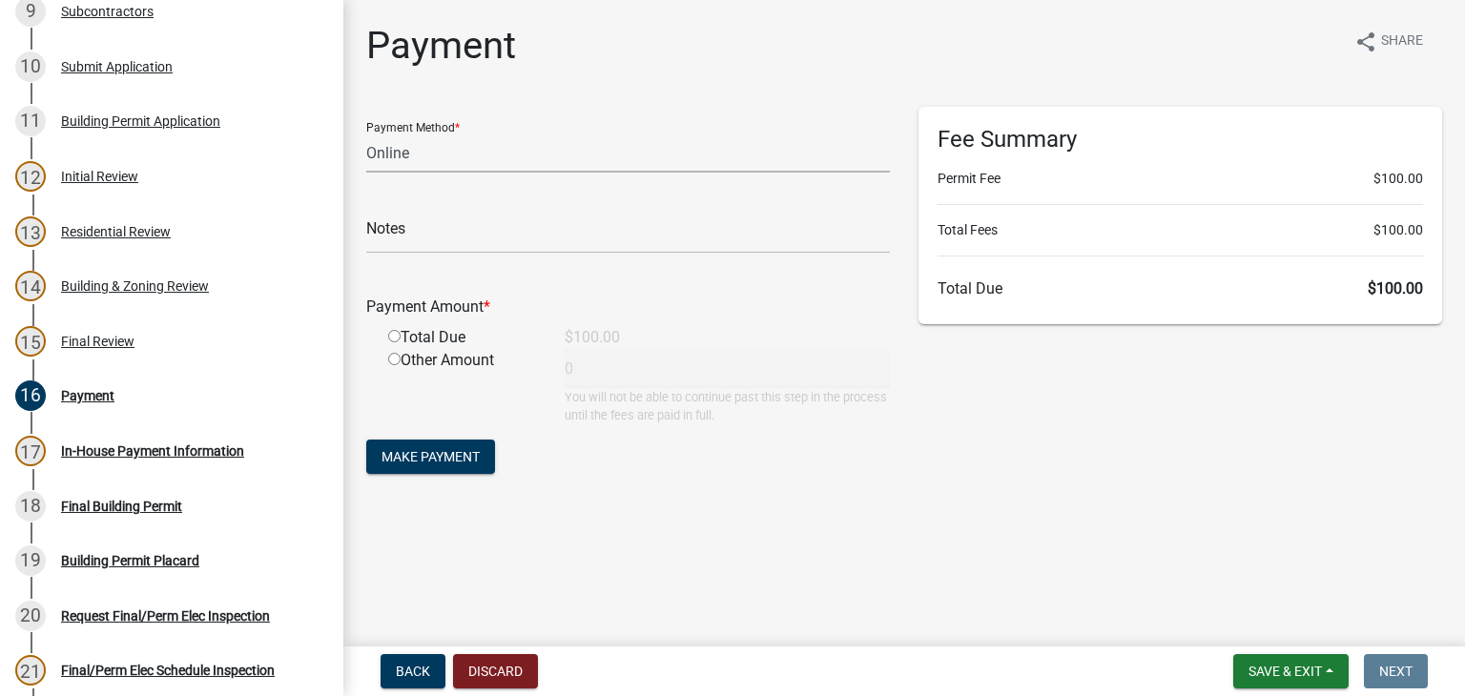
drag, startPoint x: 439, startPoint y: 155, endPoint x: 426, endPoint y: 170, distance: 18.9
click at [439, 155] on select "Credit Card POS Check Cash Online" at bounding box center [628, 152] width 524 height 39
select select "1: 0"
click at [366, 133] on select "Credit Card POS Check Cash Online" at bounding box center [628, 152] width 524 height 39
drag, startPoint x: 420, startPoint y: 249, endPoint x: 476, endPoint y: 225, distance: 61.1
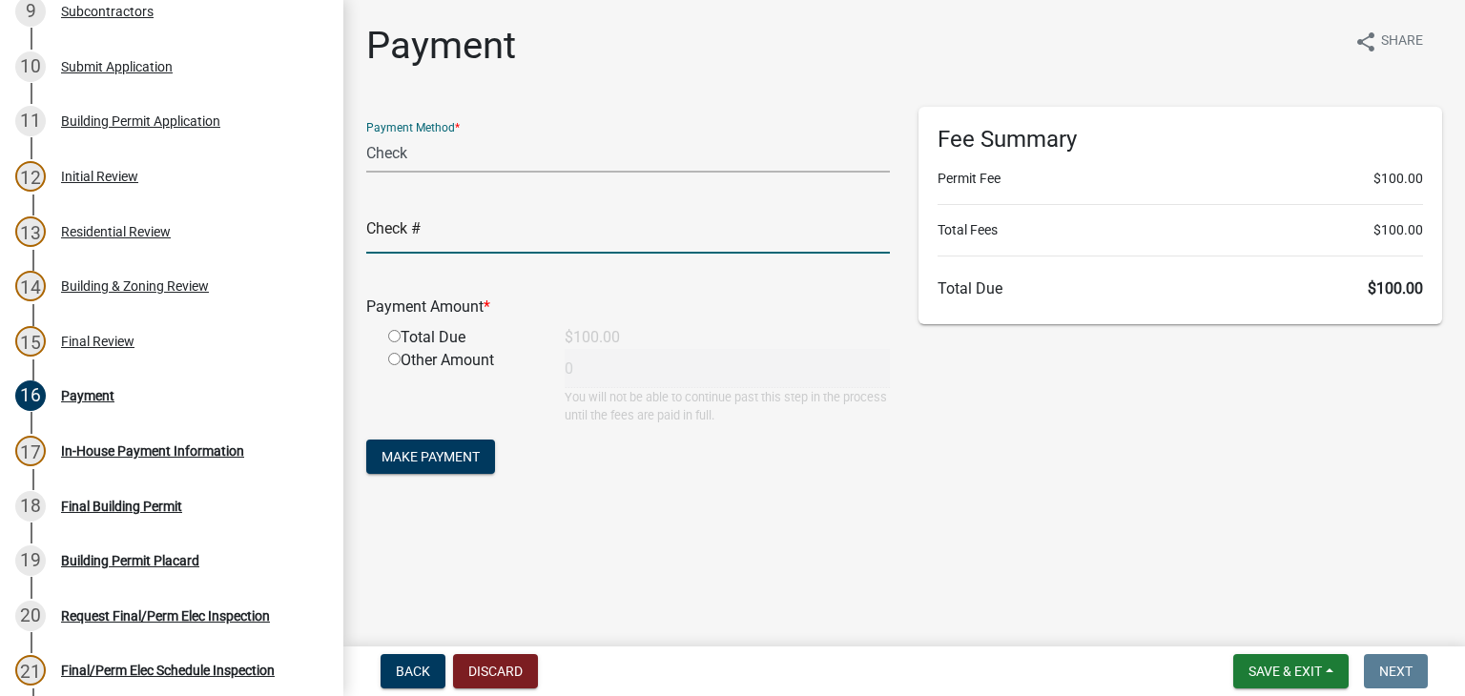
click at [428, 235] on input "text" at bounding box center [628, 234] width 524 height 39
type input "23945"
click at [394, 334] on input "radio" at bounding box center [394, 336] width 12 height 12
radio input "true"
type input "100"
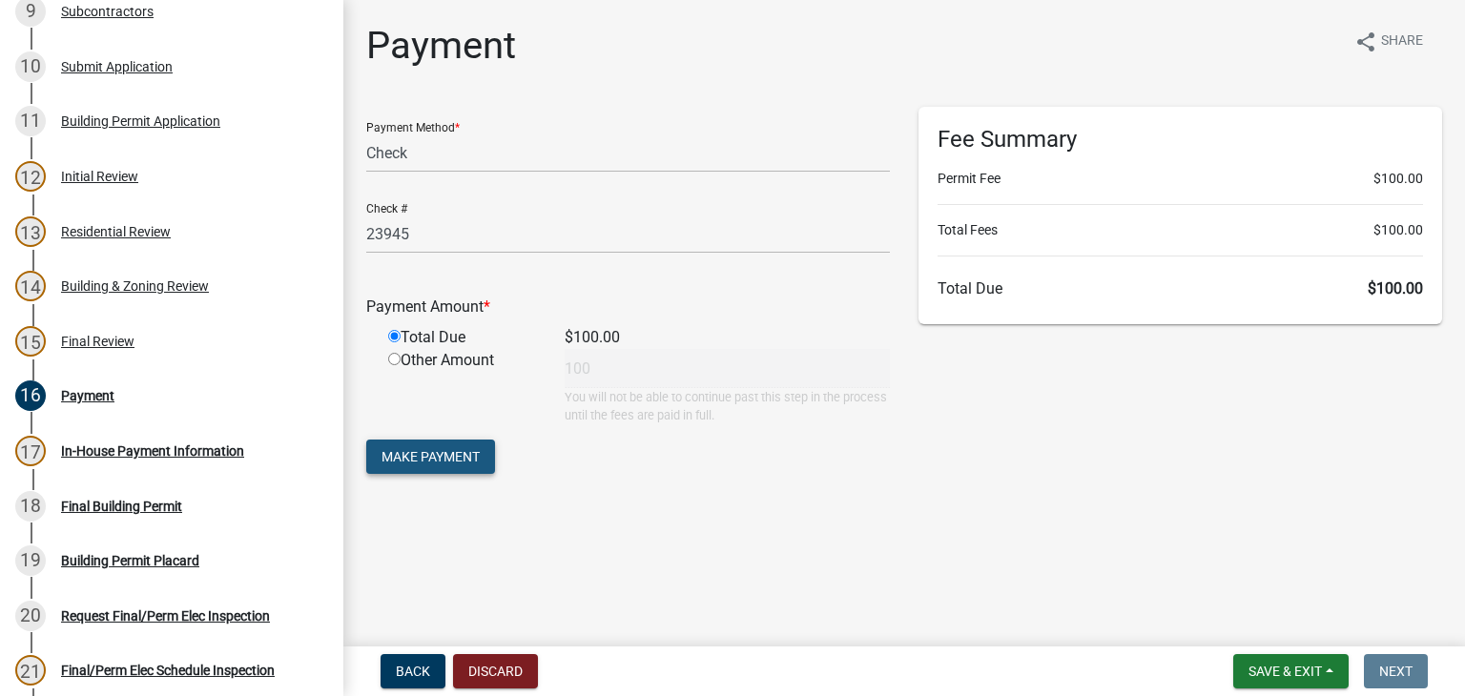
click at [442, 459] on span "Make Payment" at bounding box center [430, 456] width 98 height 15
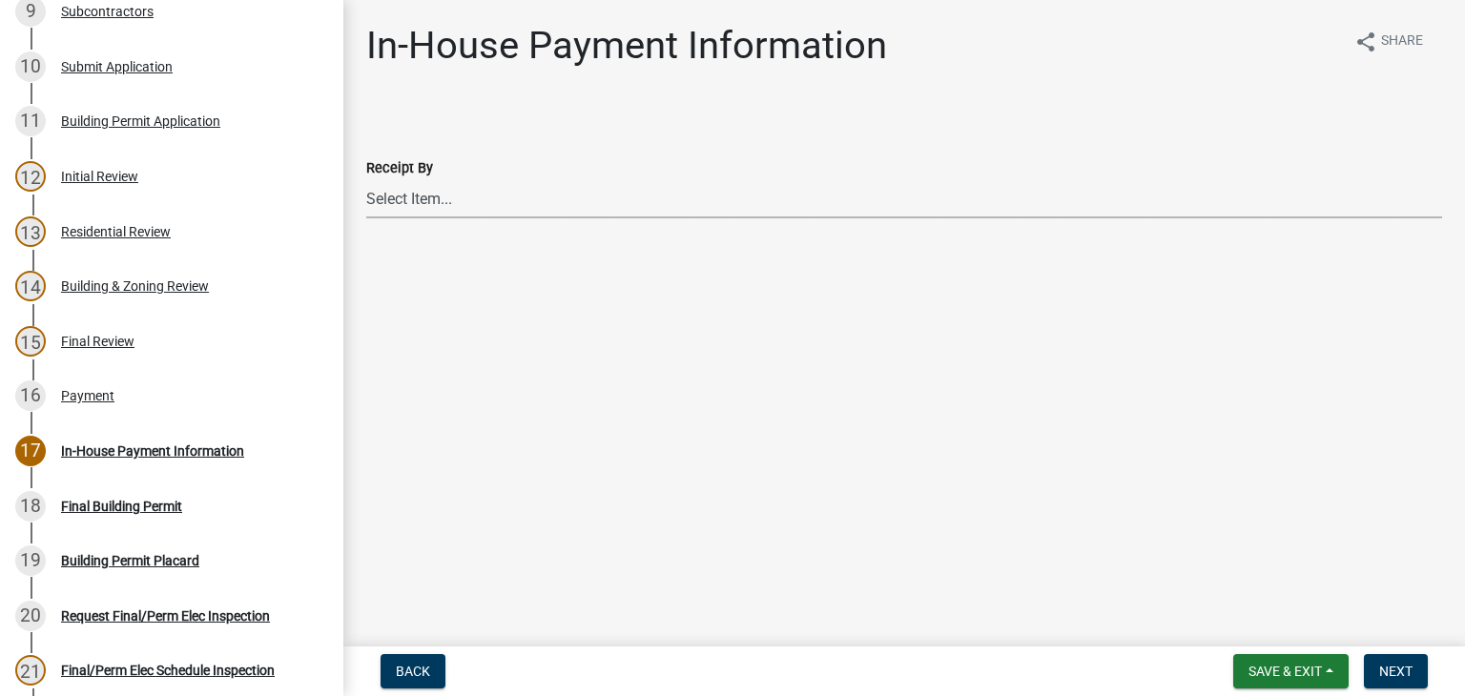
click at [507, 210] on select "Select Item... [PERSON_NAME] [PERSON_NAME] [PERSON_NAME] [PERSON_NAME] [PERSON_…" at bounding box center [904, 198] width 1076 height 39
click at [366, 179] on select "Select Item... [PERSON_NAME] [PERSON_NAME] [PERSON_NAME] [PERSON_NAME] [PERSON_…" at bounding box center [904, 198] width 1076 height 39
select select "947daff0-9e7f-4afb-971e-5291e3092dff"
click at [1415, 676] on button "Next" at bounding box center [1396, 671] width 64 height 34
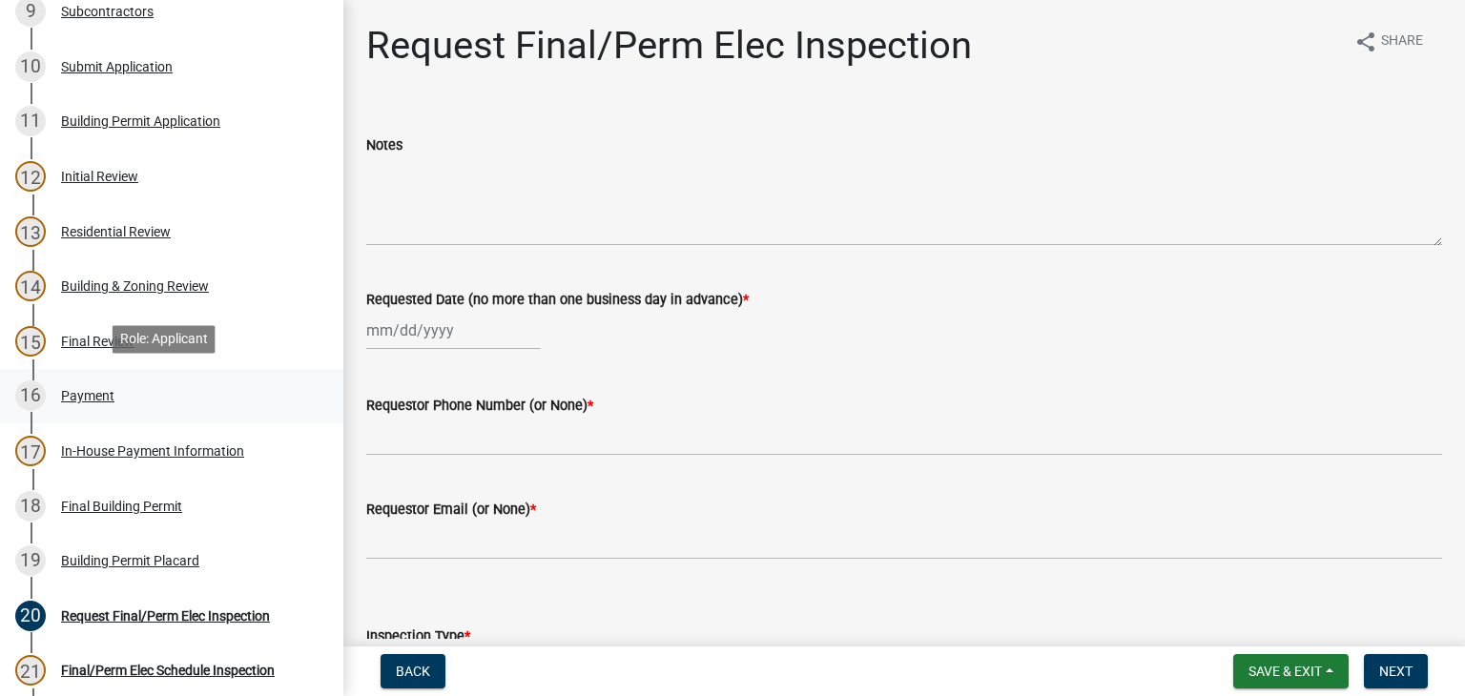
click at [175, 391] on div "16 Payment" at bounding box center [164, 395] width 298 height 31
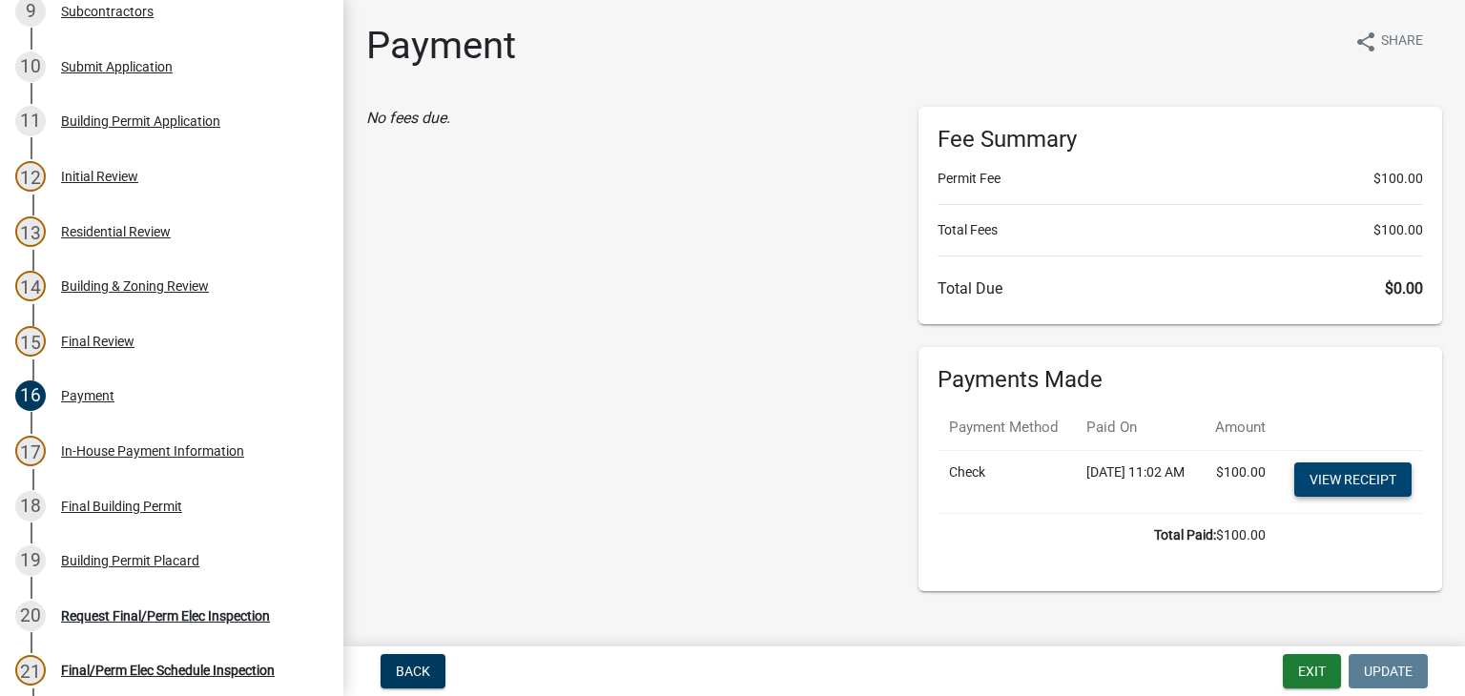
click at [1337, 497] on link "View receipt" at bounding box center [1352, 479] width 117 height 34
click at [139, 558] on div "Building Permit Placard" at bounding box center [130, 560] width 138 height 13
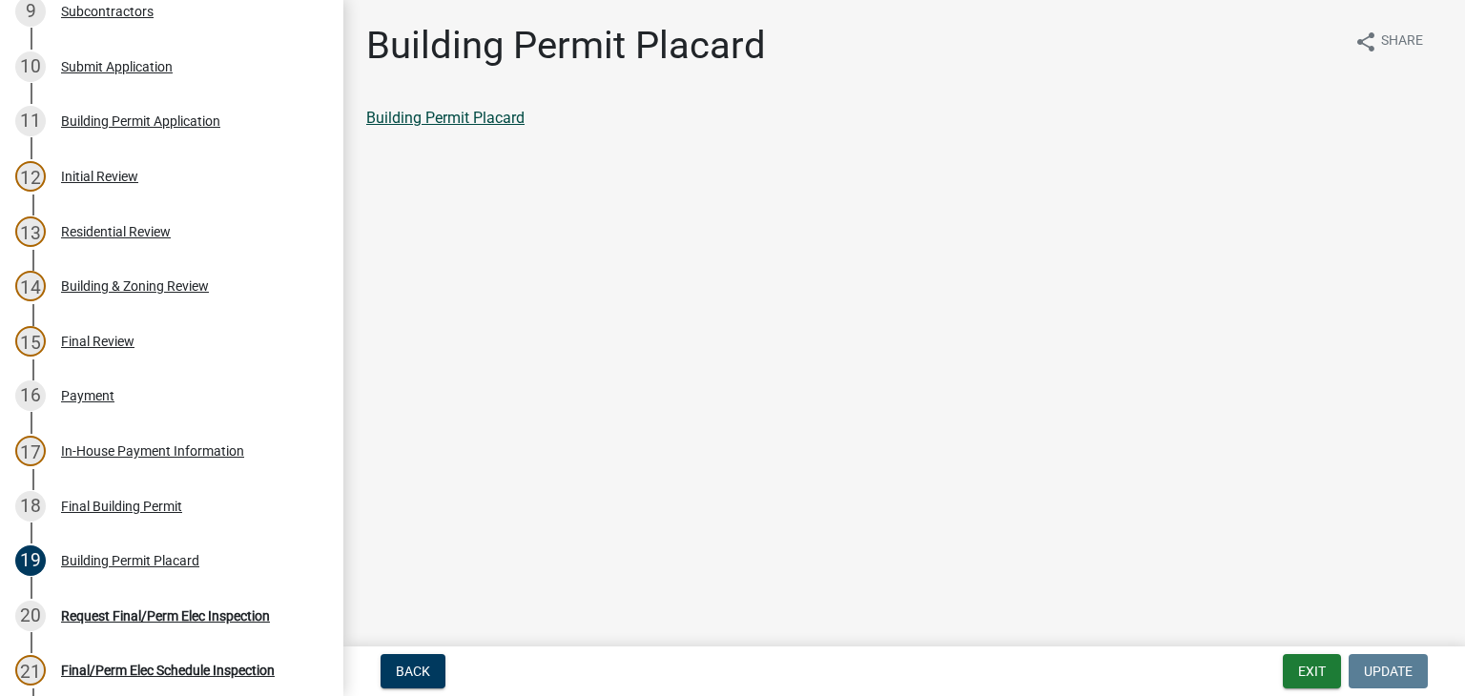
click at [487, 113] on link "Building Permit Placard" at bounding box center [445, 118] width 158 height 18
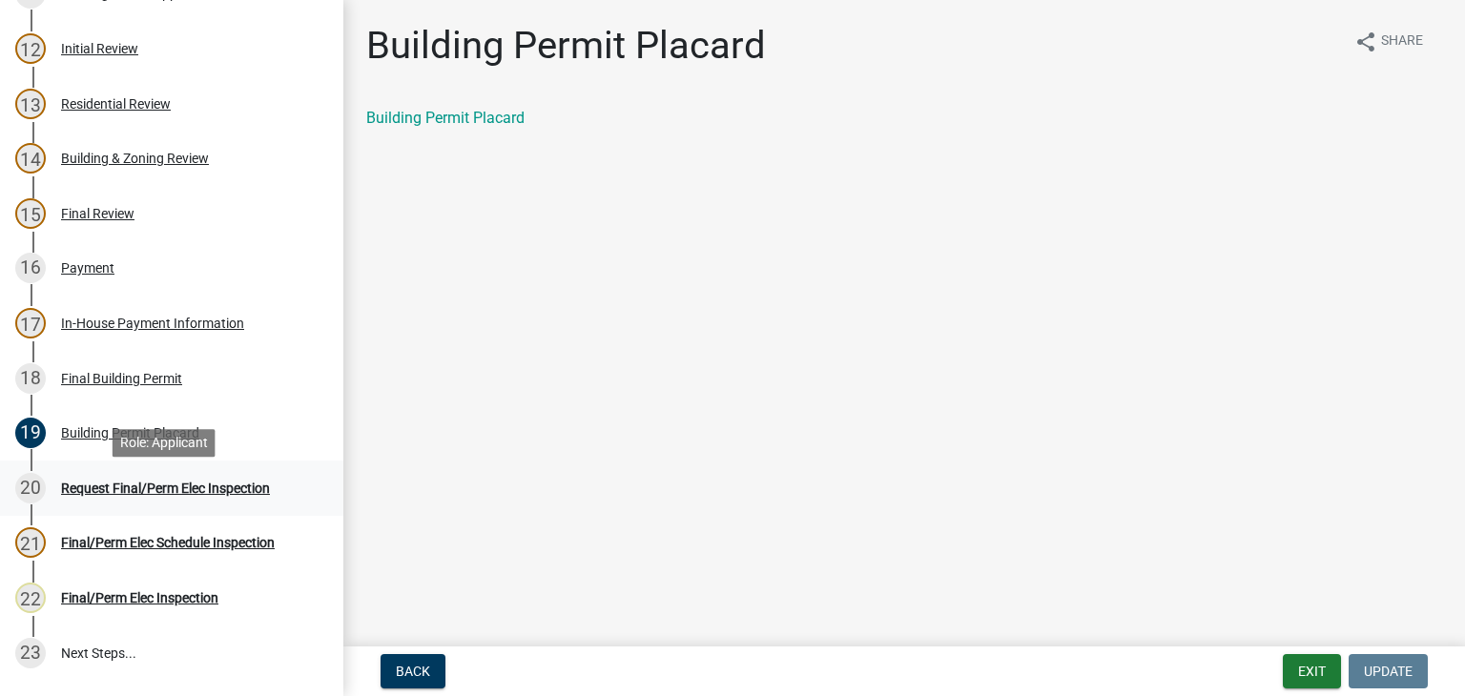
scroll to position [818, 0]
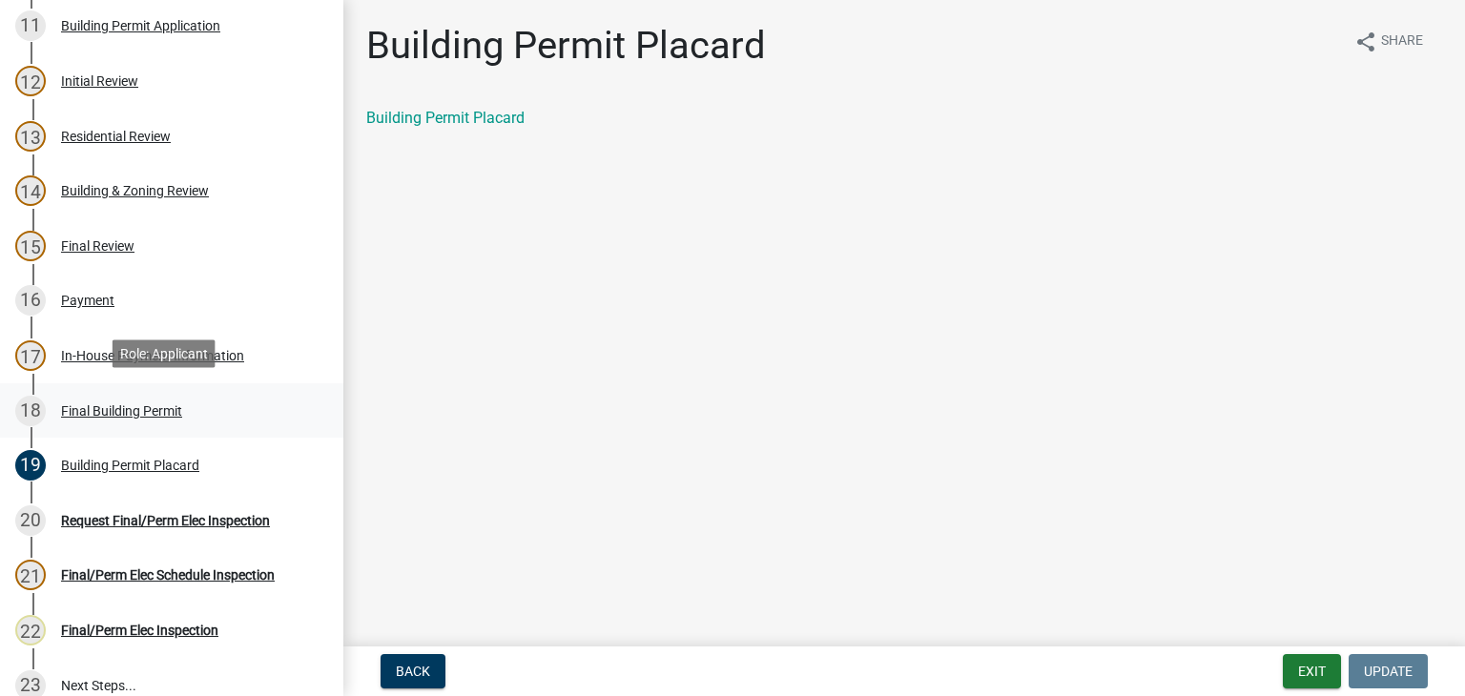
click at [195, 407] on div "18 Final Building Permit" at bounding box center [164, 411] width 298 height 31
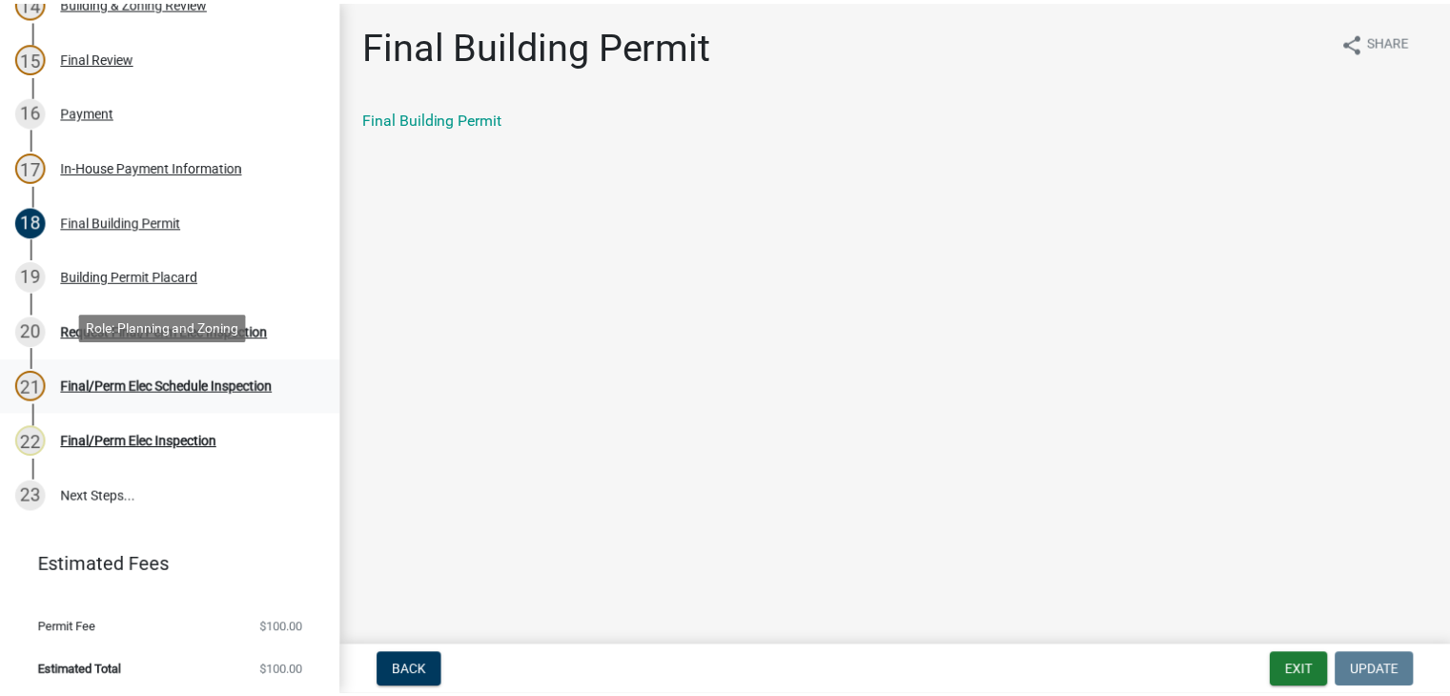
scroll to position [1009, 0]
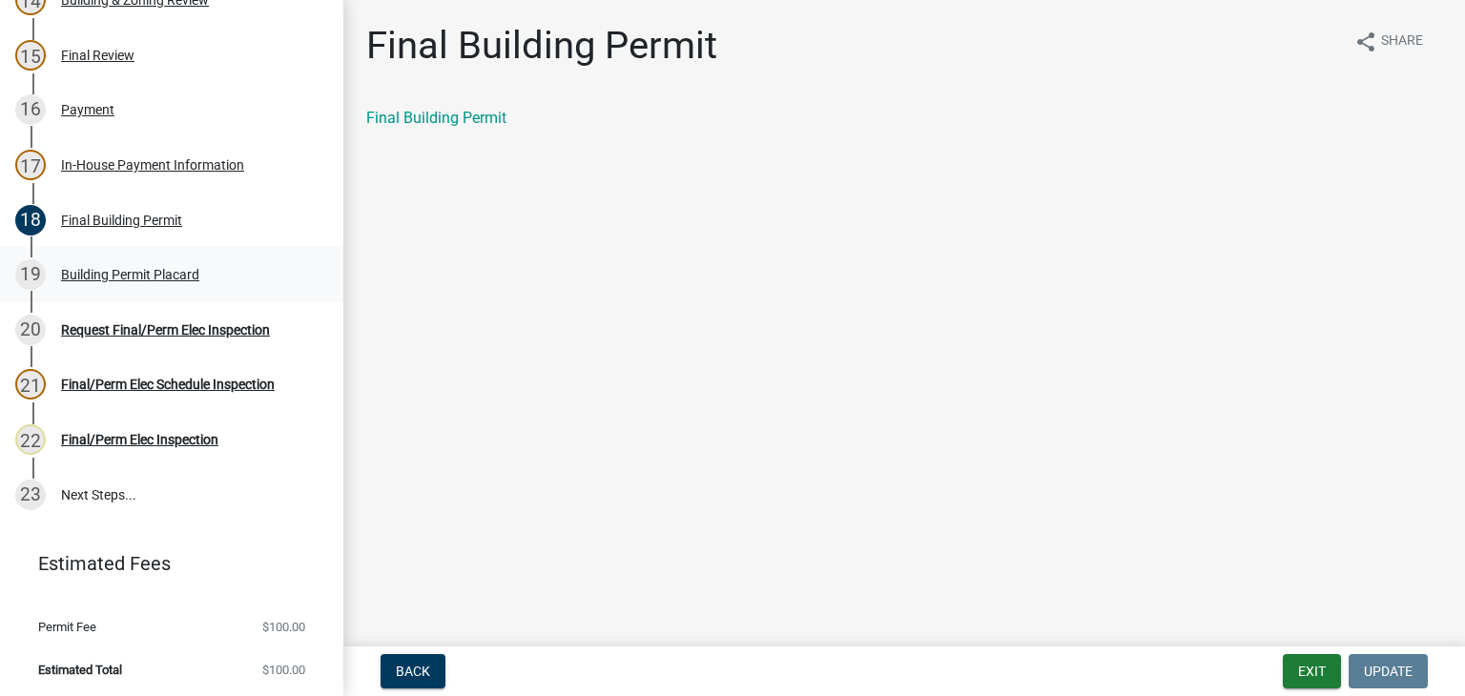
click at [164, 253] on link "19 Building Permit Placard" at bounding box center [171, 274] width 343 height 55
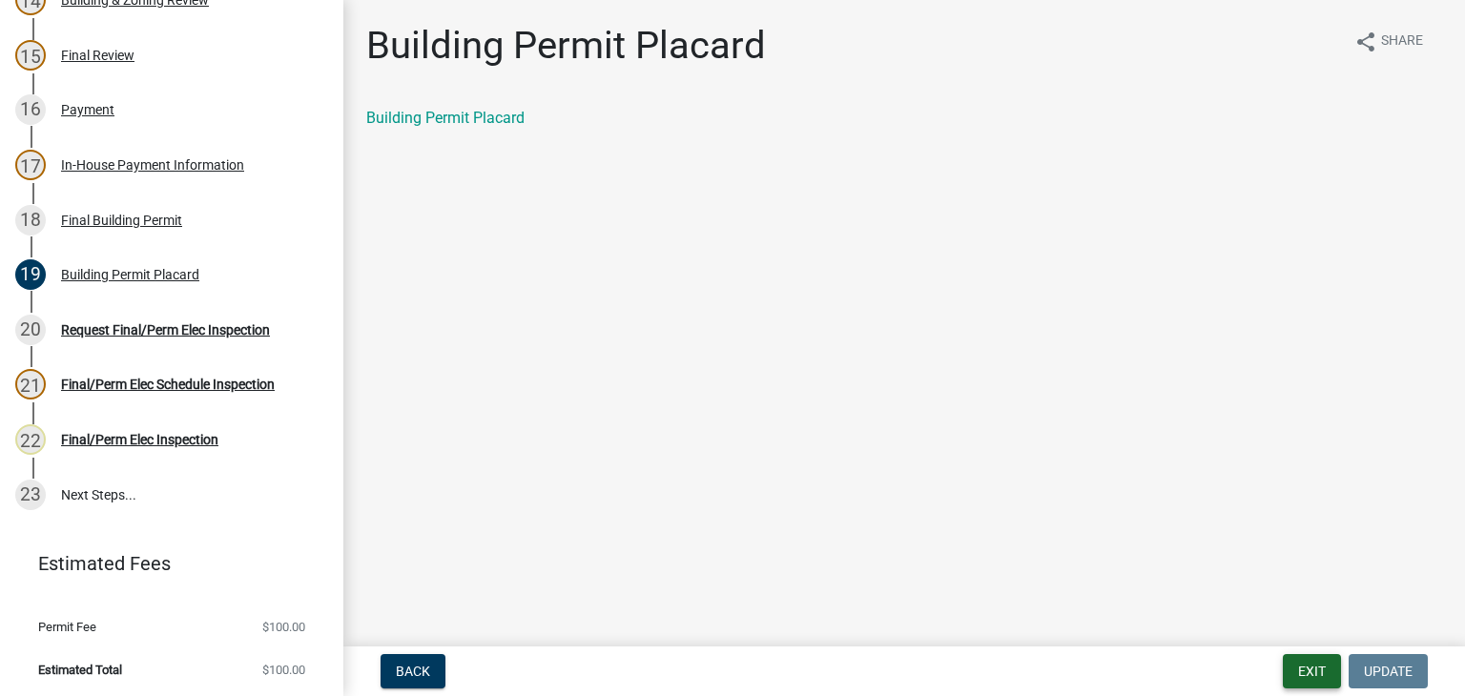
click at [1297, 672] on button "Exit" at bounding box center [1312, 671] width 58 height 34
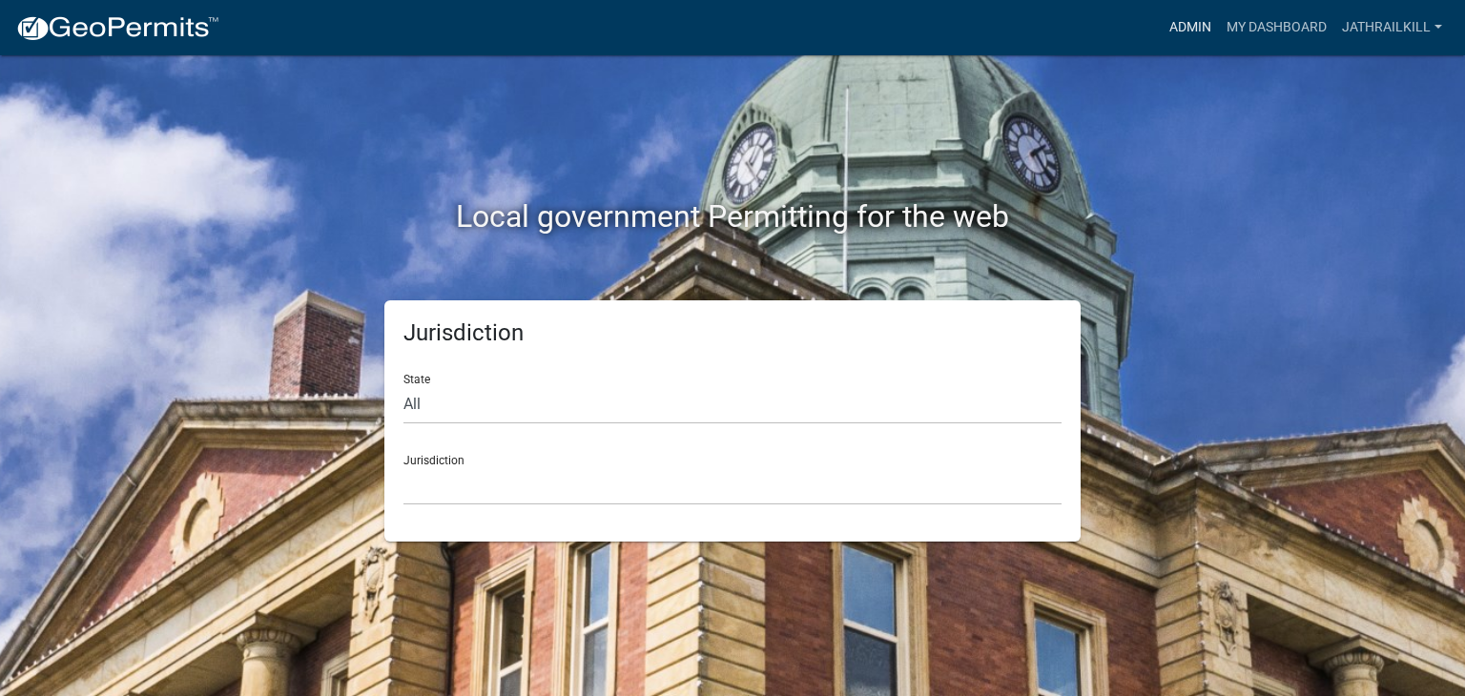
click at [1160, 28] on div "Admin My Dashboard Jathrailkill Admin Account Logout" at bounding box center [842, 28] width 1215 height 36
drag, startPoint x: 1178, startPoint y: 20, endPoint x: 1169, endPoint y: 27, distance: 10.9
click at [1178, 21] on link "Admin" at bounding box center [1189, 28] width 57 height 36
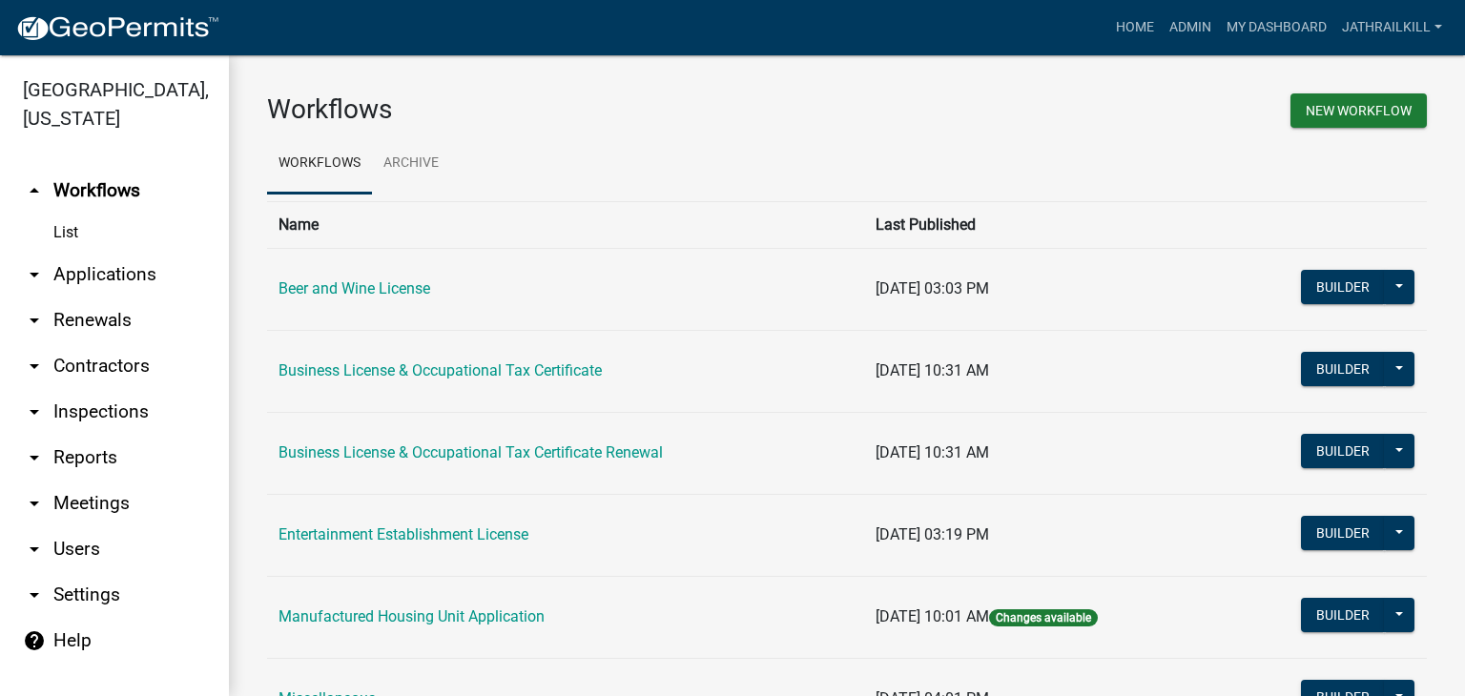
click at [104, 261] on link "arrow_drop_down Applications" at bounding box center [114, 275] width 229 height 46
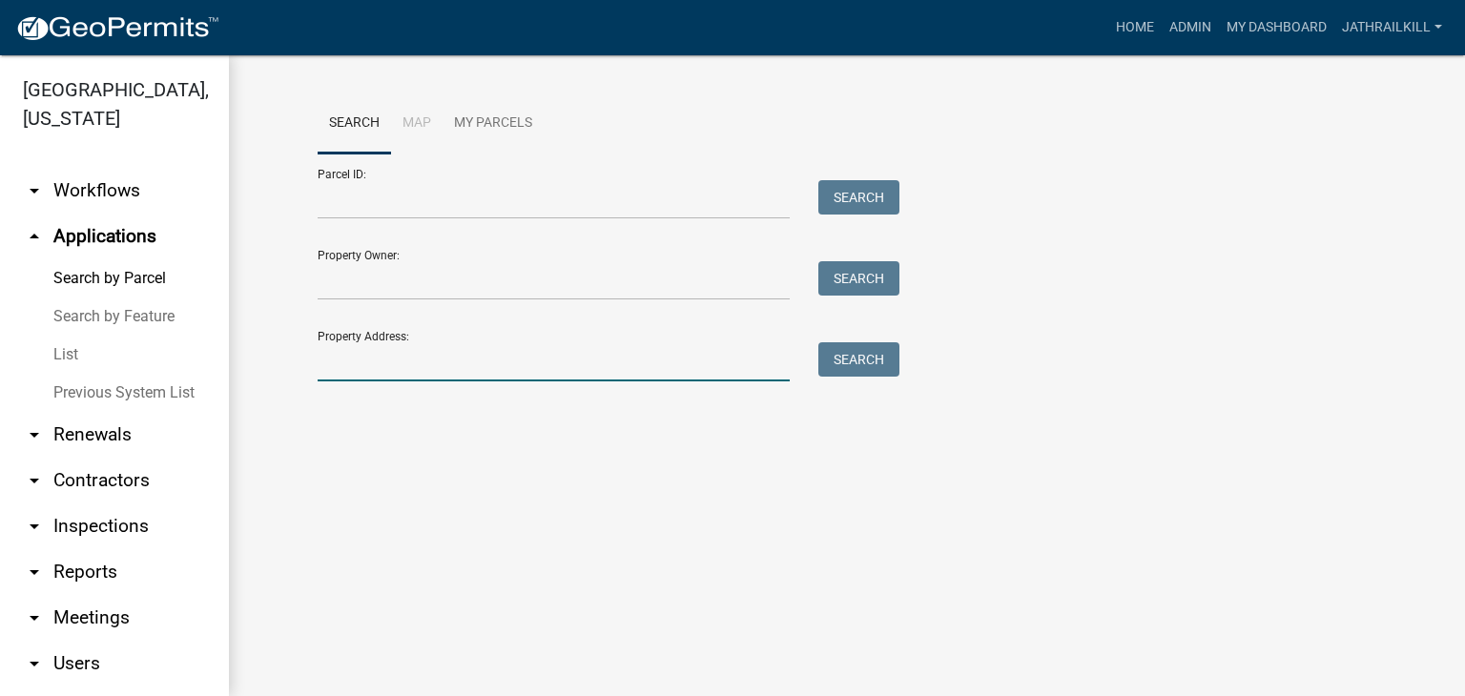
click at [364, 366] on input "Property Address:" at bounding box center [554, 361] width 472 height 39
type input "[STREET_ADDRESS]"
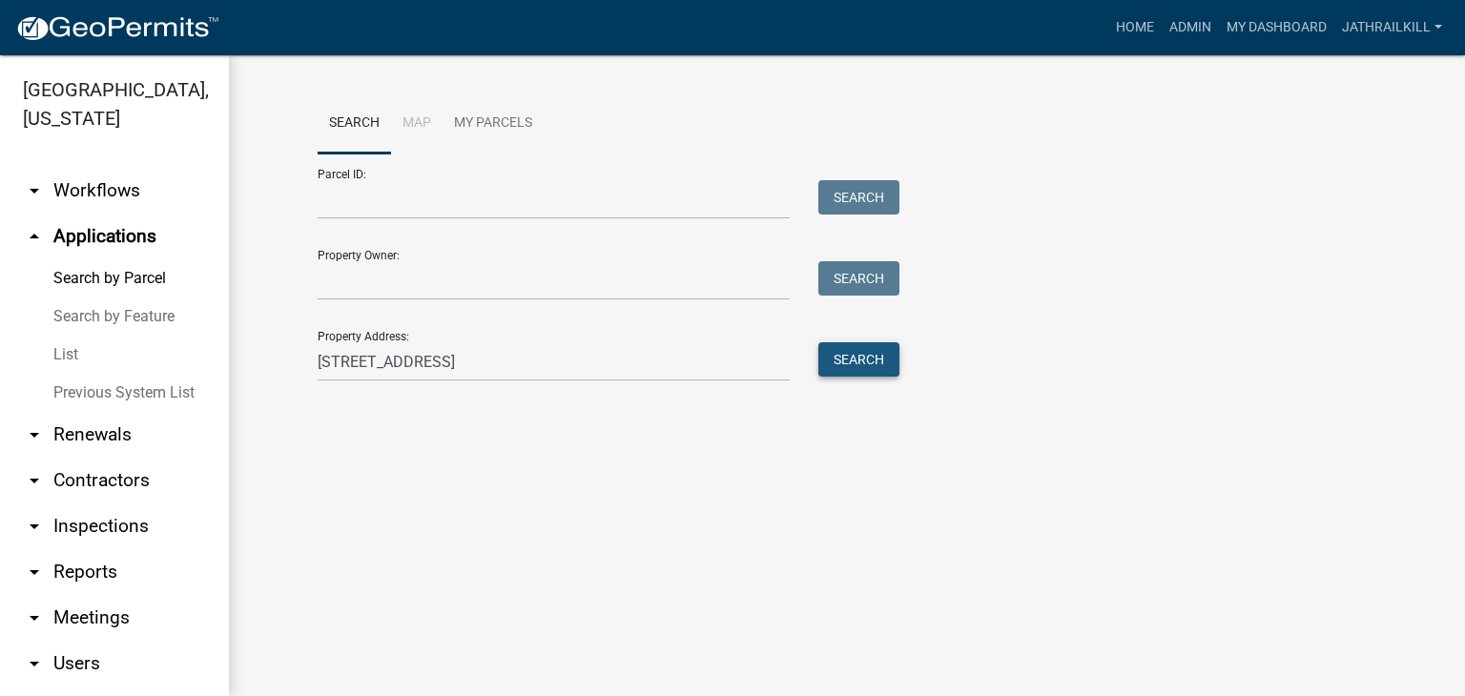
click at [864, 353] on button "Search" at bounding box center [858, 359] width 81 height 34
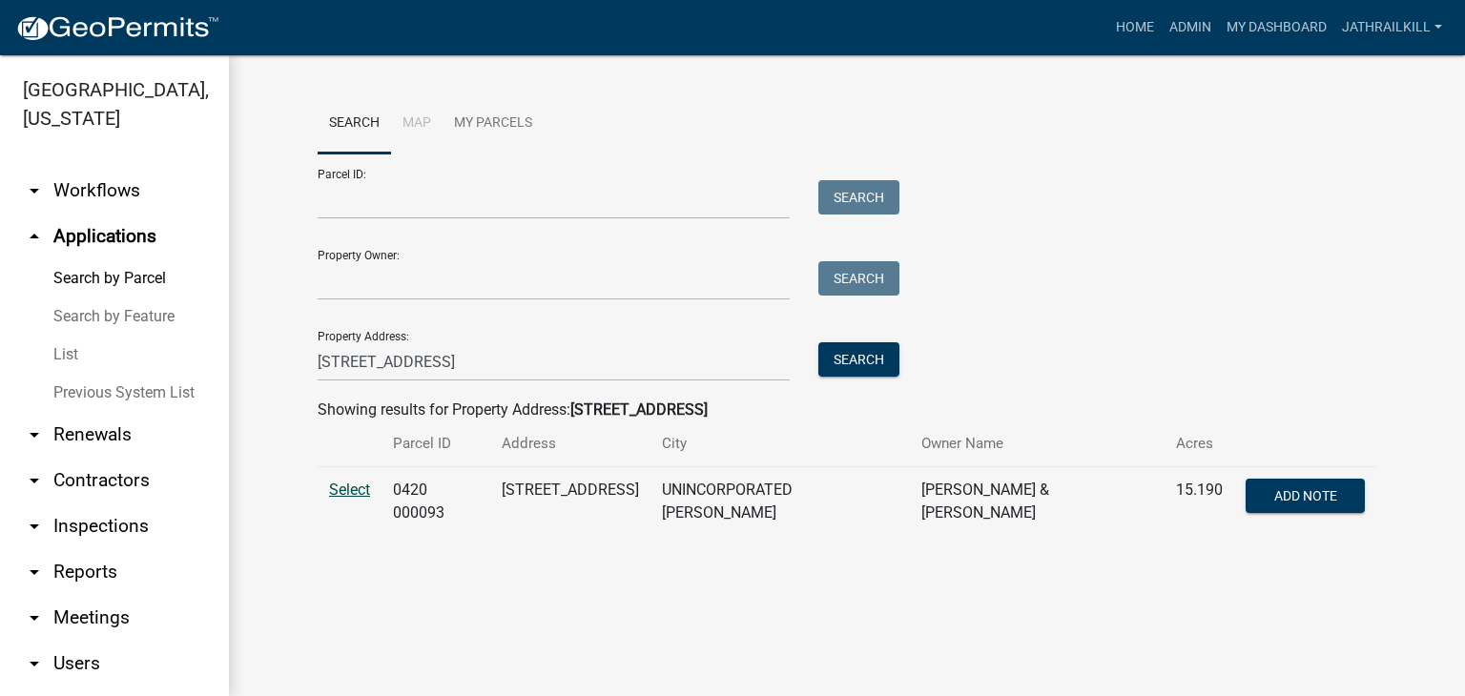
click at [346, 495] on span "Select" at bounding box center [349, 490] width 41 height 18
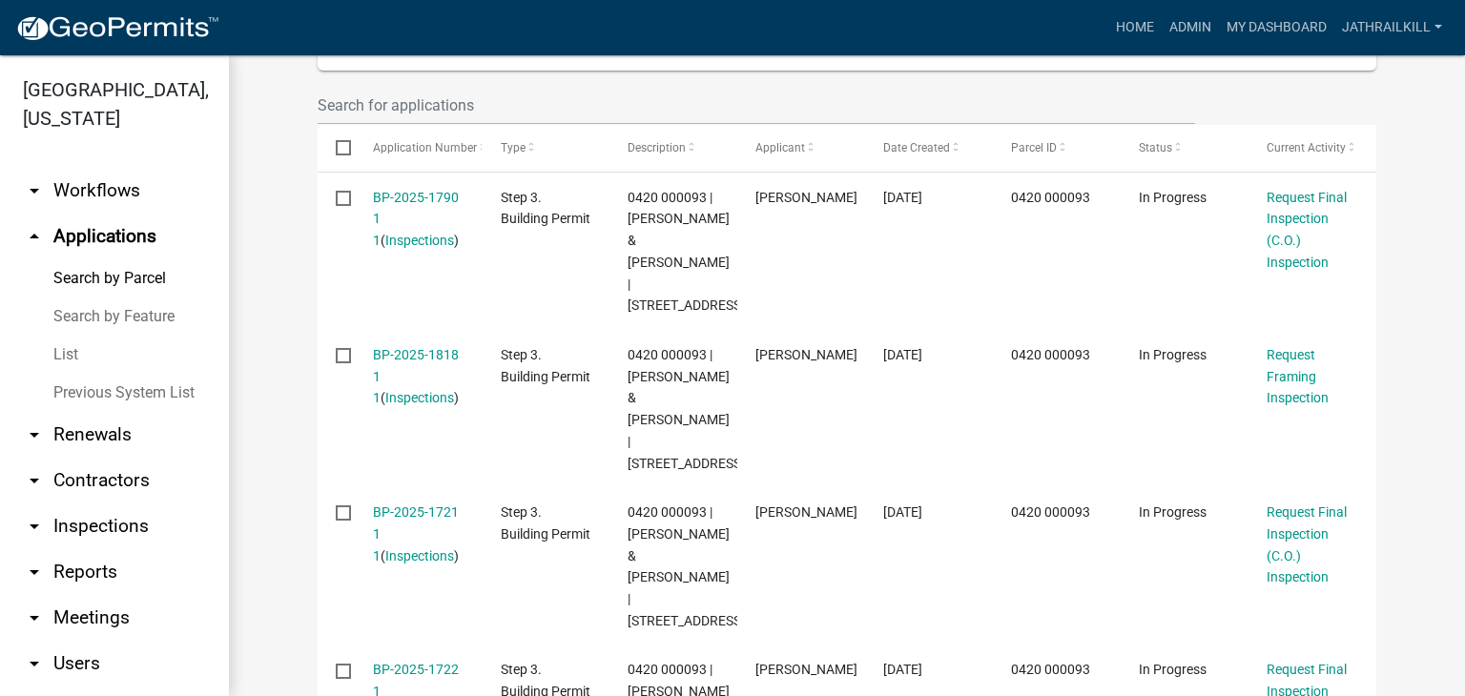
scroll to position [572, 0]
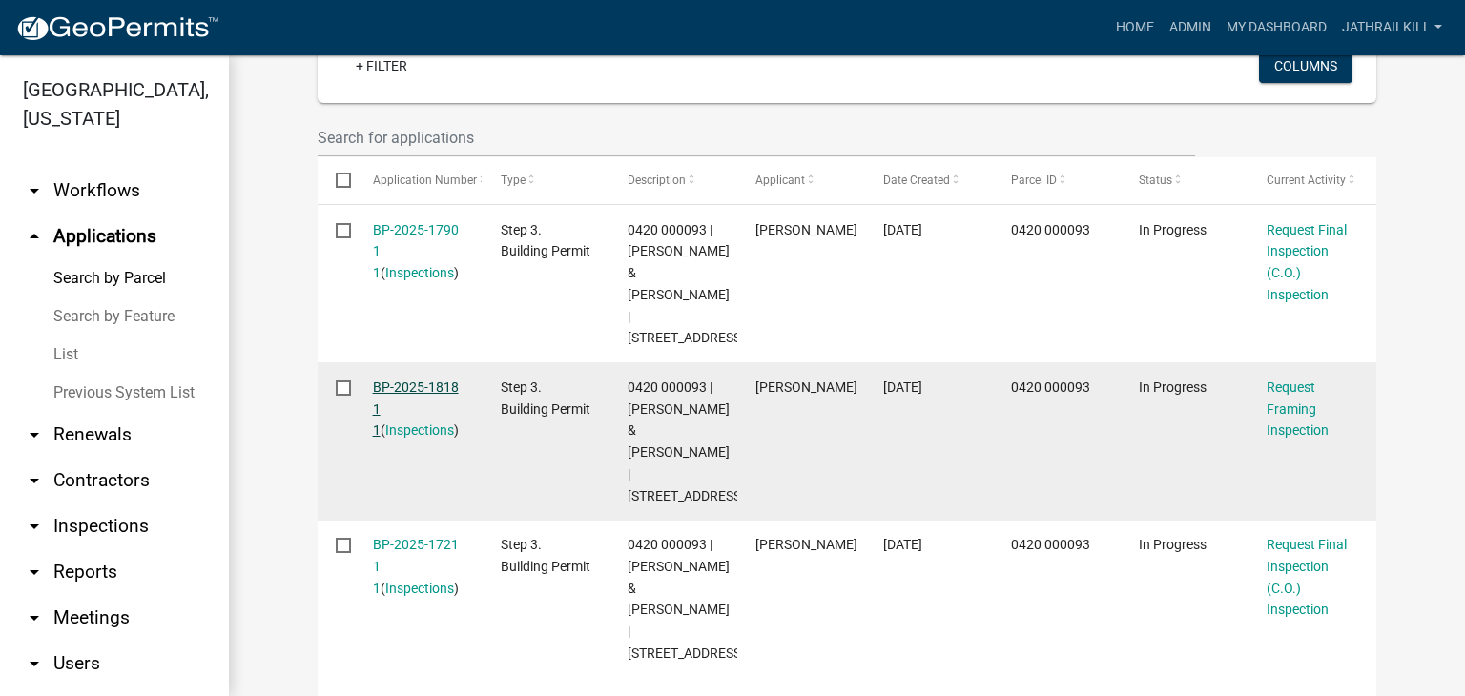
click at [404, 381] on link "BP-2025-1818 1 1" at bounding box center [416, 409] width 86 height 59
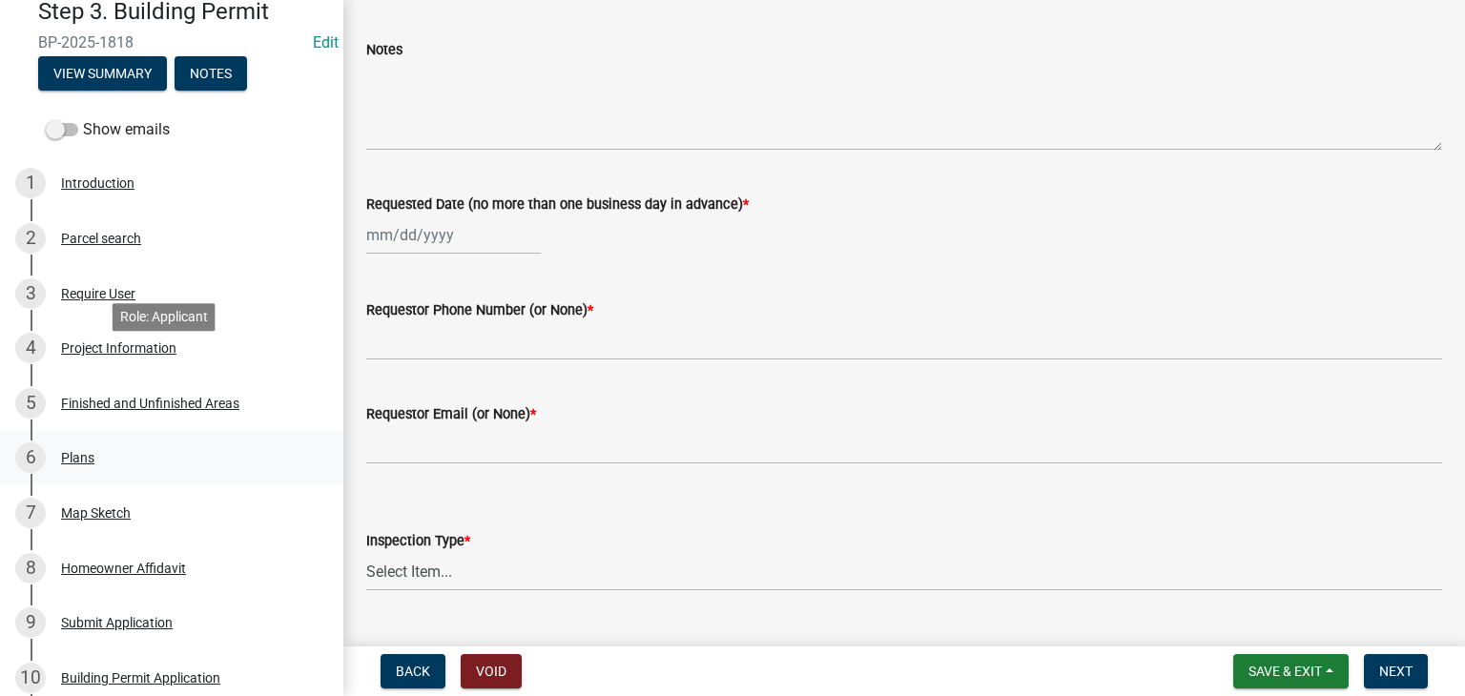
scroll to position [191, 0]
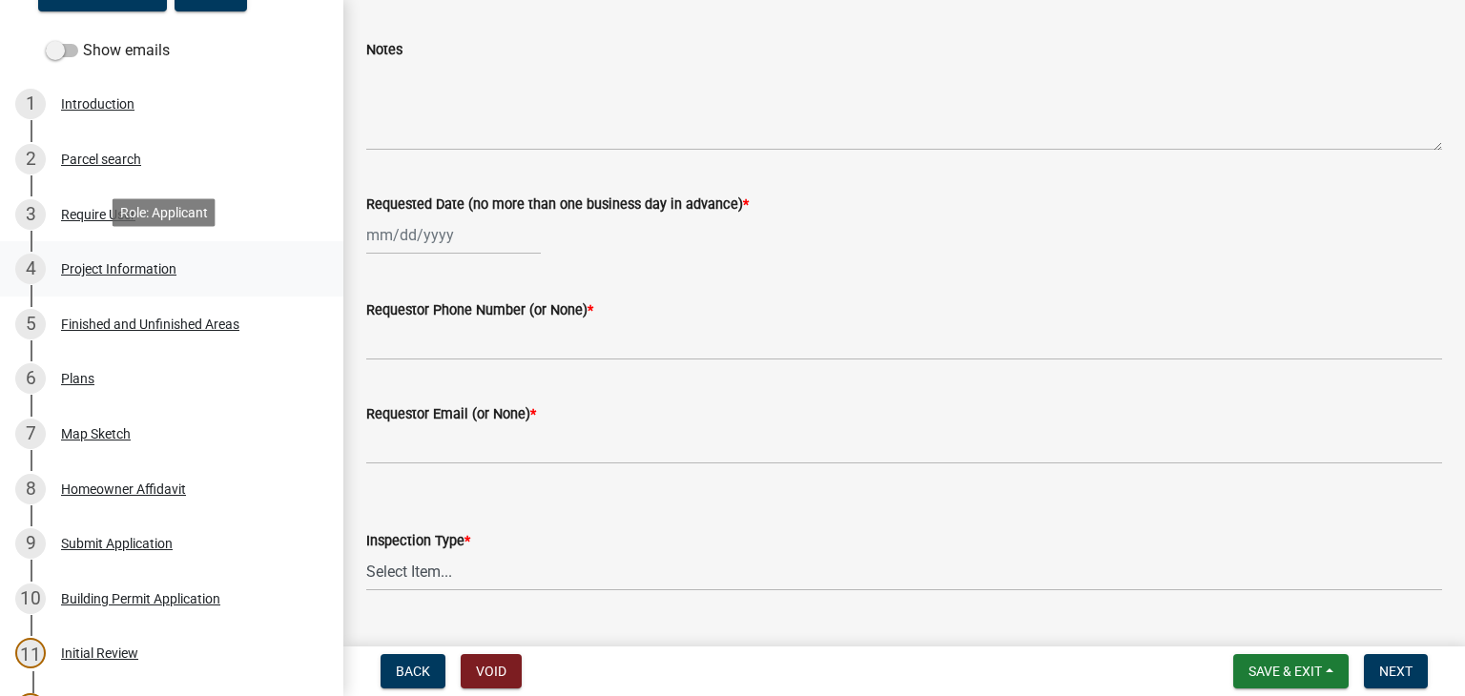
click at [136, 262] on div "Project Information" at bounding box center [118, 268] width 115 height 13
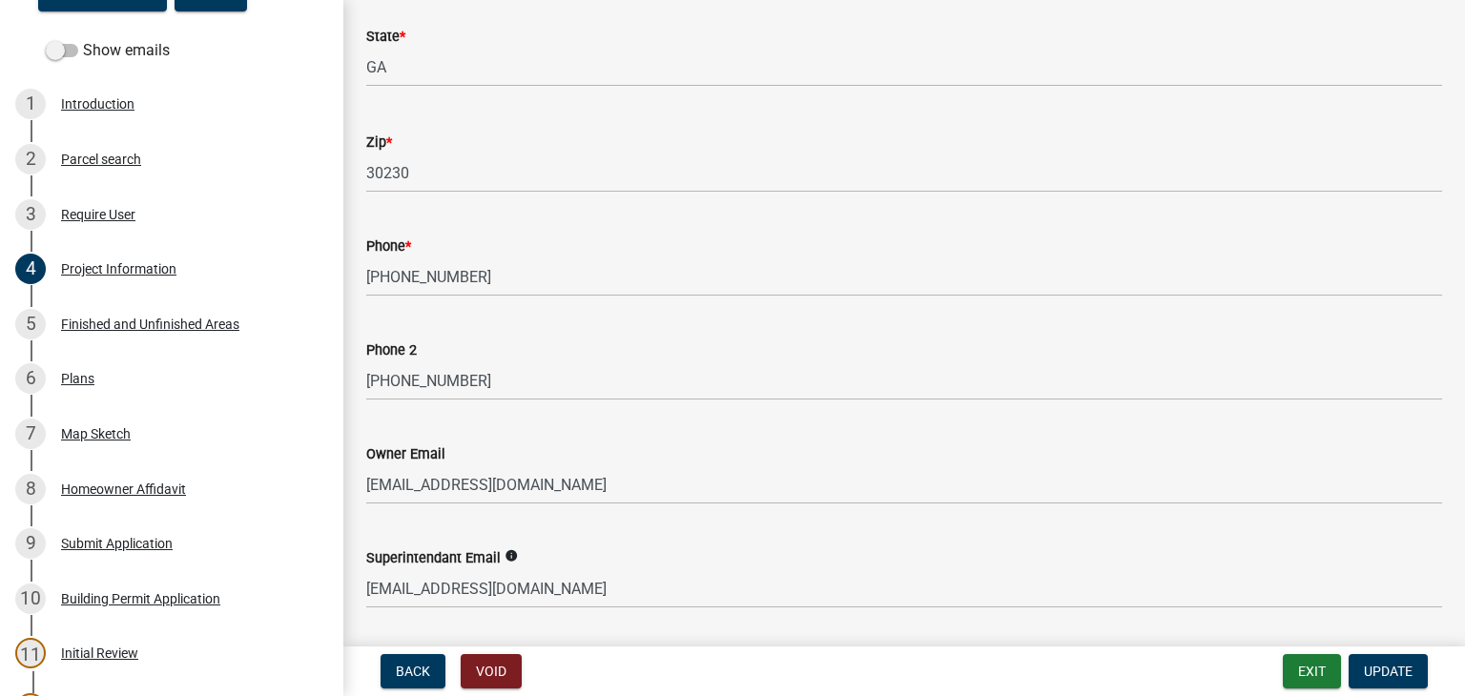
scroll to position [95, 0]
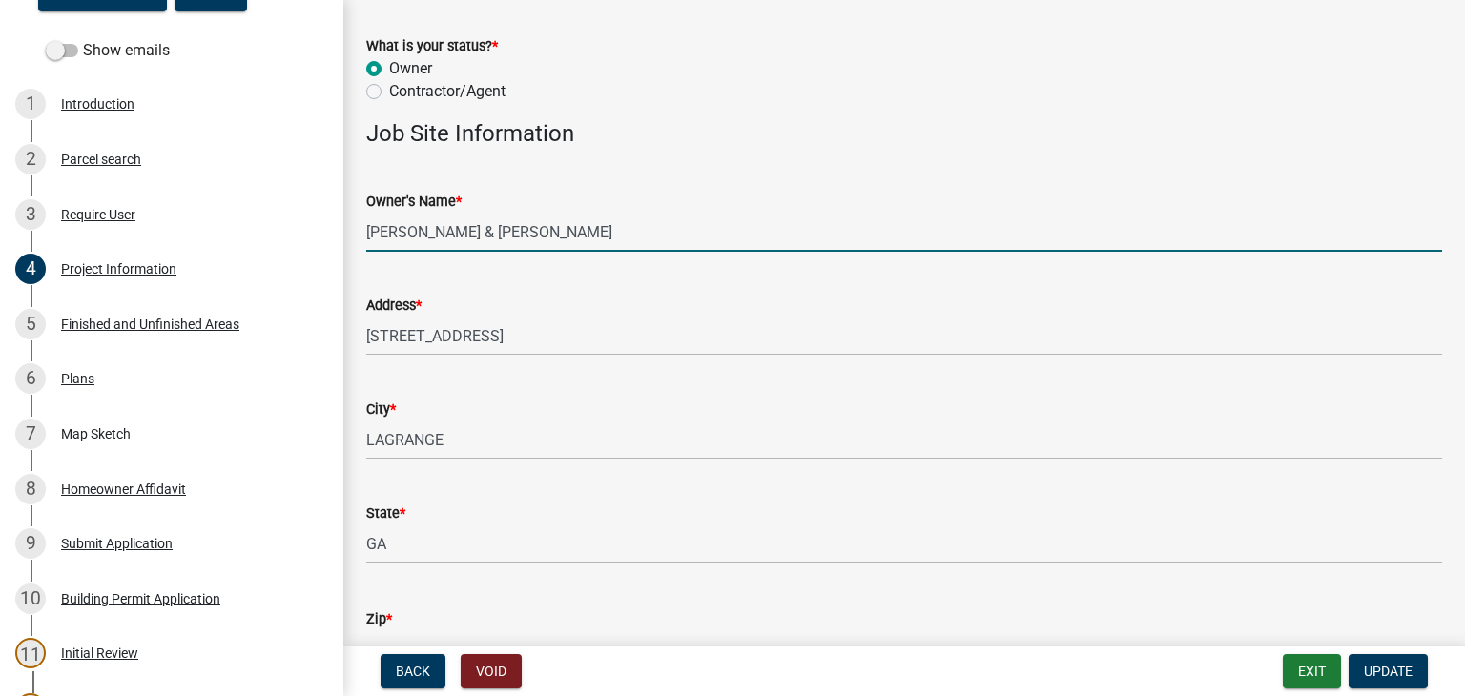
drag, startPoint x: 369, startPoint y: 237, endPoint x: 519, endPoint y: 252, distance: 150.4
click at [519, 252] on wm-data-entity-input "Owner's Name * TEMPLETON RICHARD H & LEIGH ANN" at bounding box center [904, 215] width 1076 height 104
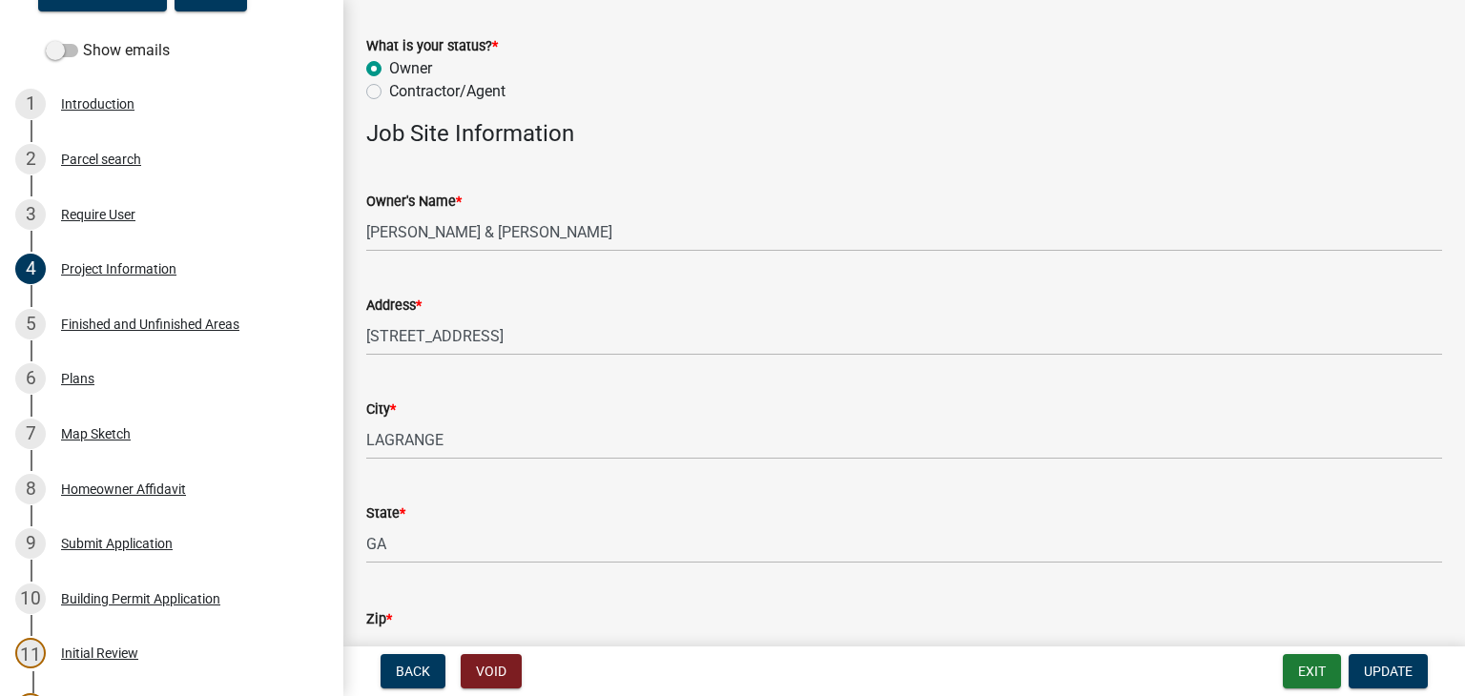
click at [516, 390] on div "City * LAGRANGE" at bounding box center [904, 415] width 1076 height 89
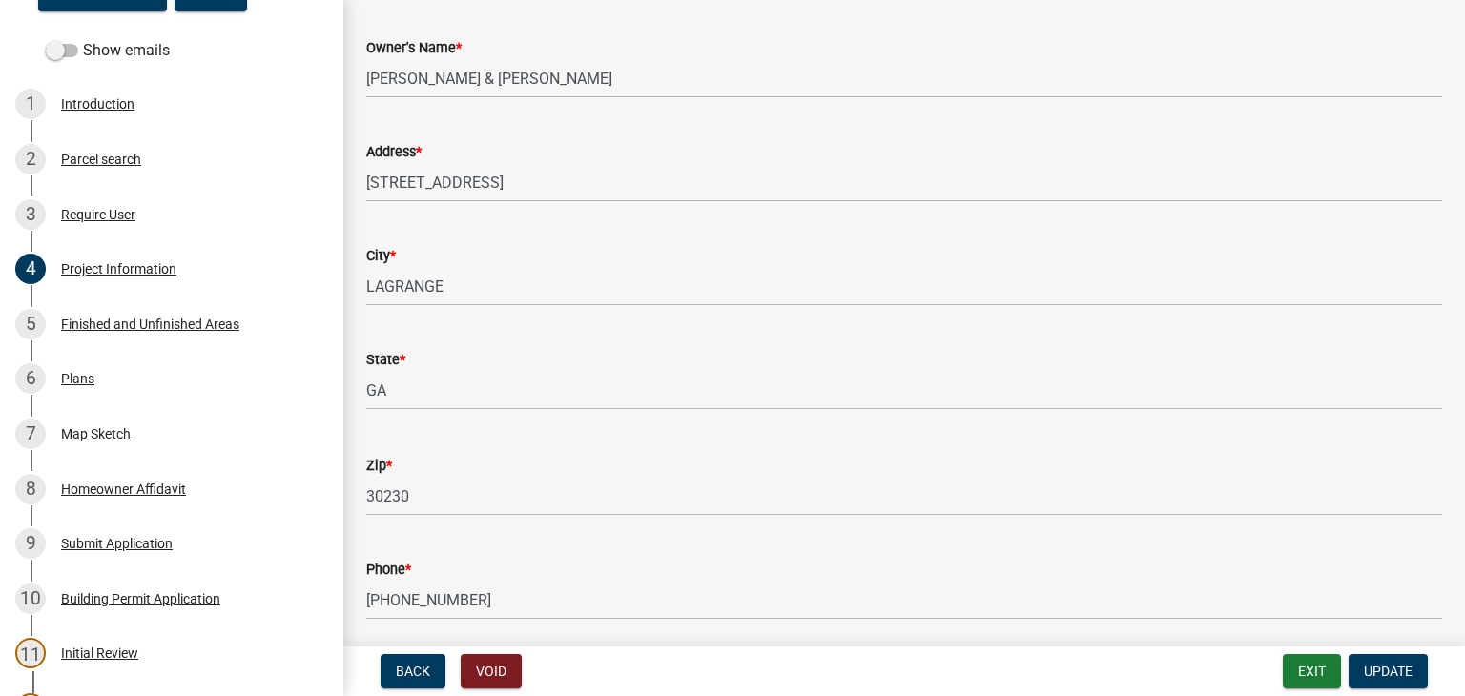
scroll to position [381, 0]
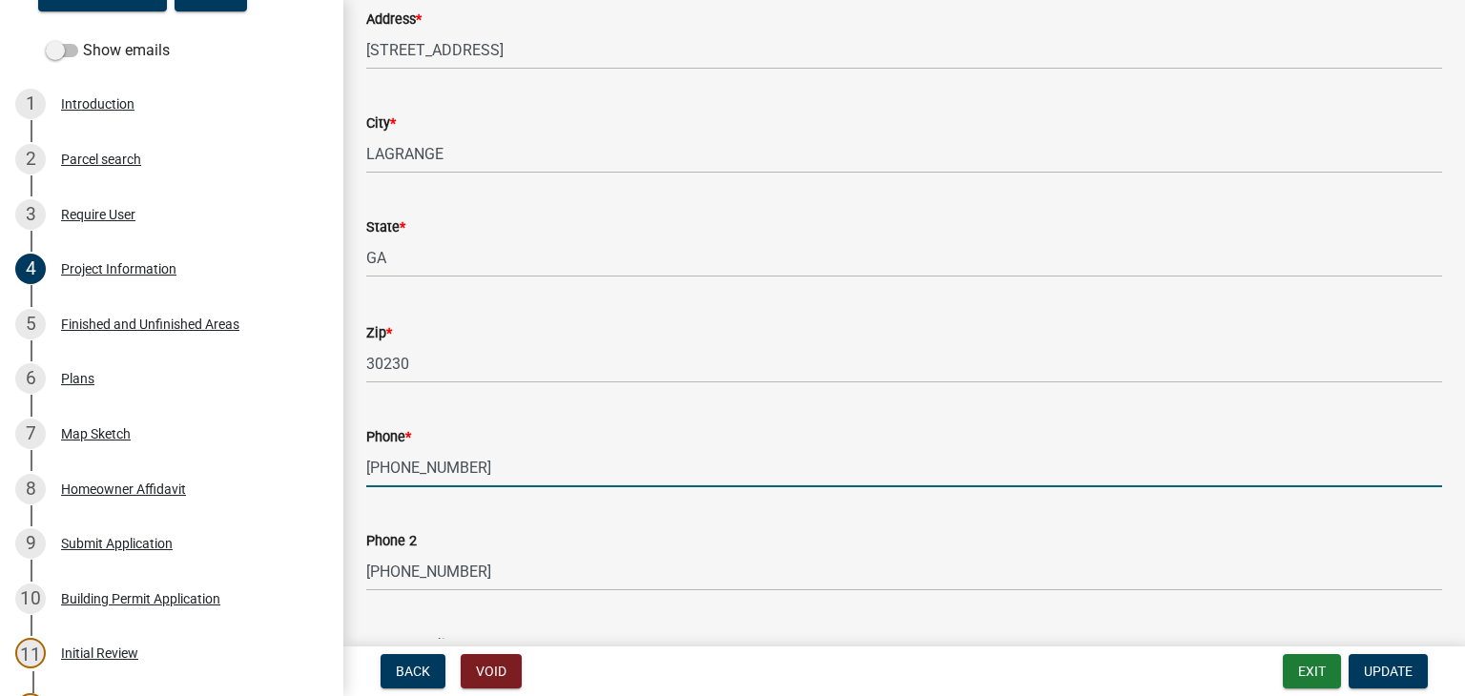
drag, startPoint x: 468, startPoint y: 471, endPoint x: 370, endPoint y: 504, distance: 103.7
paste input "TEMPLETON RICHARD"
type input "TEMPLETON RICHARD"
click at [141, 329] on link "5 Finished and Unfinished Areas" at bounding box center [171, 324] width 343 height 55
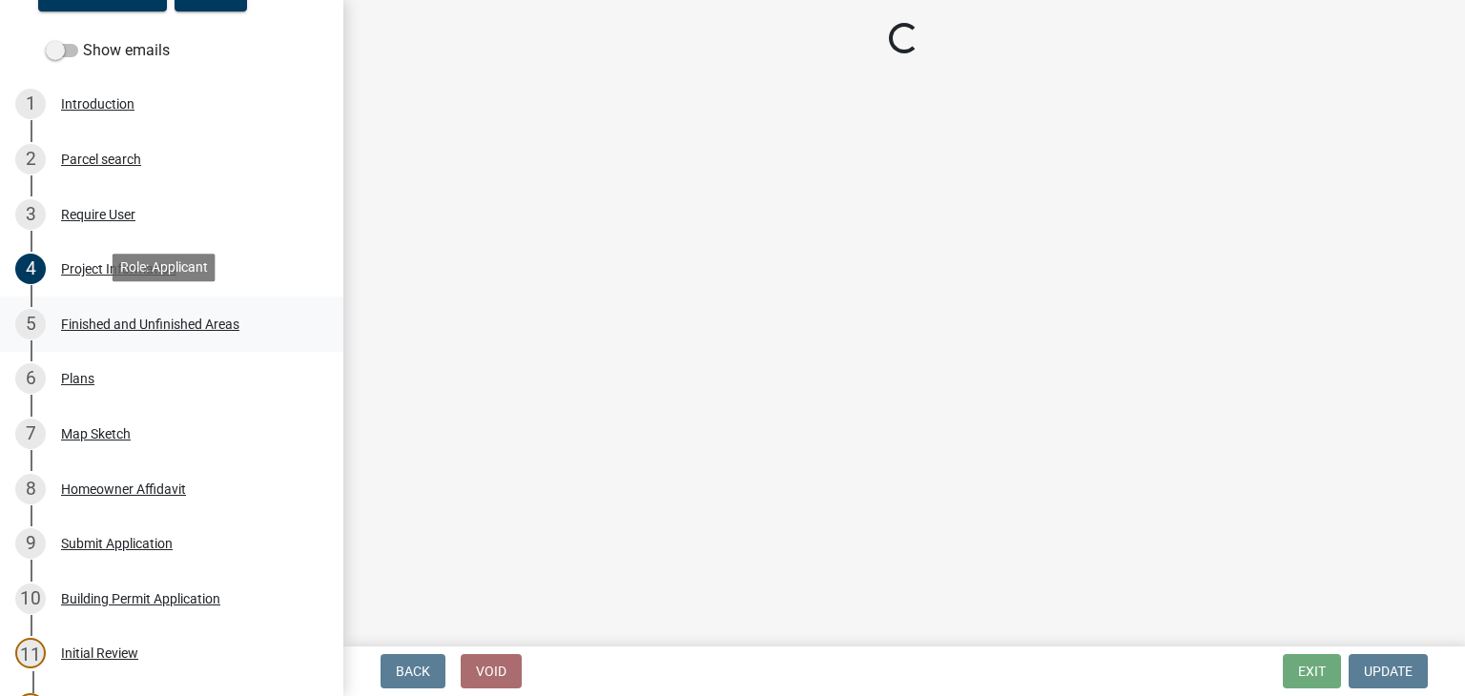
scroll to position [0, 0]
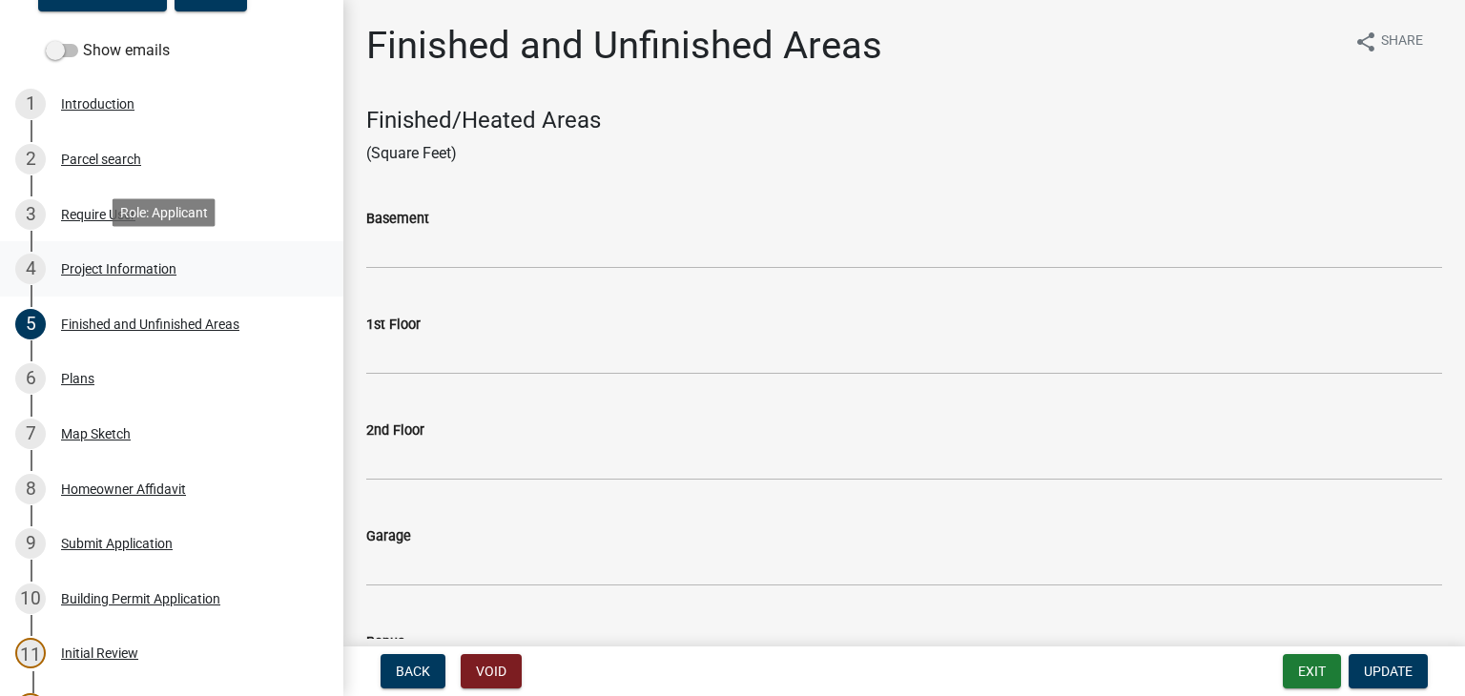
click at [122, 263] on div "Project Information" at bounding box center [118, 268] width 115 height 13
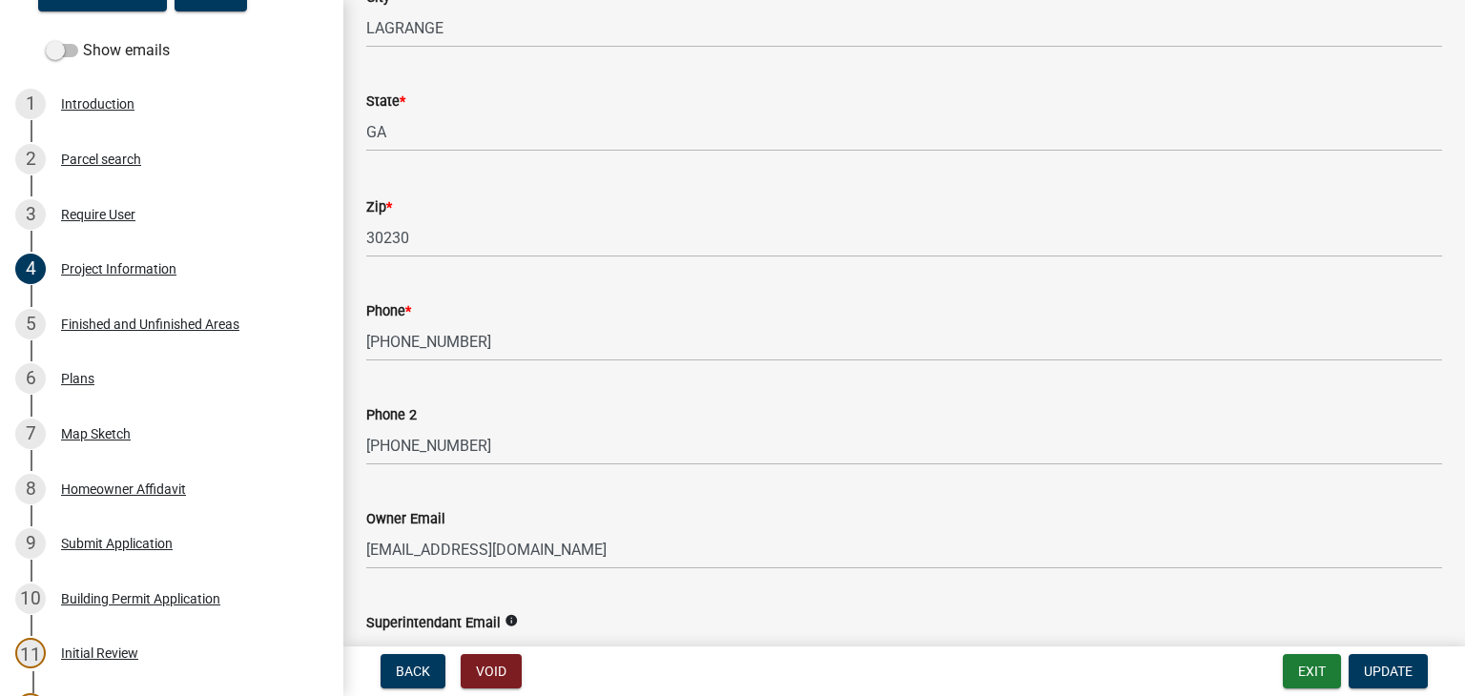
scroll to position [572, 0]
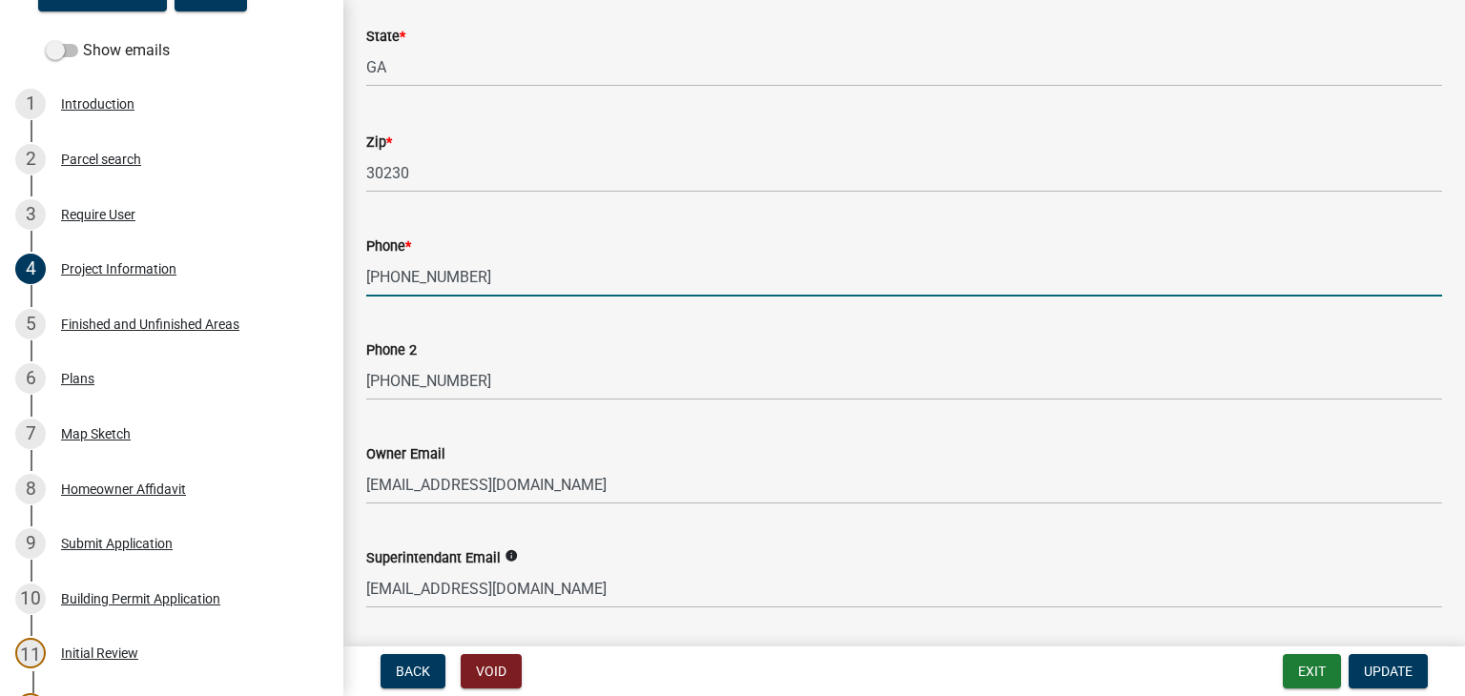
drag, startPoint x: 515, startPoint y: 278, endPoint x: 363, endPoint y: 403, distance: 196.4
click at [310, 380] on div "Step 3. Building Permit BP-2025-1818 Edit View Summary Notes Show emails 1 Intr…" at bounding box center [732, 348] width 1465 height 696
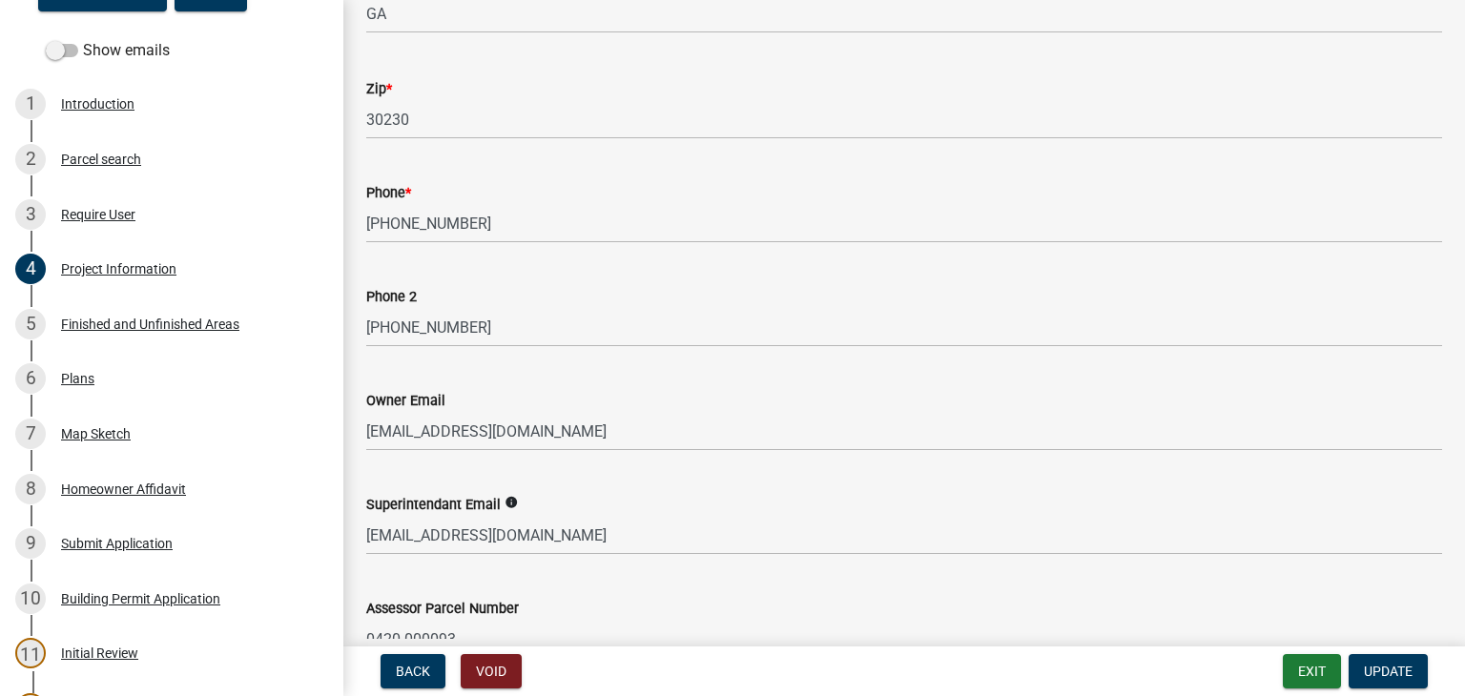
scroll to position [763, 0]
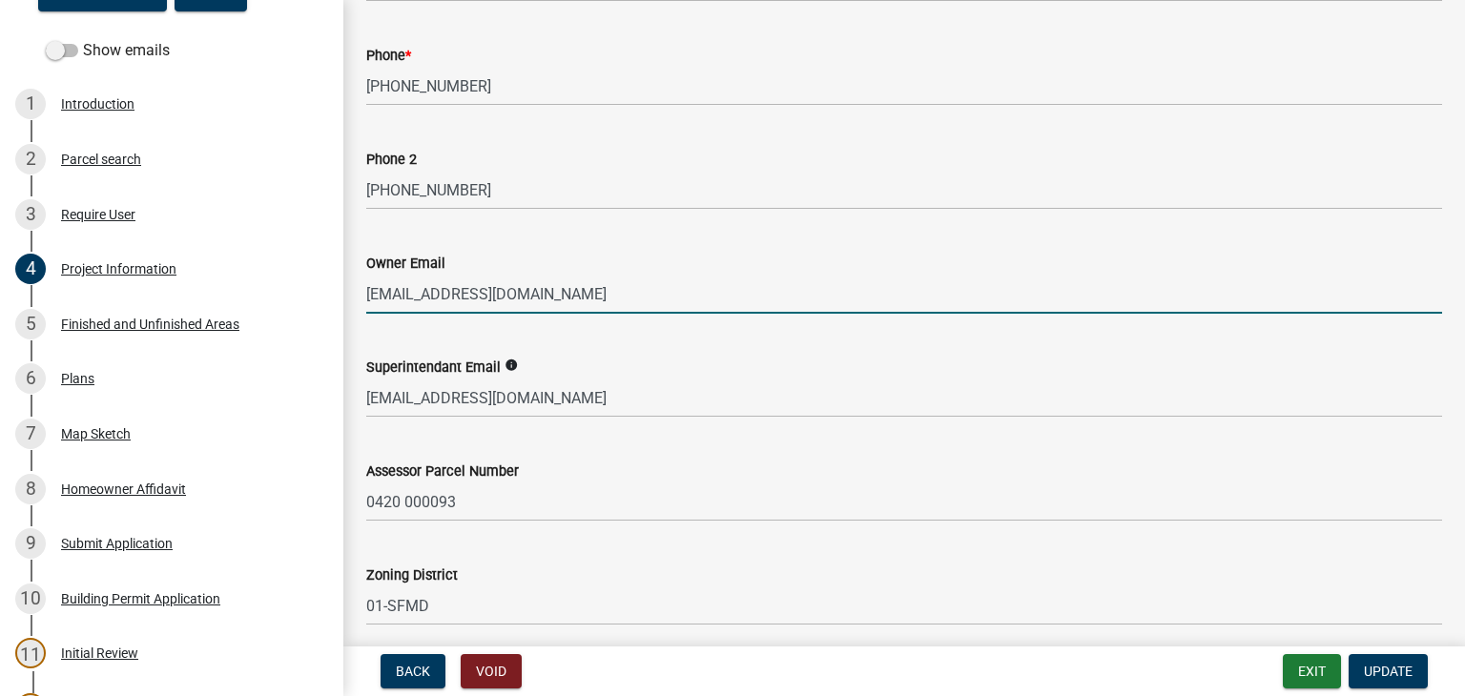
drag, startPoint x: 590, startPoint y: 285, endPoint x: 361, endPoint y: 301, distance: 229.4
click at [361, 300] on div "Owner Email RICKTEMP80@GMAIL.COM" at bounding box center [904, 269] width 1104 height 89
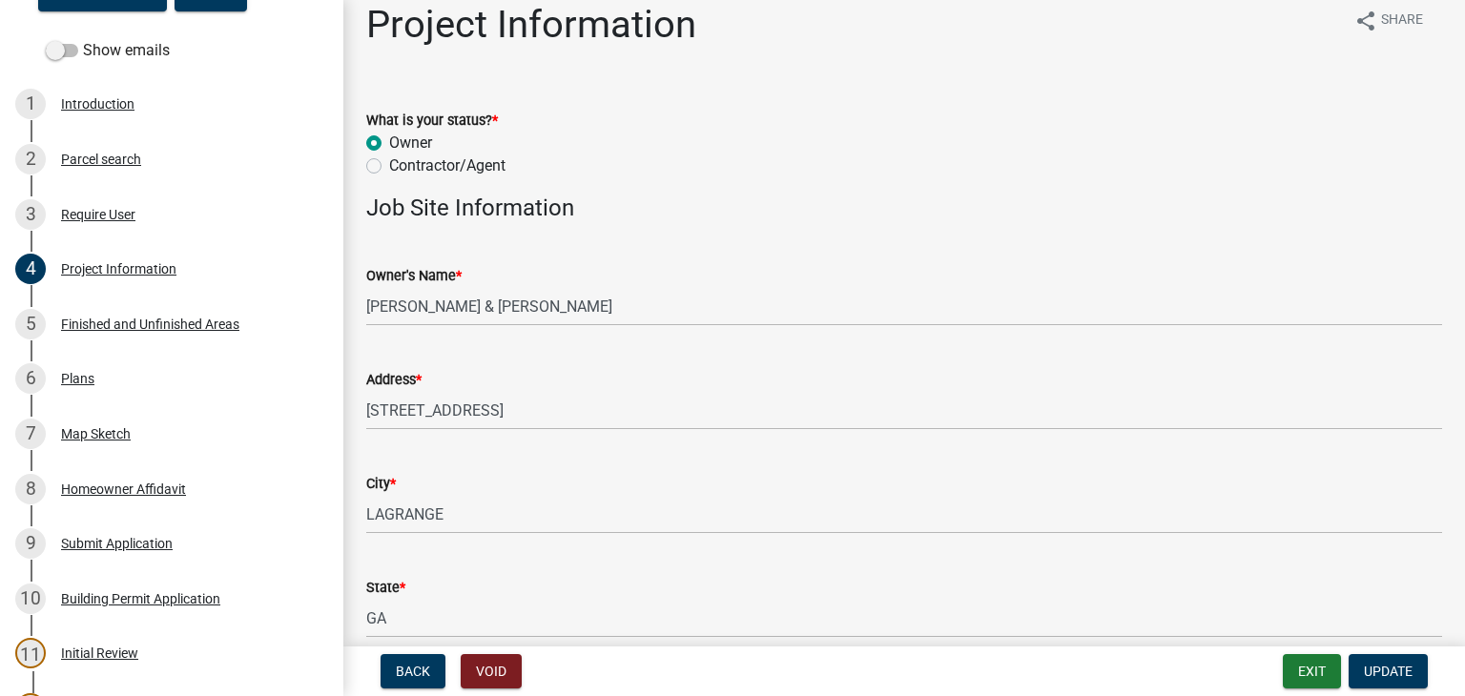
scroll to position [0, 0]
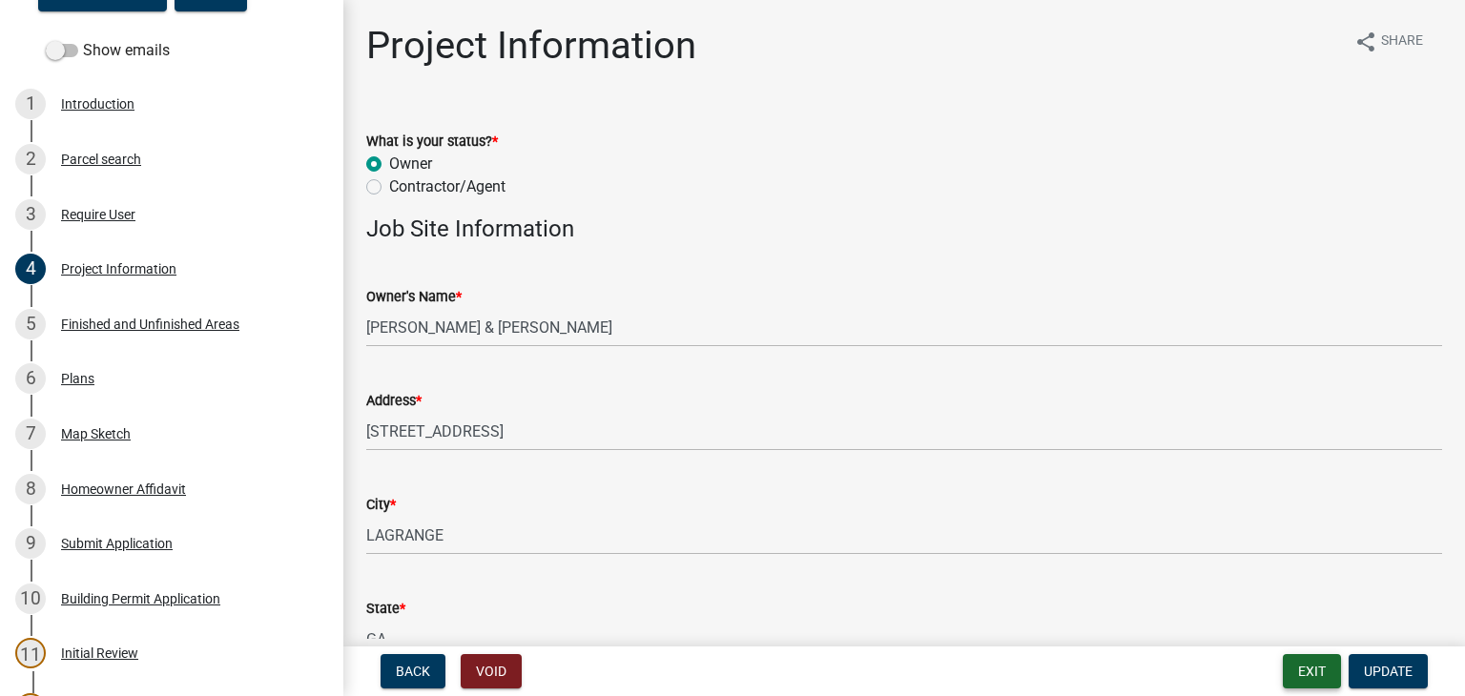
click at [1304, 672] on button "Exit" at bounding box center [1312, 671] width 58 height 34
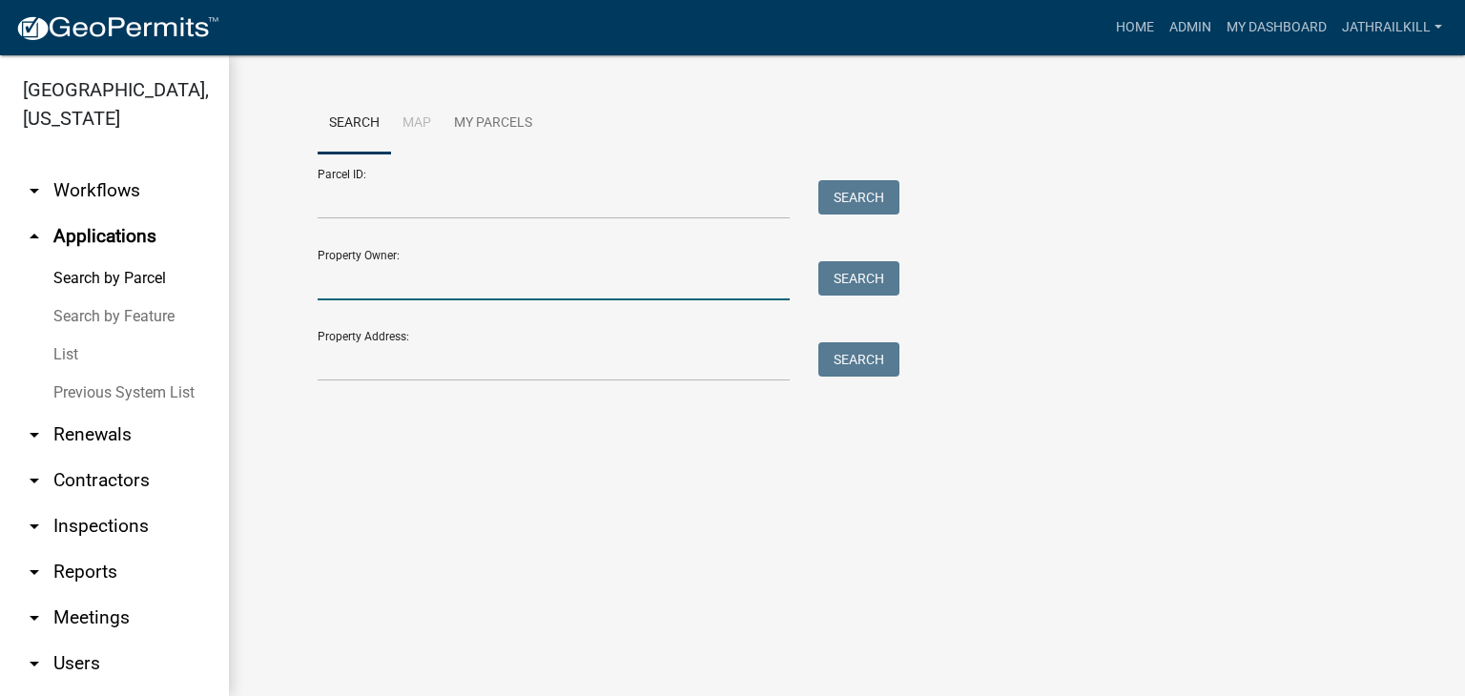
drag, startPoint x: 384, startPoint y: 296, endPoint x: 395, endPoint y: 331, distance: 36.8
click at [386, 302] on form "Parcel ID: Search Property Owner: Search Property Address: Search" at bounding box center [604, 268] width 572 height 228
click at [407, 373] on input "Property Address:" at bounding box center [554, 361] width 472 height 39
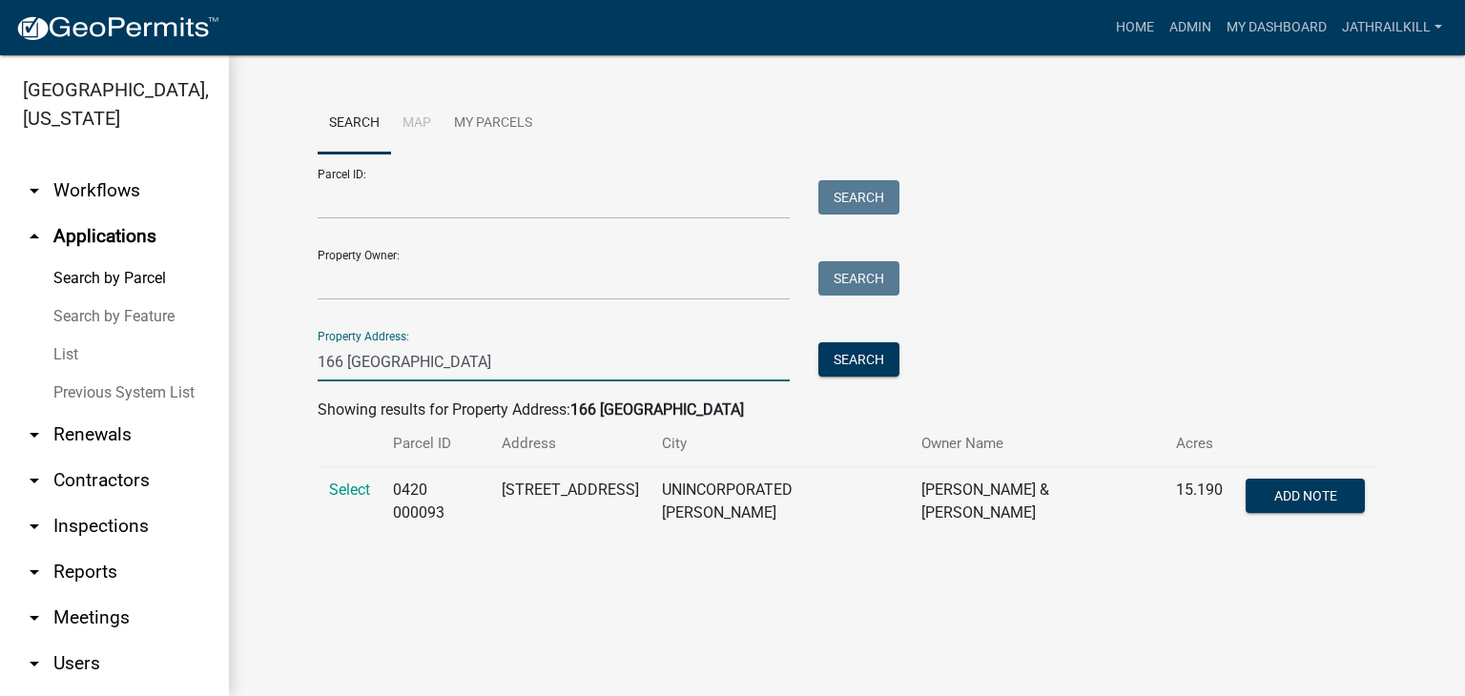
type input "166 deerfield"
click at [322, 489] on td "Select" at bounding box center [350, 502] width 64 height 70
click at [328, 489] on td "Select" at bounding box center [350, 502] width 64 height 70
click at [333, 487] on span "Select" at bounding box center [349, 490] width 41 height 18
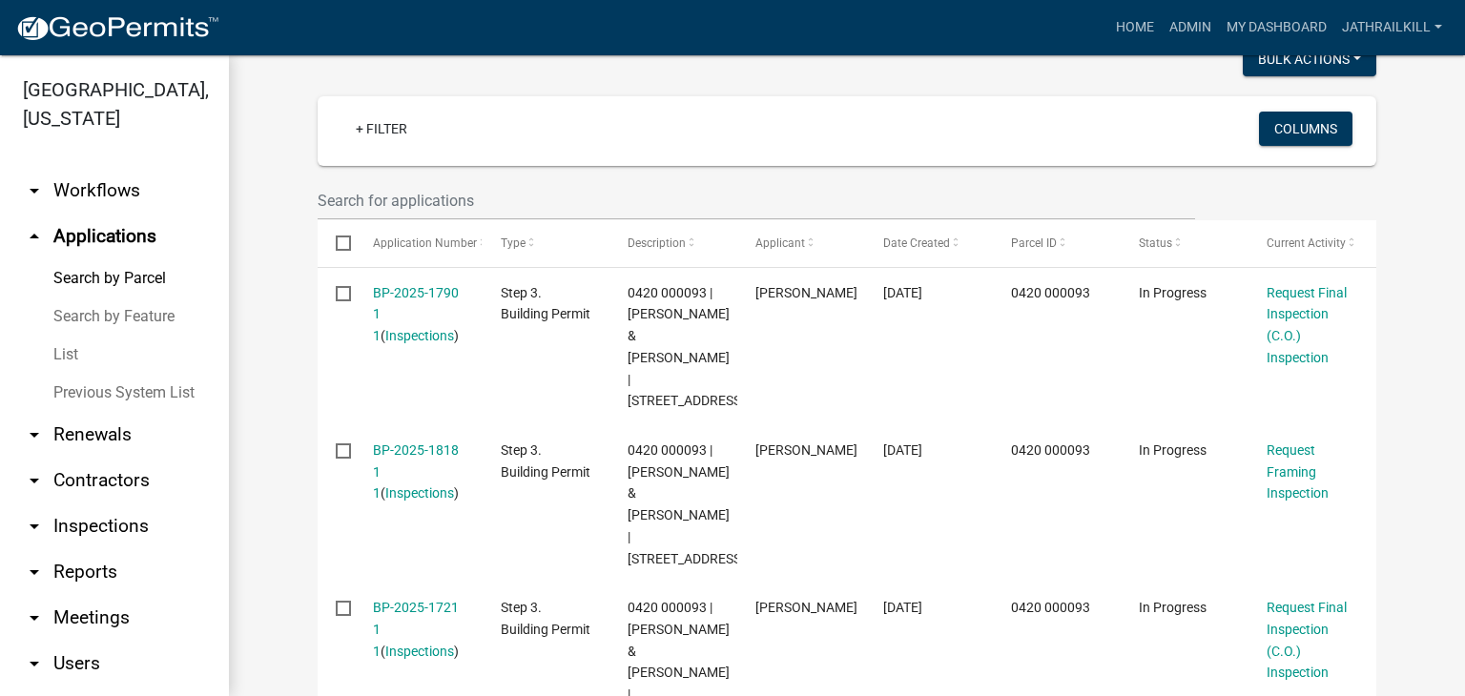
scroll to position [477, 0]
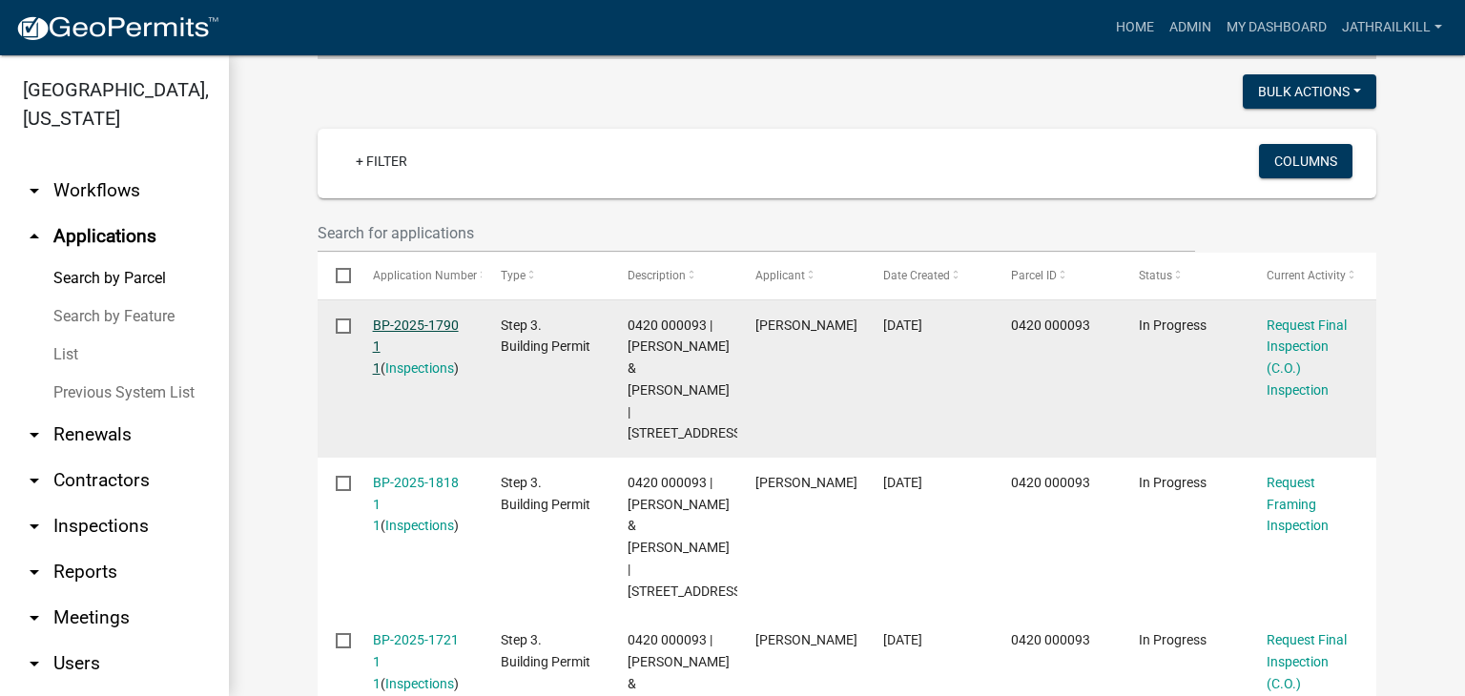
click at [438, 318] on link "BP-2025-1790 1 1" at bounding box center [416, 347] width 86 height 59
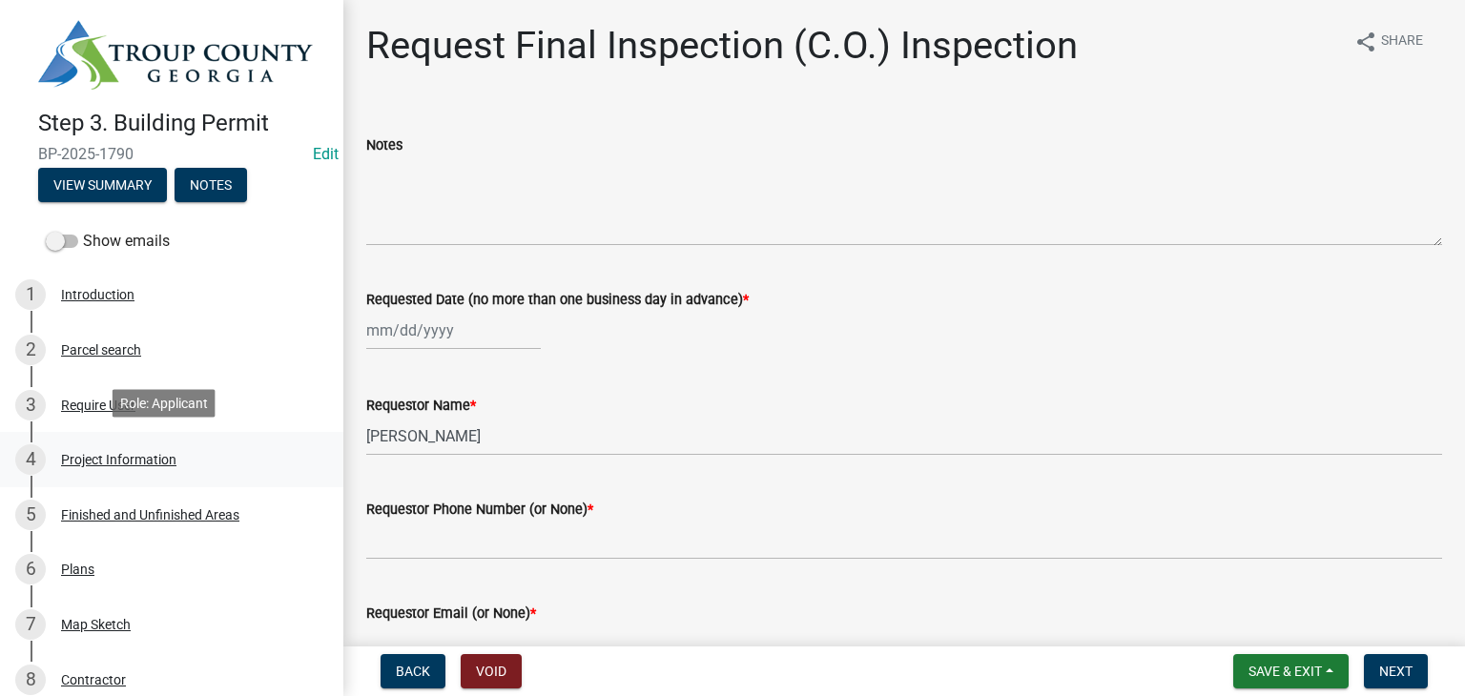
click at [166, 462] on div "Project Information" at bounding box center [118, 459] width 115 height 13
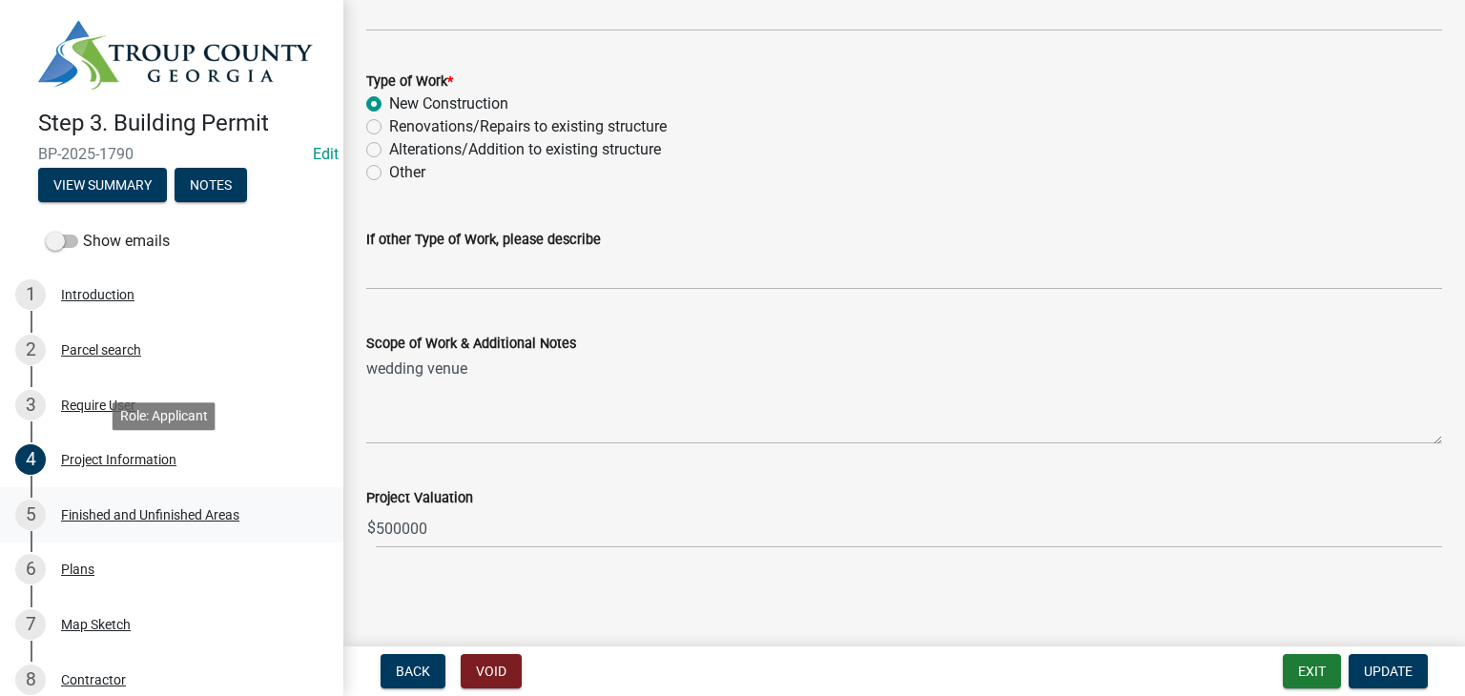
scroll to position [191, 0]
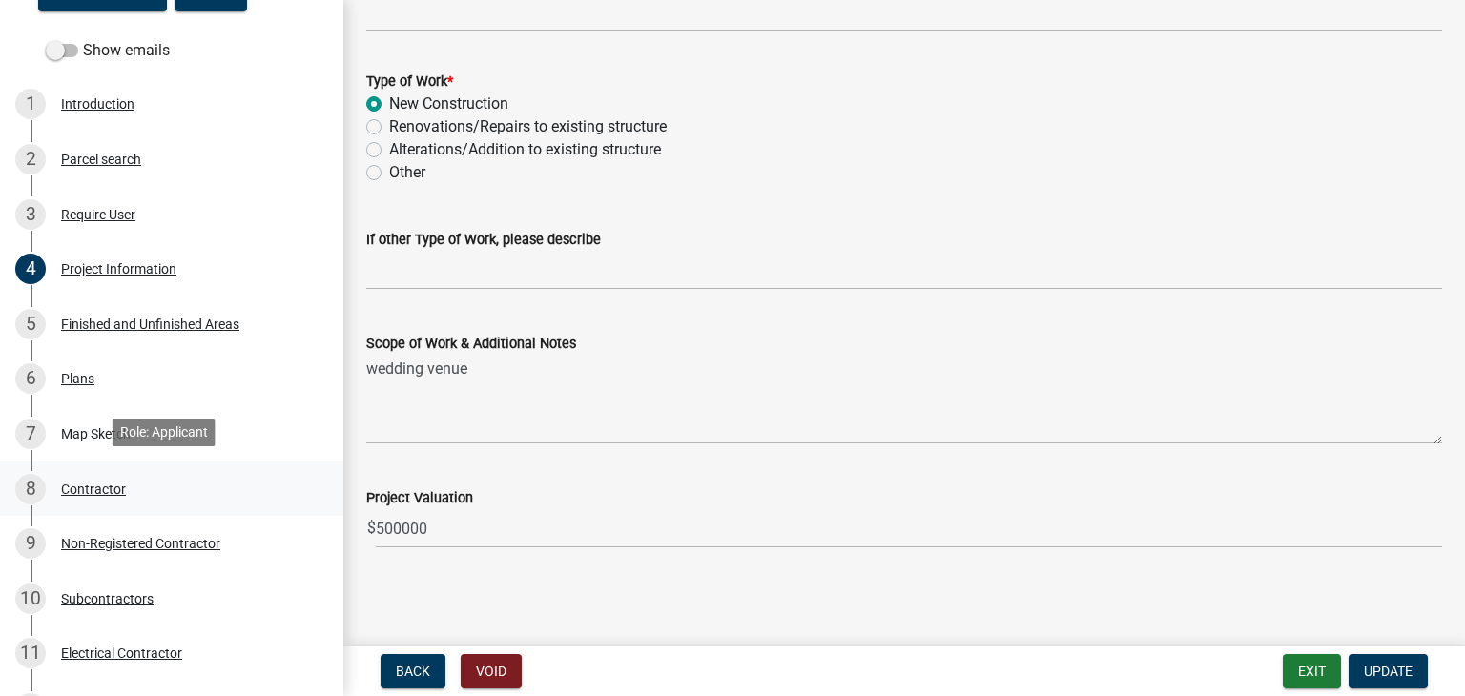
click at [133, 474] on div "8 Contractor" at bounding box center [164, 489] width 298 height 31
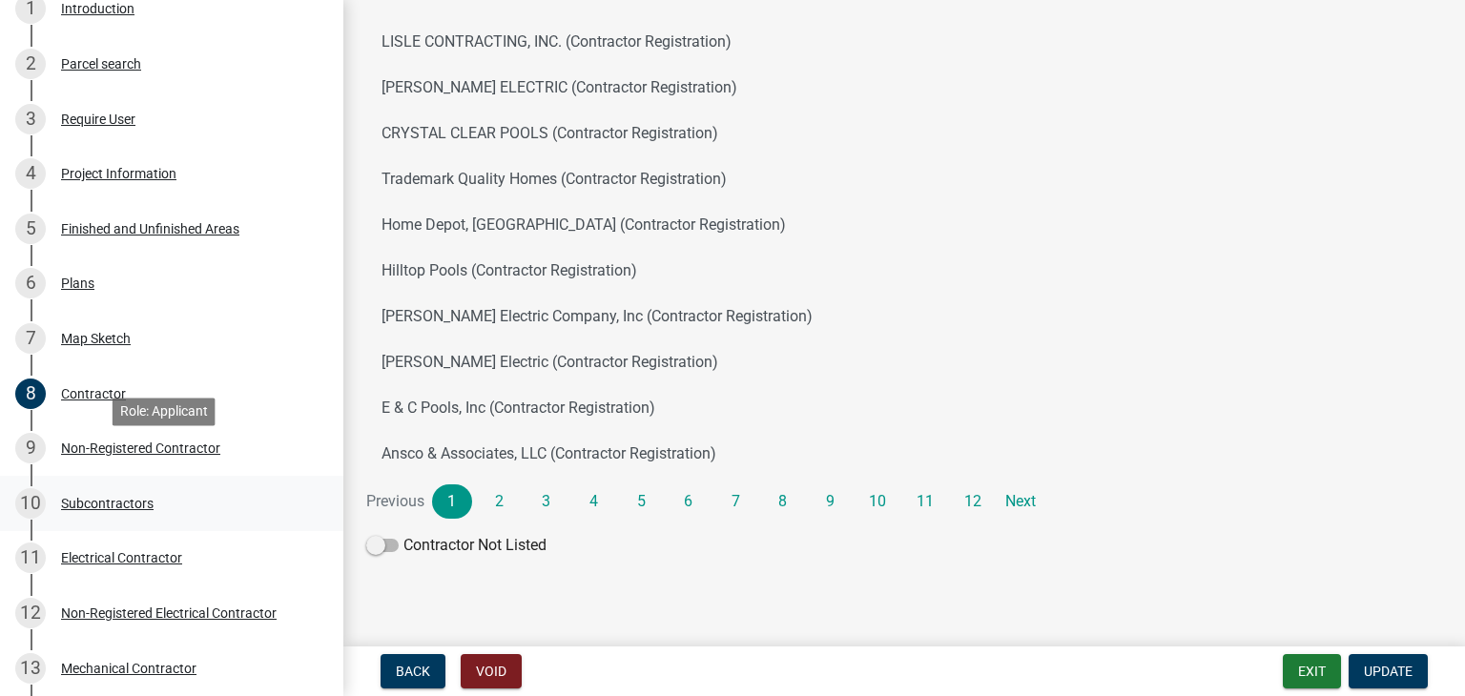
scroll to position [381, 0]
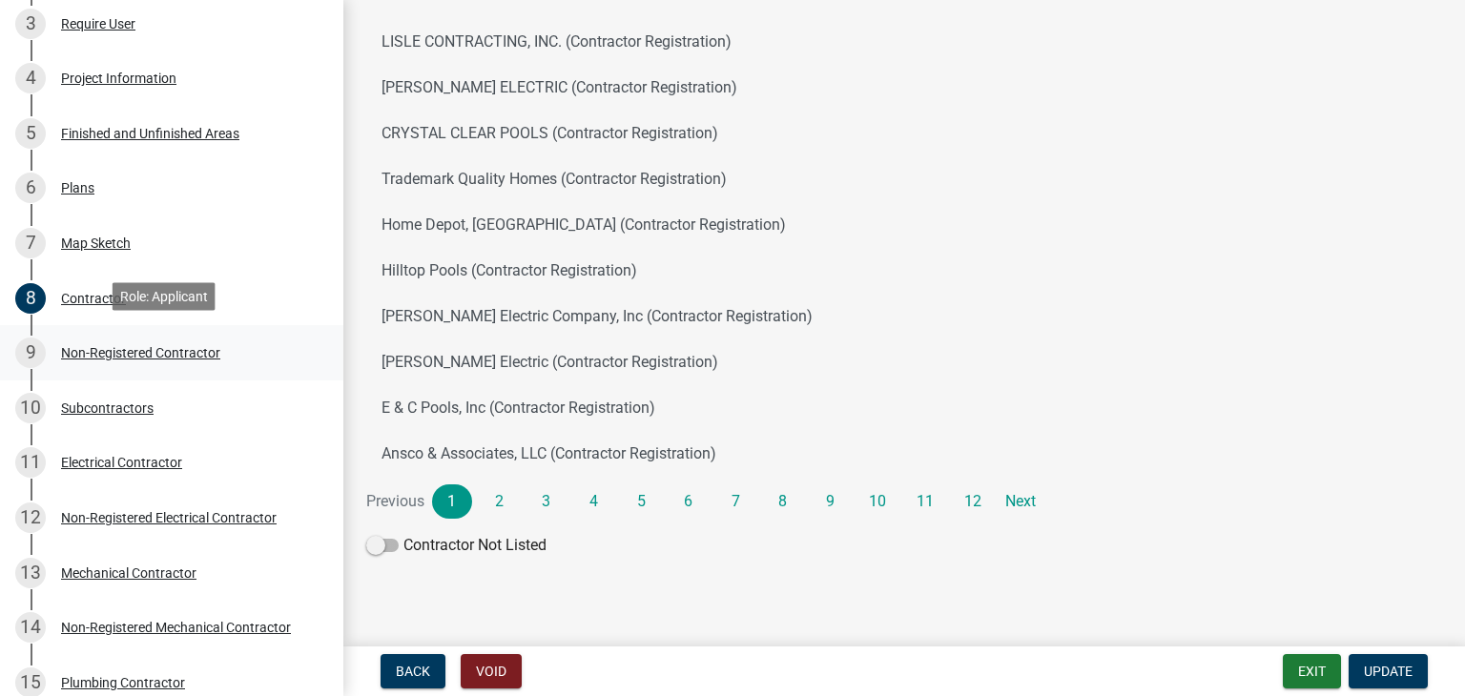
click at [210, 375] on link "9 Non-Registered Contractor" at bounding box center [171, 352] width 343 height 55
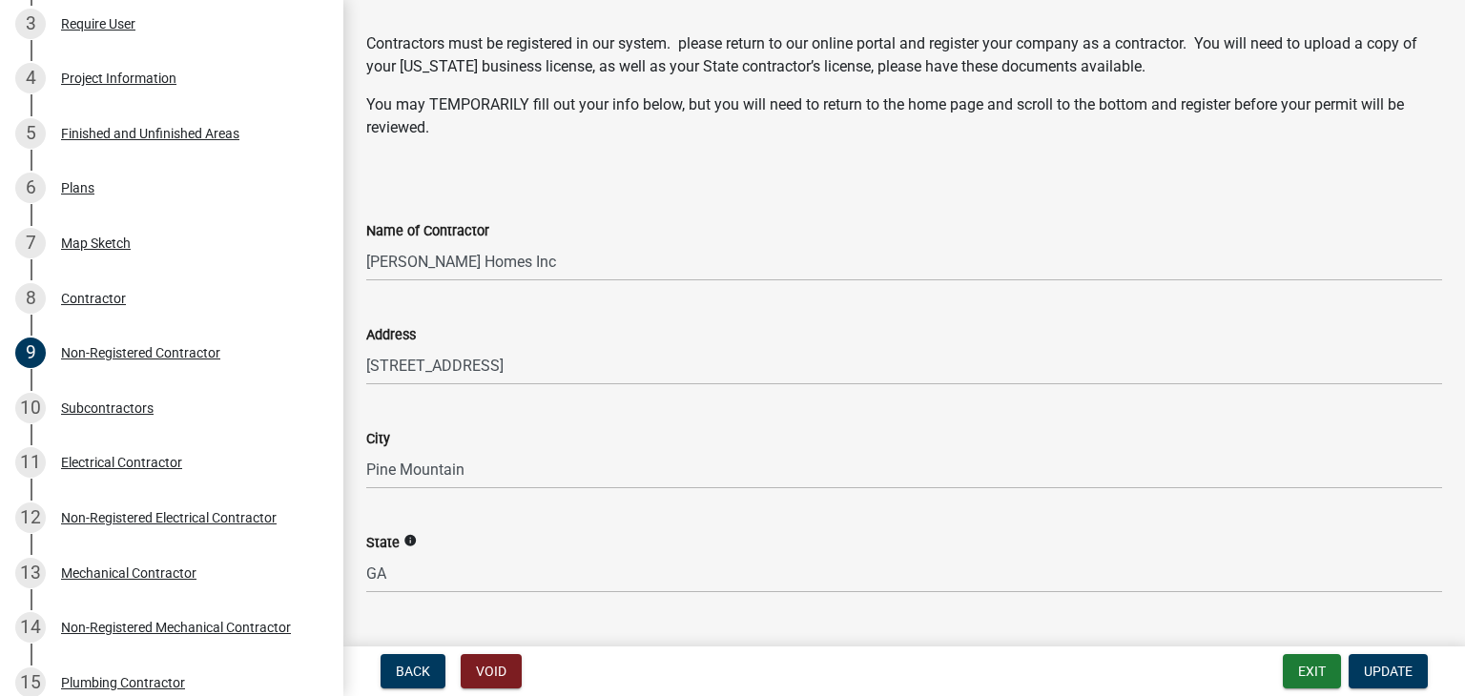
scroll to position [0, 0]
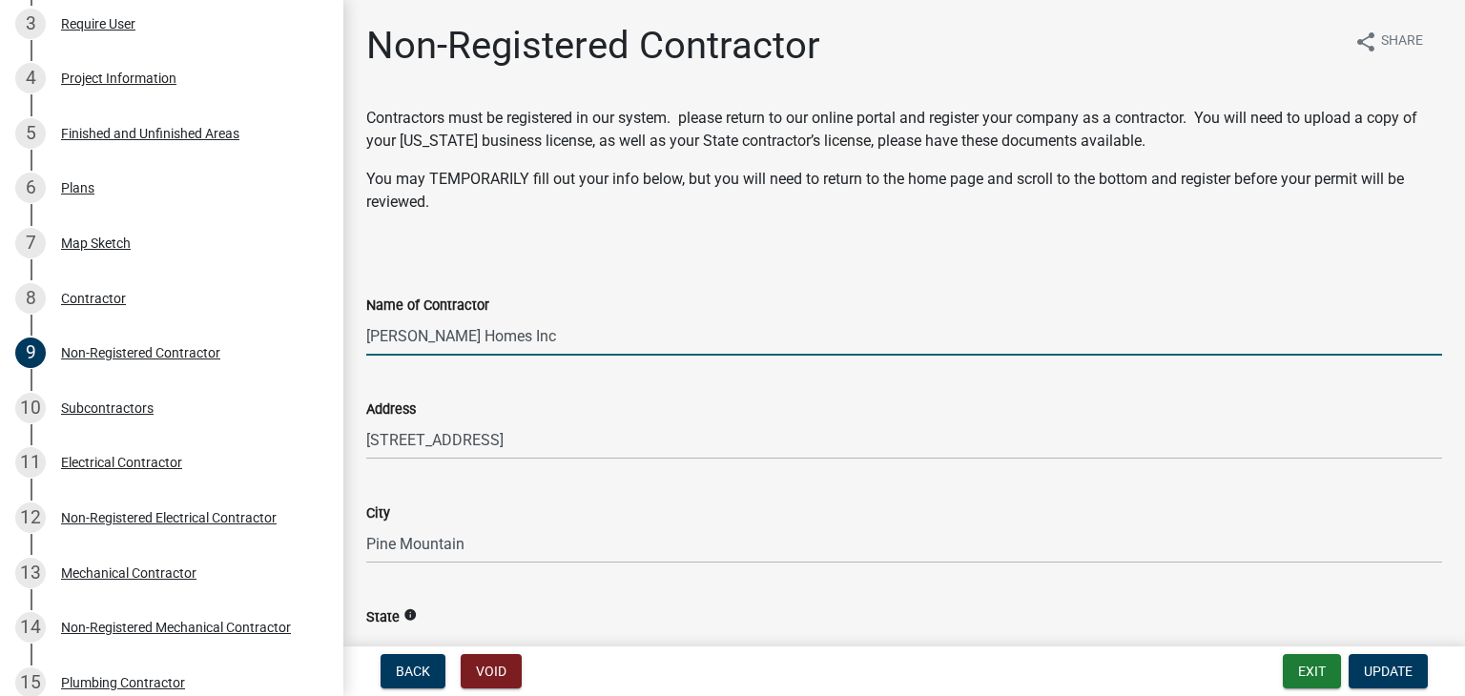
drag, startPoint x: 546, startPoint y: 339, endPoint x: 359, endPoint y: 361, distance: 189.2
click at [359, 361] on div "Non-Registered Contractor share Share Contractors must be registered in our sys…" at bounding box center [904, 673] width 1104 height 1301
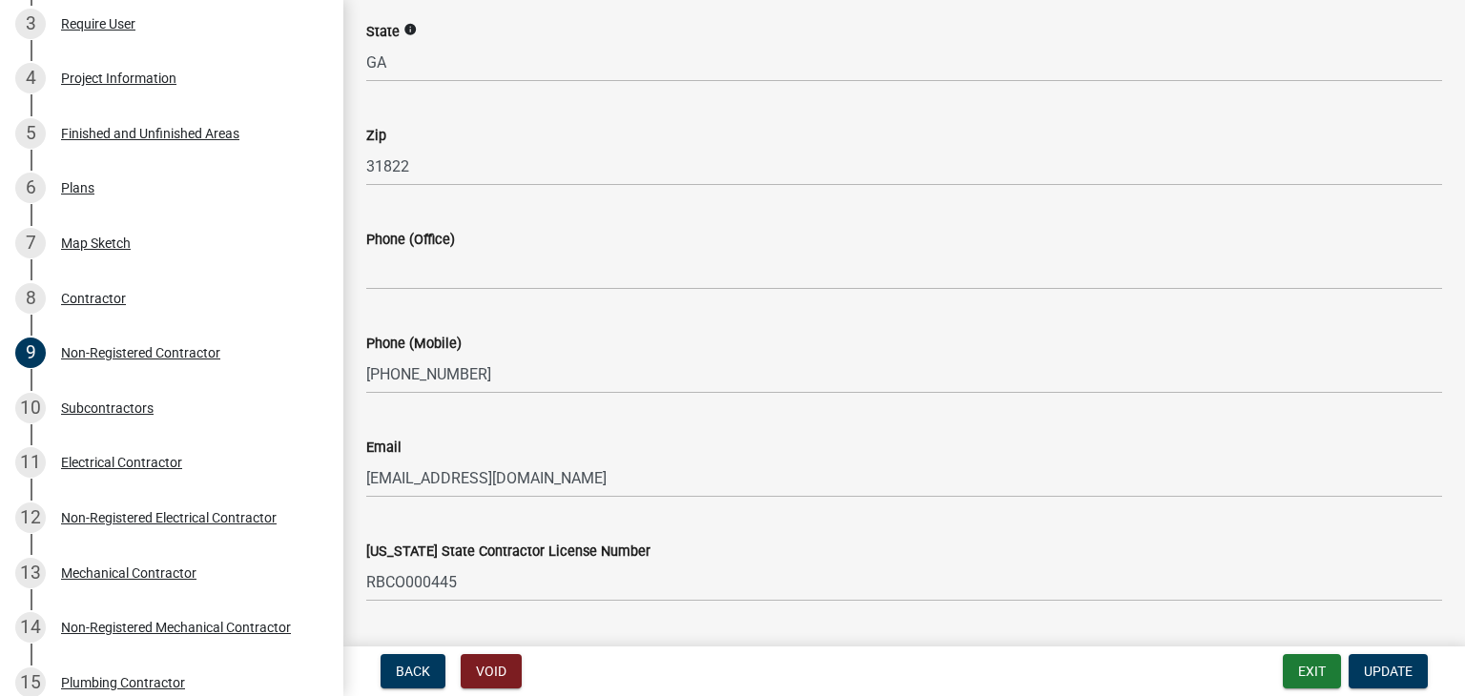
scroll to position [667, 0]
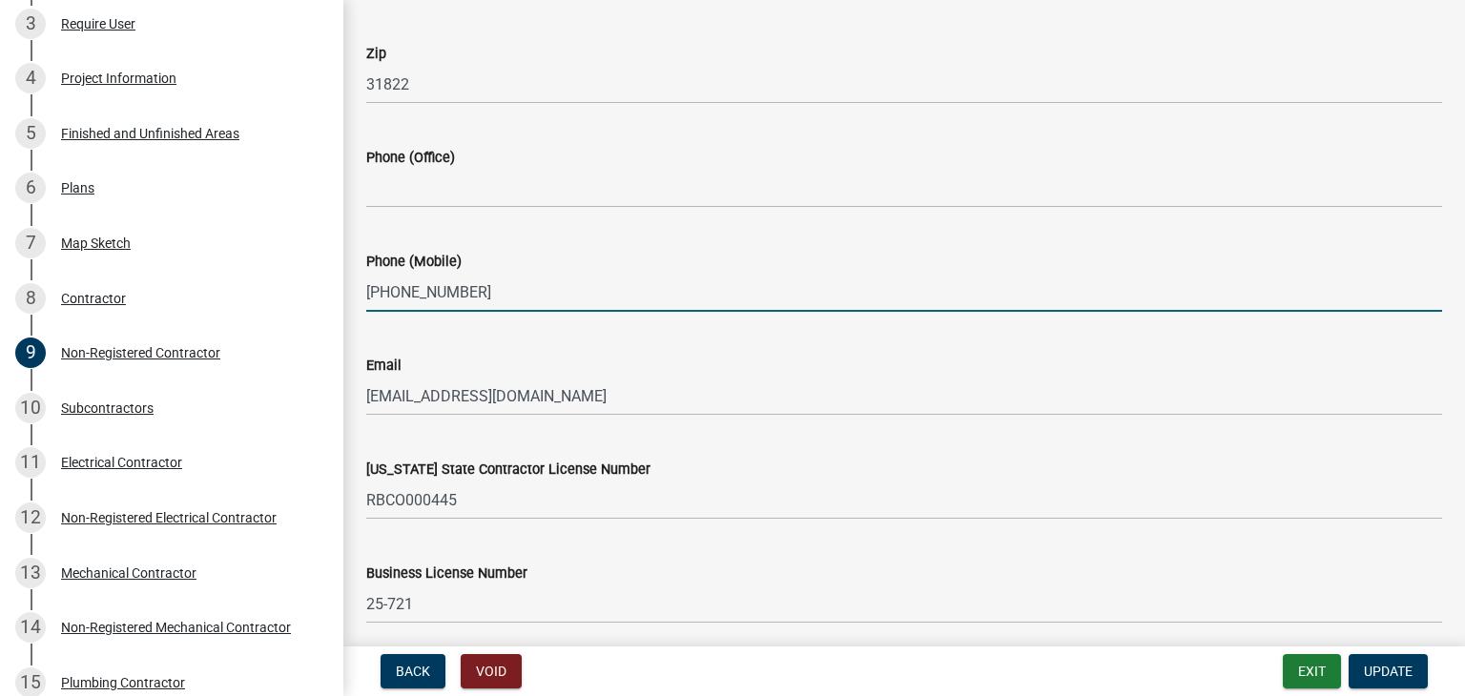
drag, startPoint x: 499, startPoint y: 275, endPoint x: 367, endPoint y: 339, distance: 146.7
click at [322, 339] on div "Step 3. Building Permit BP-2025-1790 Edit View Summary Notes Show emails 1 Intr…" at bounding box center [732, 348] width 1465 height 696
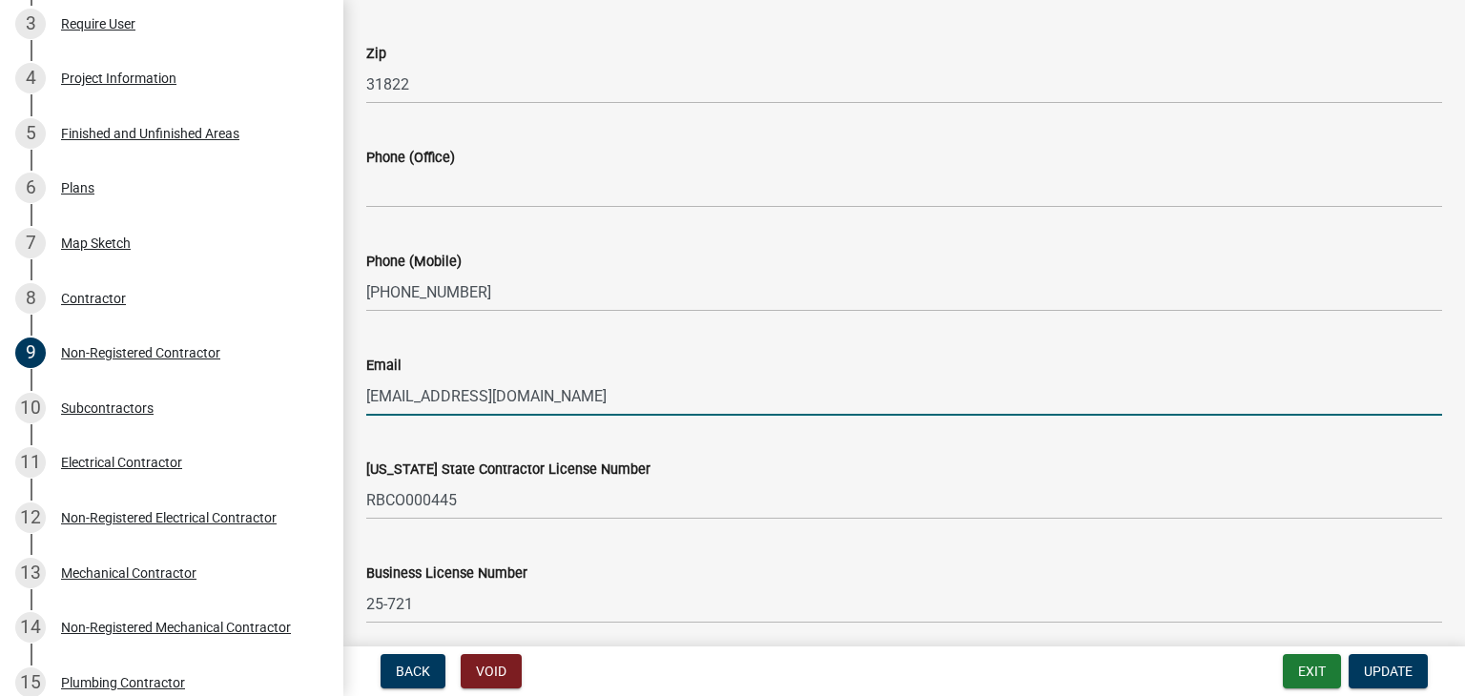
drag, startPoint x: 581, startPoint y: 390, endPoint x: 352, endPoint y: 435, distance: 233.2
click at [366, 435] on wm-data-entity-input-list "Contractors must be registered in our system. please return to our online porta…" at bounding box center [904, 39] width 1076 height 1200
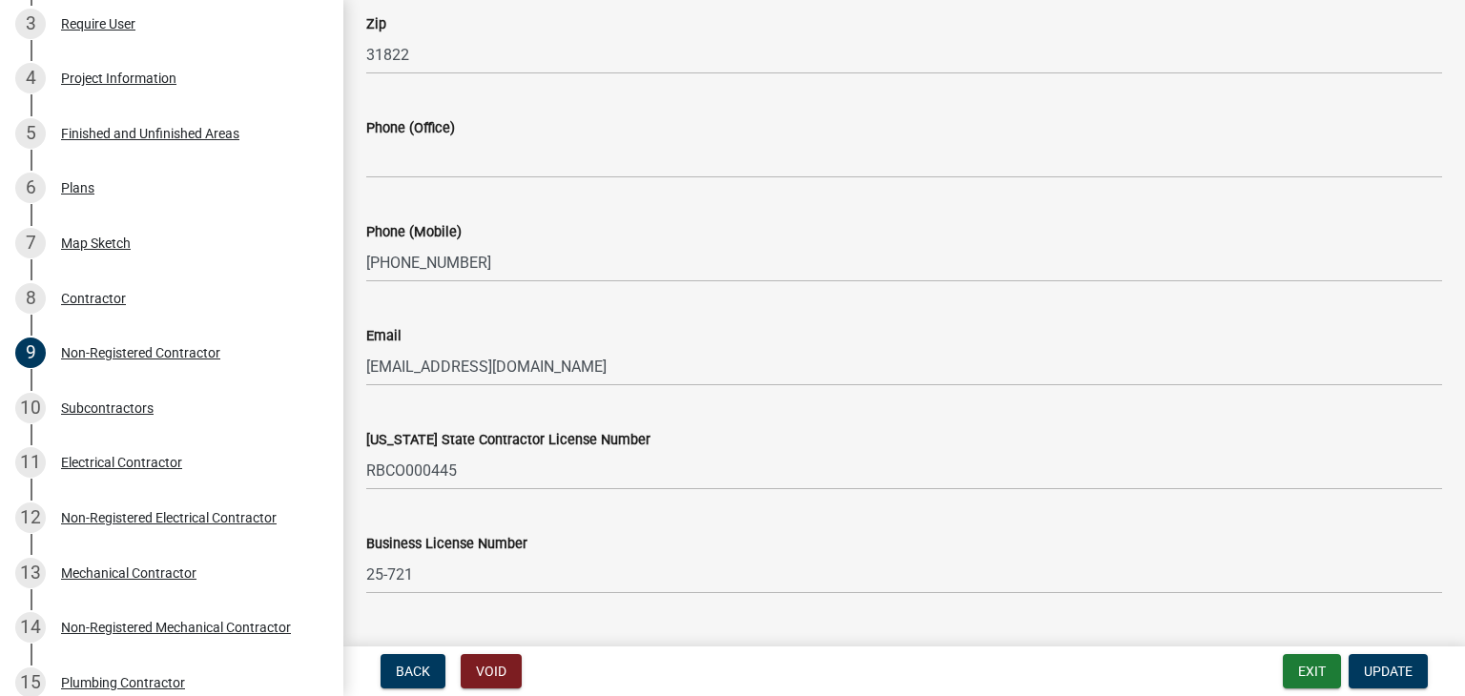
scroll to position [742, 0]
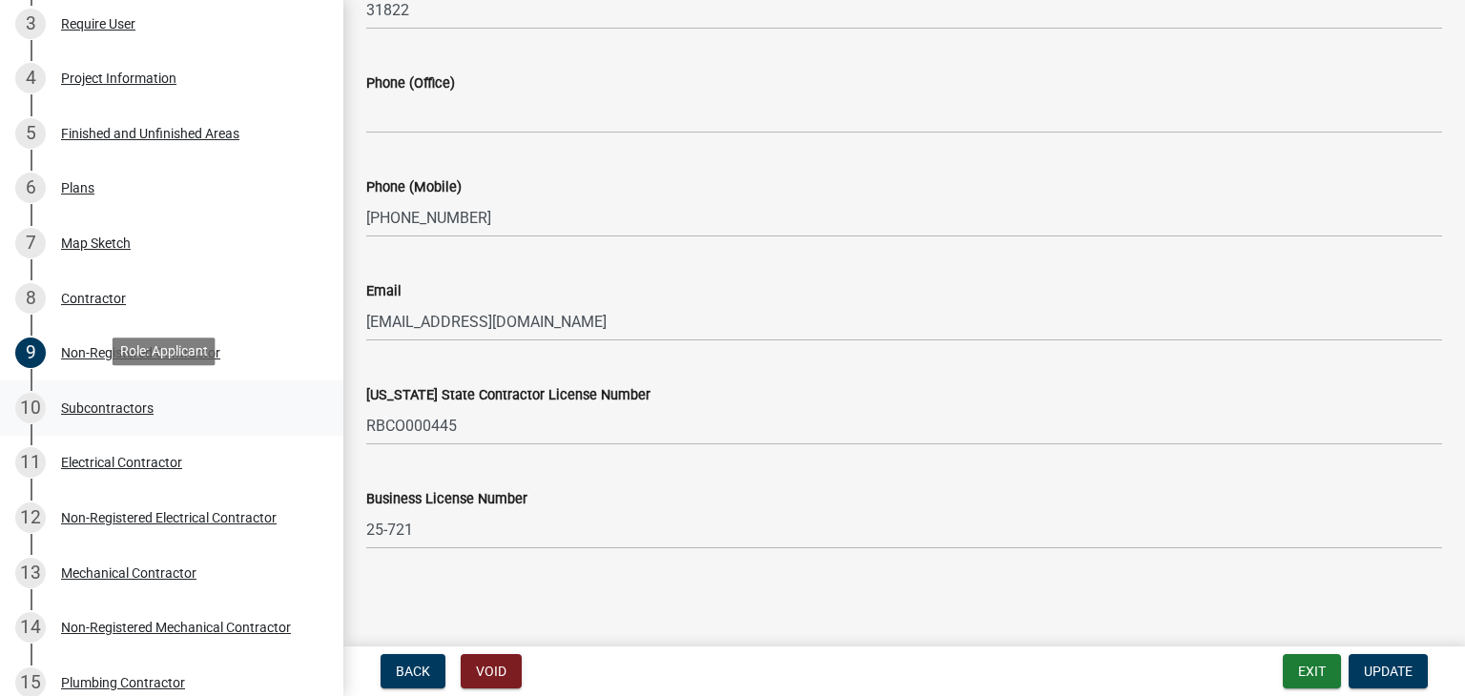
click at [168, 421] on link "10 Subcontractors" at bounding box center [171, 407] width 343 height 55
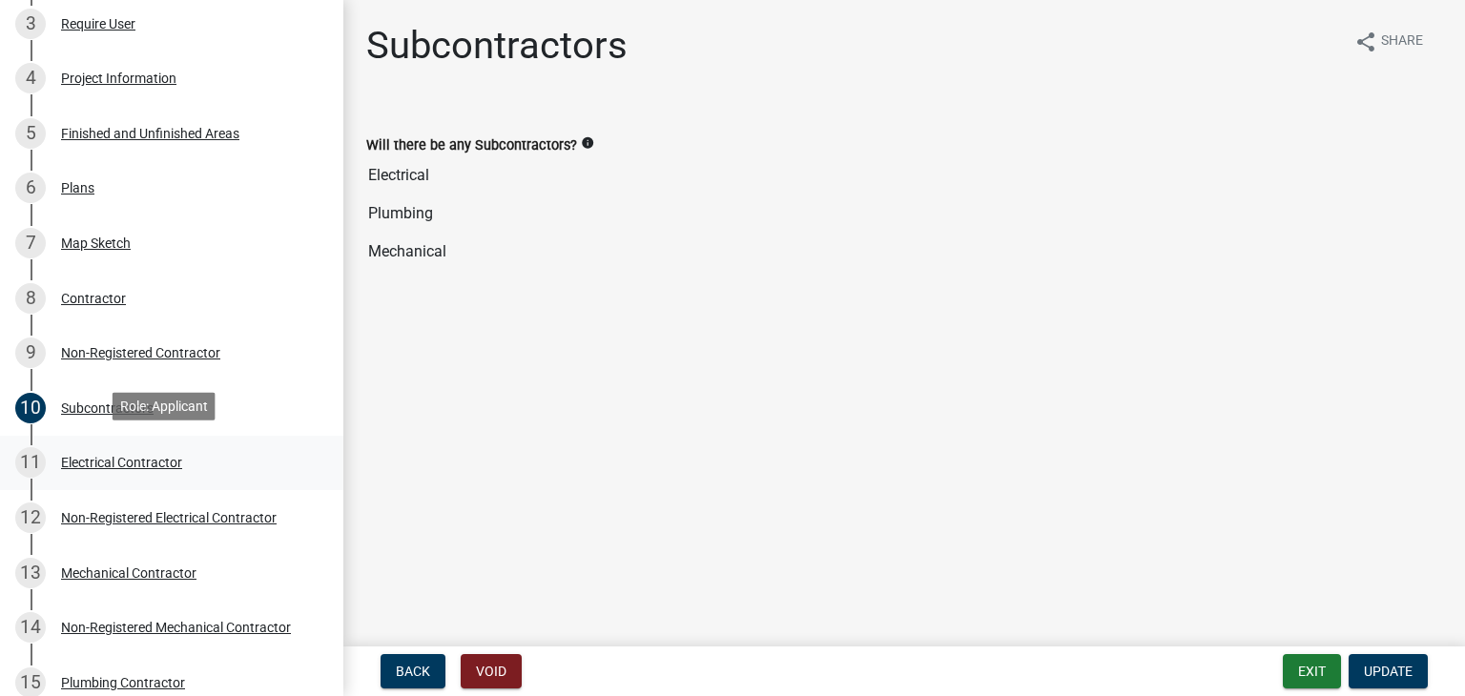
click at [166, 449] on div "11 Electrical Contractor" at bounding box center [164, 462] width 298 height 31
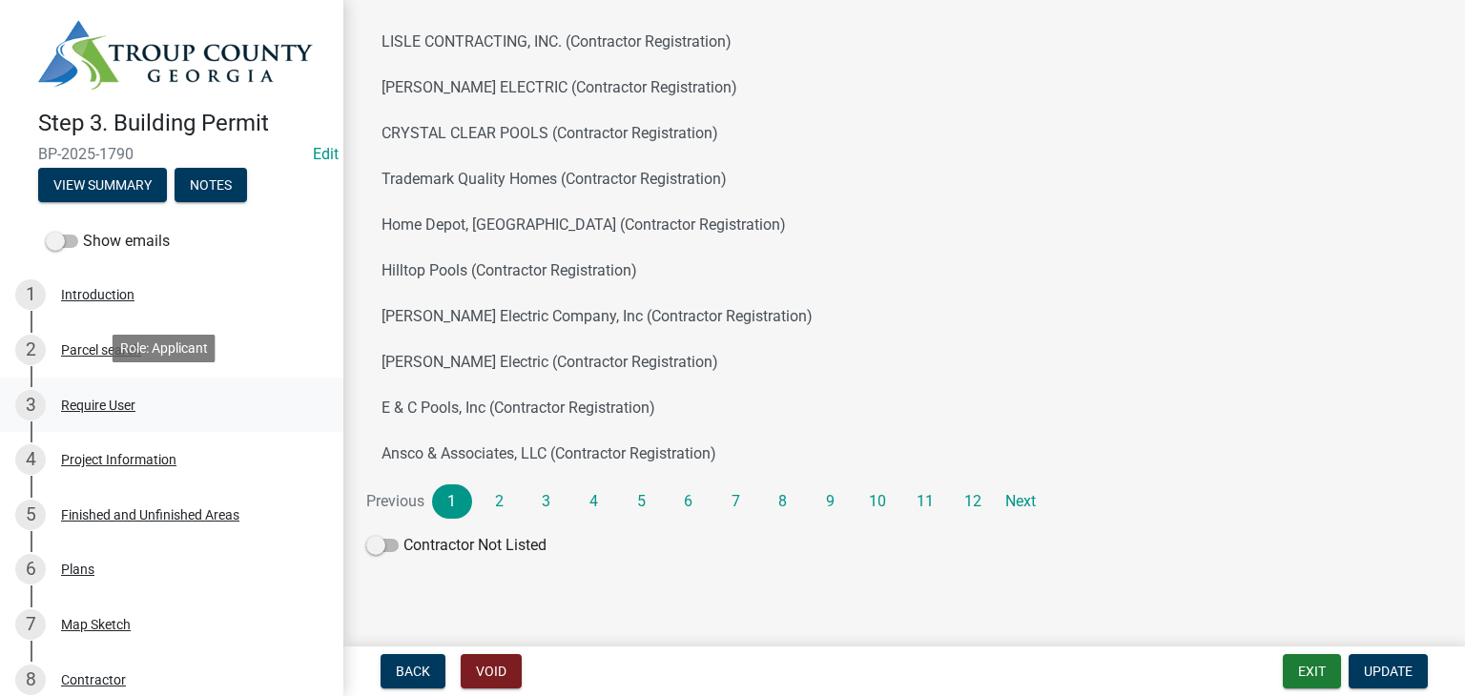
click at [98, 399] on div "Require User" at bounding box center [98, 405] width 74 height 13
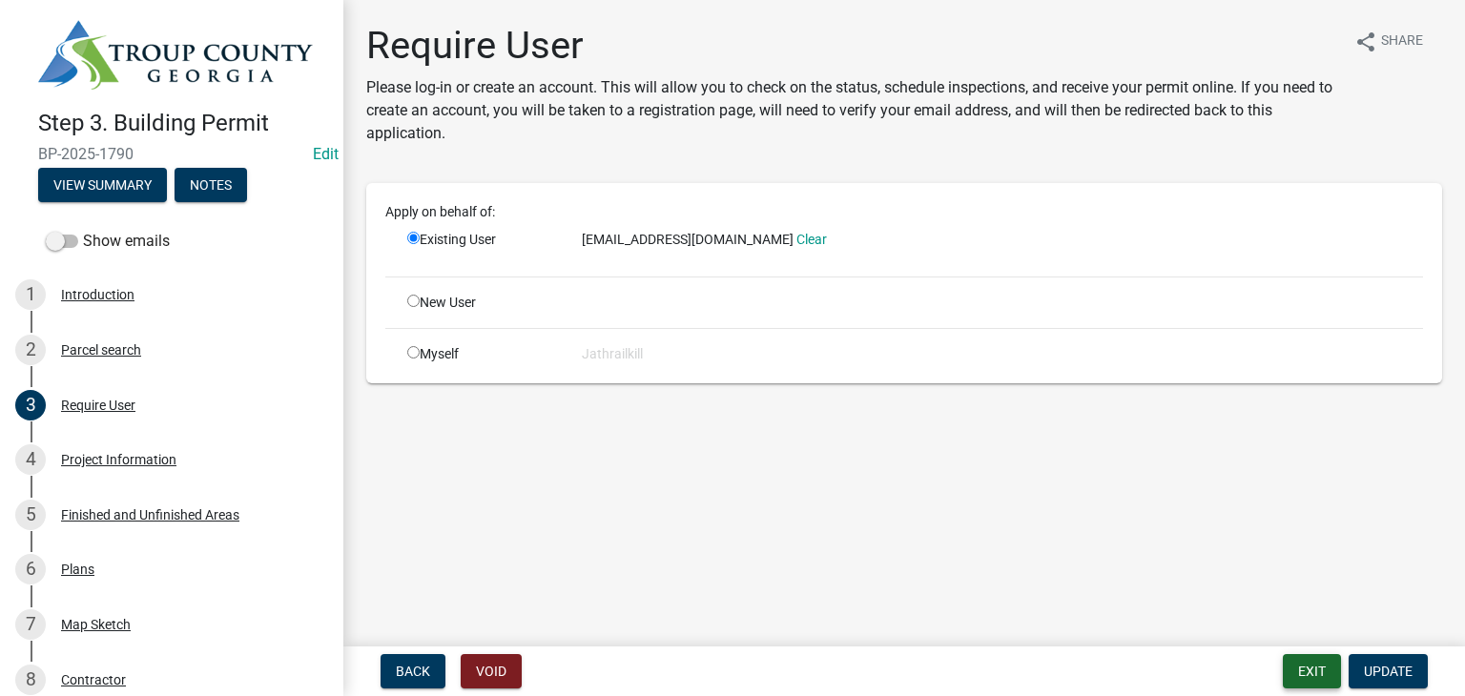
click at [1293, 664] on button "Exit" at bounding box center [1312, 671] width 58 height 34
